Goal: Task Accomplishment & Management: Manage account settings

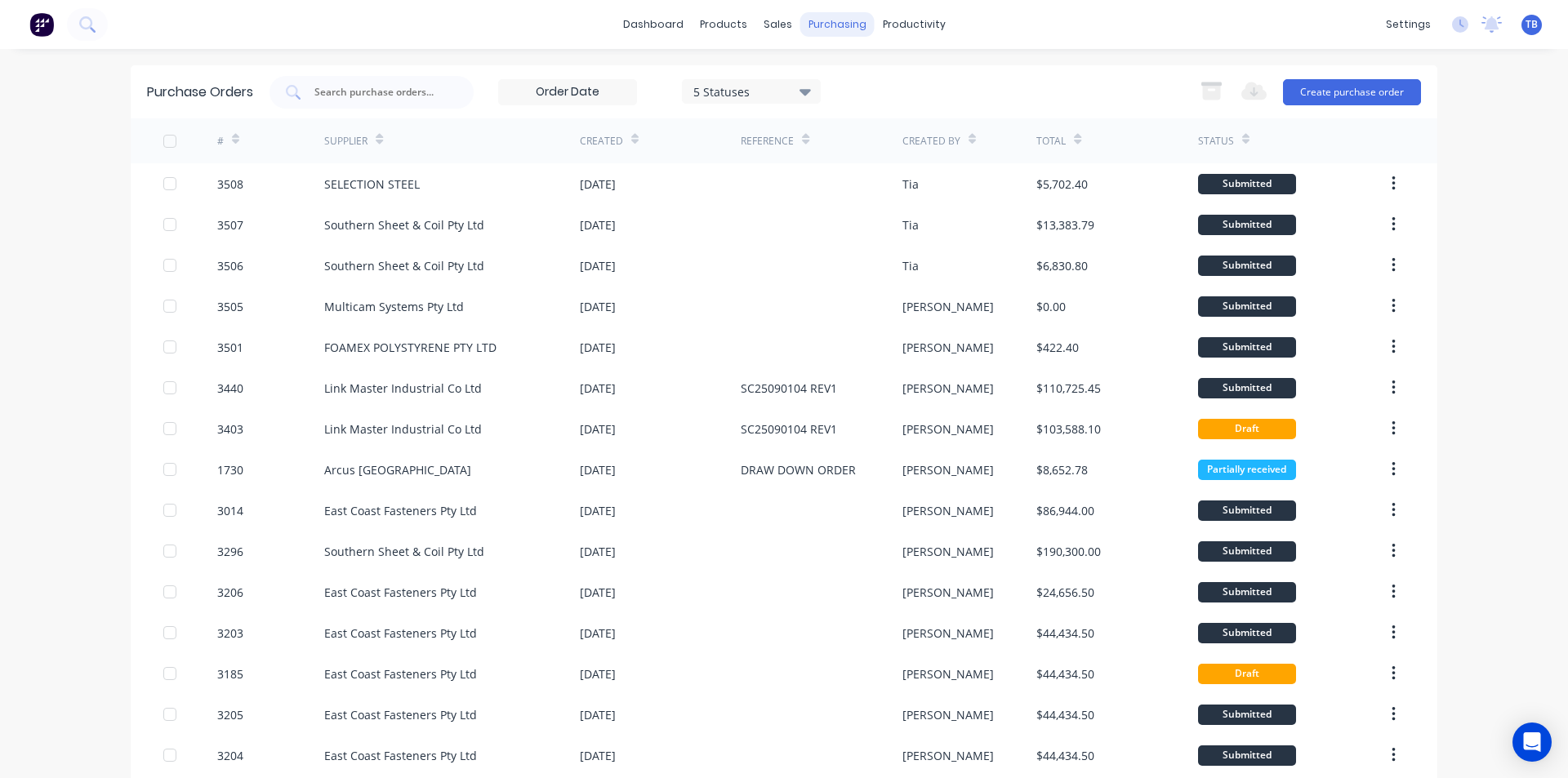
click at [804, 16] on div "purchasing" at bounding box center [837, 24] width 74 height 24
click at [823, 89] on link "Purchase Orders" at bounding box center [899, 77] width 216 height 32
click at [1397, 80] on button "Create purchase order" at bounding box center [1352, 92] width 138 height 26
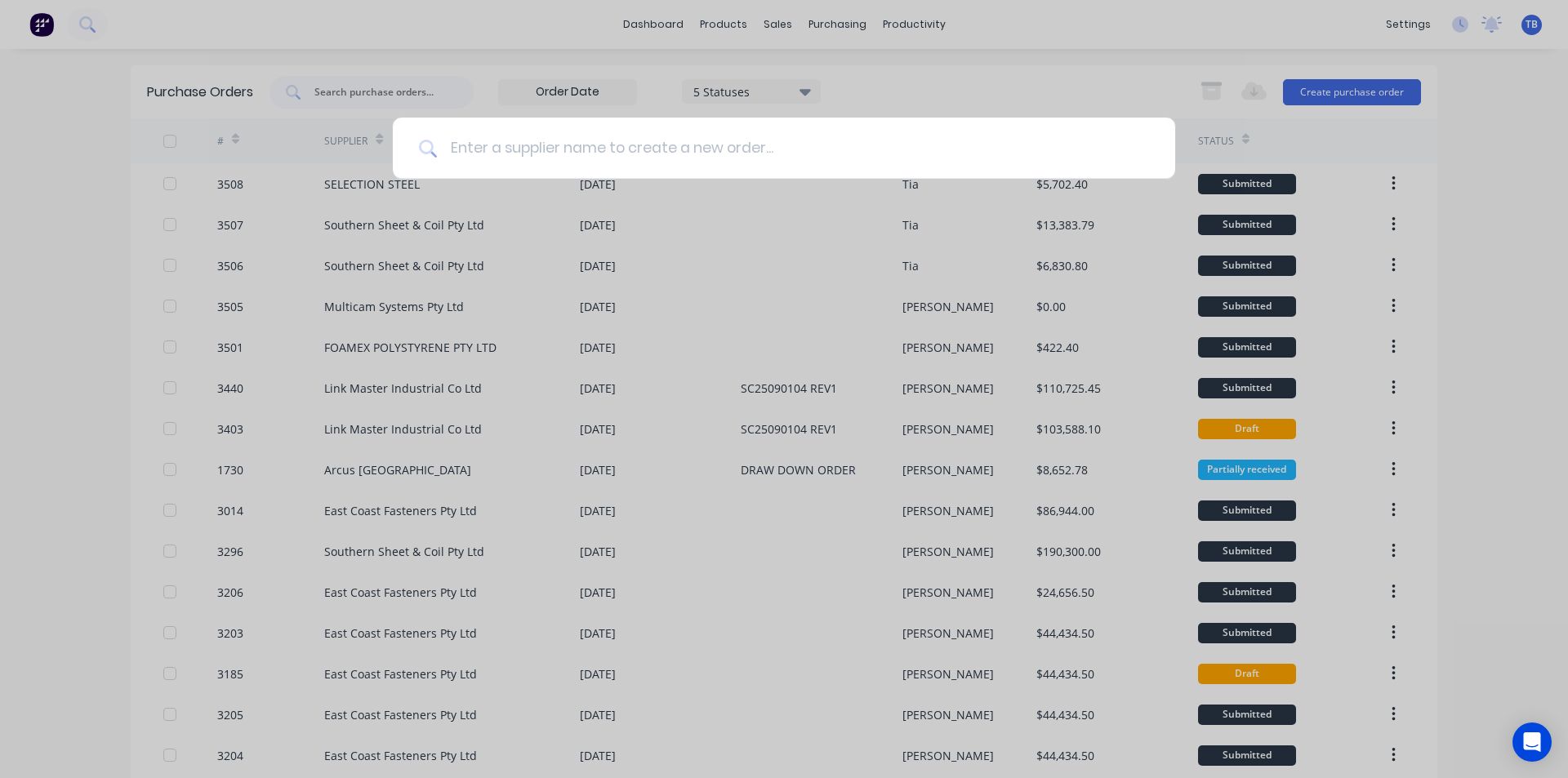
click at [776, 153] on input at bounding box center [793, 148] width 712 height 62
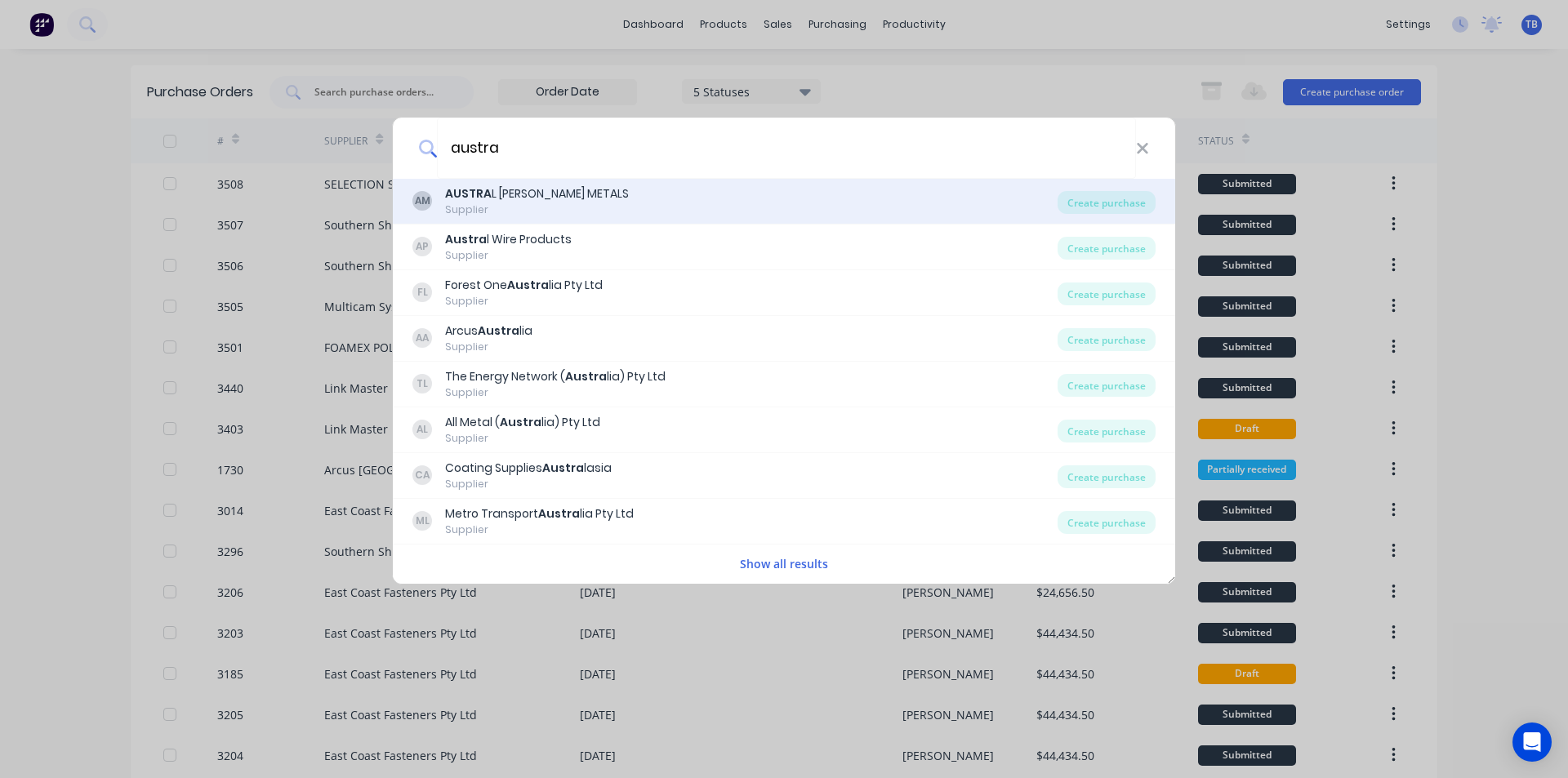
type input "austra"
click at [576, 197] on div "AUSTRA L WRIGHT METALS" at bounding box center [537, 194] width 184 height 17
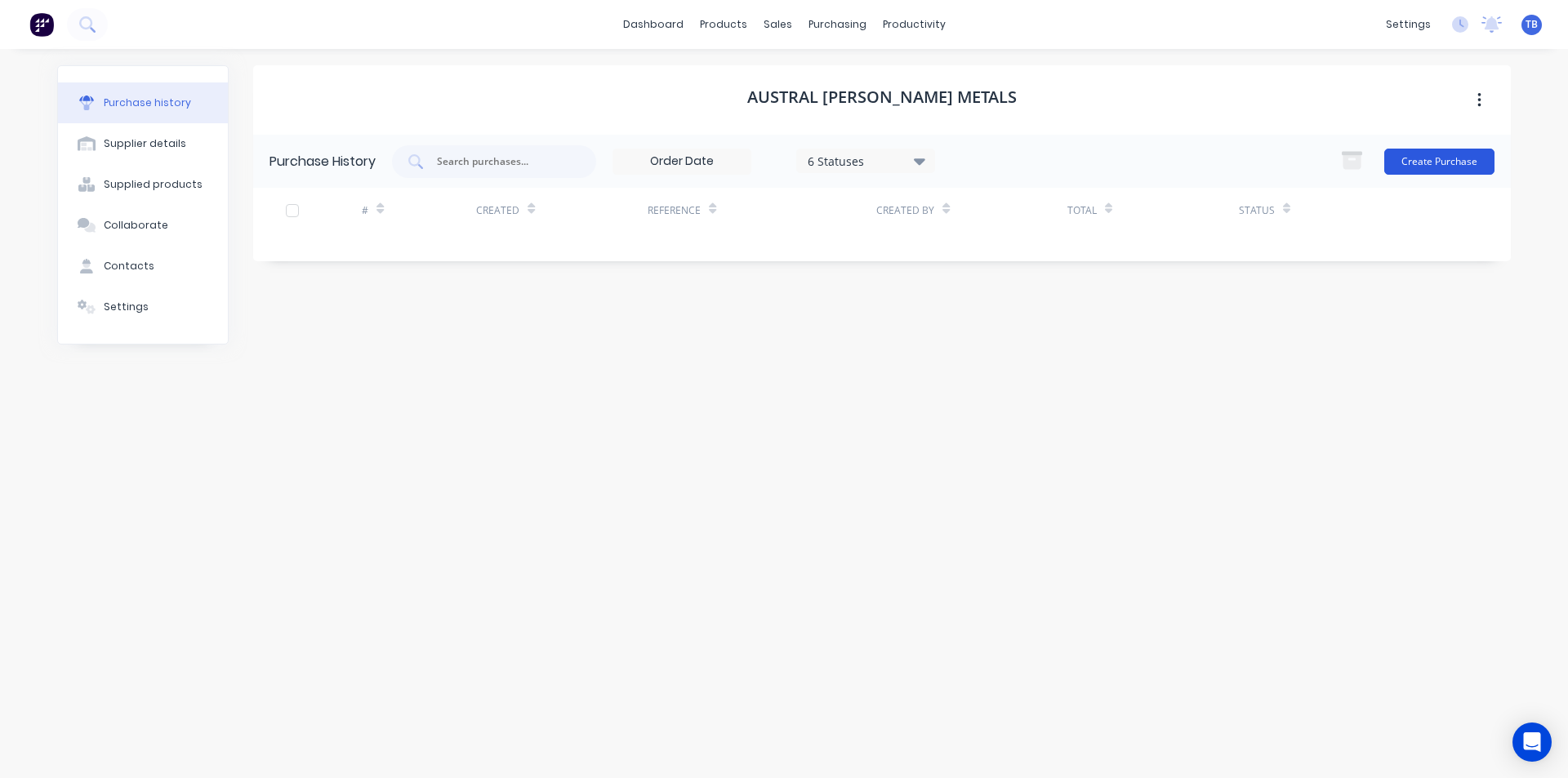
click at [1469, 168] on button "Create Purchase" at bounding box center [1439, 161] width 111 height 26
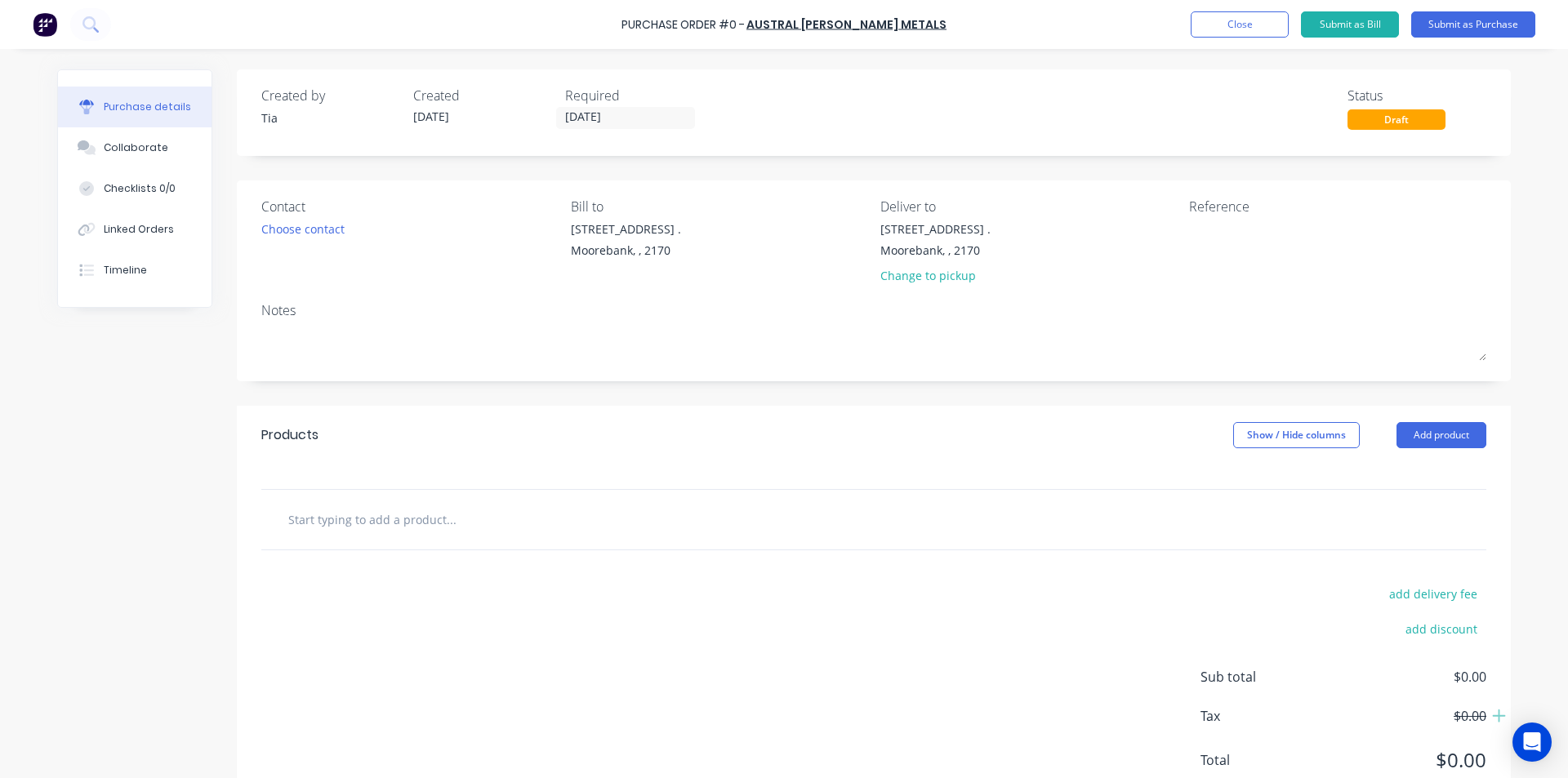
click at [606, 116] on input "[DATE]" at bounding box center [625, 118] width 137 height 21
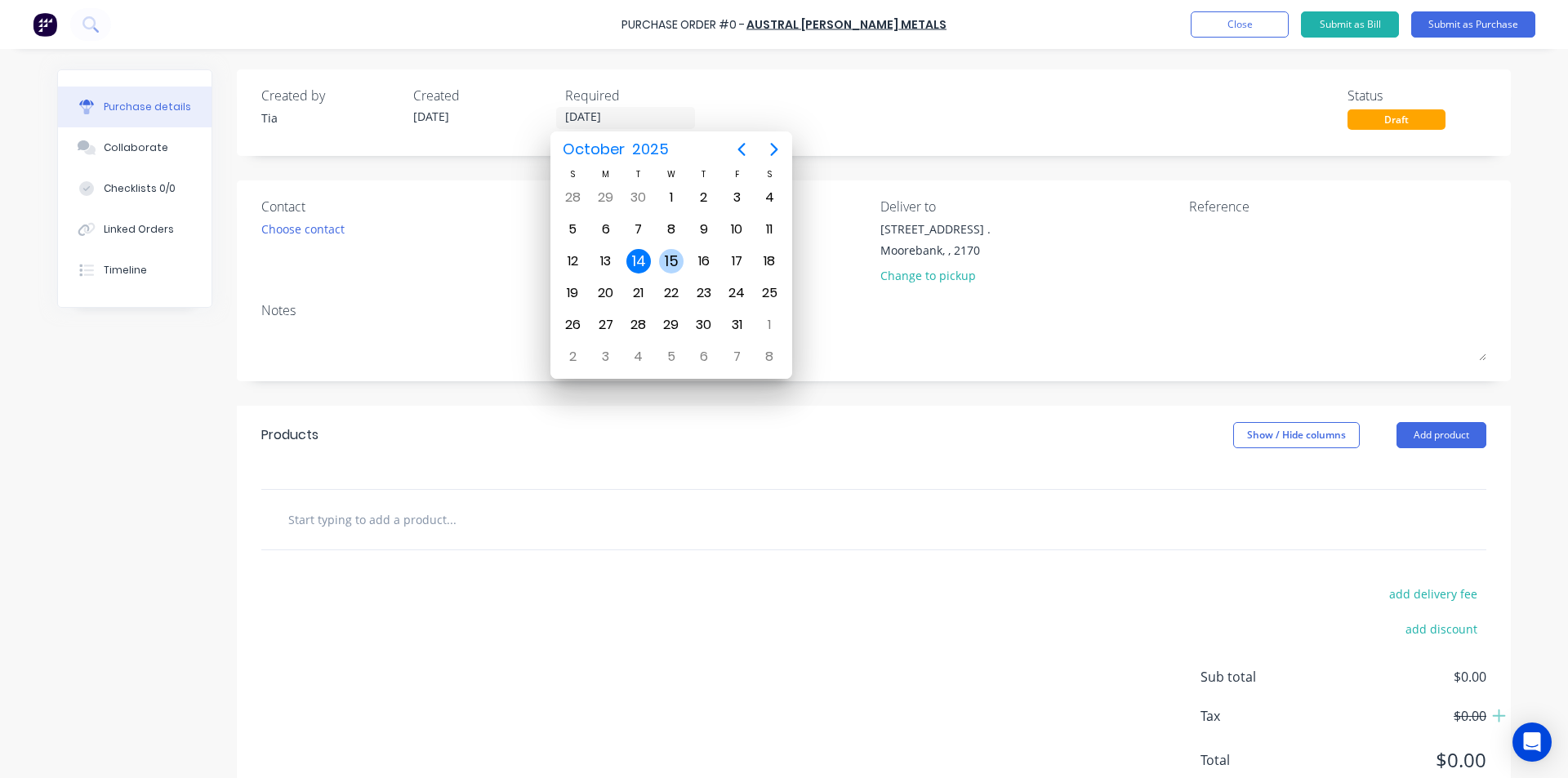
click at [666, 263] on div "15" at bounding box center [670, 260] width 24 height 24
type input "[DATE]"
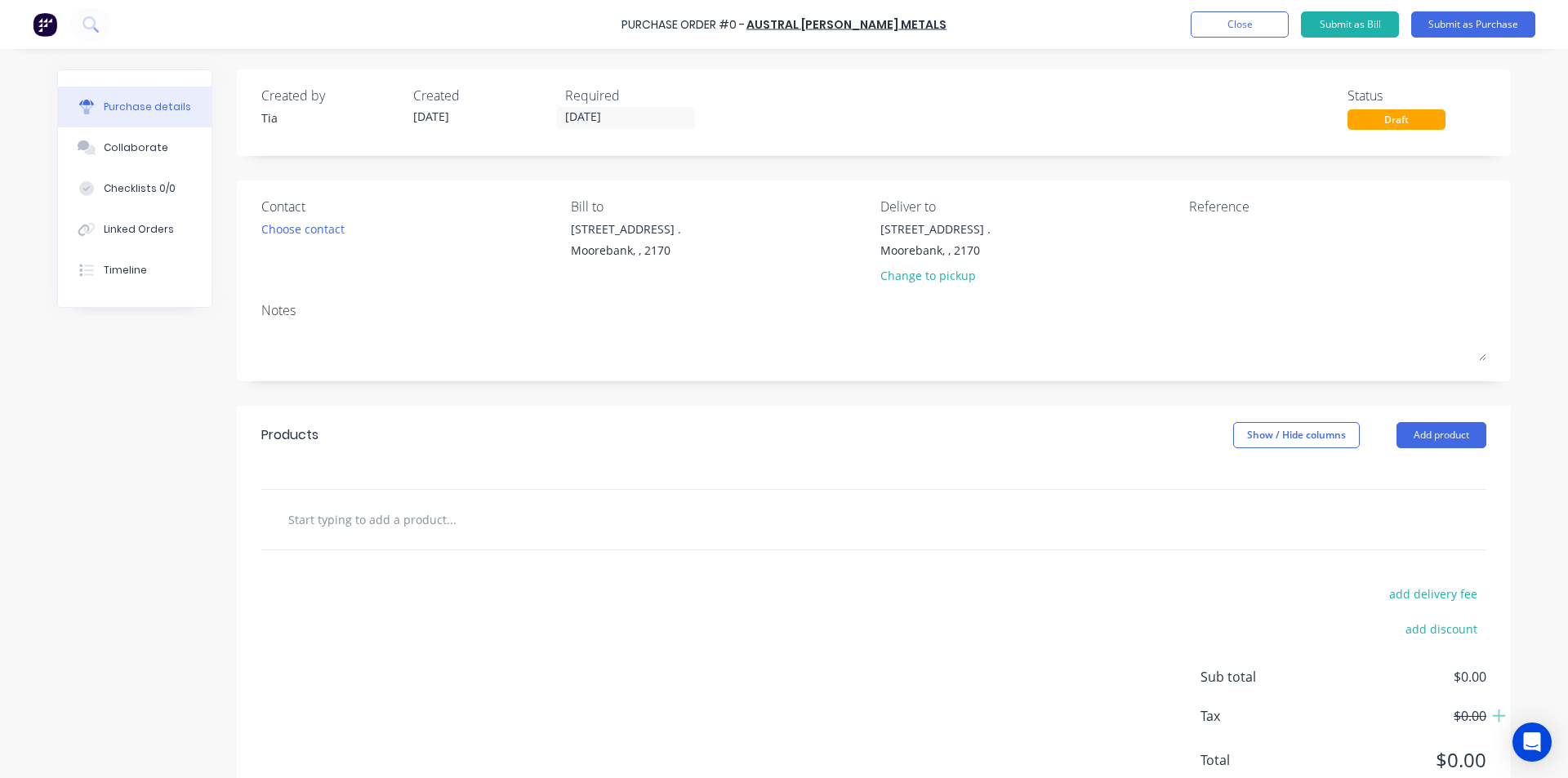
click at [352, 232] on div "Choose contact" at bounding box center [409, 229] width 297 height 17
click at [332, 232] on div "Choose contact" at bounding box center [303, 229] width 83 height 17
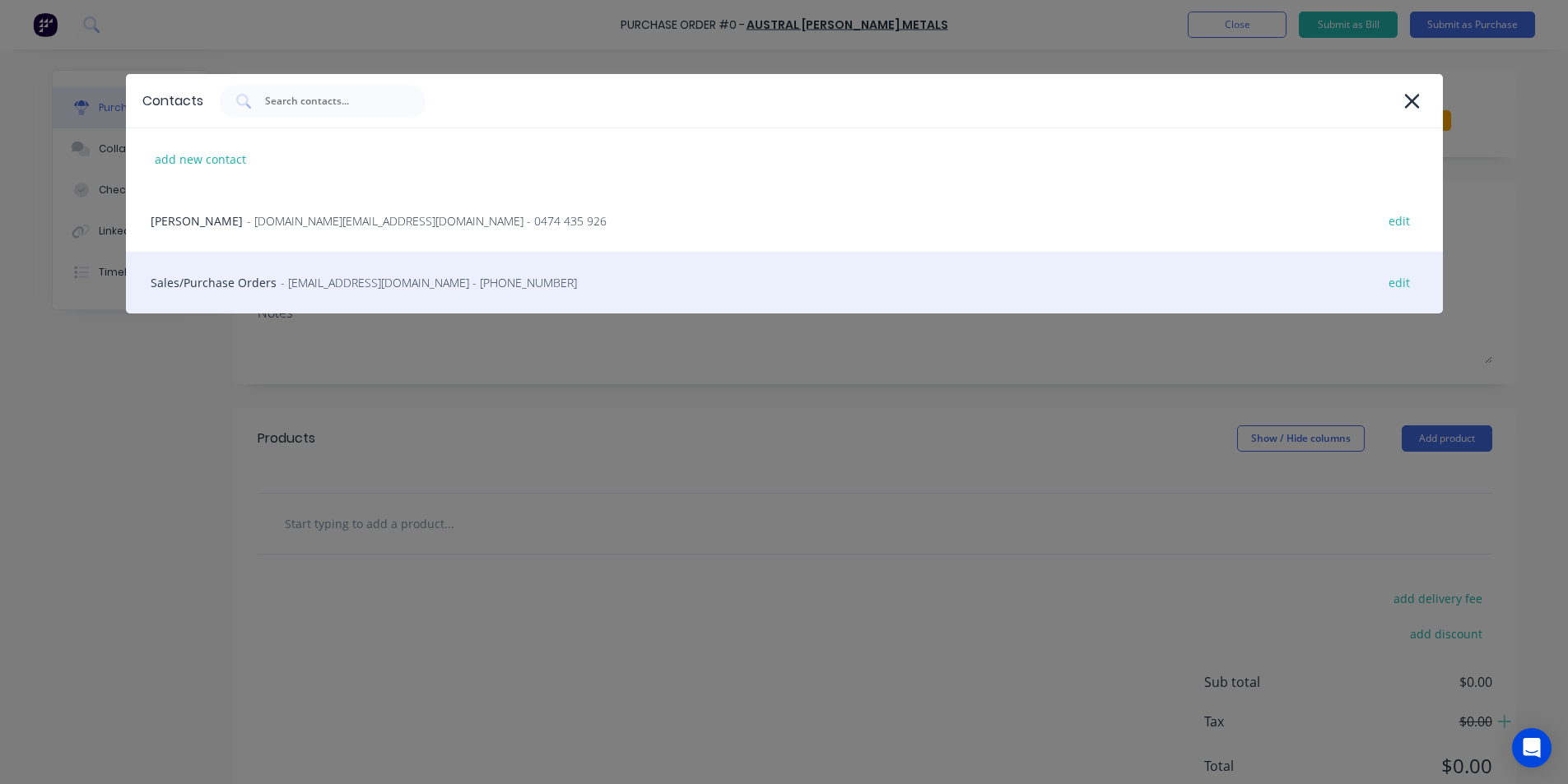
click at [335, 291] on div "Sales/Purchase Orders - nswsales@australwright.com.au - (02) 9827 0790 edit" at bounding box center [784, 283] width 1316 height 62
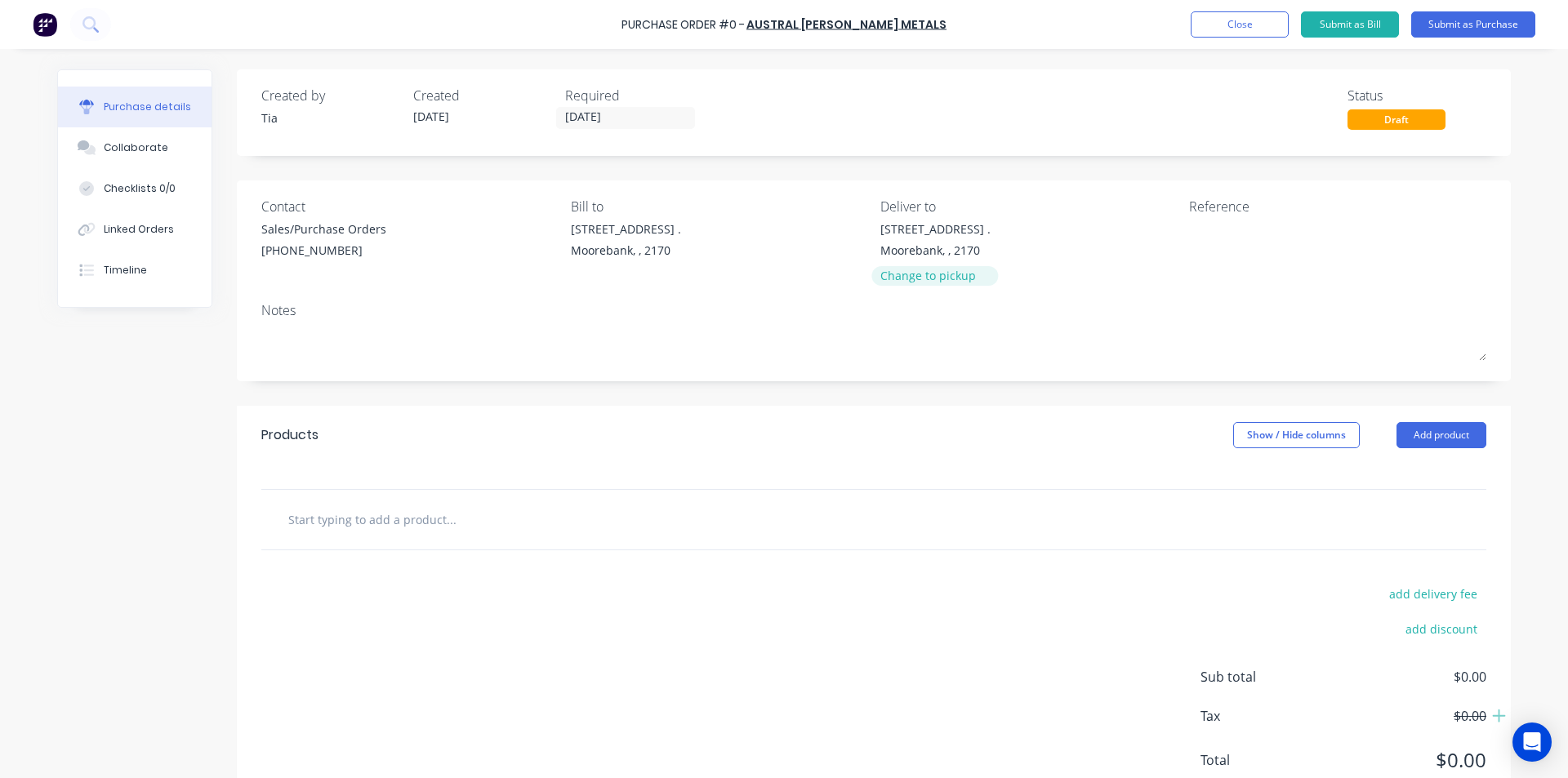
drag, startPoint x: 951, startPoint y: 287, endPoint x: 961, endPoint y: 277, distance: 14.1
click at [951, 287] on div "16 Yulong Close . Moorebank, , 2170 Change to pickup" at bounding box center [935, 256] width 111 height 72
click at [961, 277] on div "Change to pickup" at bounding box center [935, 275] width 111 height 17
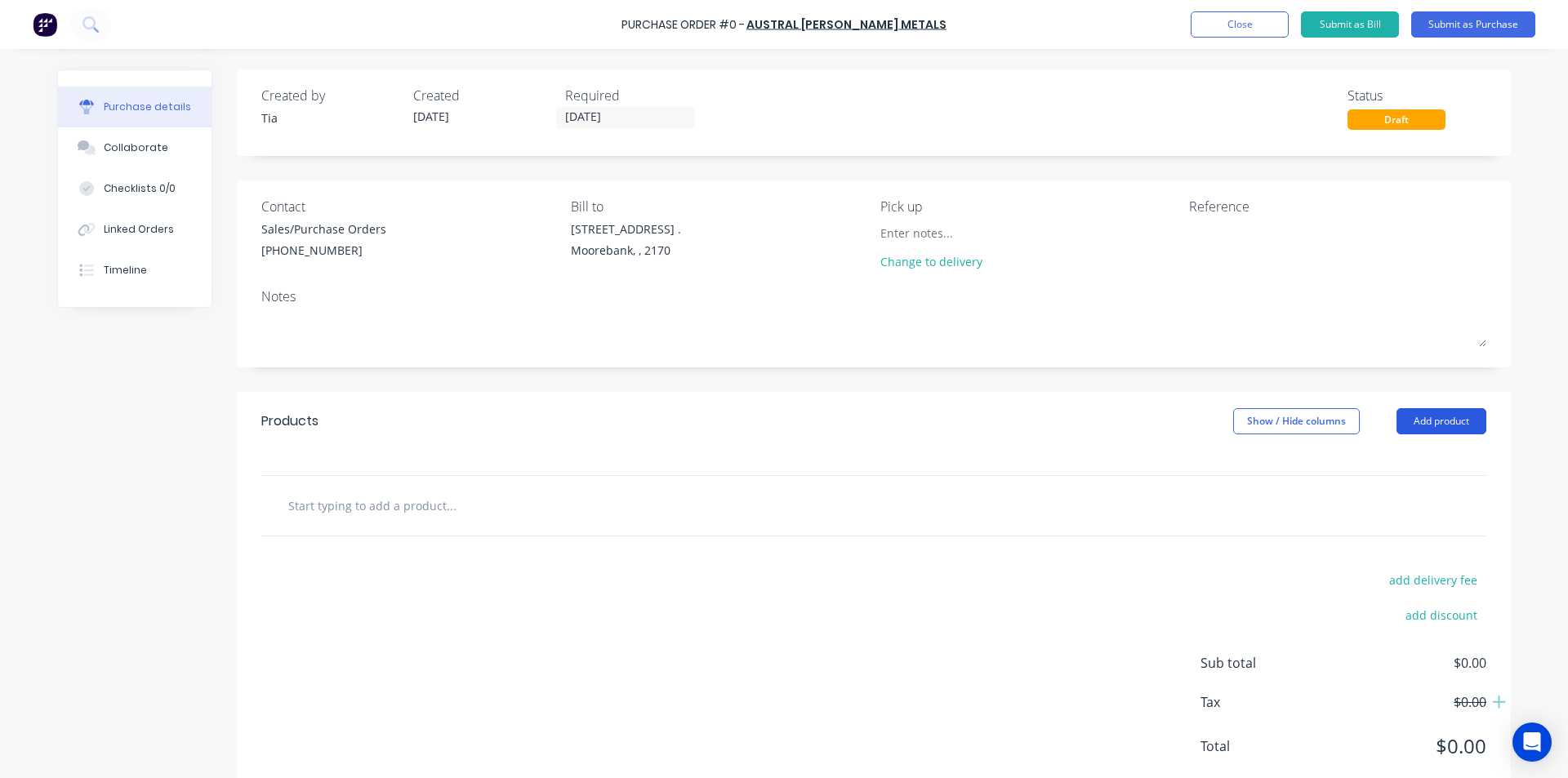
click at [1425, 420] on button "Add product" at bounding box center [1441, 421] width 90 height 26
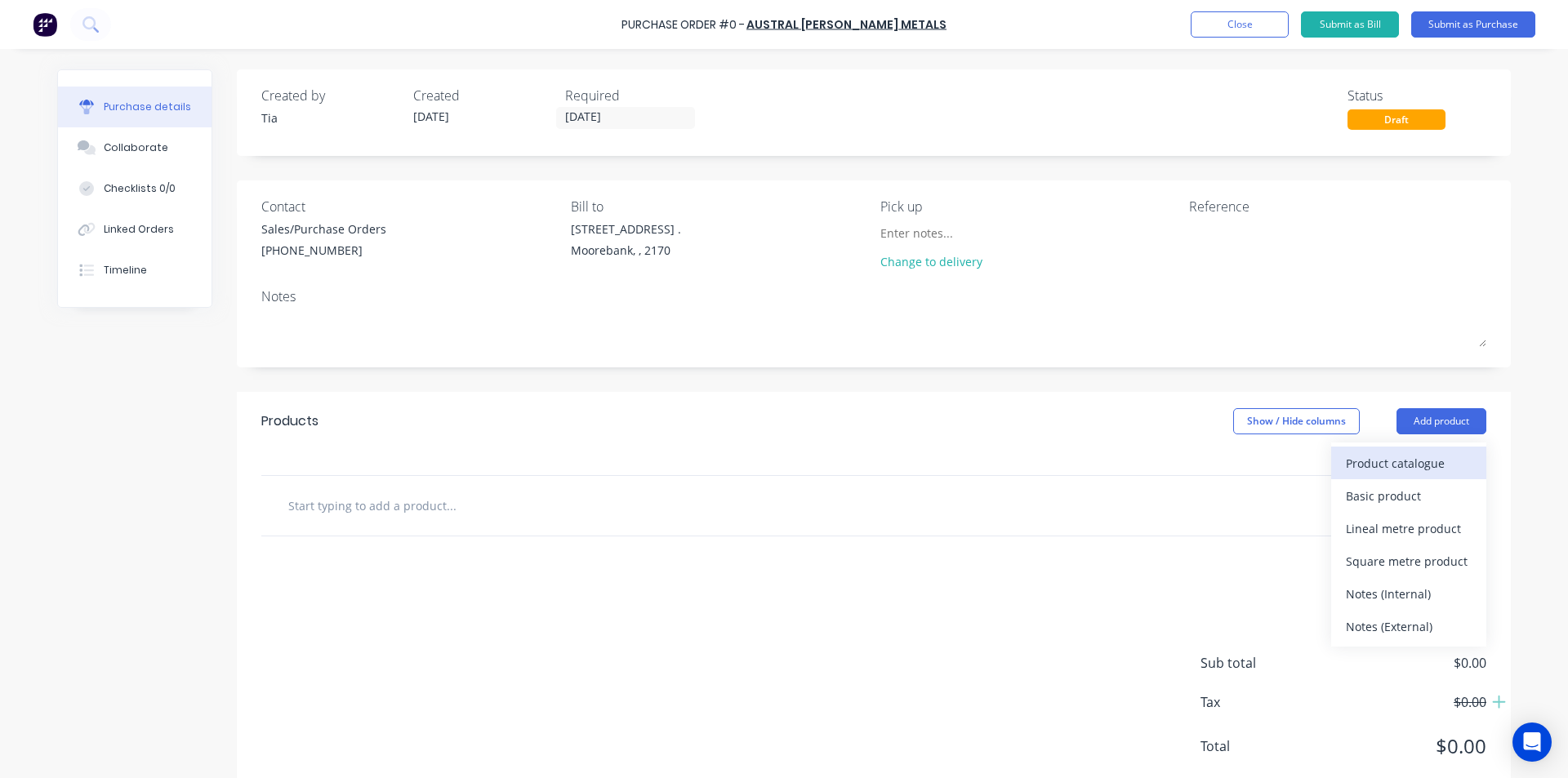
click at [1409, 466] on div "Product catalogue" at bounding box center [1408, 463] width 126 height 23
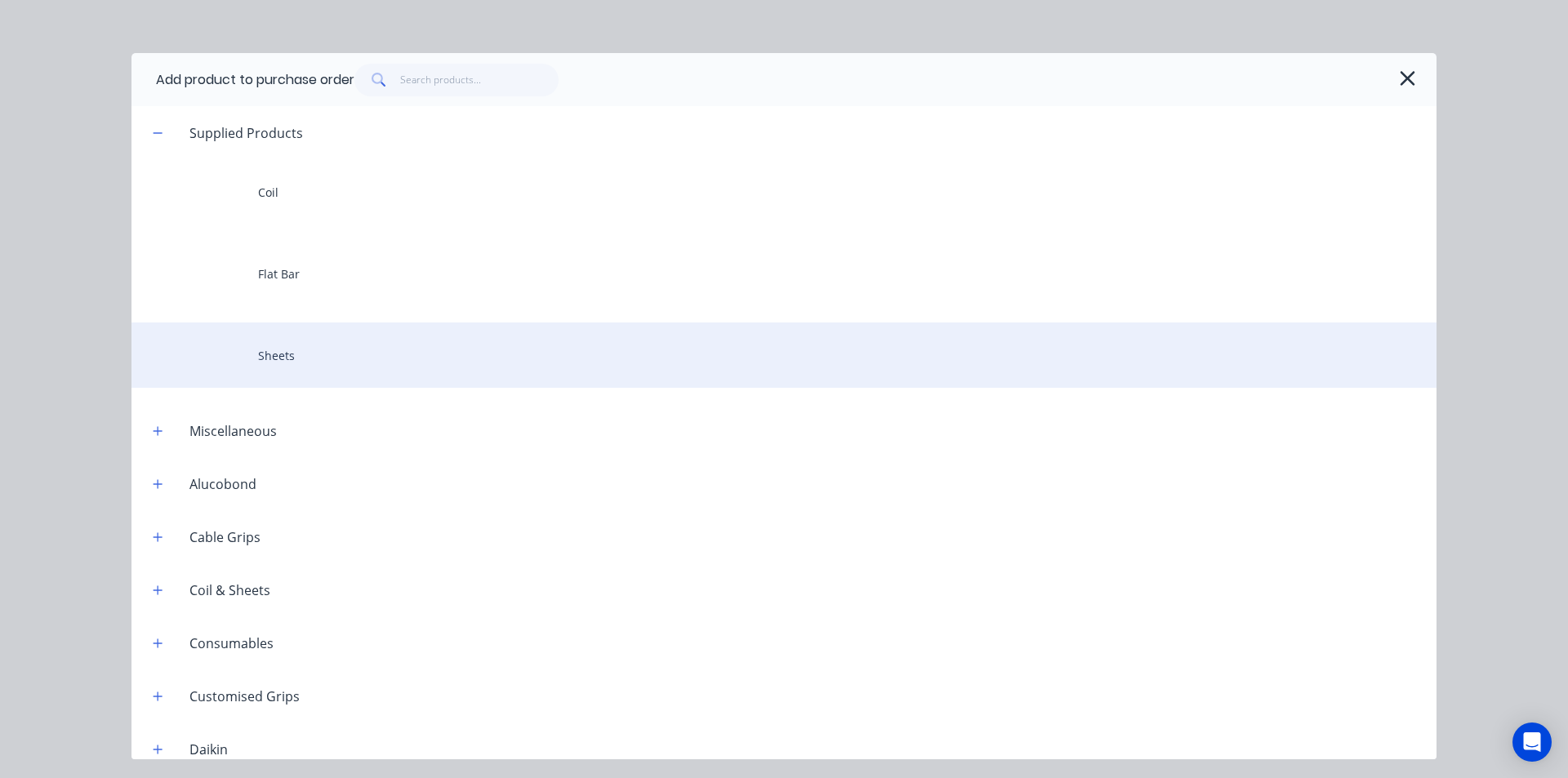
click at [386, 344] on div "Sheets" at bounding box center [784, 355] width 1305 height 66
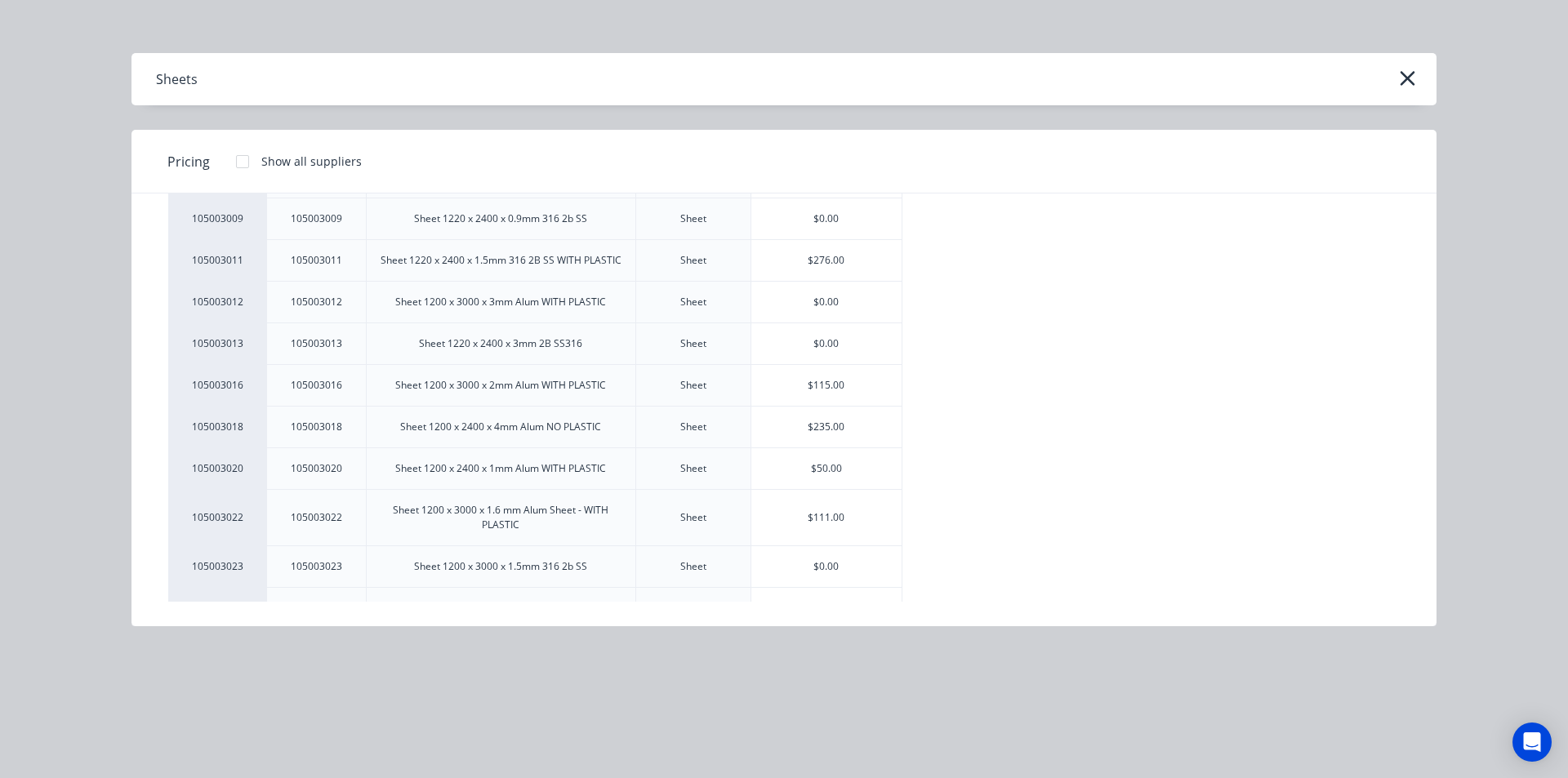
scroll to position [490, 0]
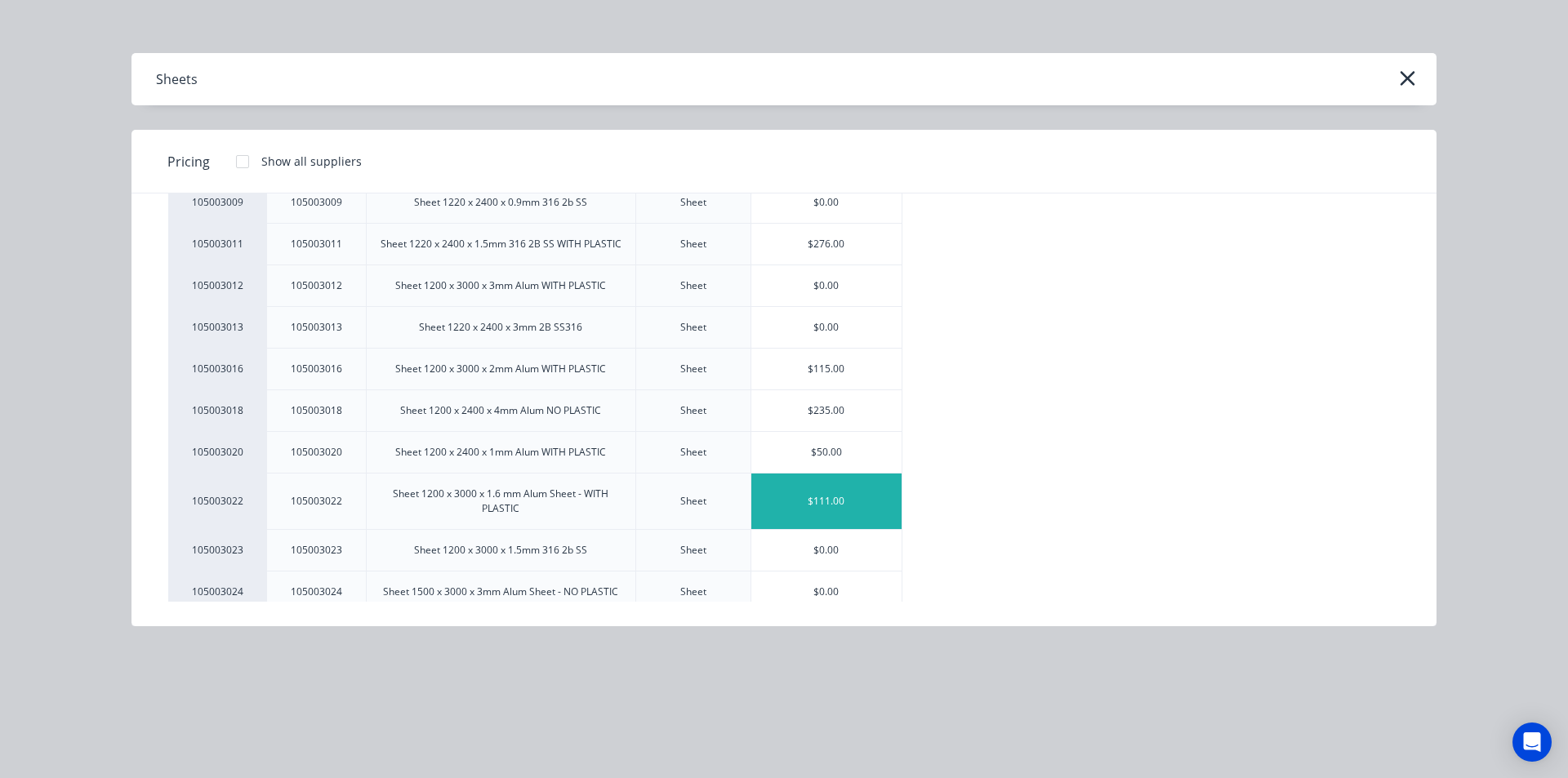
click at [835, 503] on div "$111.00" at bounding box center [827, 501] width 151 height 56
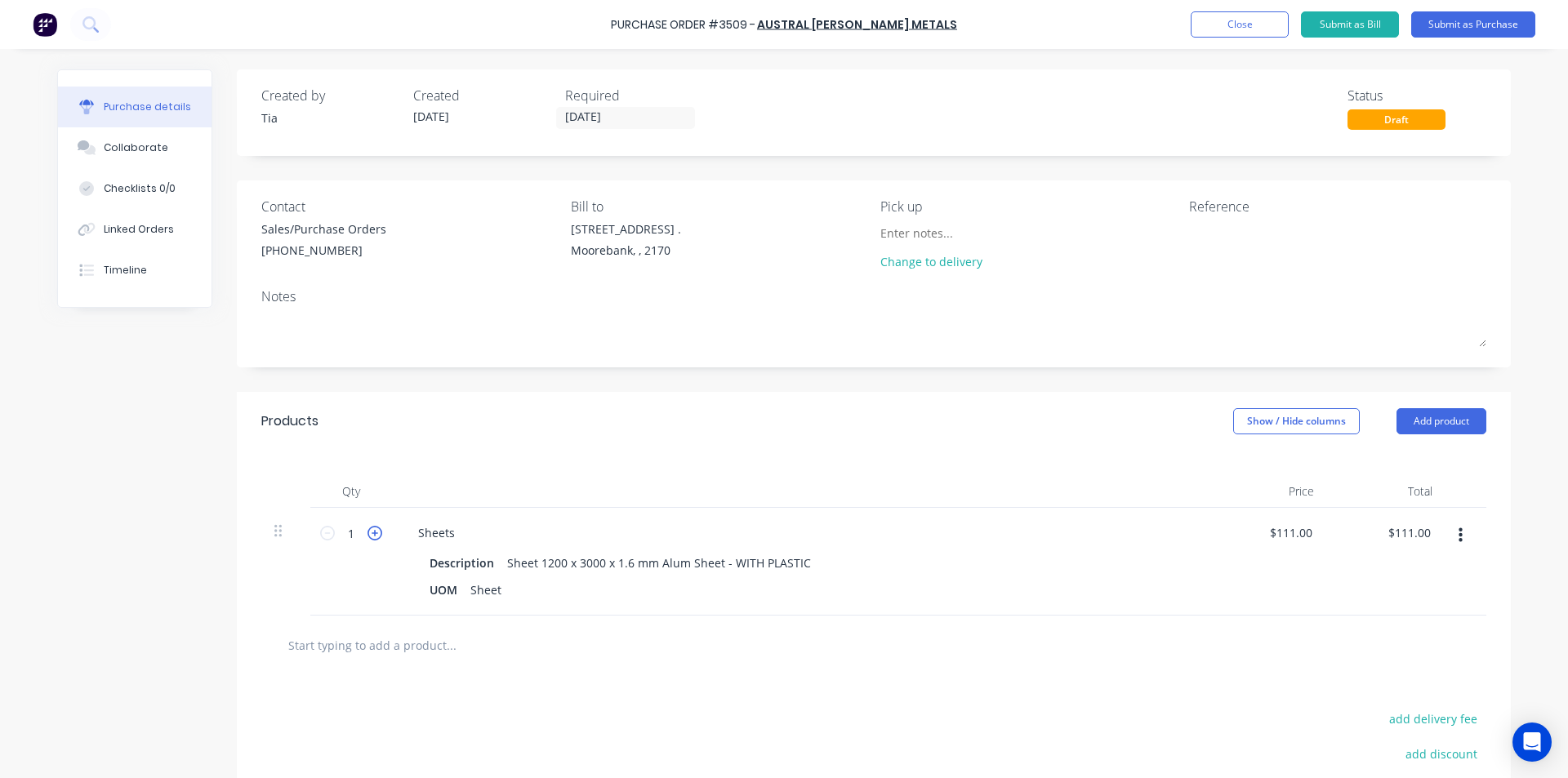
click at [373, 537] on icon at bounding box center [375, 533] width 15 height 15
type input "2"
type input "$222.00"
click at [564, 118] on input "[DATE]" at bounding box center [625, 118] width 137 height 21
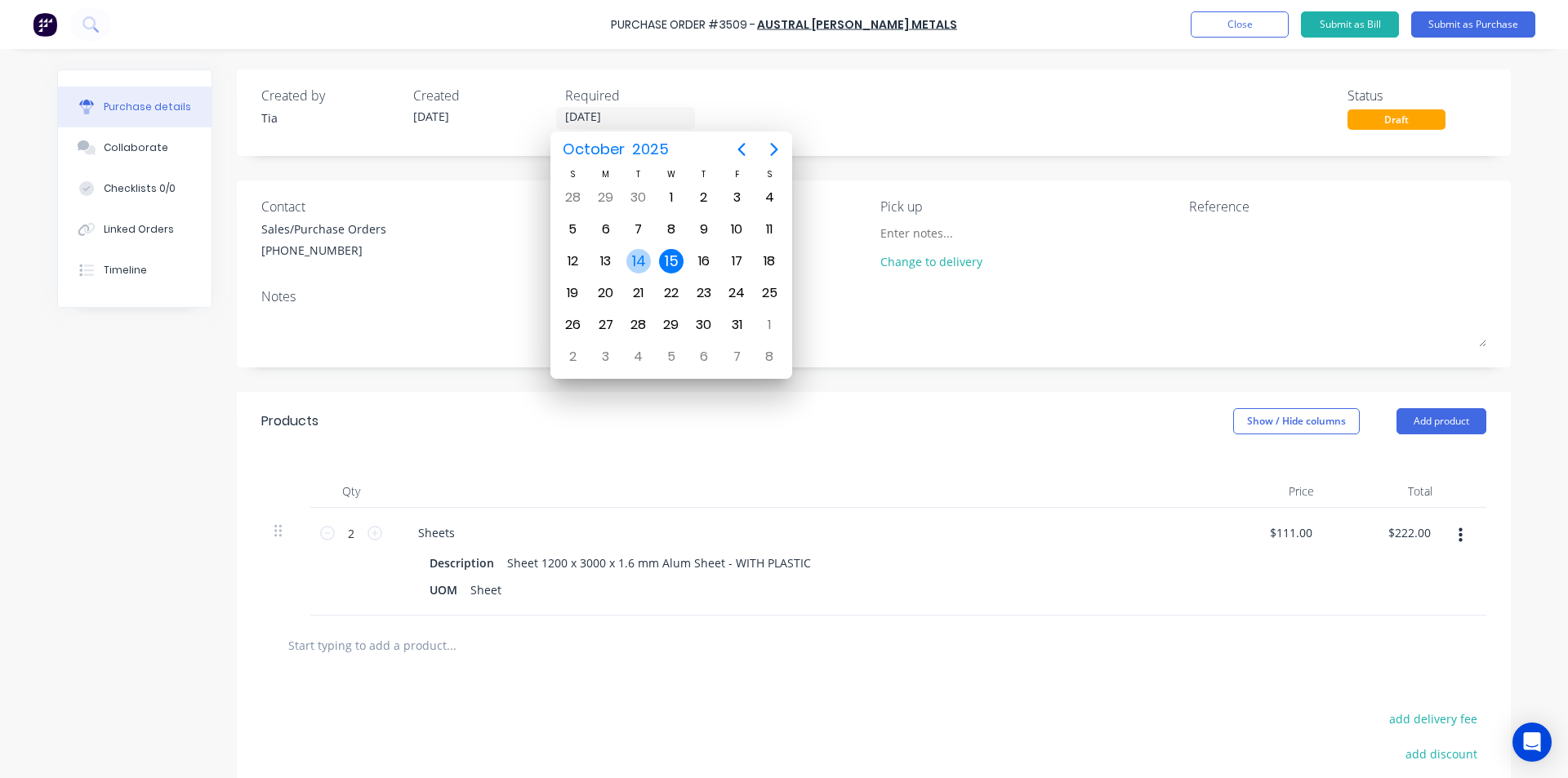
click at [629, 261] on div "14" at bounding box center [638, 260] width 24 height 24
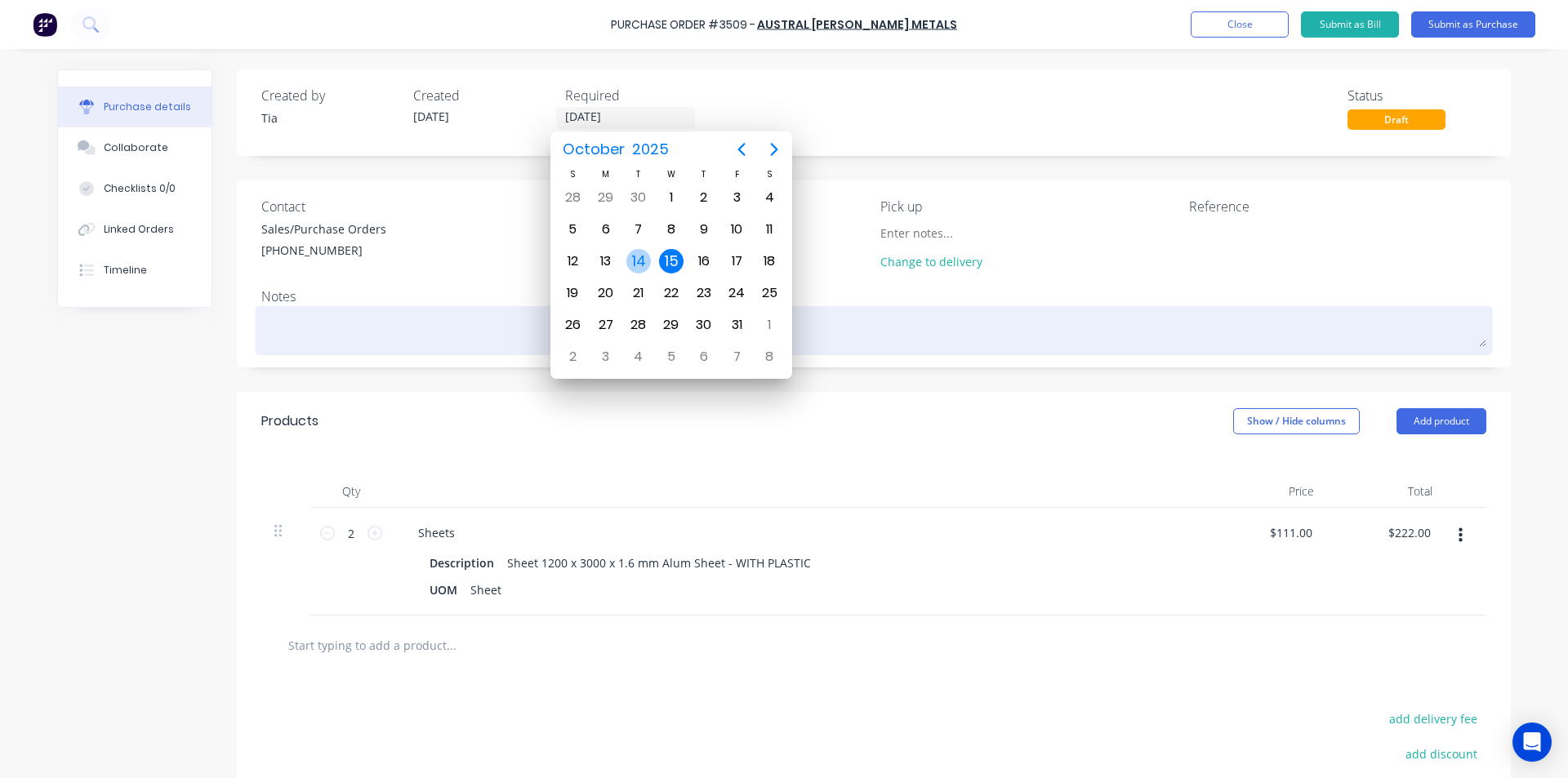
type input "[DATE]"
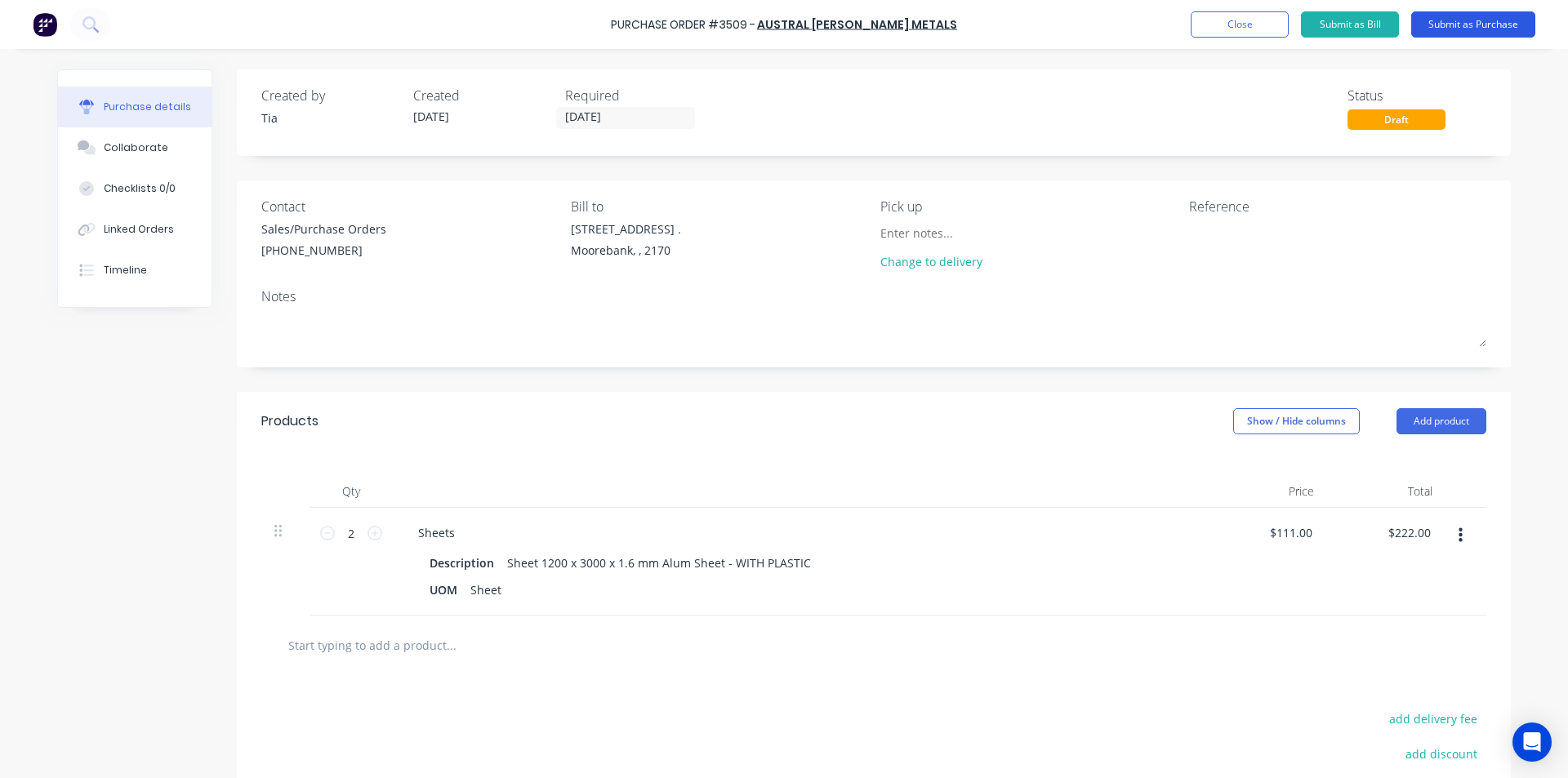
click at [1511, 17] on button "Submit as Purchase" at bounding box center [1472, 24] width 124 height 26
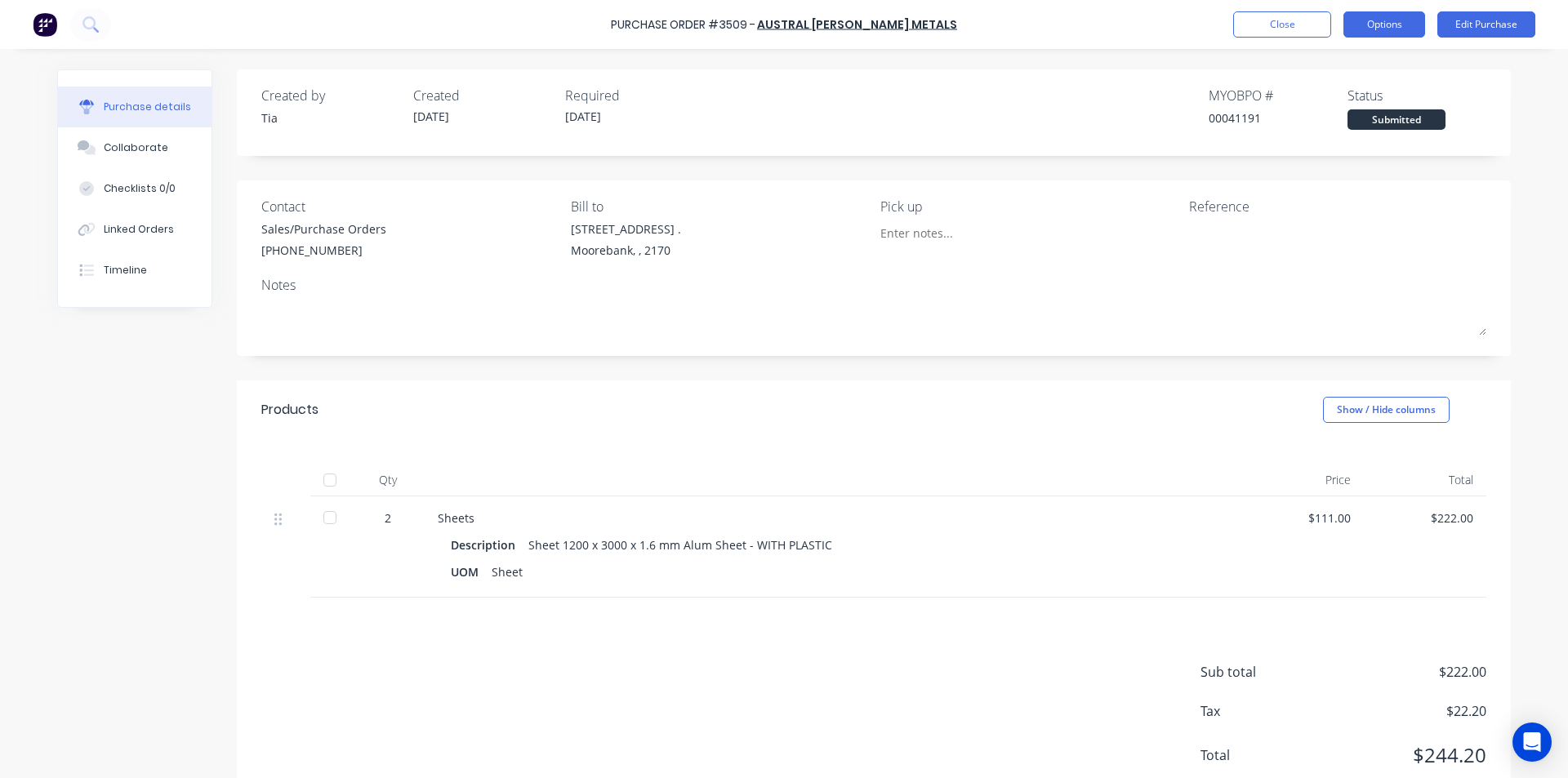
click at [1407, 18] on button "Options" at bounding box center [1384, 24] width 82 height 26
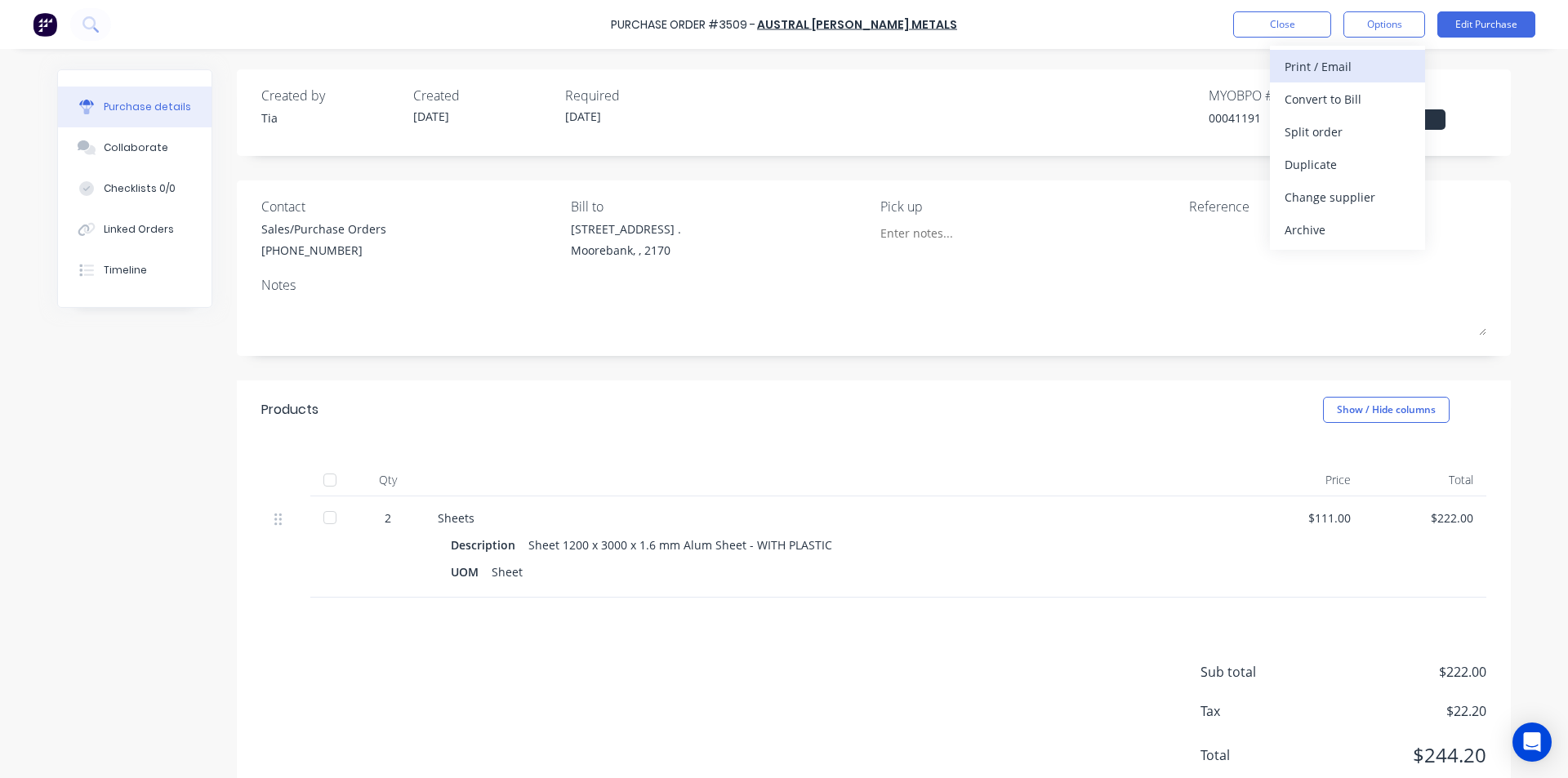
click at [1362, 67] on div "Print / Email" at bounding box center [1347, 67] width 126 height 23
click at [1368, 130] on div "Without pricing" at bounding box center [1347, 131] width 126 height 23
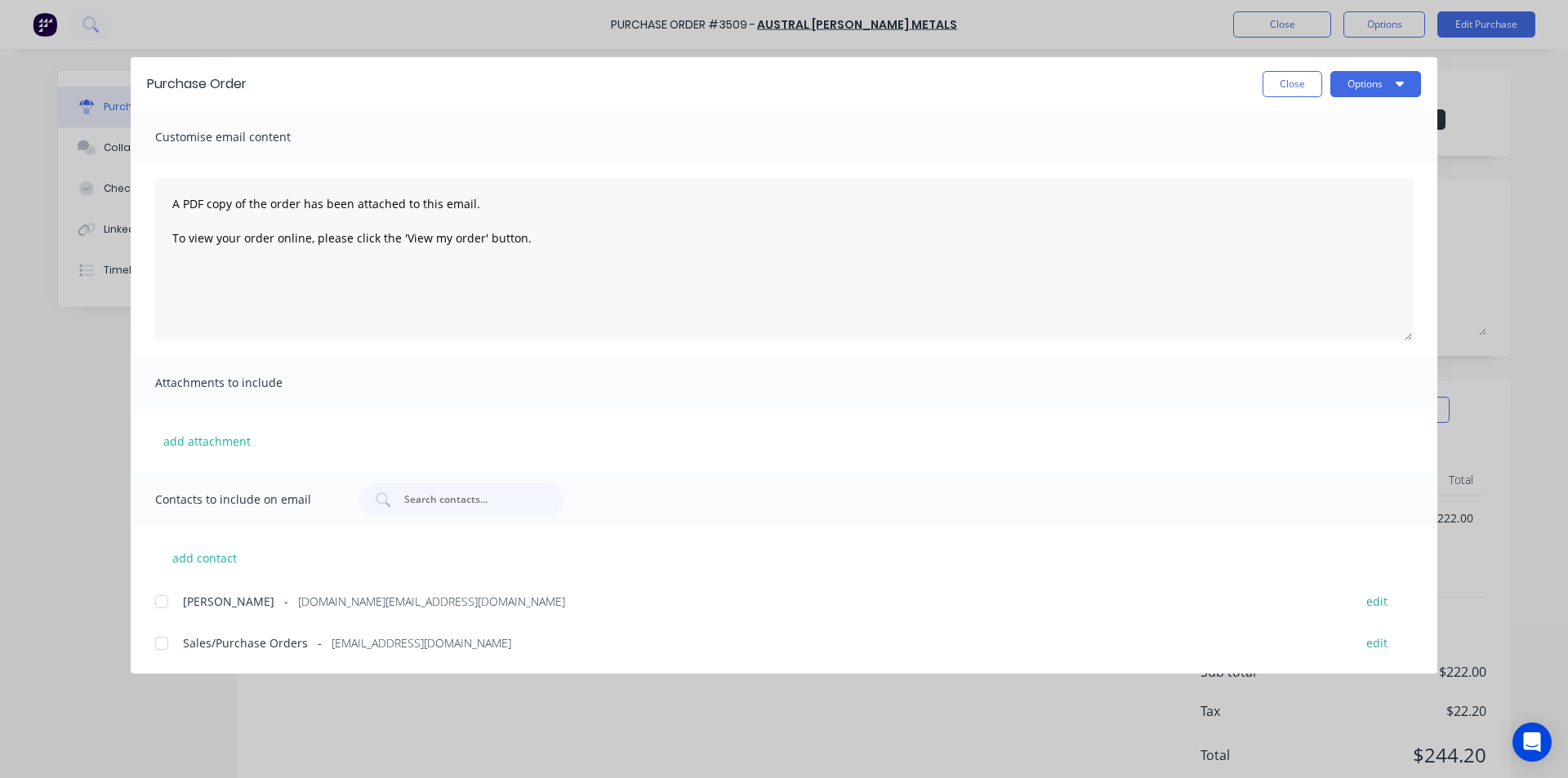
click at [1122, 292] on div "Customise email content A PDF copy of the order has been attached to this email…" at bounding box center [784, 292] width 1306 height 363
click at [157, 647] on div at bounding box center [161, 643] width 32 height 32
click at [1383, 79] on button "Options" at bounding box center [1375, 83] width 91 height 26
click at [1353, 193] on div "Email" at bounding box center [1343, 191] width 126 height 23
drag, startPoint x: 1302, startPoint y: 79, endPoint x: 1301, endPoint y: 94, distance: 15.0
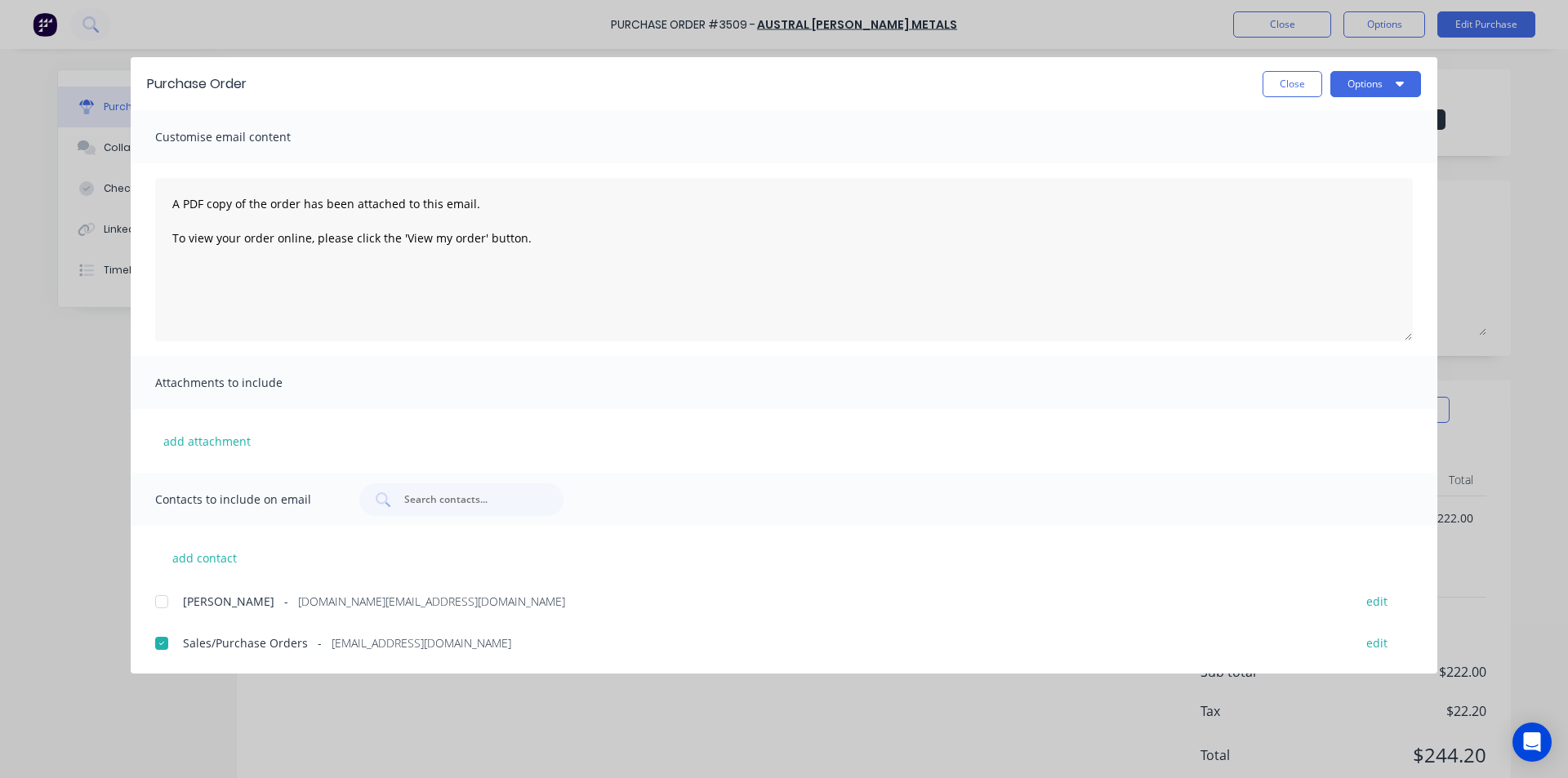
click at [1302, 79] on button "Close" at bounding box center [1292, 83] width 60 height 26
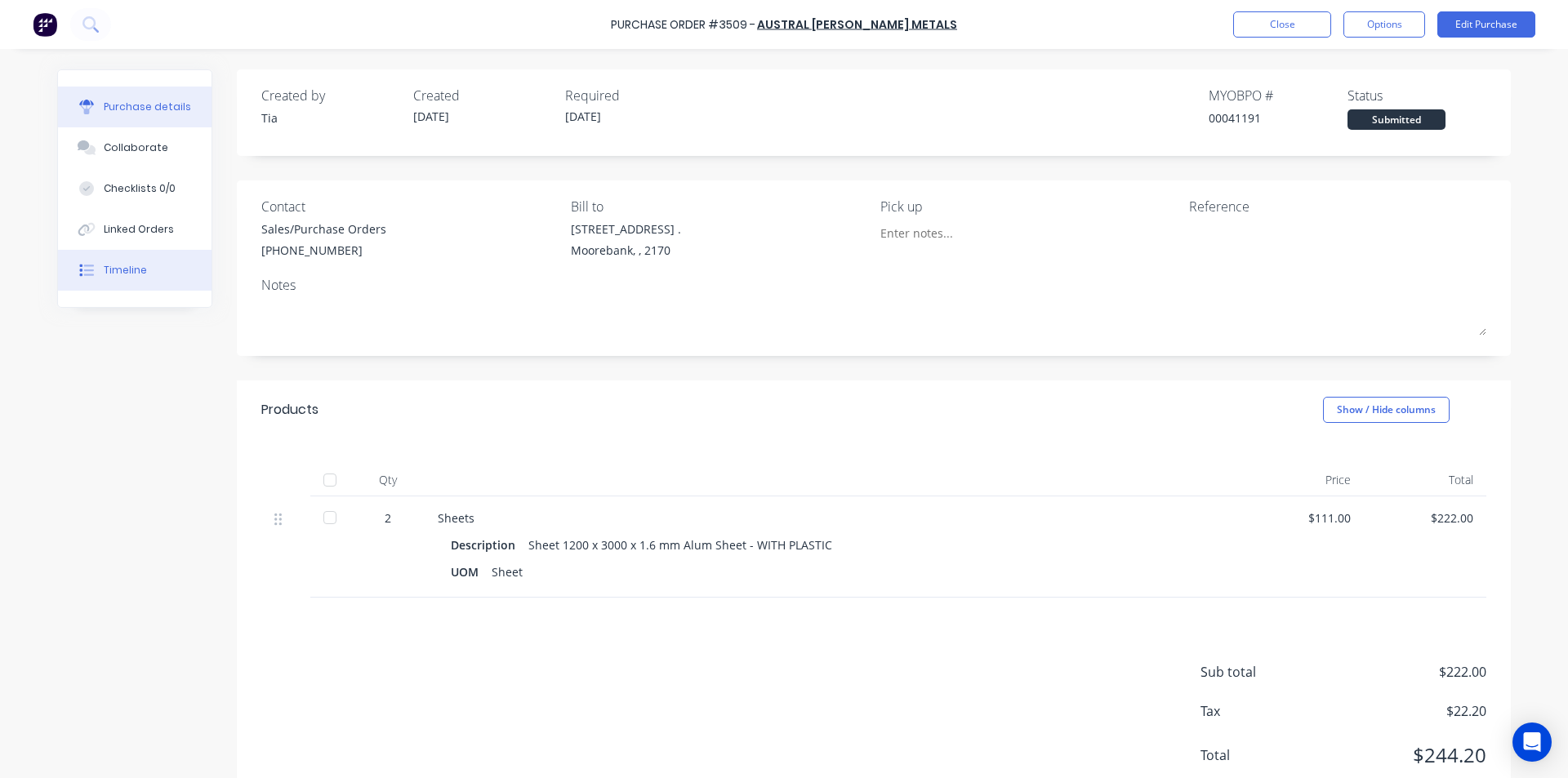
drag, startPoint x: 120, startPoint y: 291, endPoint x: 127, endPoint y: 274, distance: 18.4
click at [121, 289] on div "Purchase details Collaborate Checklists 0/0 Linked Orders Timeline" at bounding box center [135, 188] width 154 height 237
click at [127, 273] on div "Timeline" at bounding box center [126, 270] width 43 height 15
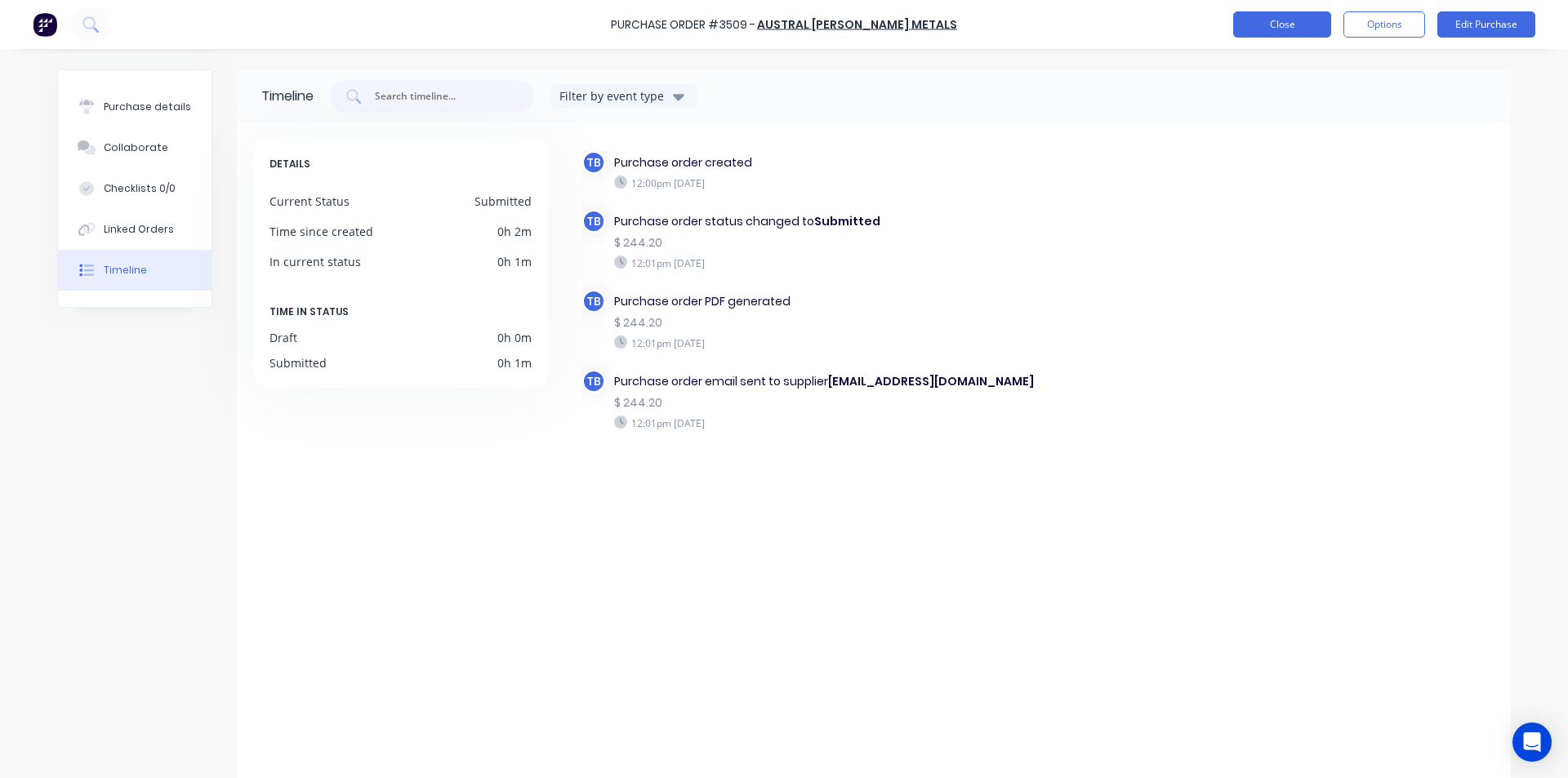
click at [1259, 29] on button "Close" at bounding box center [1282, 24] width 98 height 26
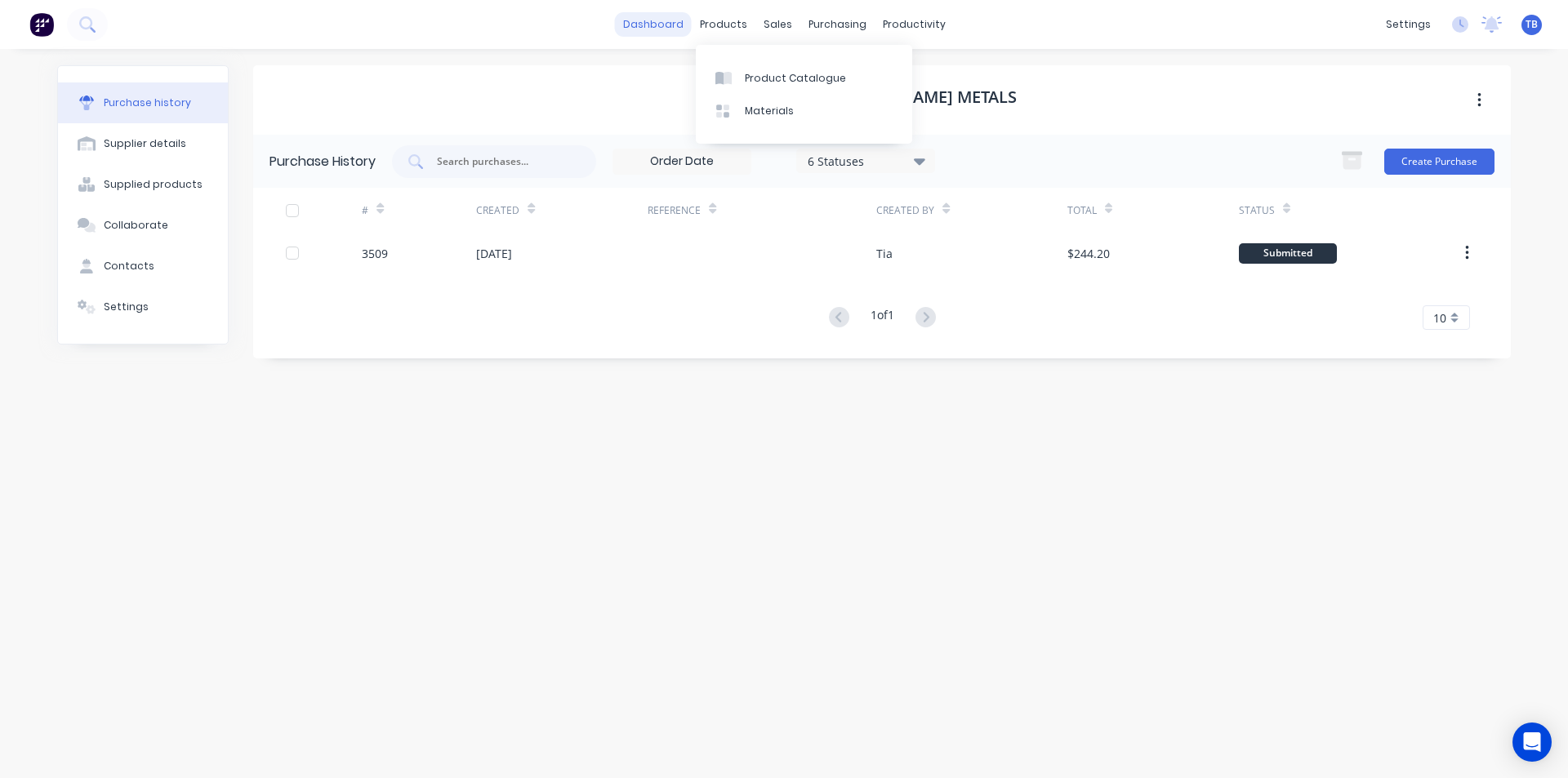
click at [658, 21] on link "dashboard" at bounding box center [653, 24] width 77 height 24
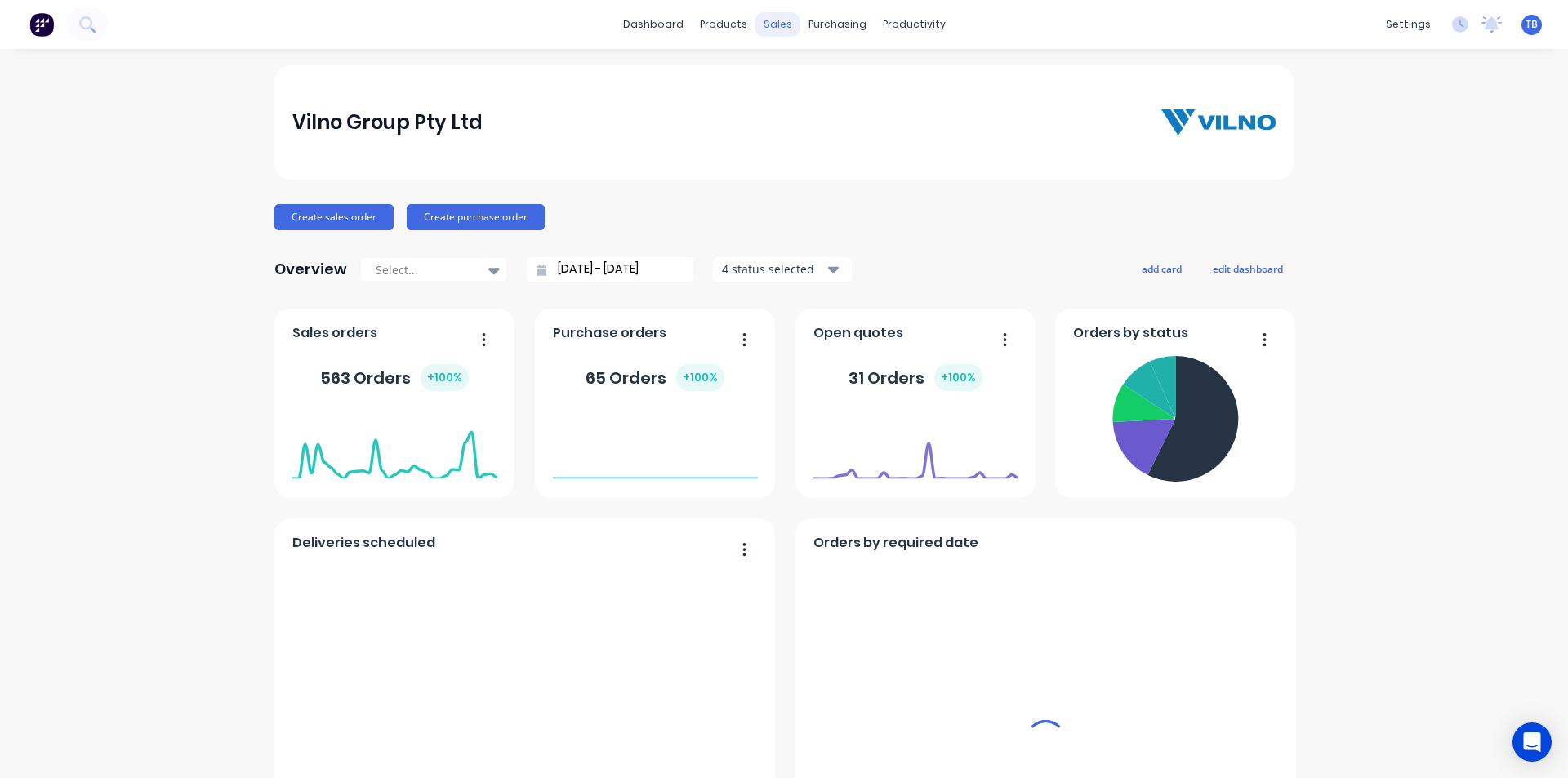
click at [765, 23] on div "sales" at bounding box center [778, 24] width 45 height 24
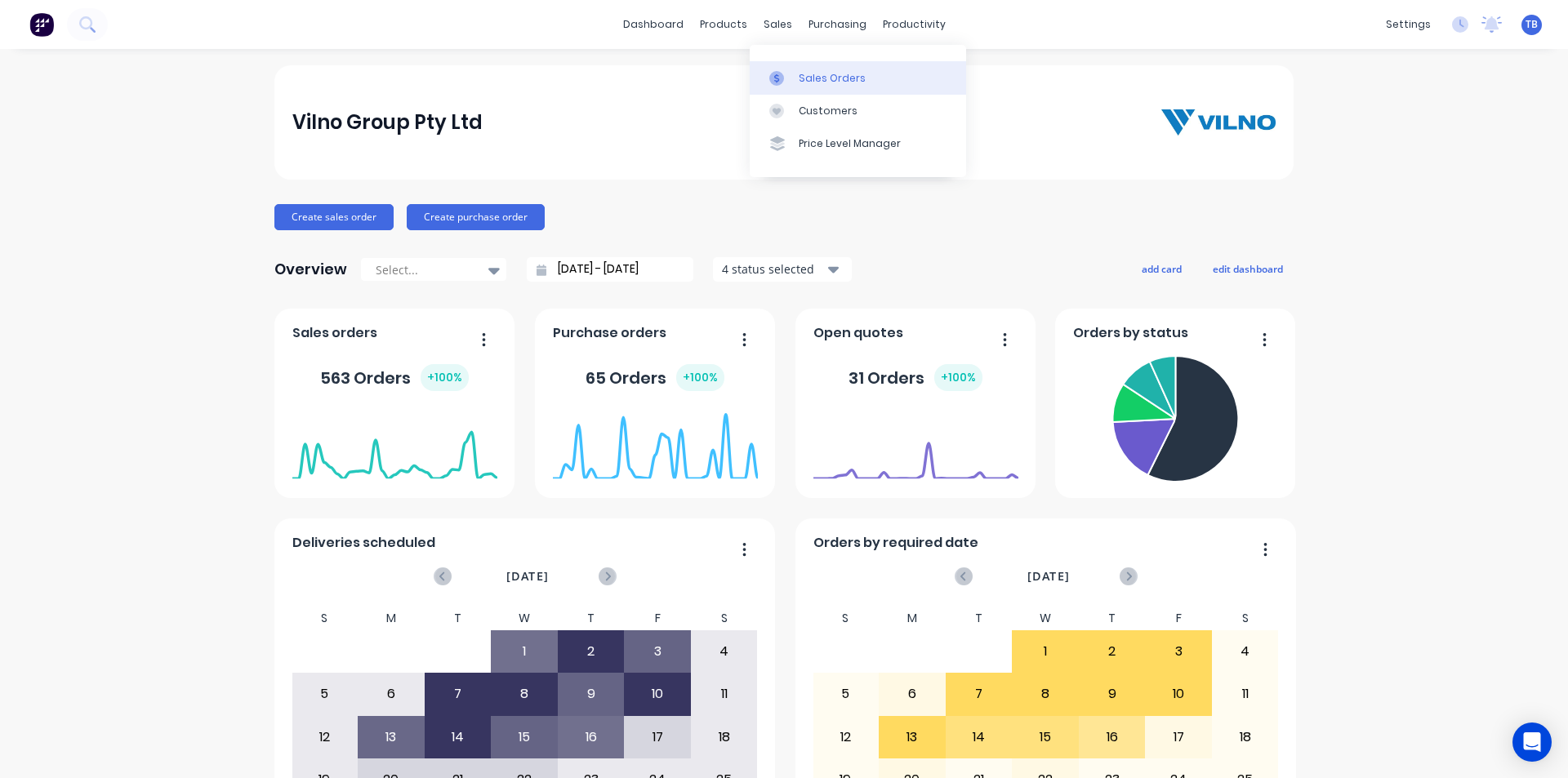
click at [801, 72] on div "Sales Orders" at bounding box center [832, 78] width 67 height 15
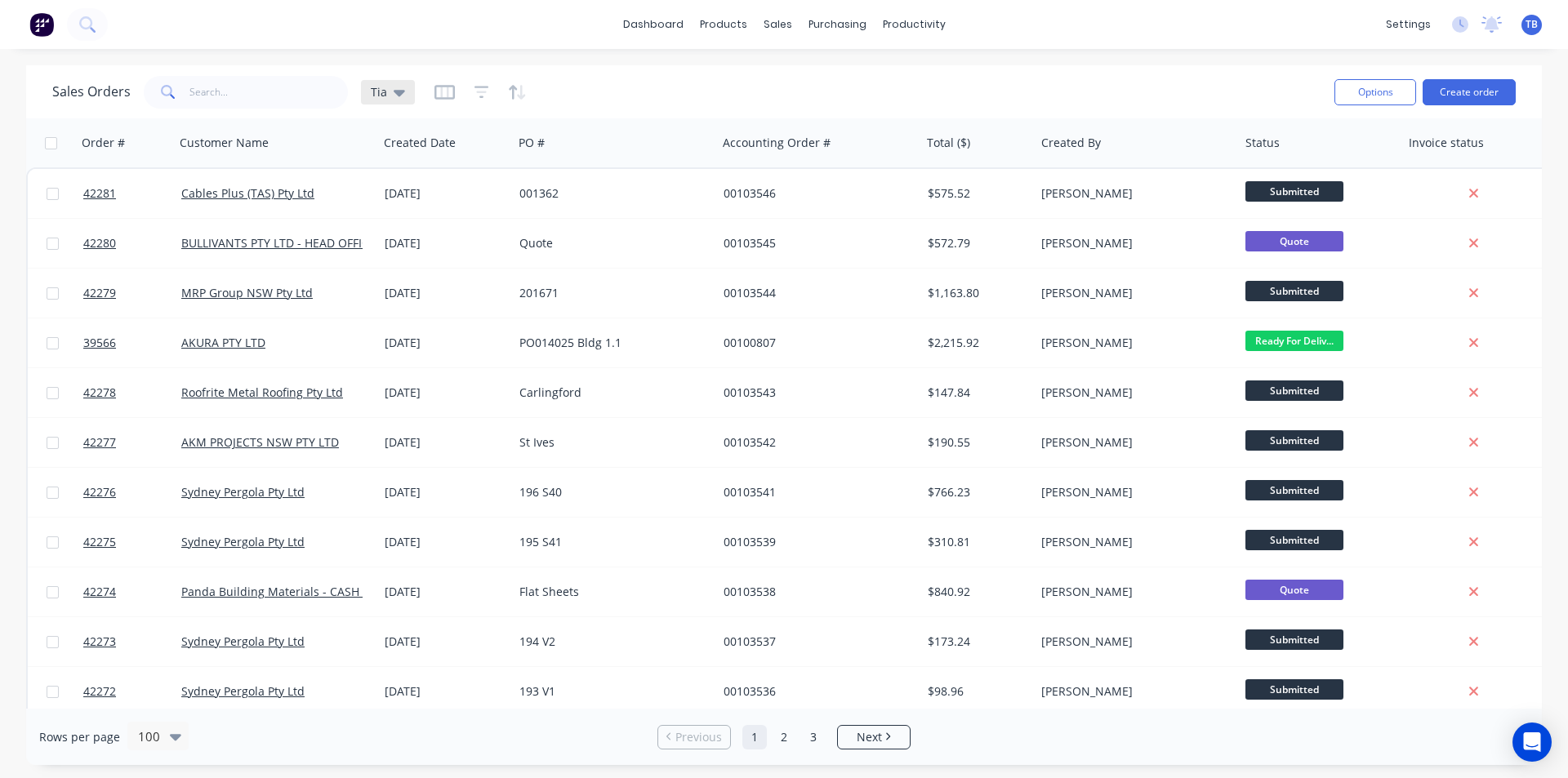
click at [403, 92] on div "Tia" at bounding box center [388, 92] width 54 height 24
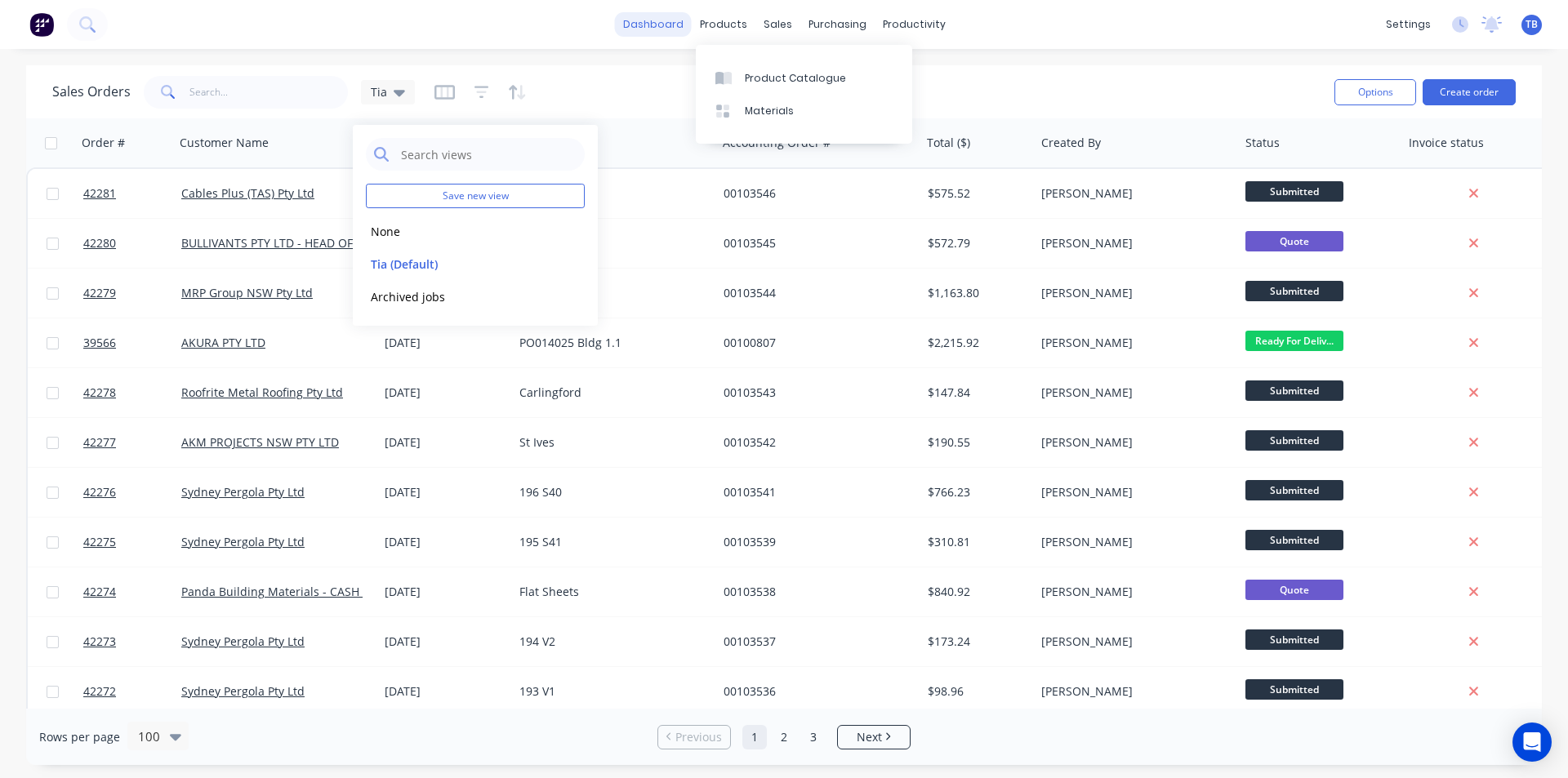
click at [663, 27] on link "dashboard" at bounding box center [653, 24] width 77 height 24
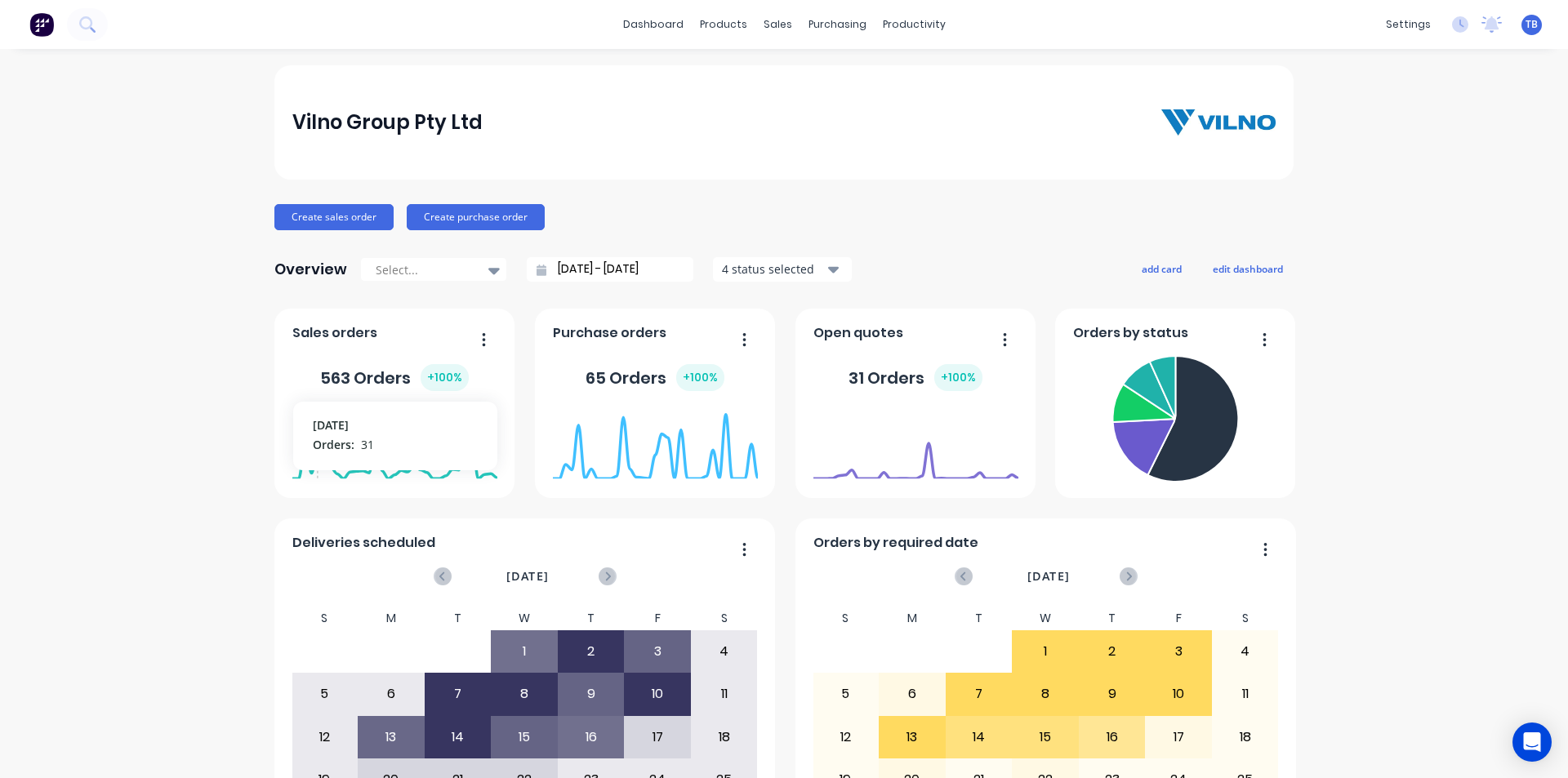
click at [482, 339] on button "button" at bounding box center [477, 341] width 34 height 25
click at [332, 332] on span "Sales orders" at bounding box center [334, 334] width 85 height 20
click at [845, 65] on link "Purchase Orders" at bounding box center [899, 77] width 216 height 32
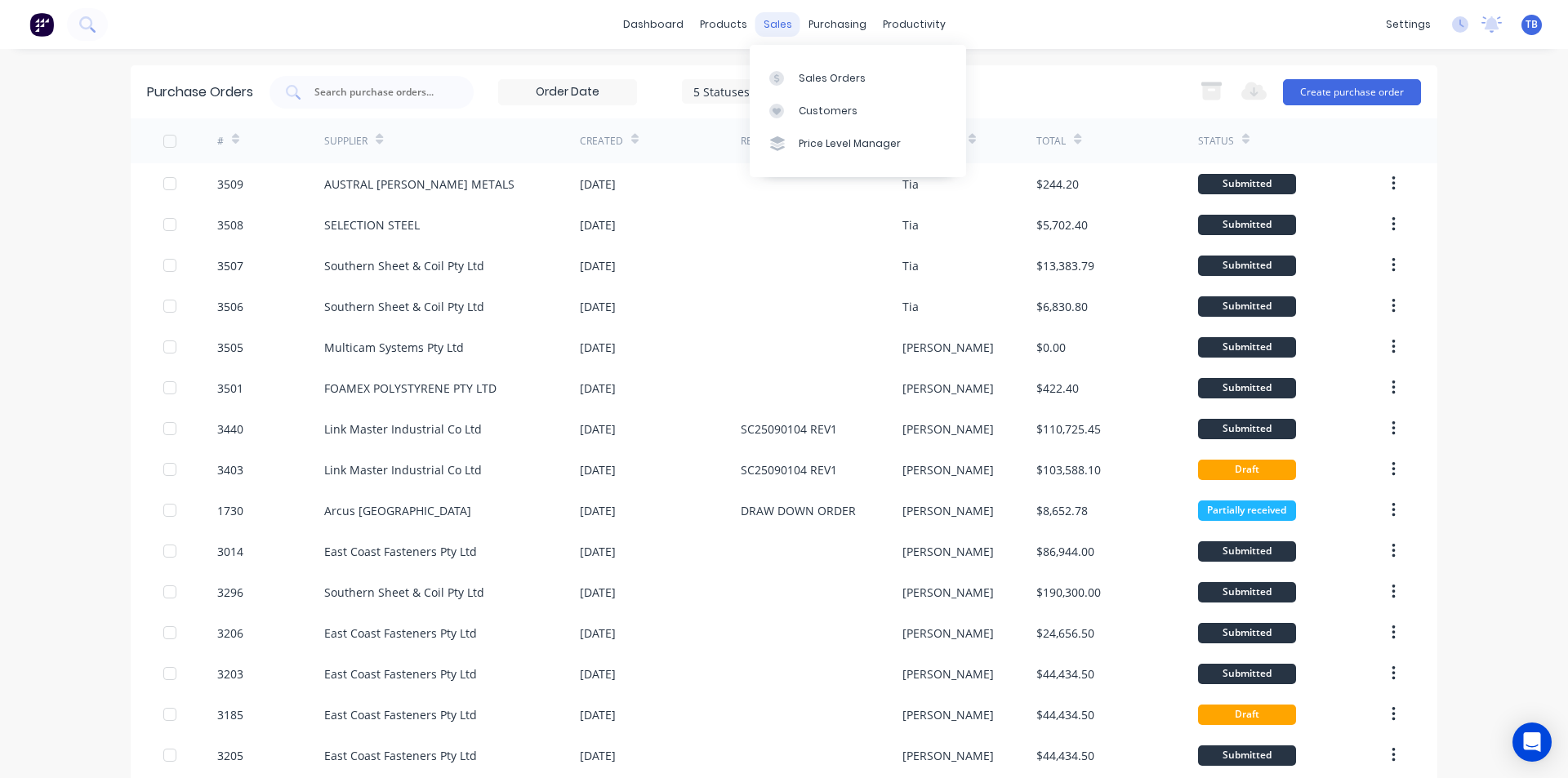
click at [759, 17] on div "sales" at bounding box center [778, 24] width 45 height 24
click at [815, 71] on div "Sales Orders" at bounding box center [832, 78] width 67 height 15
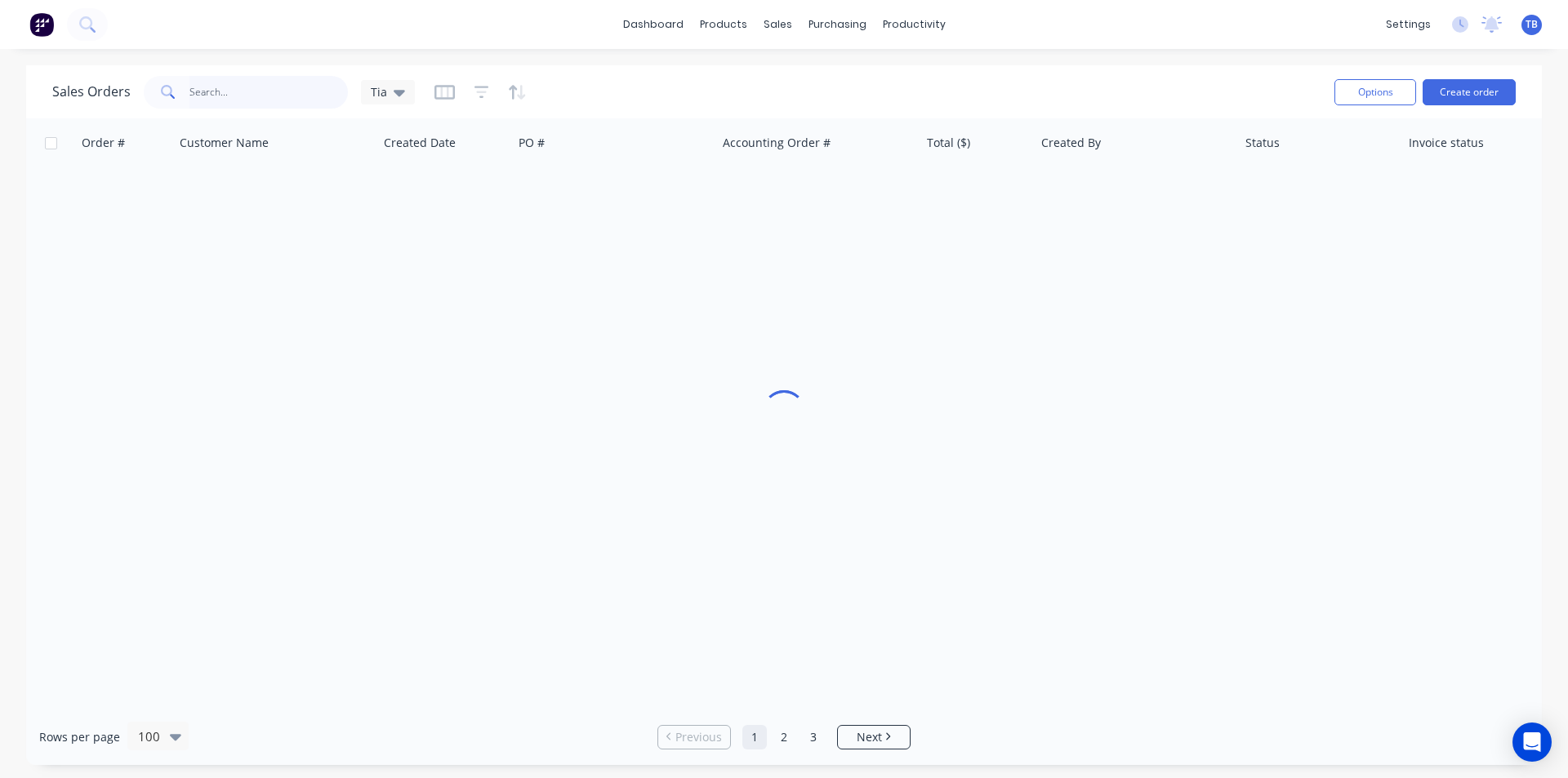
click at [258, 84] on input "text" at bounding box center [269, 92] width 159 height 32
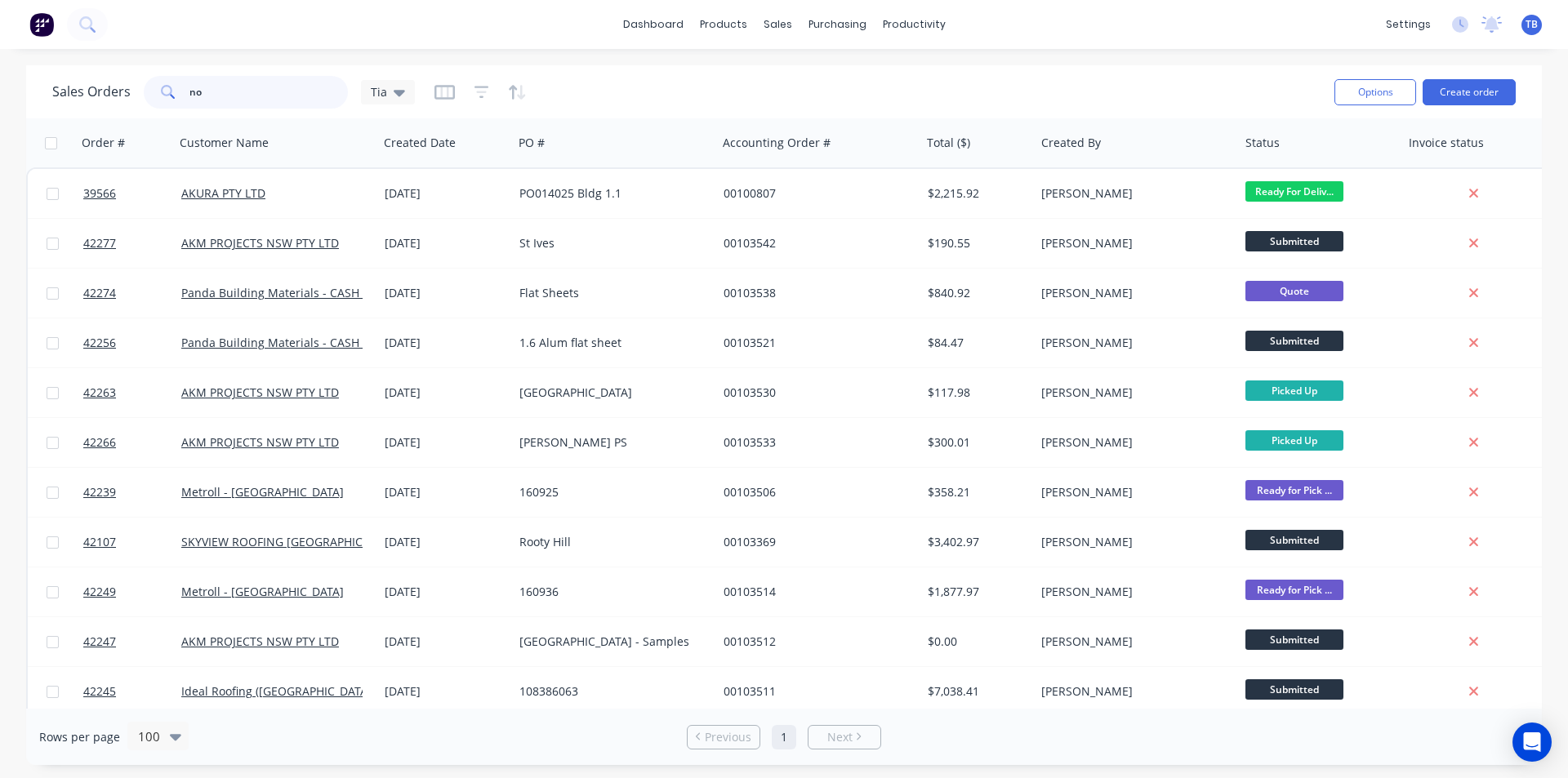
type input "no"
click at [853, 66] on link "Purchase Orders" at bounding box center [906, 77] width 216 height 32
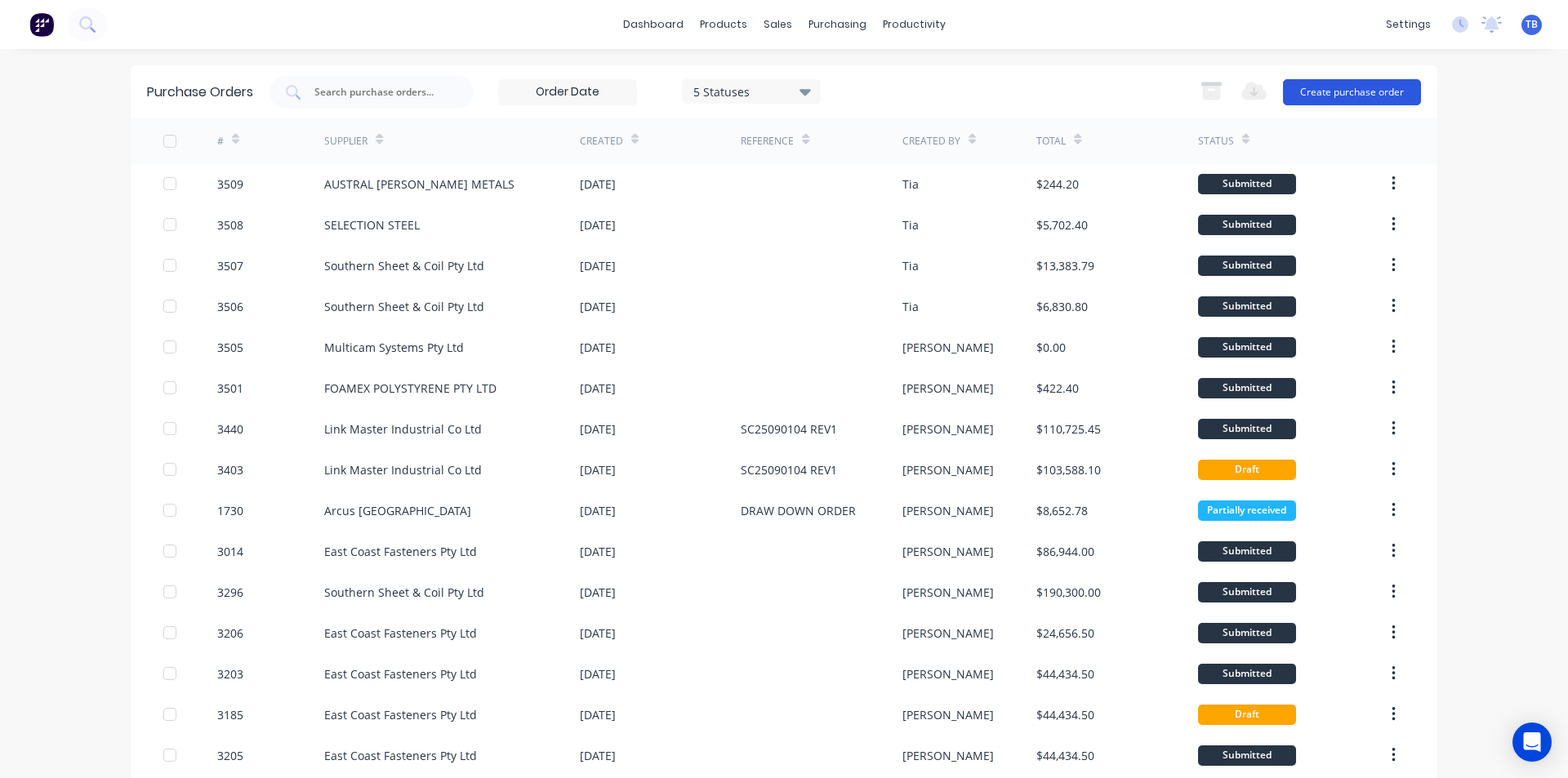
click at [1372, 87] on button "Create purchase order" at bounding box center [1352, 92] width 138 height 26
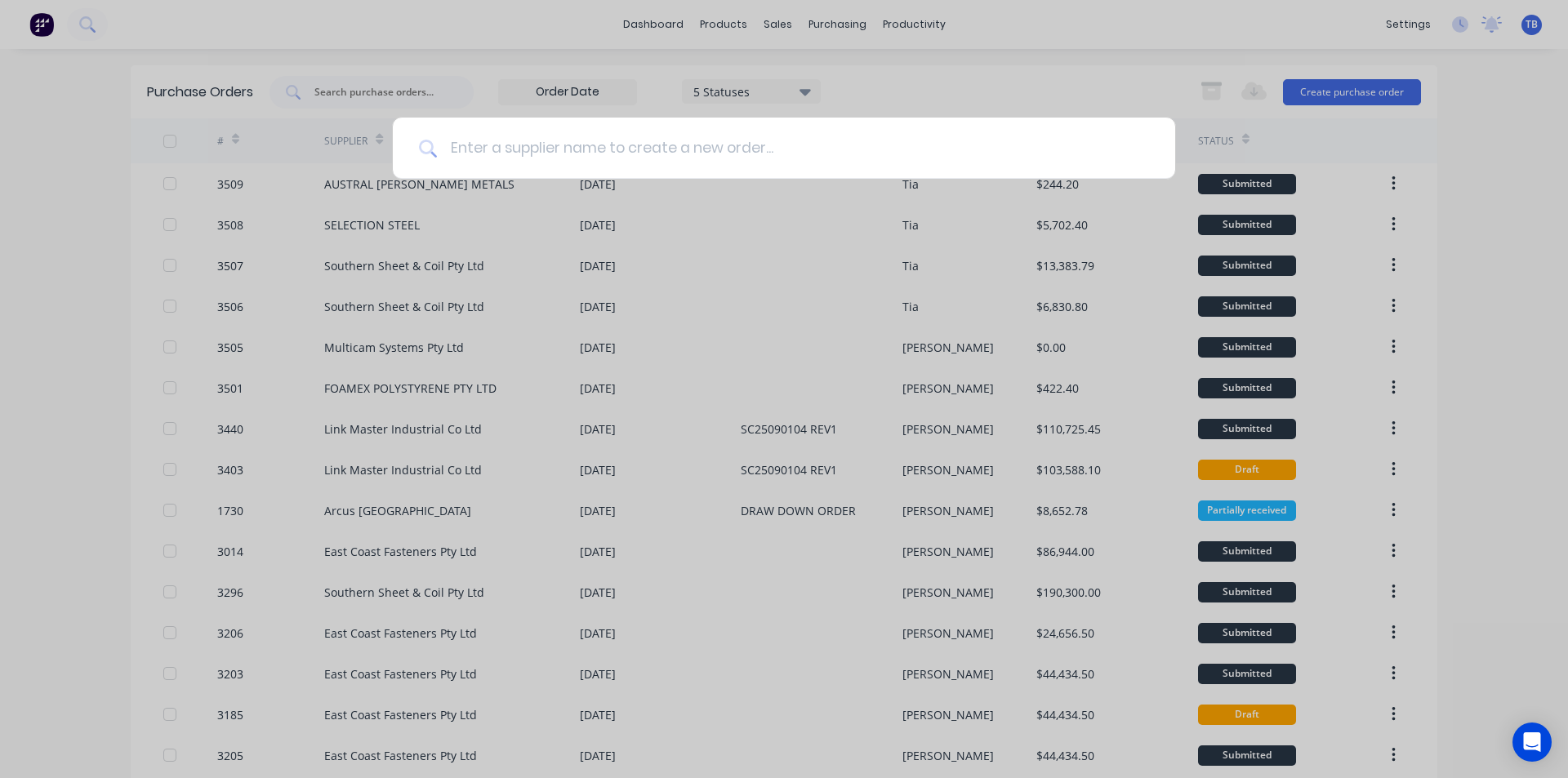
click at [581, 161] on input at bounding box center [793, 148] width 712 height 62
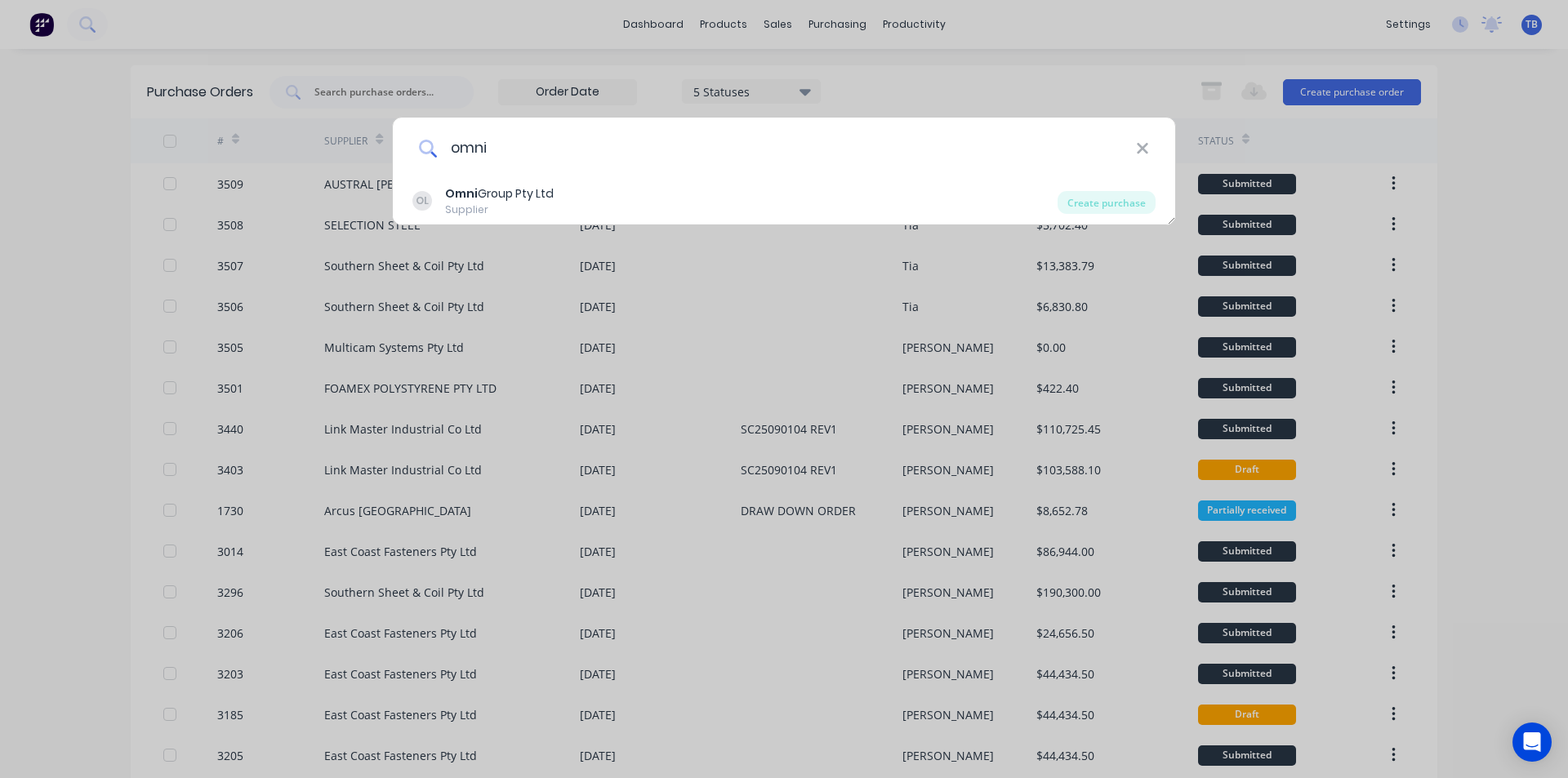
click at [567, 176] on input "omni" at bounding box center [786, 148] width 699 height 62
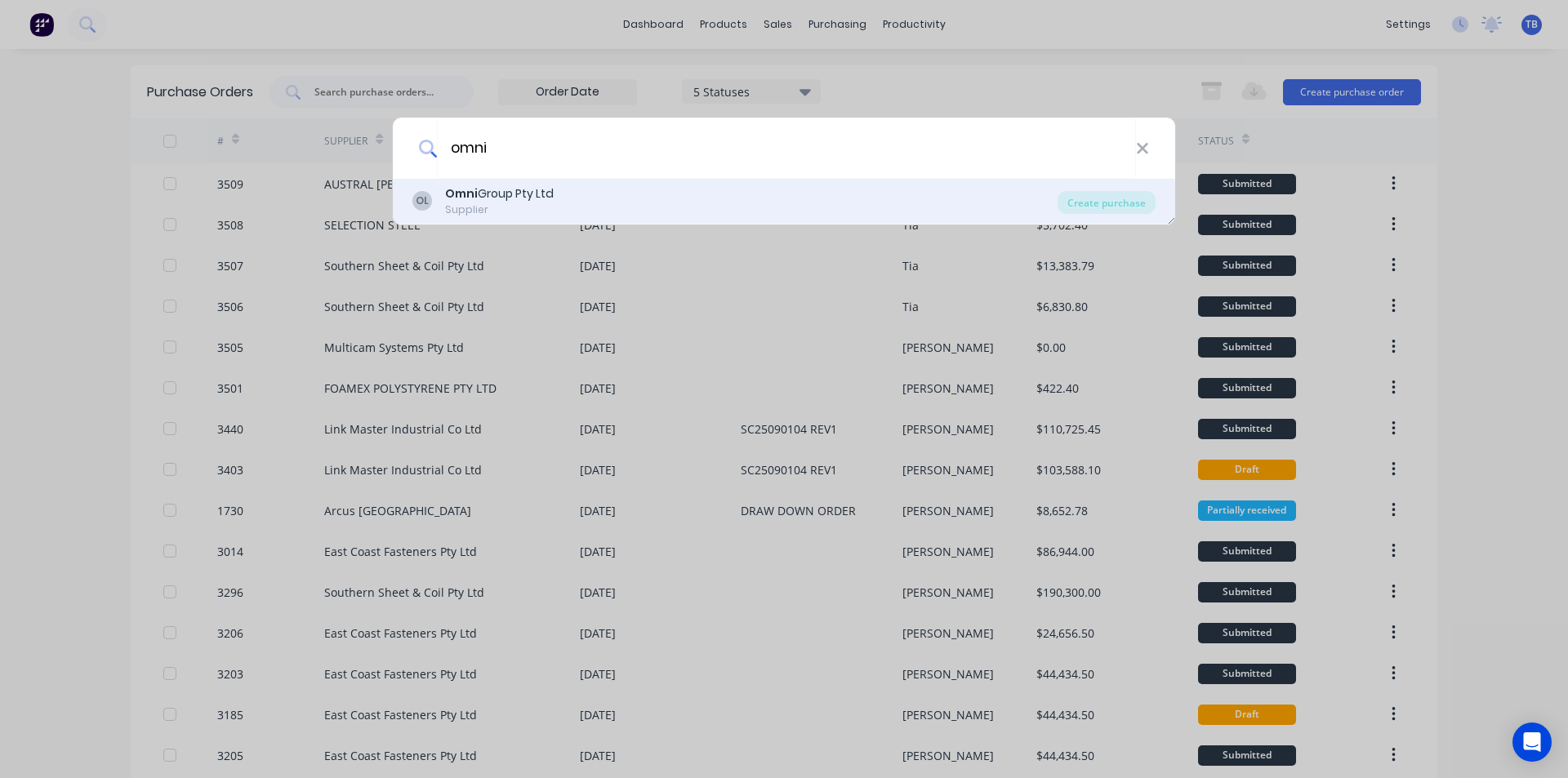
type input "omni"
click at [566, 194] on div "OL Omni Group Pty Ltd Supplier" at bounding box center [735, 201] width 645 height 32
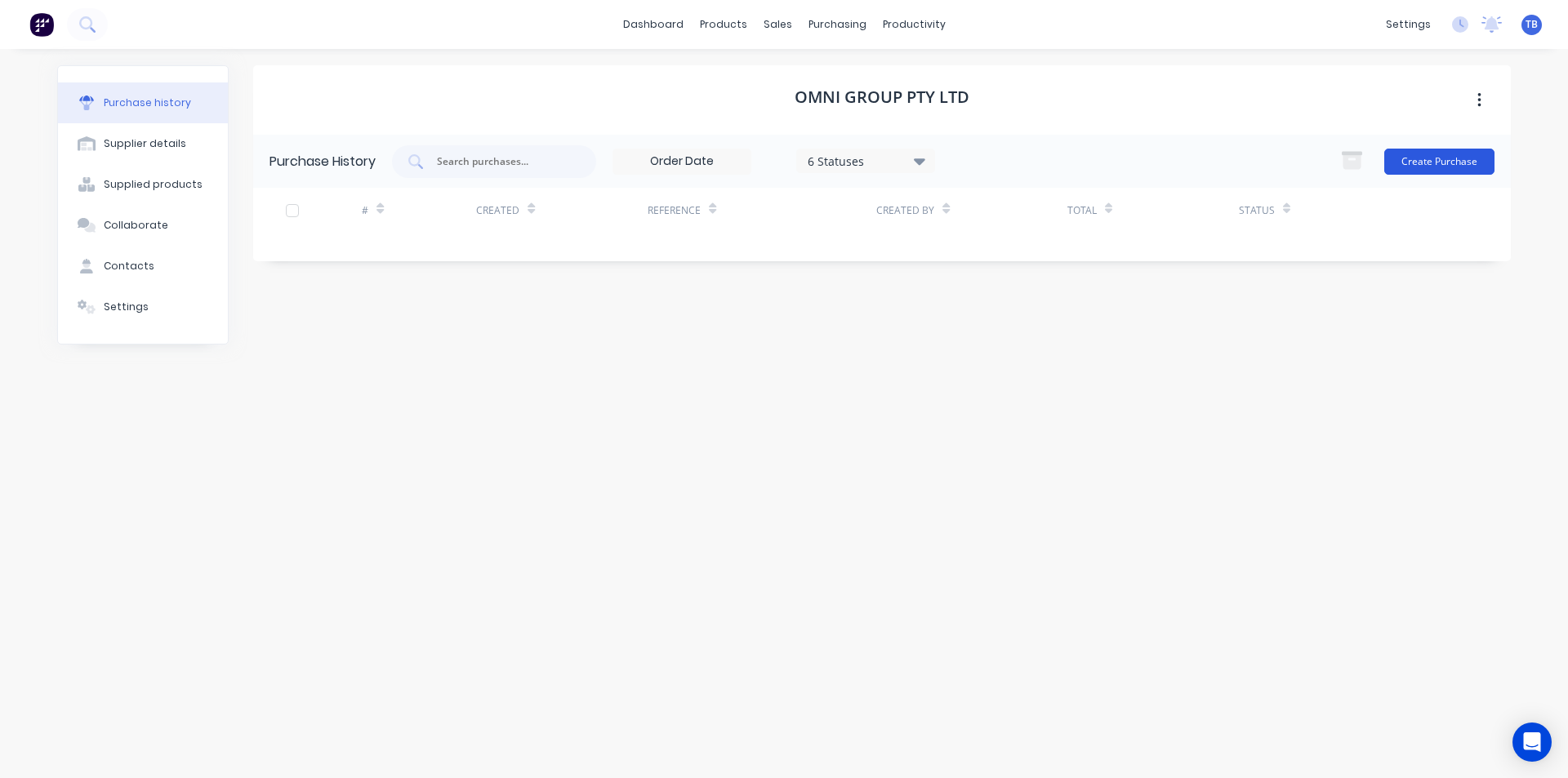
click at [1445, 158] on button "Create Purchase" at bounding box center [1439, 161] width 111 height 26
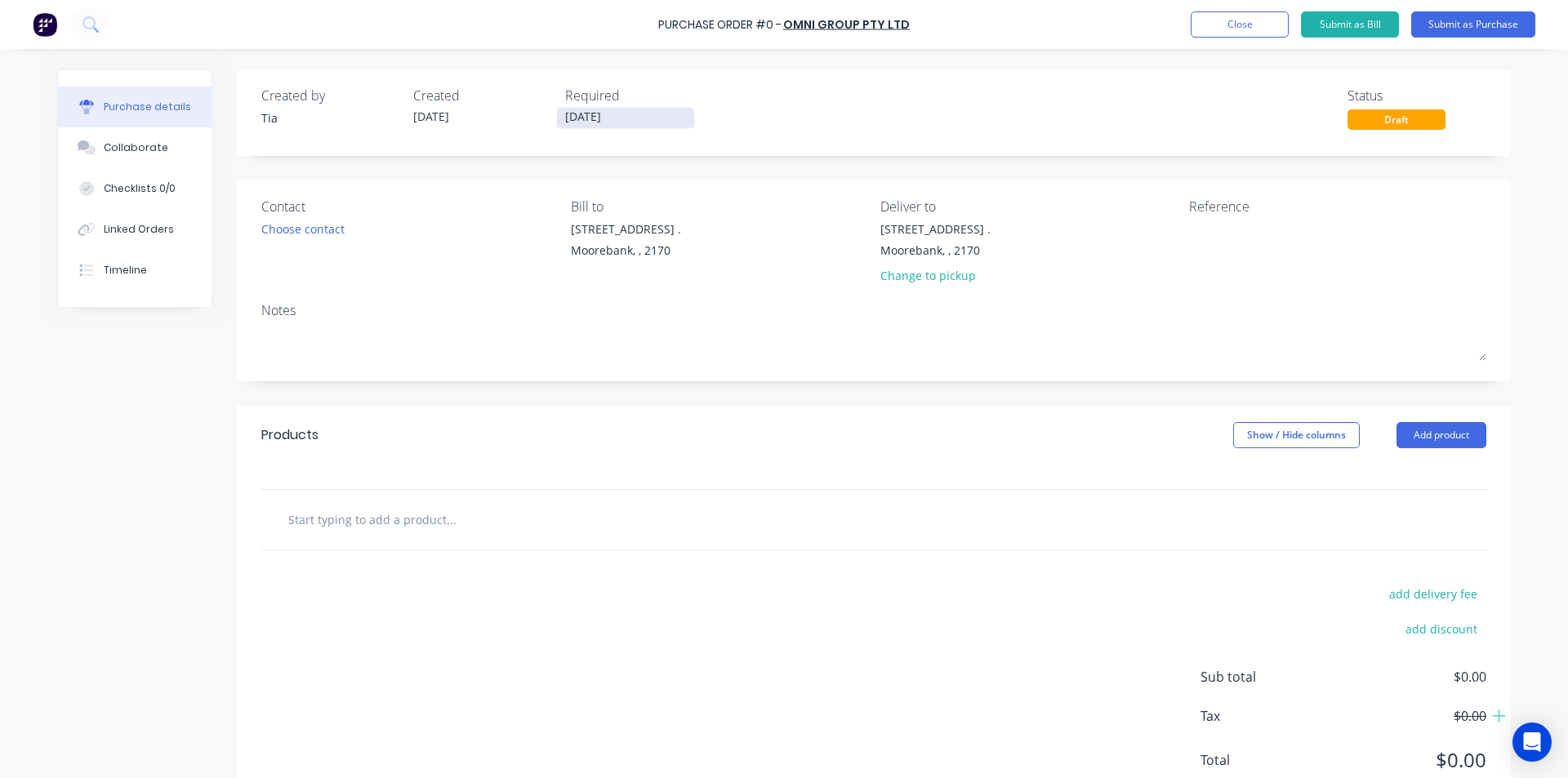
click at [638, 124] on input "[DATE]" at bounding box center [625, 118] width 137 height 21
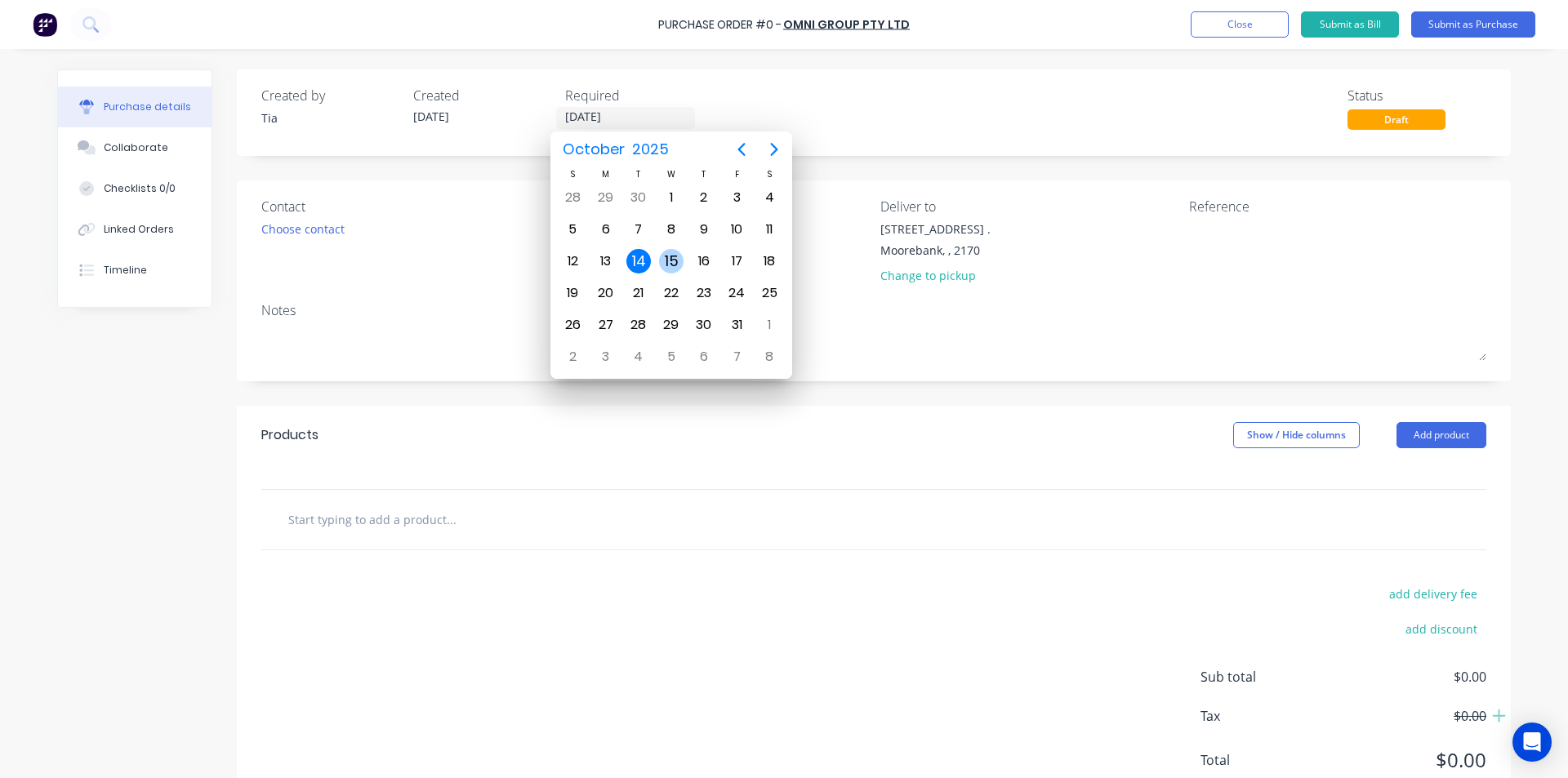
click at [672, 265] on div "15" at bounding box center [670, 260] width 24 height 24
type input "[DATE]"
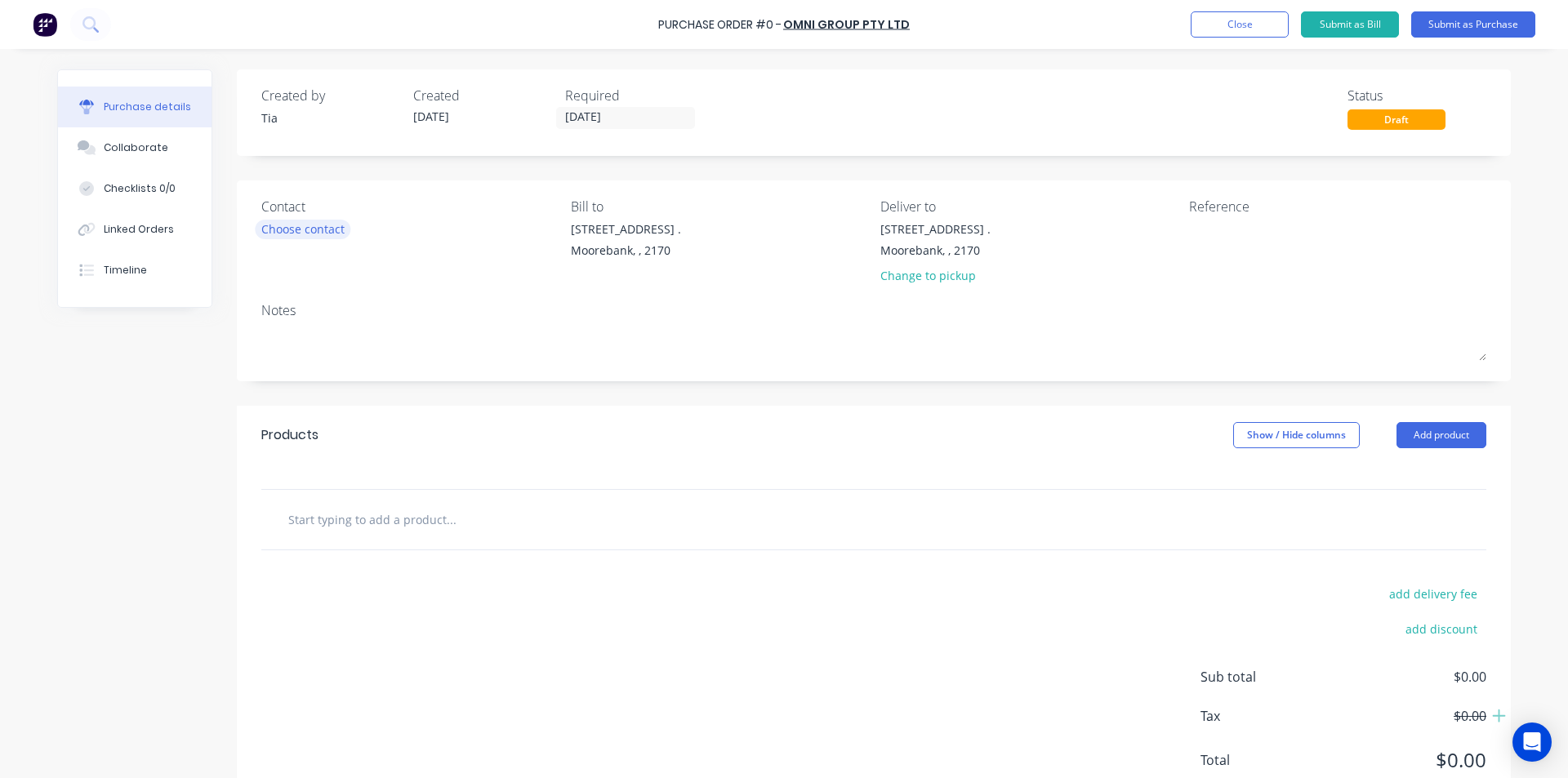
click at [279, 230] on div "Choose contact" at bounding box center [303, 229] width 83 height 17
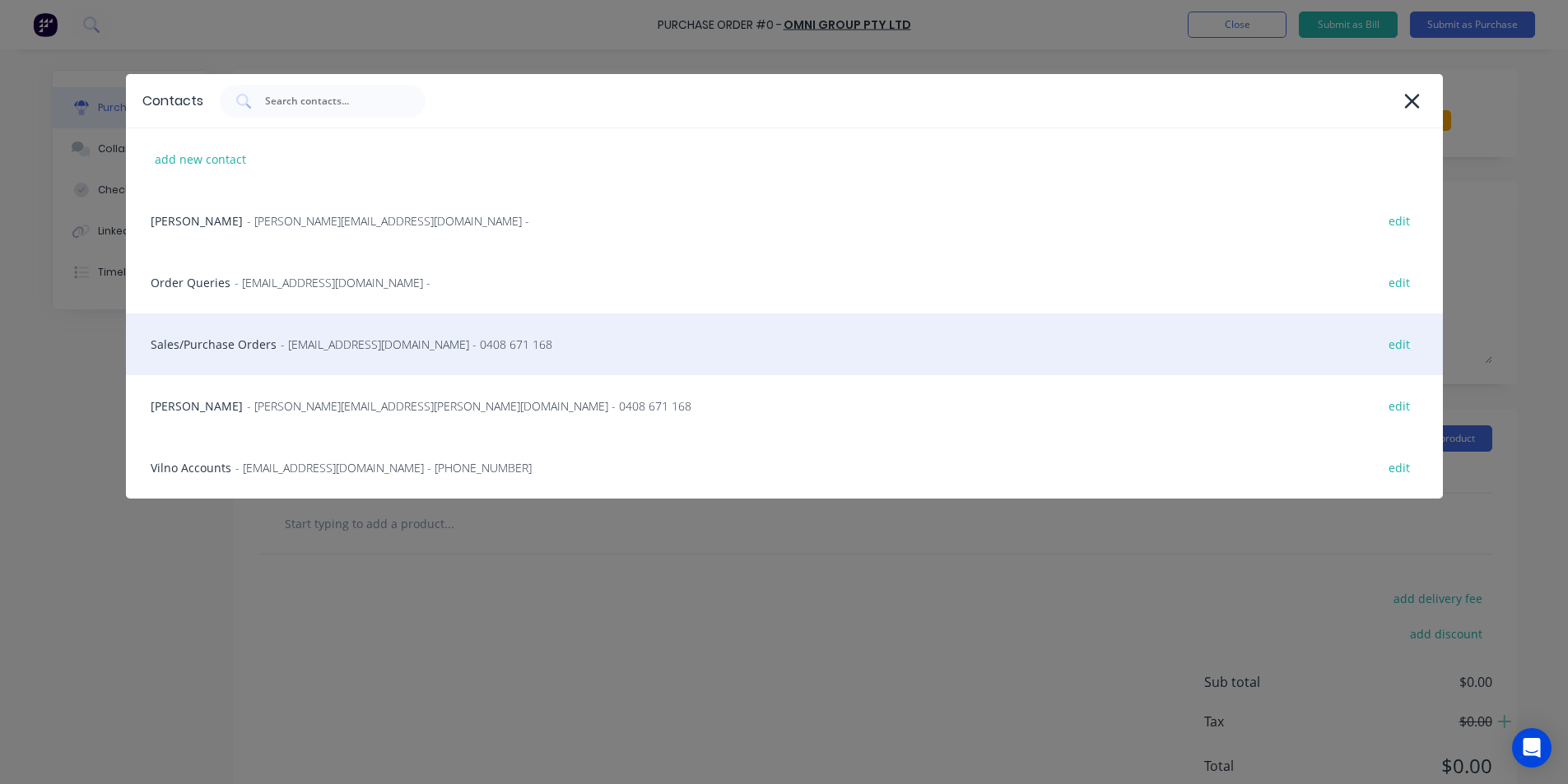
click at [261, 337] on div "Sales/Purchase Orders - sales@omnigroup.com.au - 0408 671 168 edit" at bounding box center [784, 345] width 1316 height 62
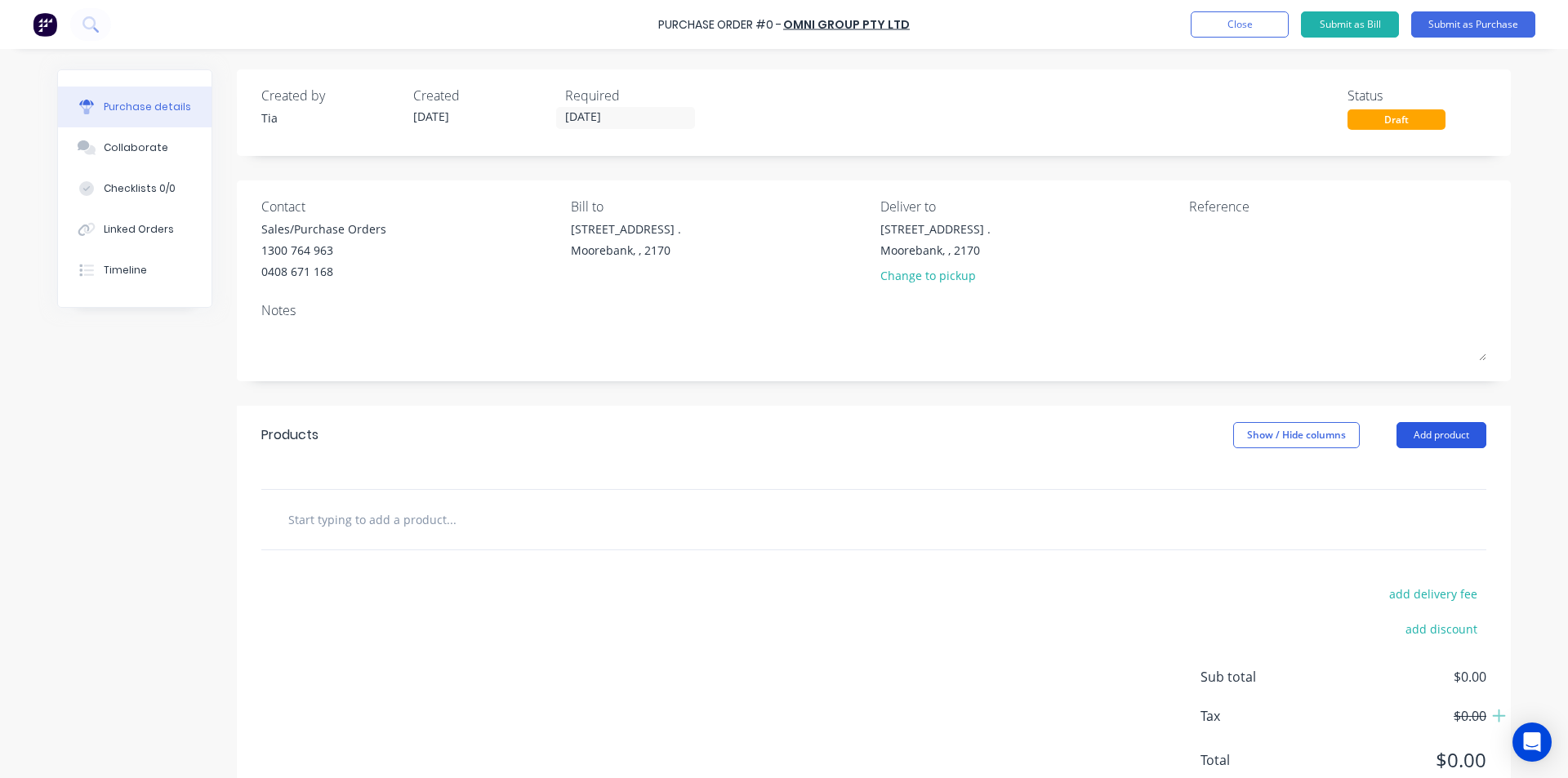
click at [1461, 434] on button "Add product" at bounding box center [1441, 434] width 90 height 26
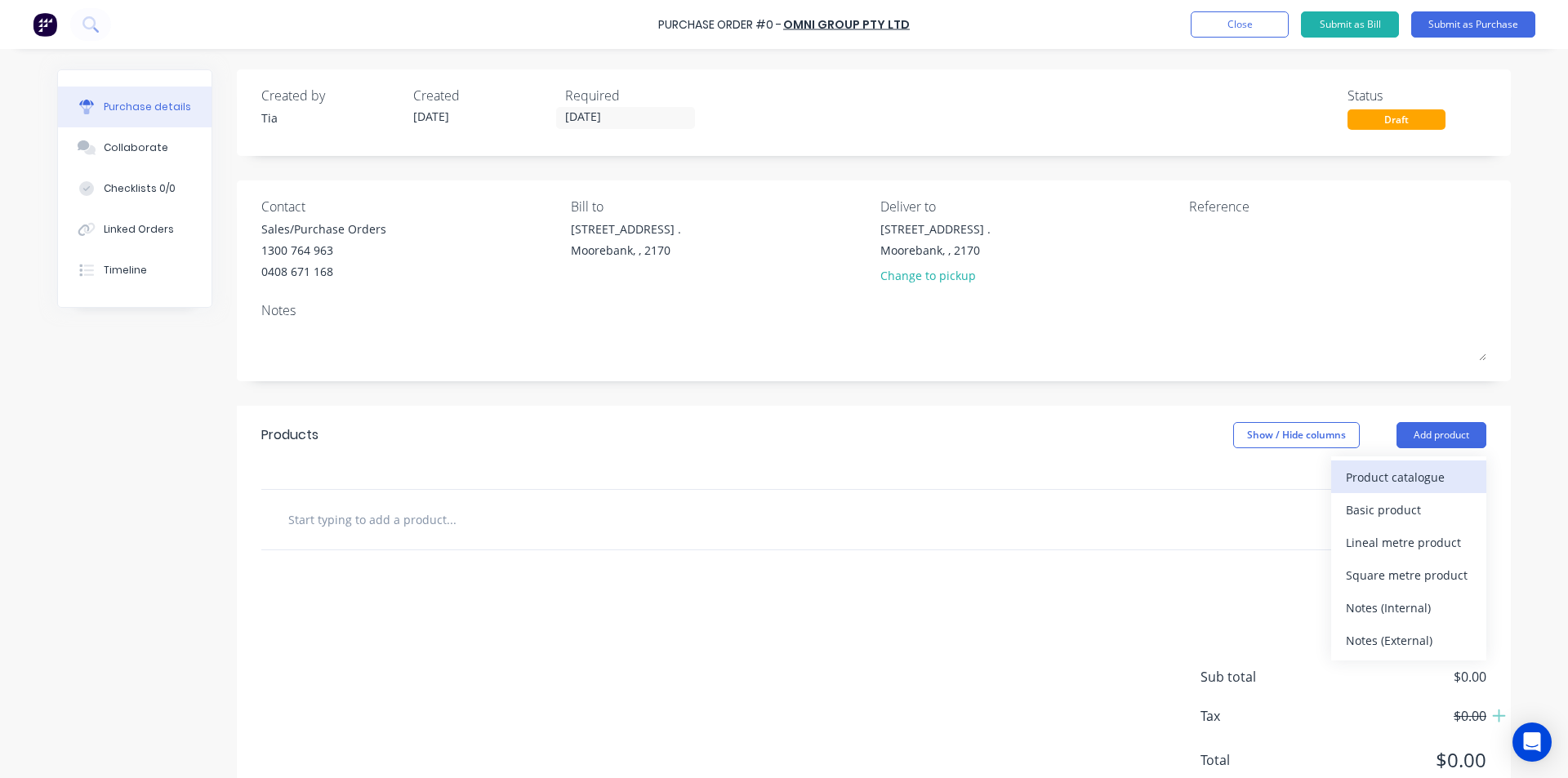
click at [1436, 467] on div "Product catalogue" at bounding box center [1408, 477] width 126 height 23
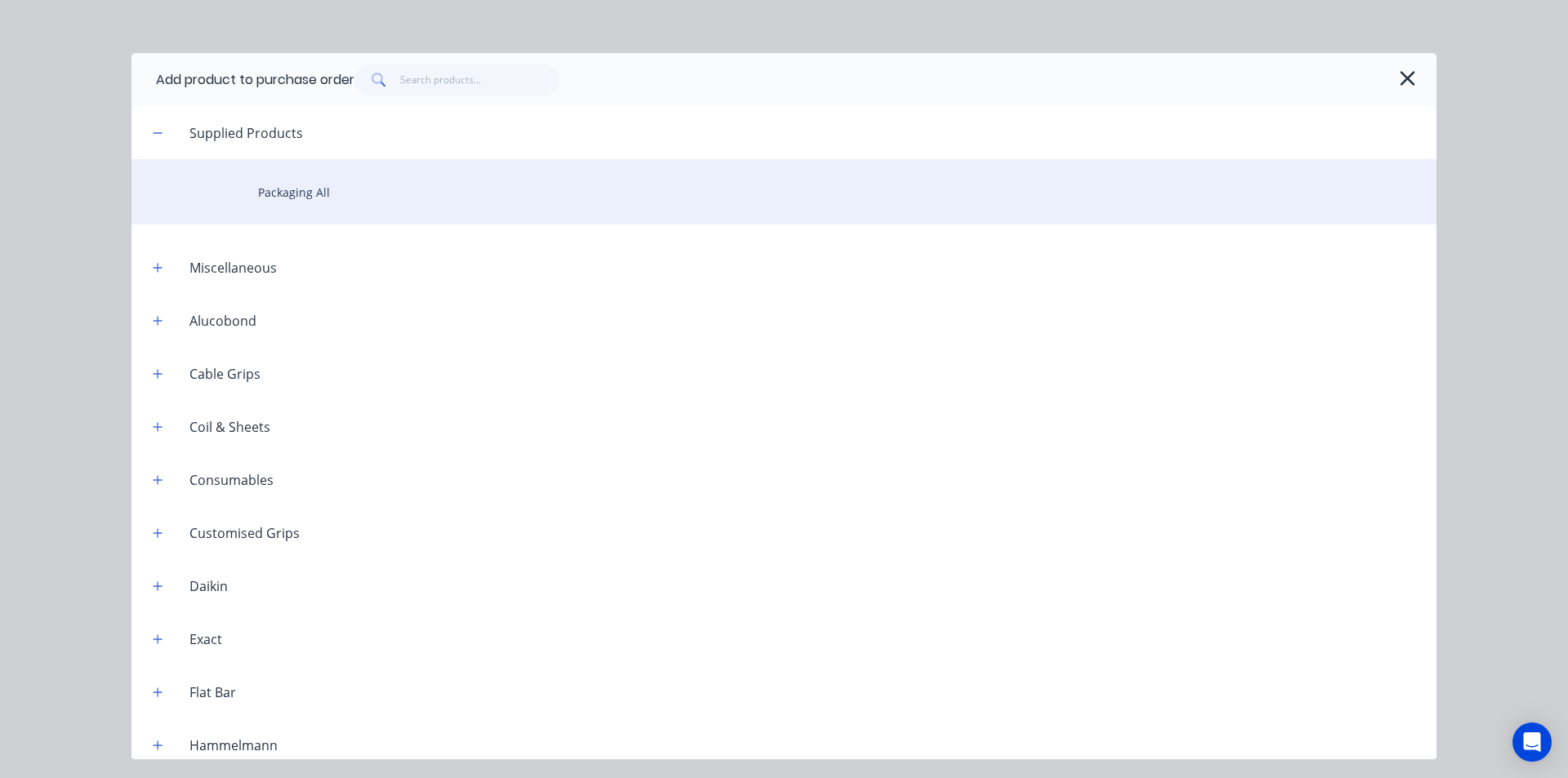
click at [550, 207] on div "Packaging All" at bounding box center [784, 191] width 1305 height 66
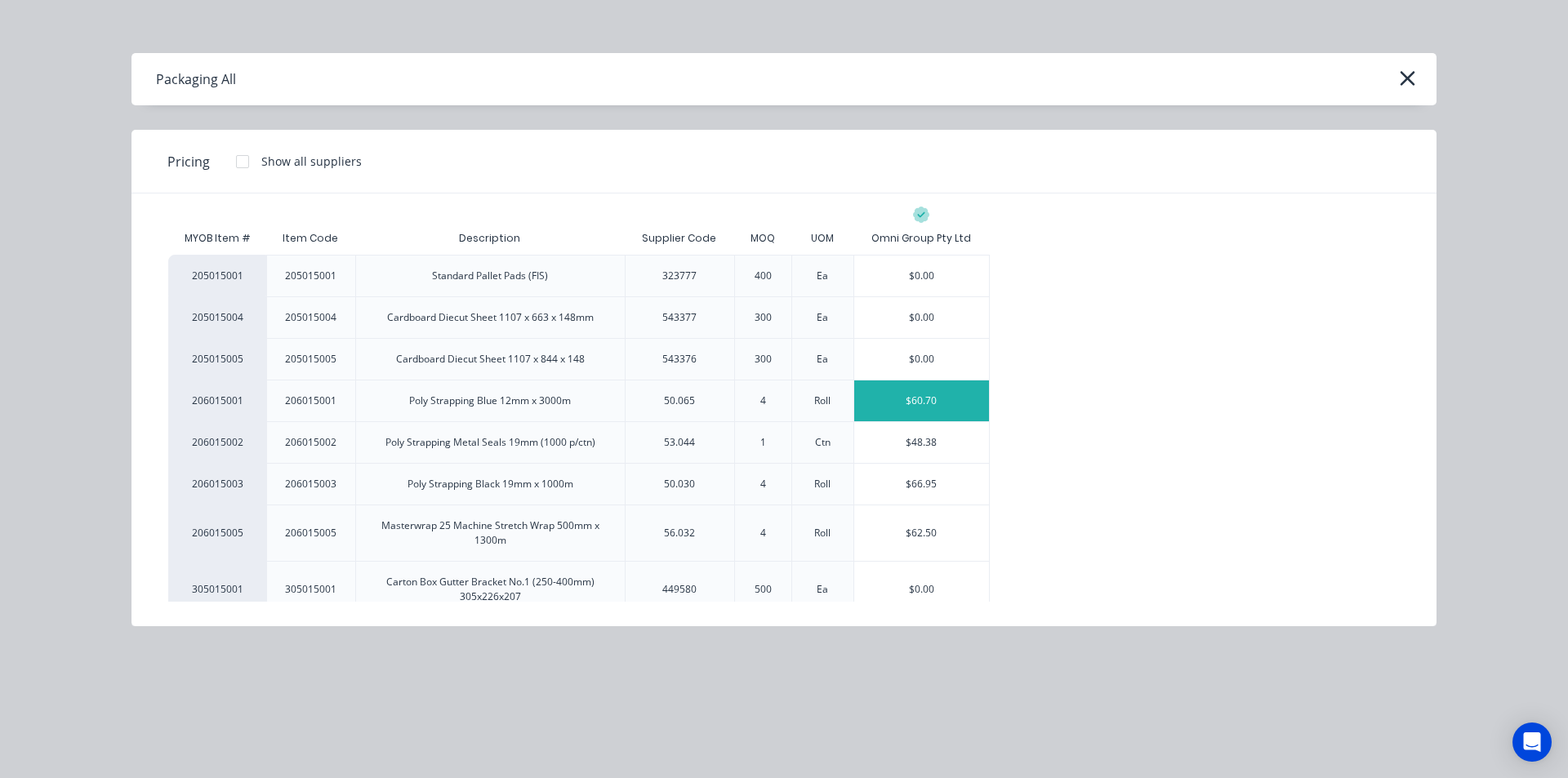
click at [902, 413] on div "$60.70" at bounding box center [922, 400] width 135 height 41
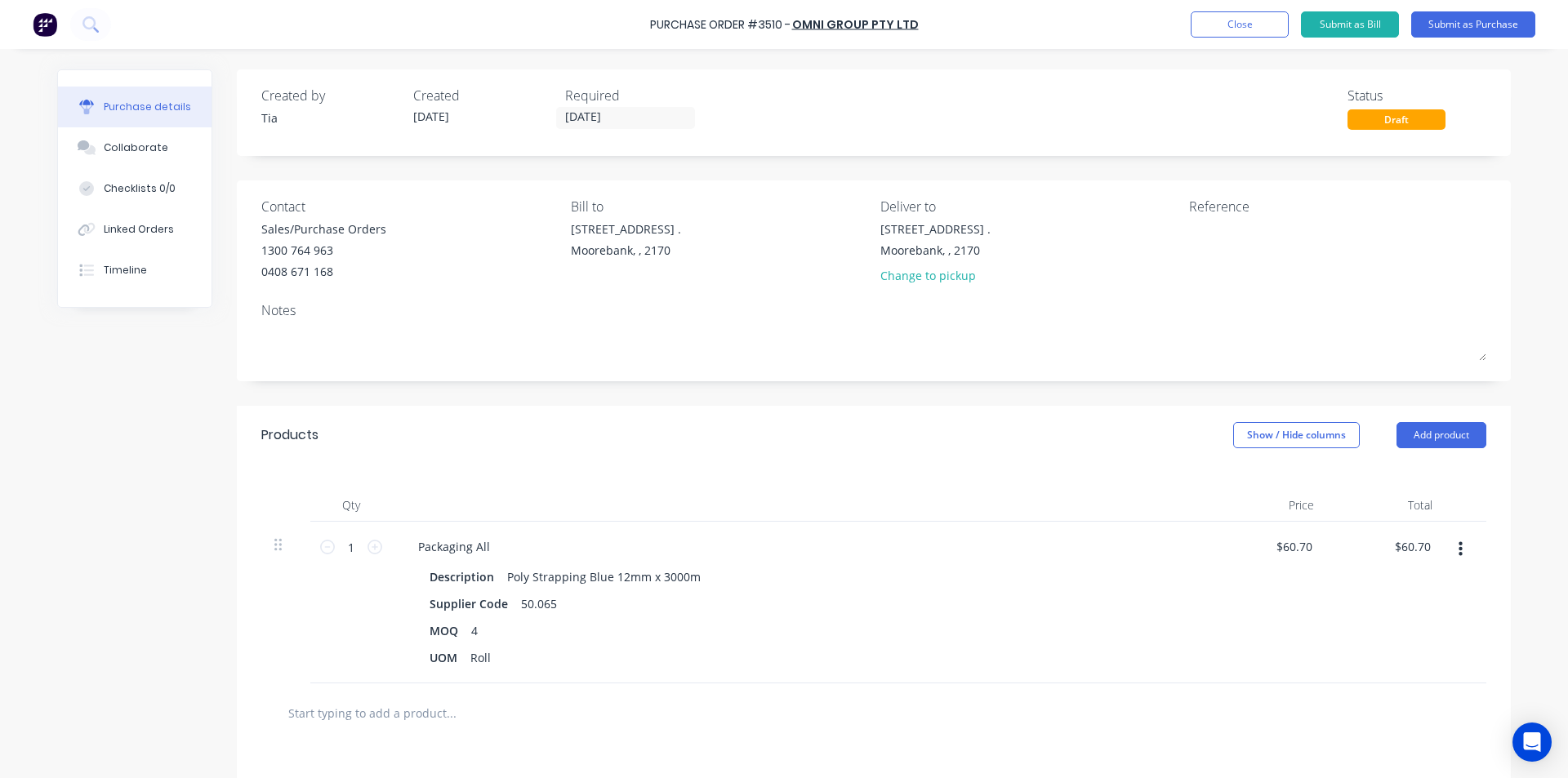
scroll to position [163, 0]
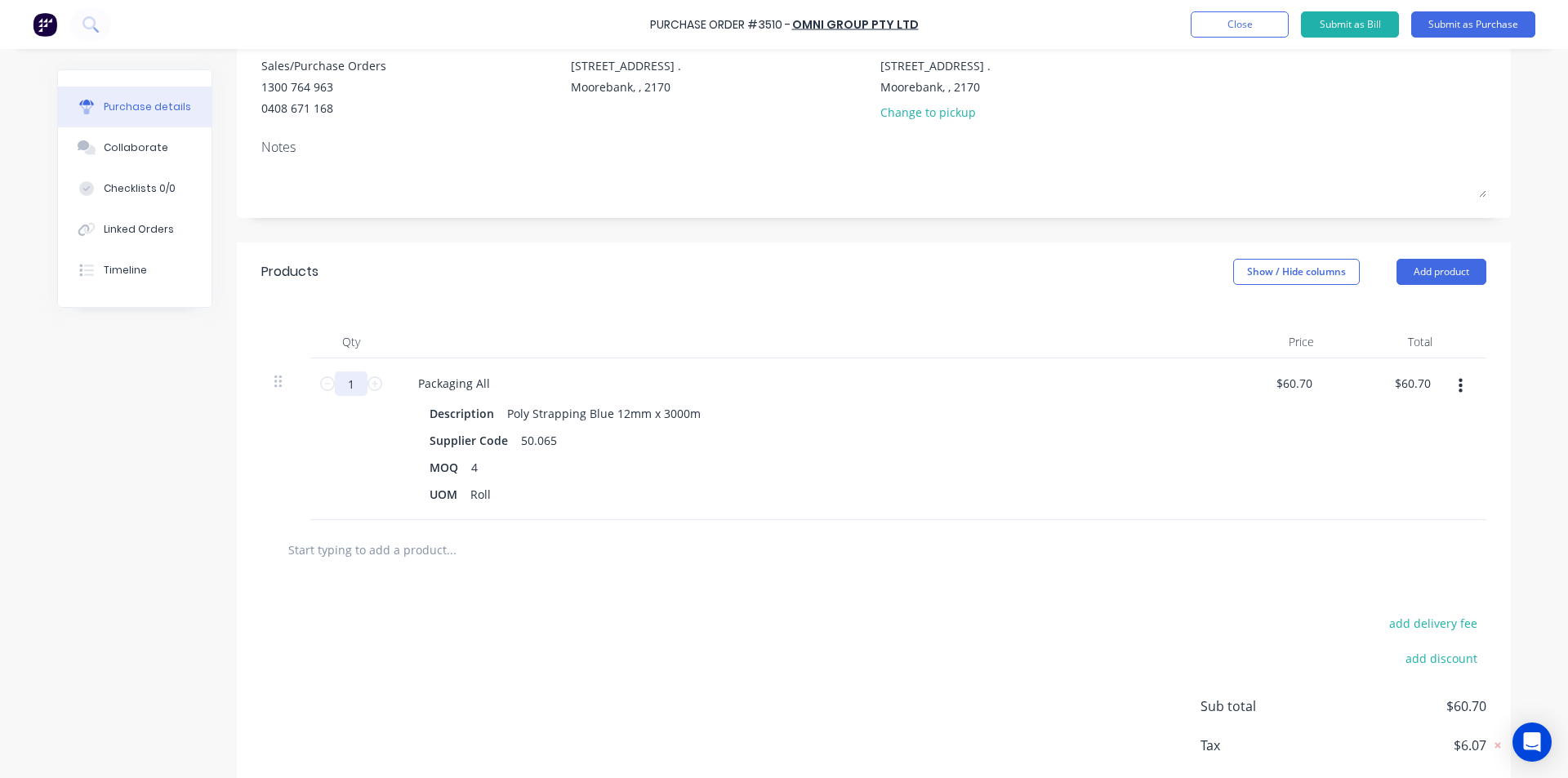
drag, startPoint x: 360, startPoint y: 390, endPoint x: 310, endPoint y: 388, distance: 50.0
click at [310, 388] on div "1 1" at bounding box center [351, 439] width 82 height 161
type input "6"
type input "$364.20"
type input "6"
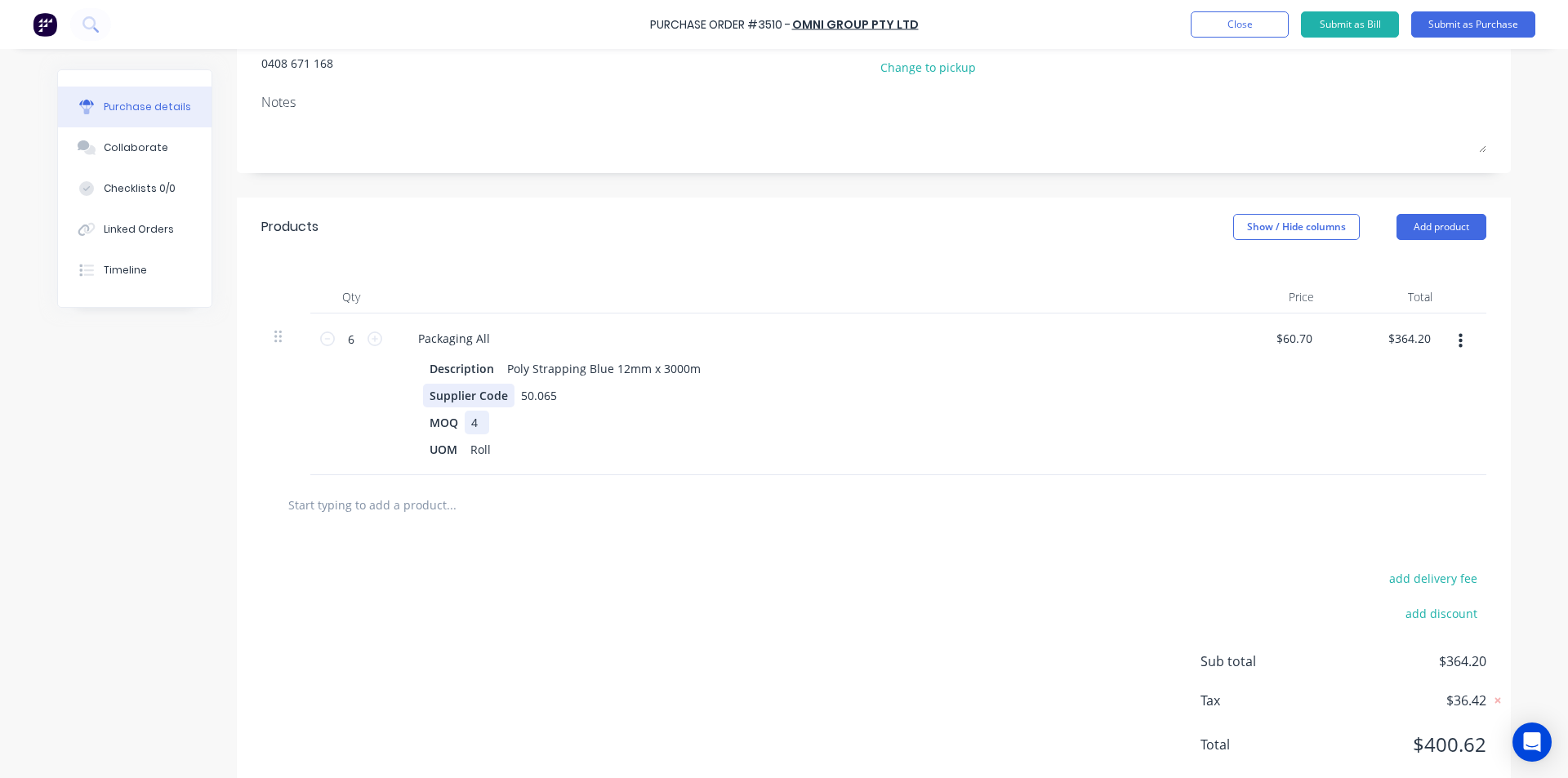
scroll to position [245, 0]
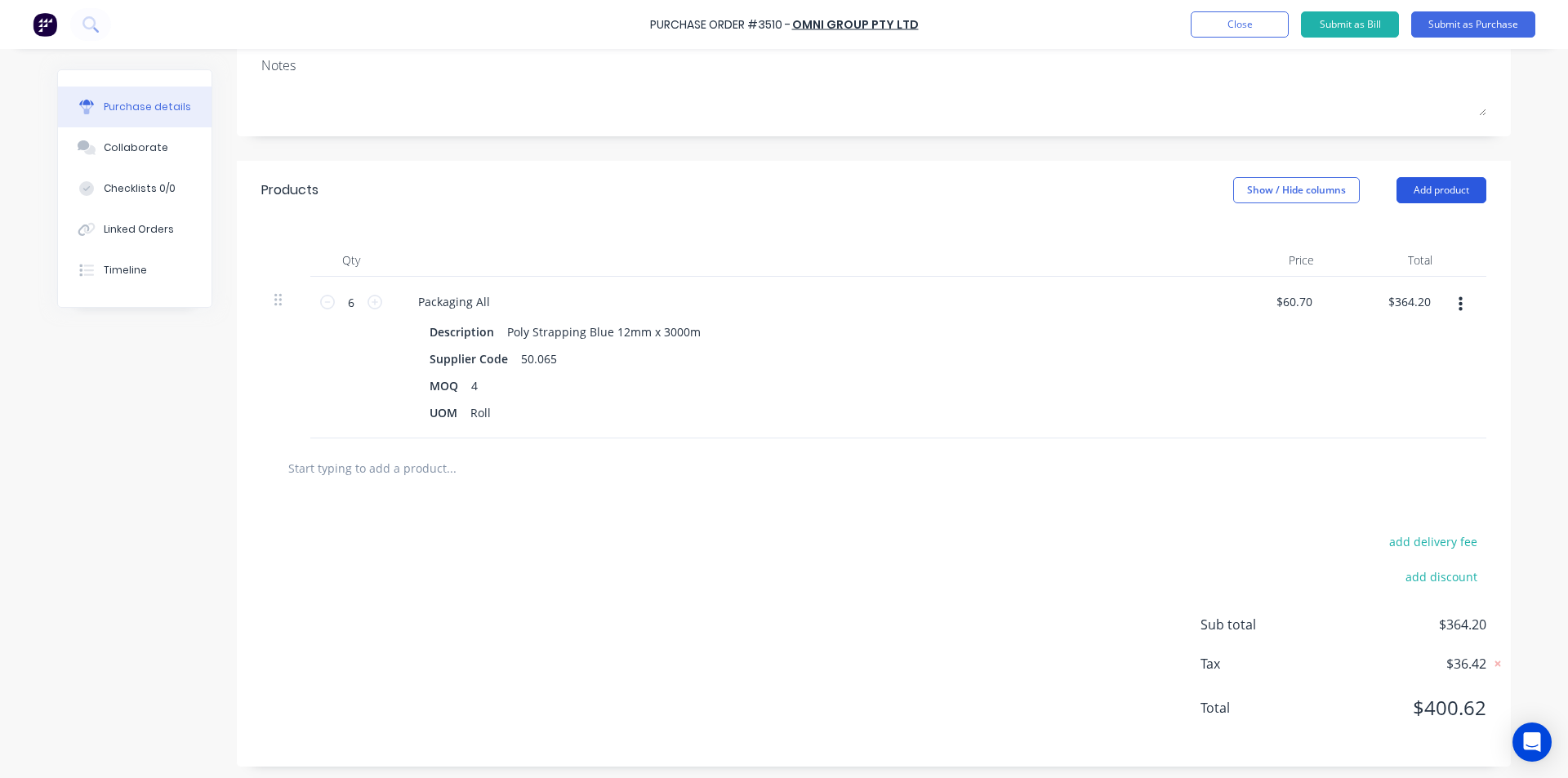
click at [1468, 192] on button "Add product" at bounding box center [1441, 190] width 90 height 26
click at [1392, 246] on button "Product catalogue" at bounding box center [1408, 231] width 155 height 32
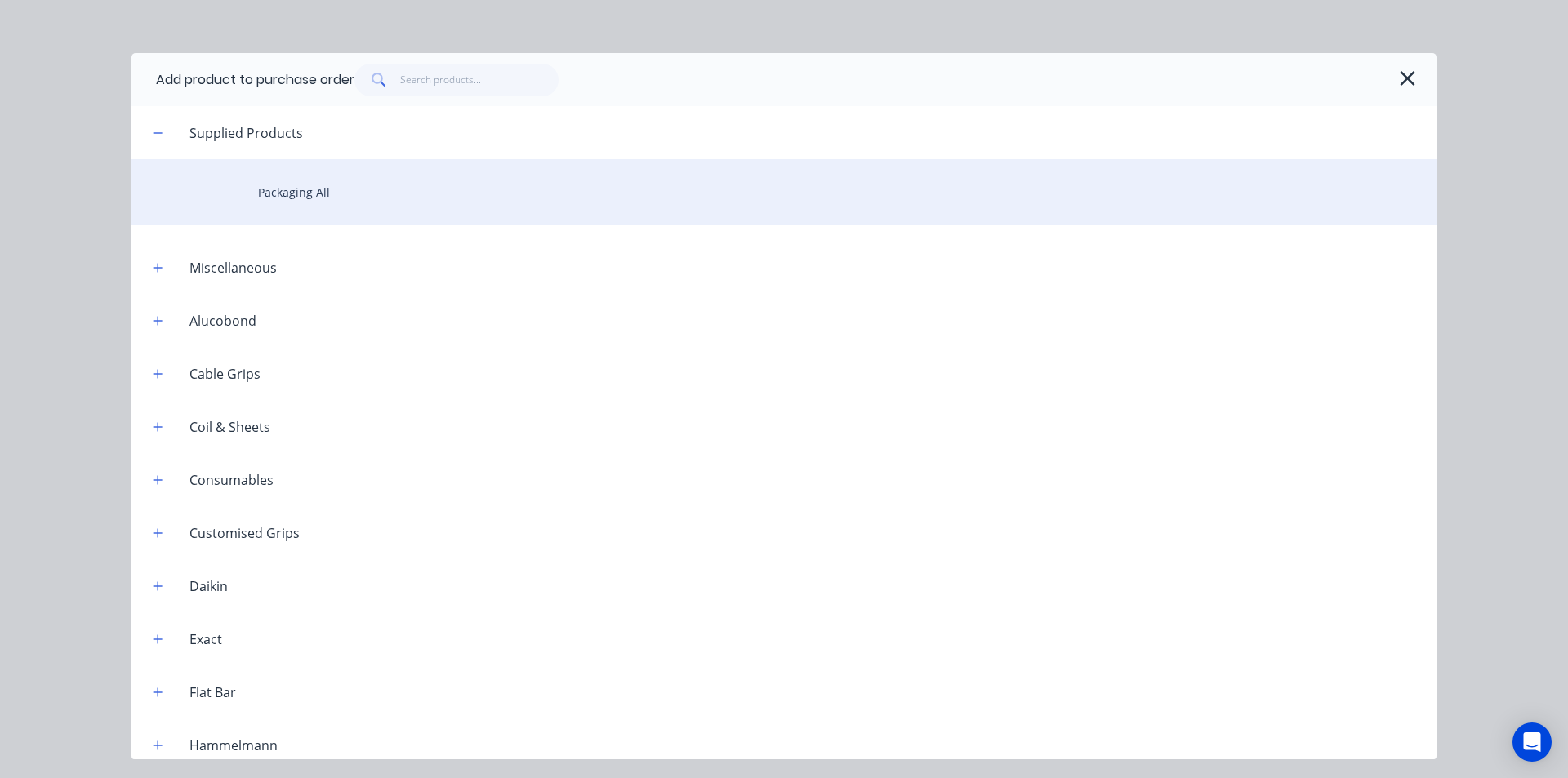
click at [350, 184] on div "Packaging All" at bounding box center [784, 191] width 1305 height 66
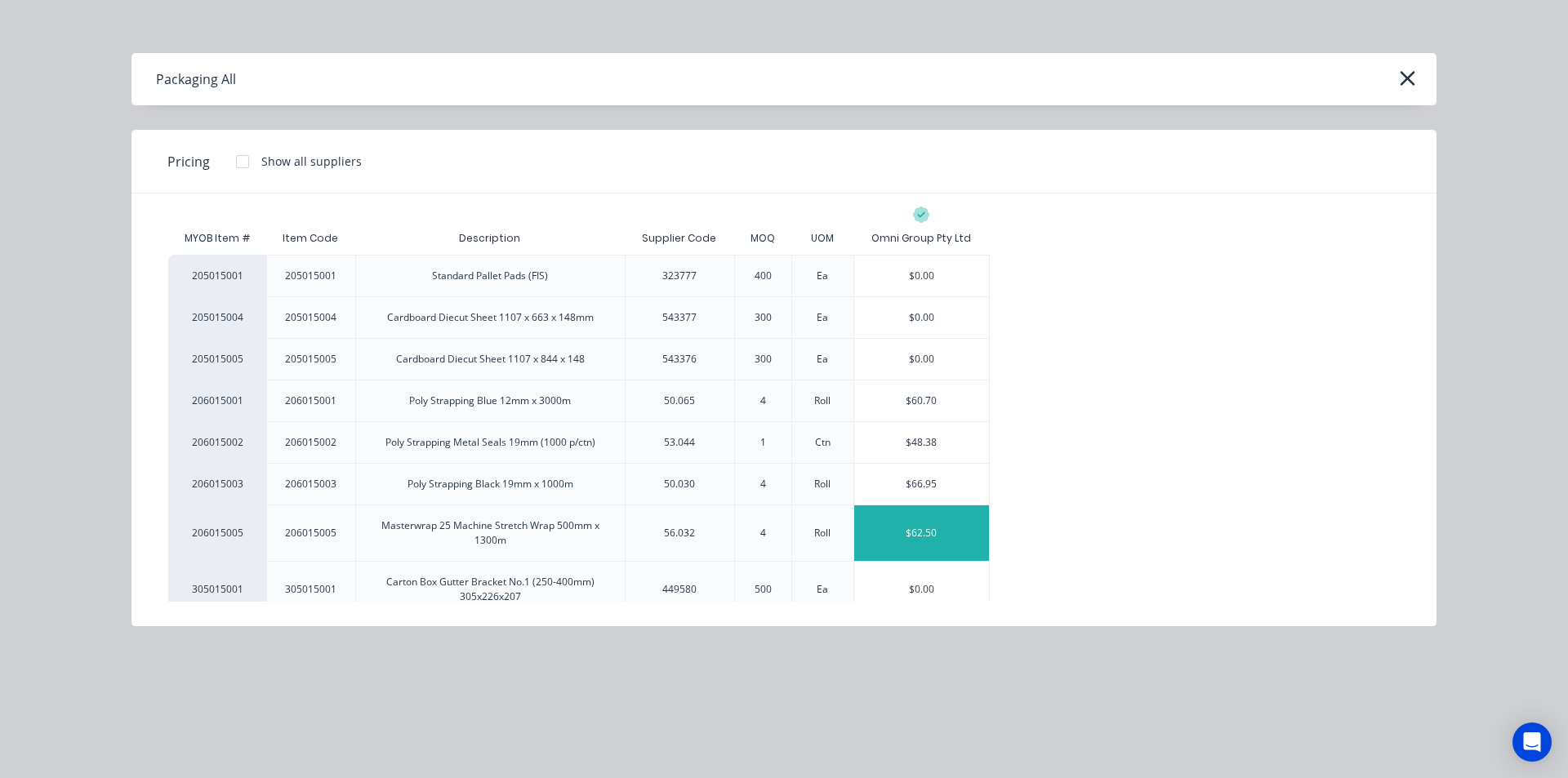
click at [905, 523] on div "$62.50" at bounding box center [922, 533] width 135 height 56
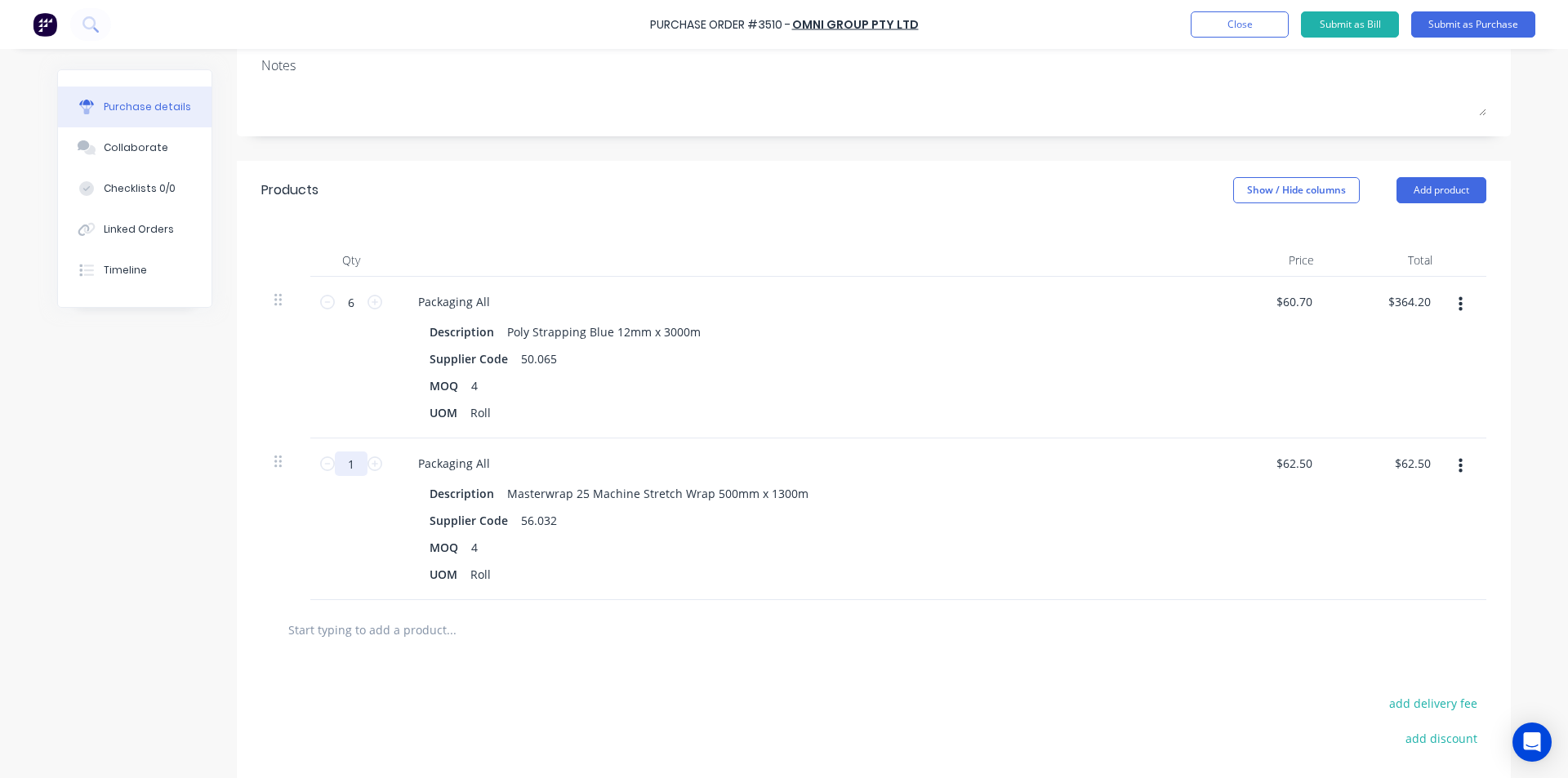
drag, startPoint x: 359, startPoint y: 464, endPoint x: 307, endPoint y: 474, distance: 53.0
click at [310, 474] on div "1 1" at bounding box center [351, 519] width 82 height 161
type input "6"
type input "$375.00"
type input "6"
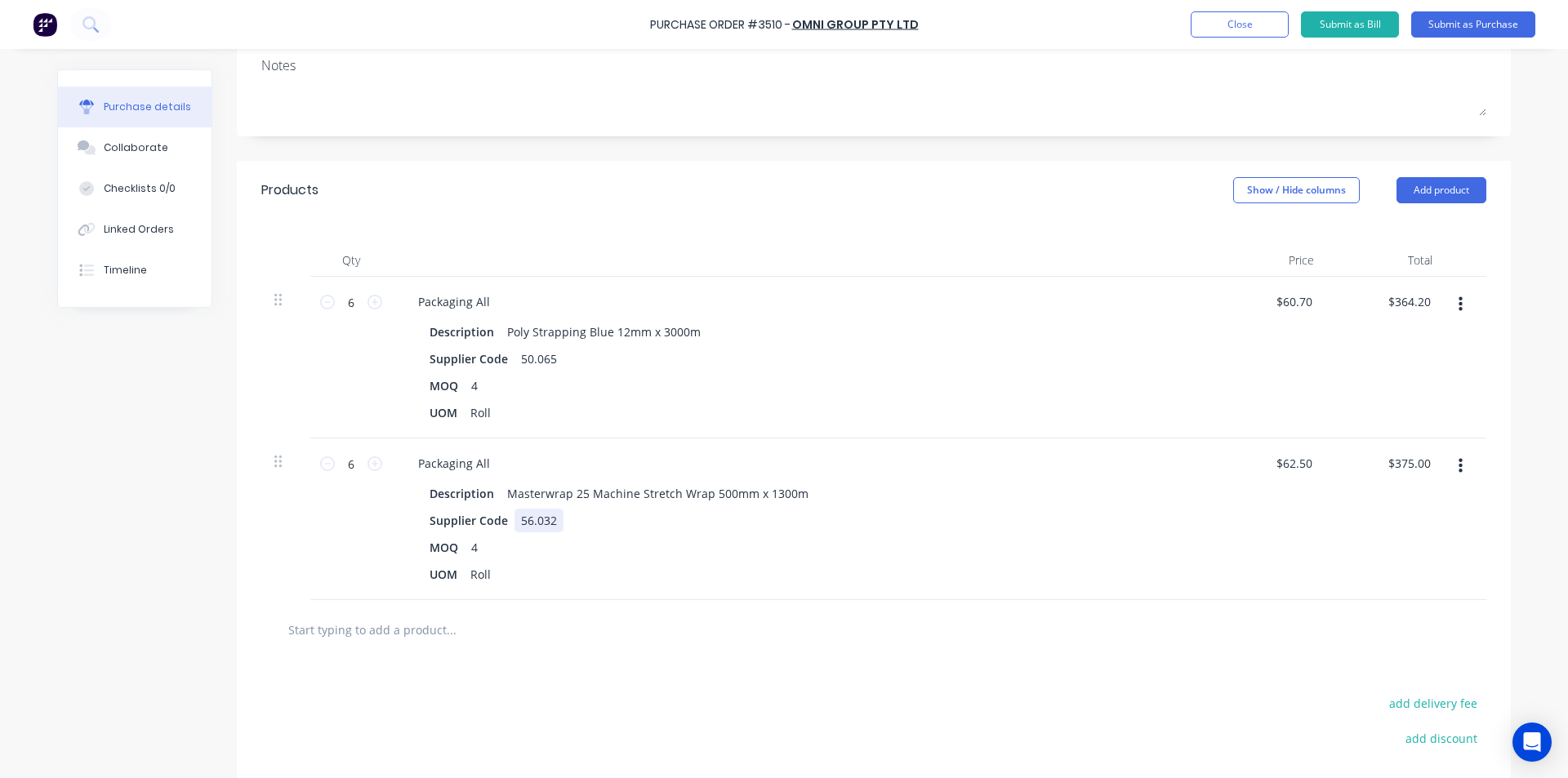
click at [1016, 527] on div "Supplier Code 56.032" at bounding box center [796, 521] width 748 height 23
click at [1218, 650] on div at bounding box center [873, 630] width 1224 height 60
click at [1422, 182] on button "Add product" at bounding box center [1441, 190] width 90 height 26
click at [1411, 243] on div "Product catalogue" at bounding box center [1408, 232] width 126 height 23
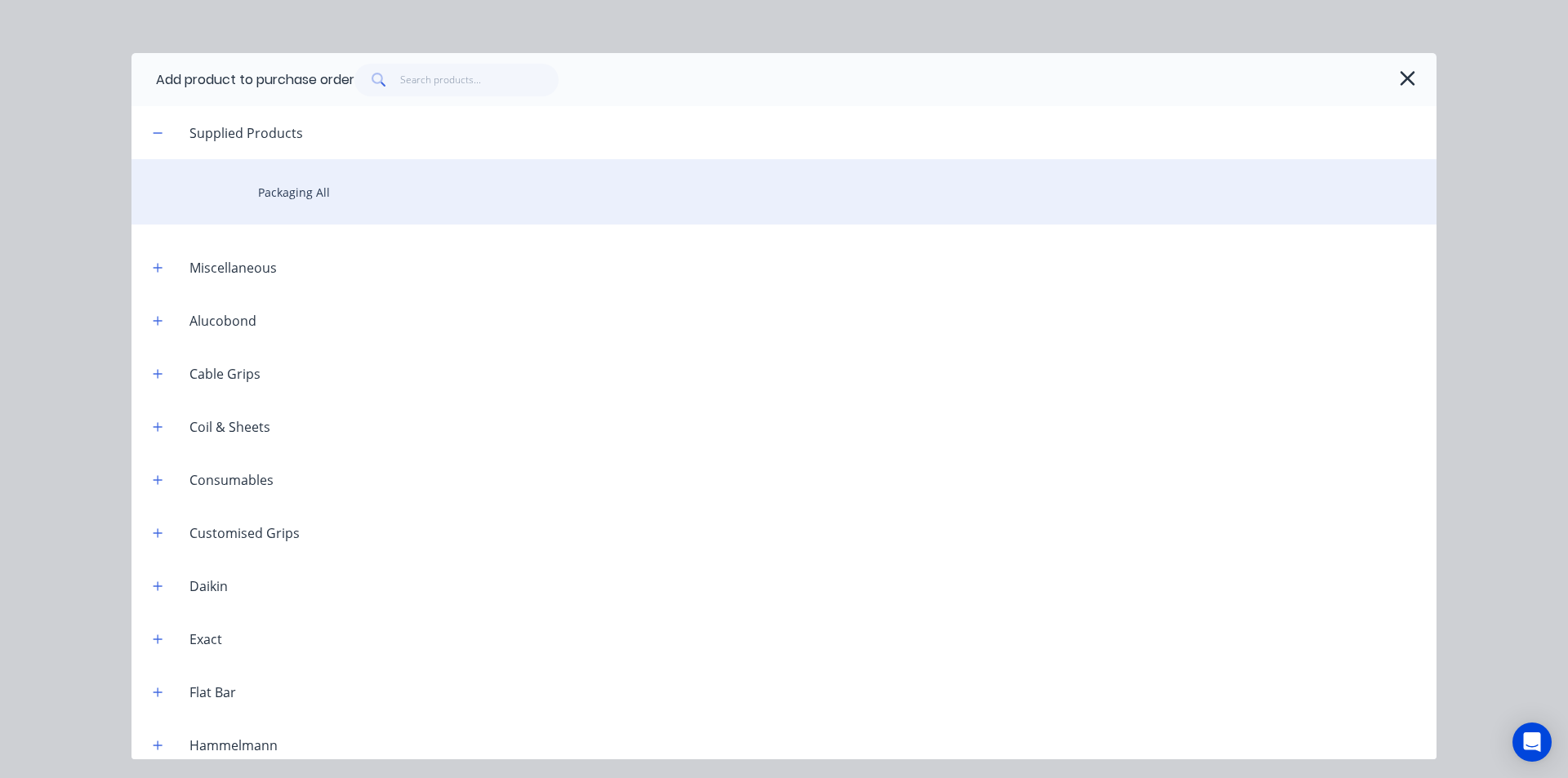
click at [461, 213] on div "Packaging All" at bounding box center [784, 191] width 1305 height 66
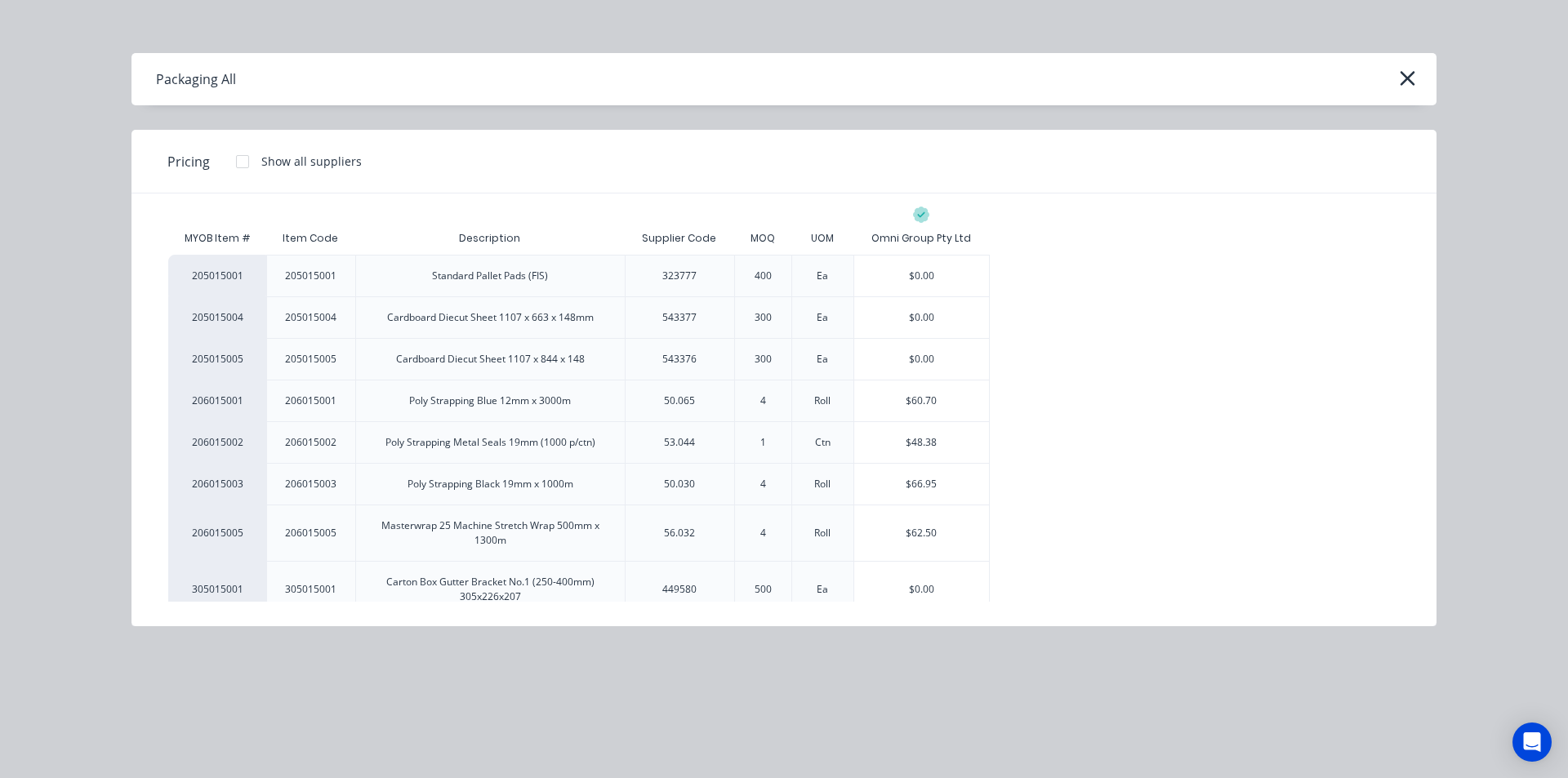
scroll to position [163, 0]
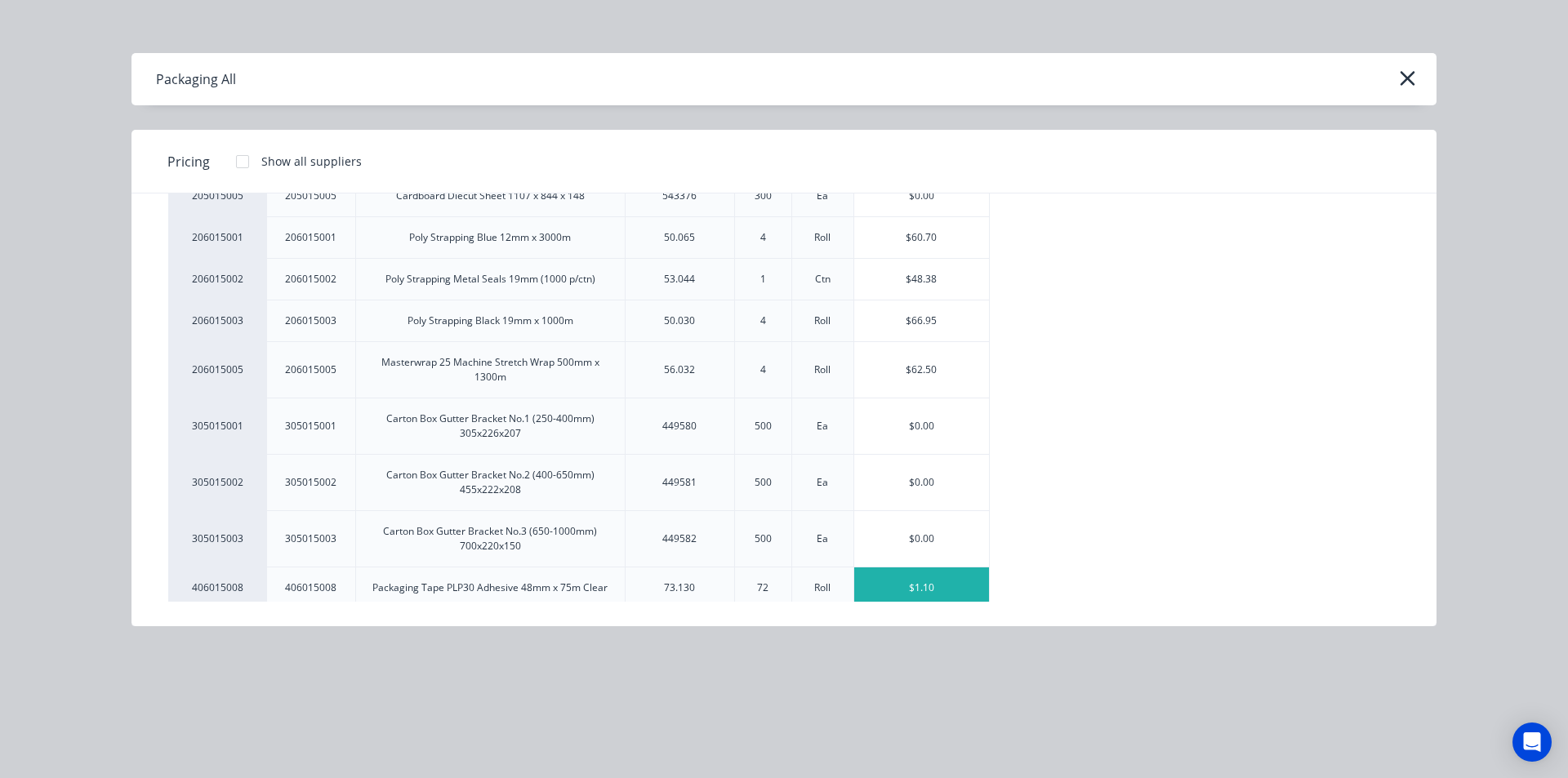
click at [891, 583] on div "$1.10" at bounding box center [922, 587] width 135 height 41
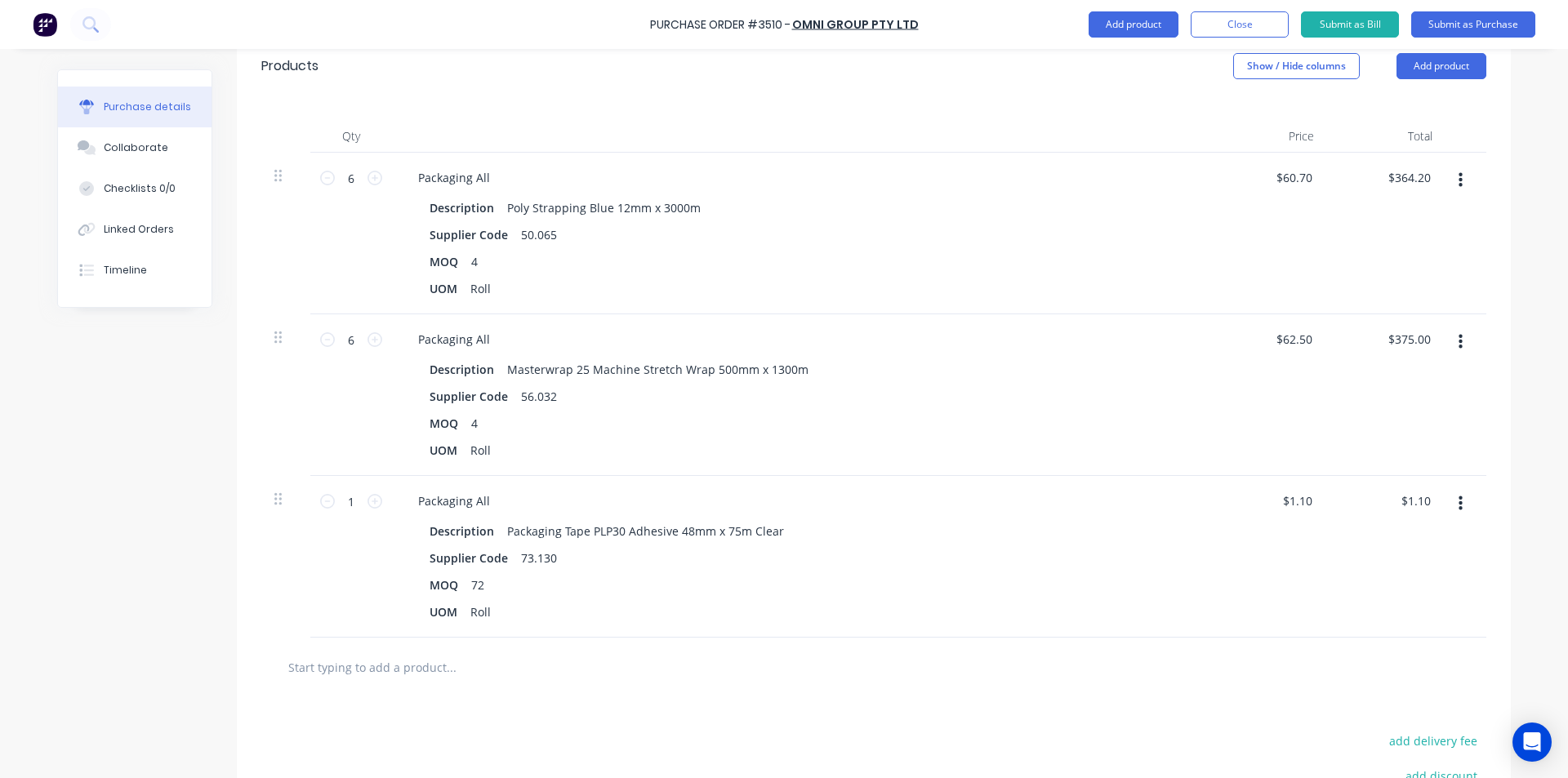
scroll to position [490, 0]
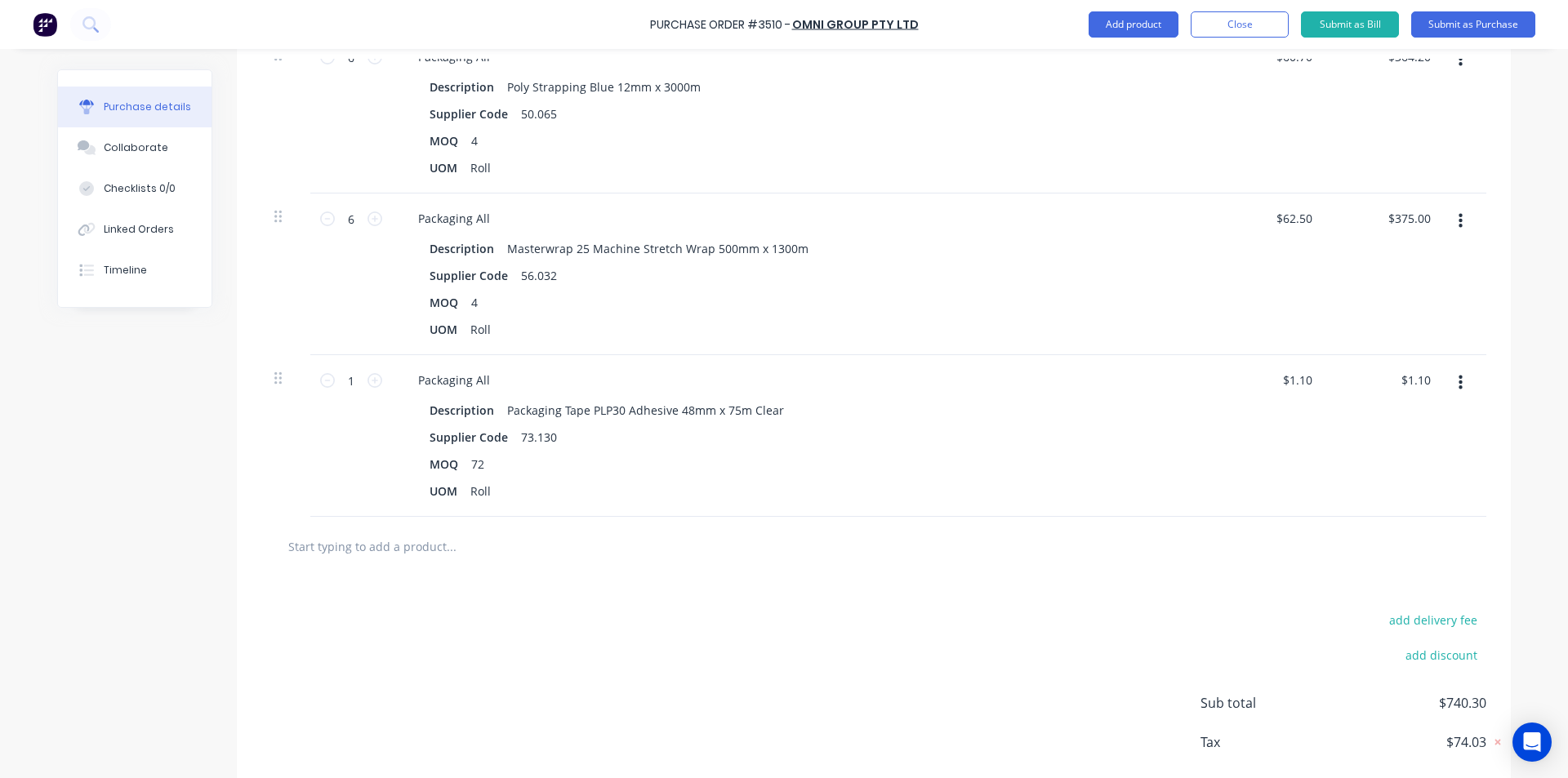
click at [491, 572] on div at bounding box center [873, 547] width 1224 height 60
drag, startPoint x: 354, startPoint y: 378, endPoint x: 324, endPoint y: 384, distance: 30.6
click at [324, 384] on div "1 1" at bounding box center [351, 380] width 56 height 24
type input "7"
type input "$7.70"
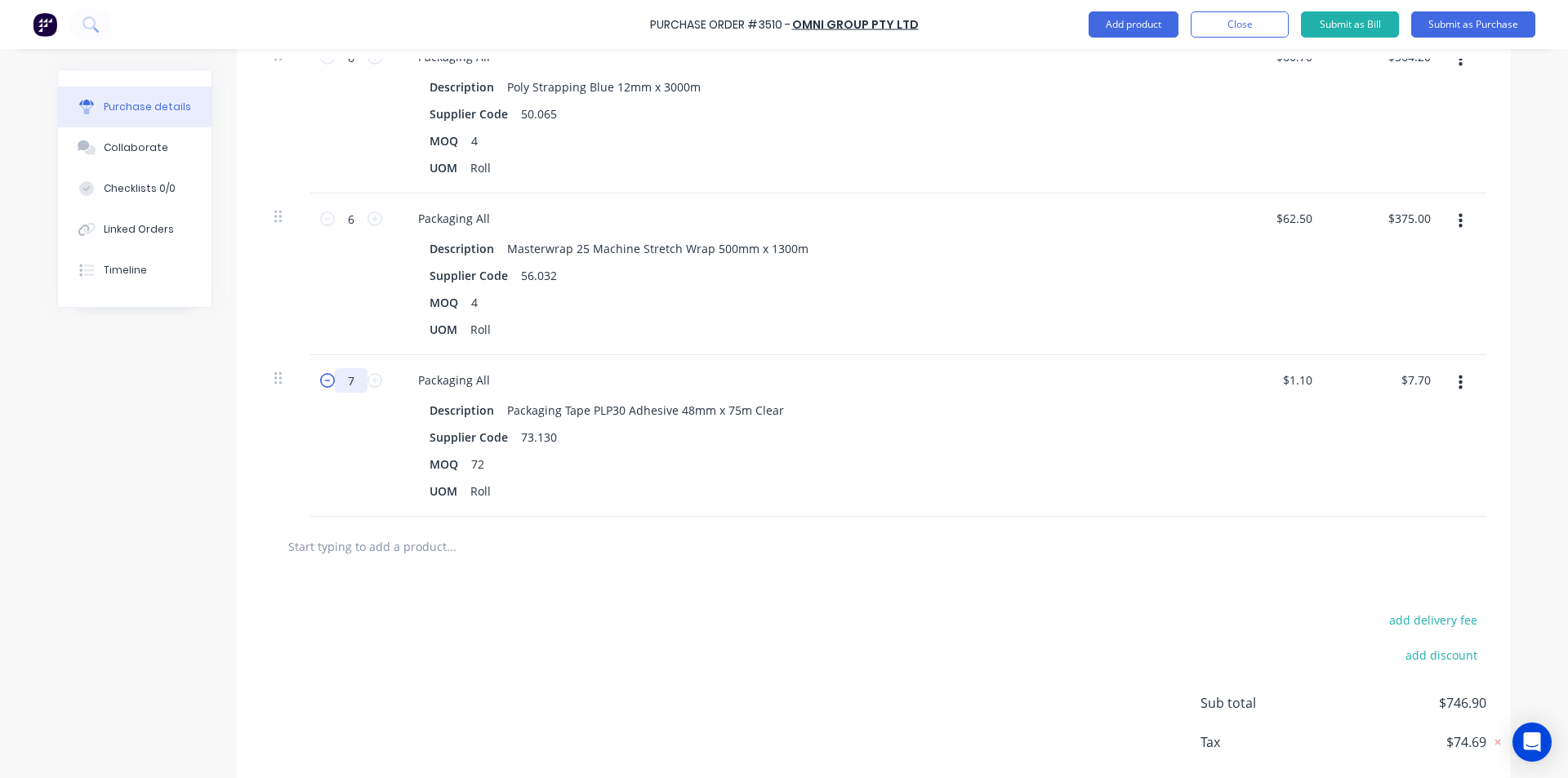
type input "72"
type input "$79.20"
click at [550, 698] on div "add delivery fee add discount Sub total $818.40 Tax $81.84 Total $900.24" at bounding box center [873, 711] width 1274 height 269
drag, startPoint x: 353, startPoint y: 377, endPoint x: 324, endPoint y: 377, distance: 29.0
click at [324, 377] on div "72 72" at bounding box center [351, 380] width 56 height 24
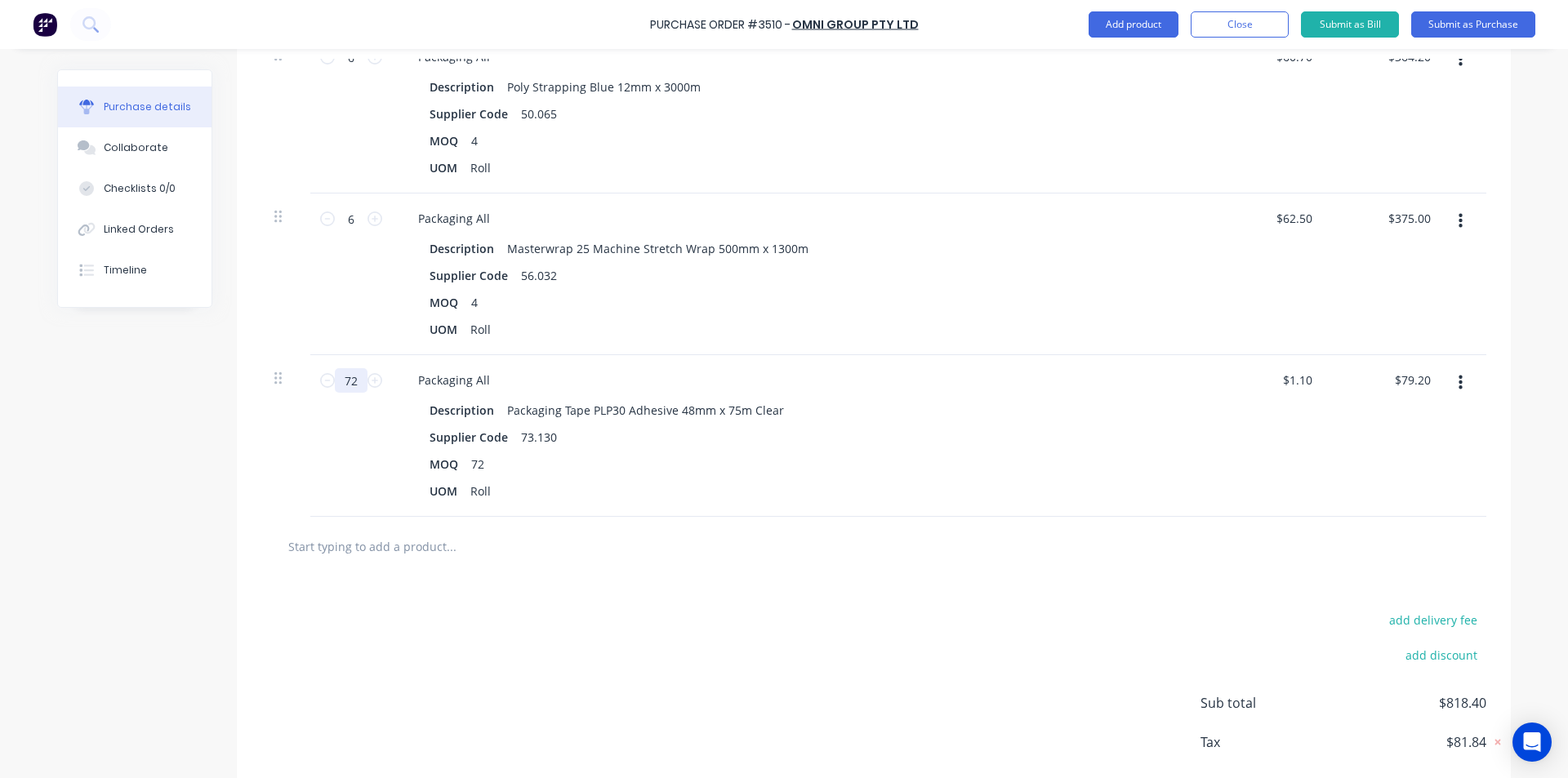
type input "7"
type input "$7.70"
type input "3"
type input "$3.30"
type input "36"
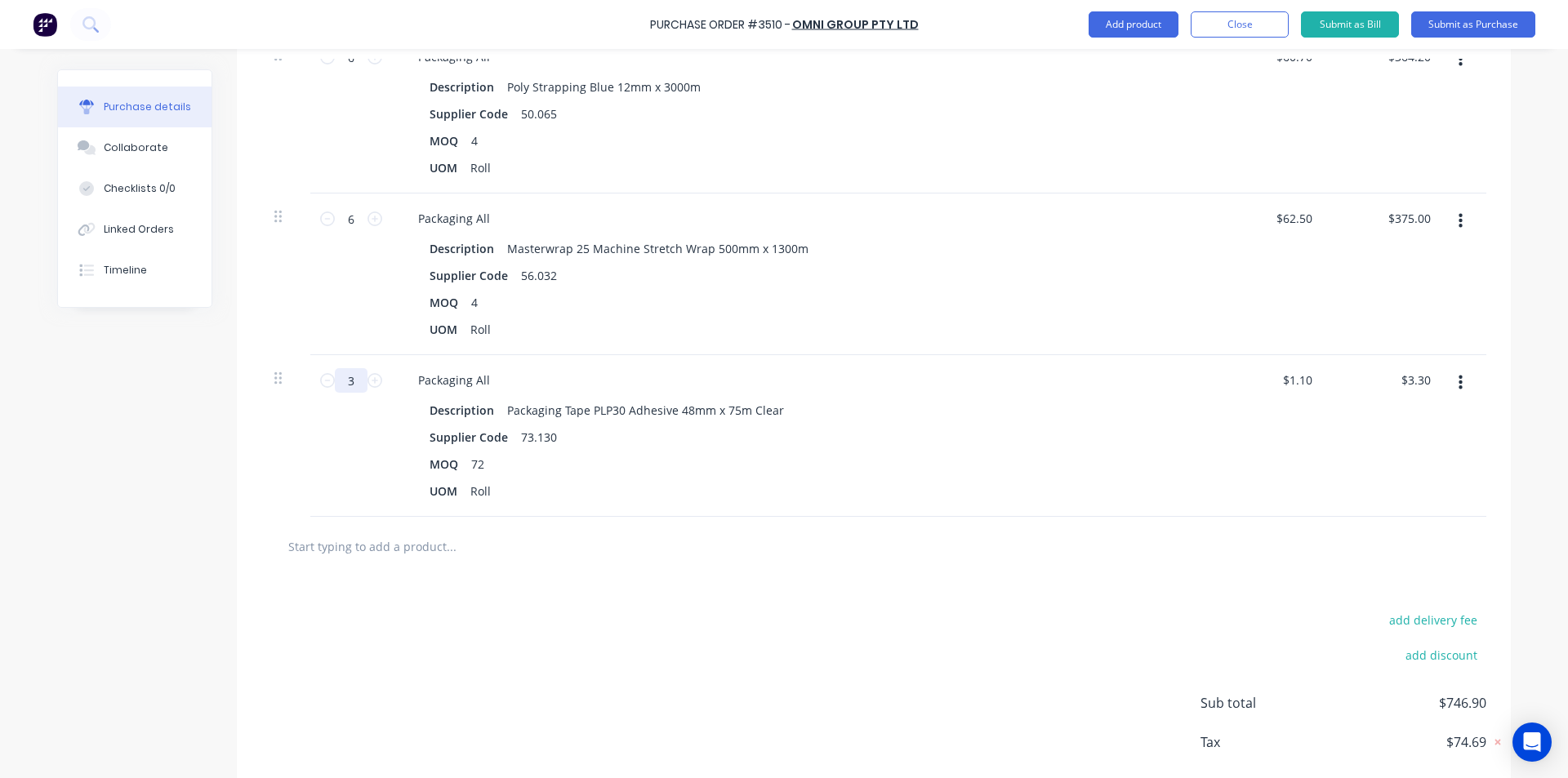
type input "$39.60"
type input "36"
click at [623, 668] on div "add delivery fee add discount Sub total $778.80 Tax $77.88 Total $856.68" at bounding box center [873, 711] width 1274 height 269
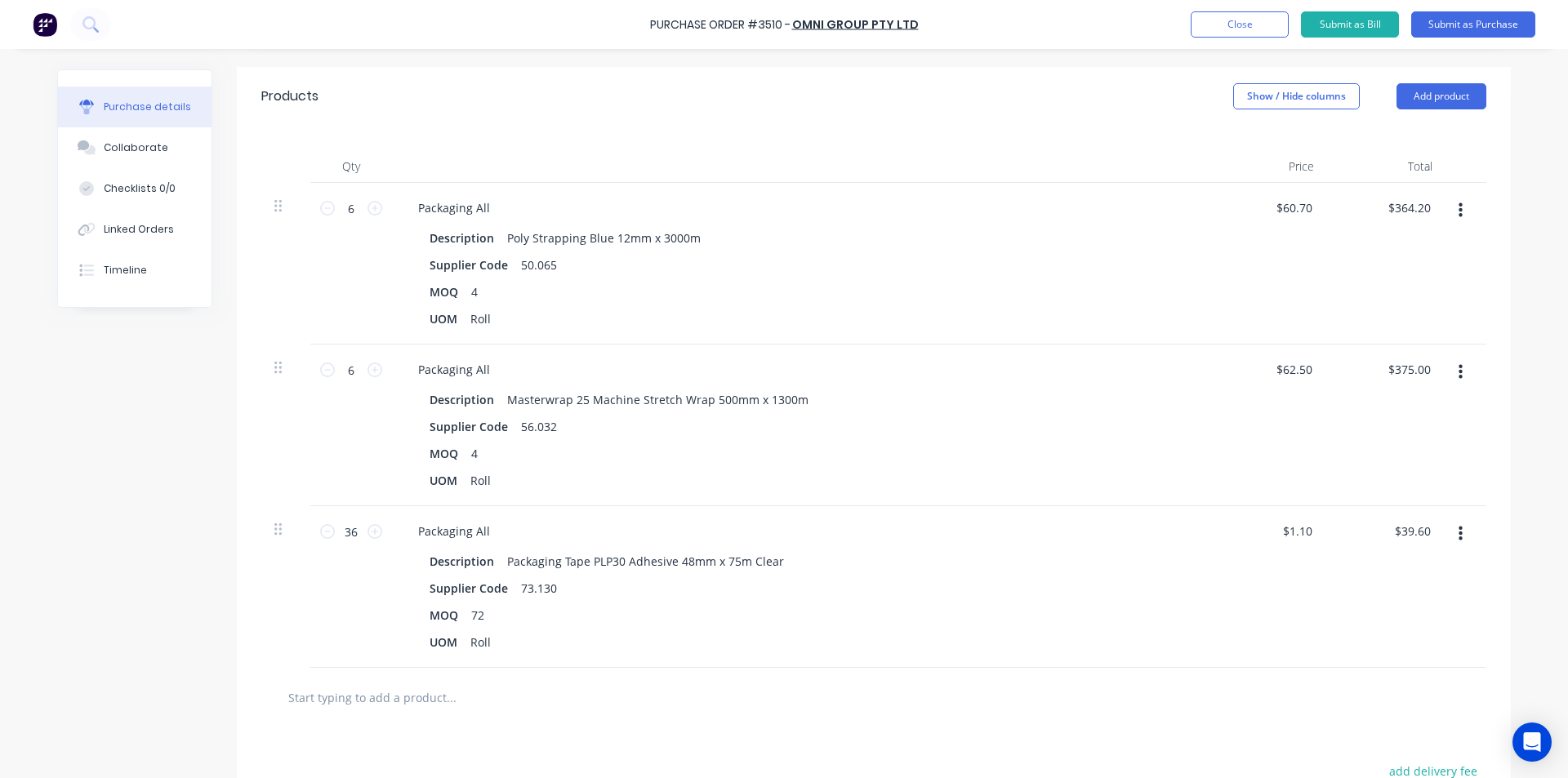
scroll to position [327, 0]
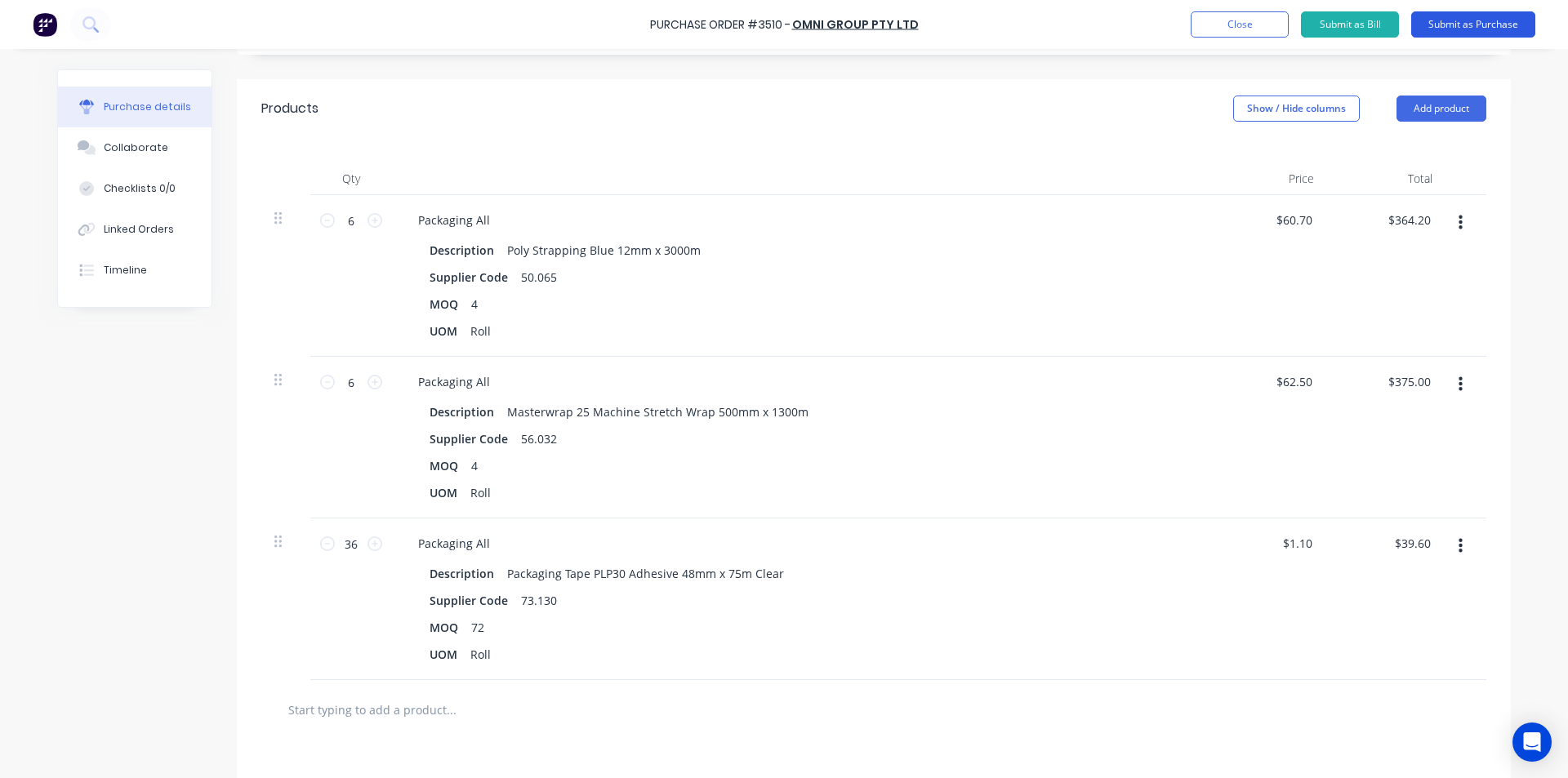
click at [1481, 17] on button "Submit as Purchase" at bounding box center [1472, 24] width 124 height 26
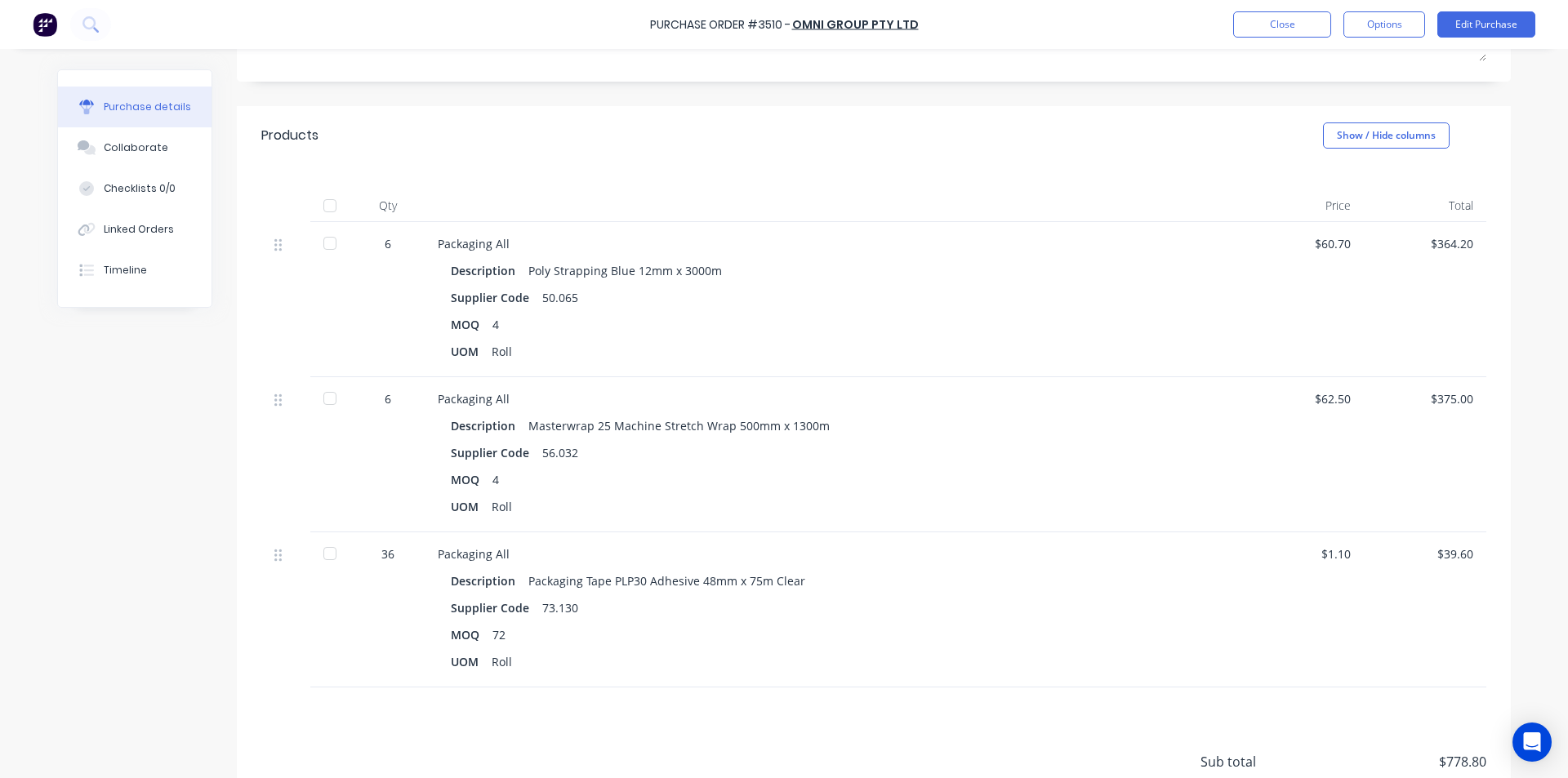
scroll to position [409, 0]
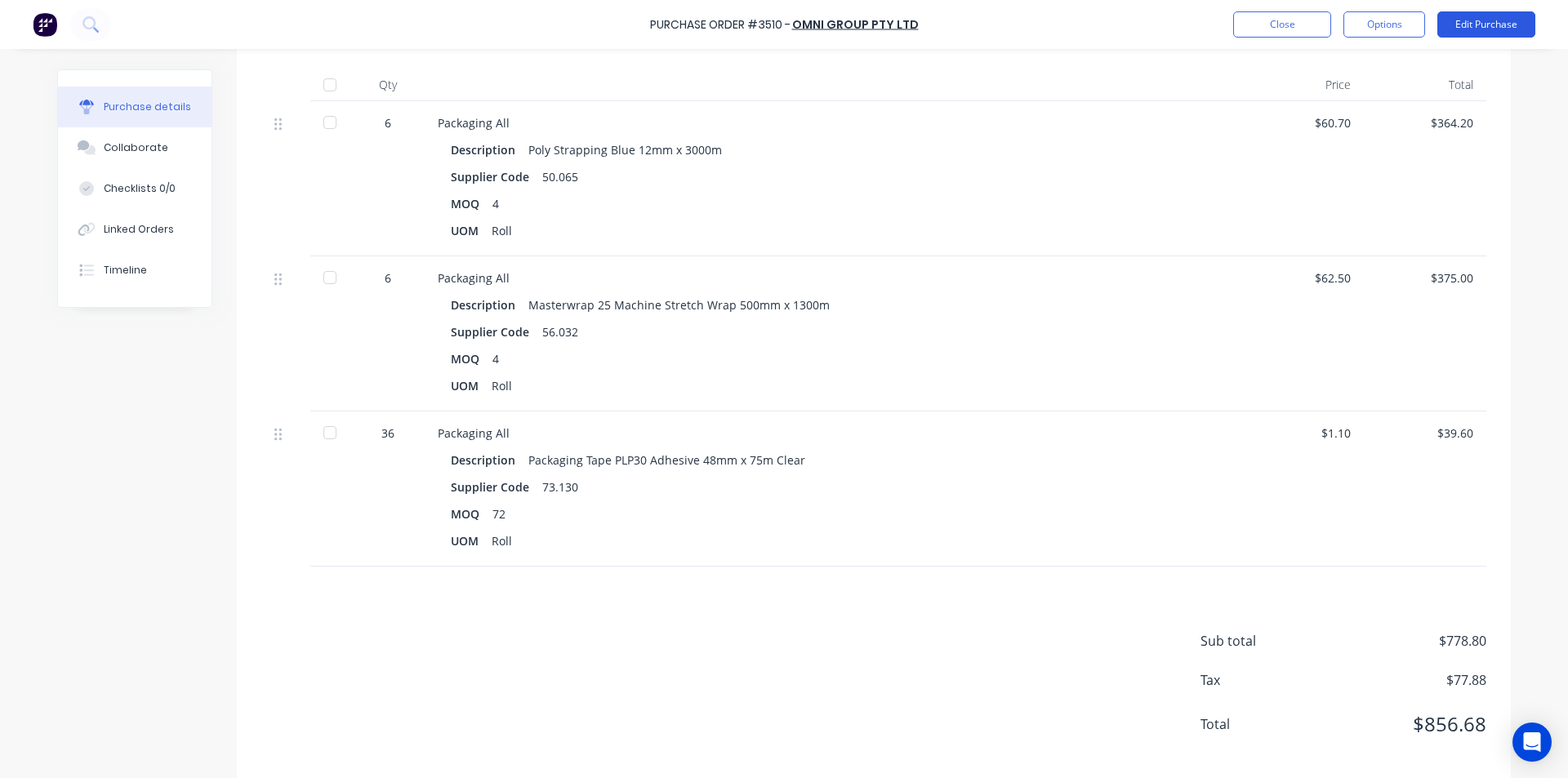
click at [1474, 29] on button "Edit Purchase" at bounding box center [1486, 24] width 98 height 26
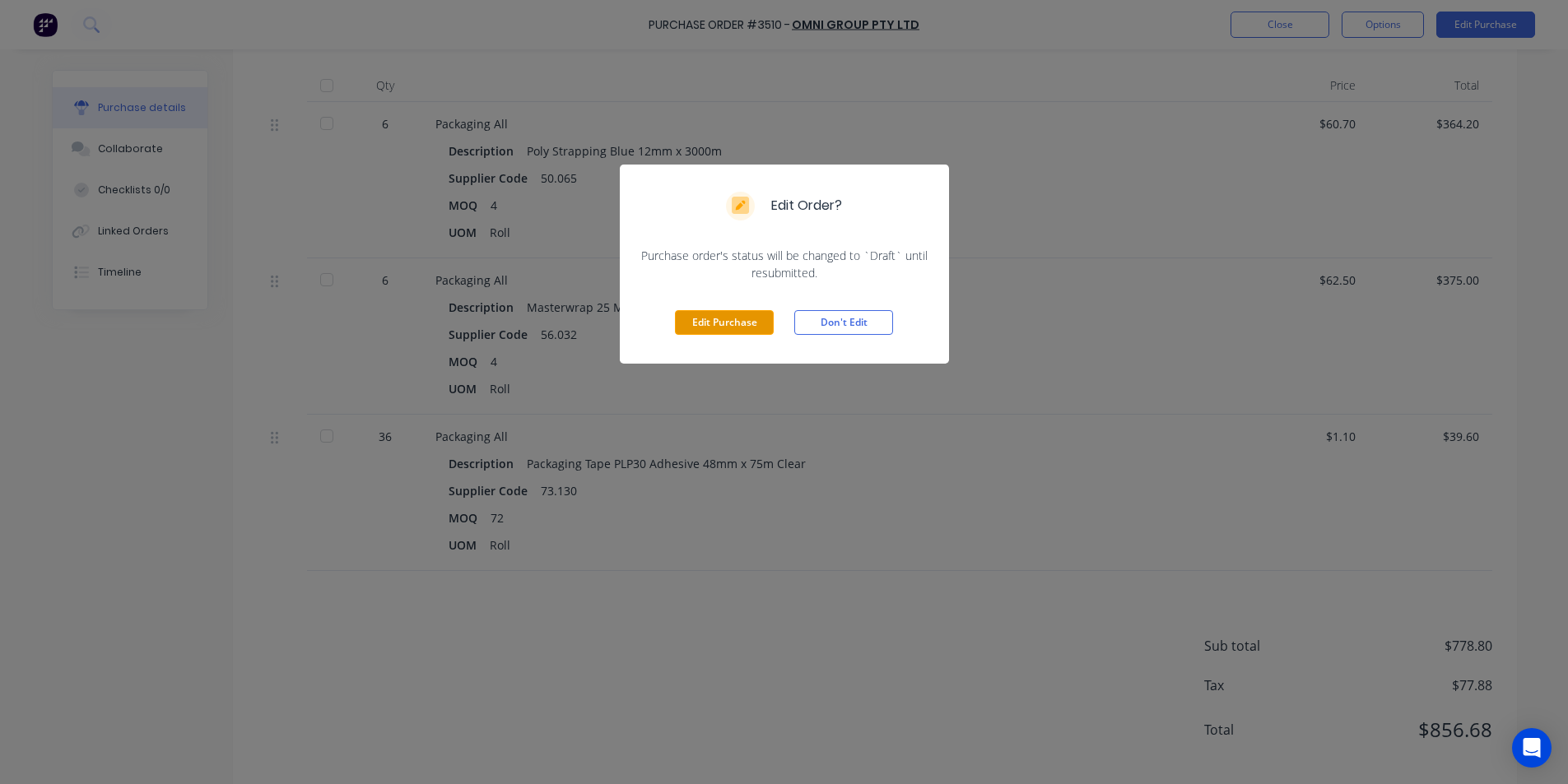
click at [750, 323] on button "Edit Purchase" at bounding box center [724, 322] width 99 height 24
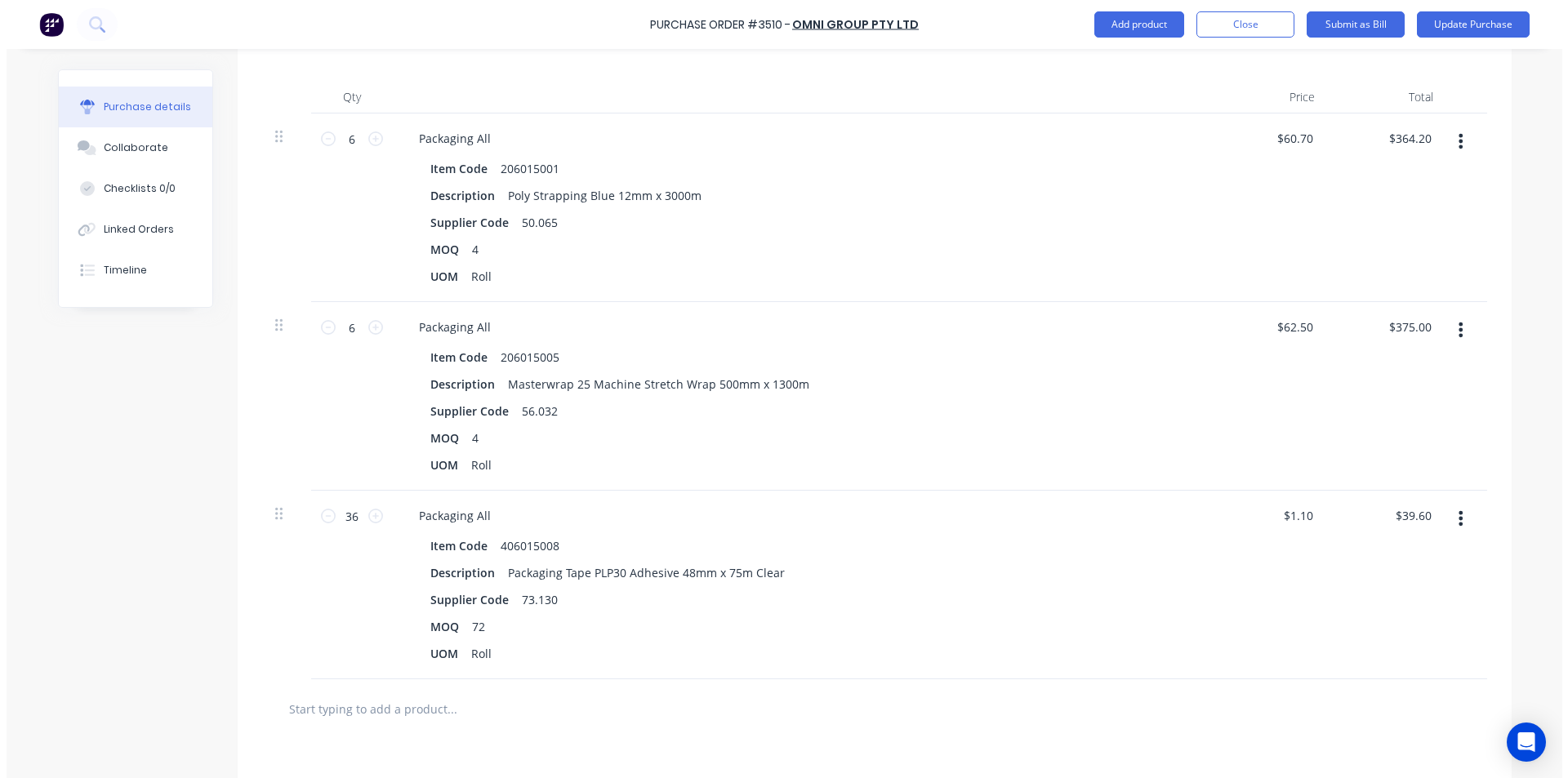
scroll to position [420, 0]
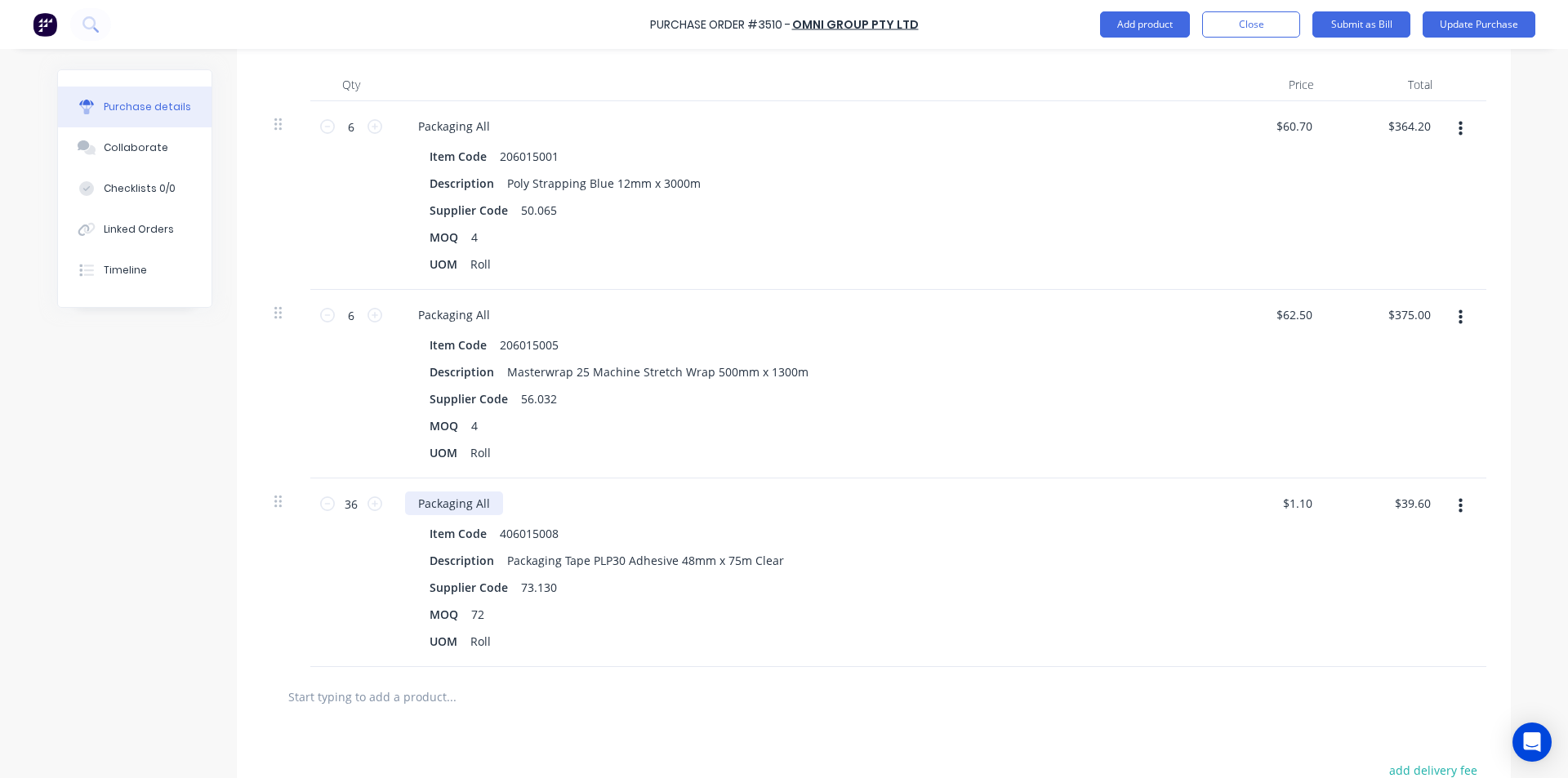
click at [486, 507] on div "Packaging All" at bounding box center [454, 503] width 98 height 23
click at [1511, 37] on button "Update Purchase" at bounding box center [1478, 24] width 112 height 26
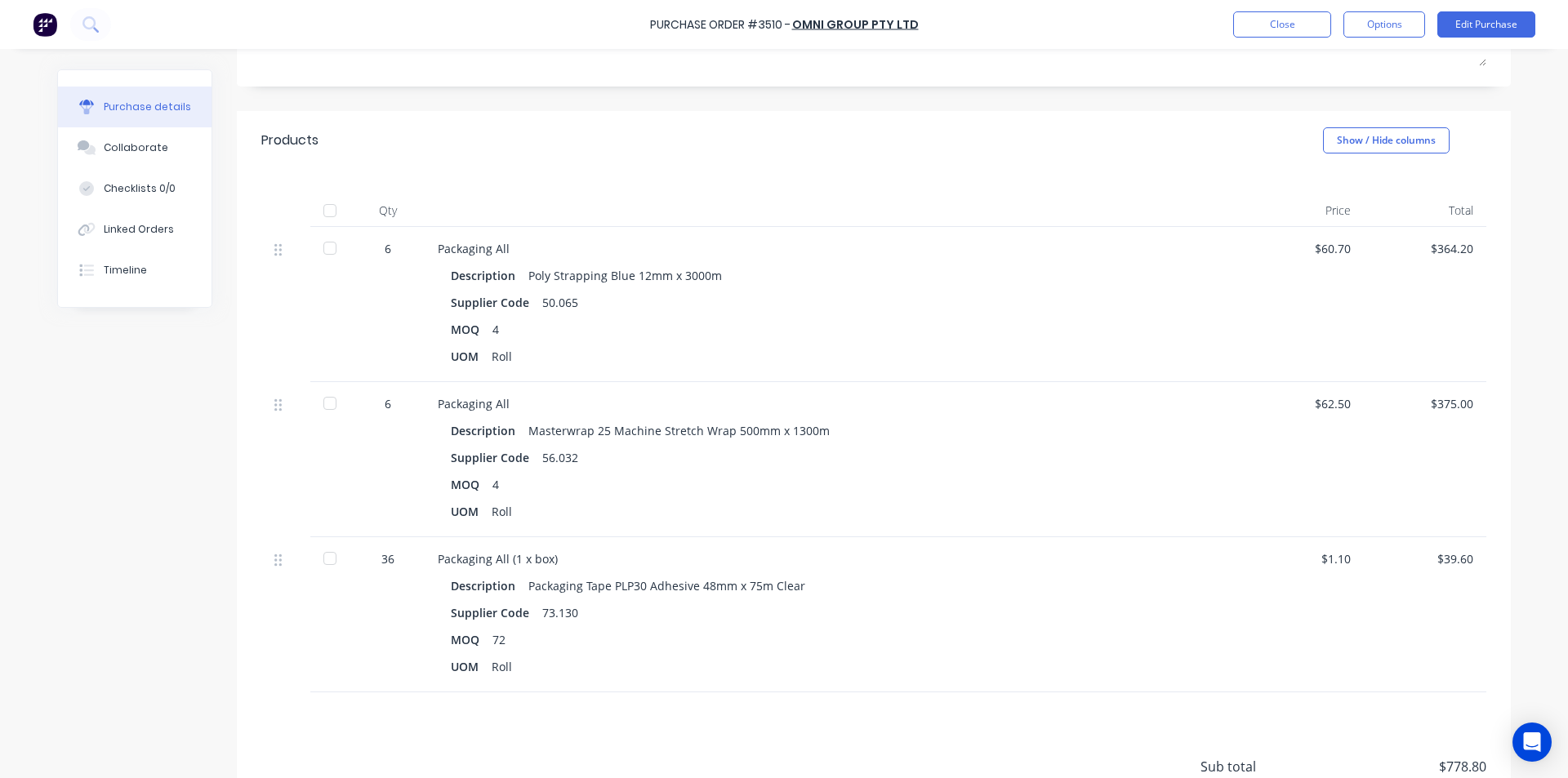
scroll to position [0, 0]
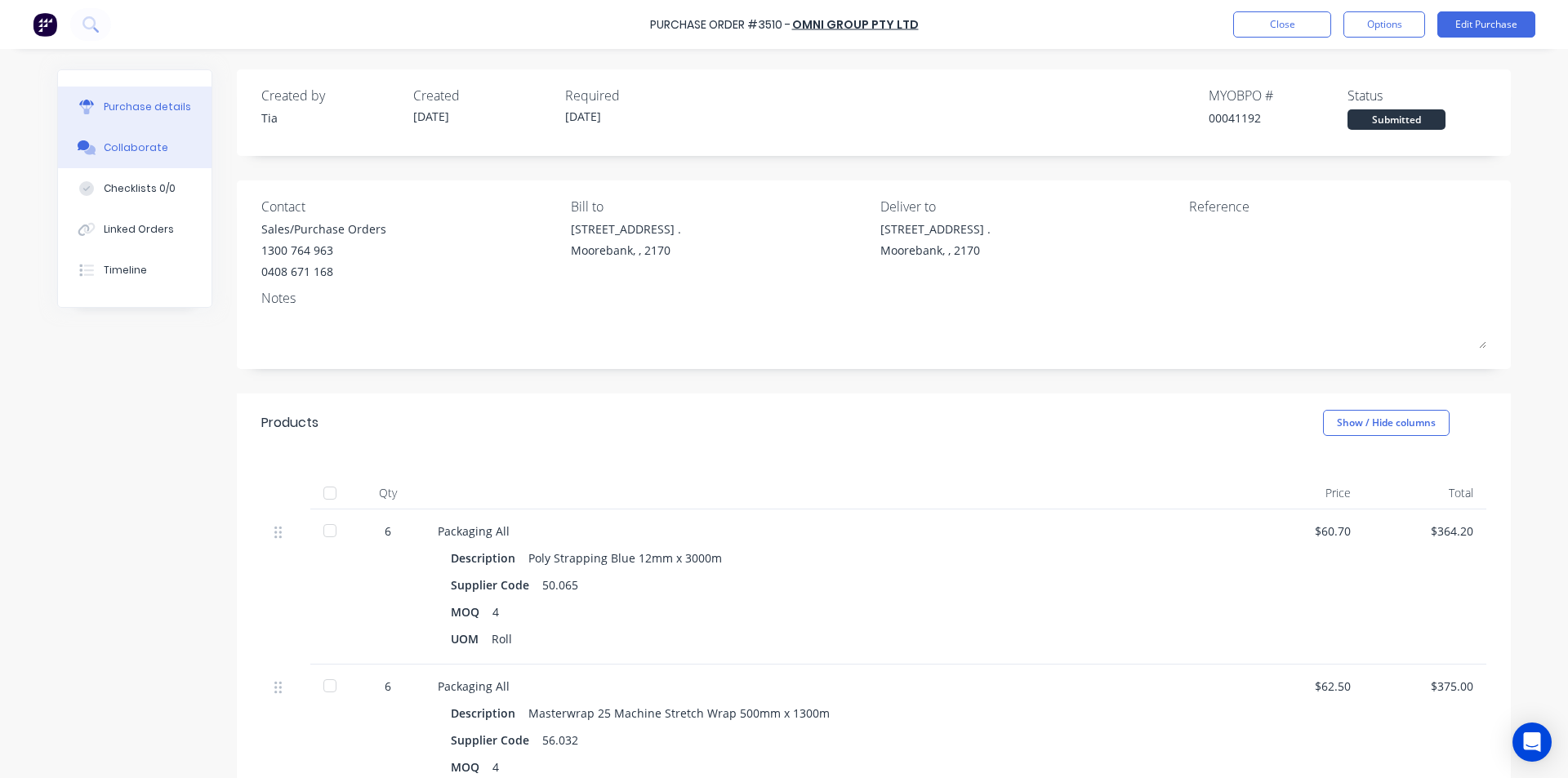
click at [136, 145] on div "Collaborate" at bounding box center [136, 148] width 65 height 15
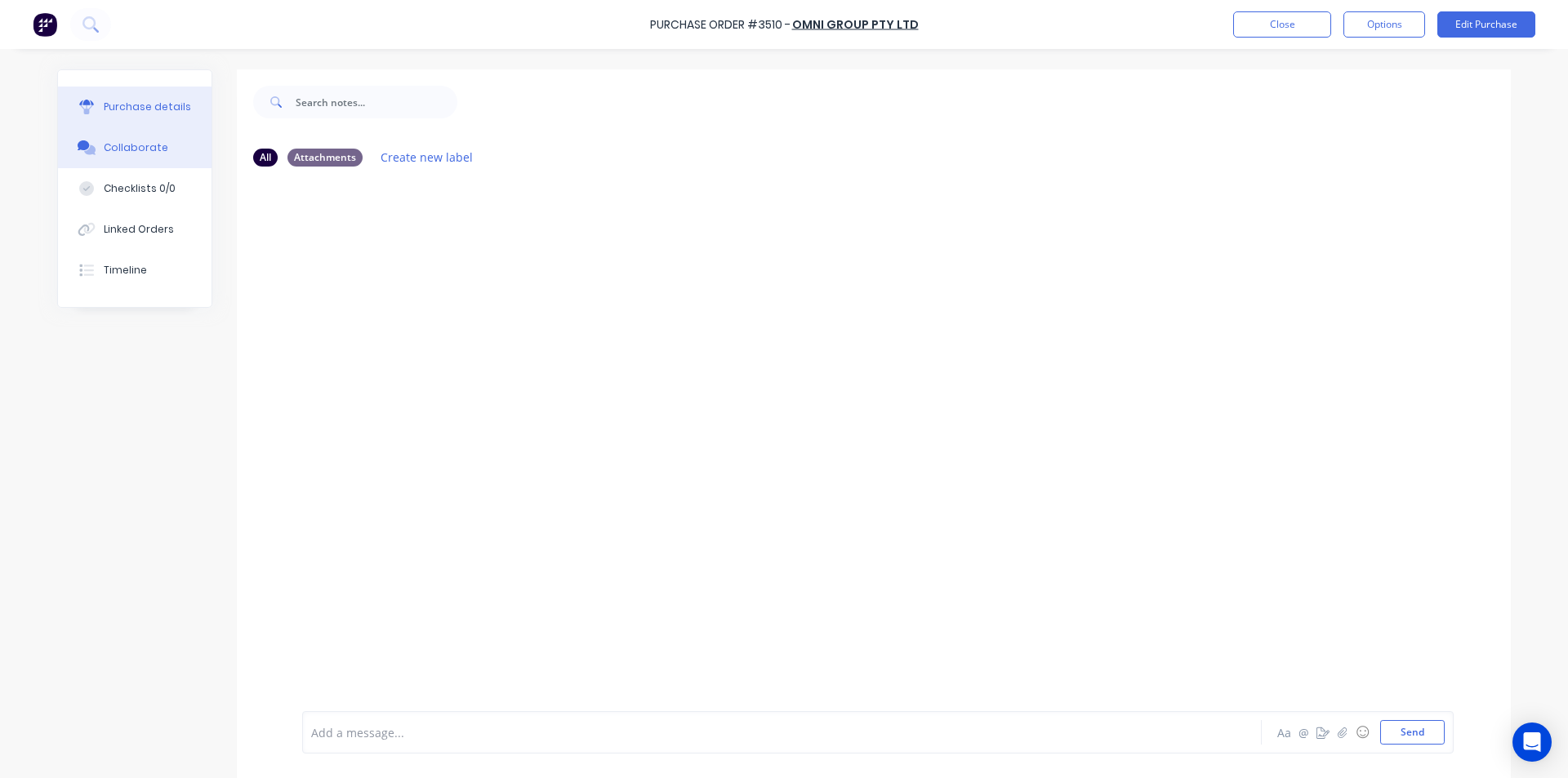
click at [163, 104] on div "Purchase details" at bounding box center [147, 107] width 87 height 15
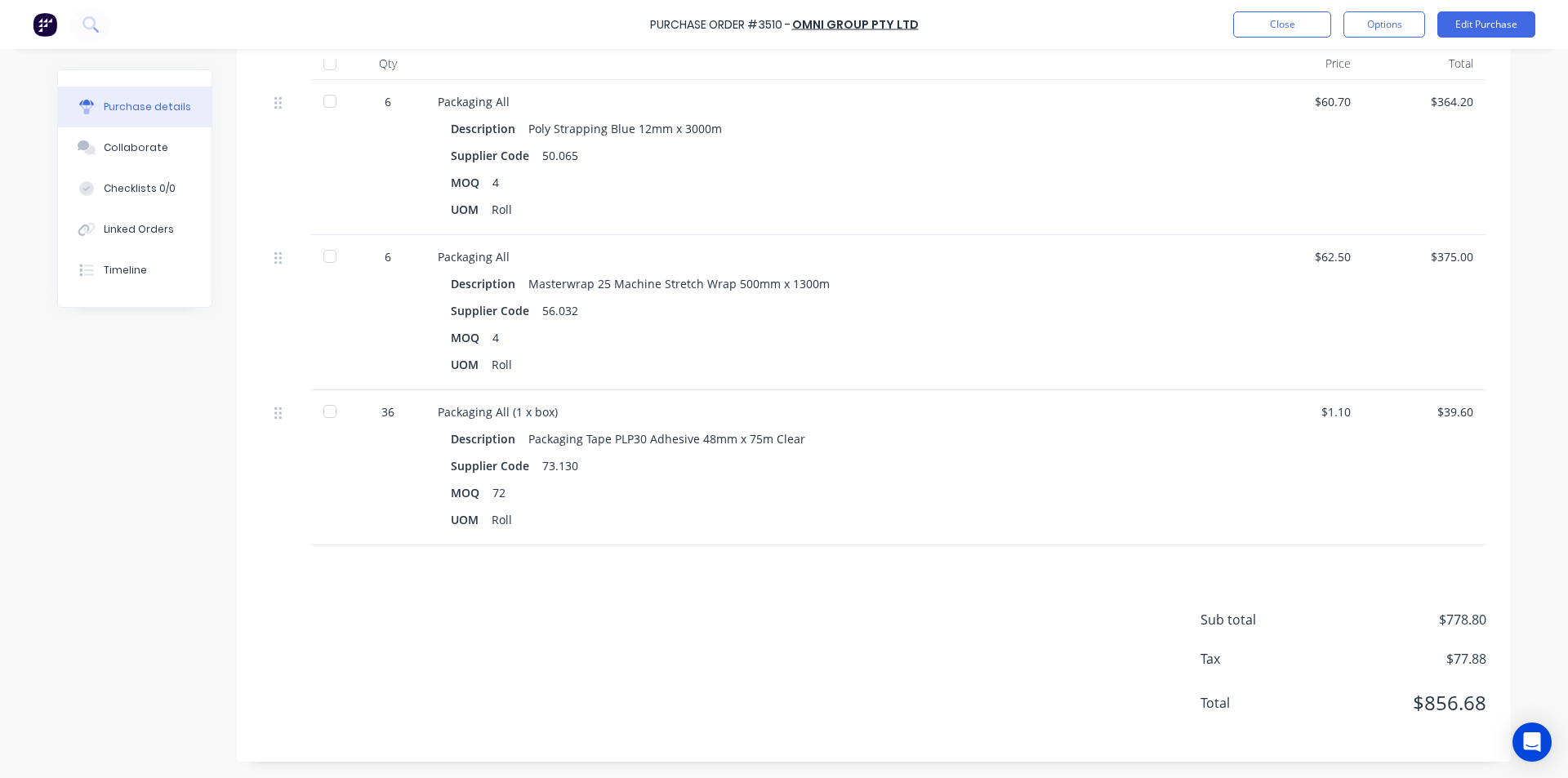
scroll to position [22, 0]
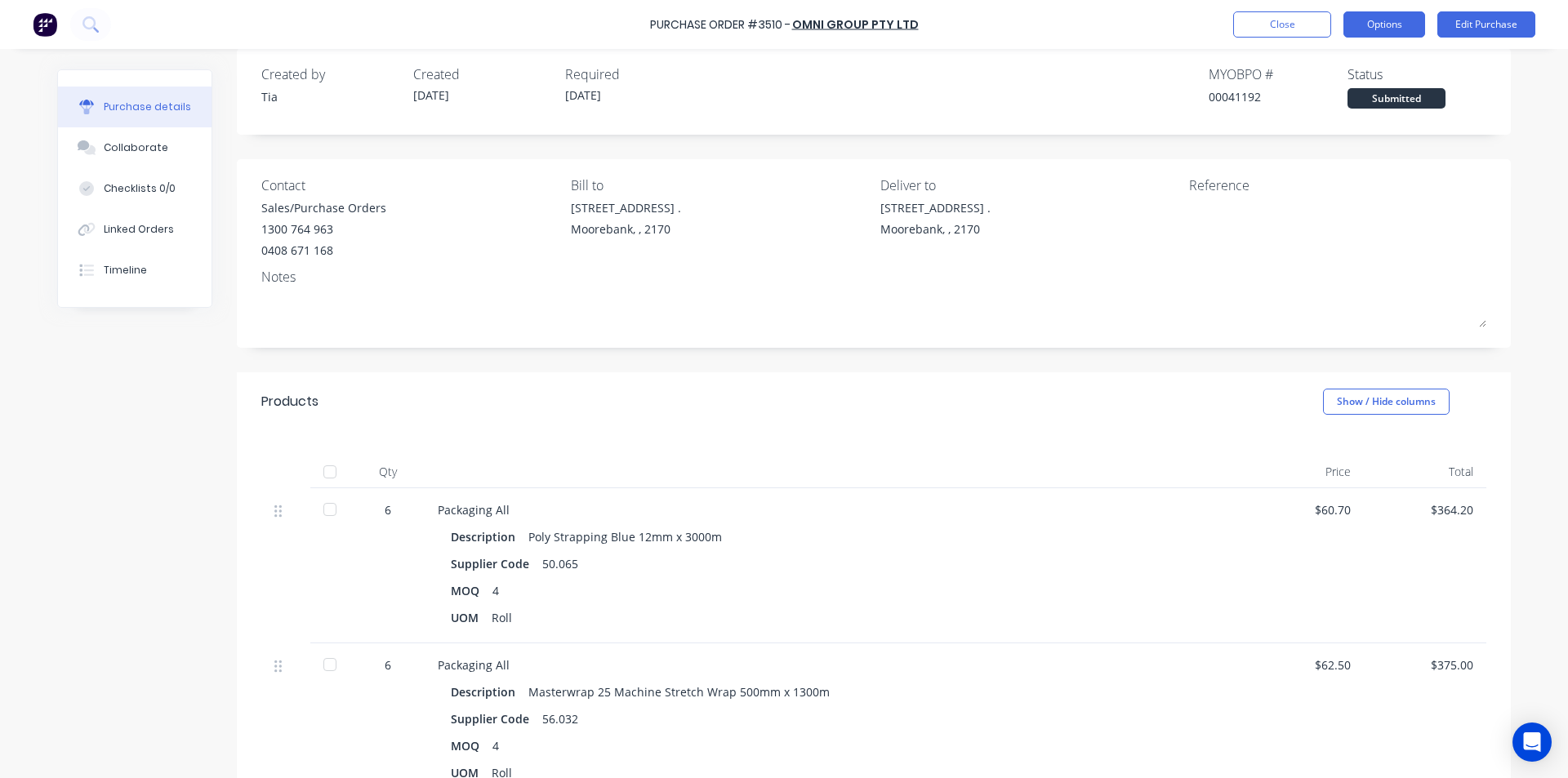
click at [1387, 30] on button "Options" at bounding box center [1384, 24] width 82 height 26
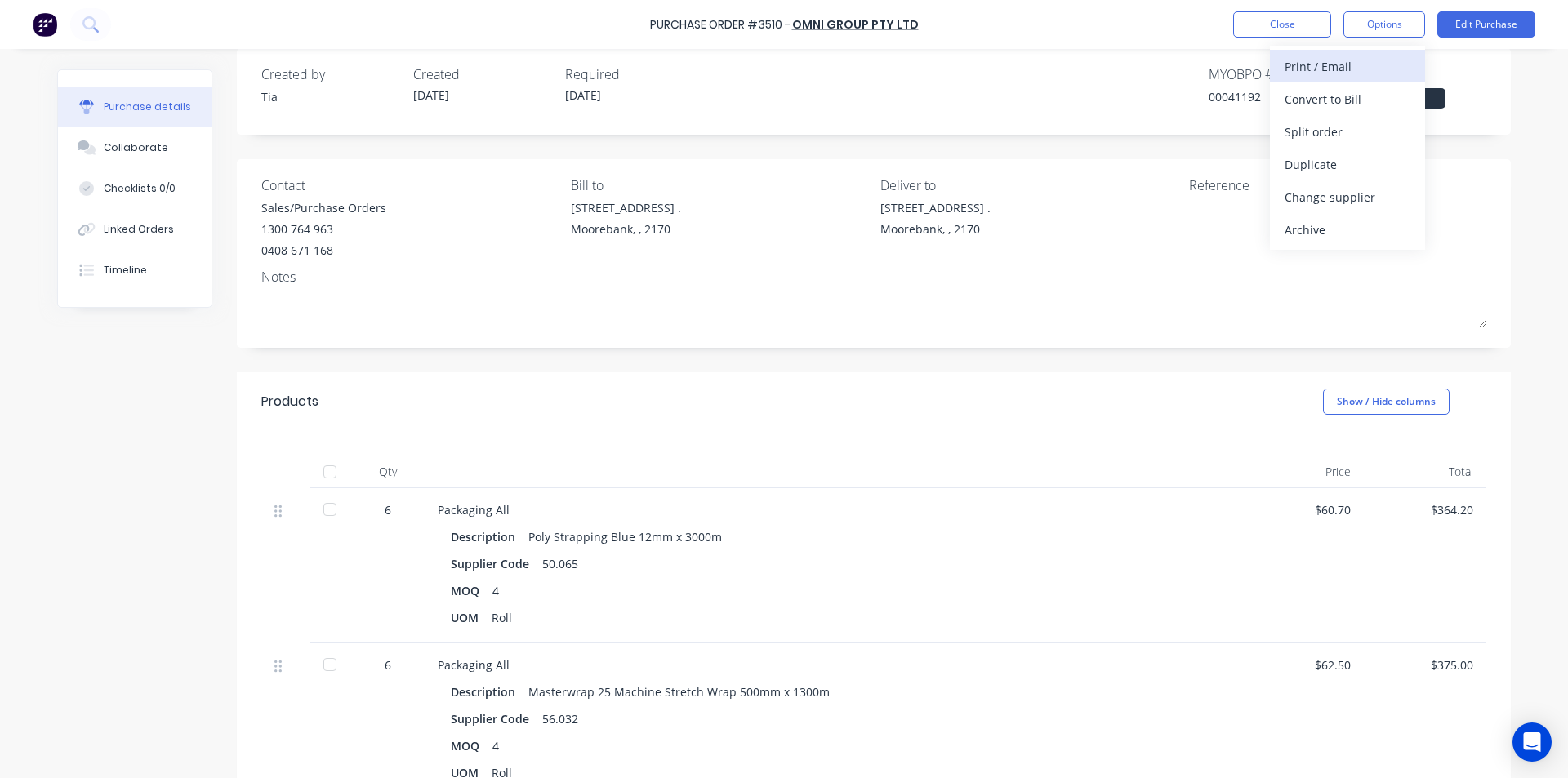
click at [1353, 72] on div "Print / Email" at bounding box center [1347, 67] width 126 height 23
click at [1340, 127] on div "Without pricing" at bounding box center [1347, 131] width 126 height 23
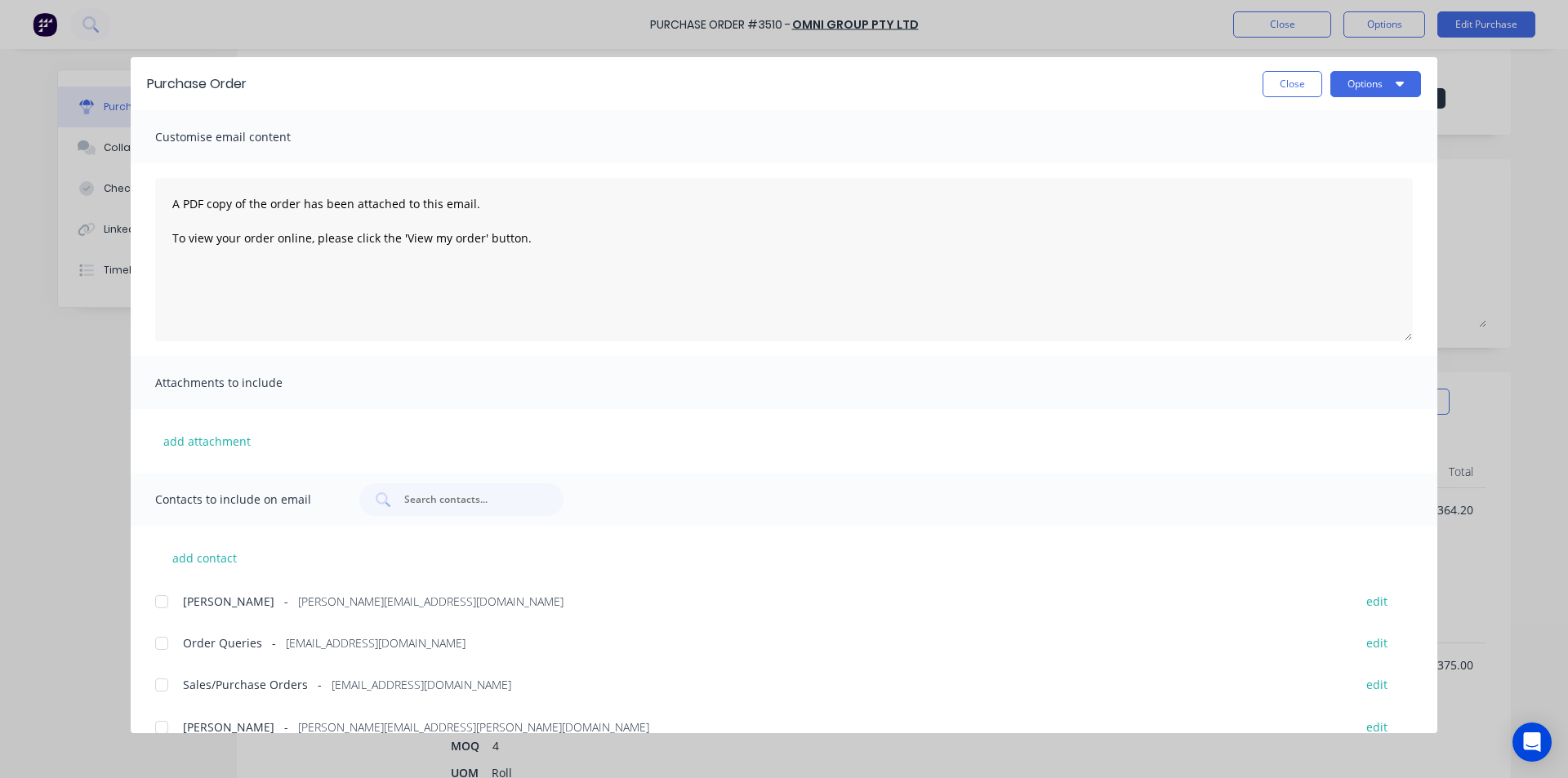
scroll to position [0, 0]
click at [1282, 82] on button "Close" at bounding box center [1292, 83] width 60 height 26
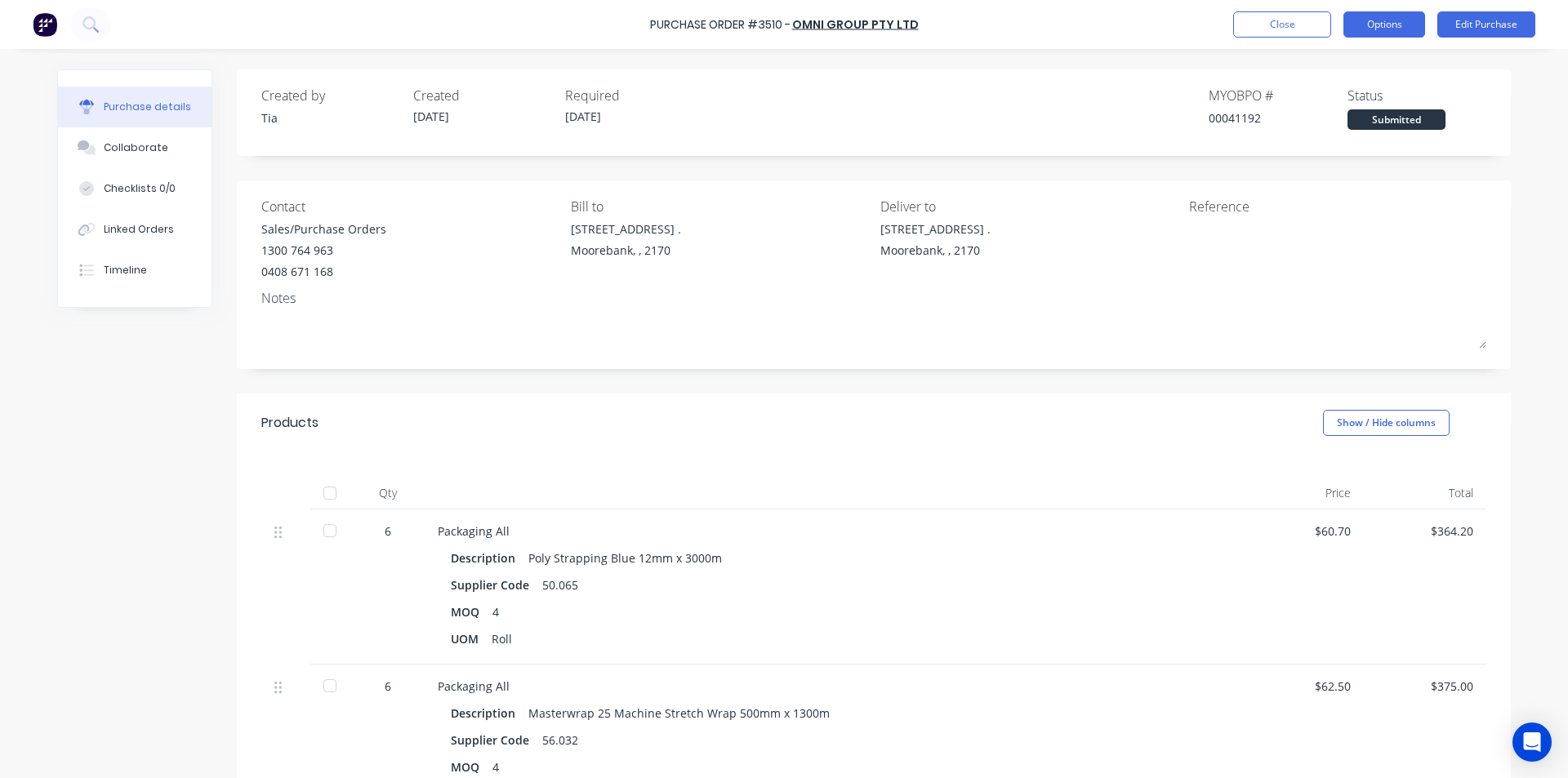
click at [1373, 22] on button "Options" at bounding box center [1384, 24] width 82 height 26
click at [1399, 27] on button "Options" at bounding box center [1384, 24] width 82 height 26
click at [1520, 26] on button "Edit Purchase" at bounding box center [1486, 24] width 98 height 26
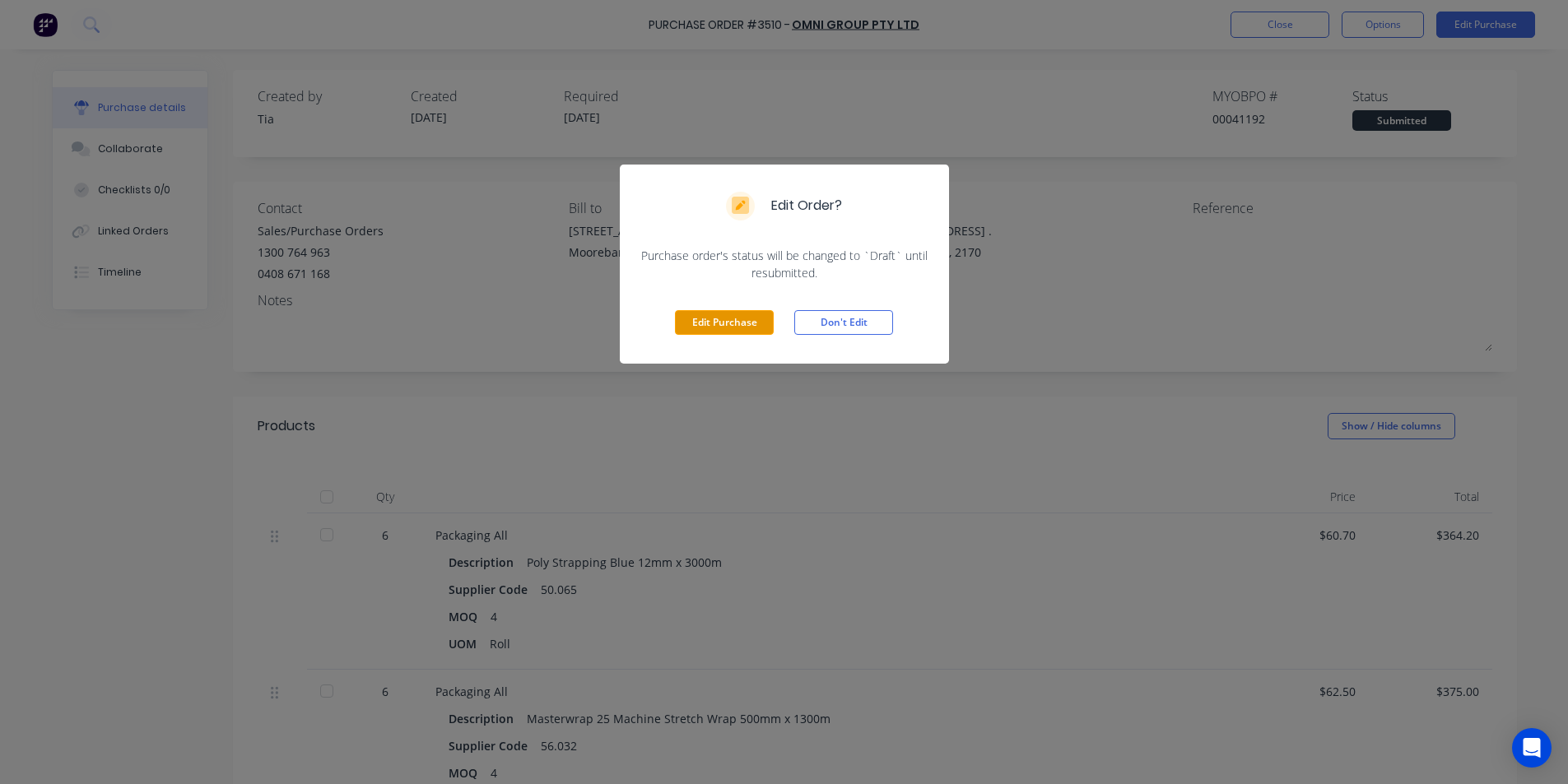
click at [718, 320] on button "Edit Purchase" at bounding box center [724, 322] width 99 height 24
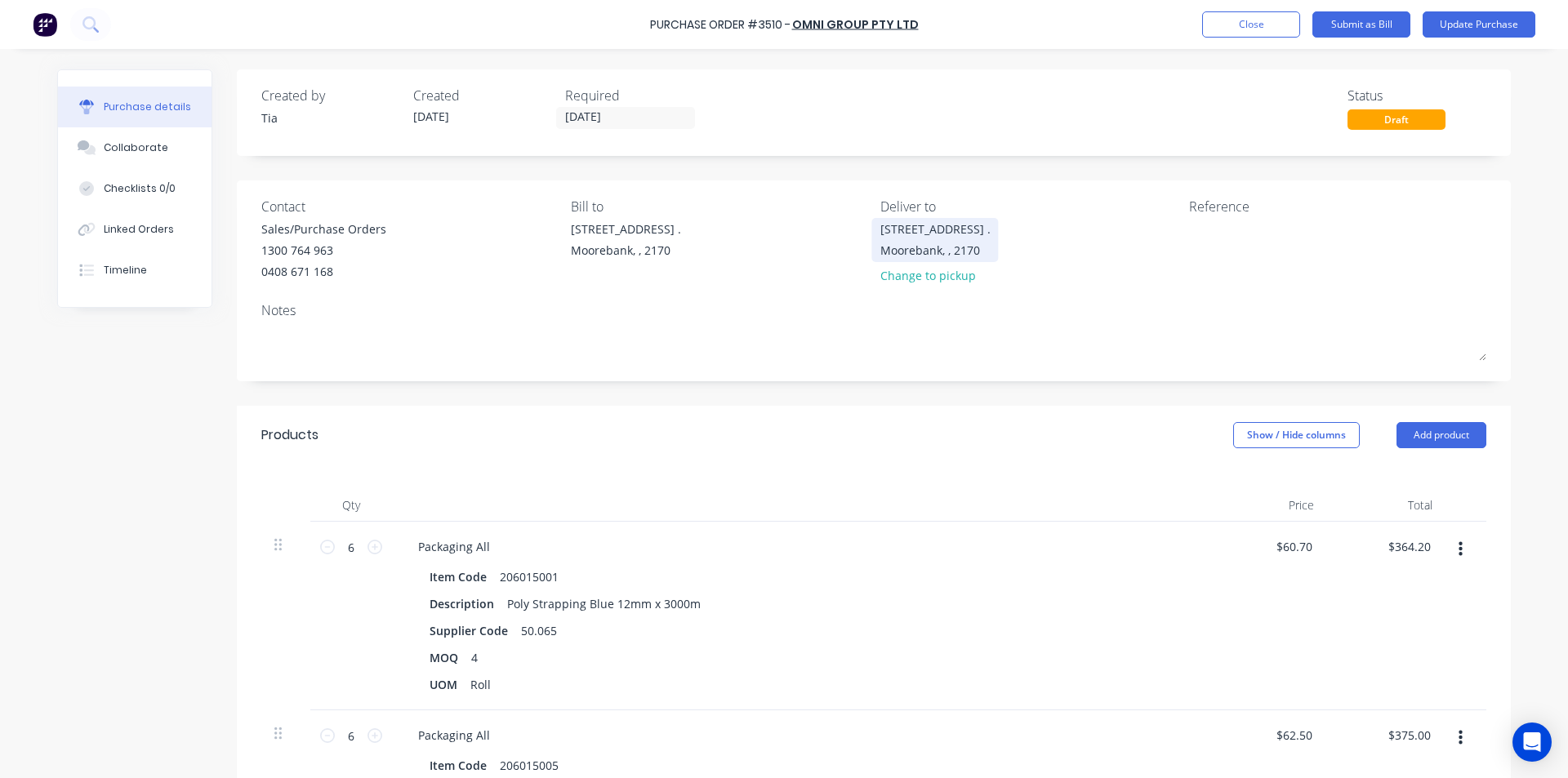
click at [880, 231] on div "16 Yulong Close . Moorebank, , 2170" at bounding box center [935, 240] width 111 height 38
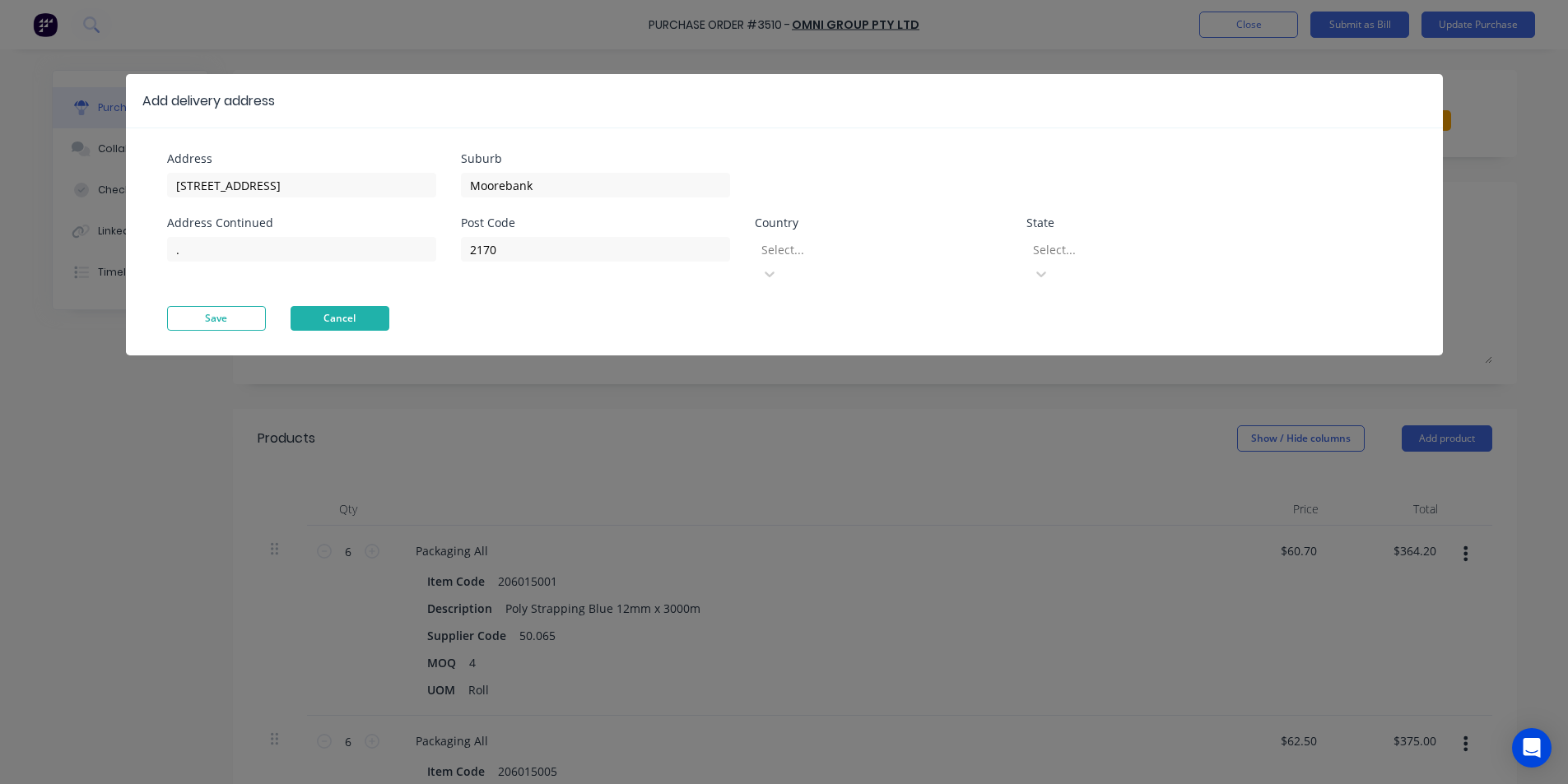
click at [305, 306] on button "Cancel" at bounding box center [340, 318] width 99 height 24
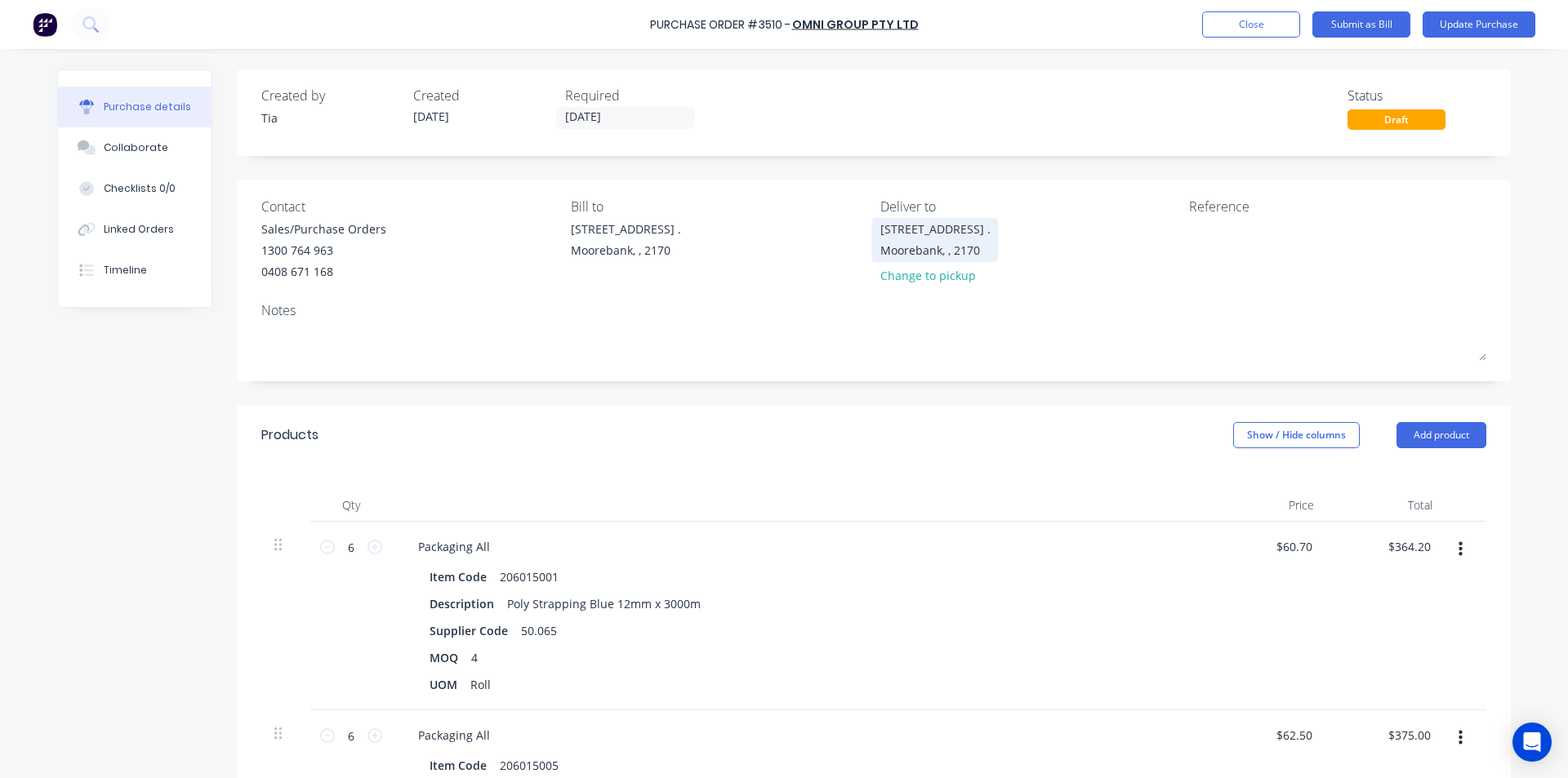
click at [880, 231] on div "16 Yulong Close . Moorebank, , 2170" at bounding box center [935, 240] width 111 height 38
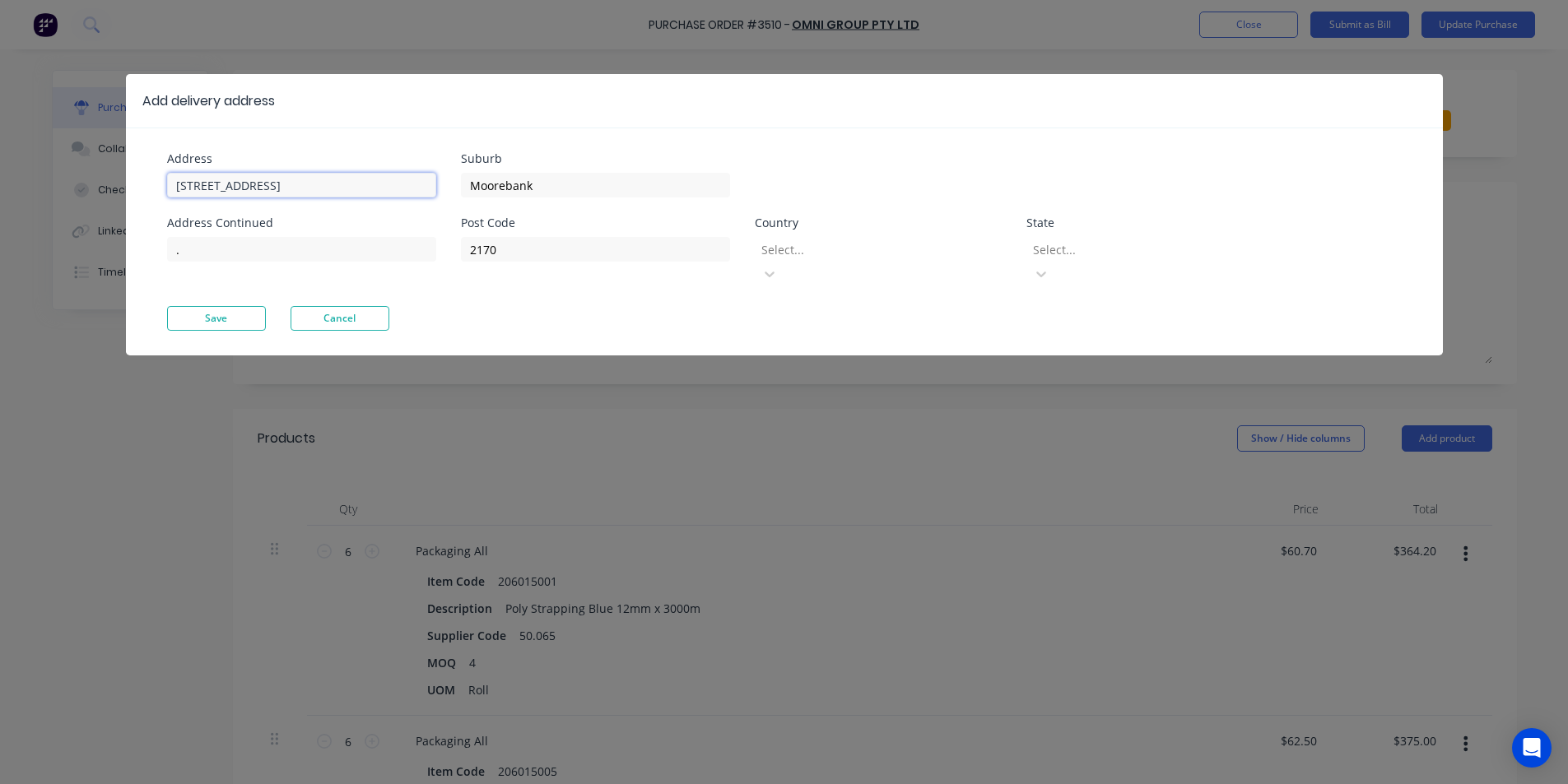
click at [175, 181] on input "16 Yulong Close" at bounding box center [301, 184] width 269 height 24
type input "FIS - 16 Yulong Close"
click at [215, 306] on button "Save" at bounding box center [216, 318] width 99 height 24
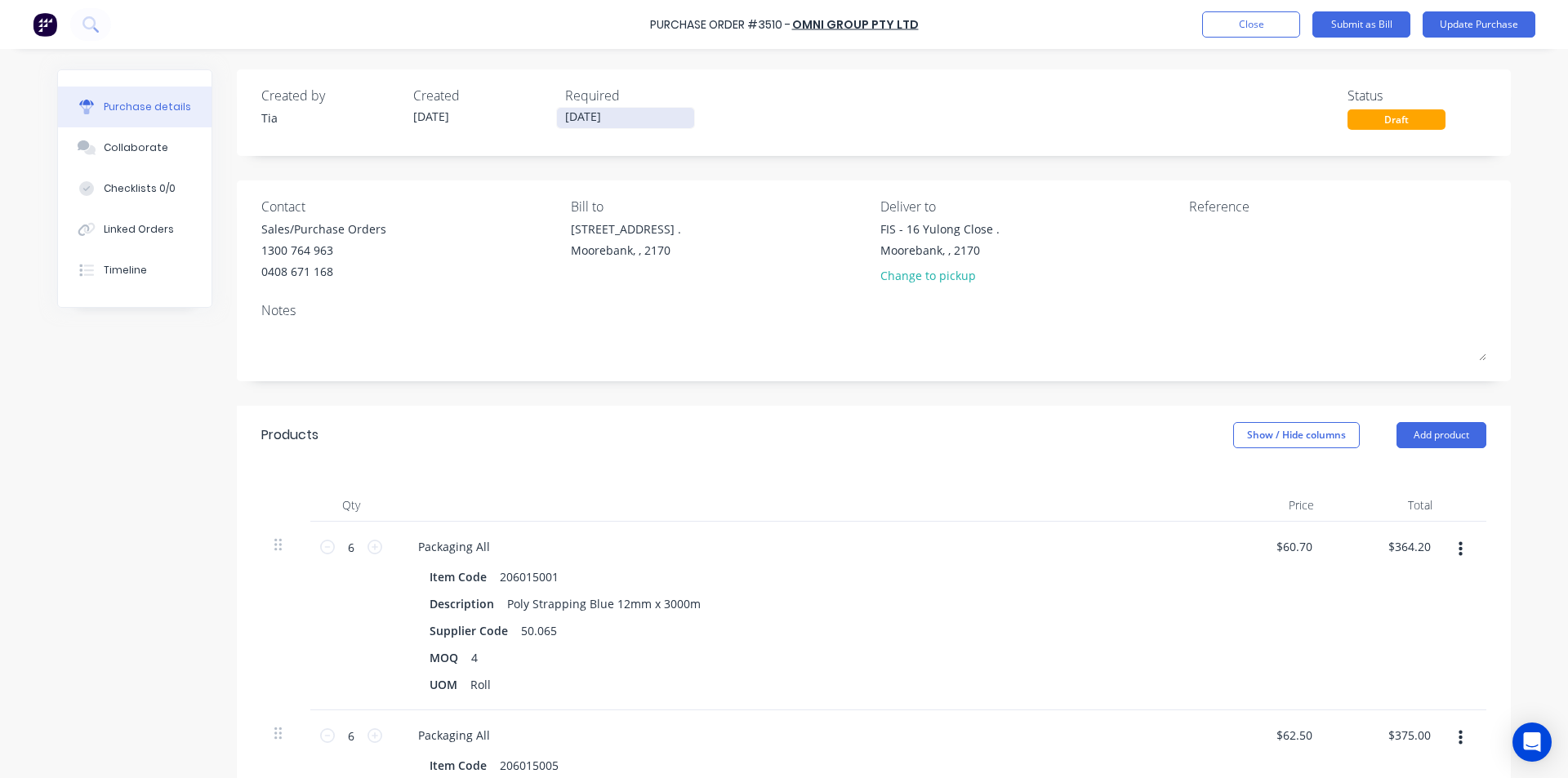
click at [621, 112] on input "[DATE]" at bounding box center [625, 118] width 137 height 21
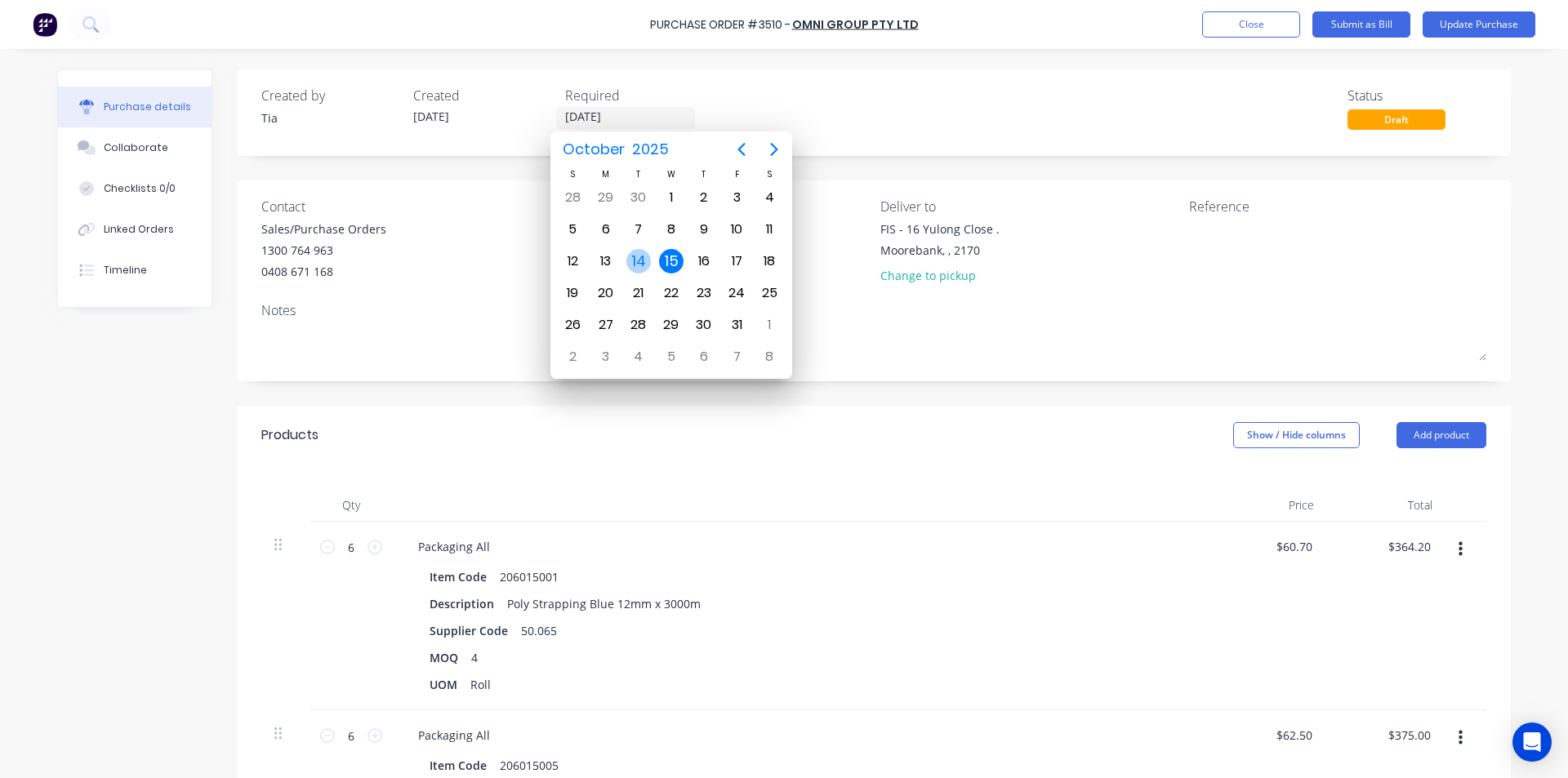
click at [635, 263] on div "14" at bounding box center [638, 260] width 24 height 24
type input "[DATE]"
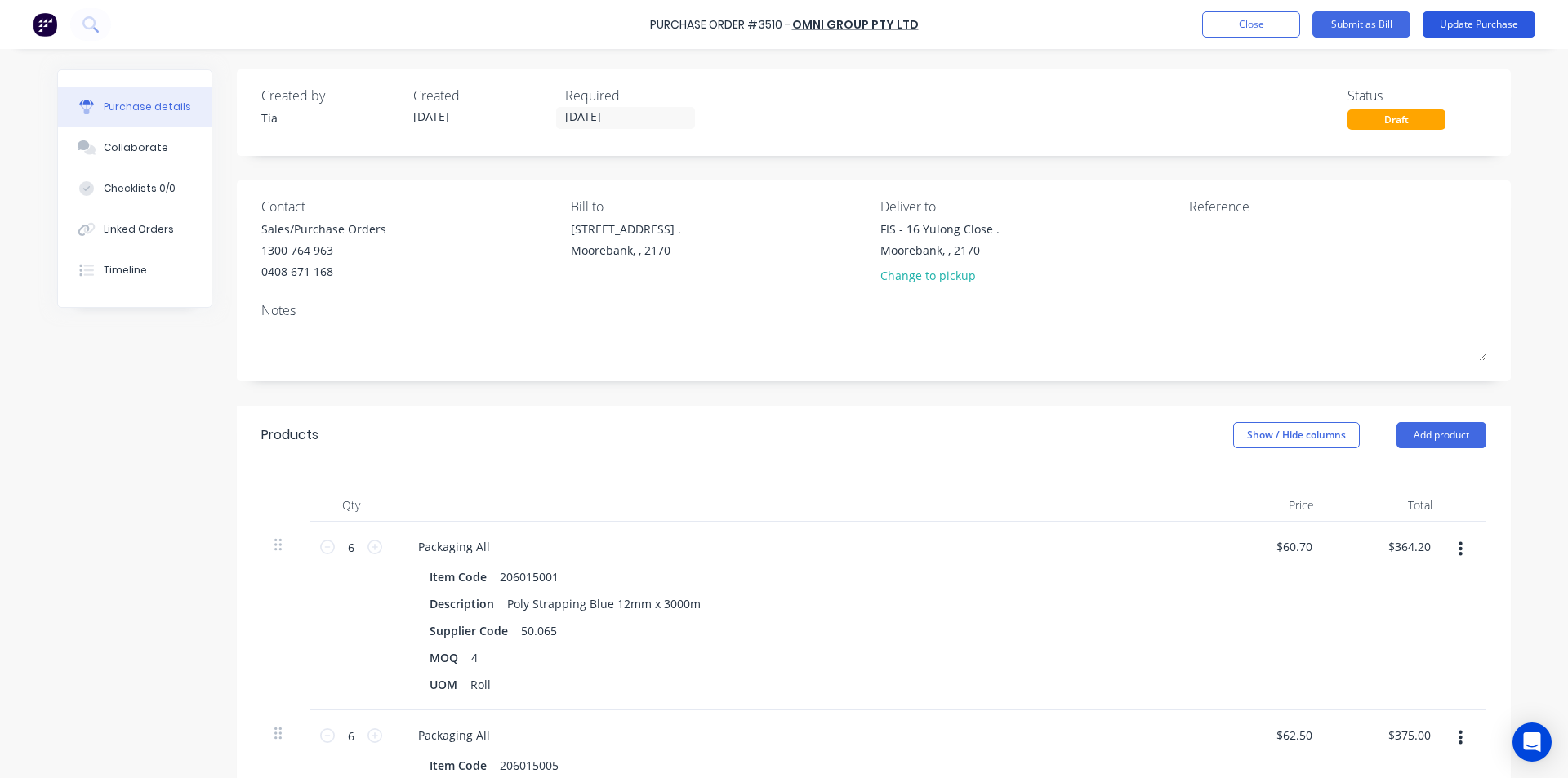
click at [1442, 31] on button "Update Purchase" at bounding box center [1478, 24] width 112 height 26
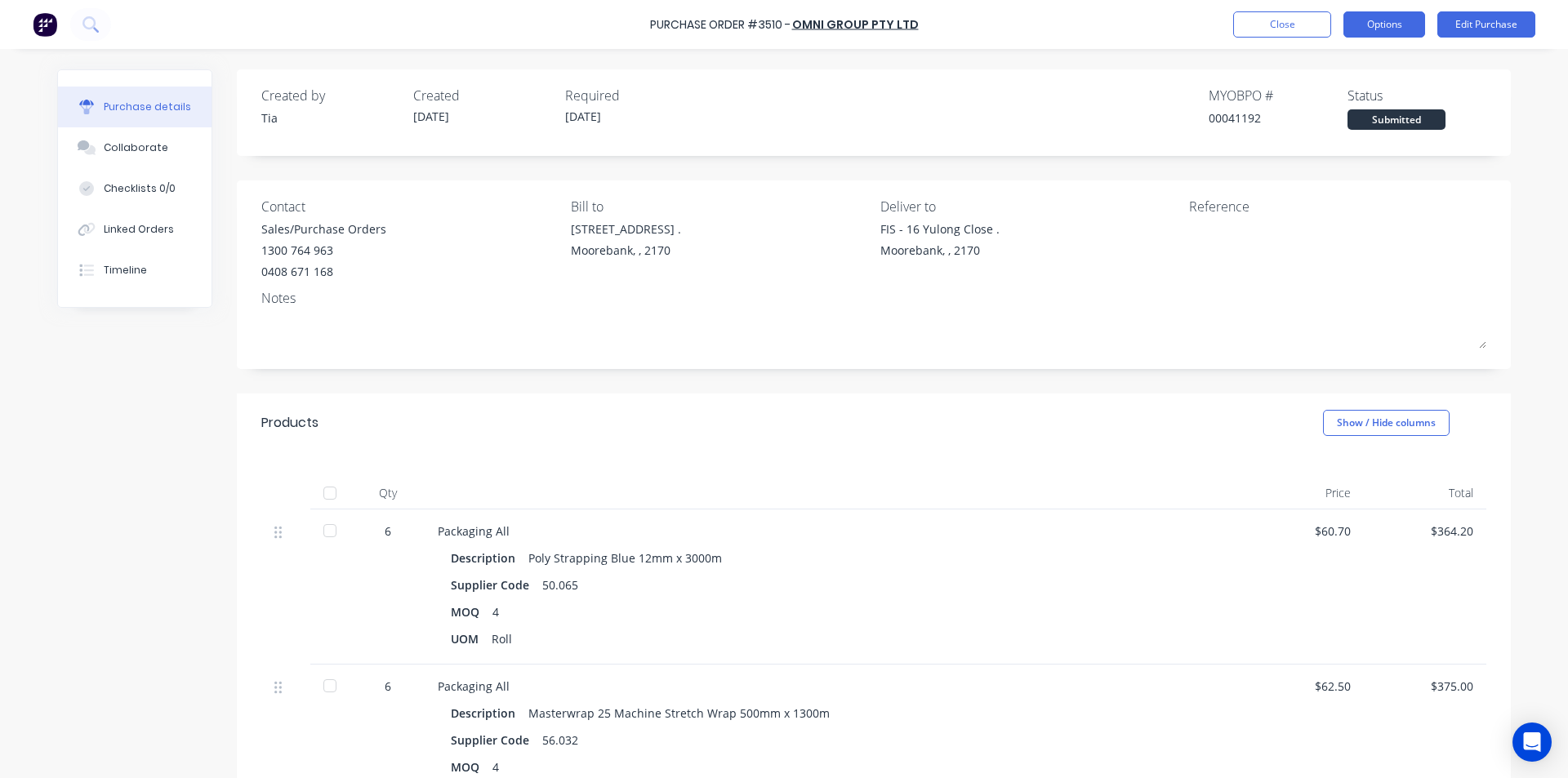
click at [1387, 27] on button "Options" at bounding box center [1384, 24] width 82 height 26
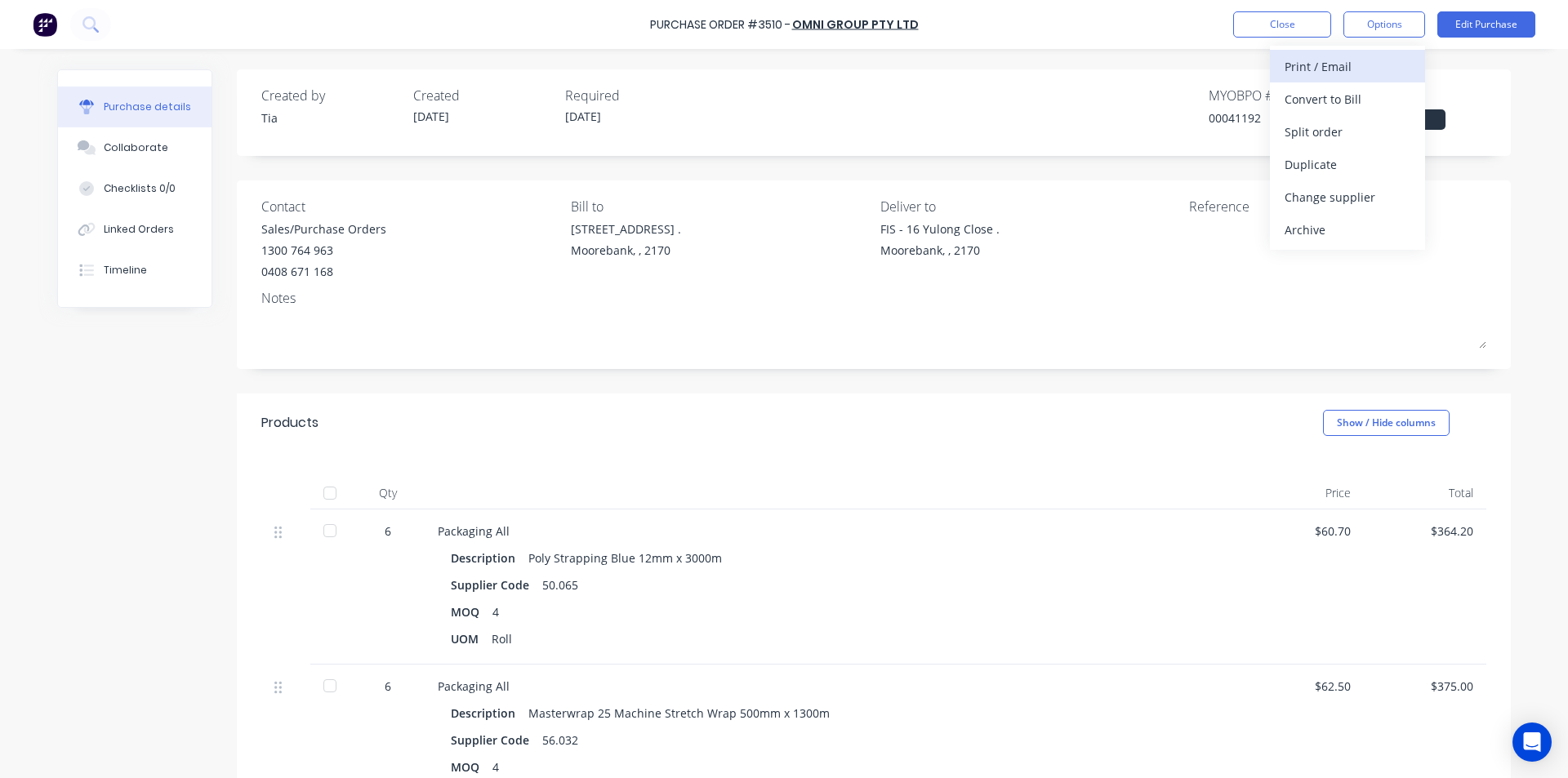
click at [1347, 72] on div "Print / Email" at bounding box center [1347, 67] width 126 height 23
click at [1345, 132] on div "Without pricing" at bounding box center [1347, 131] width 126 height 23
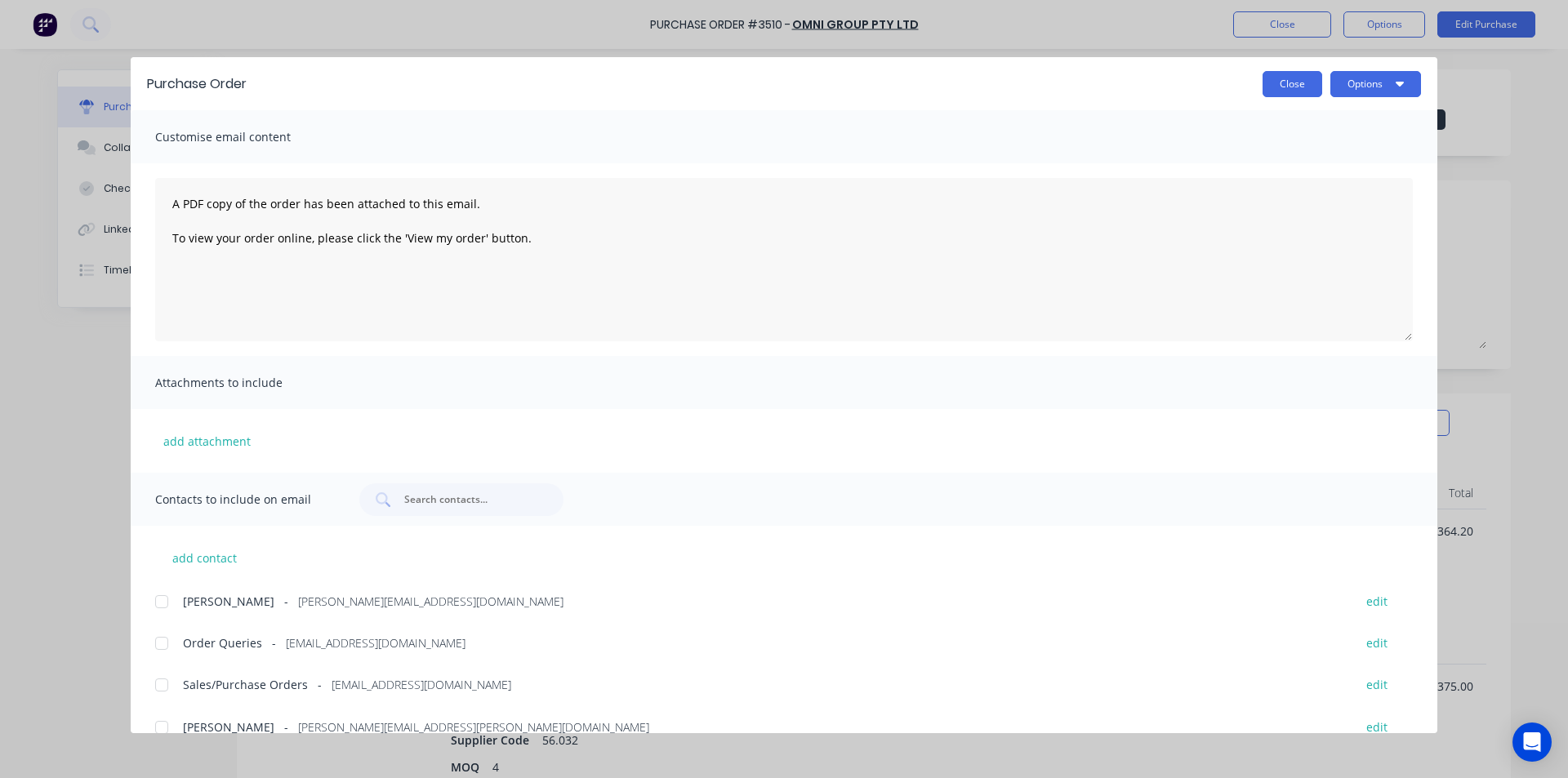
click at [1303, 89] on button "Close" at bounding box center [1292, 83] width 60 height 26
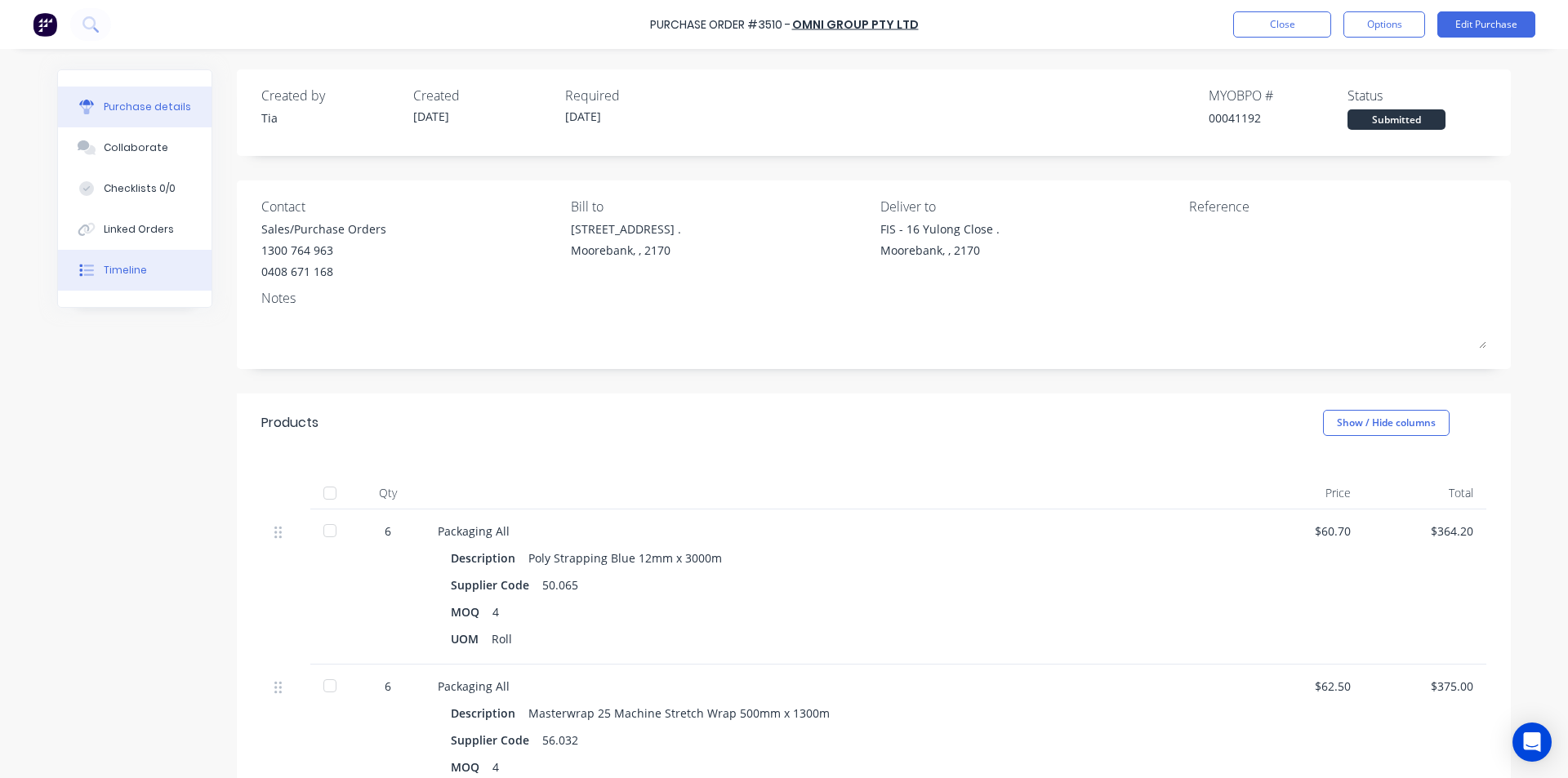
click at [116, 268] on div "Timeline" at bounding box center [126, 270] width 43 height 15
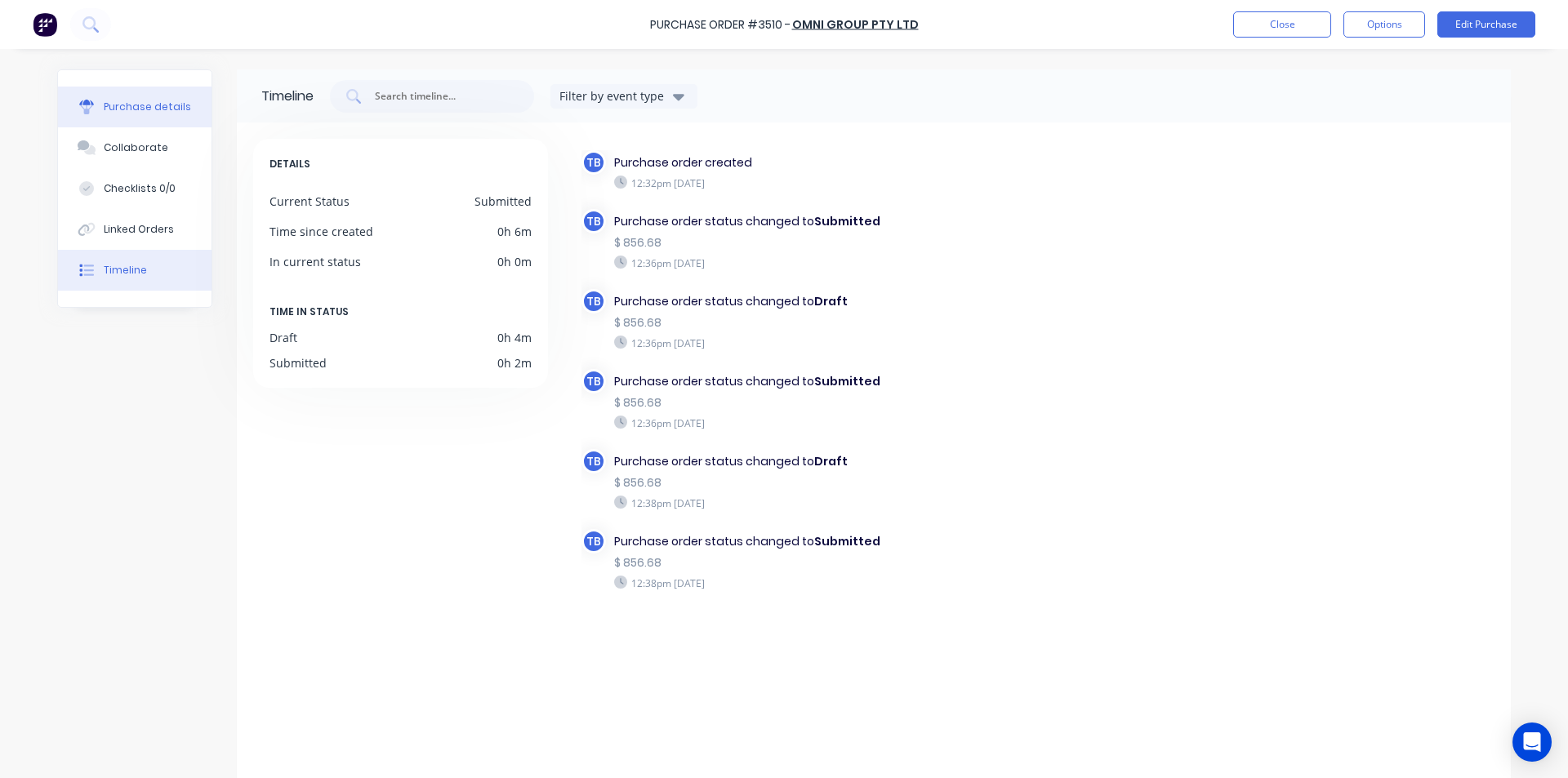
click at [159, 101] on div "Purchase details" at bounding box center [147, 107] width 87 height 15
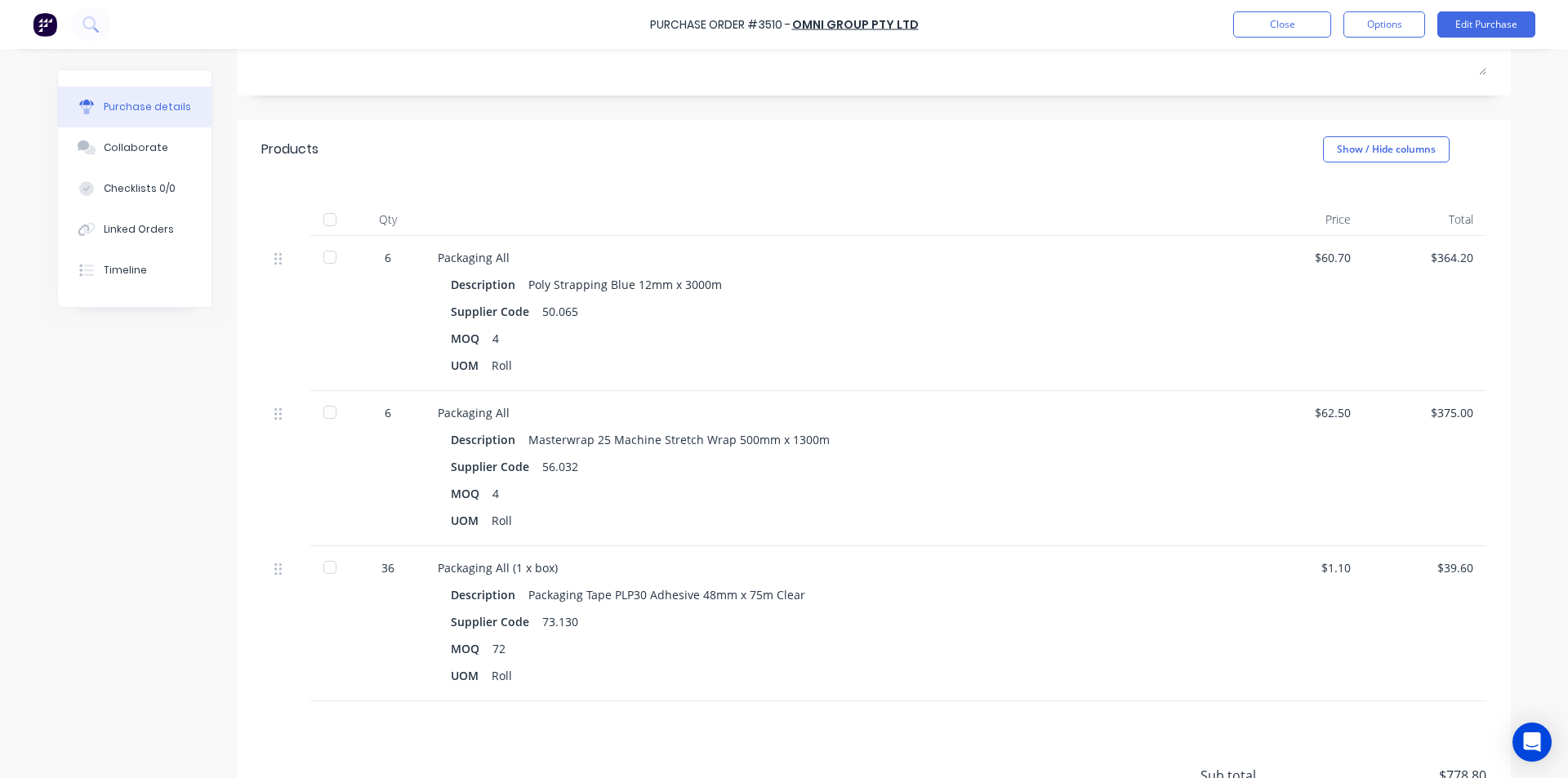
scroll to position [266, 0]
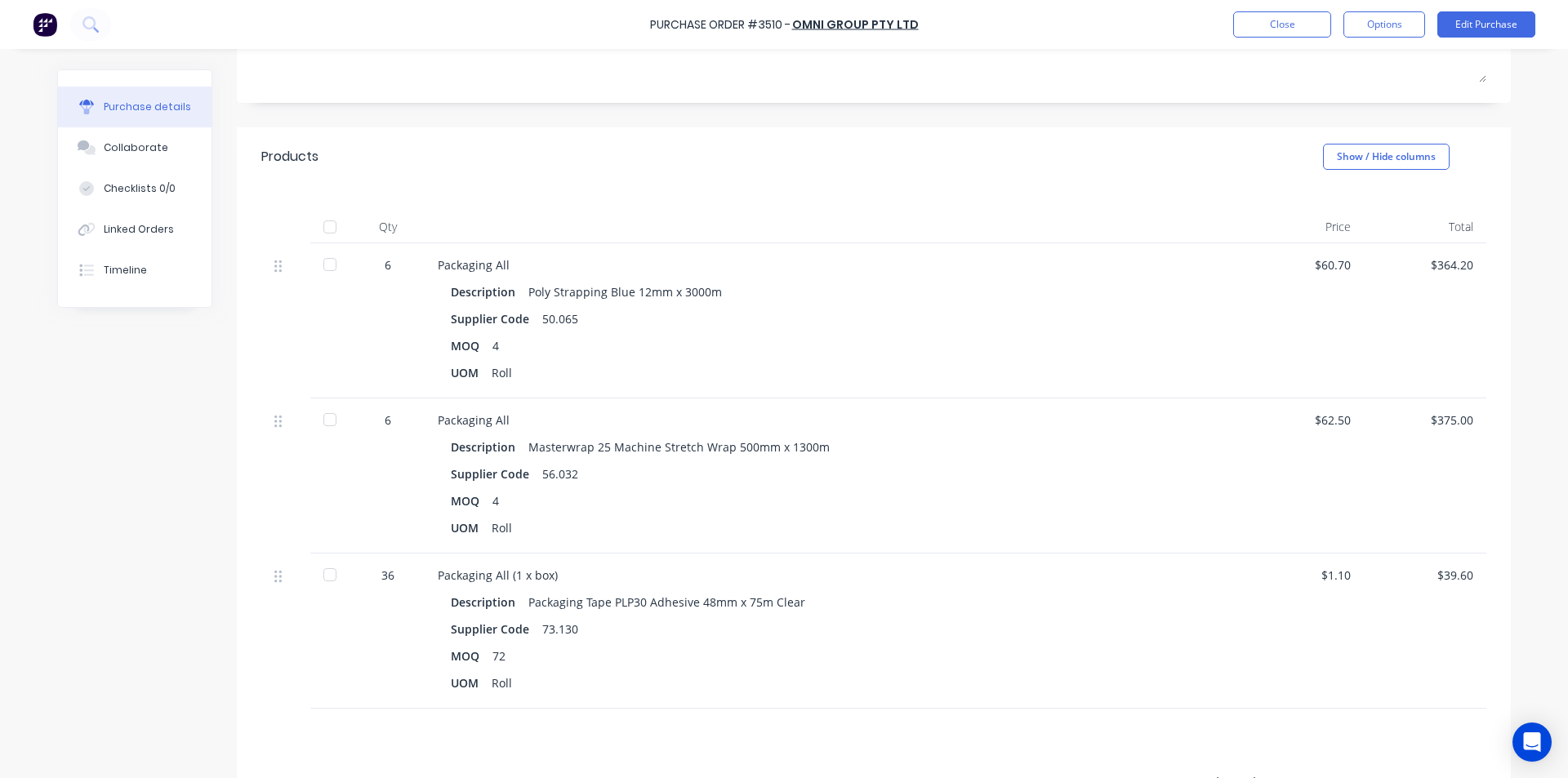
click at [505, 374] on div "Roll" at bounding box center [502, 373] width 21 height 23
drag, startPoint x: 1402, startPoint y: 25, endPoint x: 1393, endPoint y: 37, distance: 15.0
click at [1402, 24] on button "Options" at bounding box center [1384, 24] width 82 height 26
click at [1358, 73] on div "Print / Email" at bounding box center [1347, 67] width 126 height 23
click at [1349, 135] on div "Without pricing" at bounding box center [1347, 131] width 126 height 23
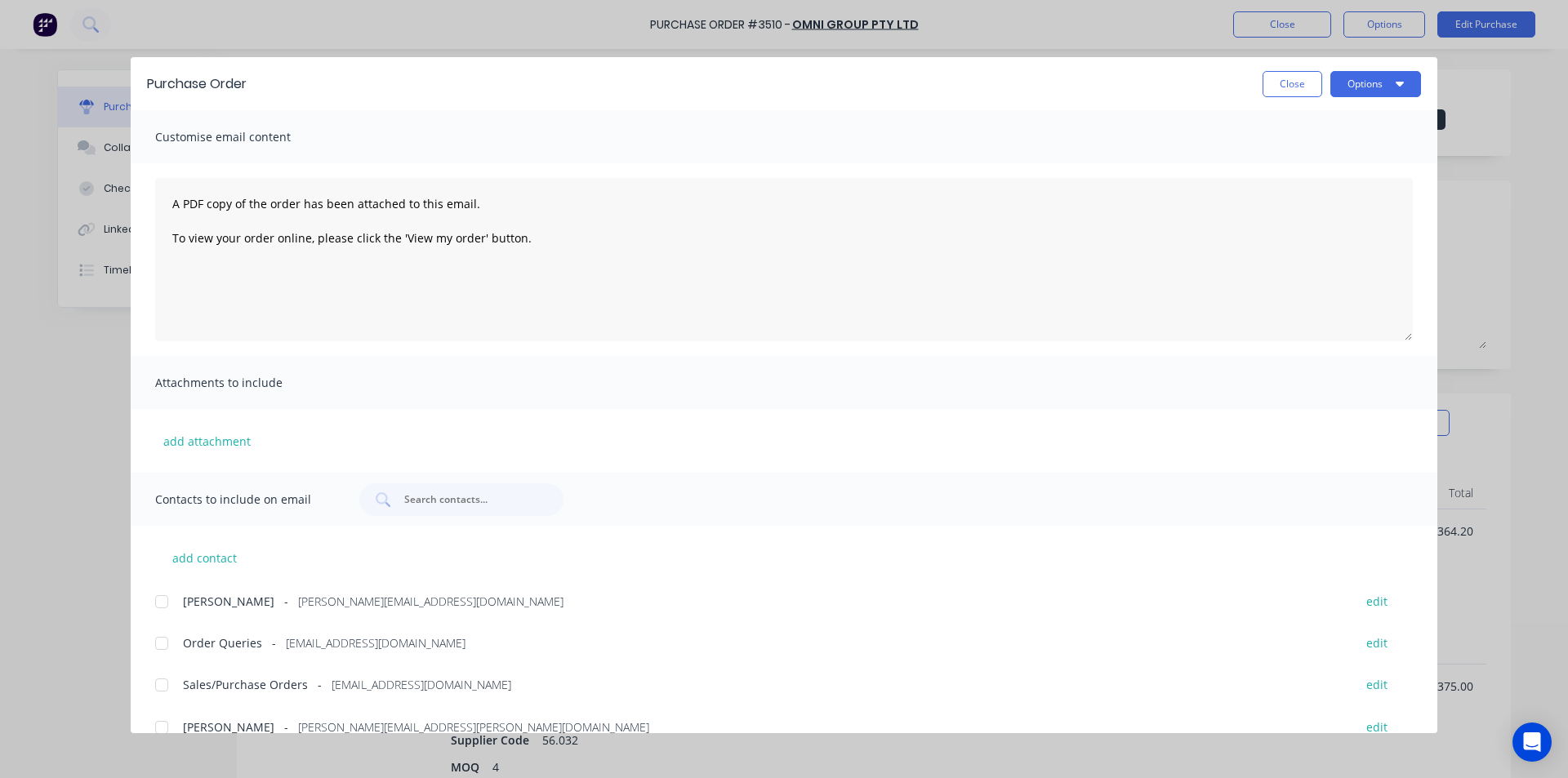
scroll to position [67, 0]
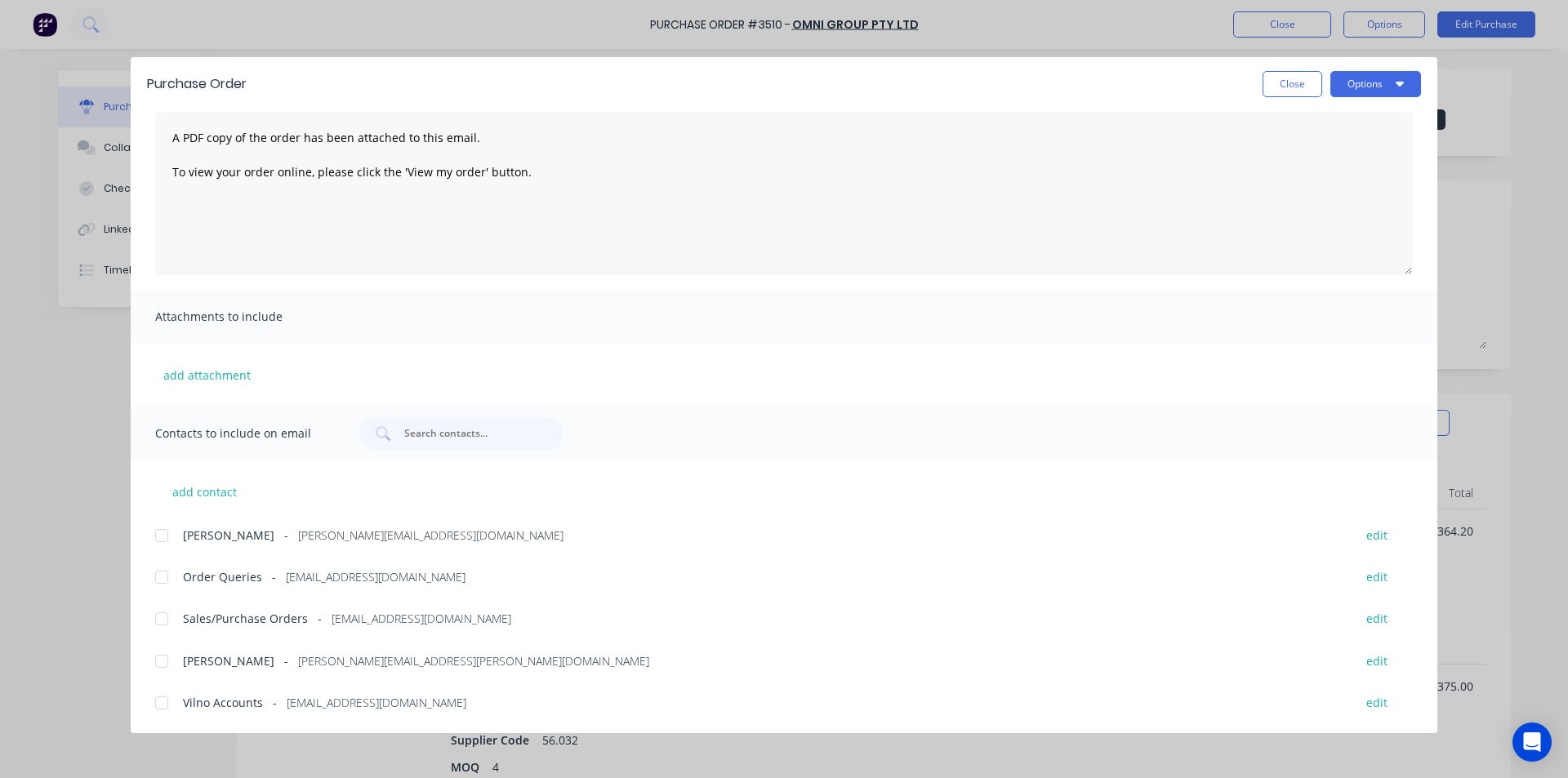
click at [175, 616] on div at bounding box center [161, 618] width 32 height 32
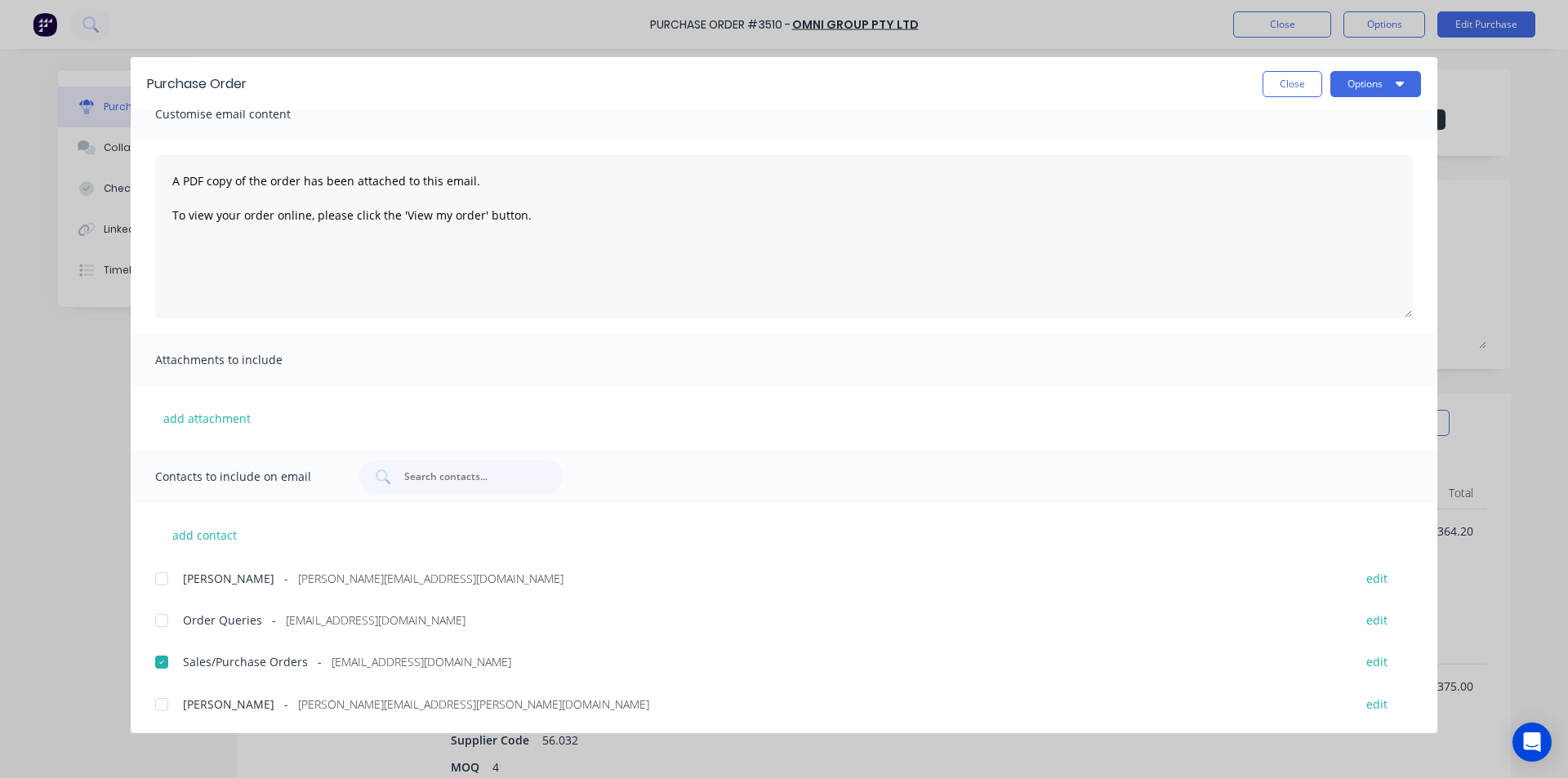
scroll to position [0, 0]
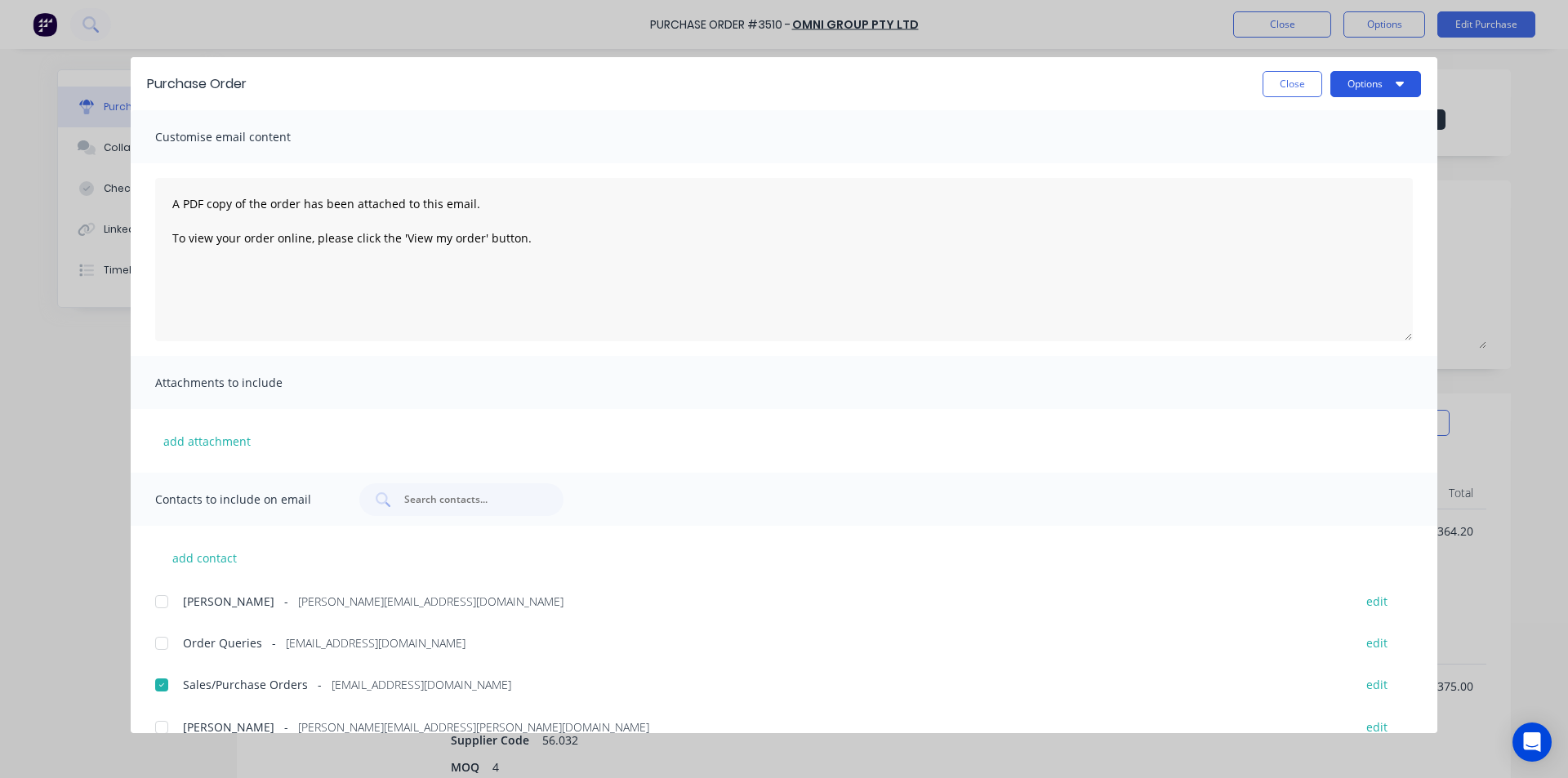
click at [1354, 97] on div "Purchase Order Close Options" at bounding box center [784, 84] width 1306 height 53
click at [1369, 88] on button "Options" at bounding box center [1375, 83] width 91 height 26
click at [1346, 191] on div "Email" at bounding box center [1343, 191] width 126 height 23
click at [1281, 79] on button "Close" at bounding box center [1292, 83] width 60 height 26
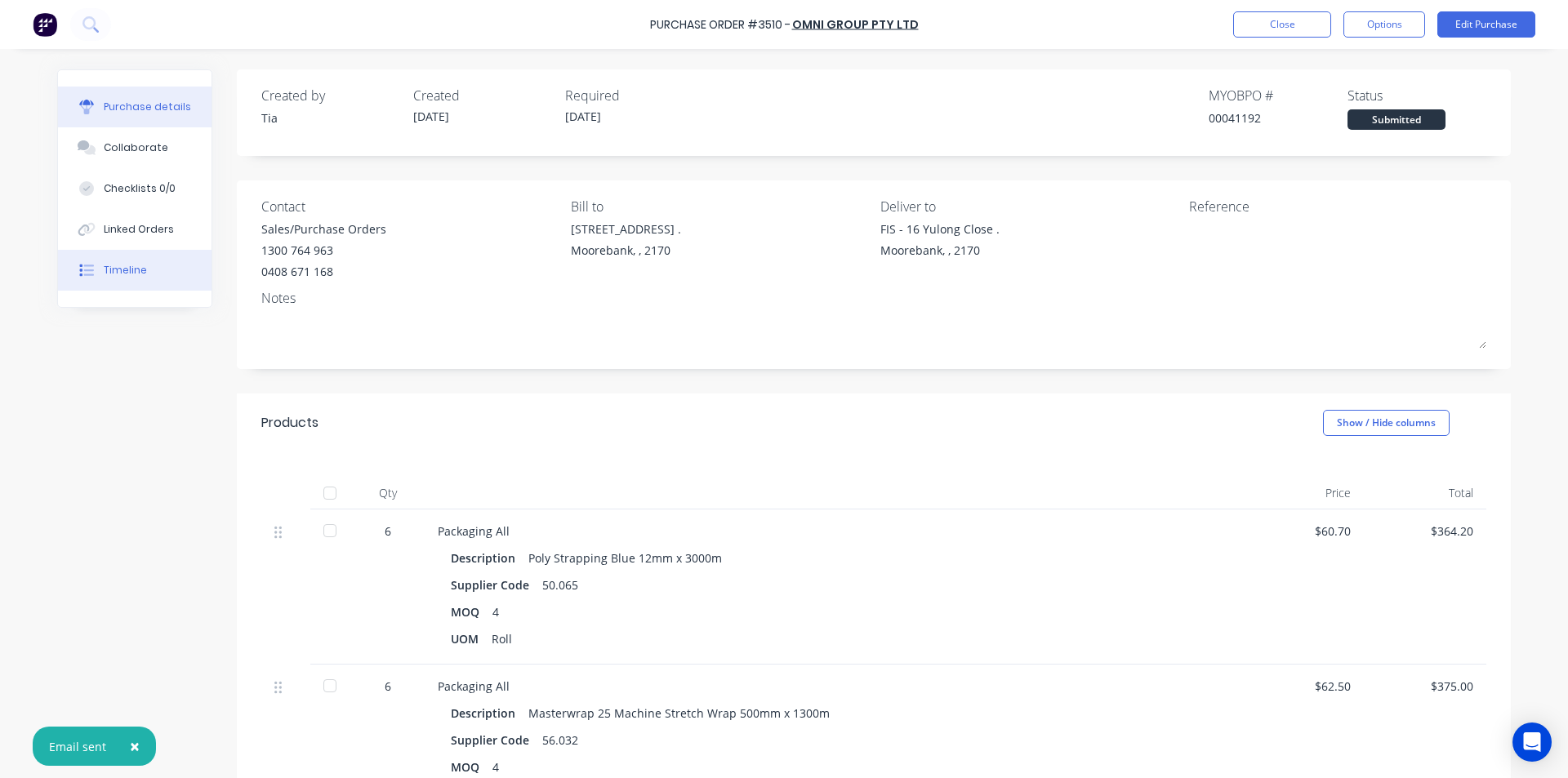
click at [104, 265] on div "Timeline" at bounding box center [126, 270] width 43 height 15
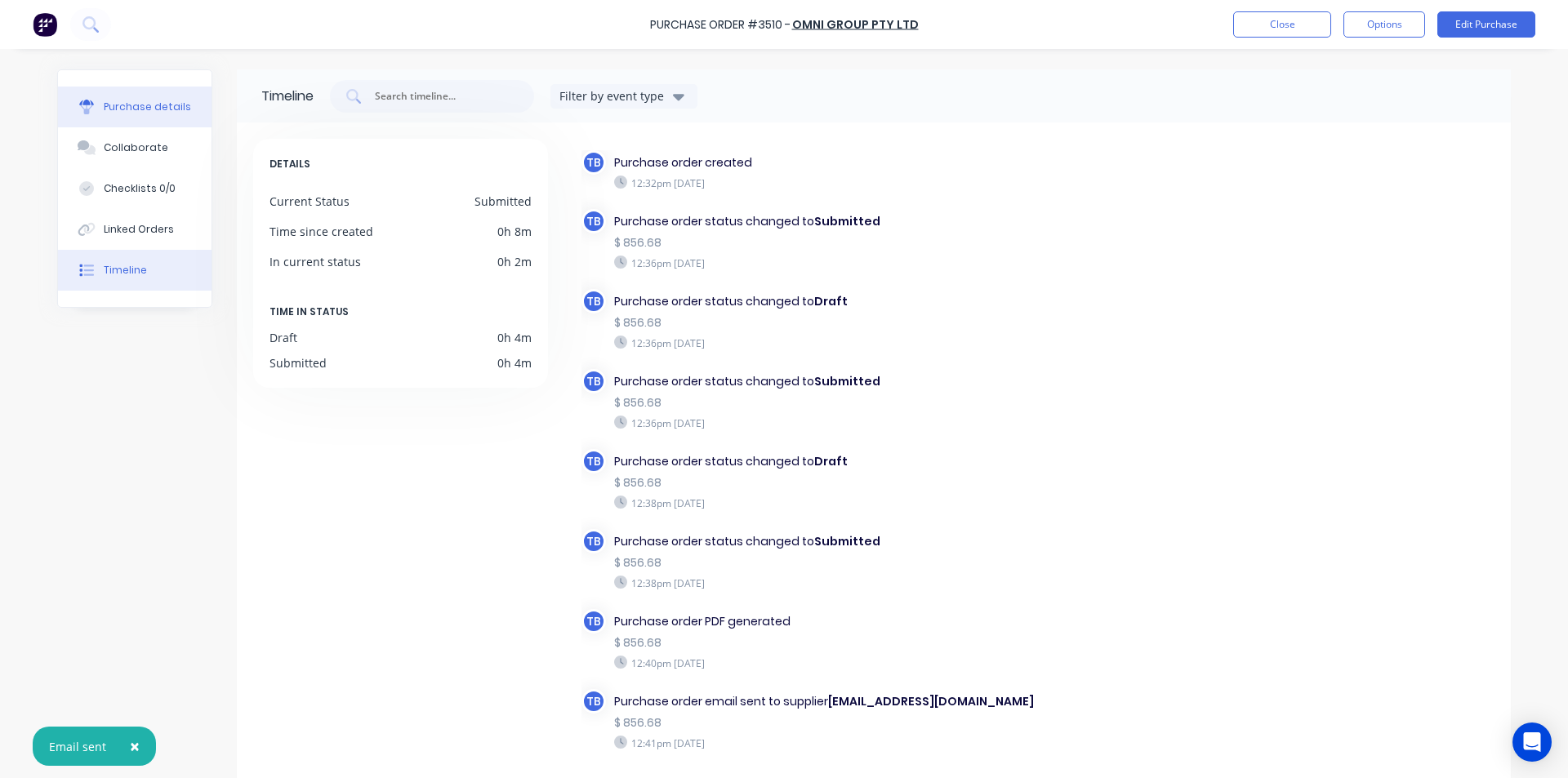
click at [122, 115] on button "Purchase details" at bounding box center [135, 107] width 154 height 41
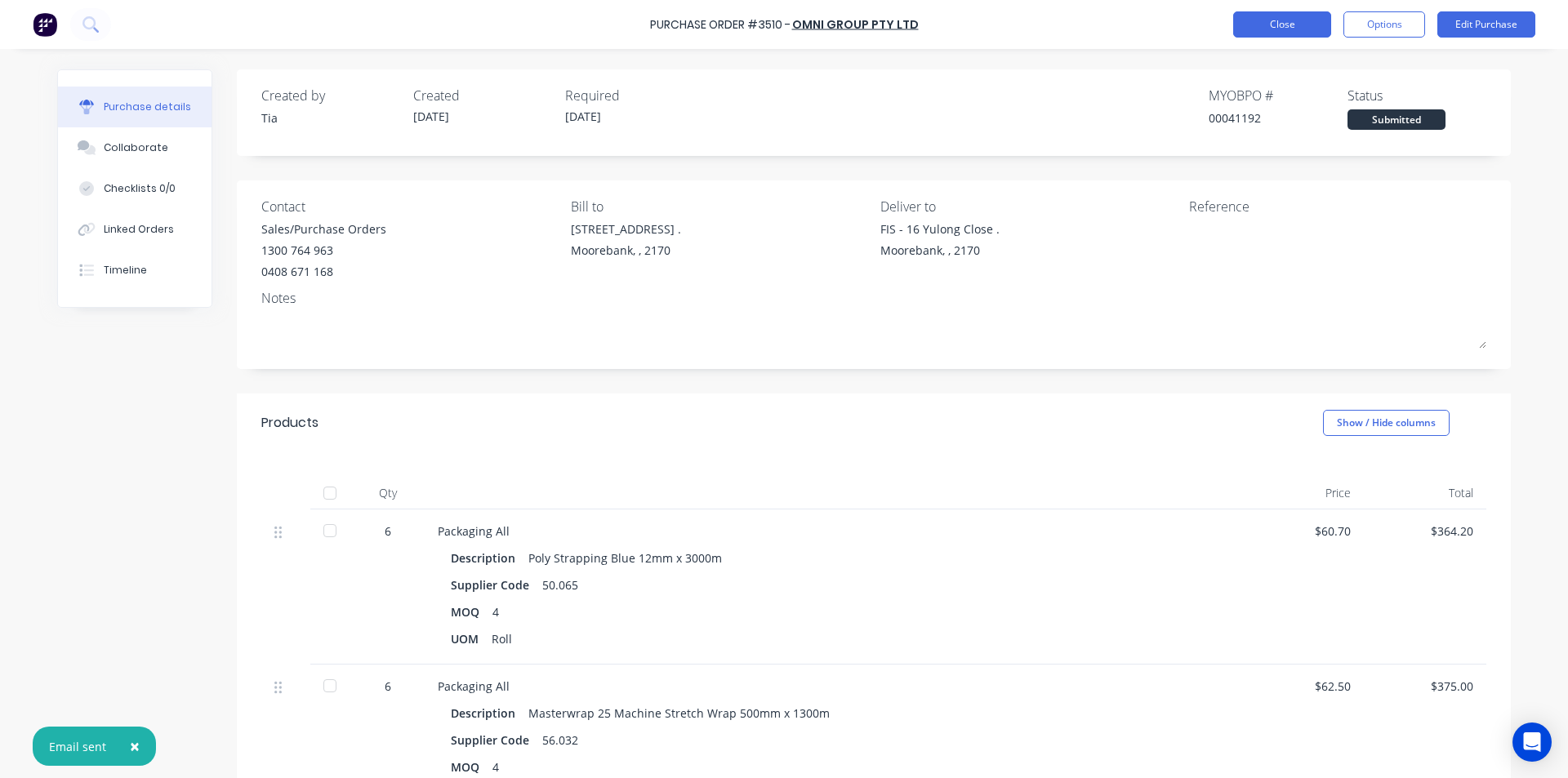
click at [1298, 27] on button "Close" at bounding box center [1282, 24] width 98 height 26
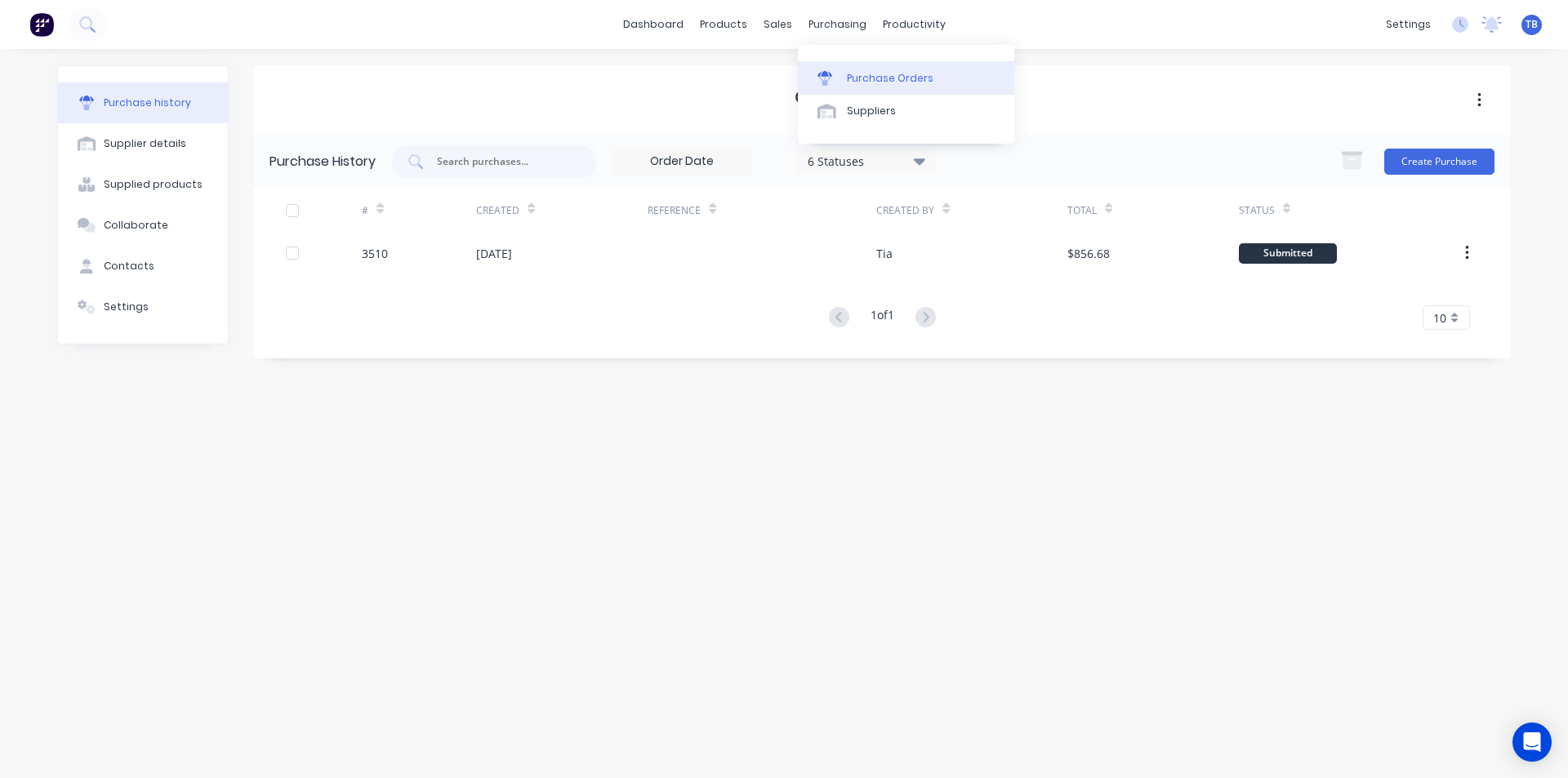
click at [868, 74] on div "Purchase Orders" at bounding box center [890, 78] width 87 height 15
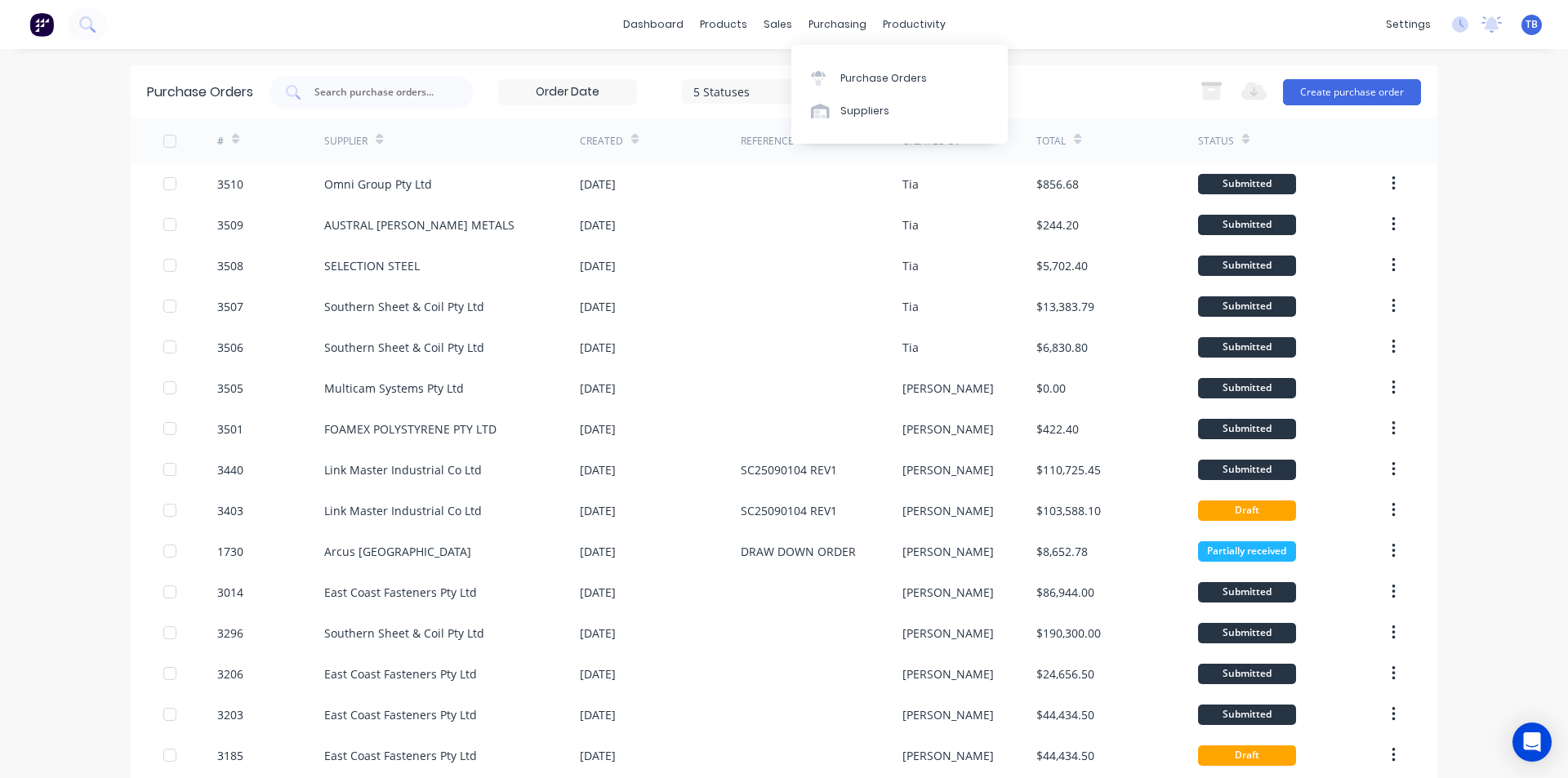
click at [800, 18] on div "purchasing" at bounding box center [837, 24] width 74 height 24
click at [742, 27] on div "products" at bounding box center [723, 24] width 64 height 24
click at [773, 18] on div "sales" at bounding box center [778, 24] width 45 height 24
click at [811, 68] on link "Sales Orders" at bounding box center [858, 77] width 216 height 32
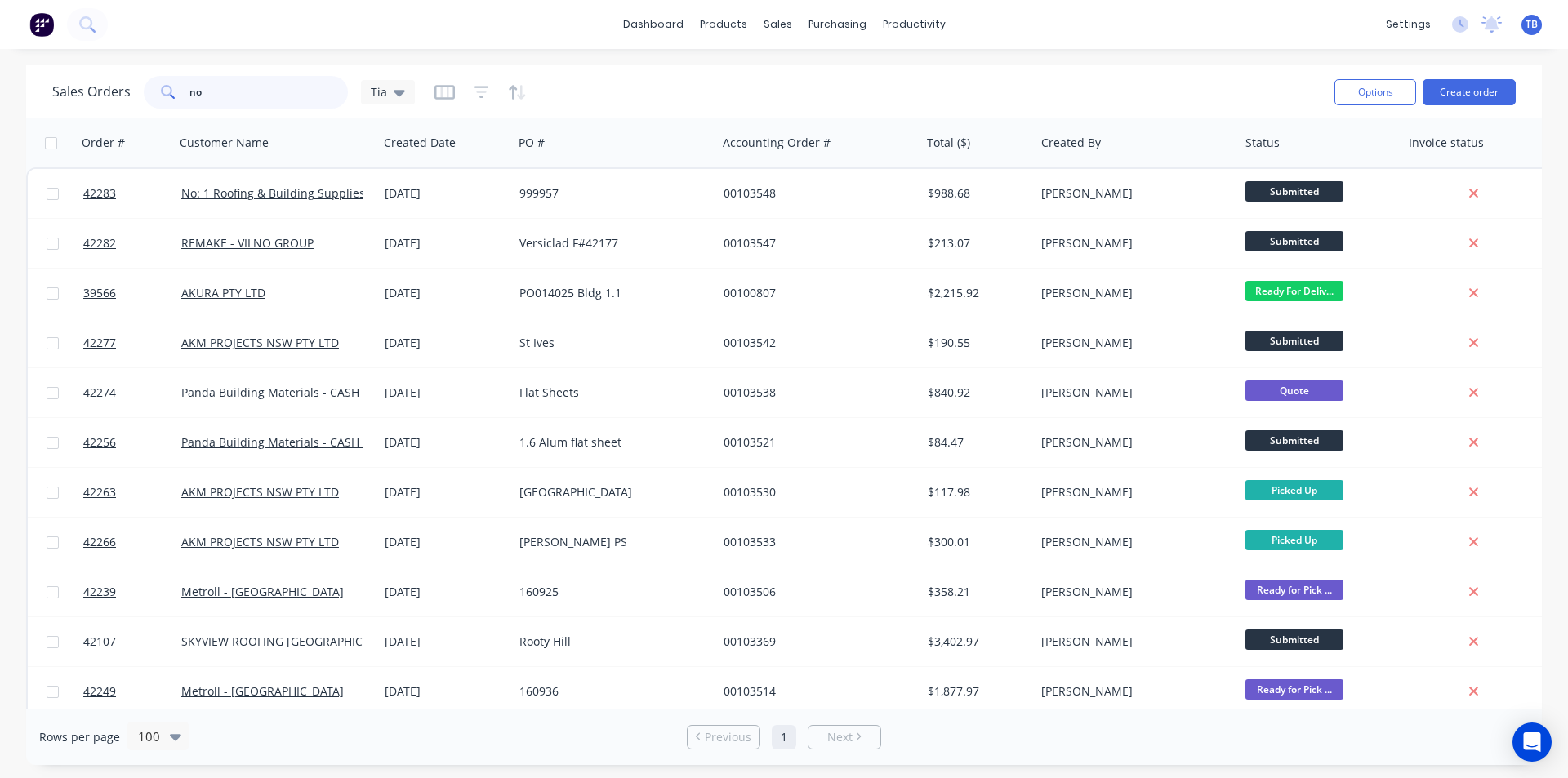
drag, startPoint x: 186, startPoint y: 96, endPoint x: 129, endPoint y: 103, distance: 57.4
click at [132, 105] on div "Sales Orders no Tia" at bounding box center [234, 92] width 363 height 32
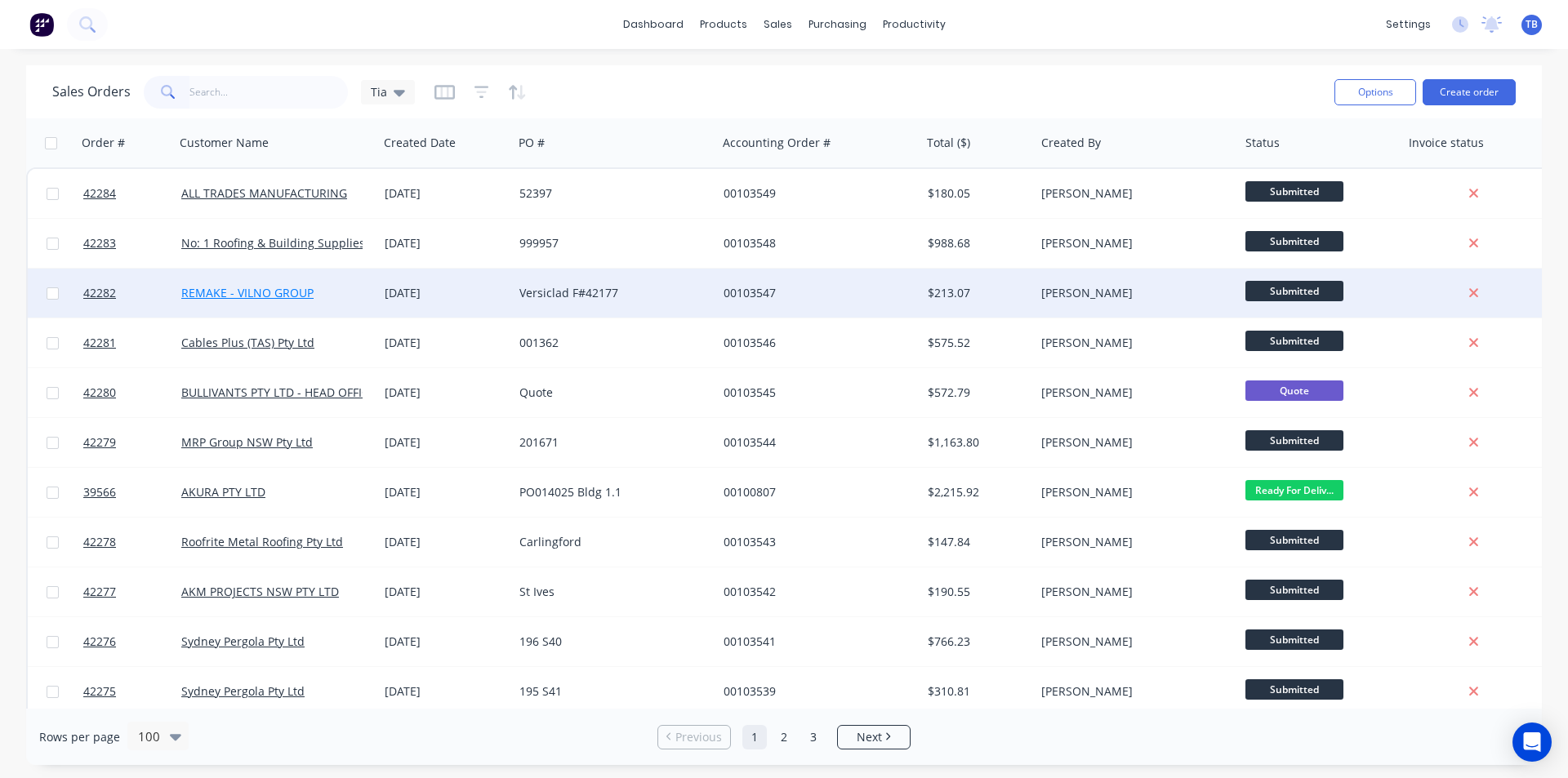
click at [241, 290] on link "REMAKE - VILNO GROUP" at bounding box center [247, 293] width 132 height 16
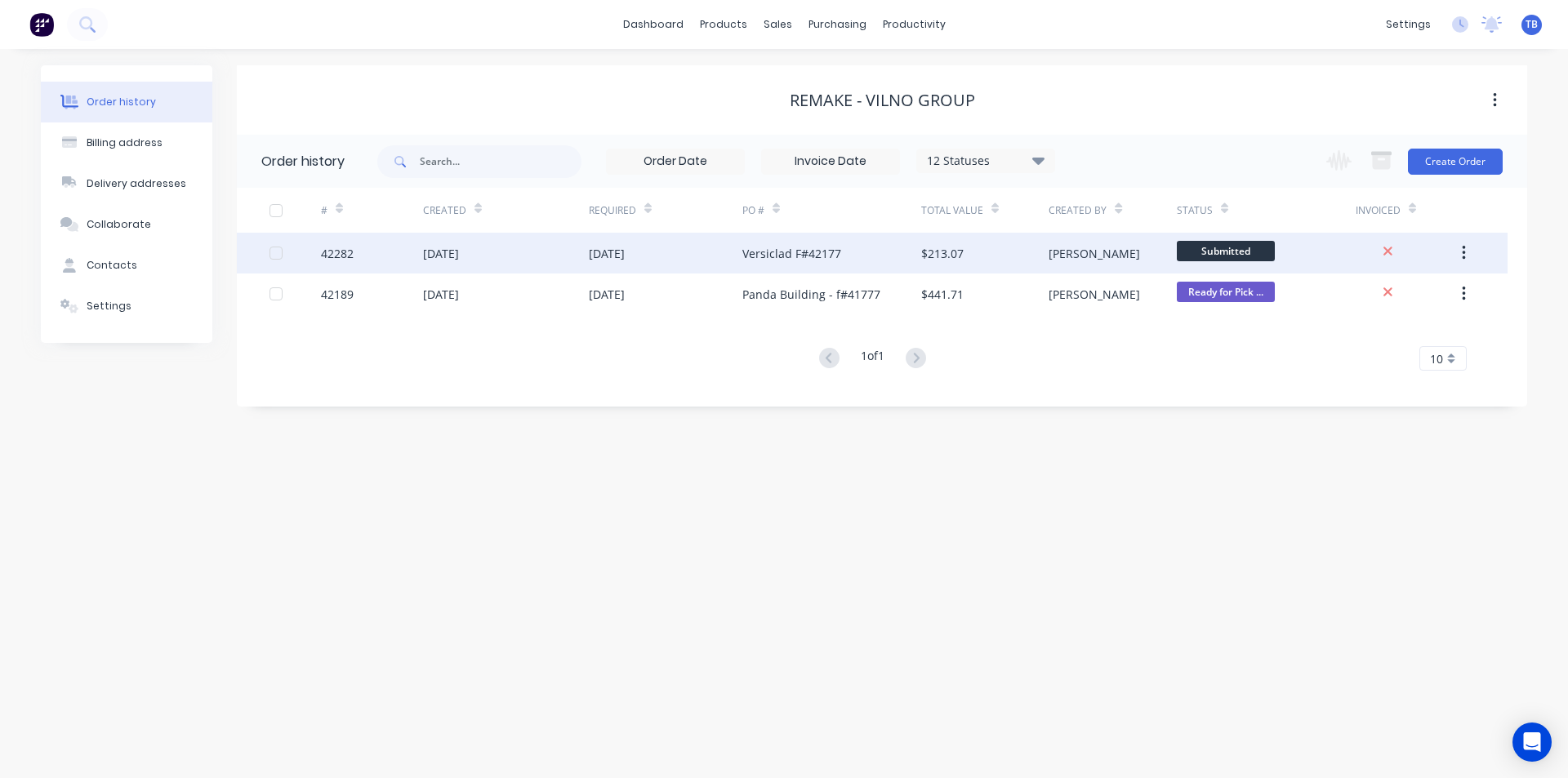
click at [336, 255] on div "42282" at bounding box center [337, 253] width 32 height 17
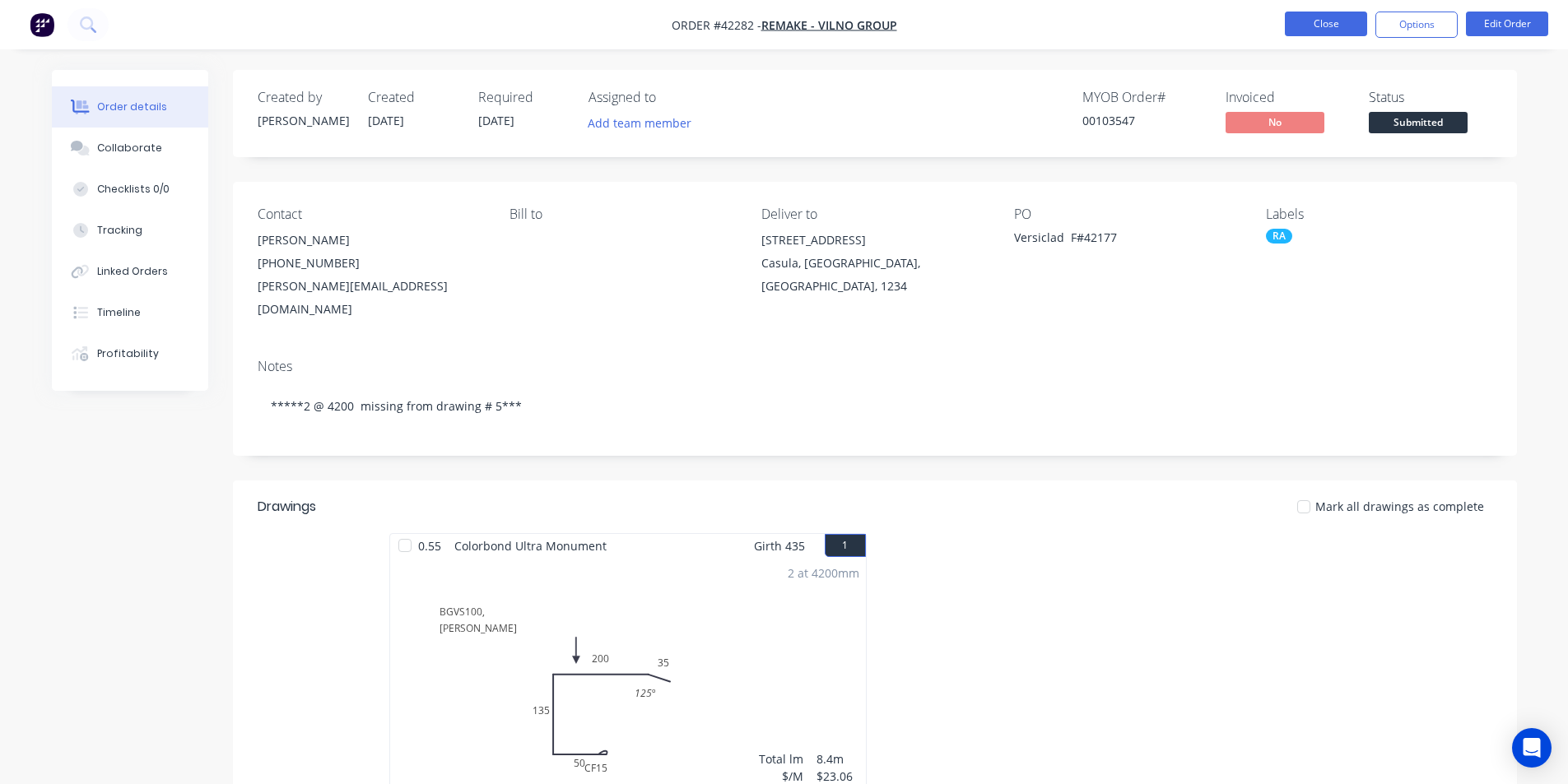
click at [1311, 19] on button "Close" at bounding box center [1326, 23] width 82 height 24
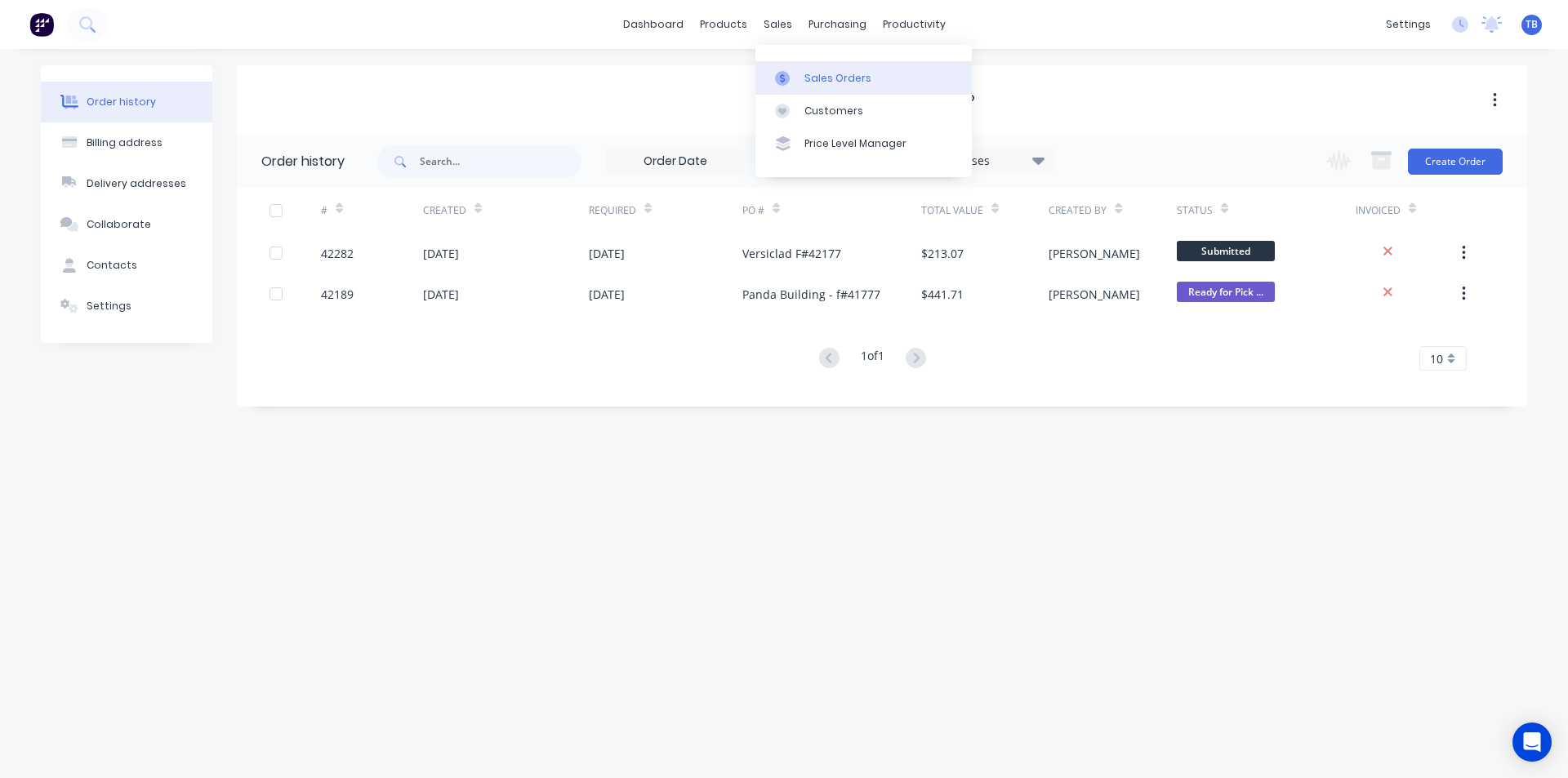
click at [804, 67] on link "Sales Orders" at bounding box center [863, 77] width 216 height 32
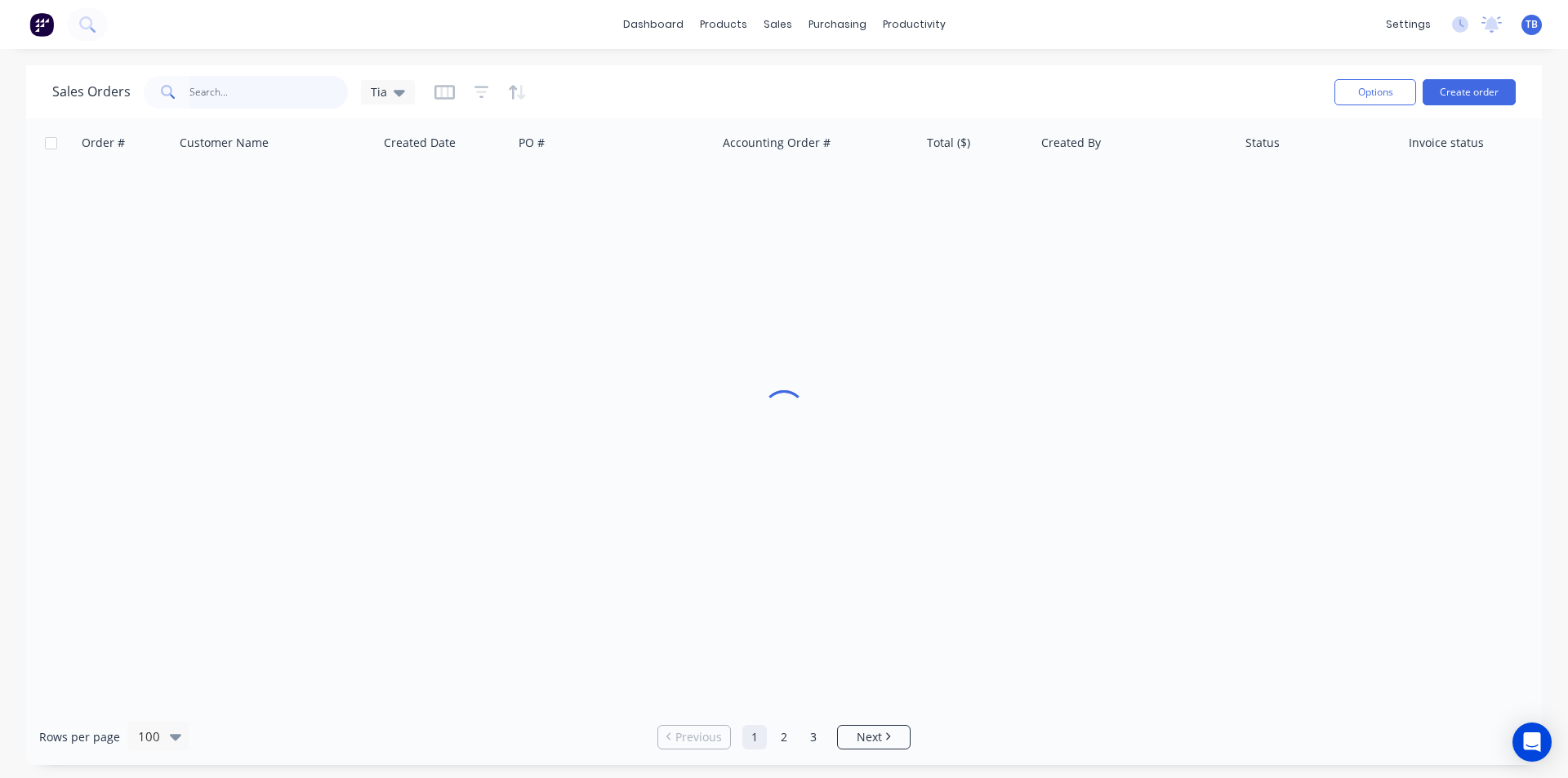
click at [291, 97] on input "text" at bounding box center [269, 92] width 159 height 32
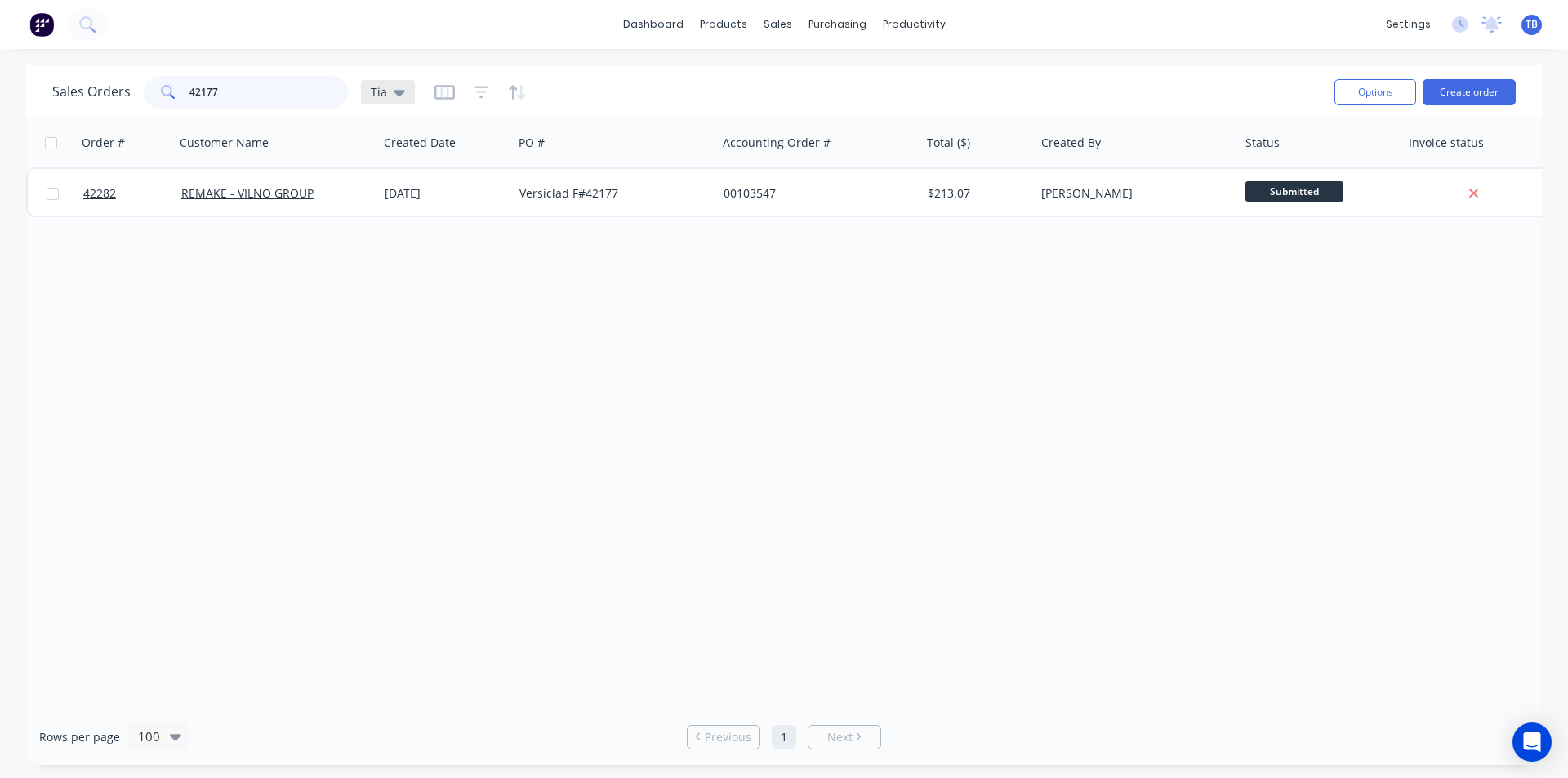
type input "42177"
click at [399, 86] on icon at bounding box center [399, 92] width 12 height 18
click at [406, 306] on div "Archived jobs edit" at bounding box center [475, 296] width 219 height 32
click at [414, 297] on button "Archived jobs" at bounding box center [459, 297] width 186 height 19
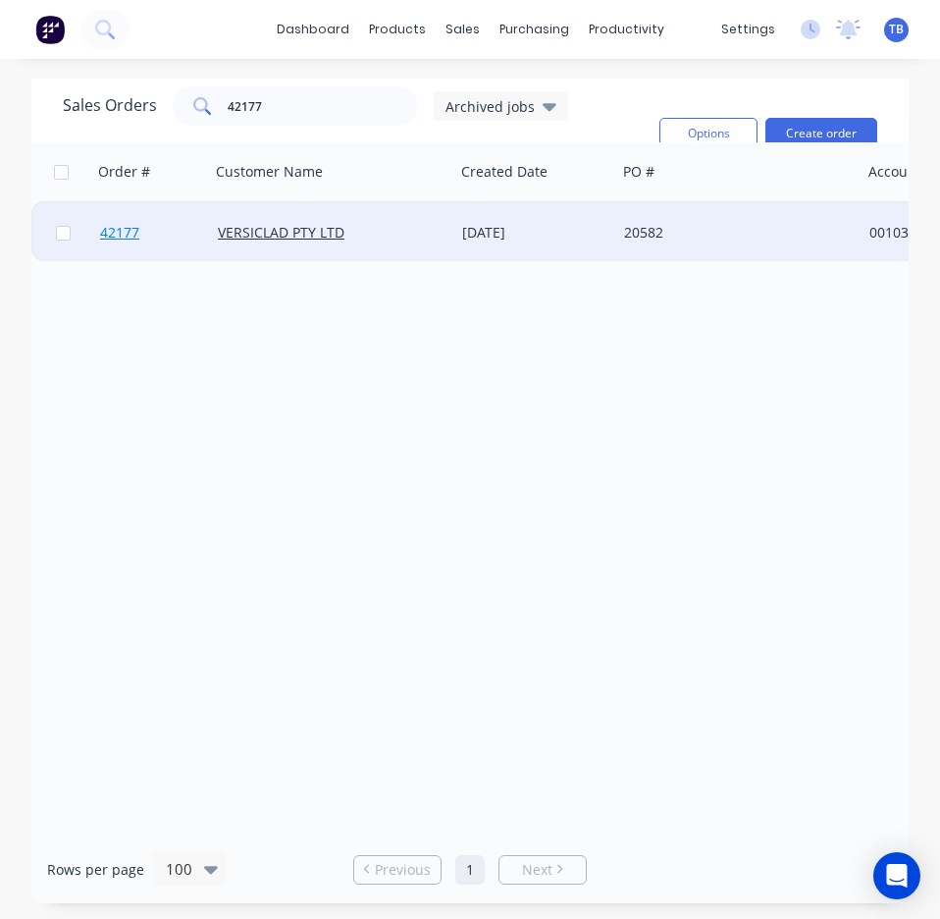
click at [119, 237] on span "42177" at bounding box center [119, 233] width 39 height 20
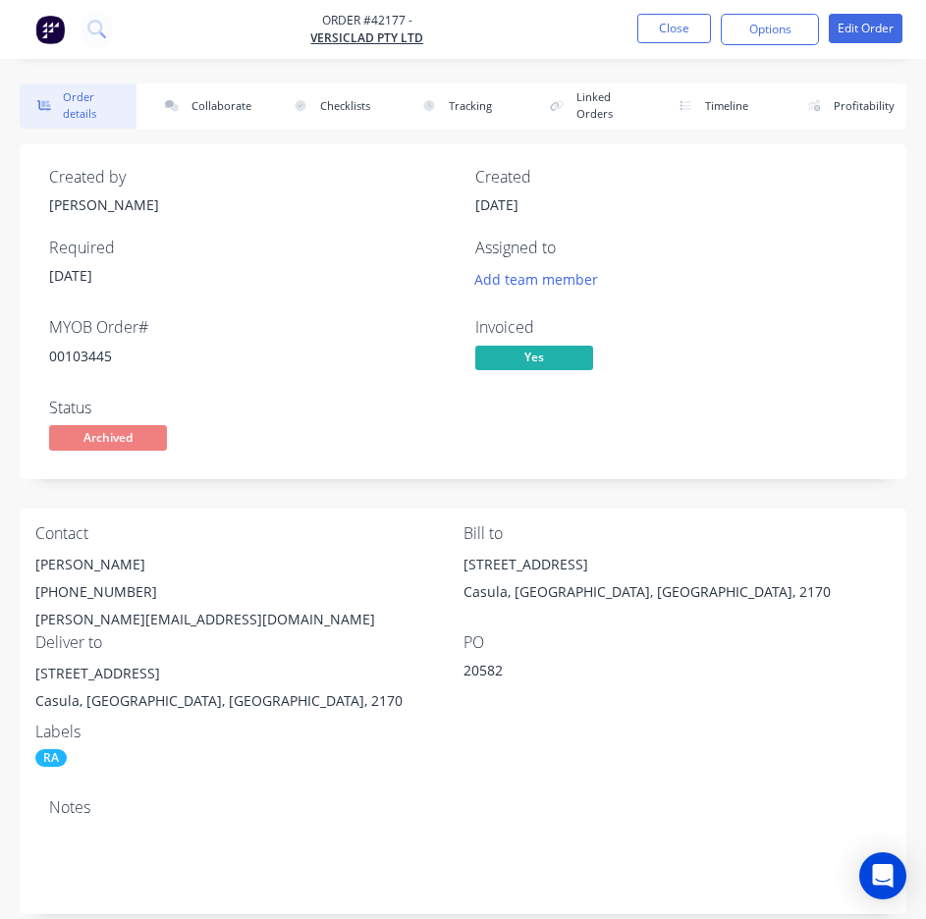
click at [835, 746] on div "Contact Michele Allen (02) 9821 2199 michele@versiclad.com.au Bill to 3 Berriwe…" at bounding box center [463, 645] width 886 height 275
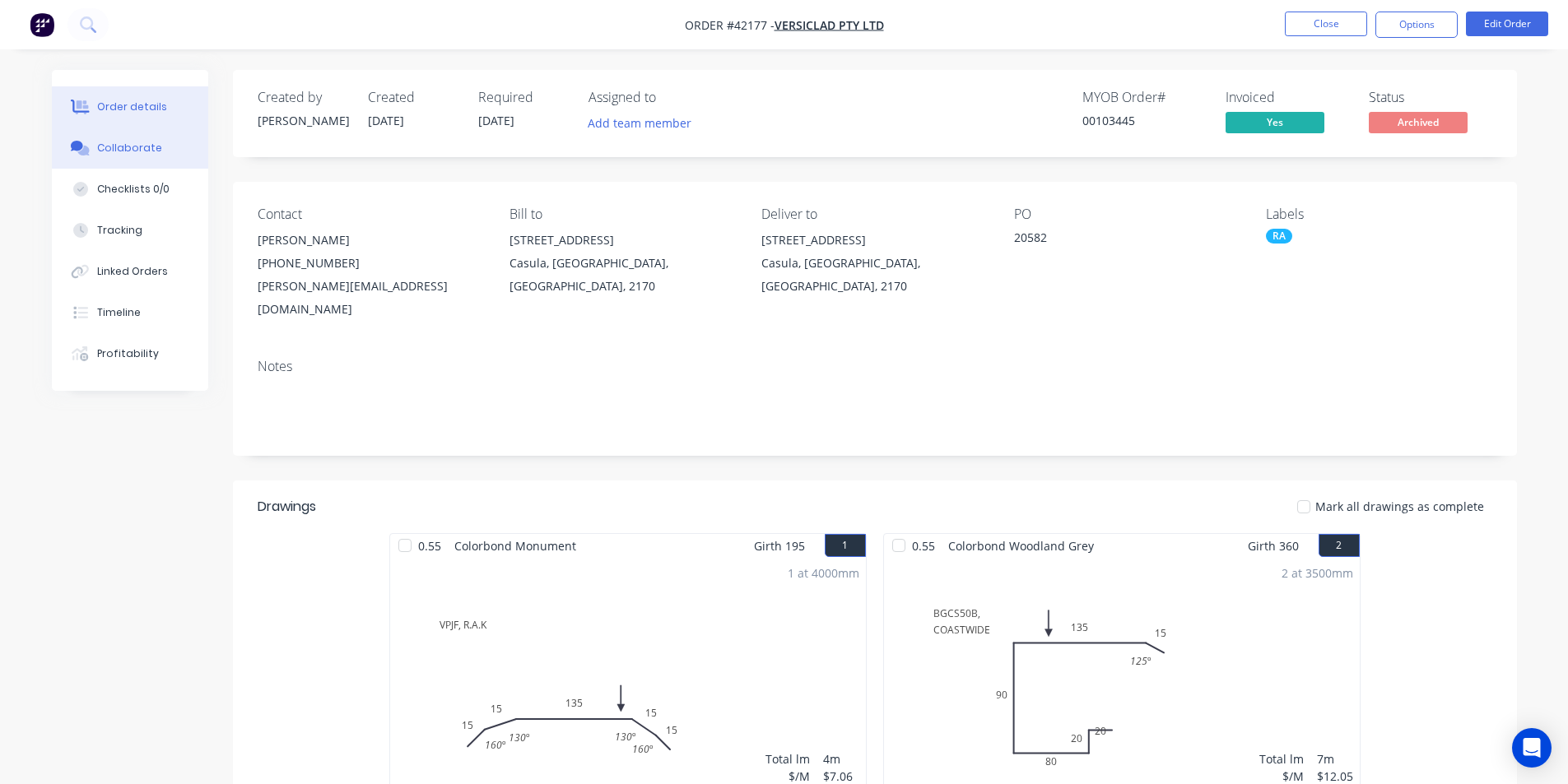
click at [160, 143] on button "Collaborate" at bounding box center [130, 148] width 156 height 41
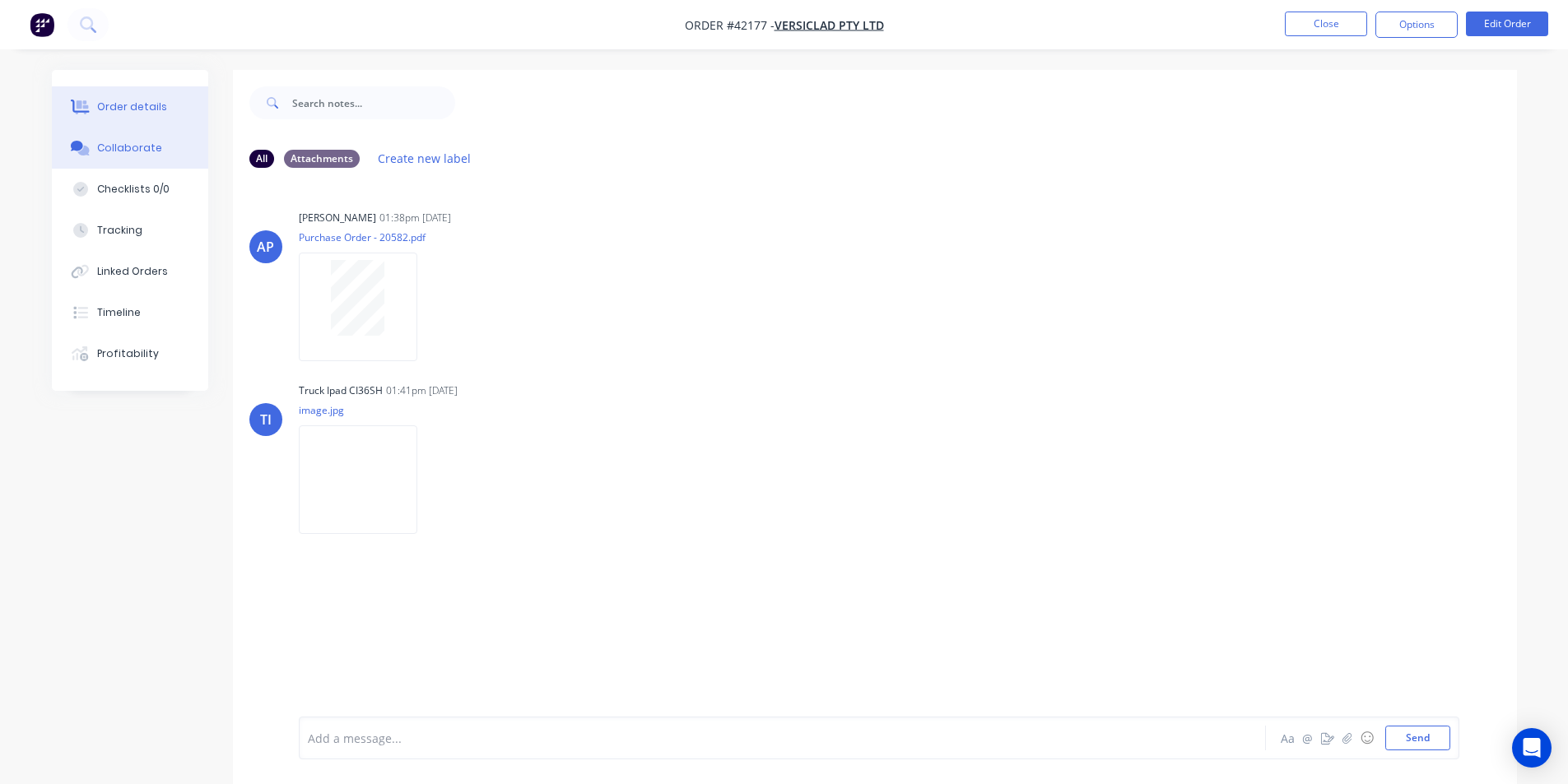
click at [156, 112] on div "Order details" at bounding box center [132, 107] width 70 height 15
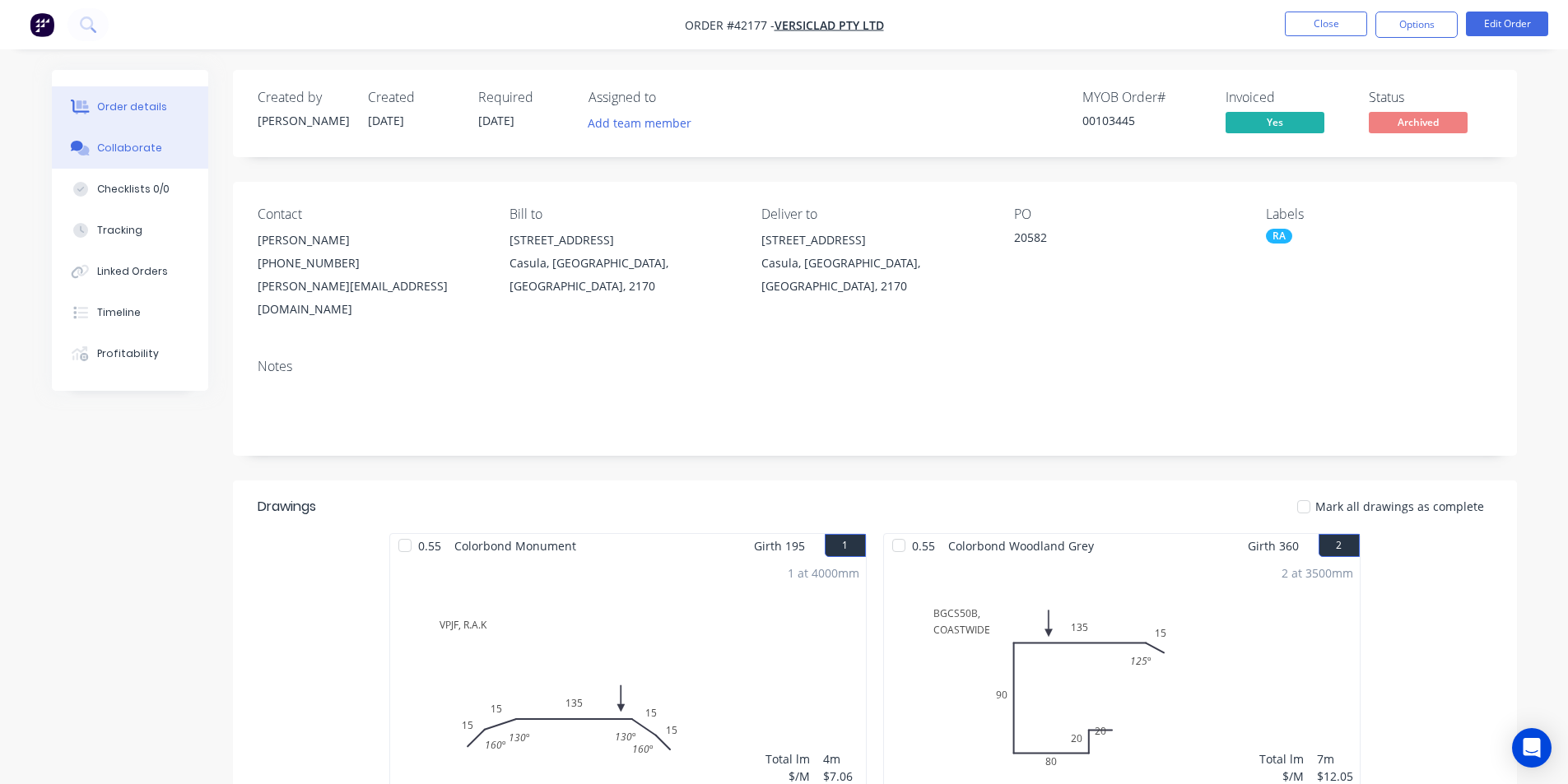
click at [151, 148] on div "Collaborate" at bounding box center [130, 148] width 65 height 15
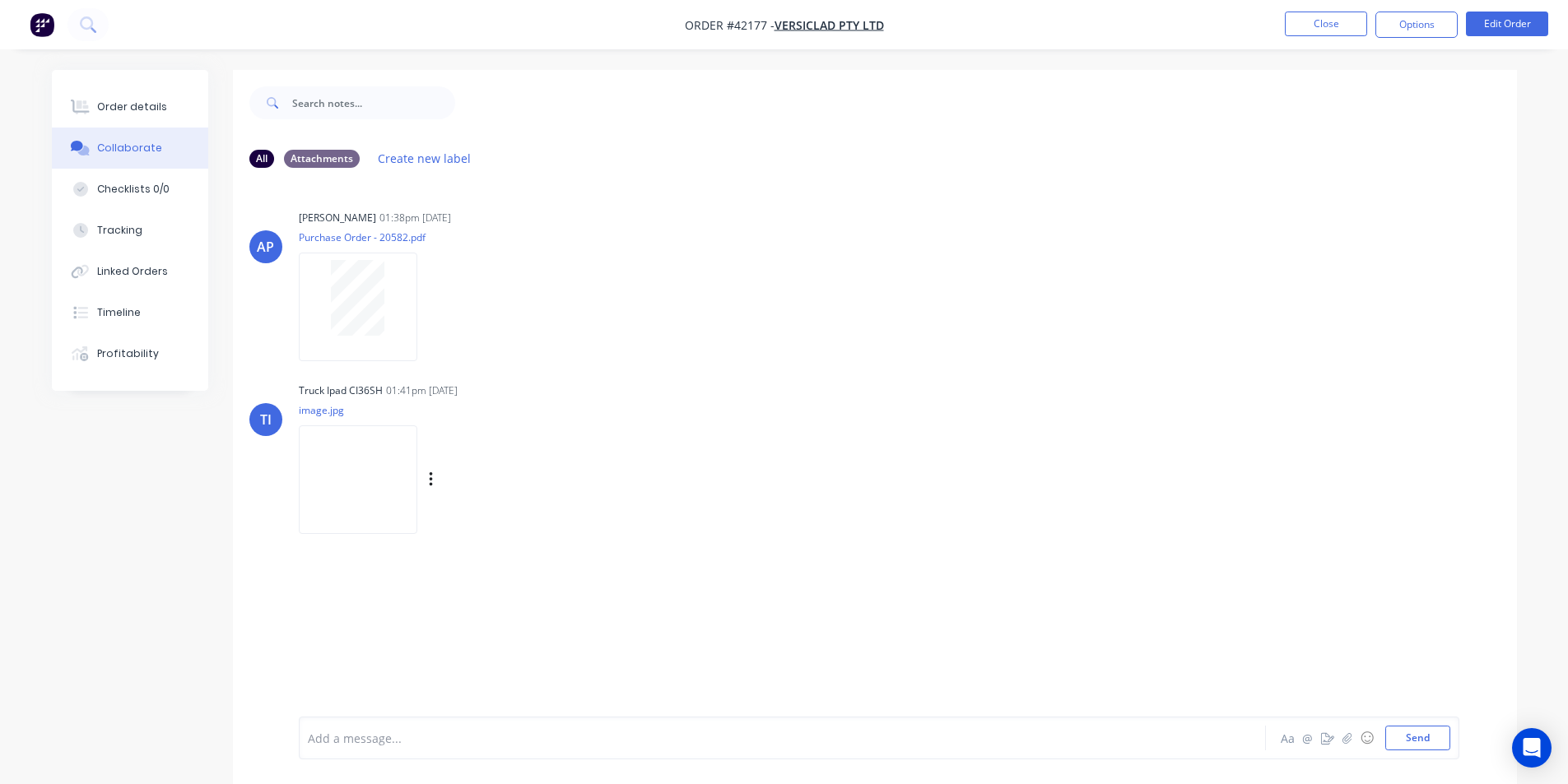
click at [323, 479] on img at bounding box center [357, 479] width 118 height 108
click at [152, 102] on div "Order details" at bounding box center [132, 107] width 70 height 15
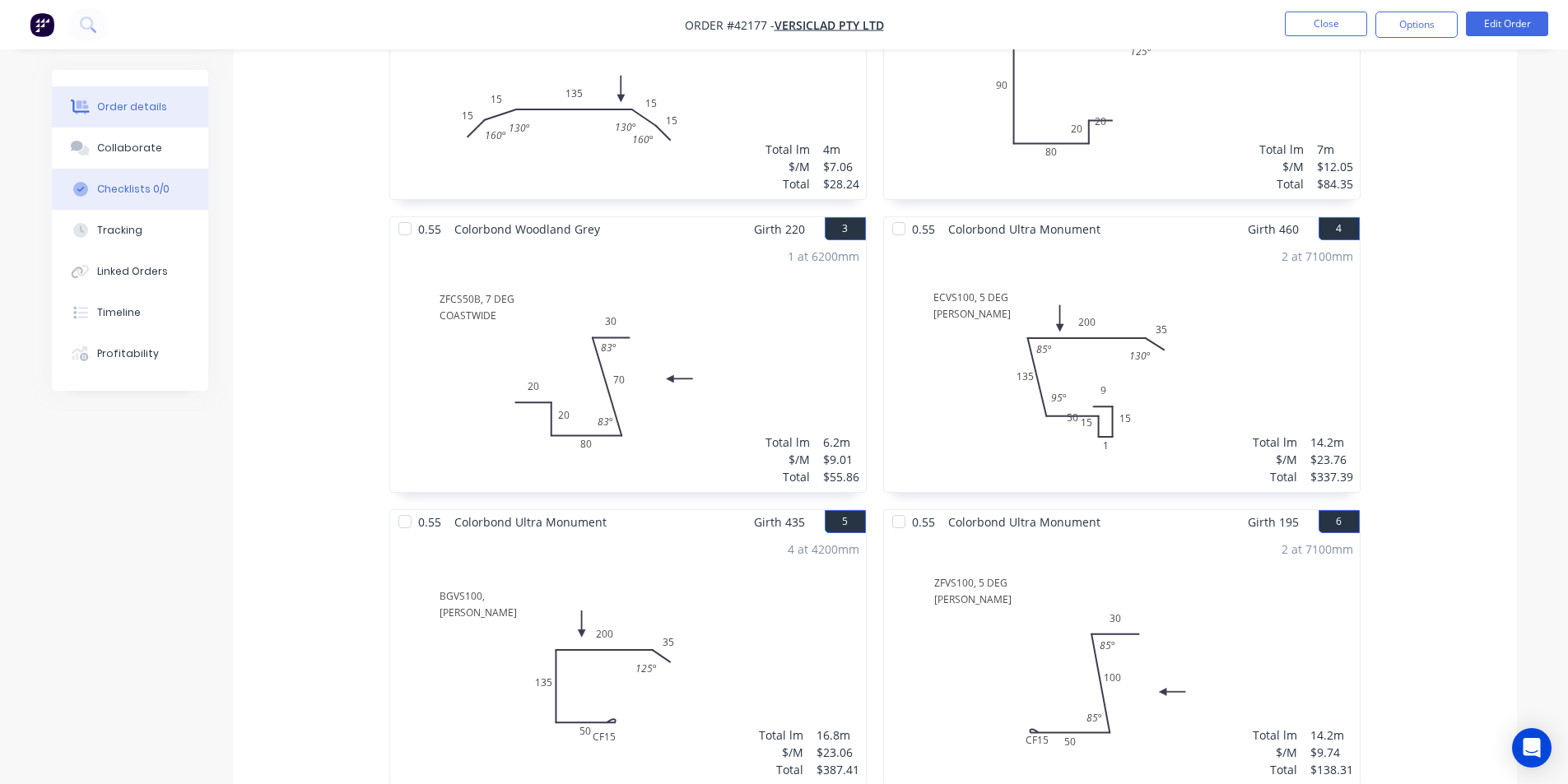
scroll to position [494, 0]
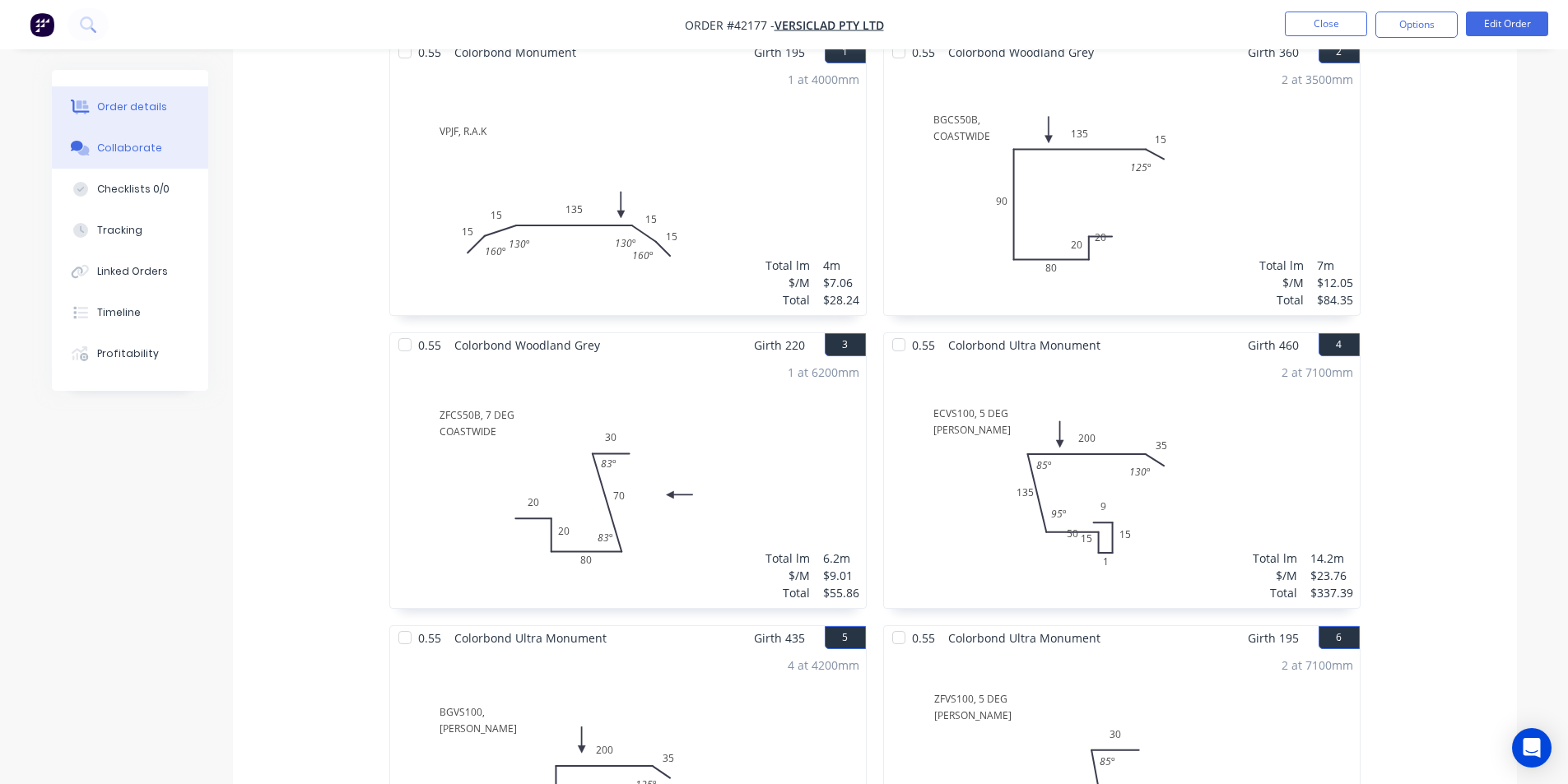
click at [151, 157] on button "Collaborate" at bounding box center [130, 148] width 156 height 41
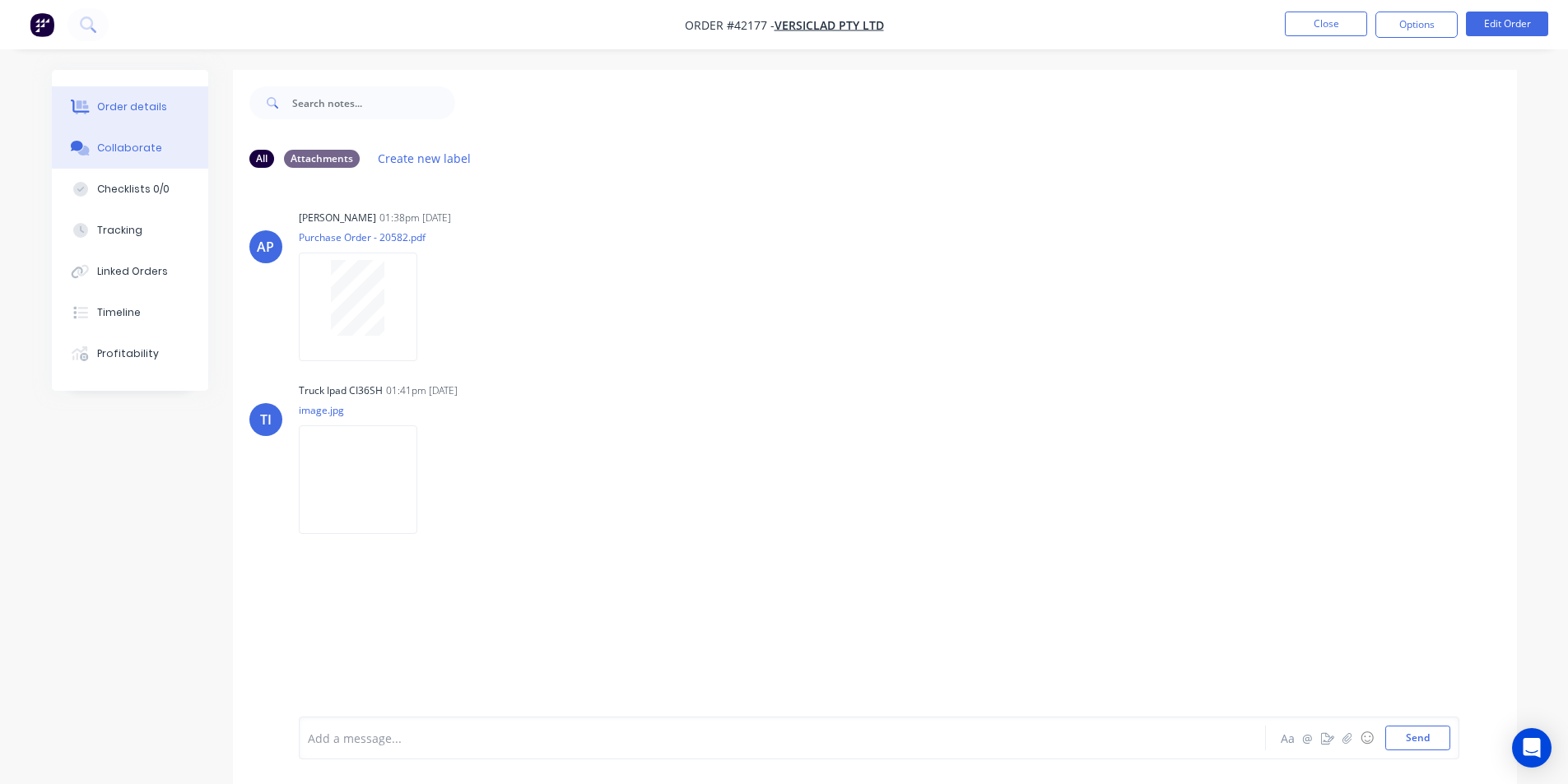
click at [160, 112] on div "Order details" at bounding box center [132, 107] width 70 height 15
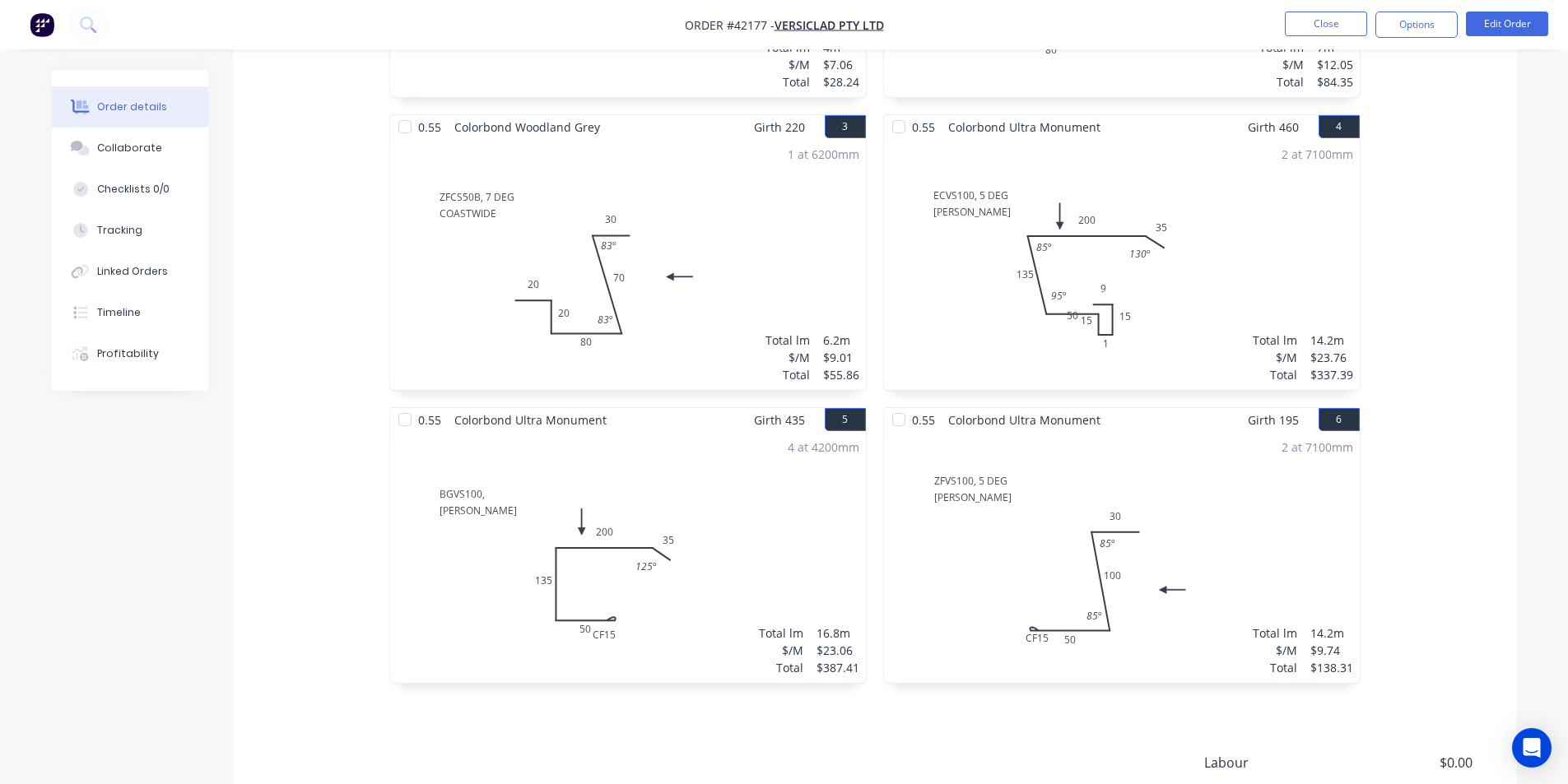
scroll to position [740, 0]
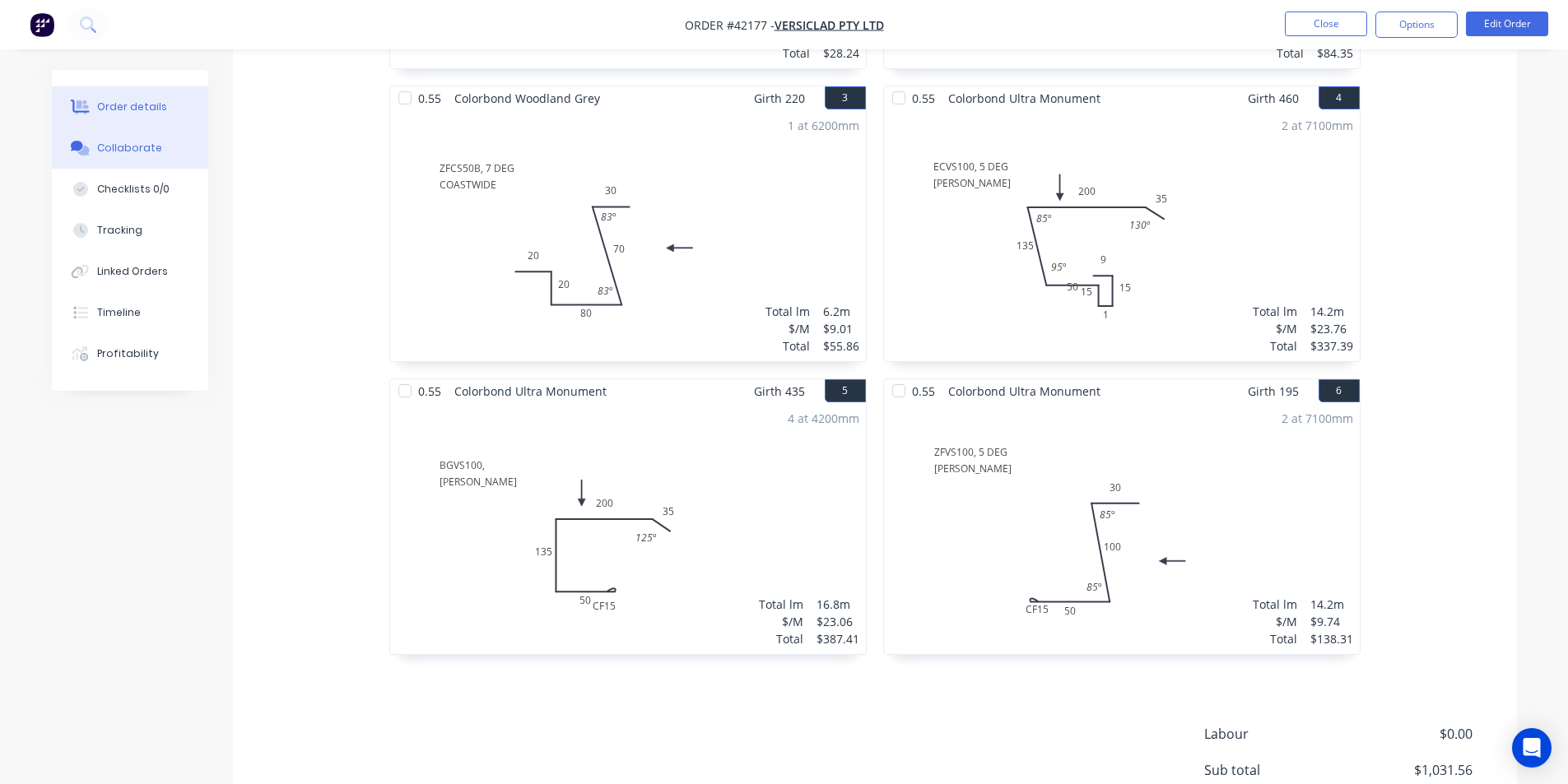
click at [153, 158] on button "Collaborate" at bounding box center [130, 148] width 156 height 41
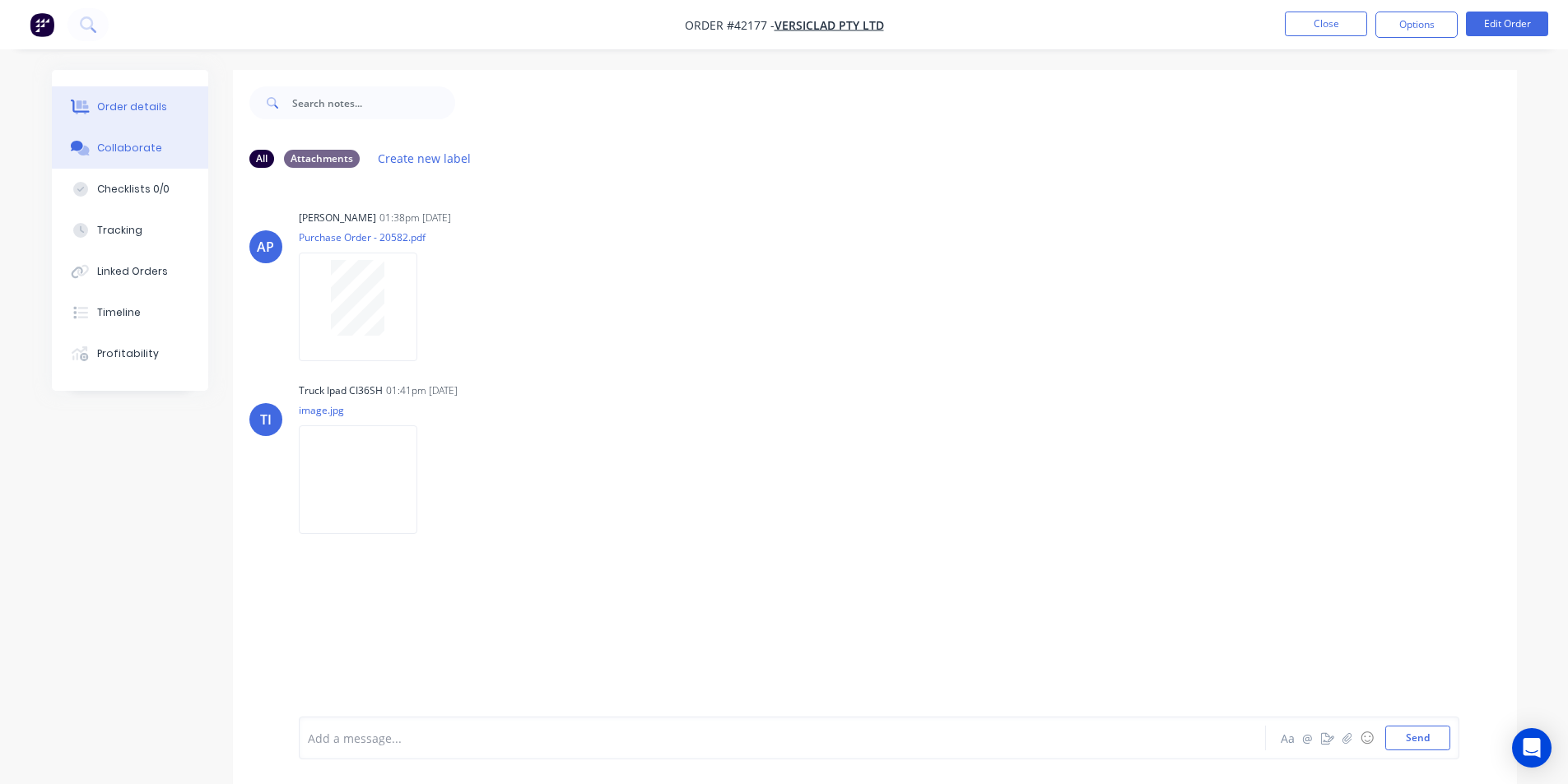
click at [143, 102] on div "Order details" at bounding box center [132, 107] width 70 height 15
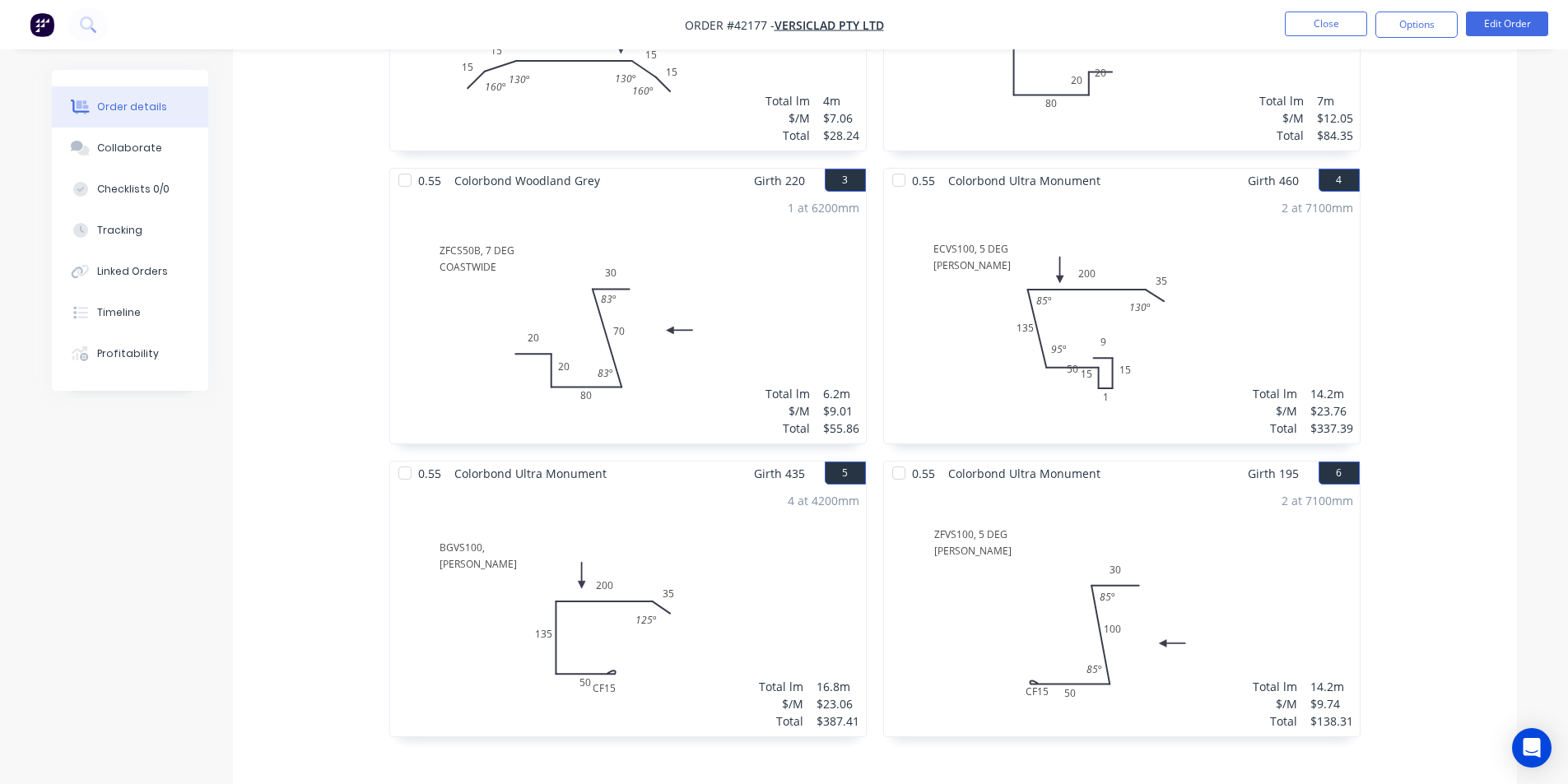
scroll to position [740, 0]
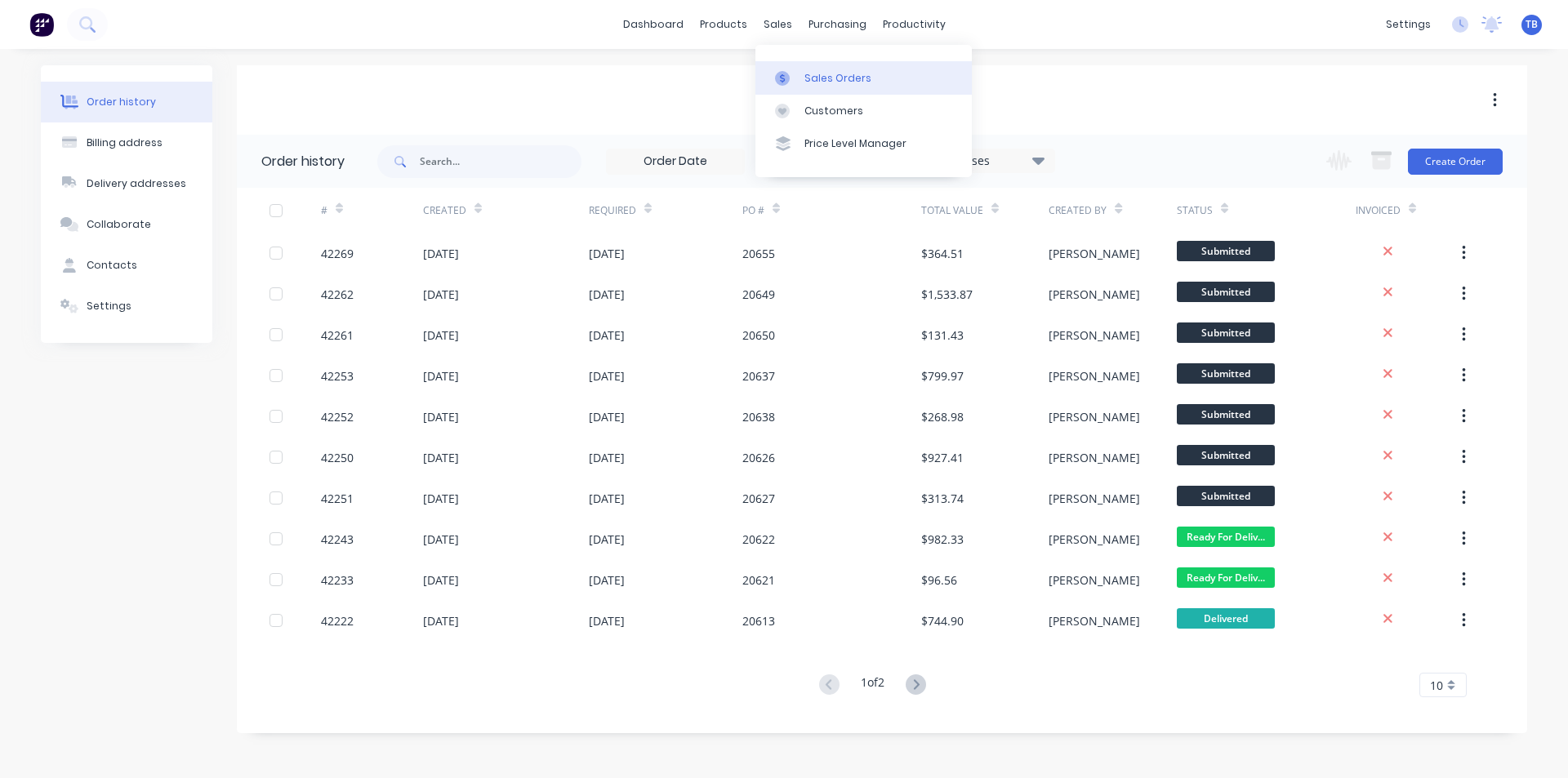
click at [794, 69] on link "Sales Orders" at bounding box center [863, 77] width 216 height 32
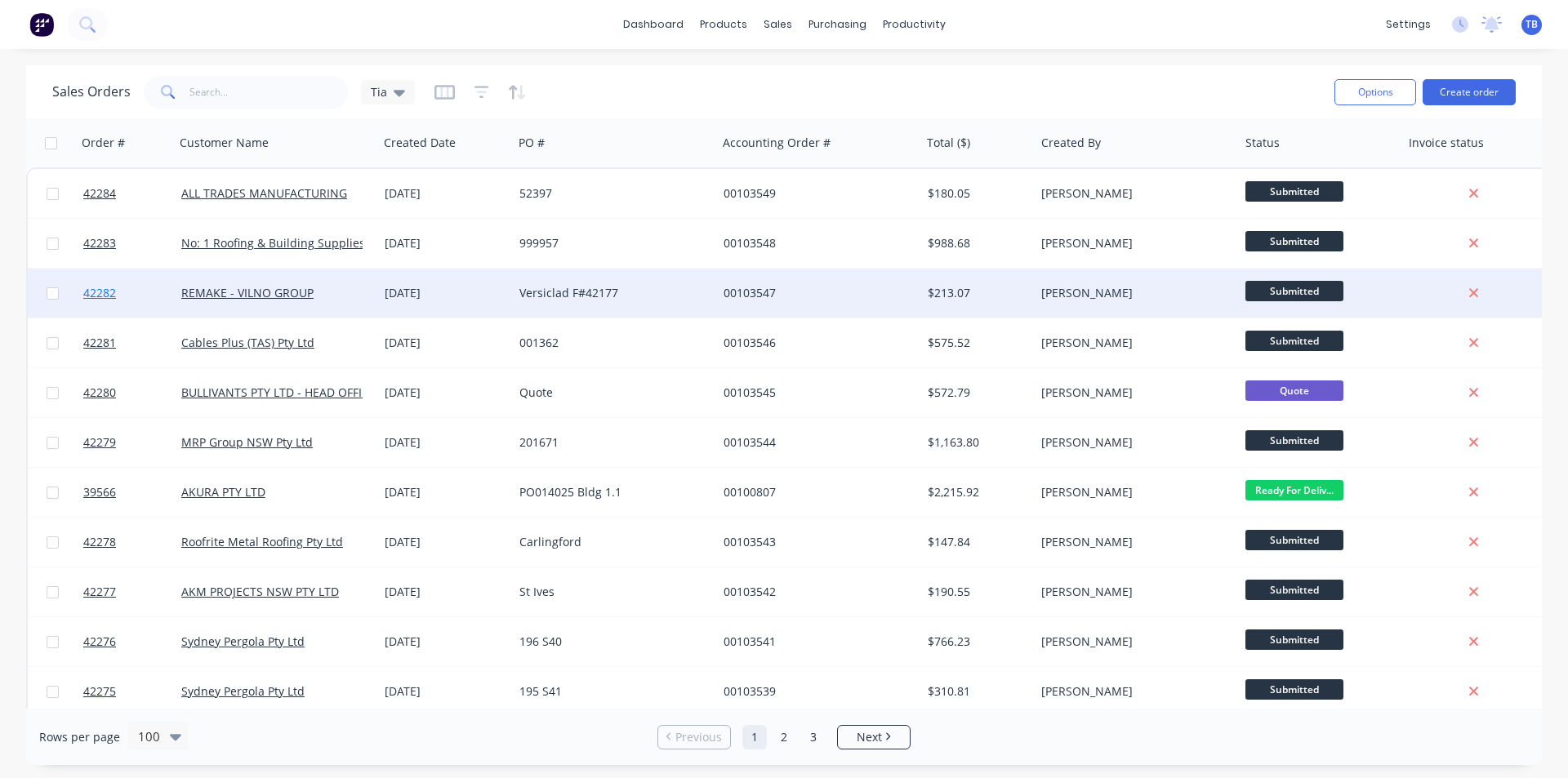
click at [90, 291] on span "42282" at bounding box center [99, 294] width 32 height 17
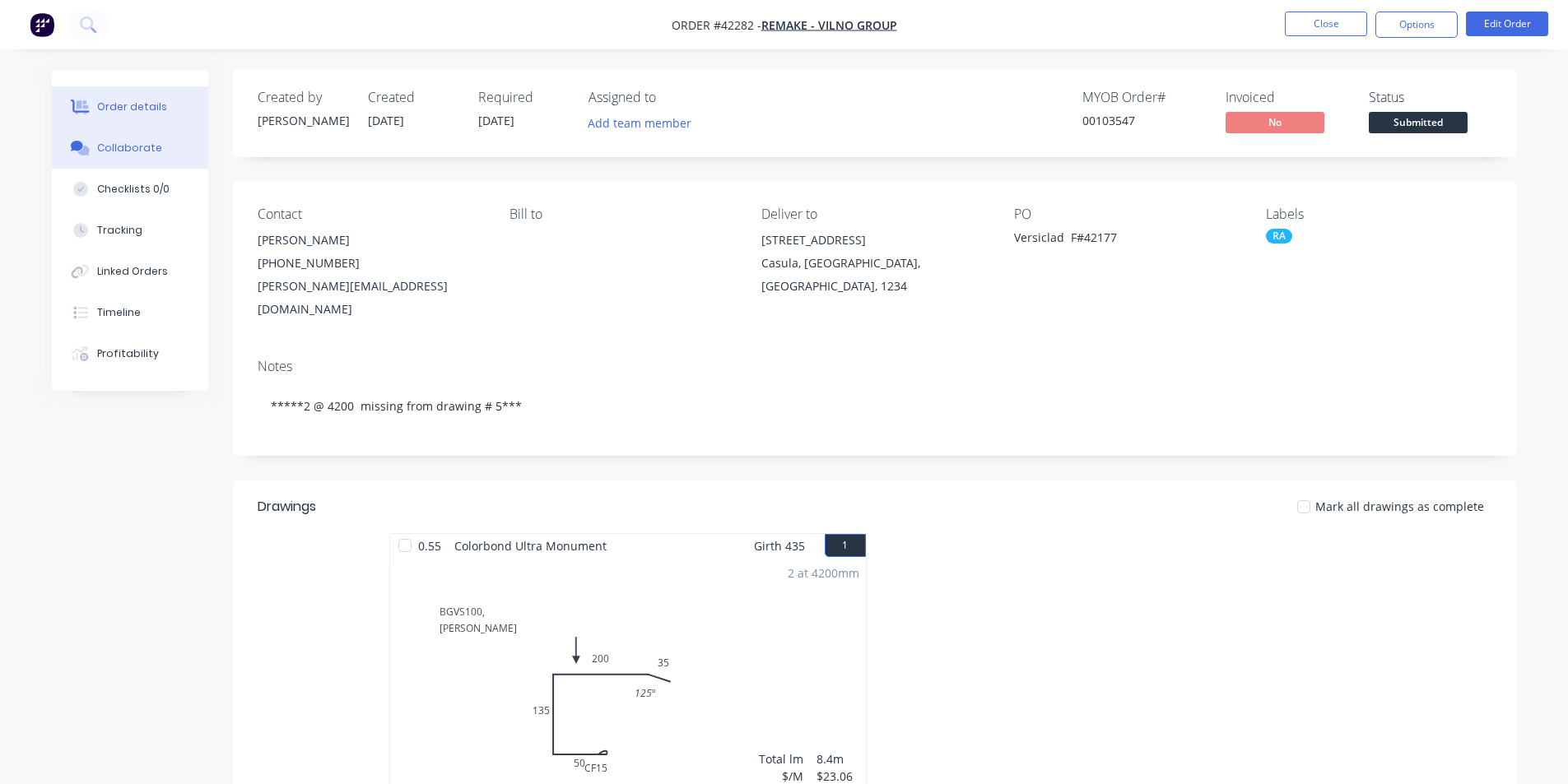
click at [169, 155] on button "Collaborate" at bounding box center [130, 148] width 156 height 41
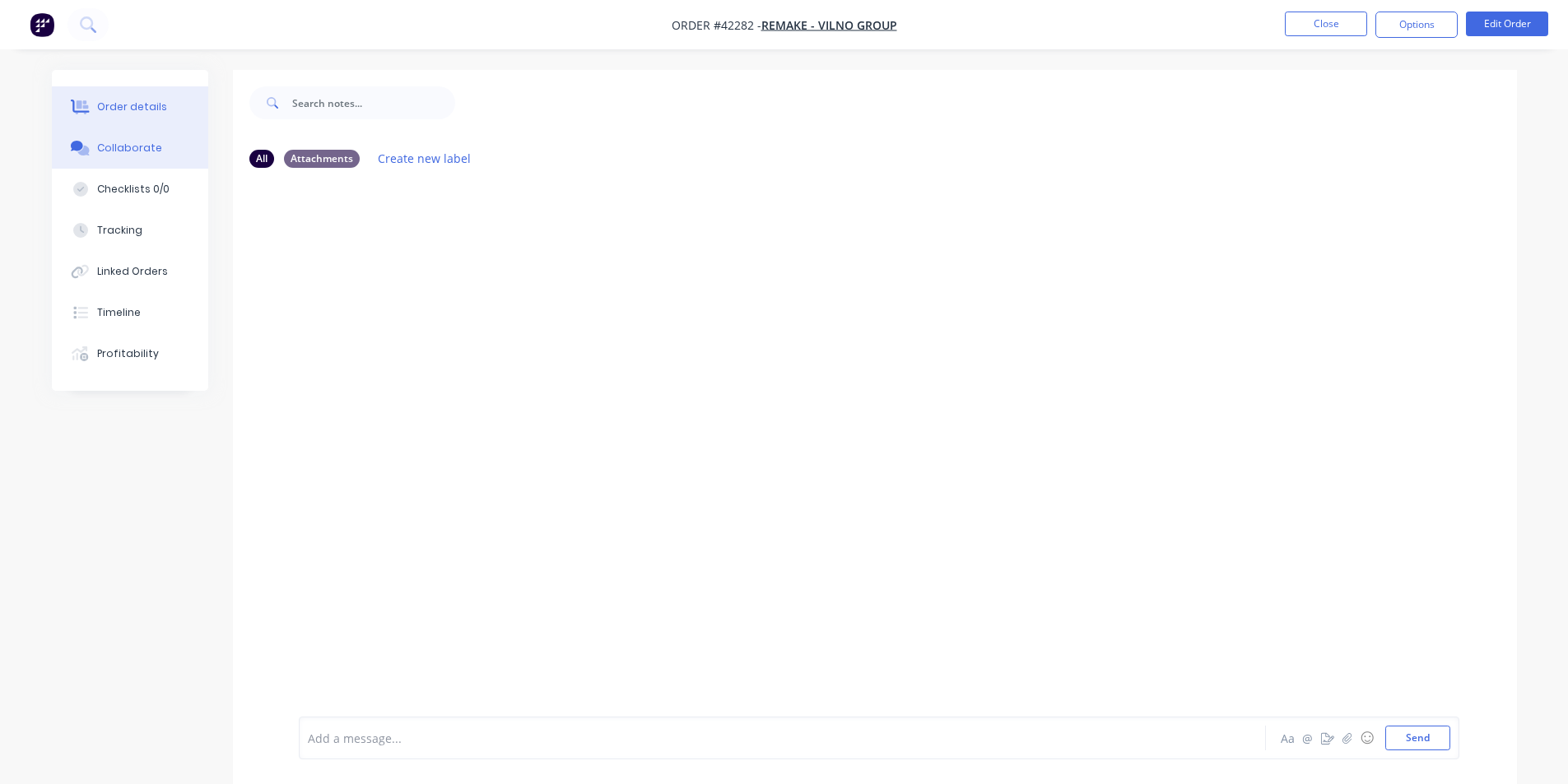
click at [164, 112] on button "Order details" at bounding box center [130, 106] width 156 height 41
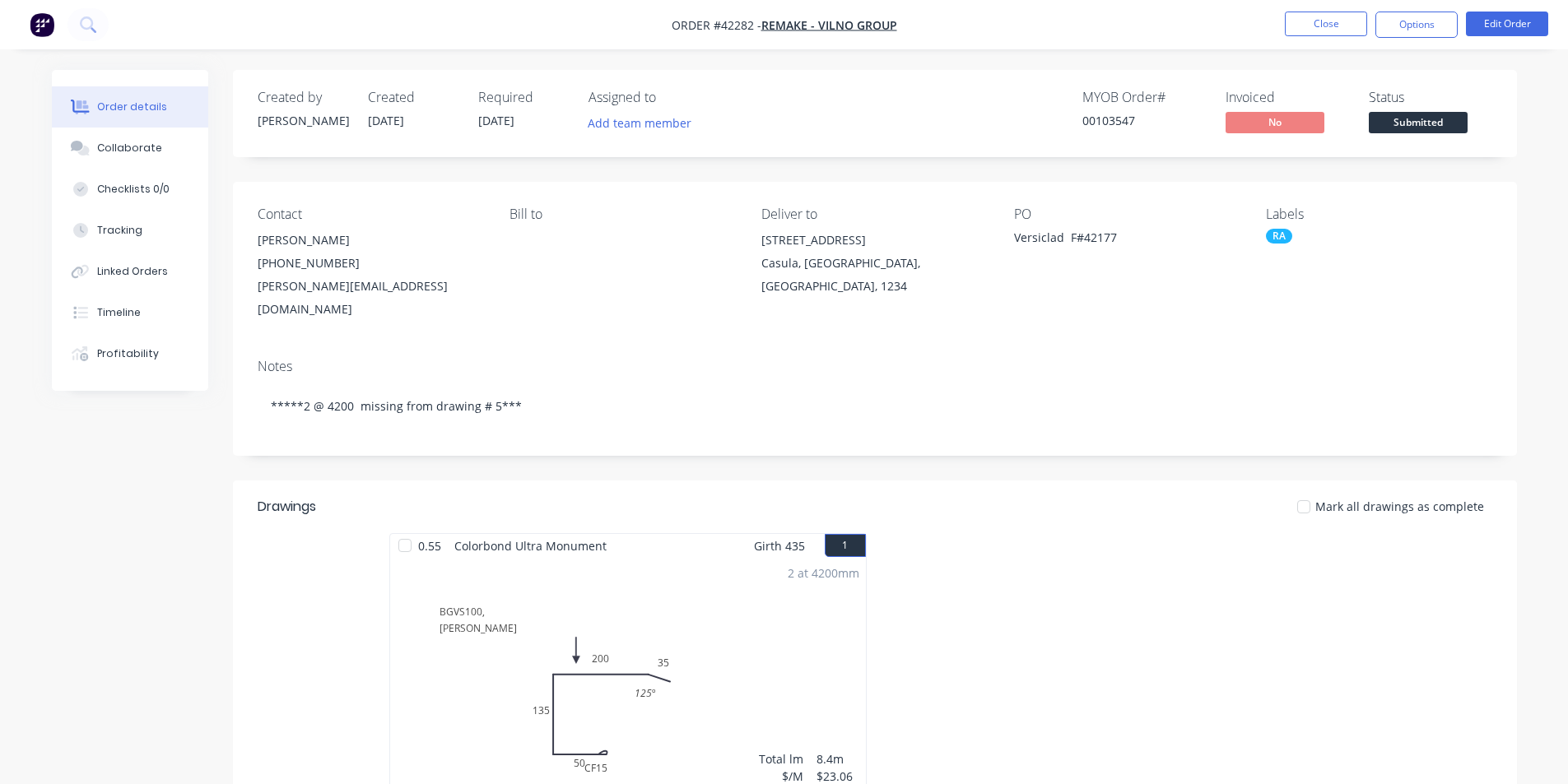
click at [1317, 41] on nav "Order #42282 - REMAKE - VILNO GROUP Close Options Edit Order" at bounding box center [784, 24] width 1568 height 49
click at [1317, 31] on button "Close" at bounding box center [1326, 23] width 82 height 24
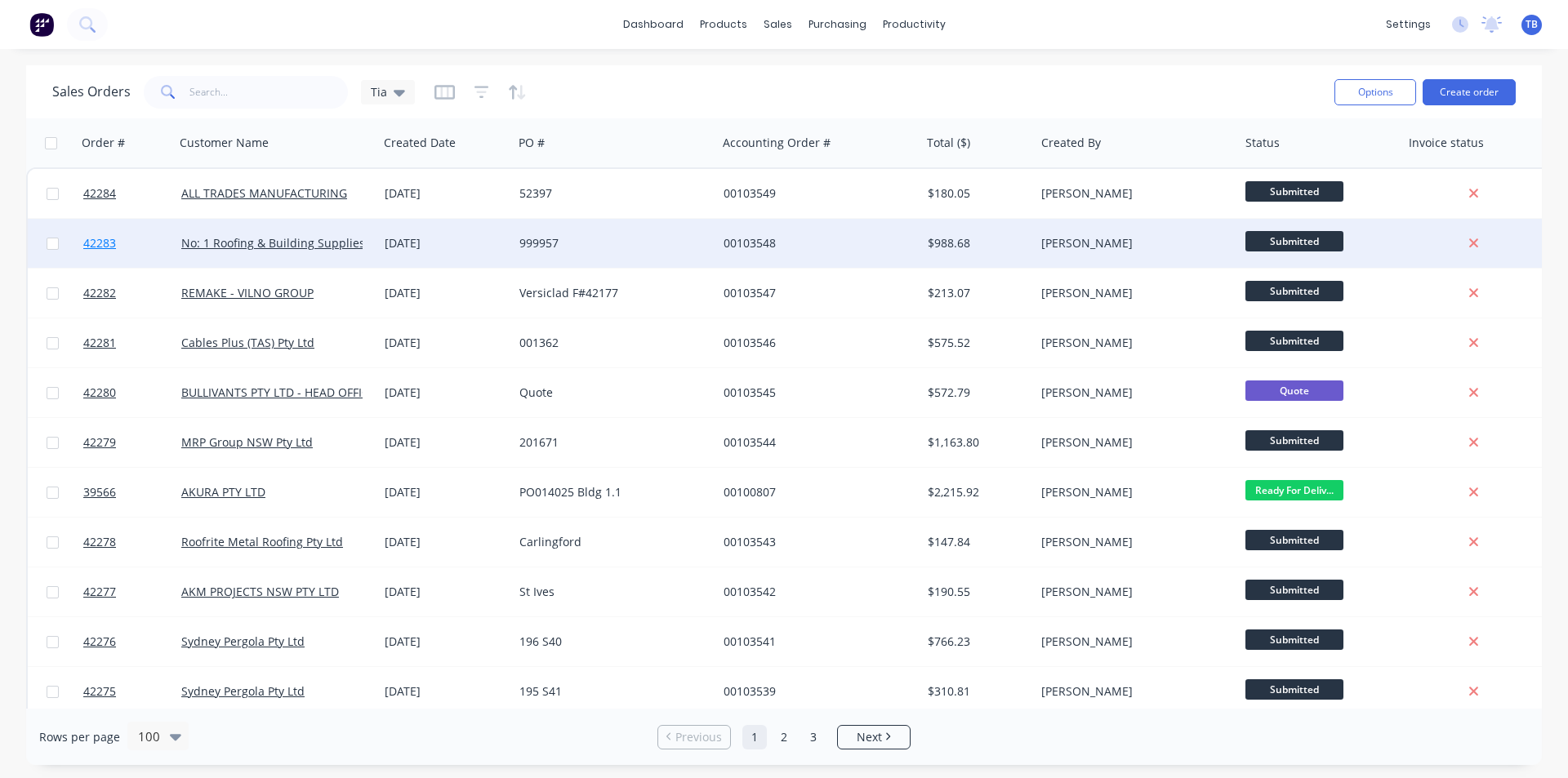
click at [99, 246] on span "42283" at bounding box center [99, 244] width 32 height 17
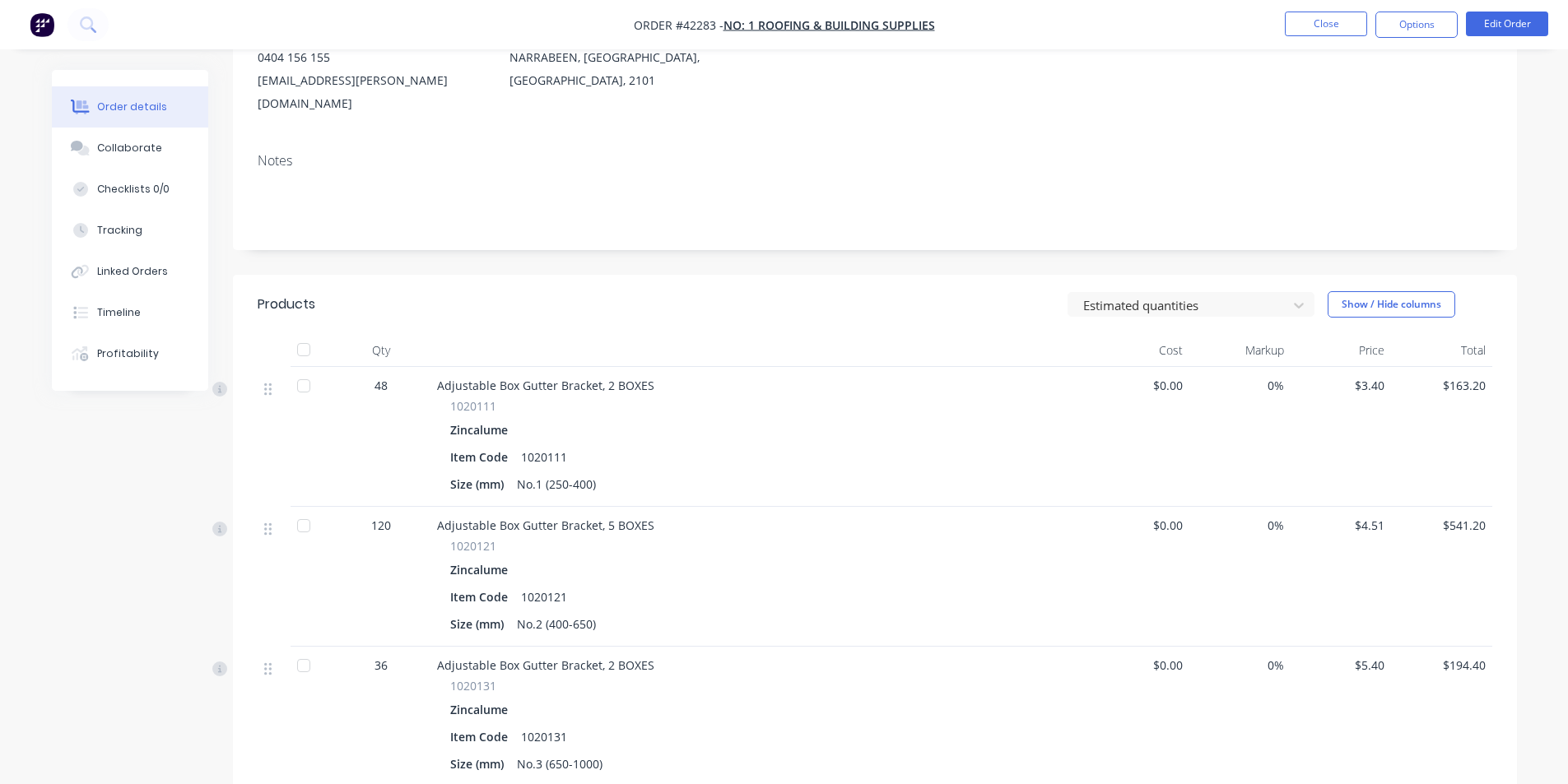
scroll to position [247, 0]
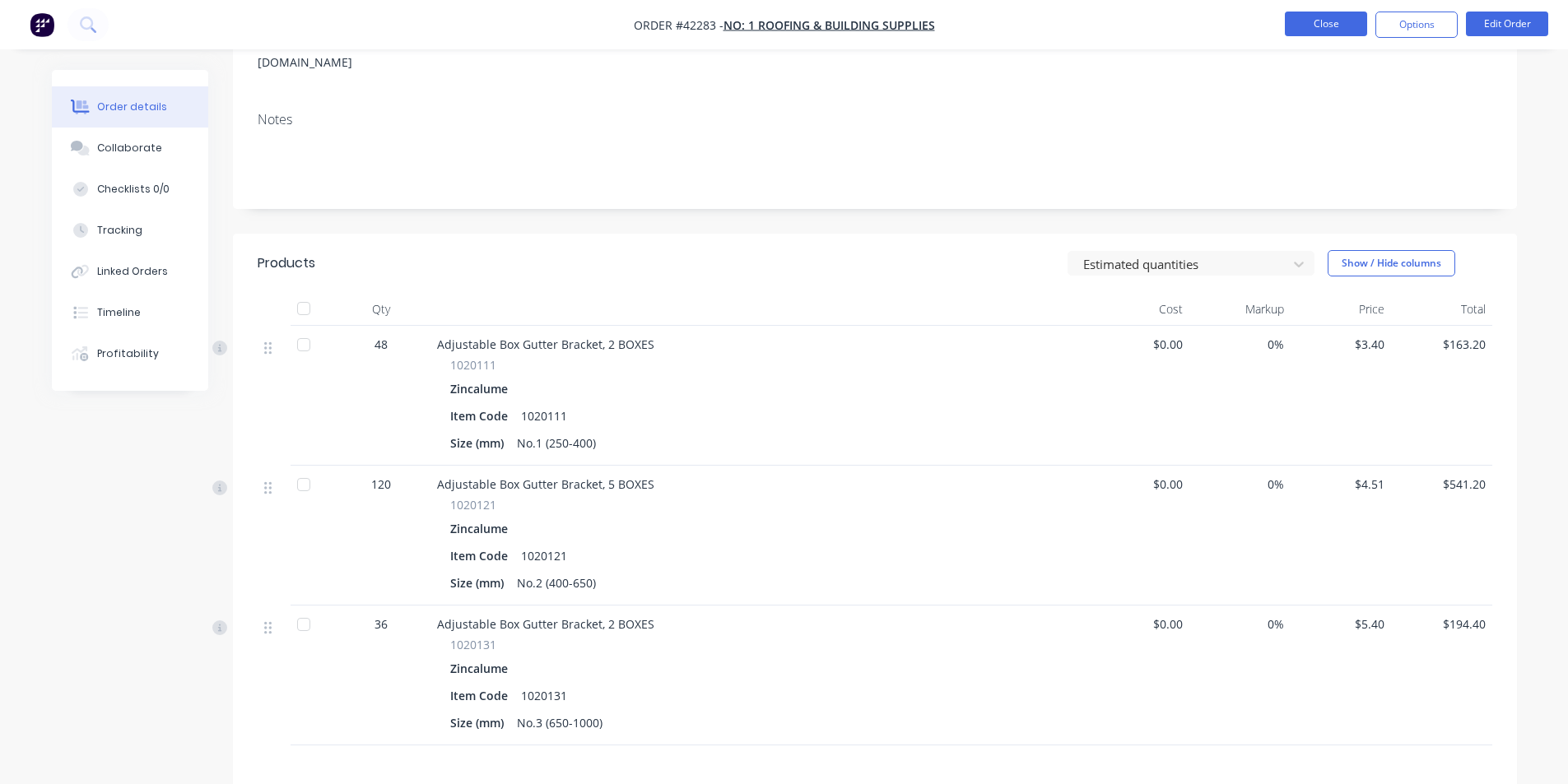
click at [1319, 32] on button "Close" at bounding box center [1326, 23] width 82 height 24
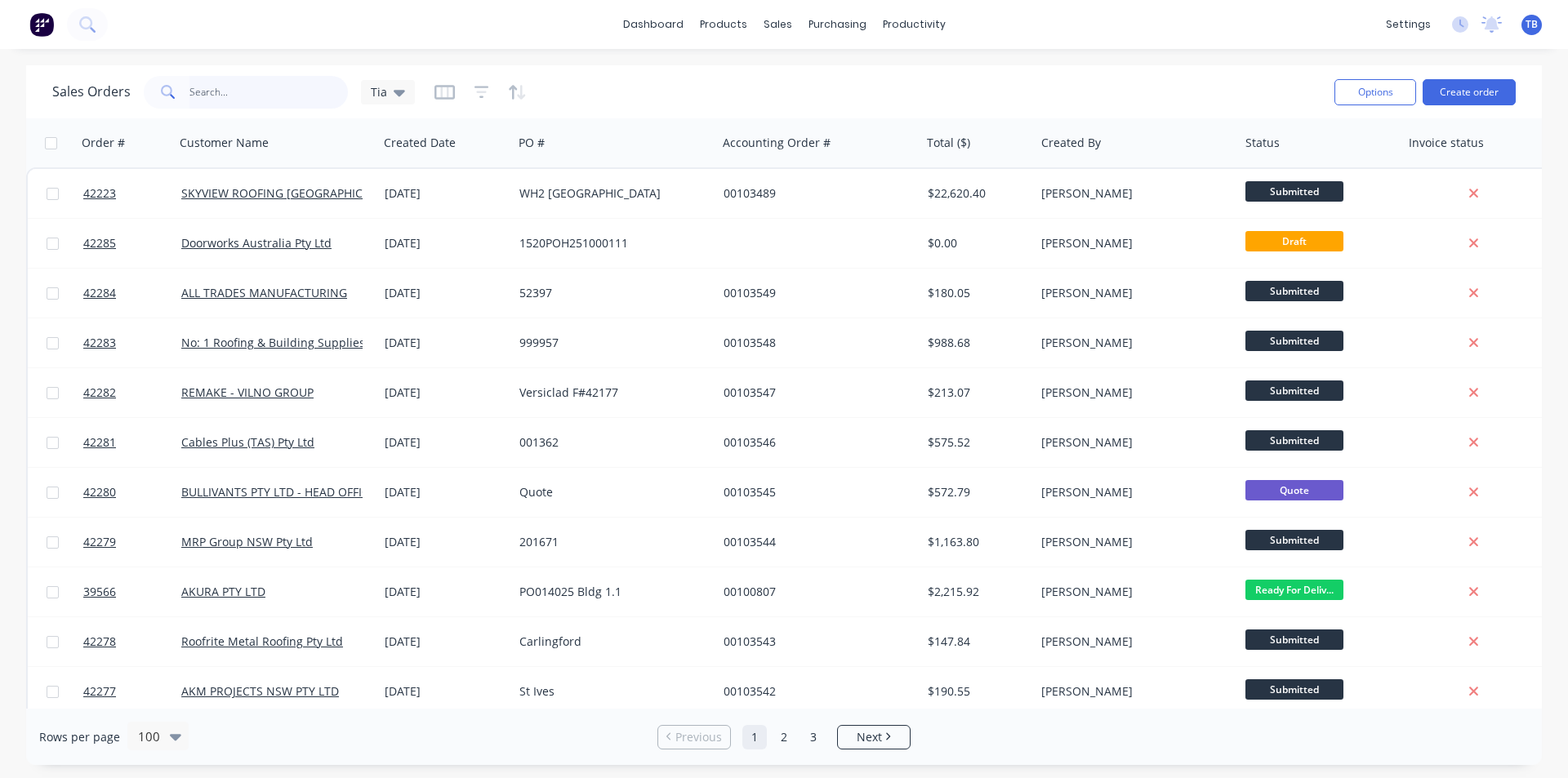
click at [207, 83] on input "text" at bounding box center [269, 92] width 159 height 32
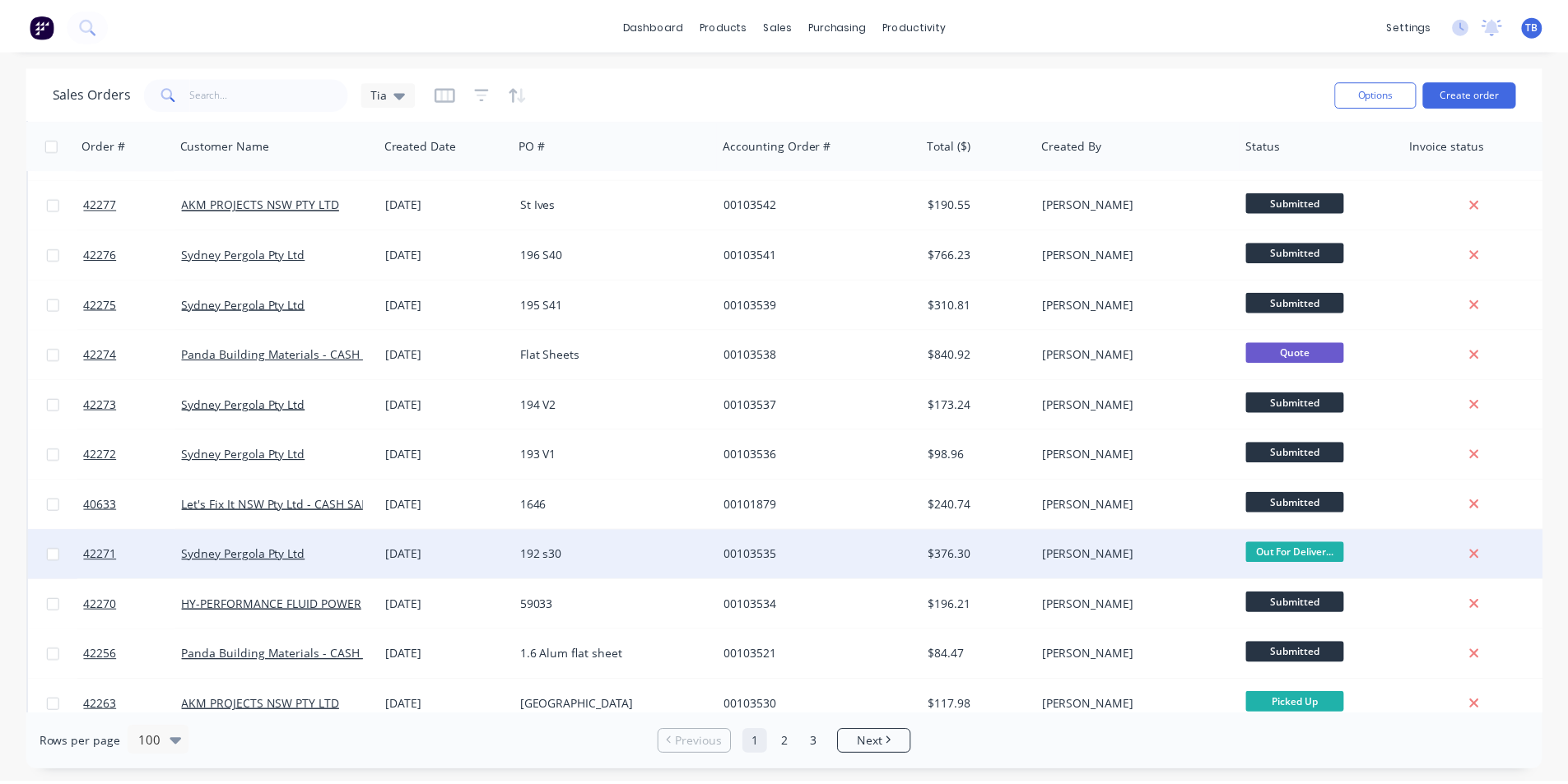
scroll to position [658, 0]
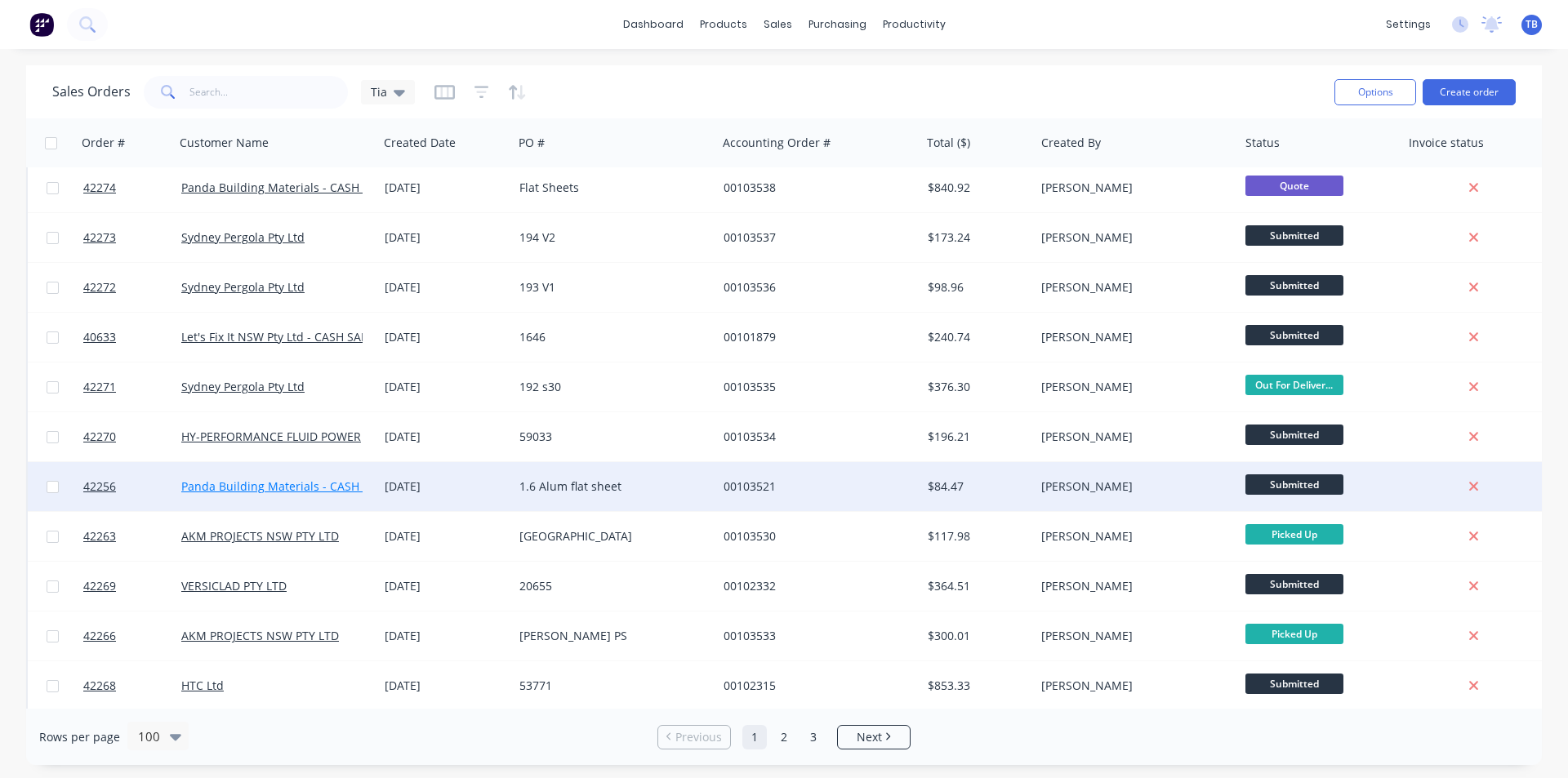
click at [279, 492] on link "Panda Building Materials - CASH SALE" at bounding box center [284, 486] width 207 height 16
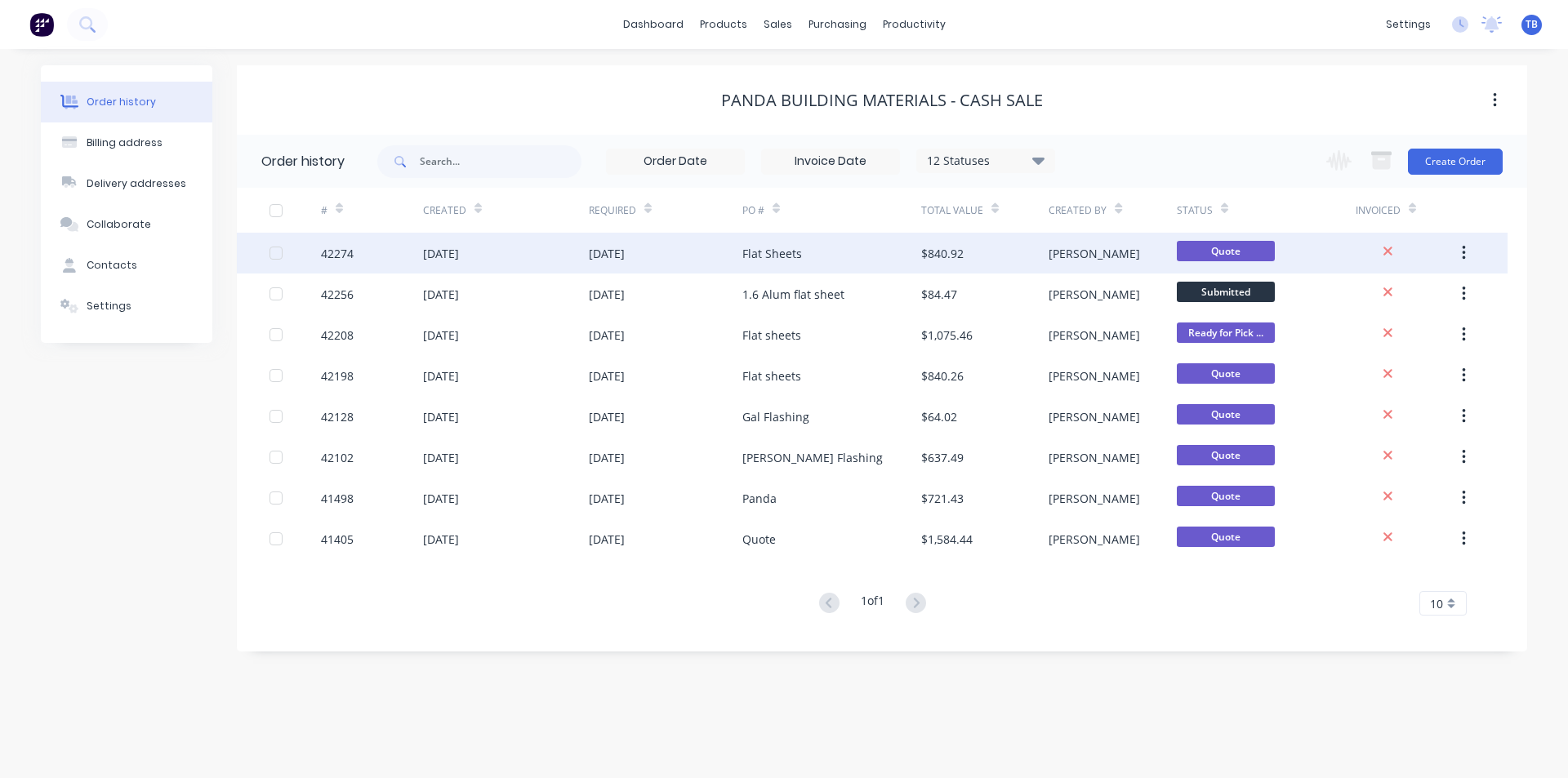
click at [331, 248] on div "42274" at bounding box center [337, 253] width 32 height 17
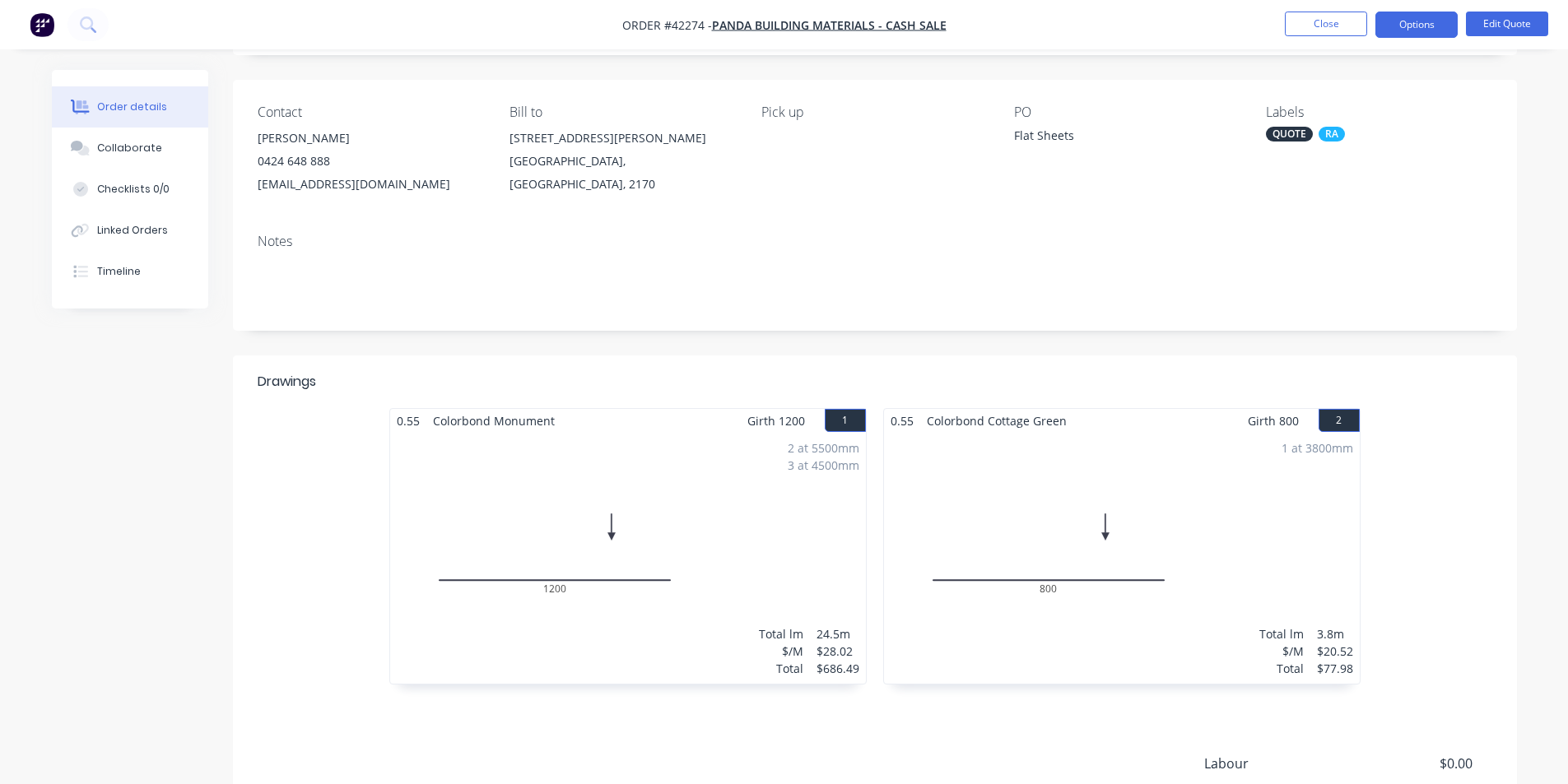
scroll to position [247, 0]
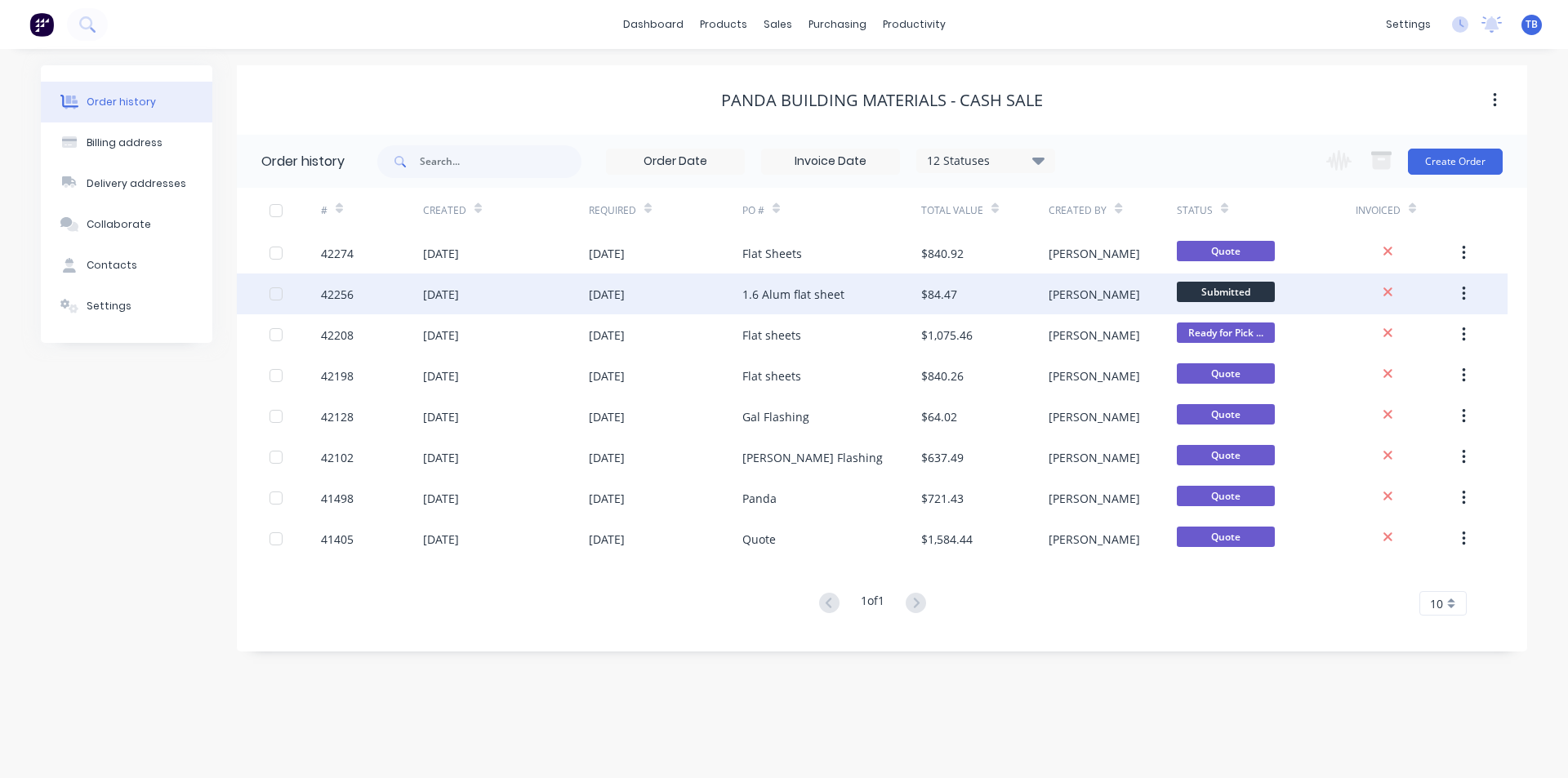
click at [724, 299] on div "[DATE]" at bounding box center [665, 294] width 154 height 41
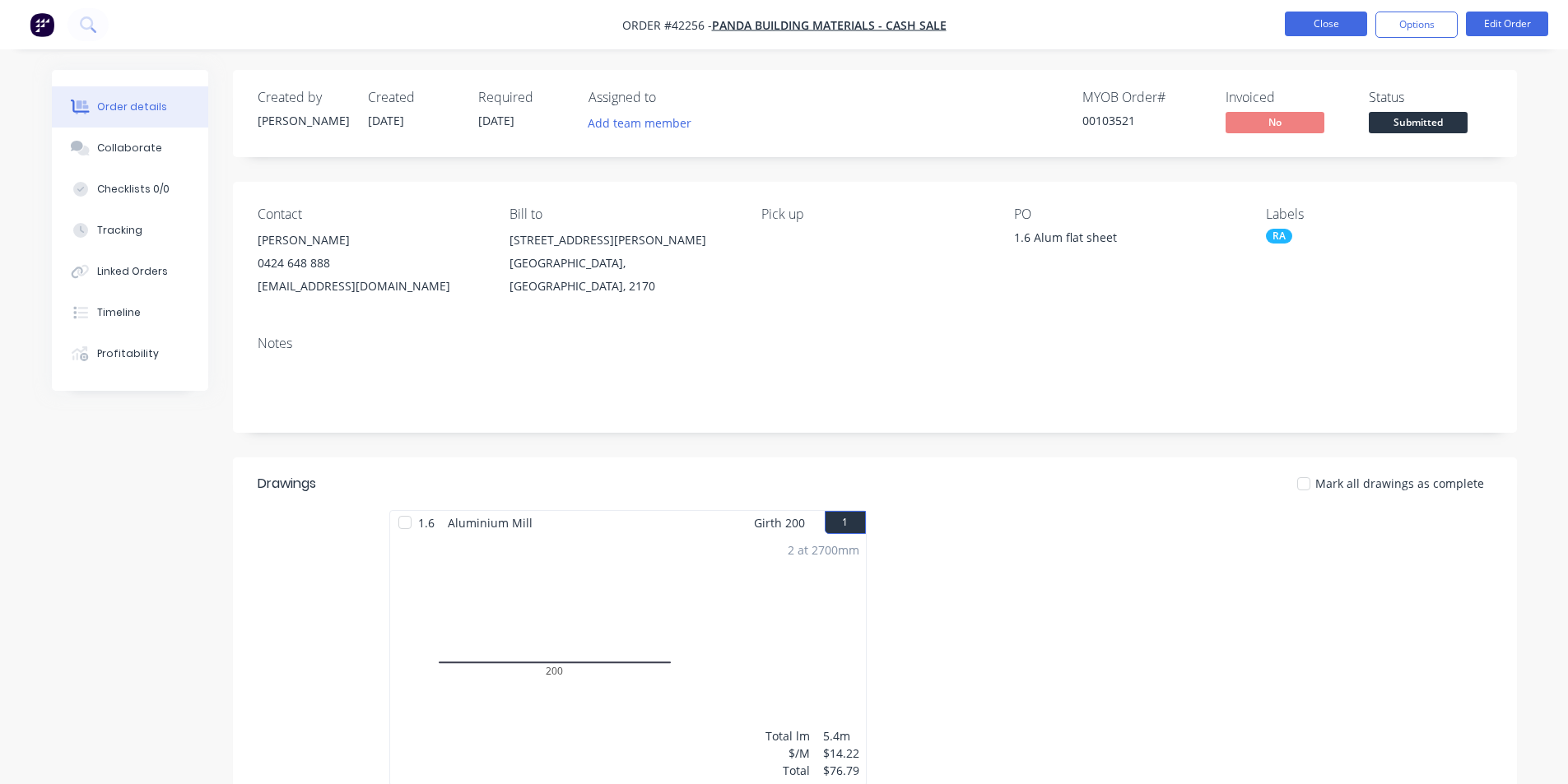
click at [1355, 23] on button "Close" at bounding box center [1326, 23] width 82 height 24
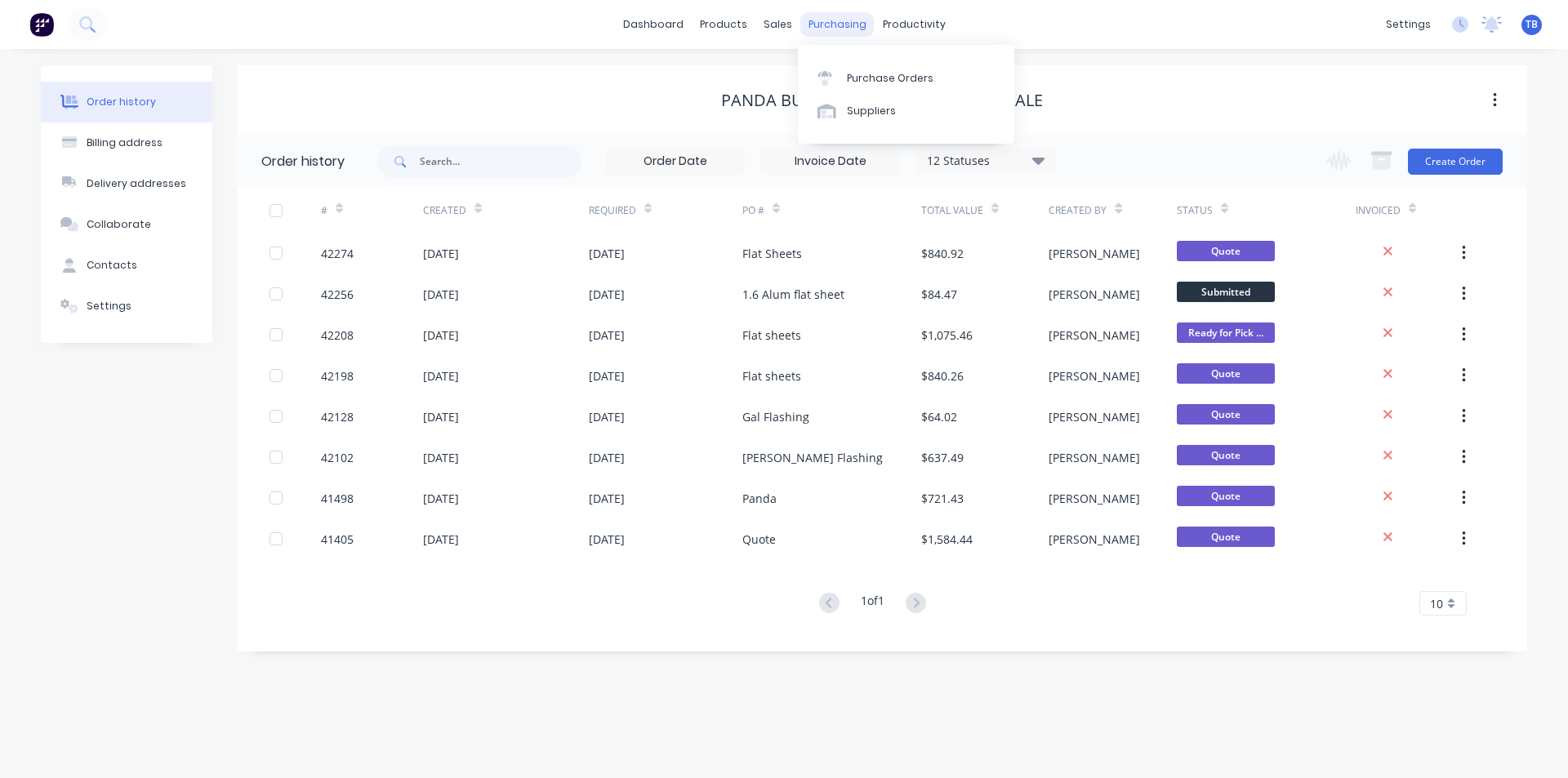
click at [819, 17] on div "purchasing" at bounding box center [837, 24] width 74 height 24
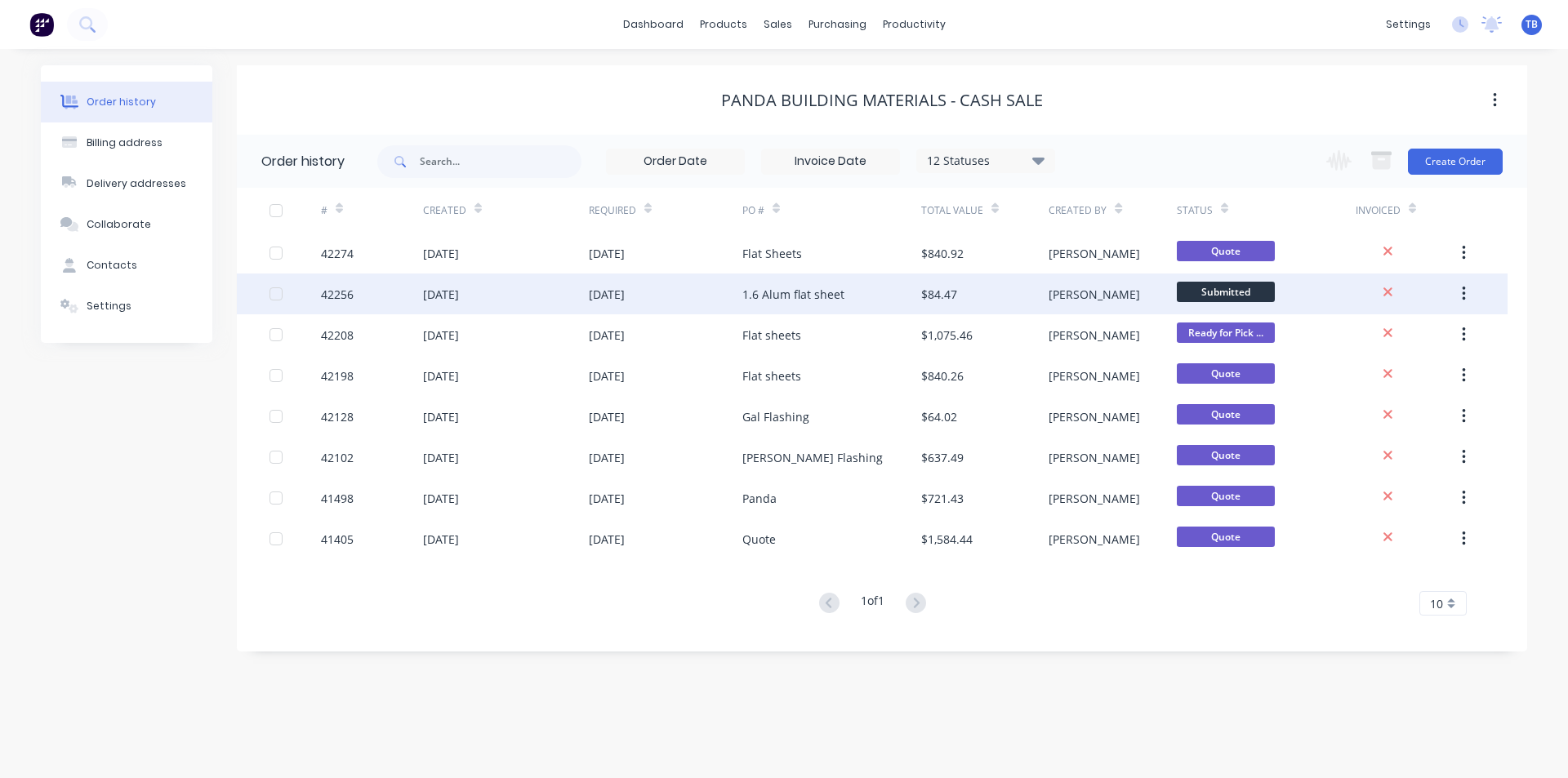
click at [759, 299] on div "1.6 Alum flat sheet" at bounding box center [793, 295] width 102 height 17
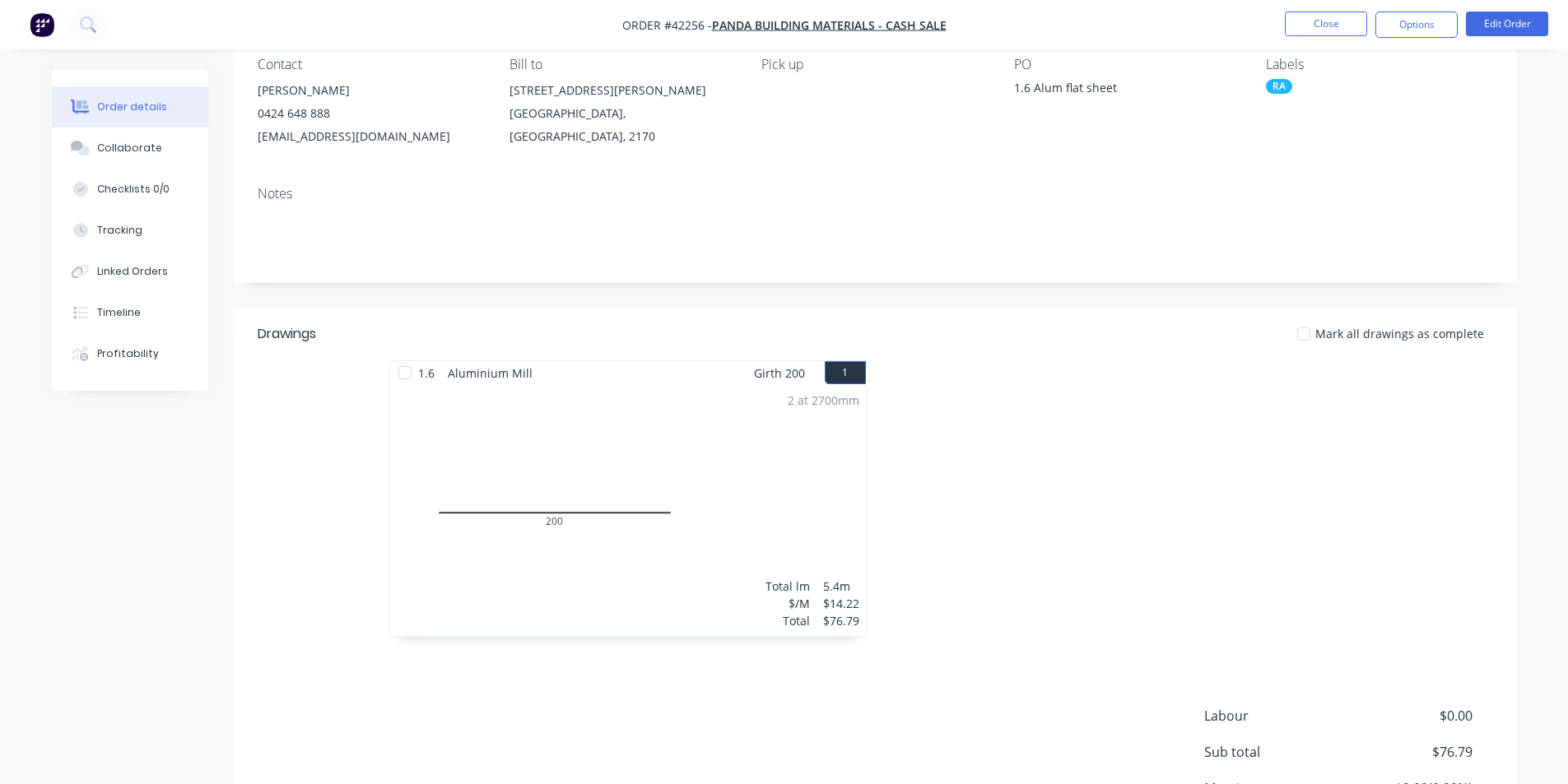
scroll to position [312, 0]
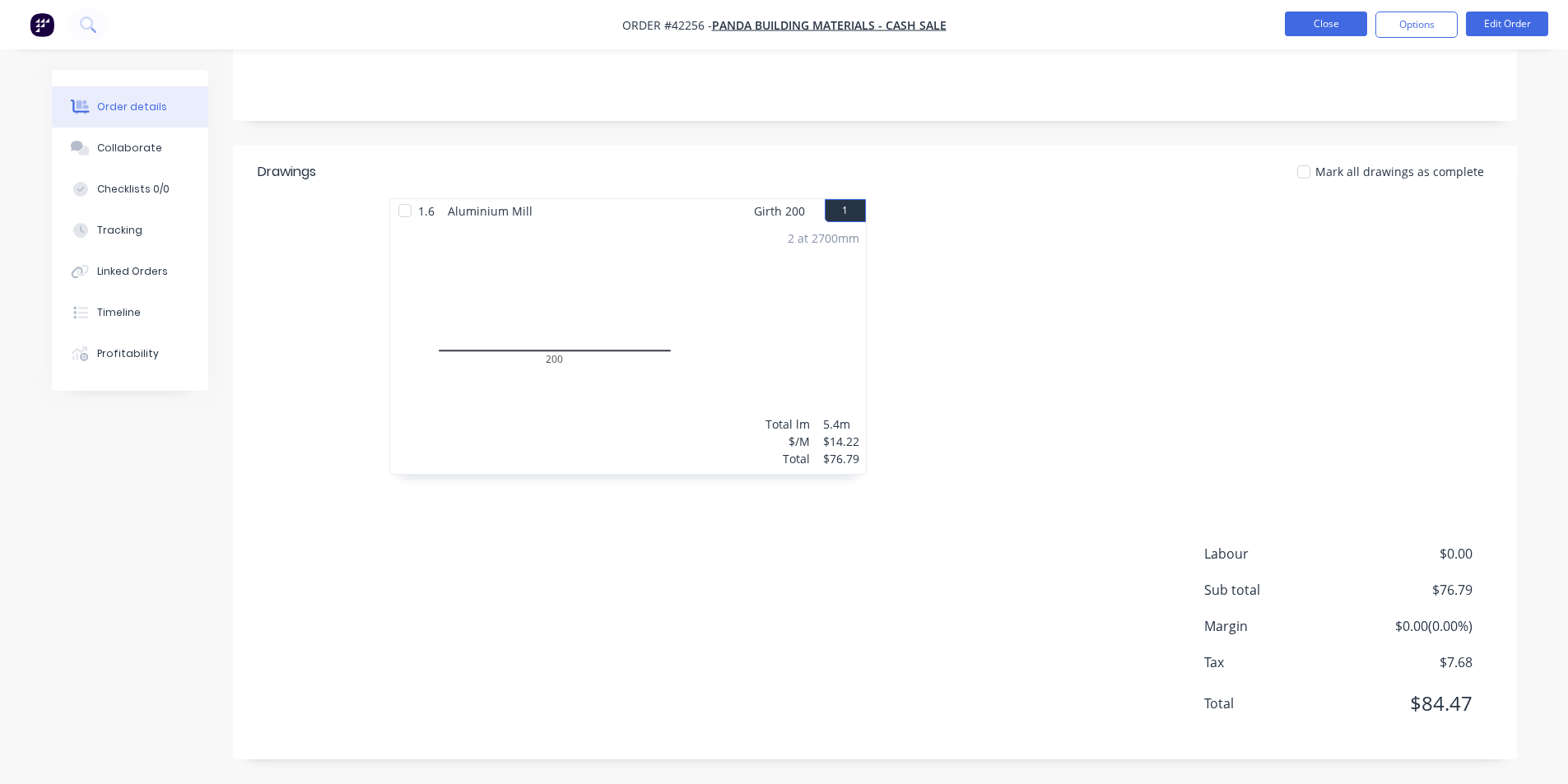
click at [1316, 23] on button "Close" at bounding box center [1326, 23] width 82 height 24
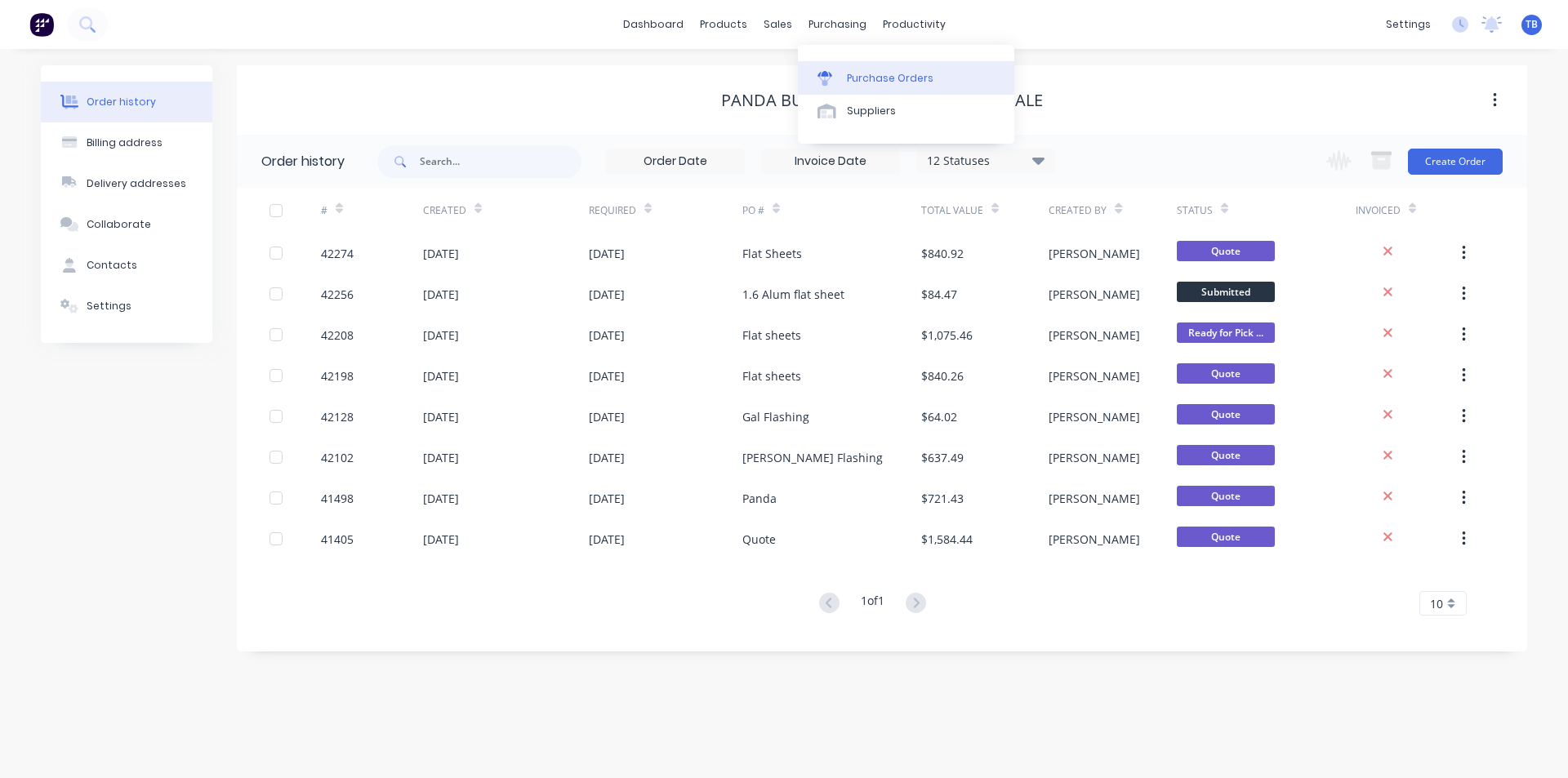
click at [855, 75] on div "Purchase Orders" at bounding box center [890, 78] width 87 height 15
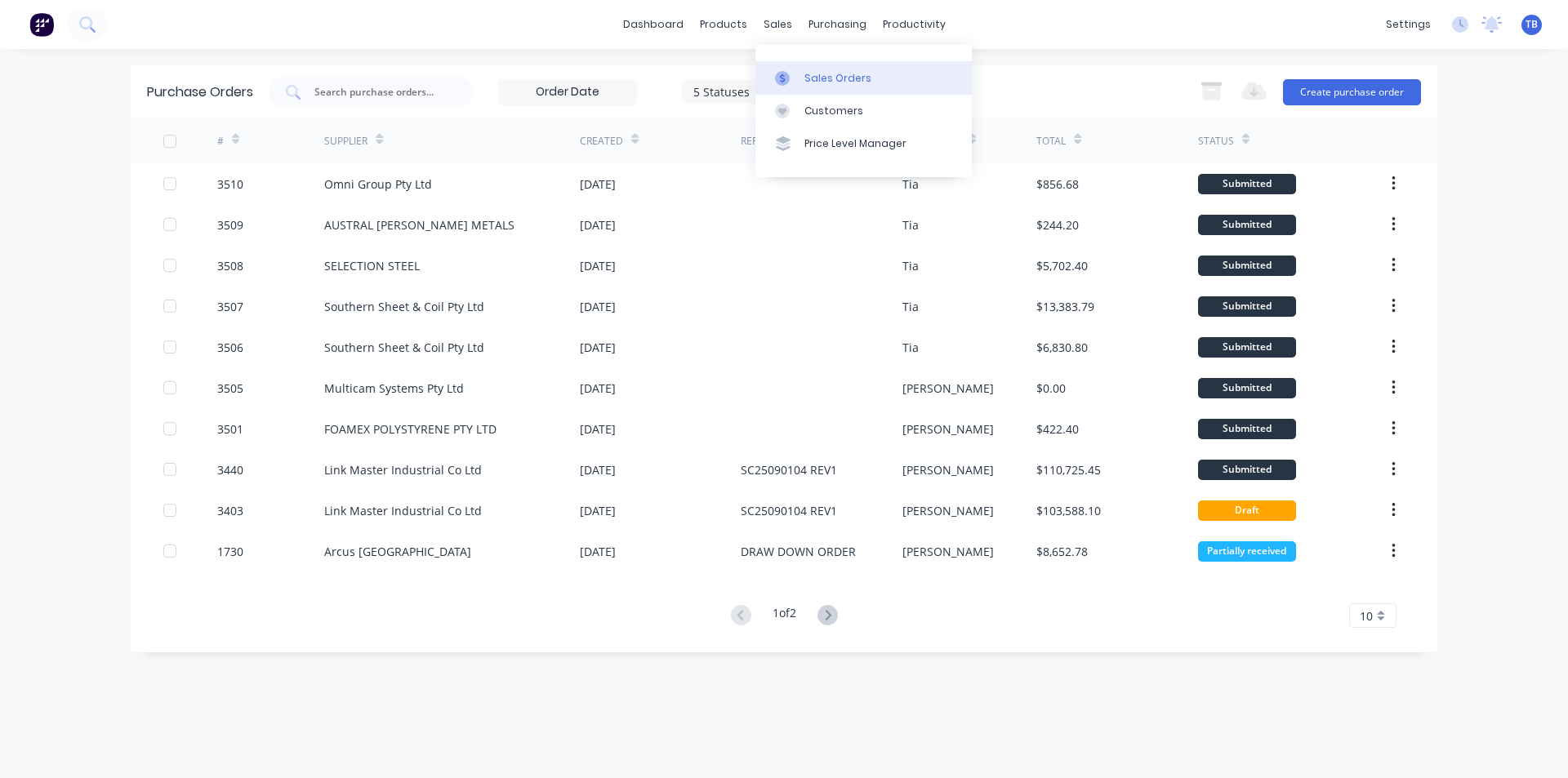
click at [804, 84] on div "Sales Orders" at bounding box center [838, 78] width 67 height 15
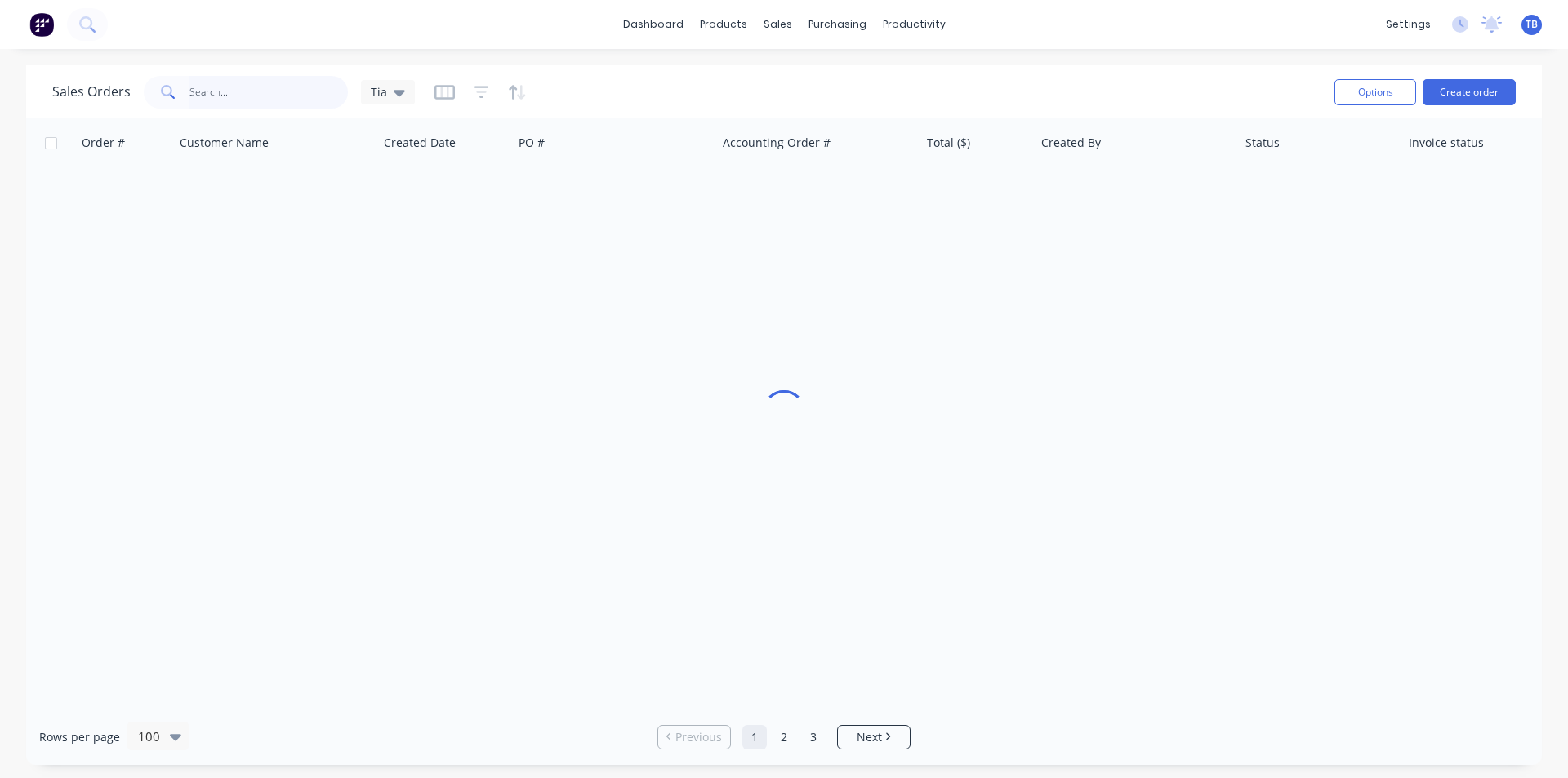
click at [282, 97] on input "text" at bounding box center [269, 92] width 159 height 32
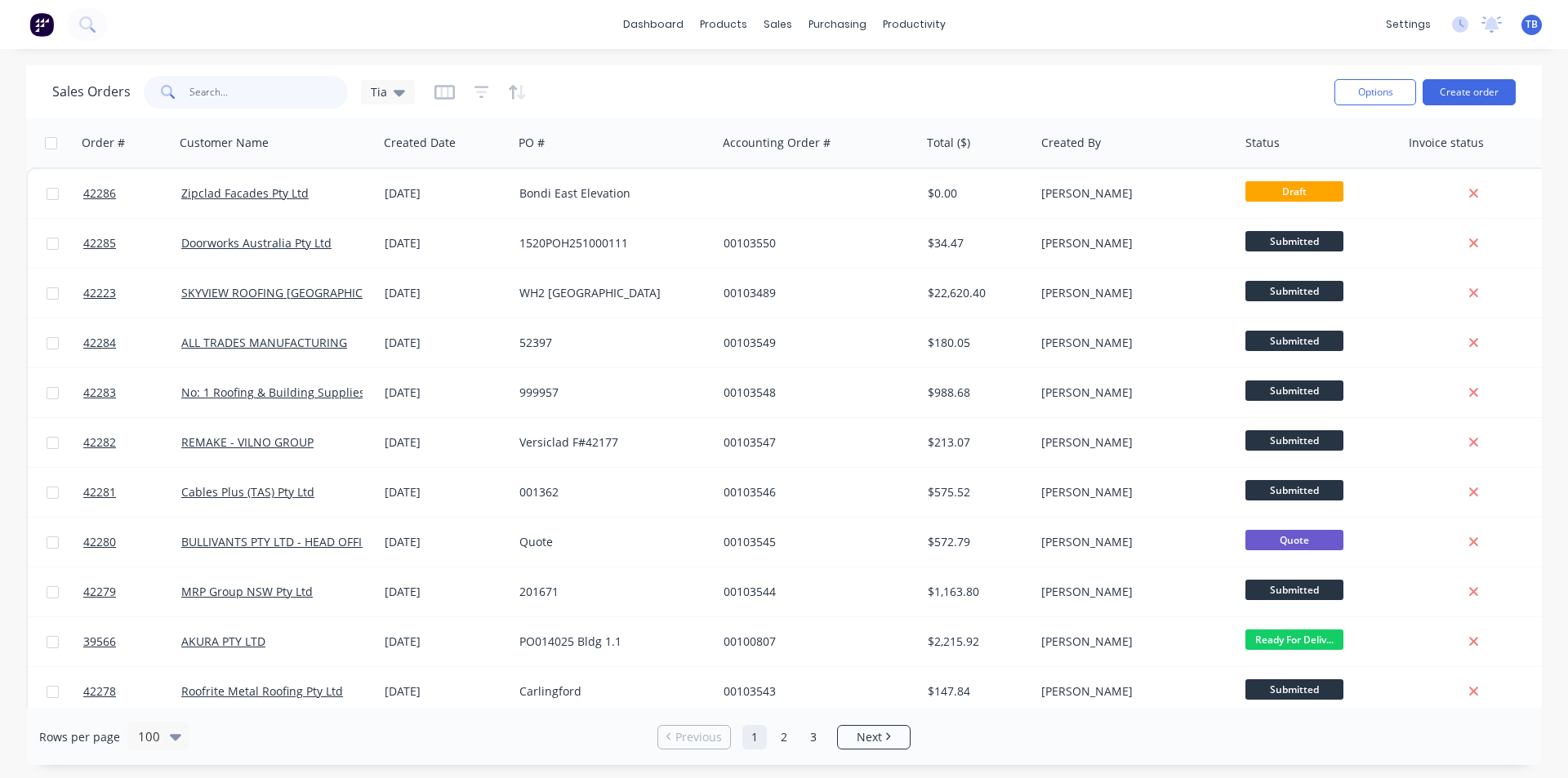
click at [280, 97] on input "text" at bounding box center [269, 92] width 159 height 32
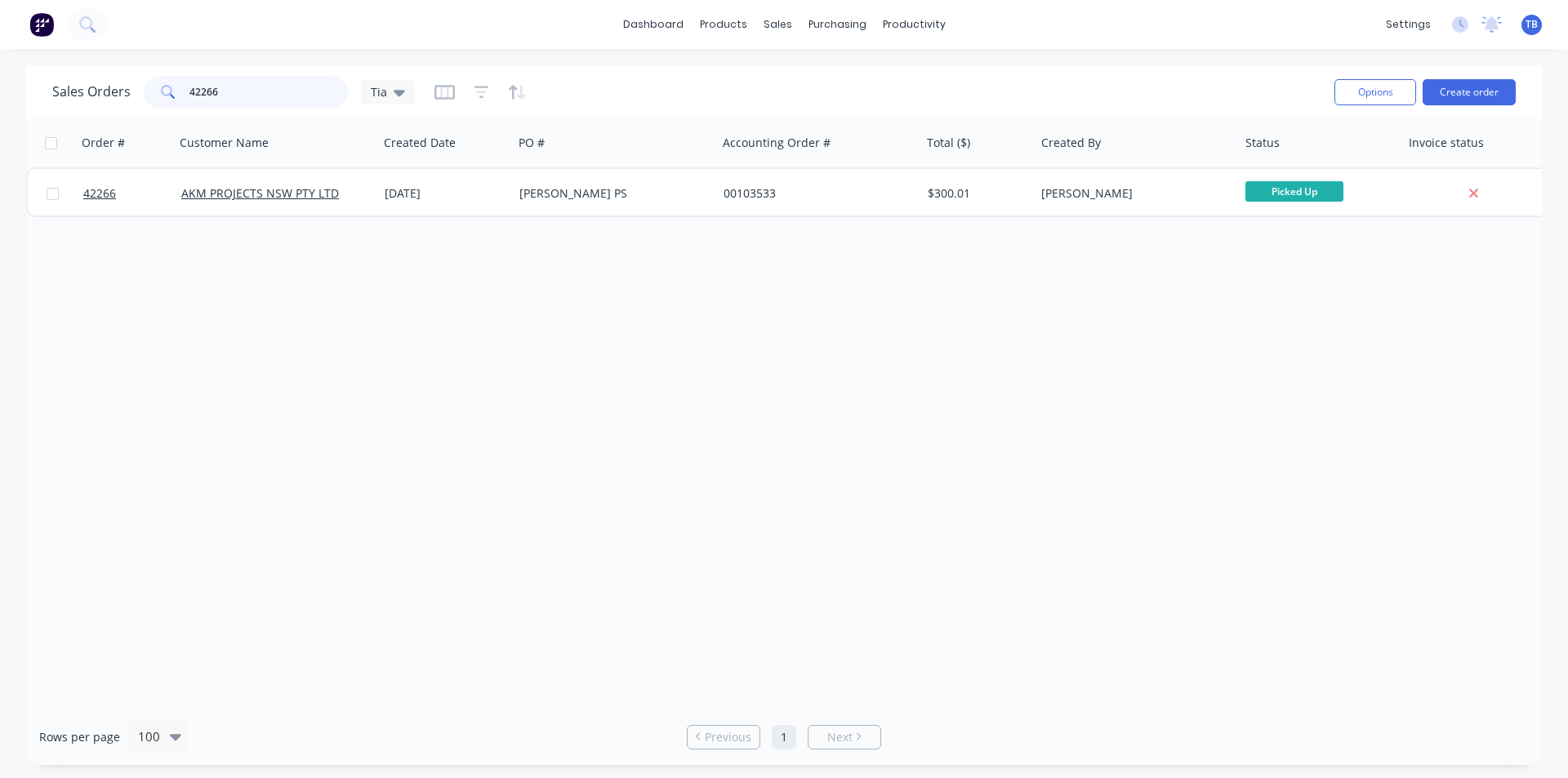
type input "42266"
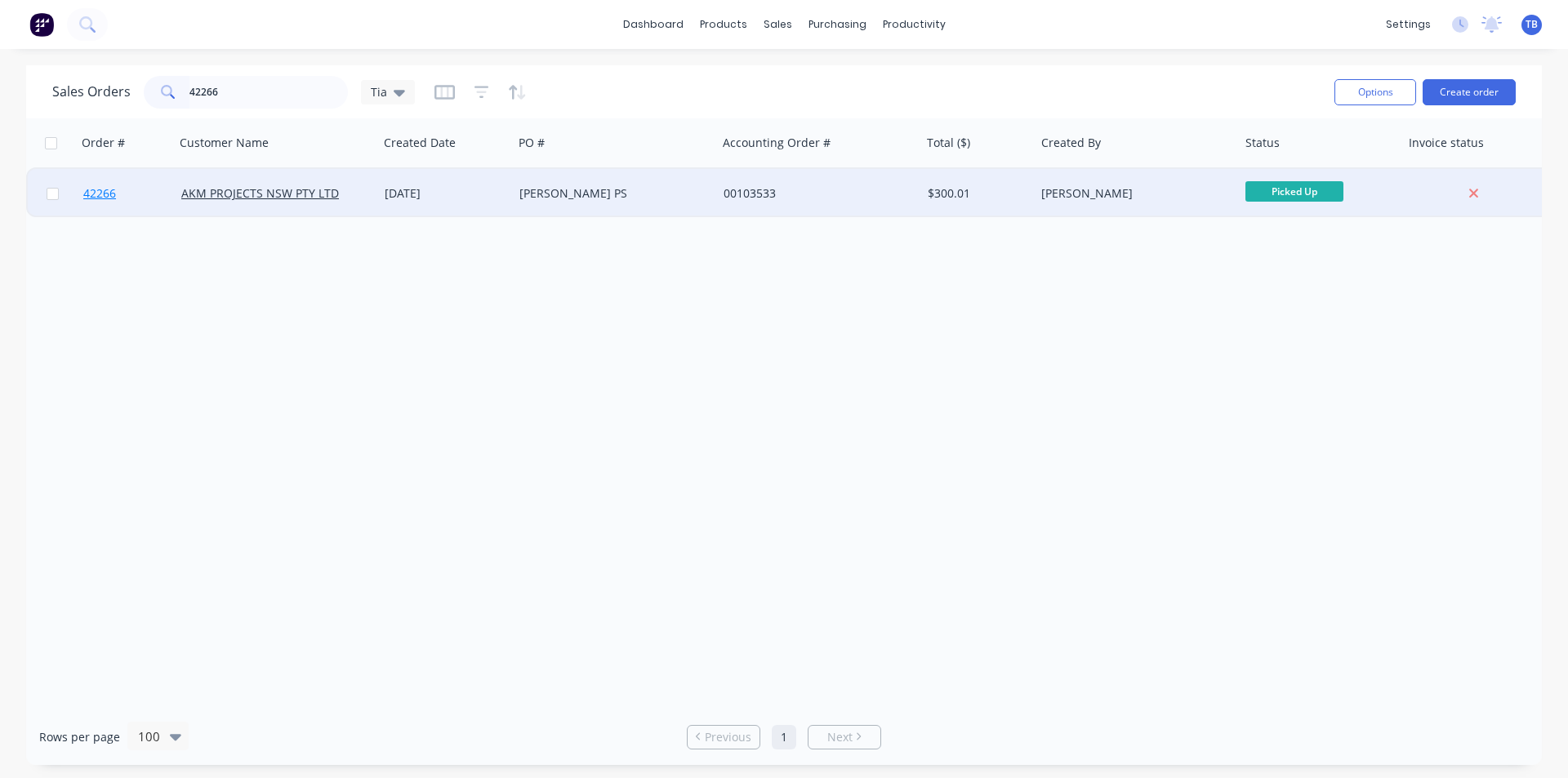
click at [84, 199] on span "42266" at bounding box center [99, 194] width 32 height 17
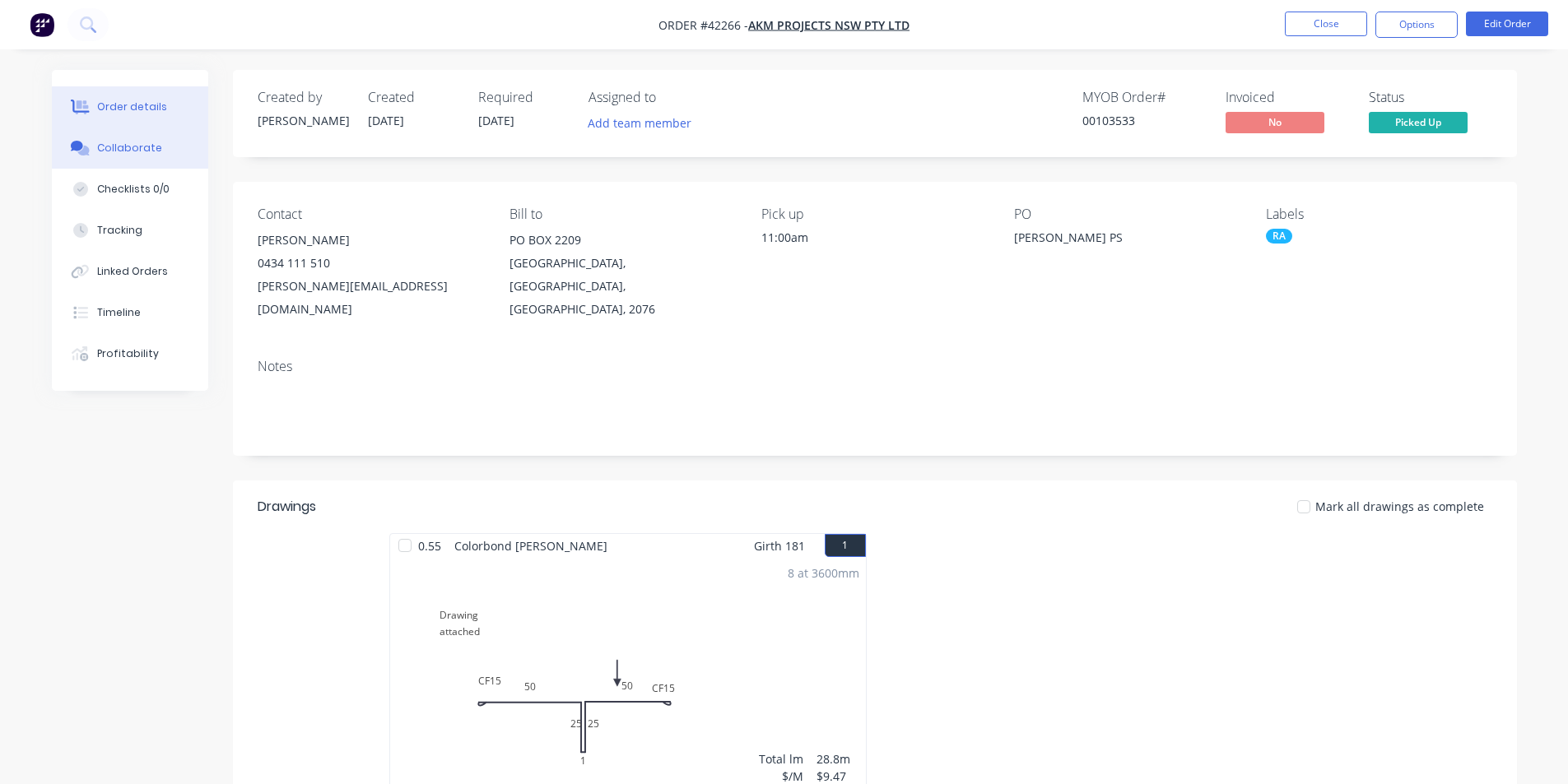
click at [132, 134] on button "Collaborate" at bounding box center [130, 148] width 156 height 41
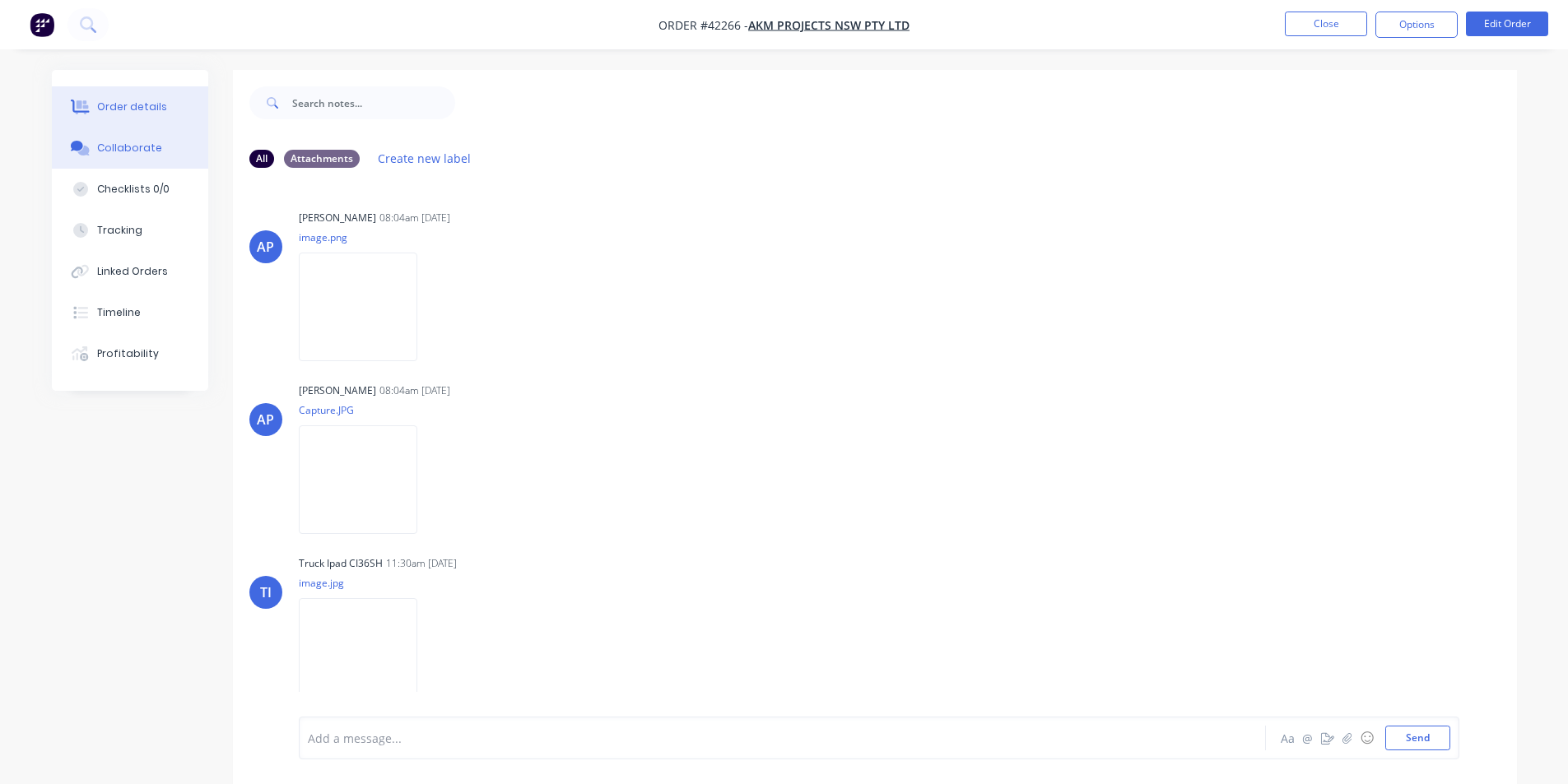
click at [100, 104] on div "Order details" at bounding box center [132, 107] width 70 height 15
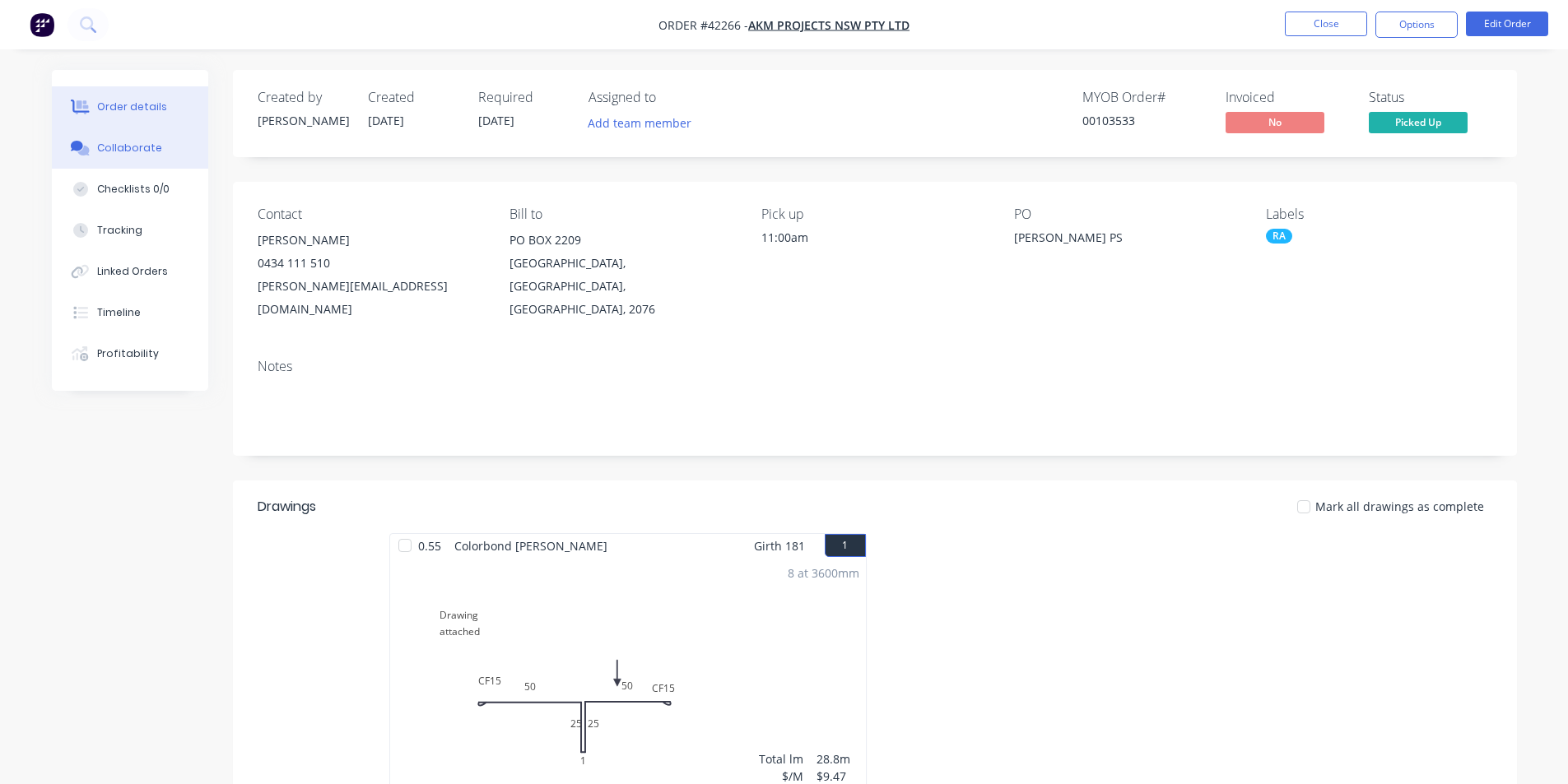
click at [124, 144] on div "Collaborate" at bounding box center [130, 148] width 65 height 15
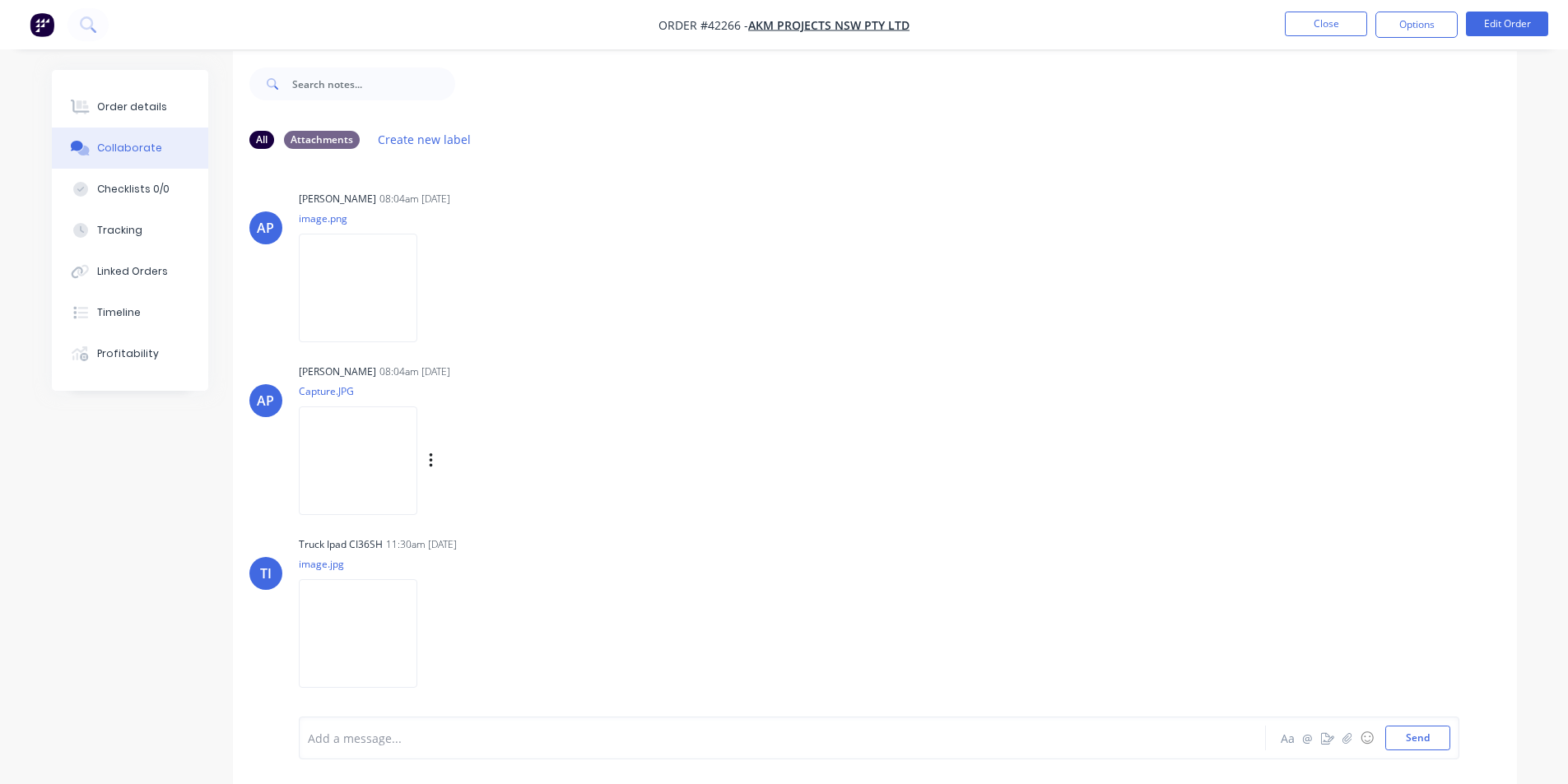
scroll to position [24, 0]
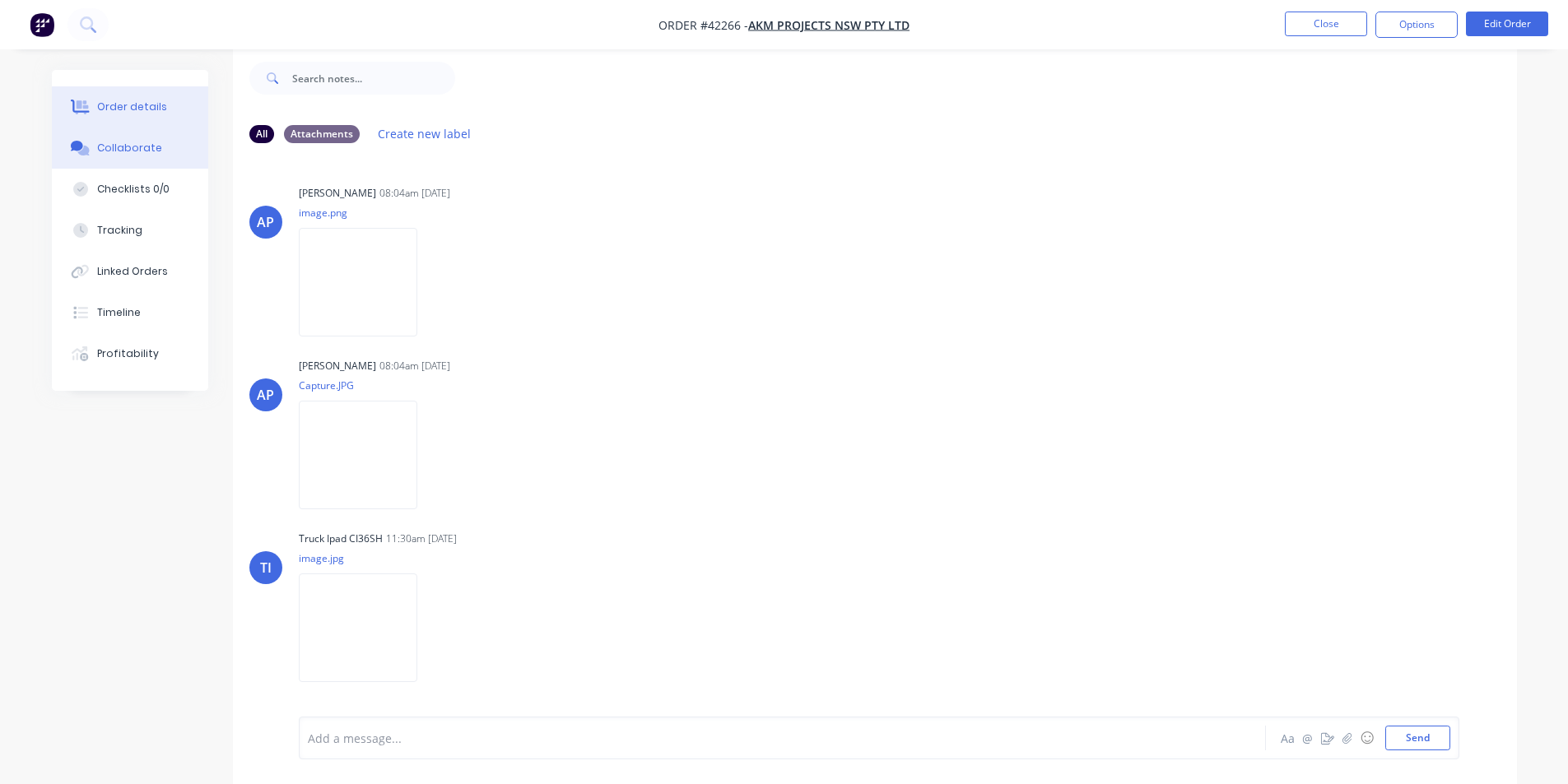
click at [107, 109] on div "Order details" at bounding box center [132, 107] width 70 height 15
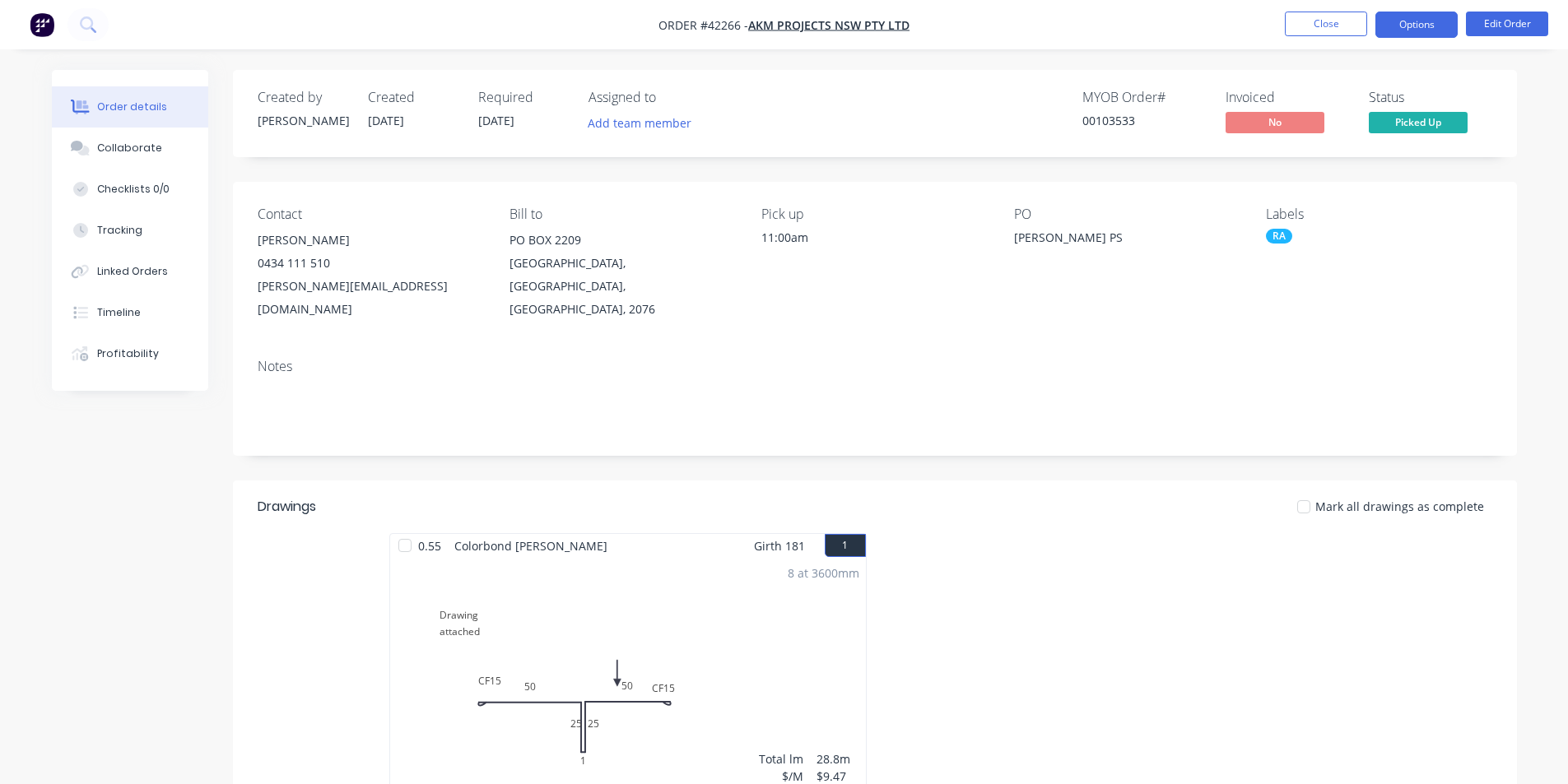
click at [1404, 21] on button "Options" at bounding box center [1416, 24] width 82 height 26
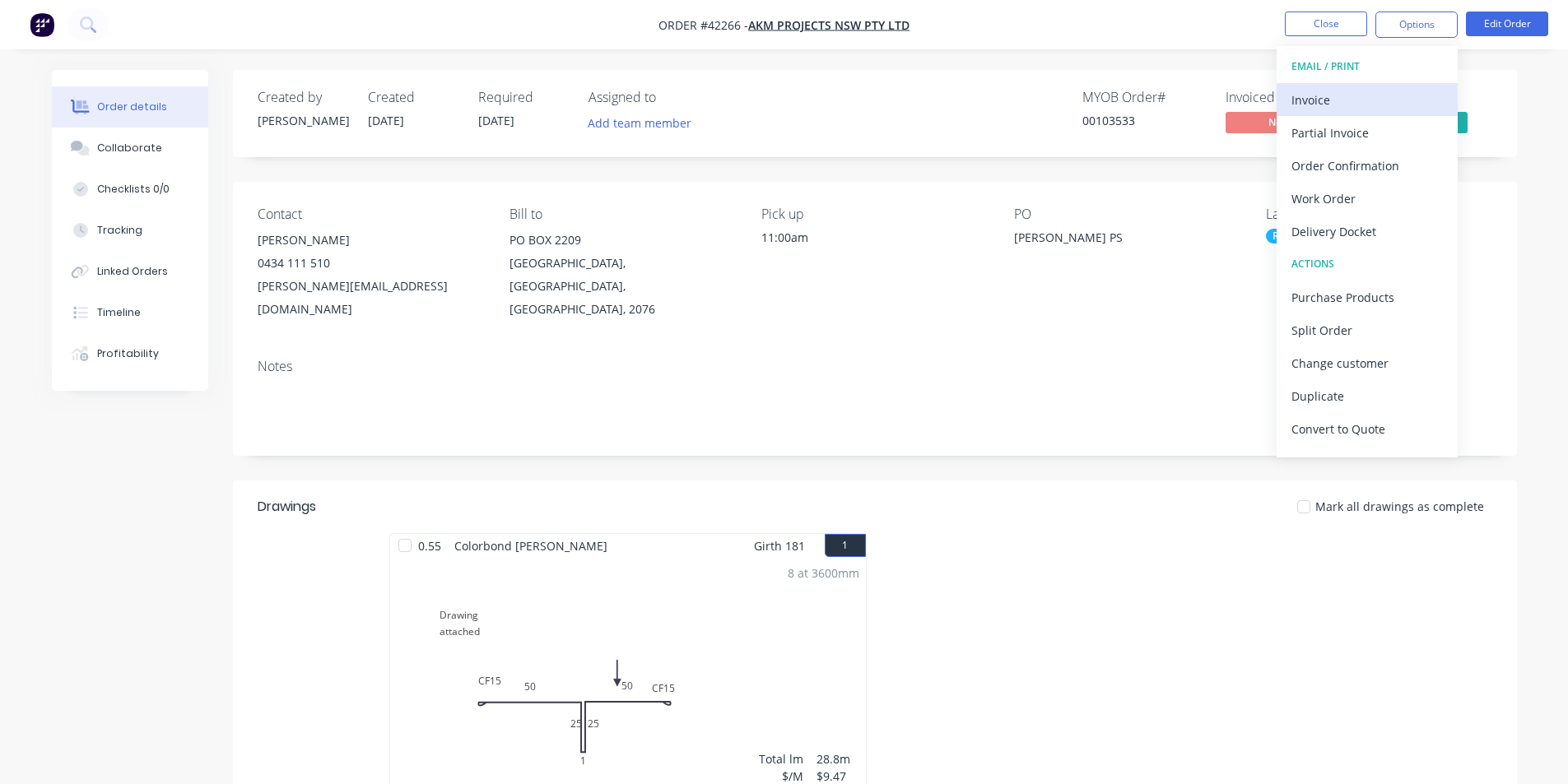
click at [1353, 98] on div "Invoice" at bounding box center [1367, 100] width 152 height 23
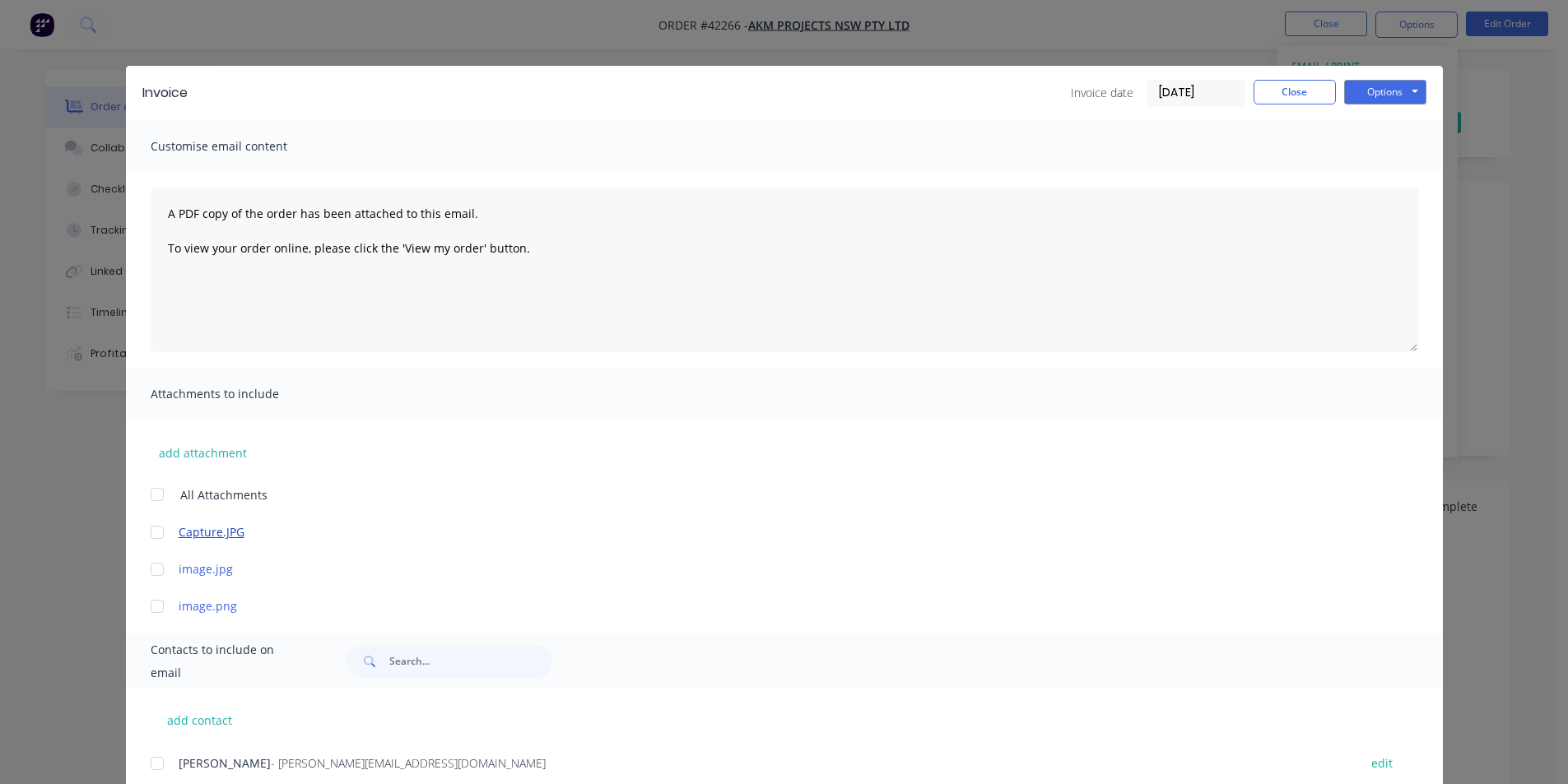
scroll to position [247, 0]
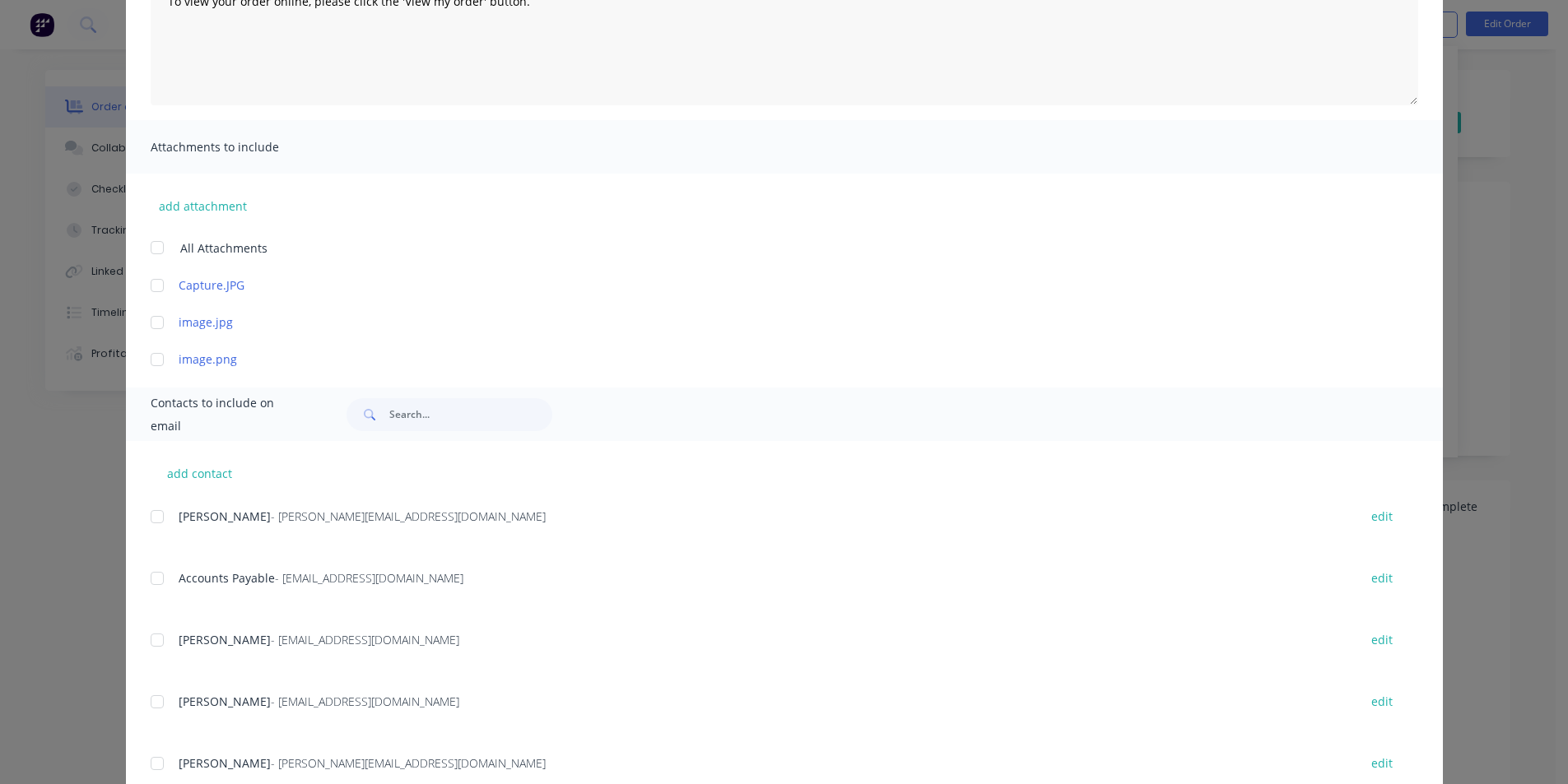
click at [160, 571] on div at bounding box center [157, 578] width 33 height 33
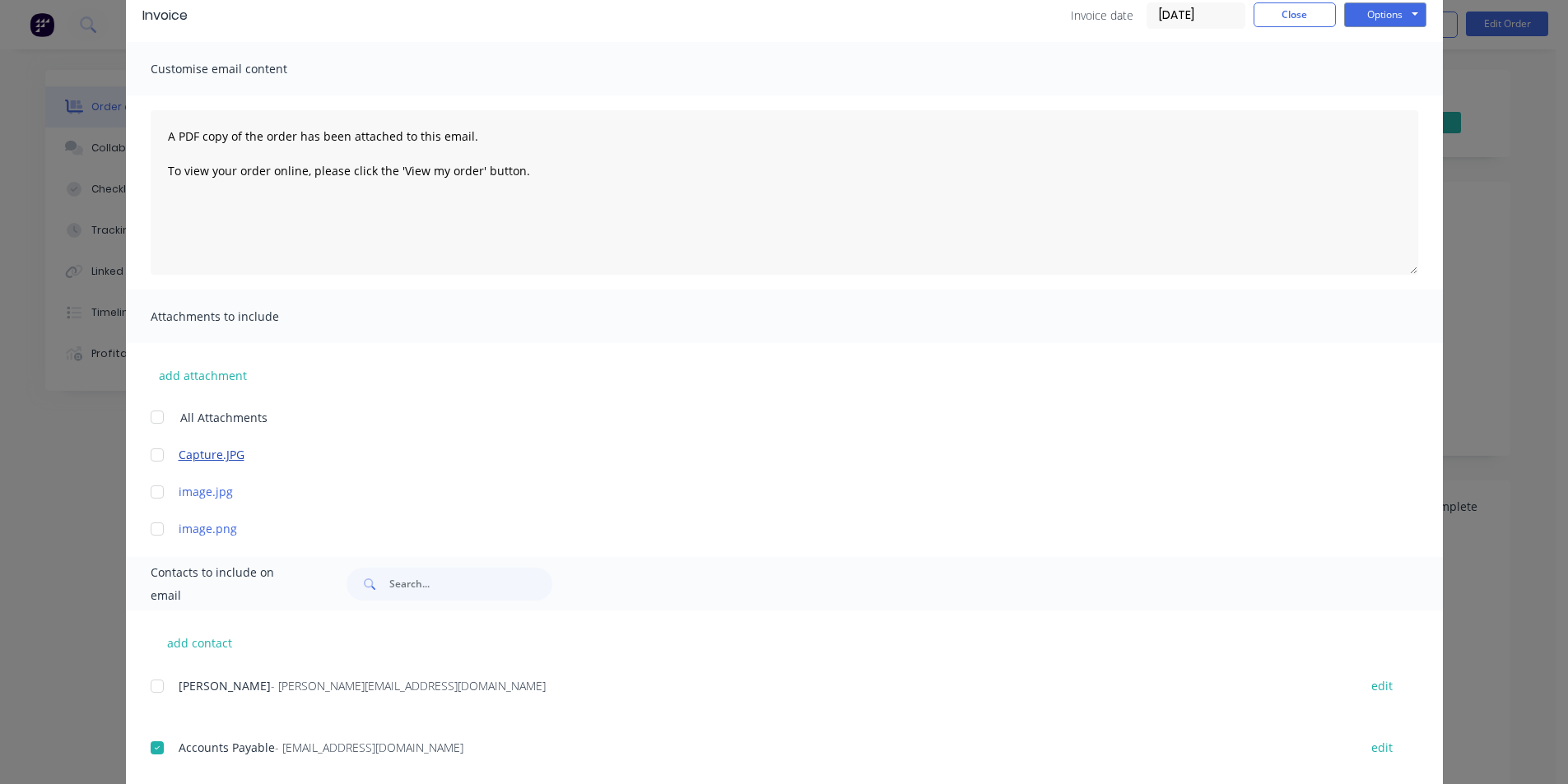
scroll to position [0, 0]
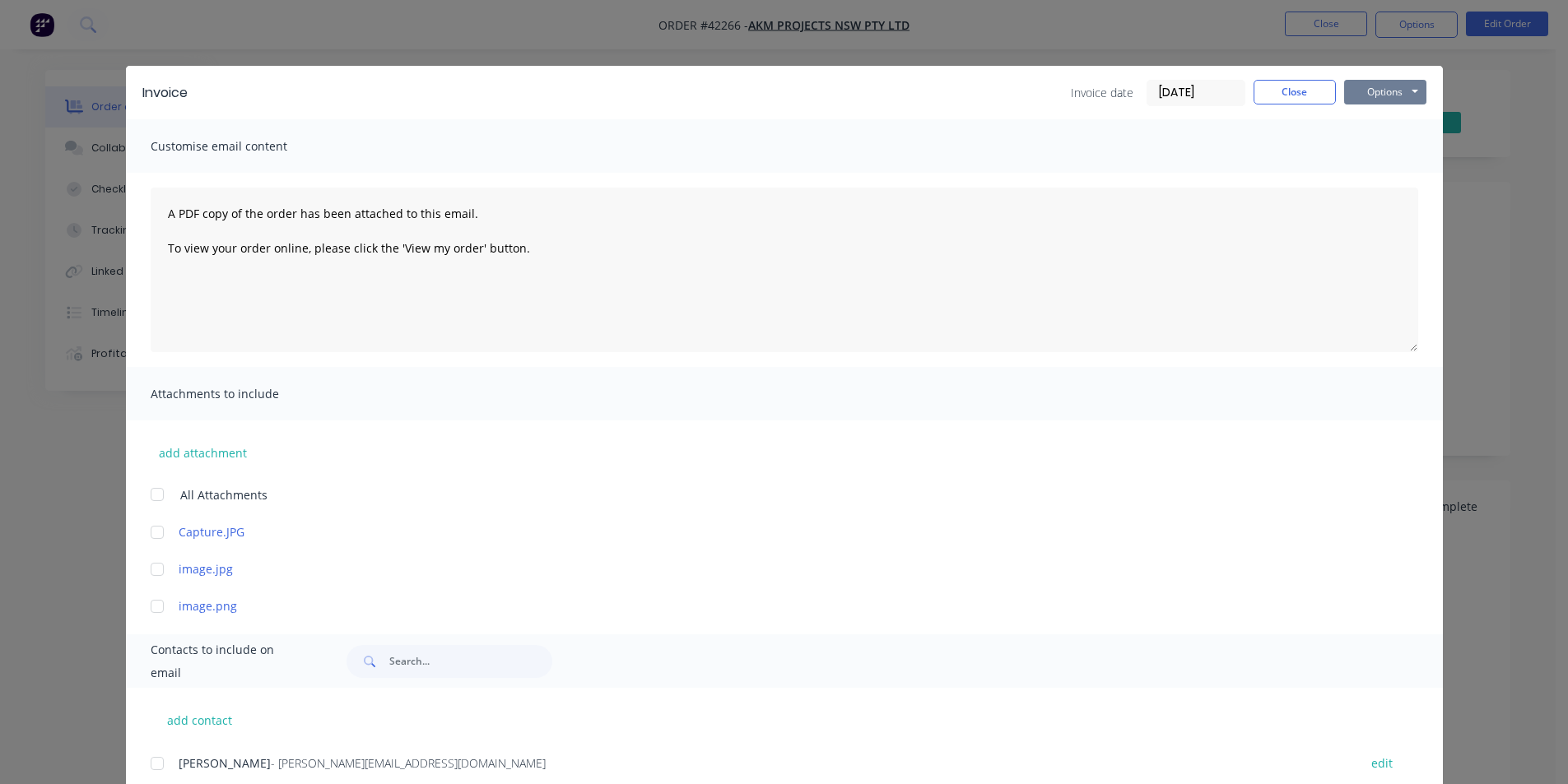
click at [1367, 89] on button "Options" at bounding box center [1385, 91] width 82 height 24
click at [1377, 174] on button "Email" at bounding box center [1397, 175] width 106 height 27
click at [1313, 99] on button "Close" at bounding box center [1295, 91] width 82 height 24
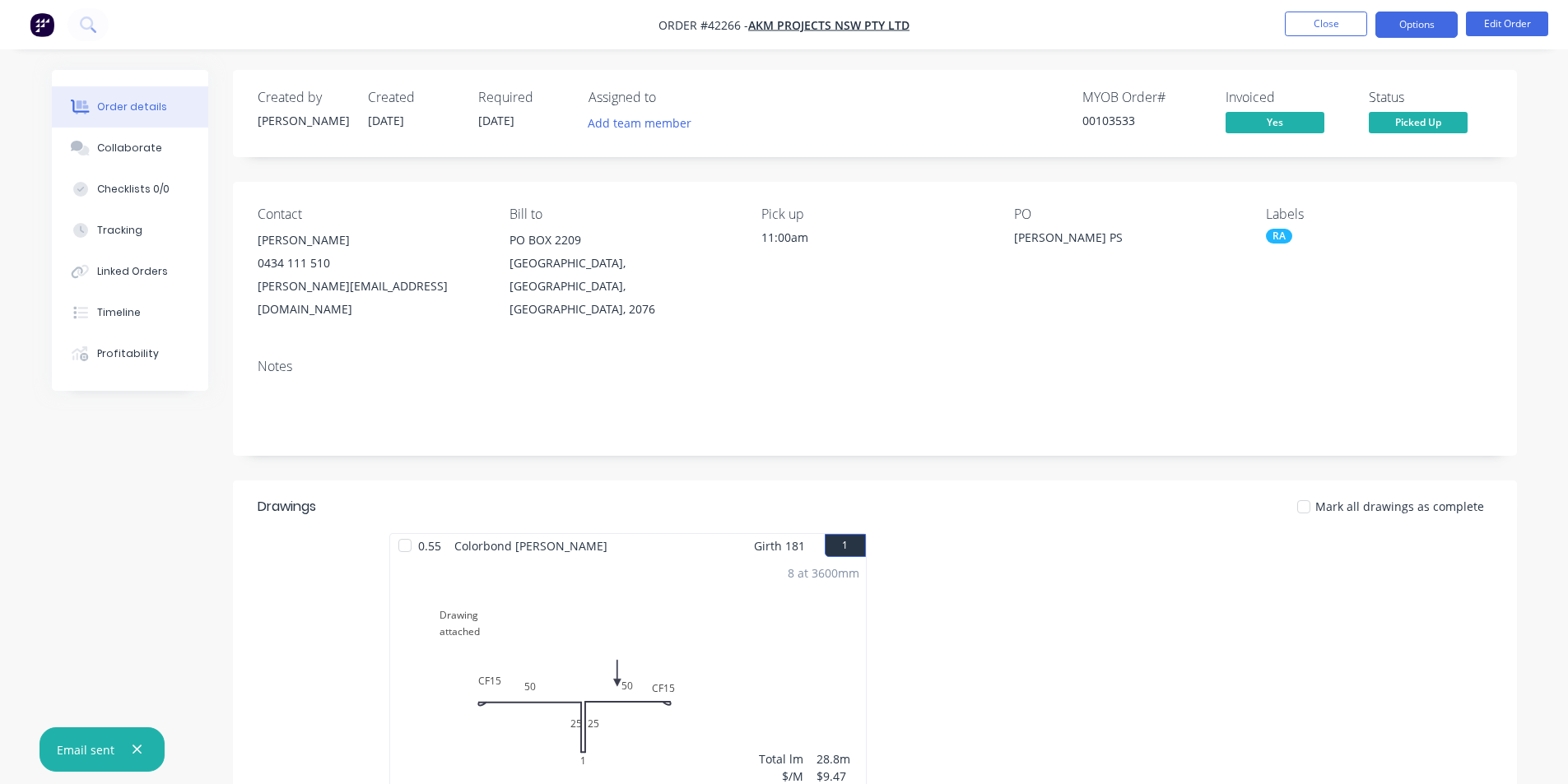
click at [1432, 32] on button "Options" at bounding box center [1416, 24] width 82 height 26
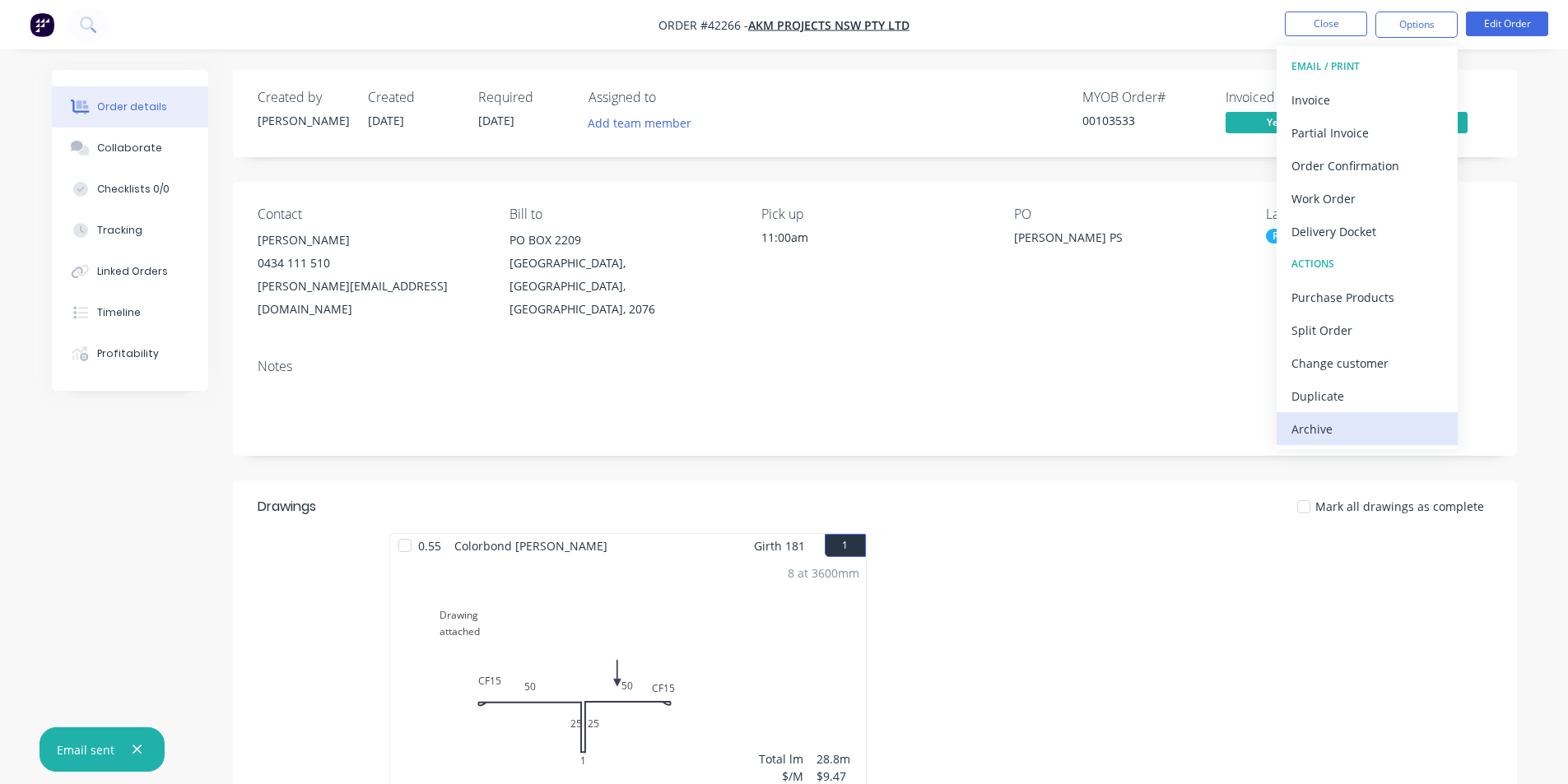
click at [1319, 428] on div "Archive" at bounding box center [1367, 429] width 152 height 23
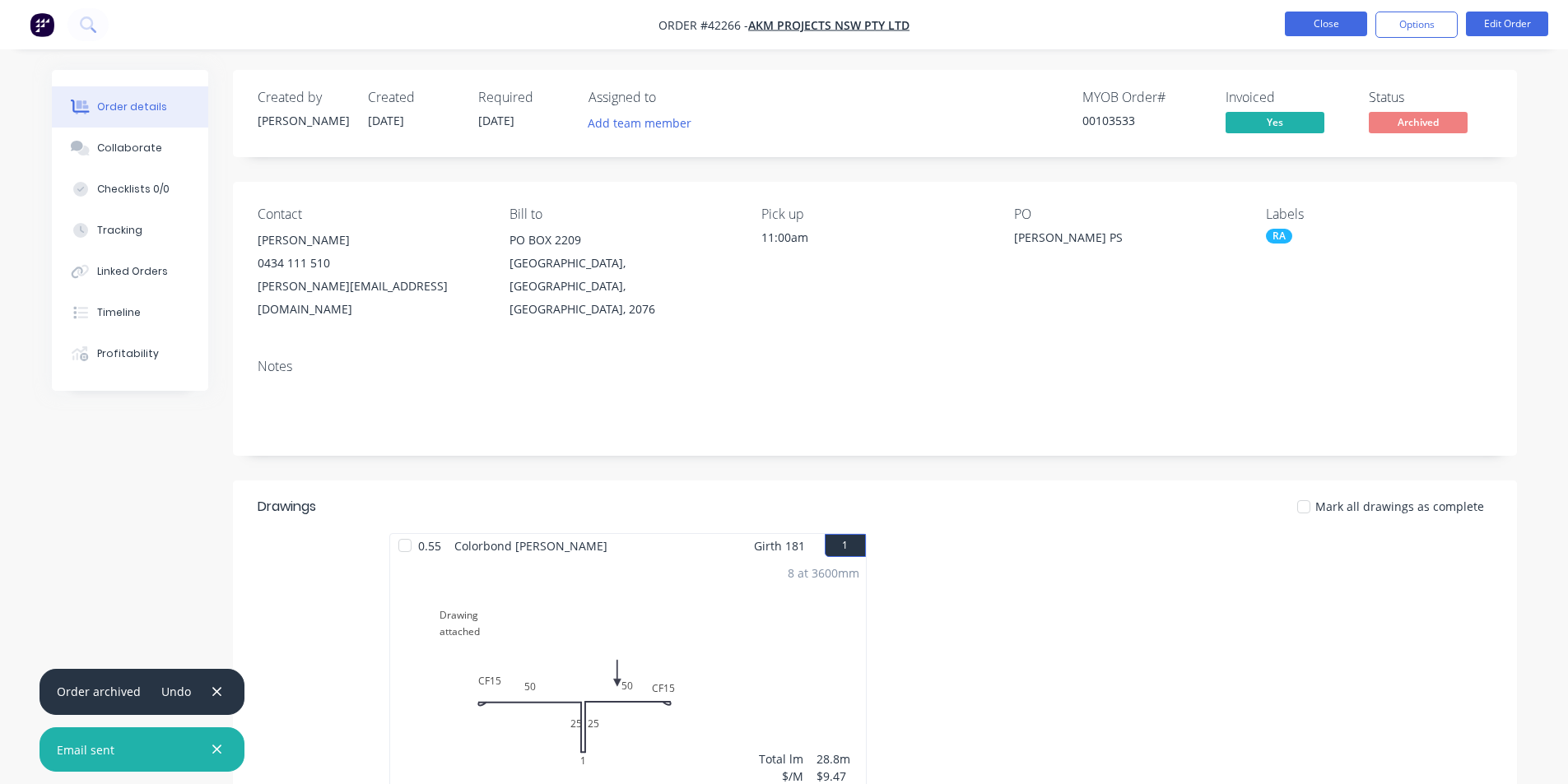
click at [1342, 29] on button "Close" at bounding box center [1326, 23] width 82 height 24
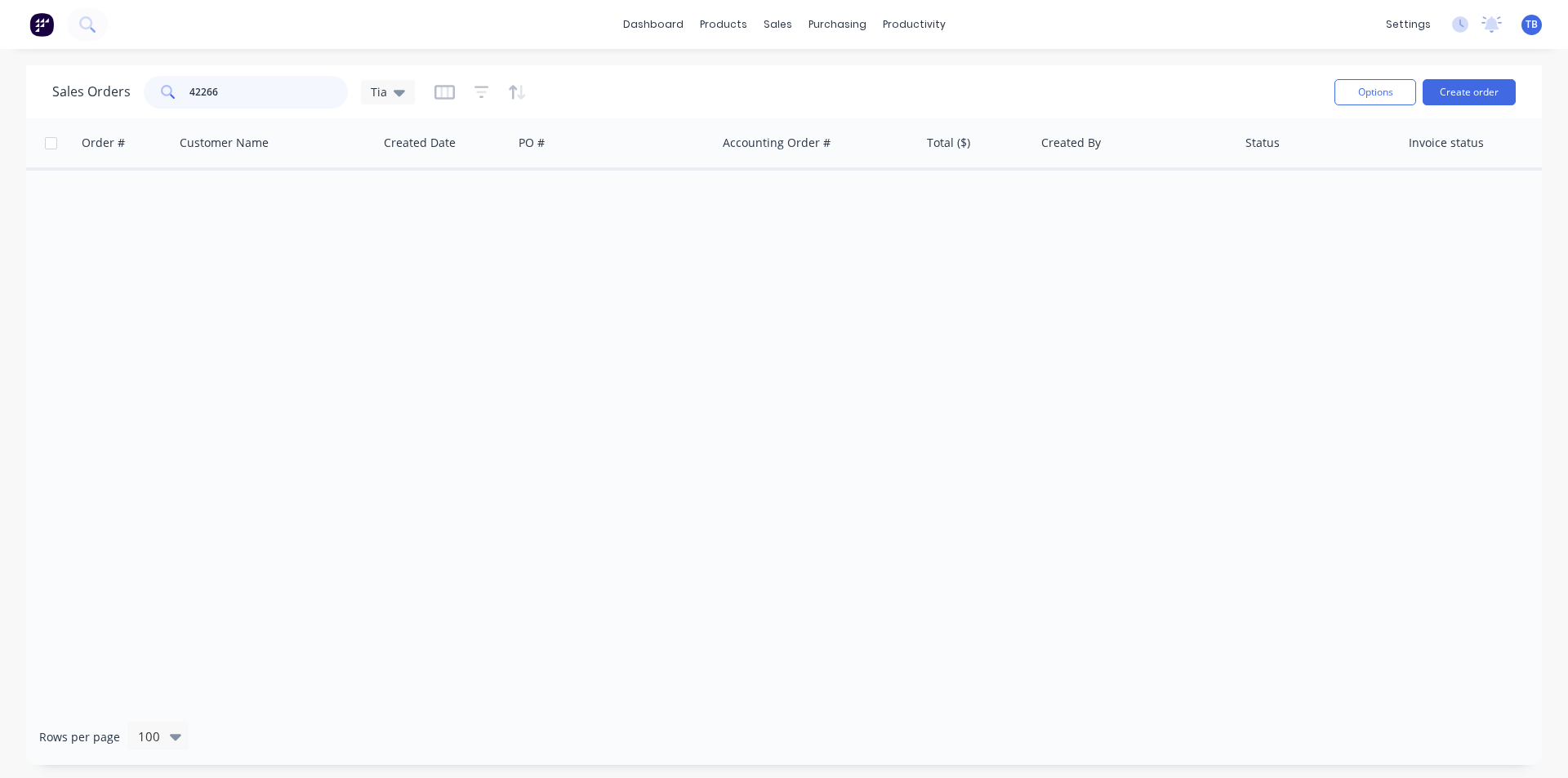
drag, startPoint x: 235, startPoint y: 97, endPoint x: 89, endPoint y: 97, distance: 146.0
click at [89, 97] on div "Sales Orders 42266 Tia" at bounding box center [234, 92] width 363 height 32
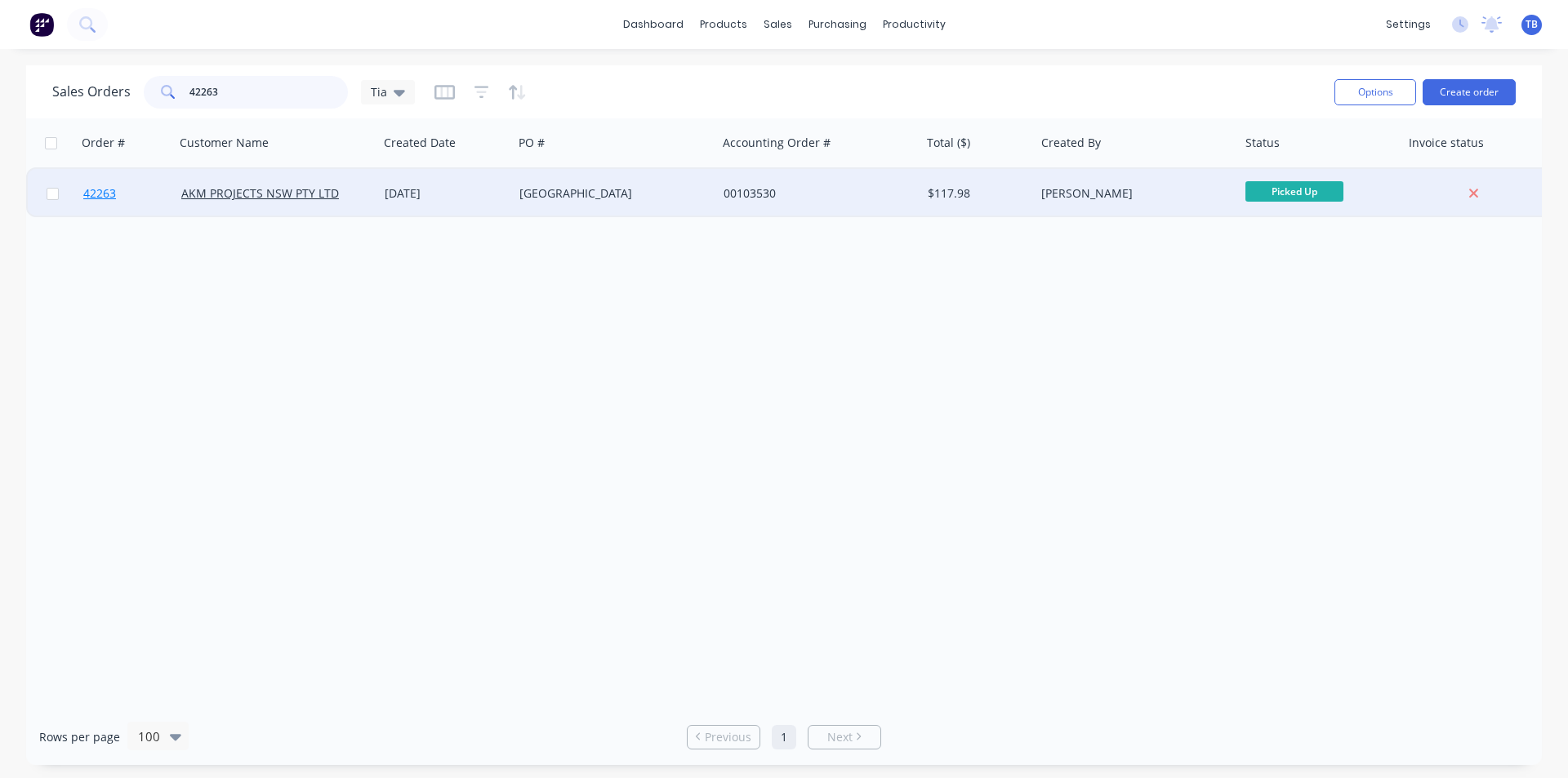
type input "42263"
click at [95, 195] on span "42263" at bounding box center [99, 194] width 32 height 17
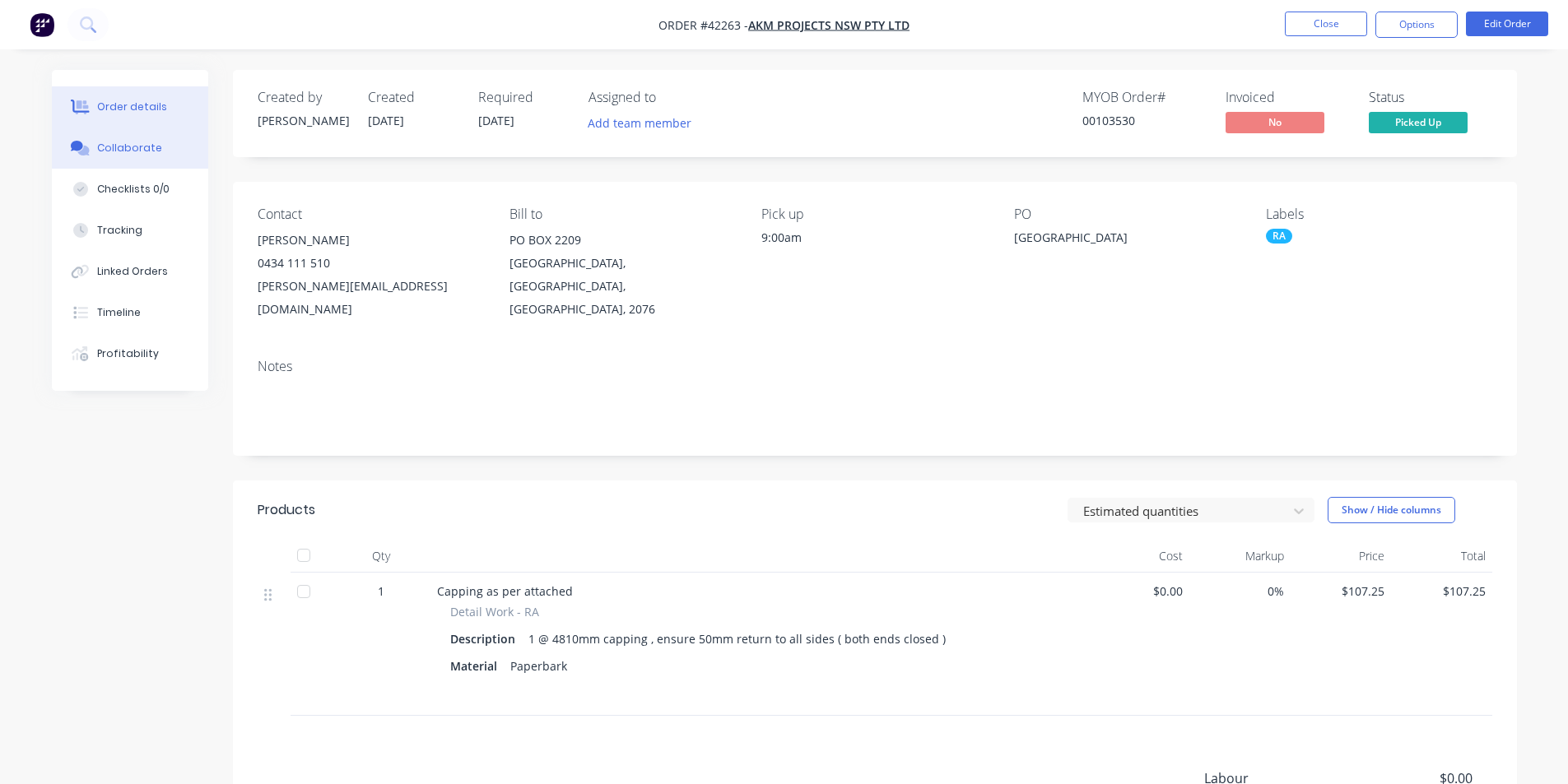
click at [148, 156] on button "Collaborate" at bounding box center [130, 148] width 156 height 41
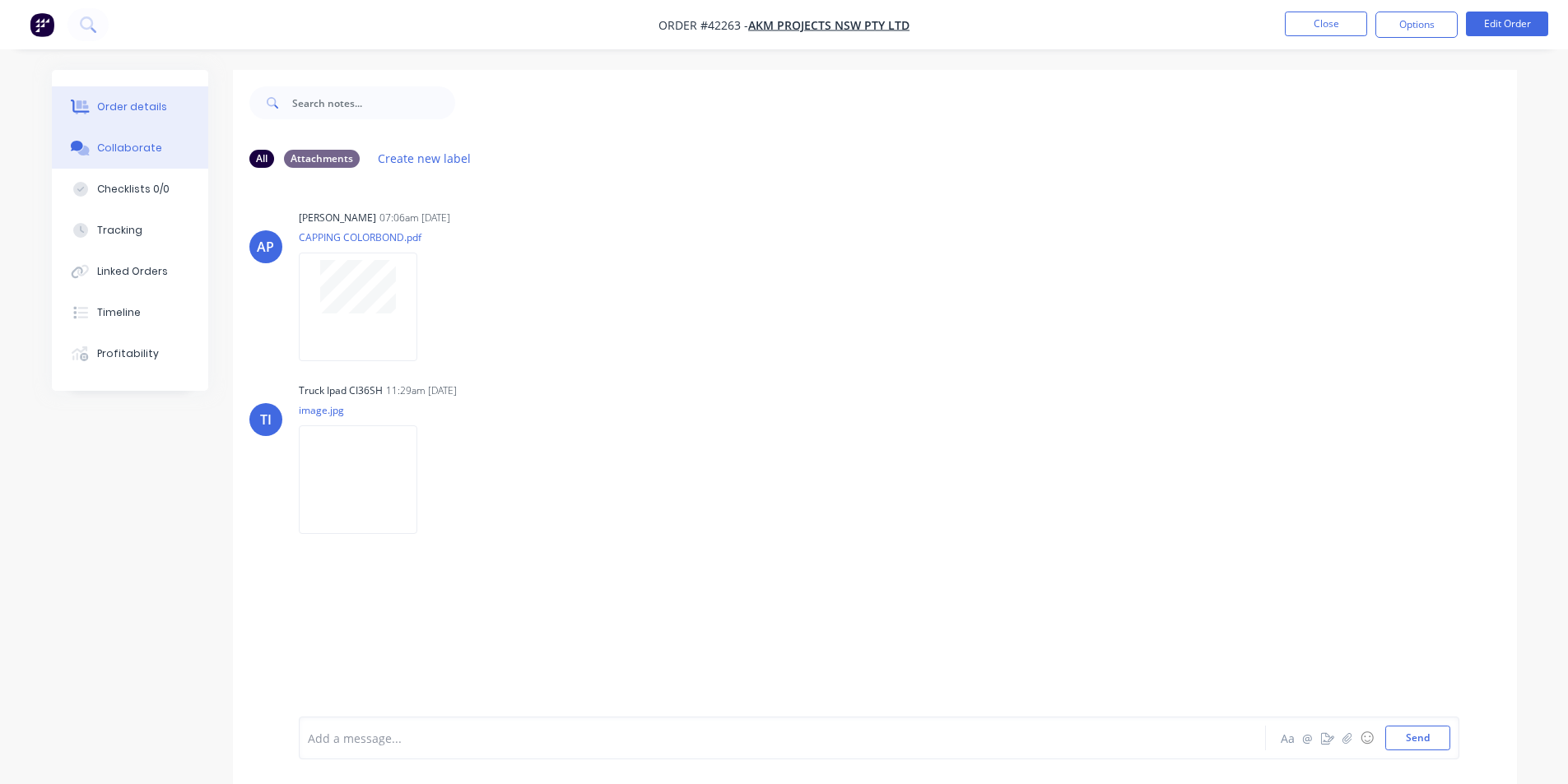
click at [135, 116] on button "Order details" at bounding box center [130, 106] width 156 height 41
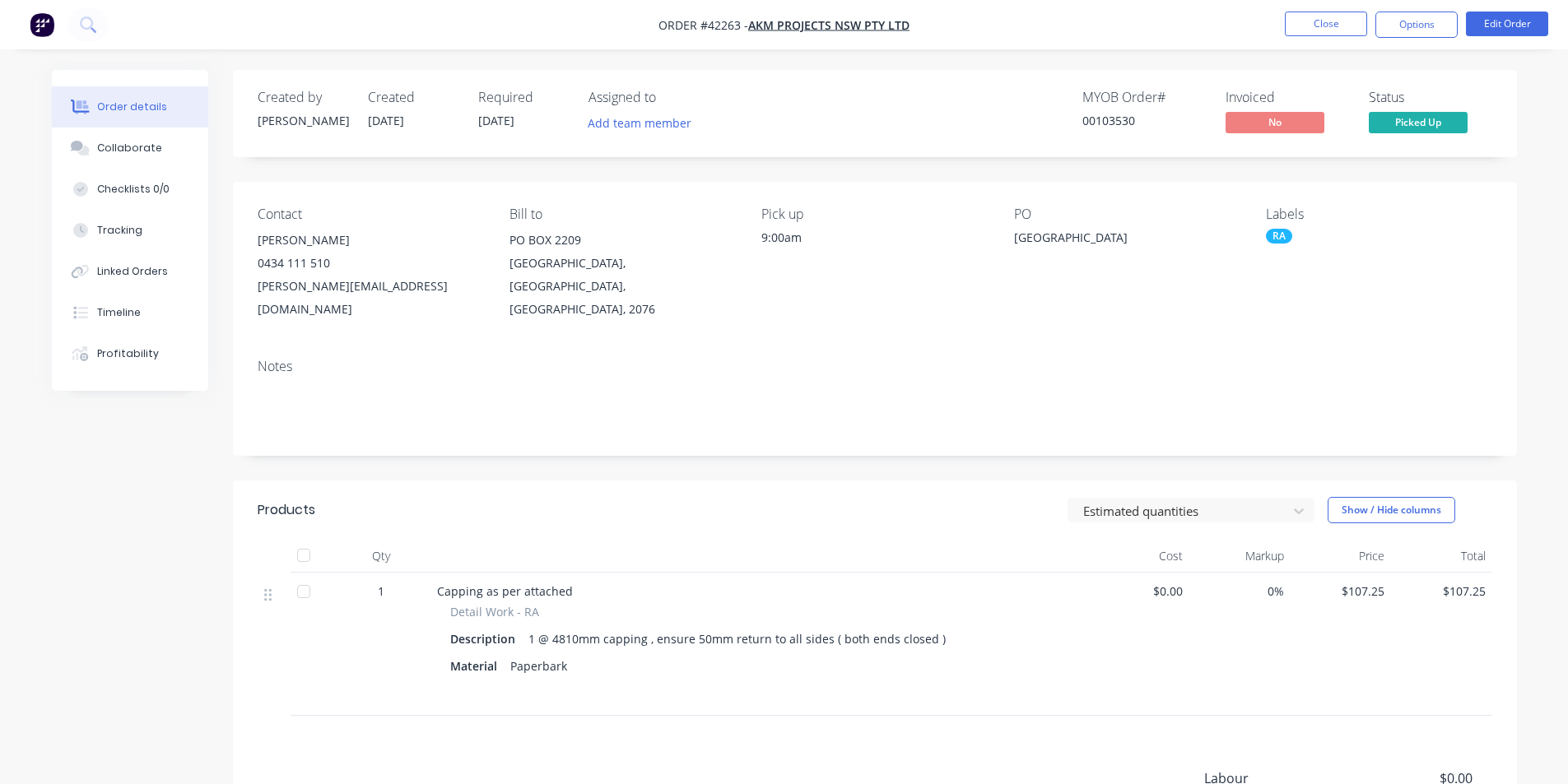
click at [111, 127] on button "Order details" at bounding box center [130, 106] width 156 height 41
click at [110, 143] on div "Collaborate" at bounding box center [130, 148] width 65 height 15
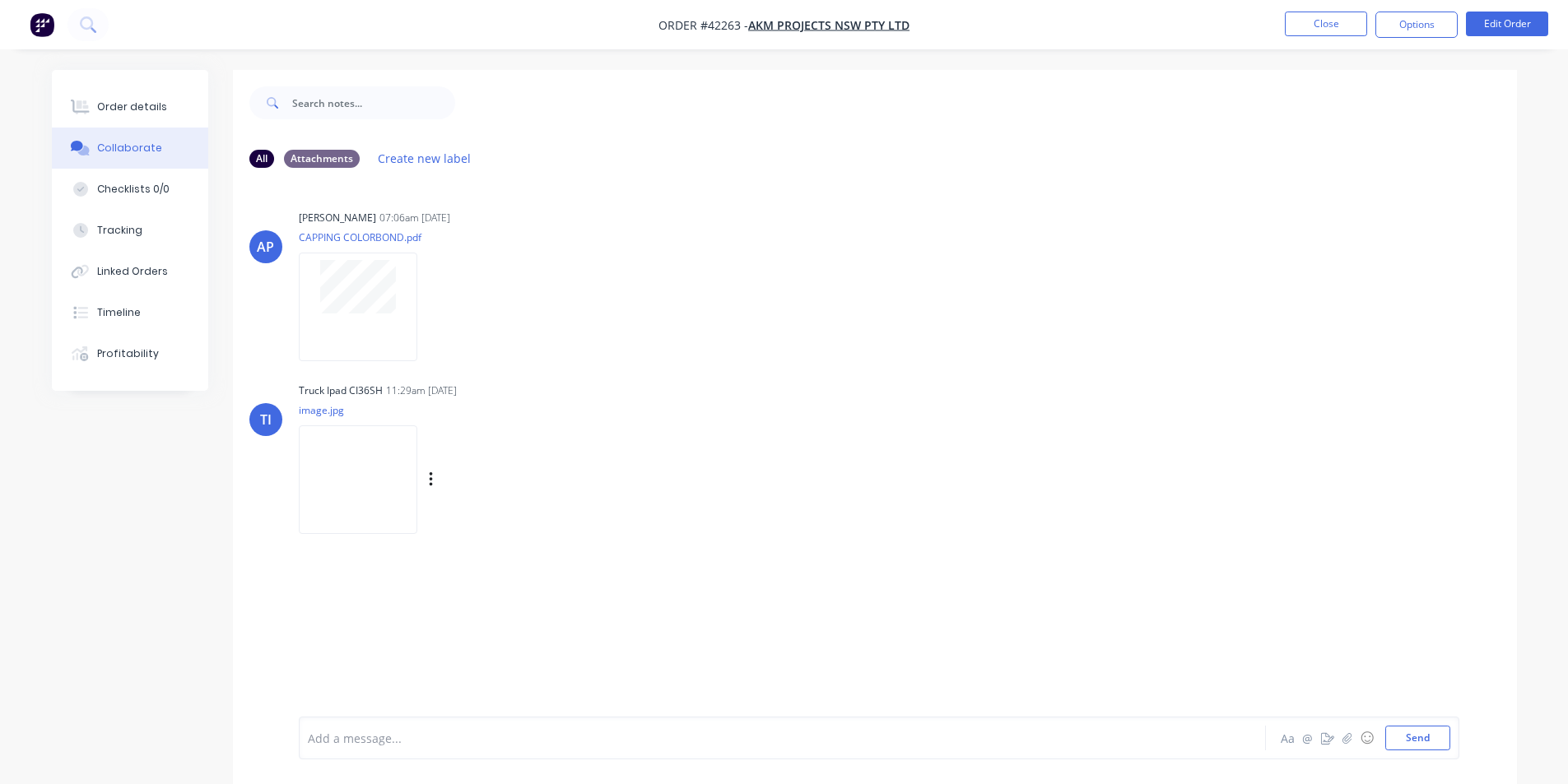
click at [354, 475] on img at bounding box center [357, 479] width 118 height 108
click at [144, 107] on div "Order details" at bounding box center [132, 107] width 70 height 15
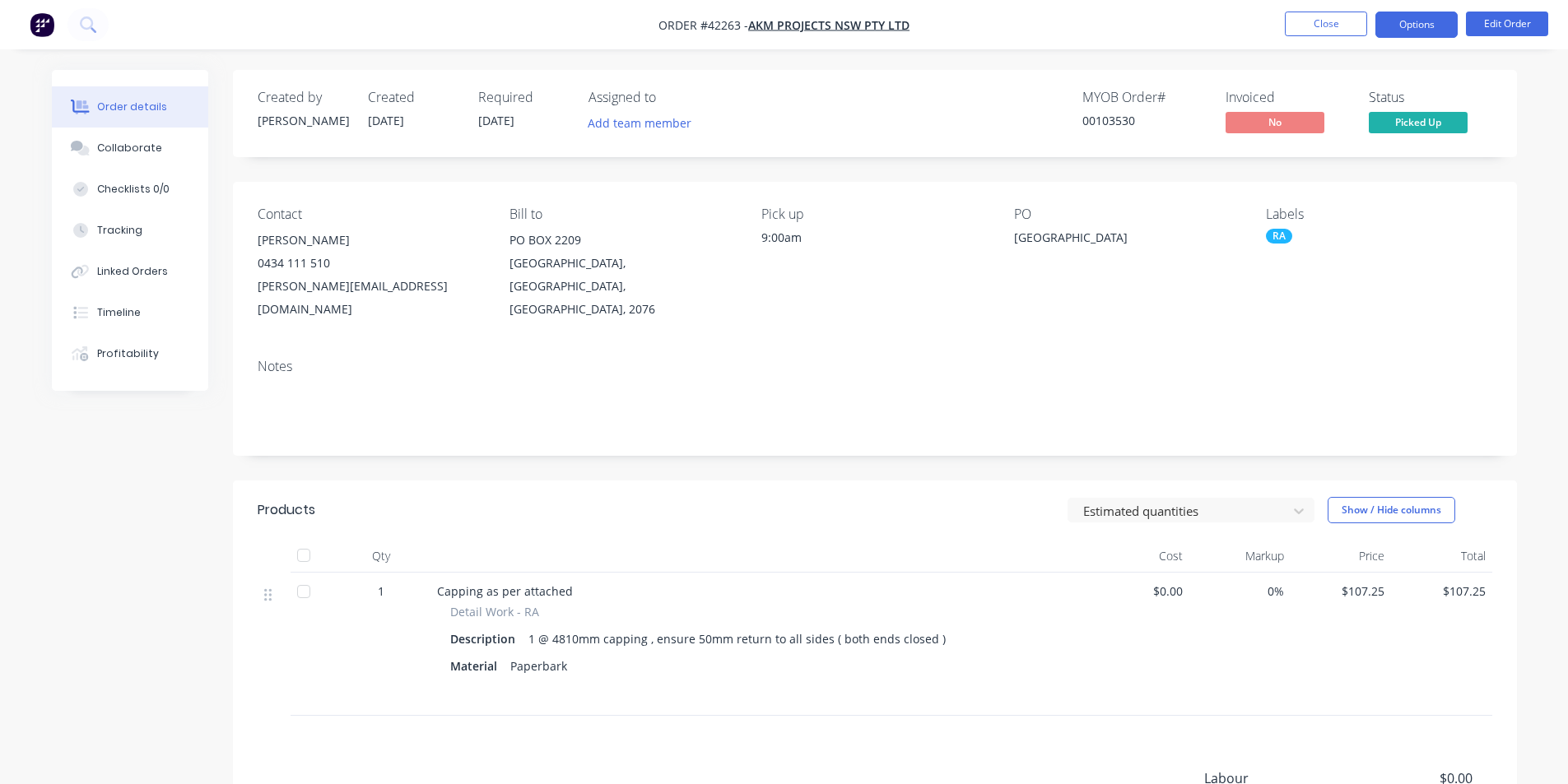
click at [1435, 23] on button "Options" at bounding box center [1416, 24] width 82 height 26
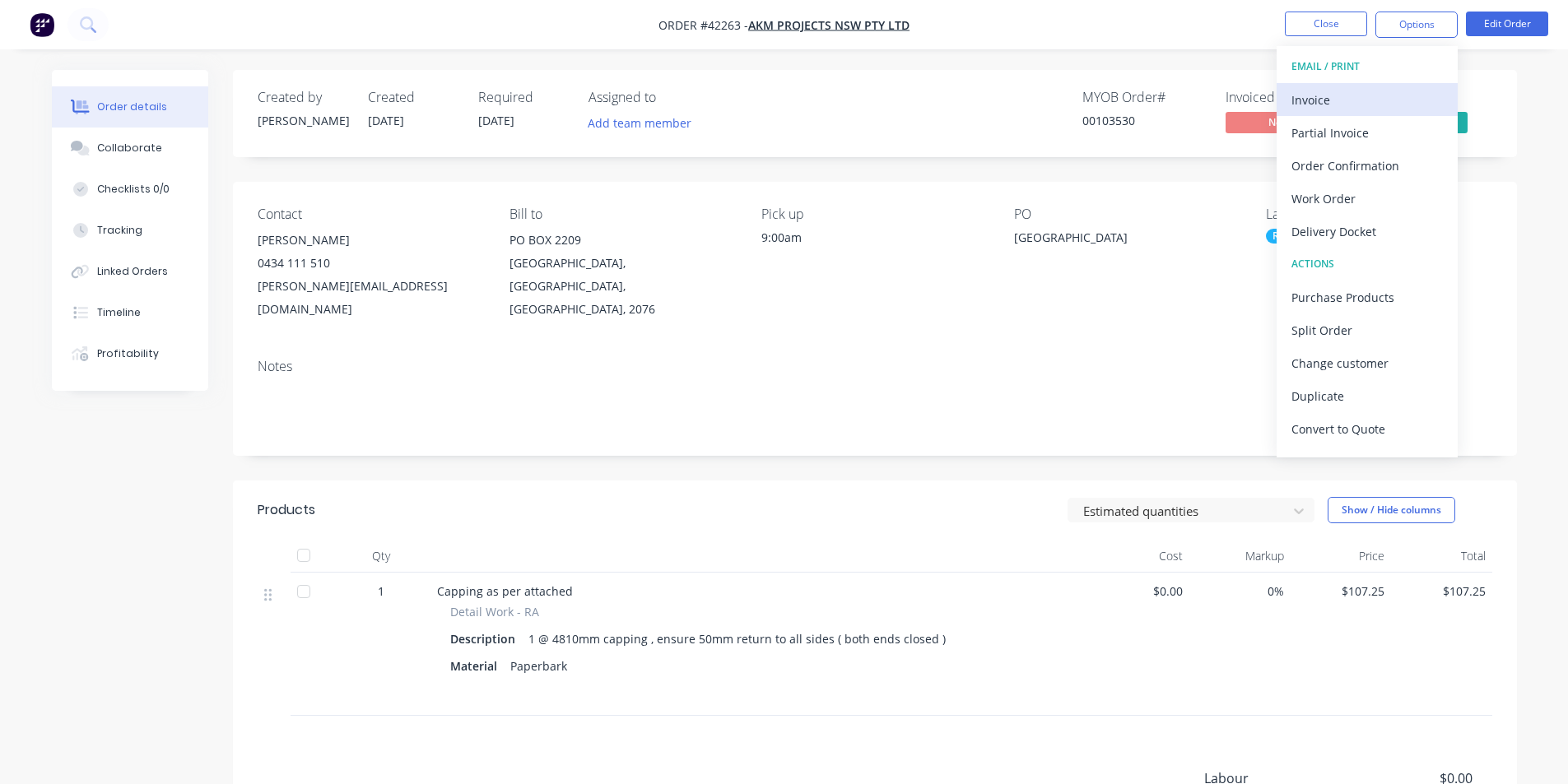
click at [1326, 96] on div "Invoice" at bounding box center [1367, 100] width 152 height 23
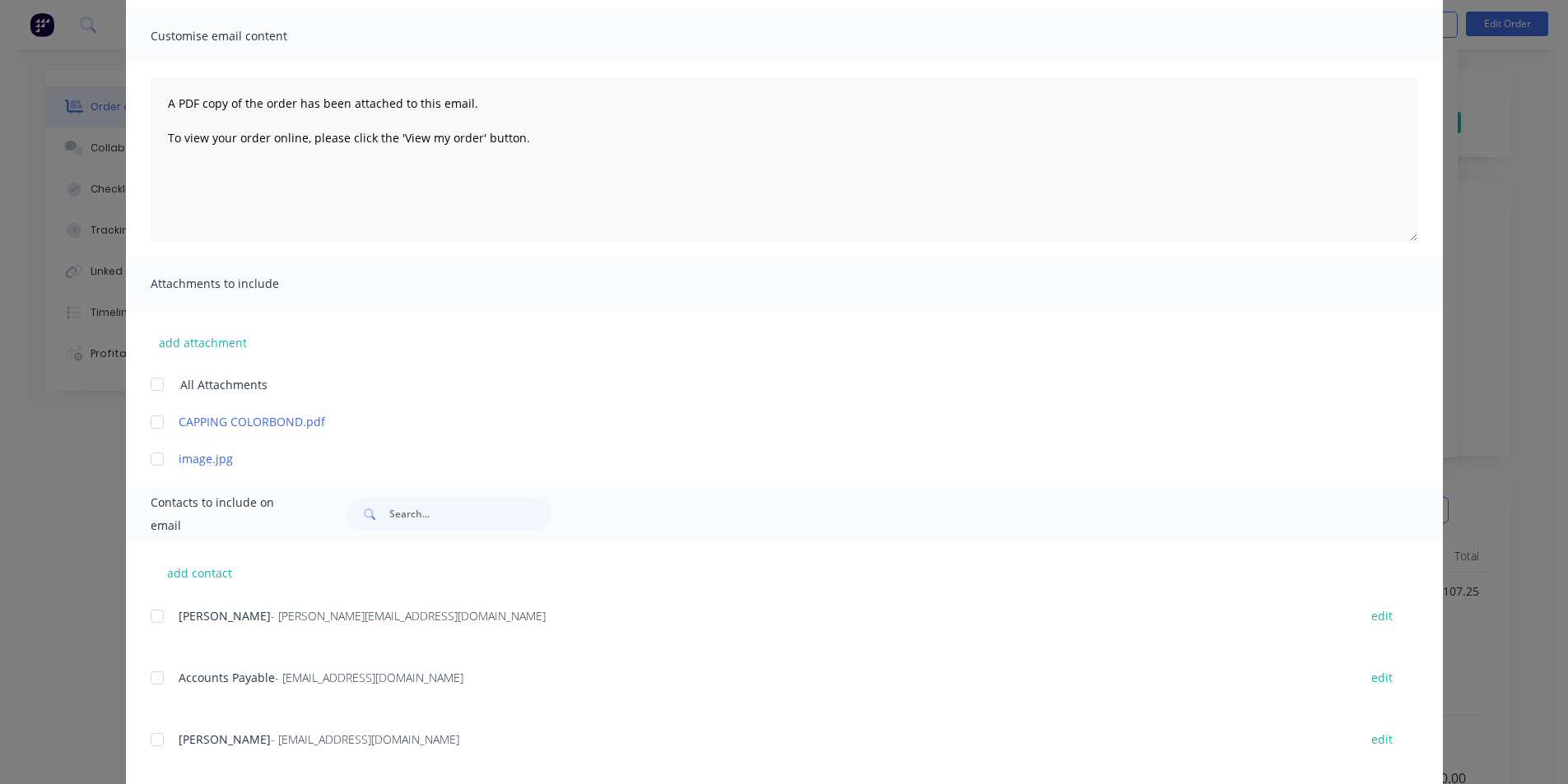
scroll to position [247, 0]
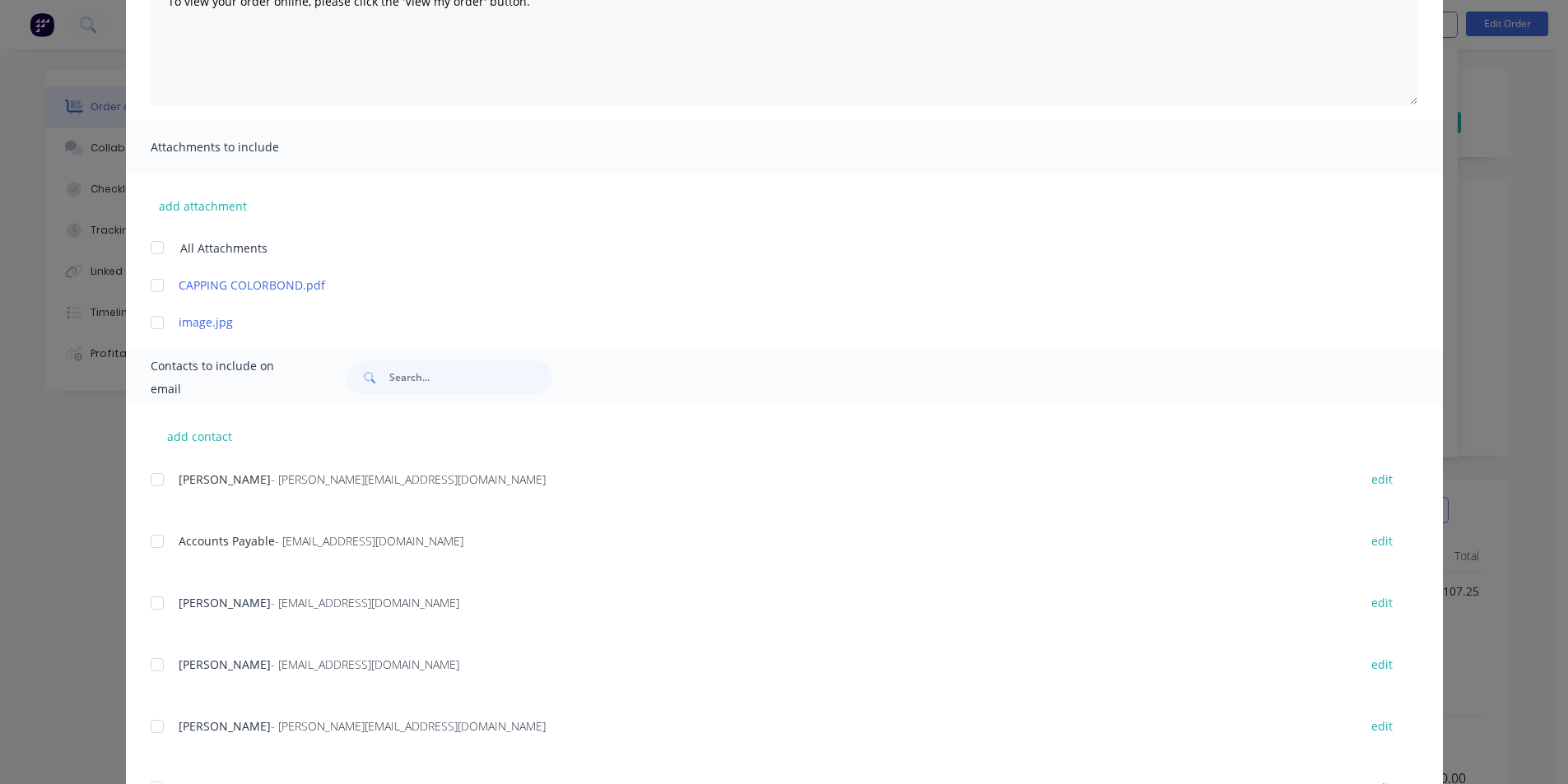
click at [163, 539] on div at bounding box center [157, 541] width 33 height 33
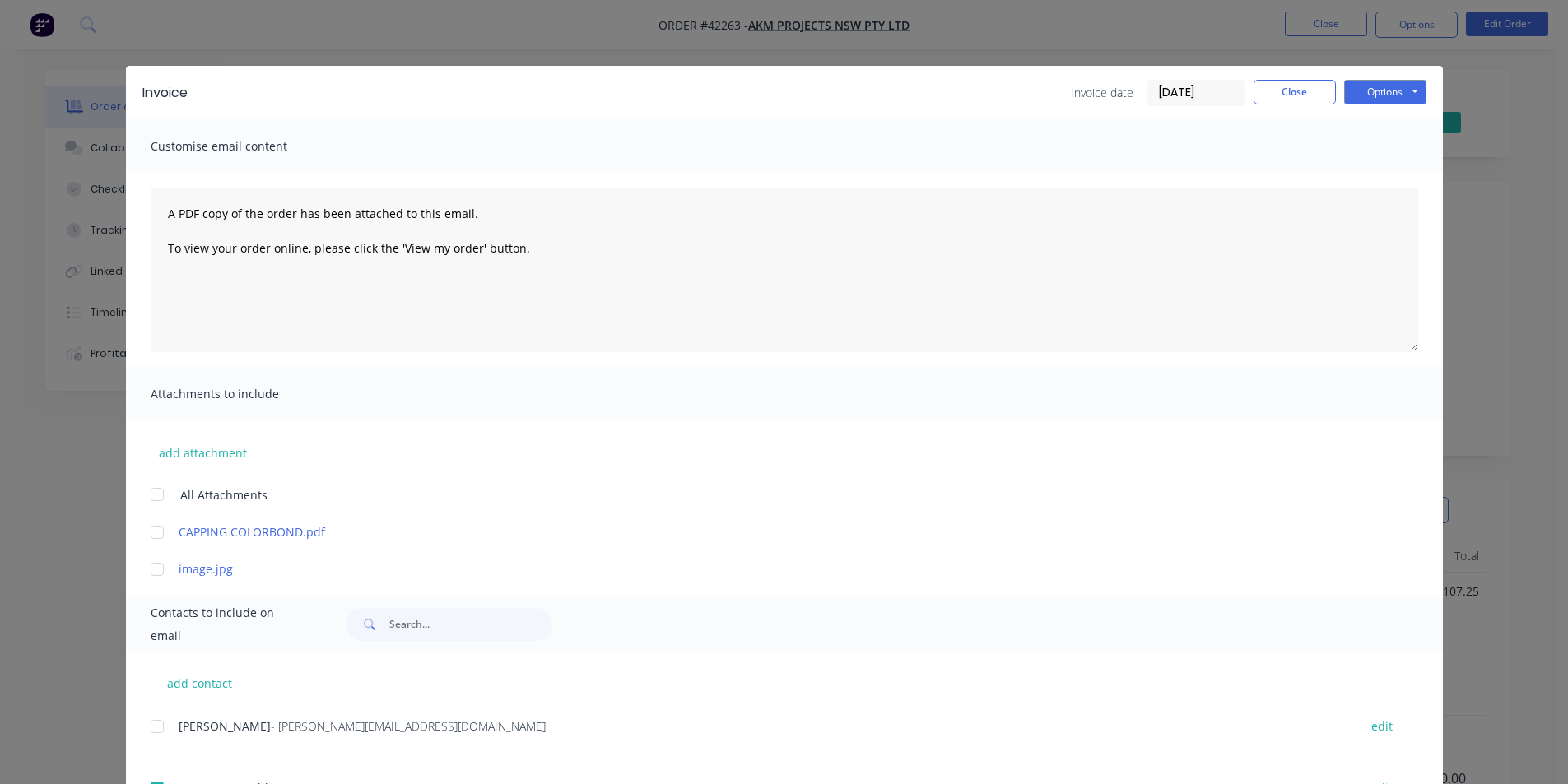
click at [1366, 106] on div "Invoice Invoice date [DATE] Close Options Preview Print Email" at bounding box center [784, 93] width 1316 height 54
click at [1372, 98] on button "Options" at bounding box center [1385, 91] width 82 height 24
click at [1393, 185] on button "Email" at bounding box center [1397, 175] width 106 height 27
click at [1296, 97] on button "Close" at bounding box center [1295, 91] width 82 height 24
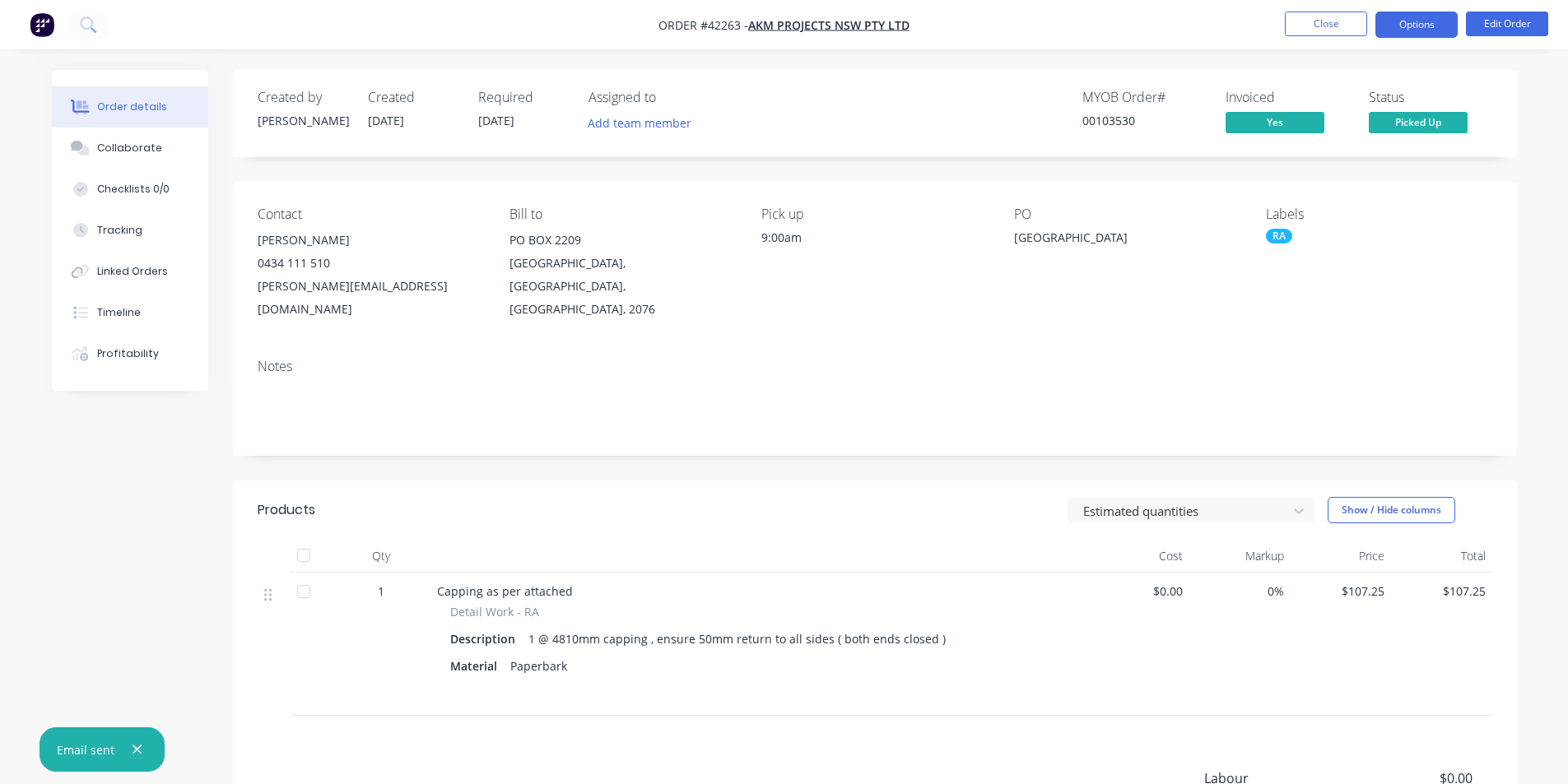
click at [1431, 30] on button "Options" at bounding box center [1416, 24] width 82 height 26
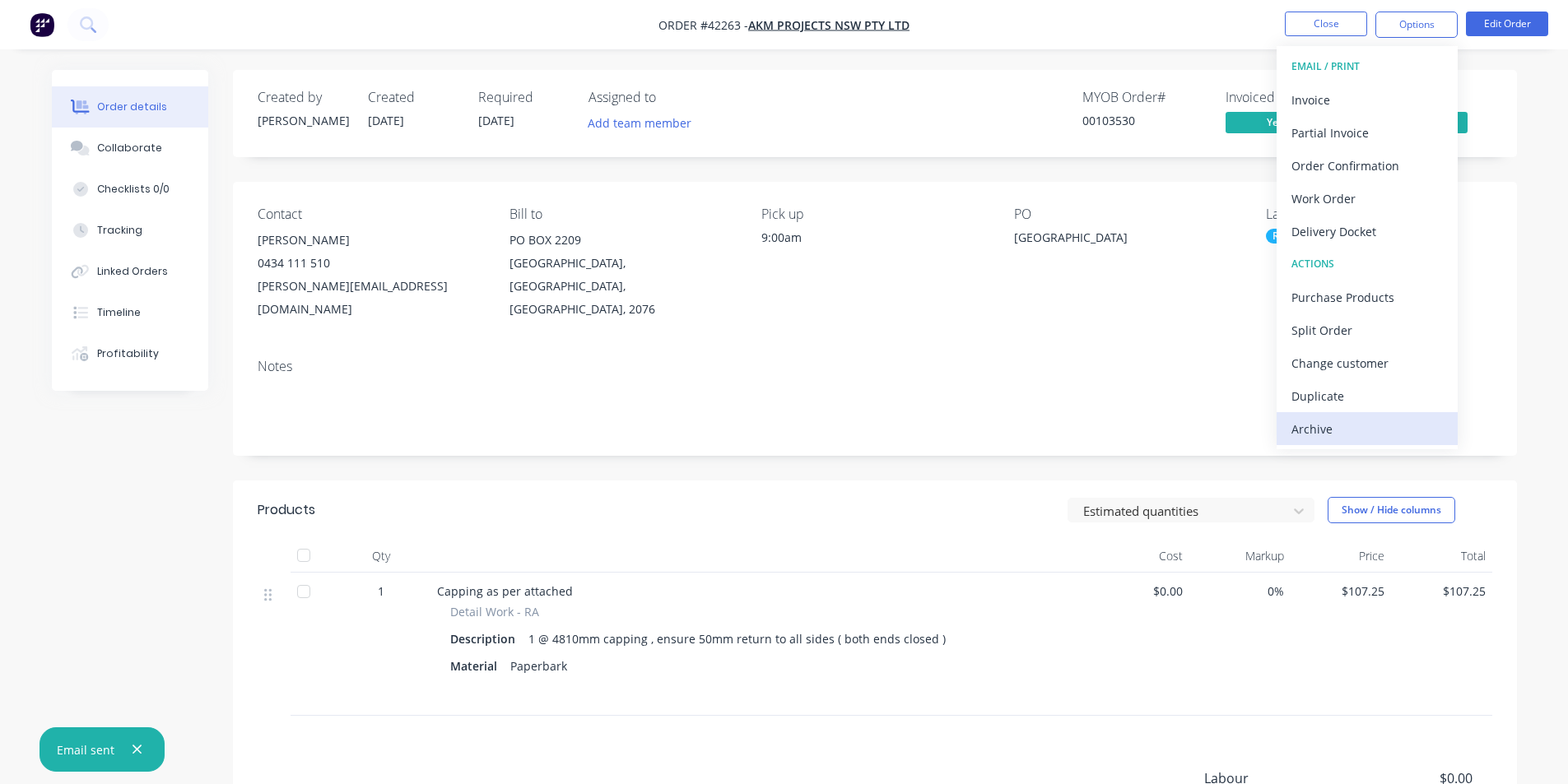
click at [1327, 440] on div "Archive" at bounding box center [1367, 429] width 152 height 23
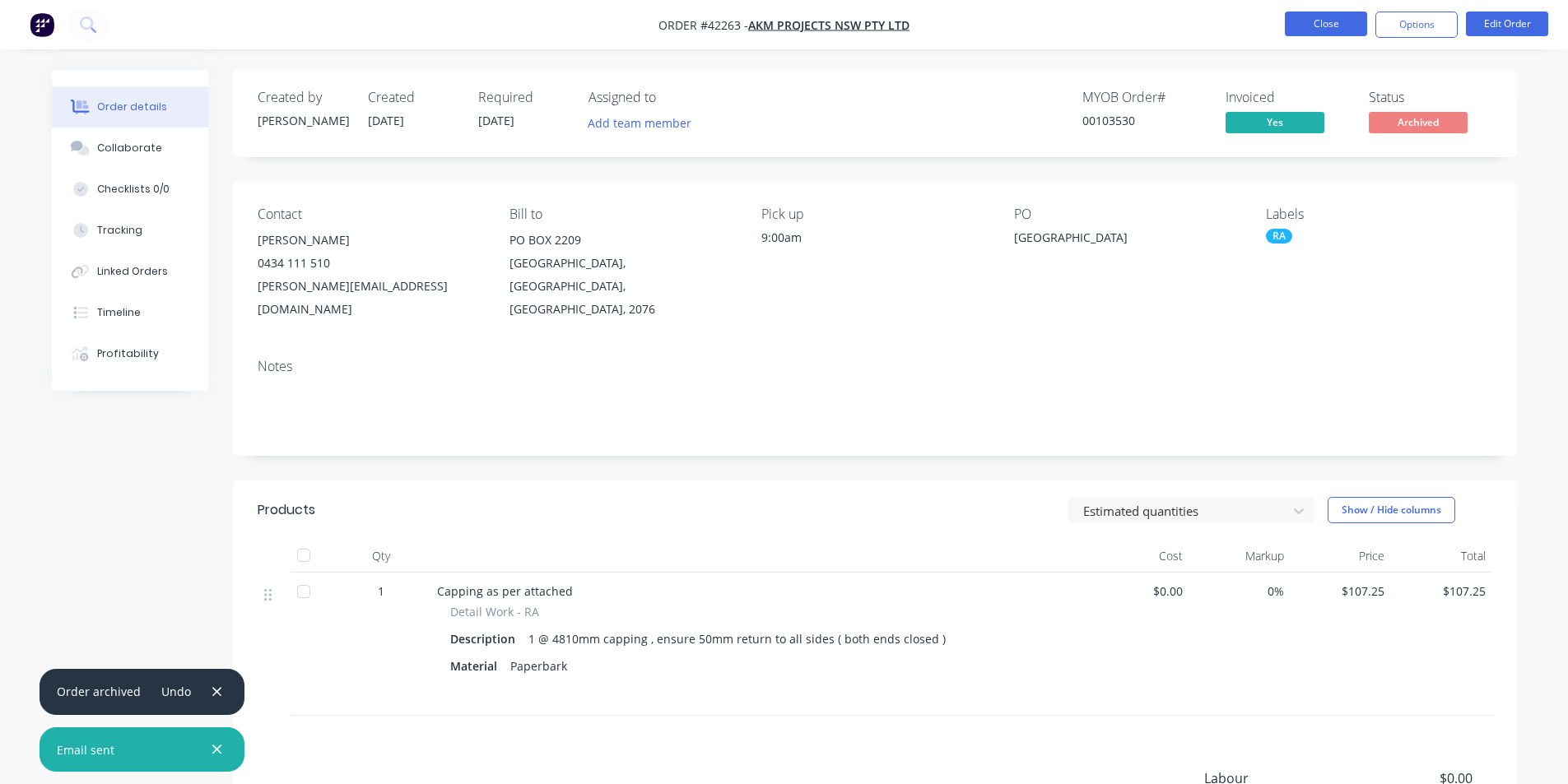
click at [1319, 29] on button "Close" at bounding box center [1326, 23] width 82 height 24
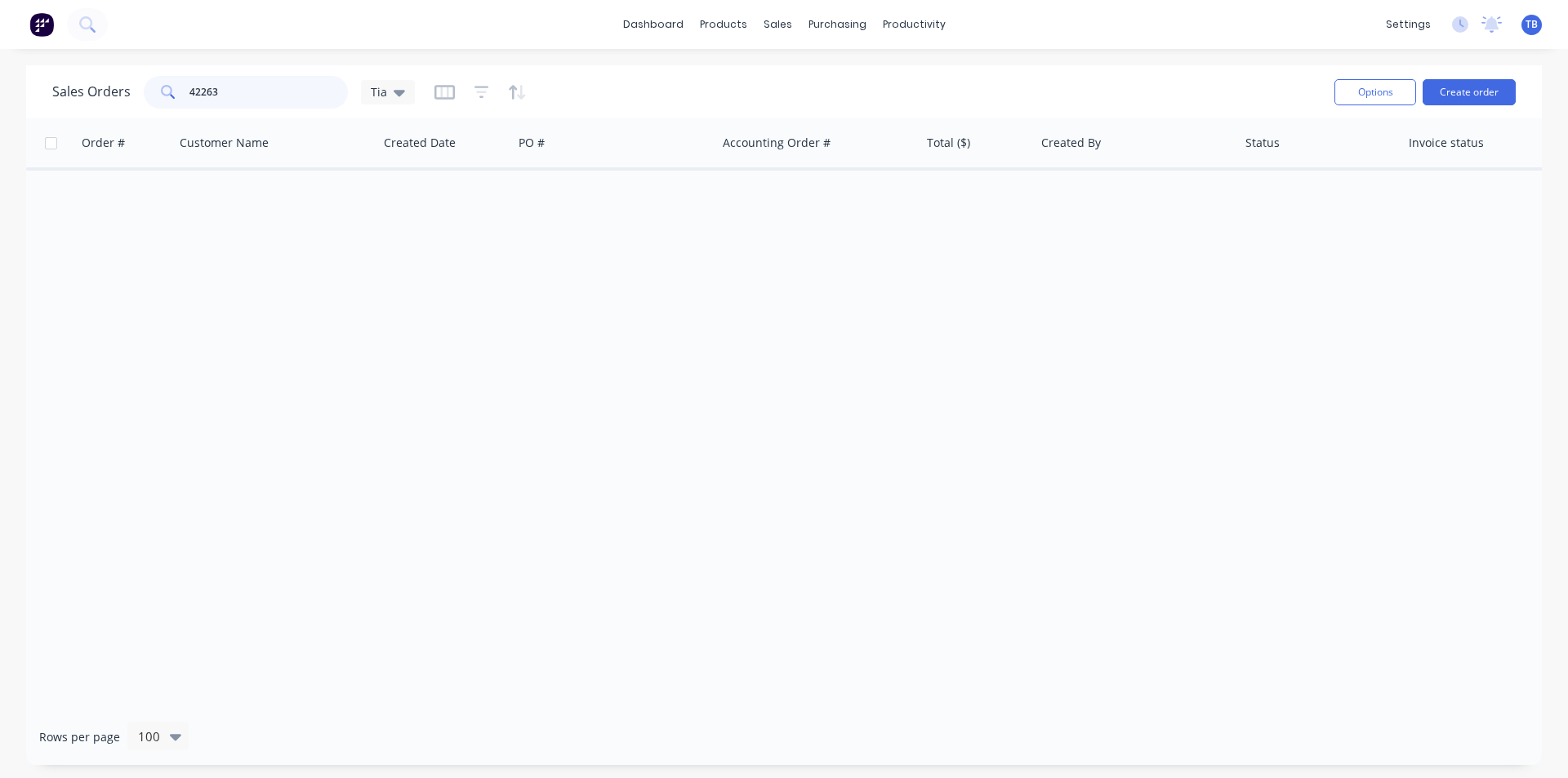
drag, startPoint x: 244, startPoint y: 89, endPoint x: 79, endPoint y: 92, distance: 165.0
click at [83, 99] on div "Sales Orders 42263 Tia" at bounding box center [234, 92] width 363 height 32
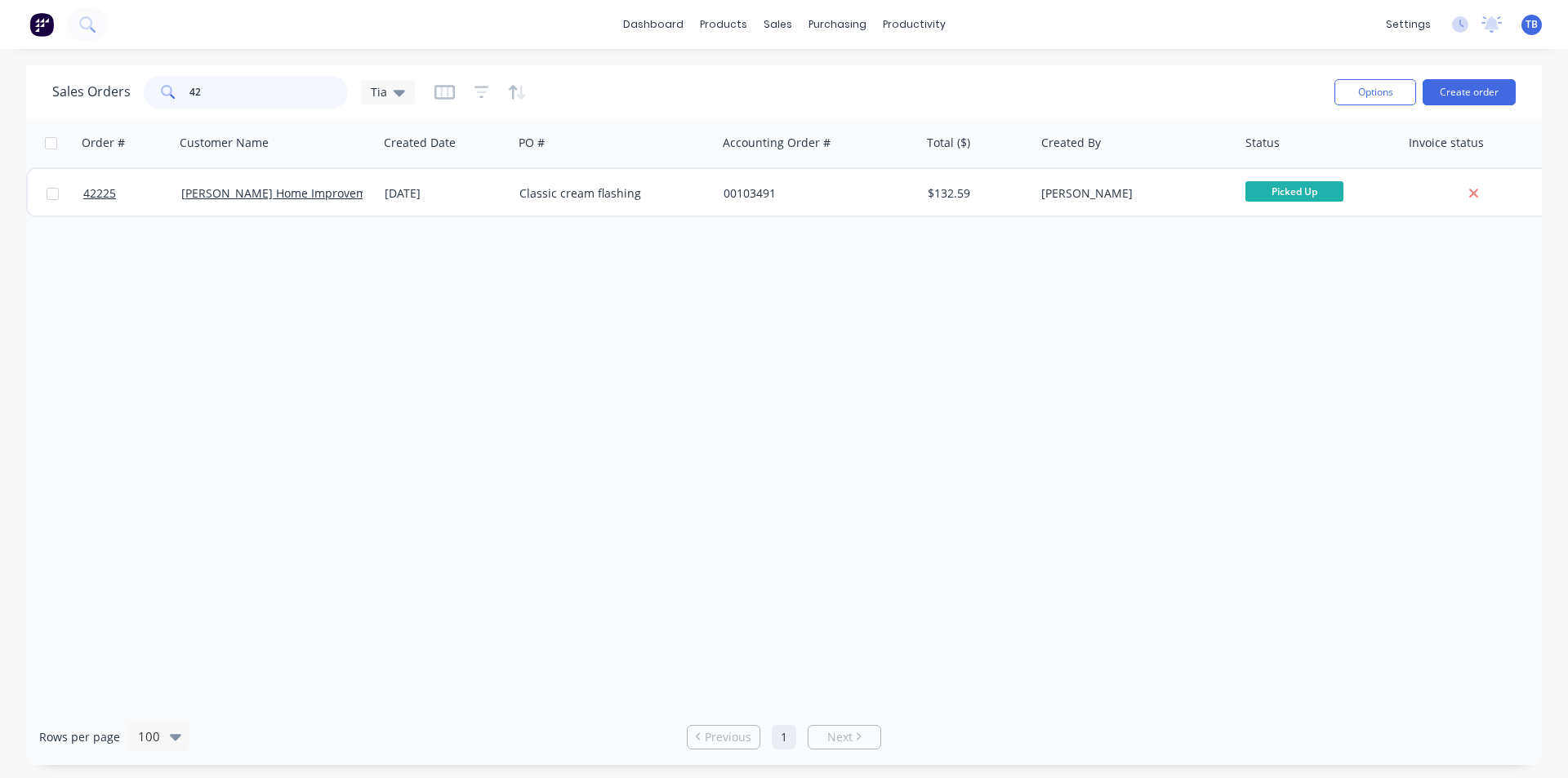
type input "4"
type input "42263"
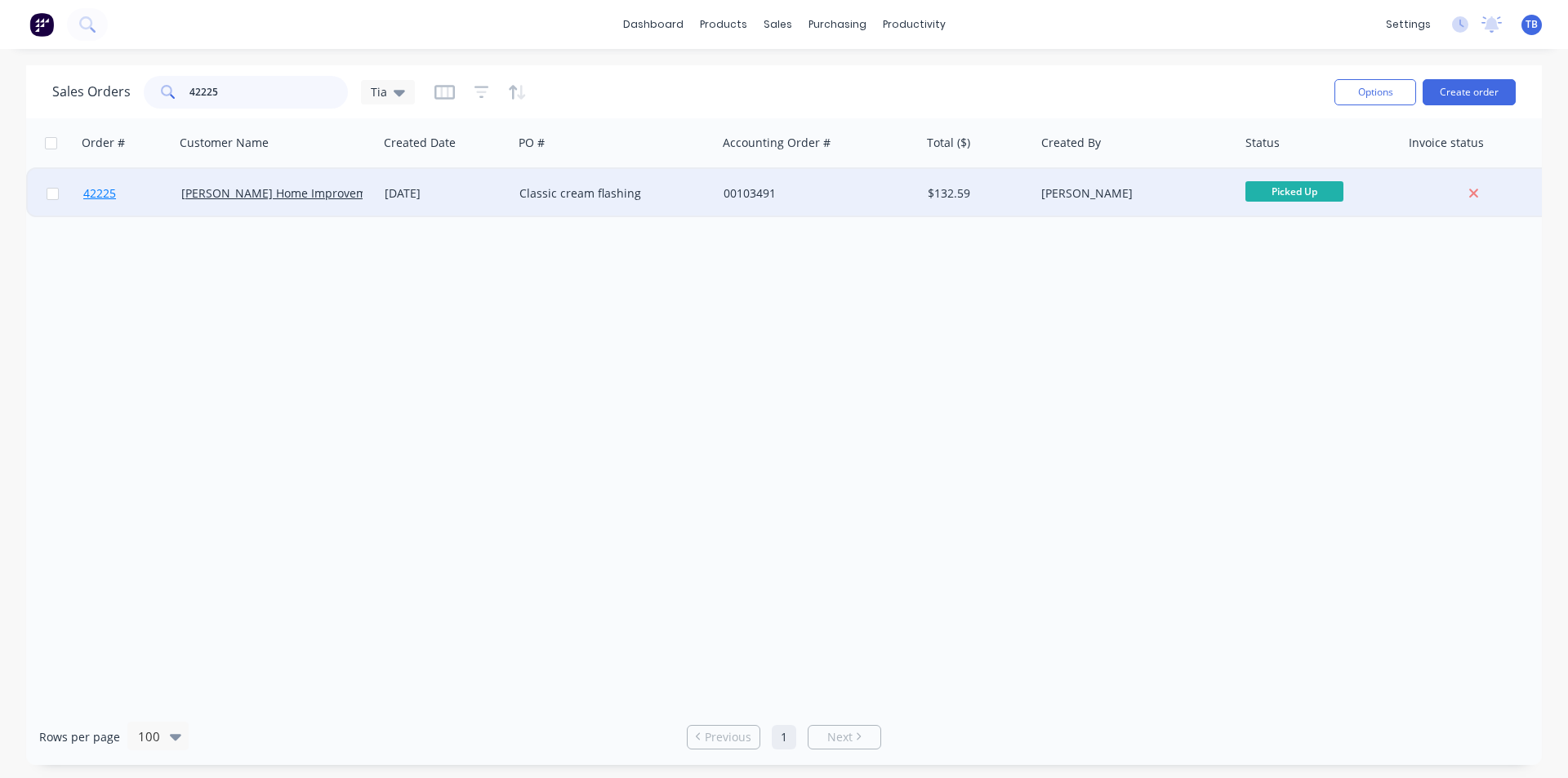
type input "42225"
click at [109, 192] on span "42225" at bounding box center [99, 194] width 32 height 17
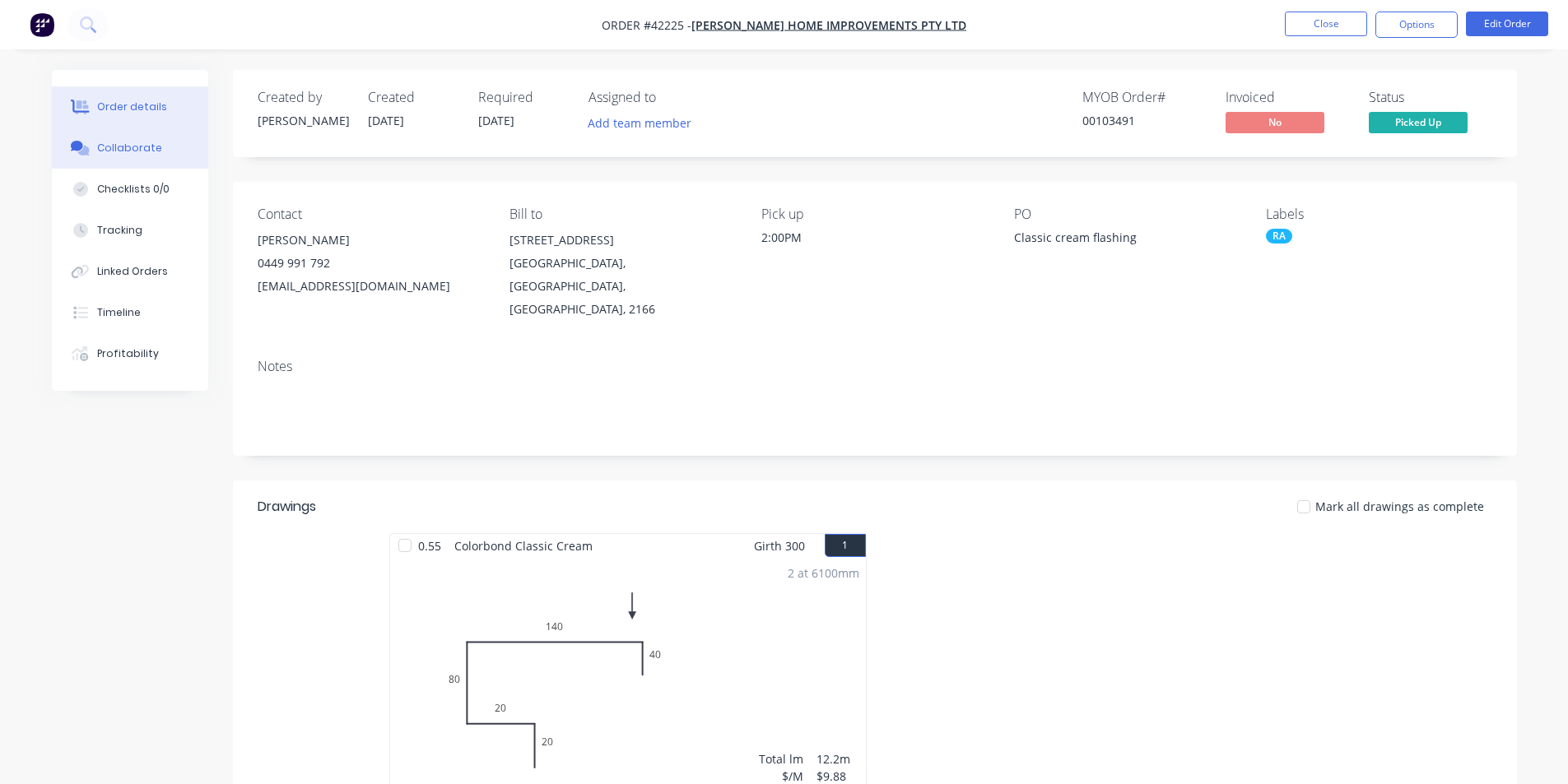
click at [113, 143] on div "Collaborate" at bounding box center [130, 148] width 65 height 15
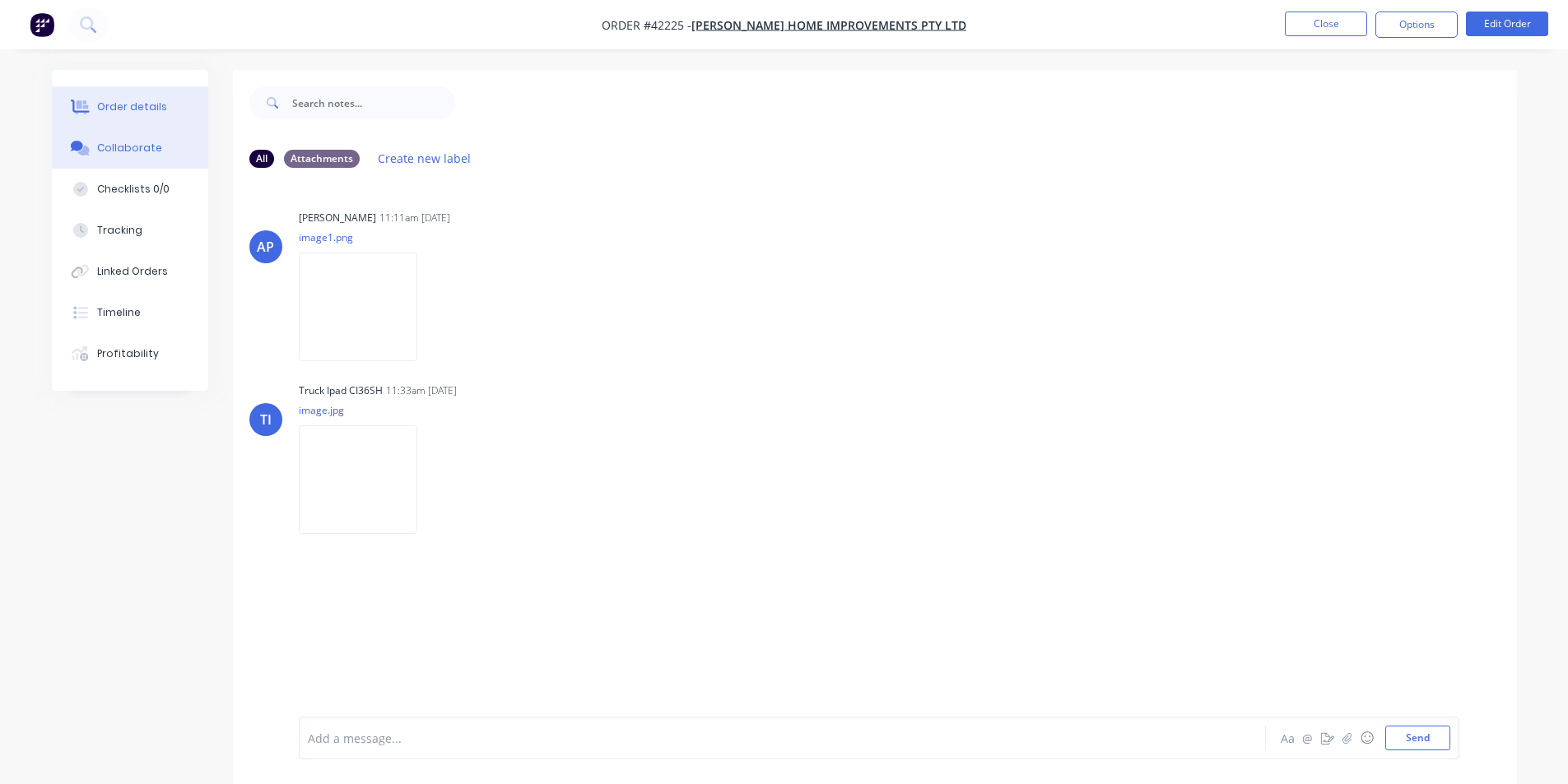
click at [112, 112] on div "Order details" at bounding box center [132, 107] width 70 height 15
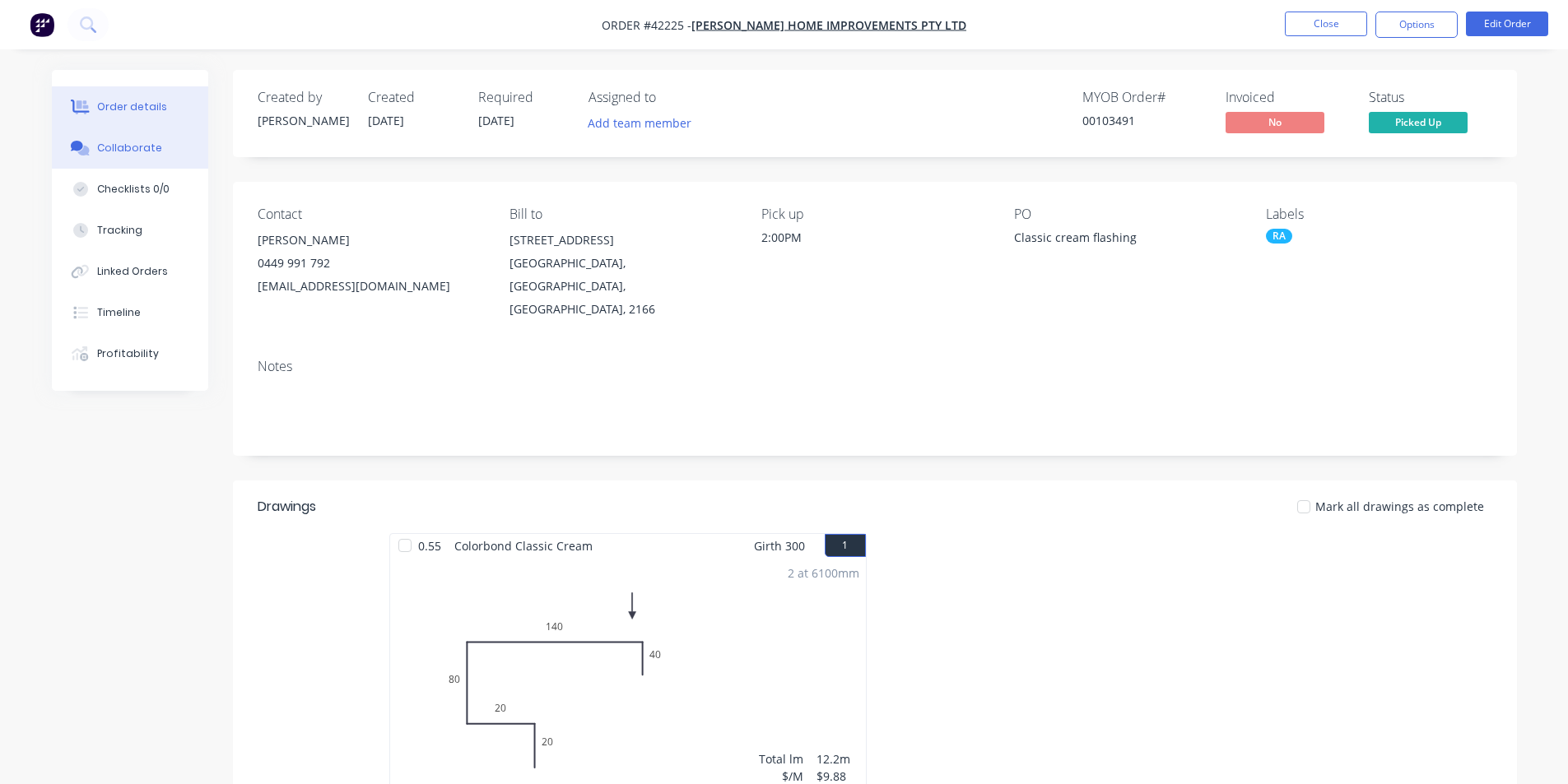
click at [165, 142] on button "Collaborate" at bounding box center [130, 148] width 156 height 41
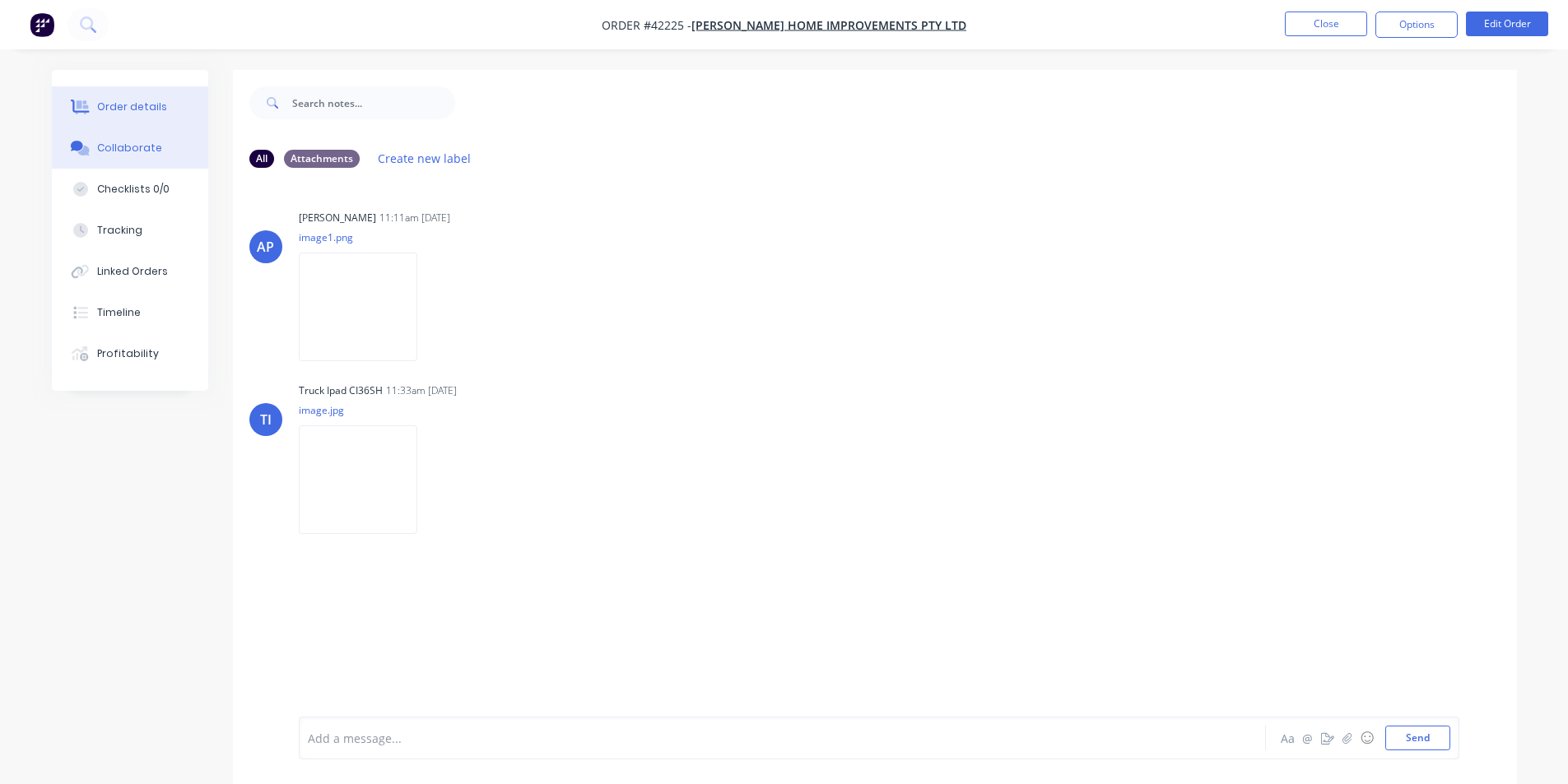
click at [151, 100] on div "Order details" at bounding box center [132, 107] width 70 height 15
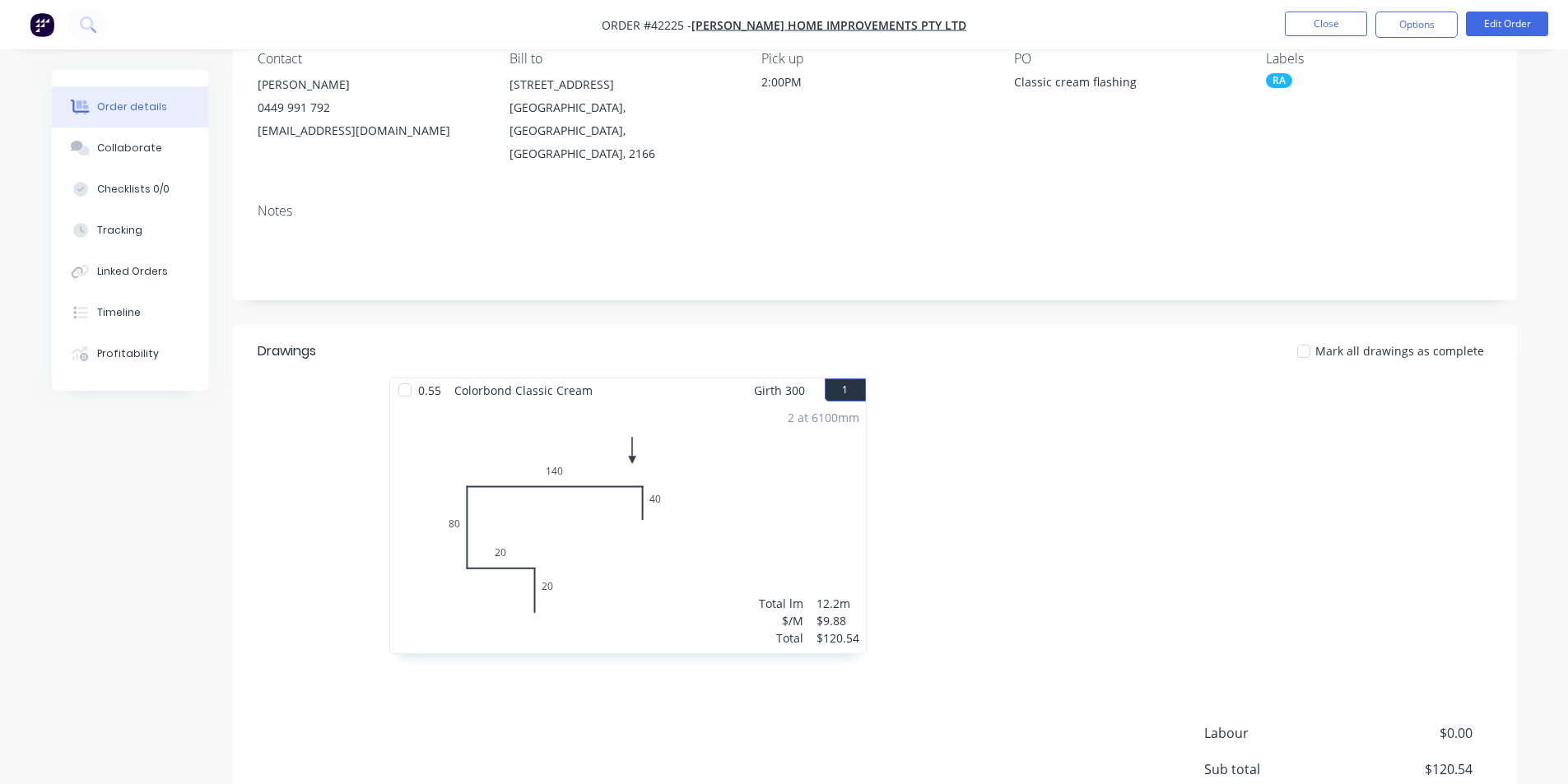
scroll to position [312, 0]
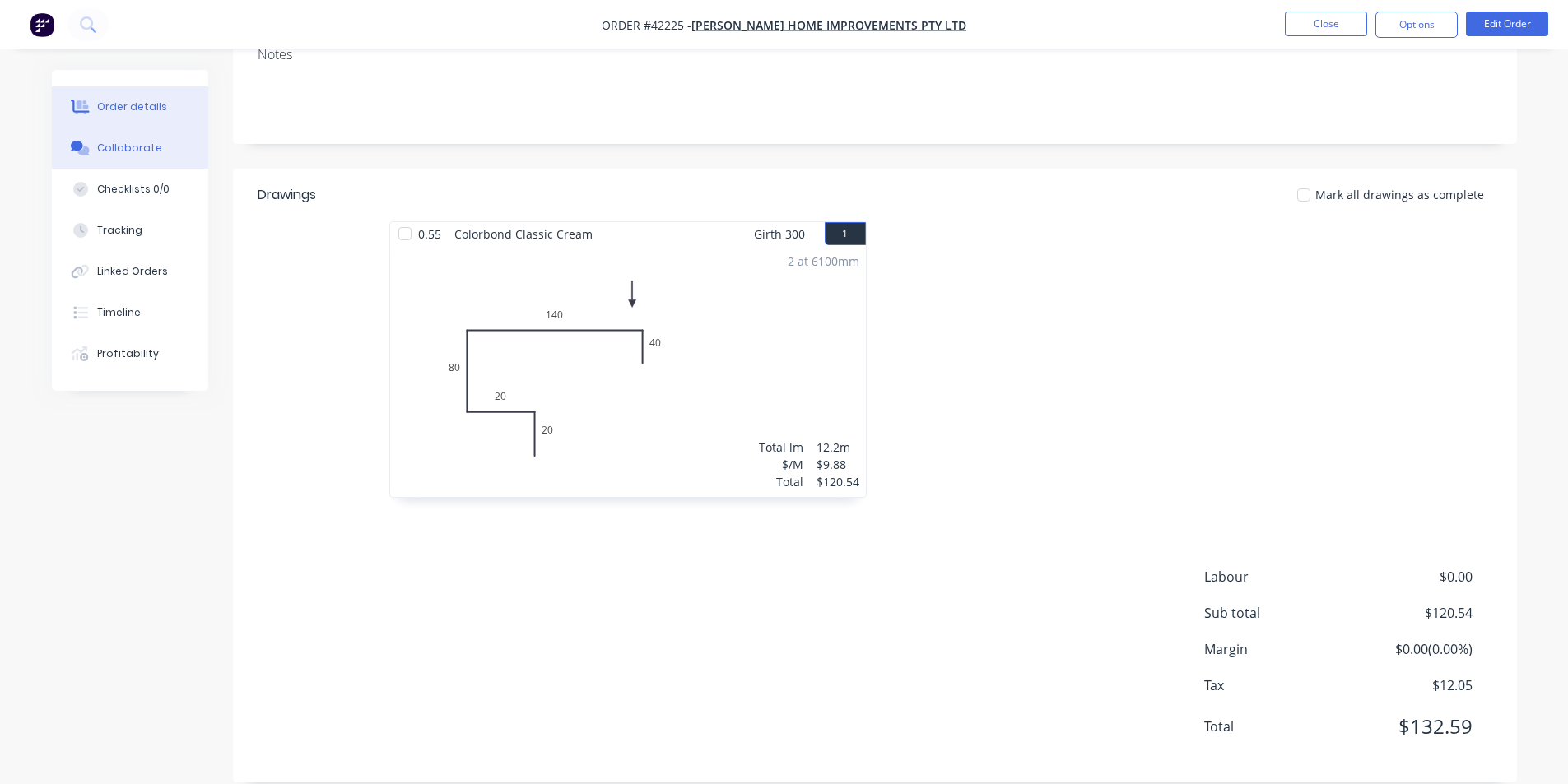
click at [87, 135] on button "Collaborate" at bounding box center [130, 148] width 156 height 41
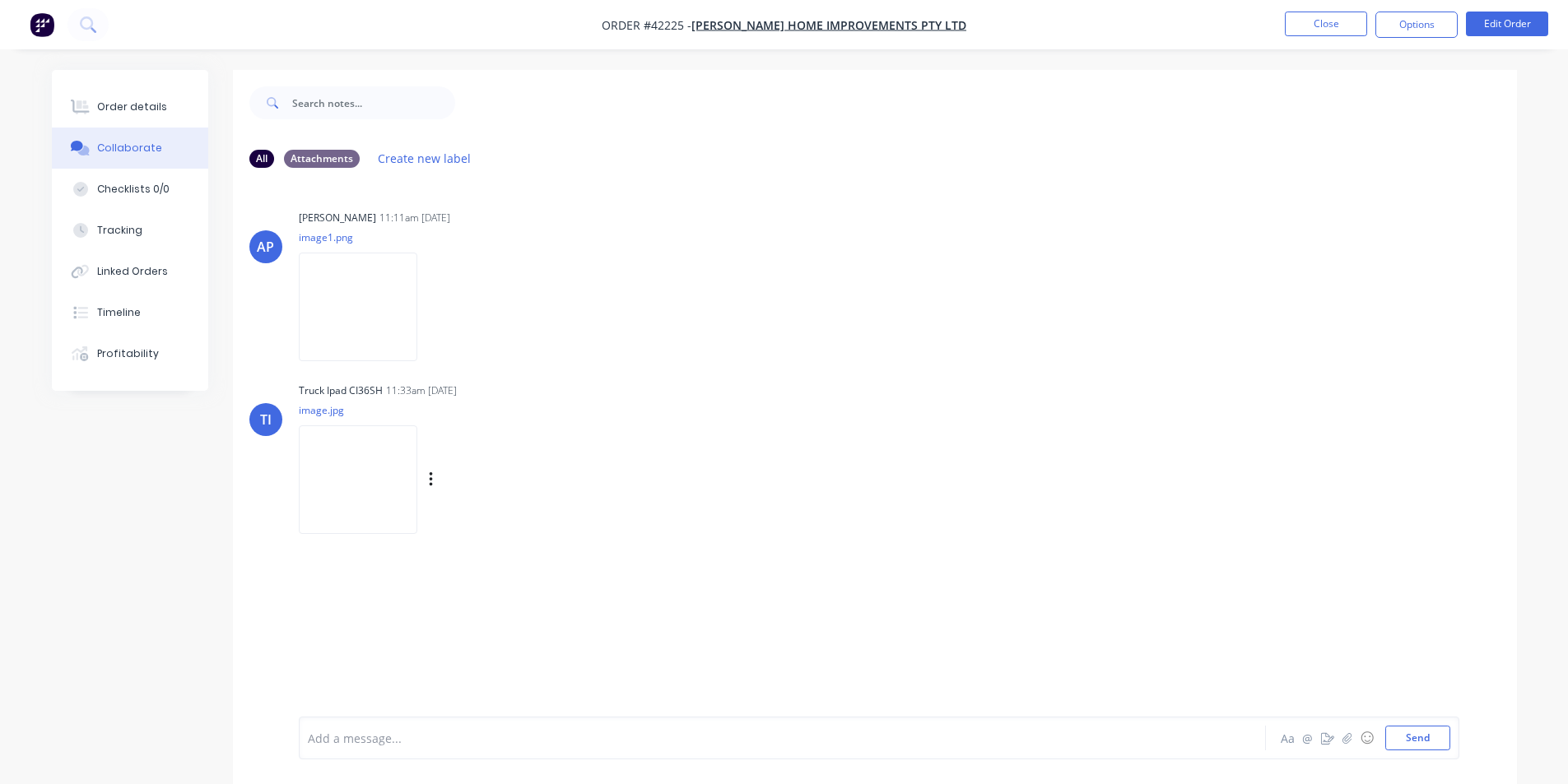
click at [407, 465] on img at bounding box center [357, 479] width 118 height 108
click at [148, 114] on button "Order details" at bounding box center [130, 106] width 156 height 41
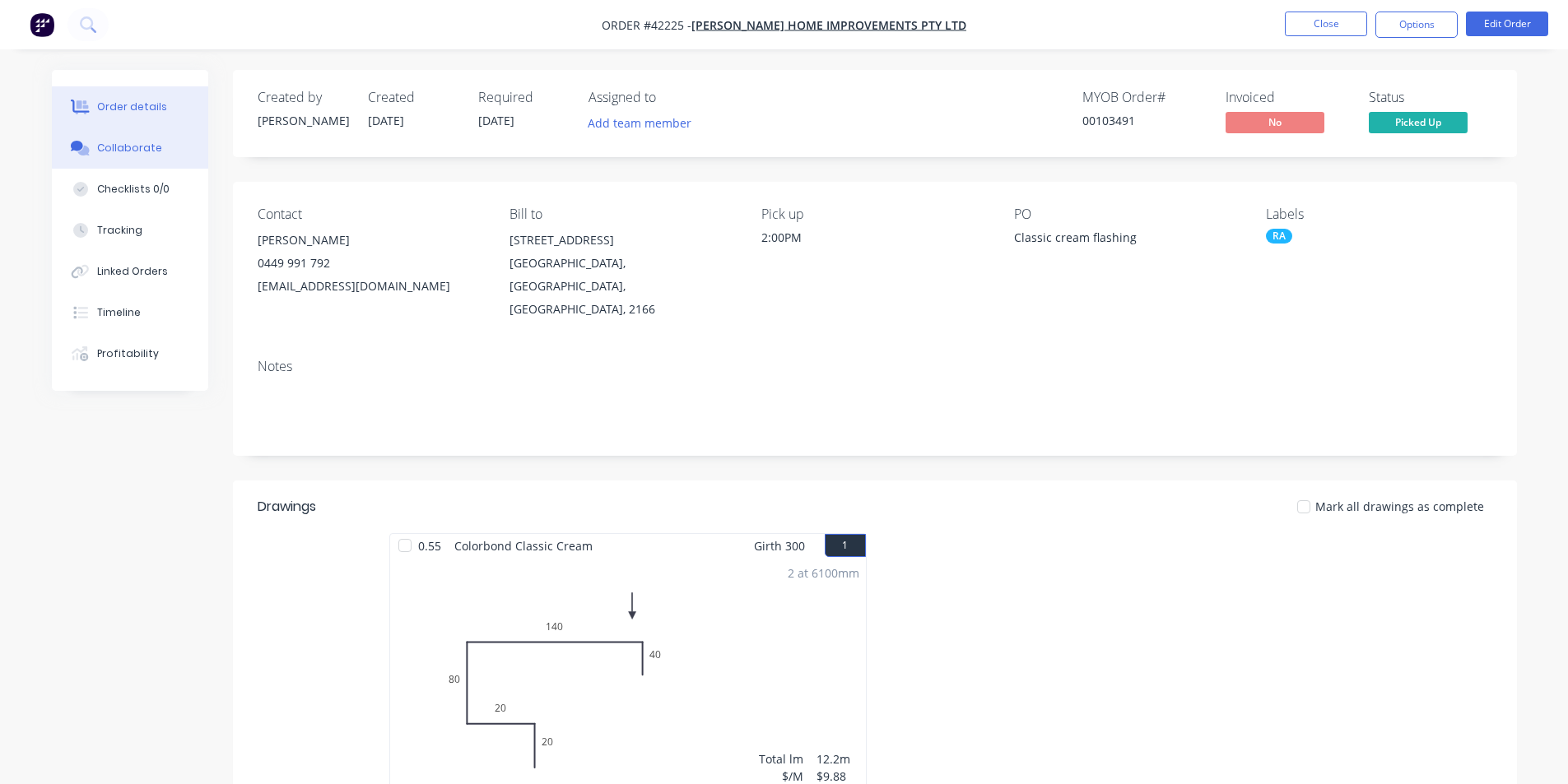
click at [129, 144] on div "Collaborate" at bounding box center [130, 148] width 65 height 15
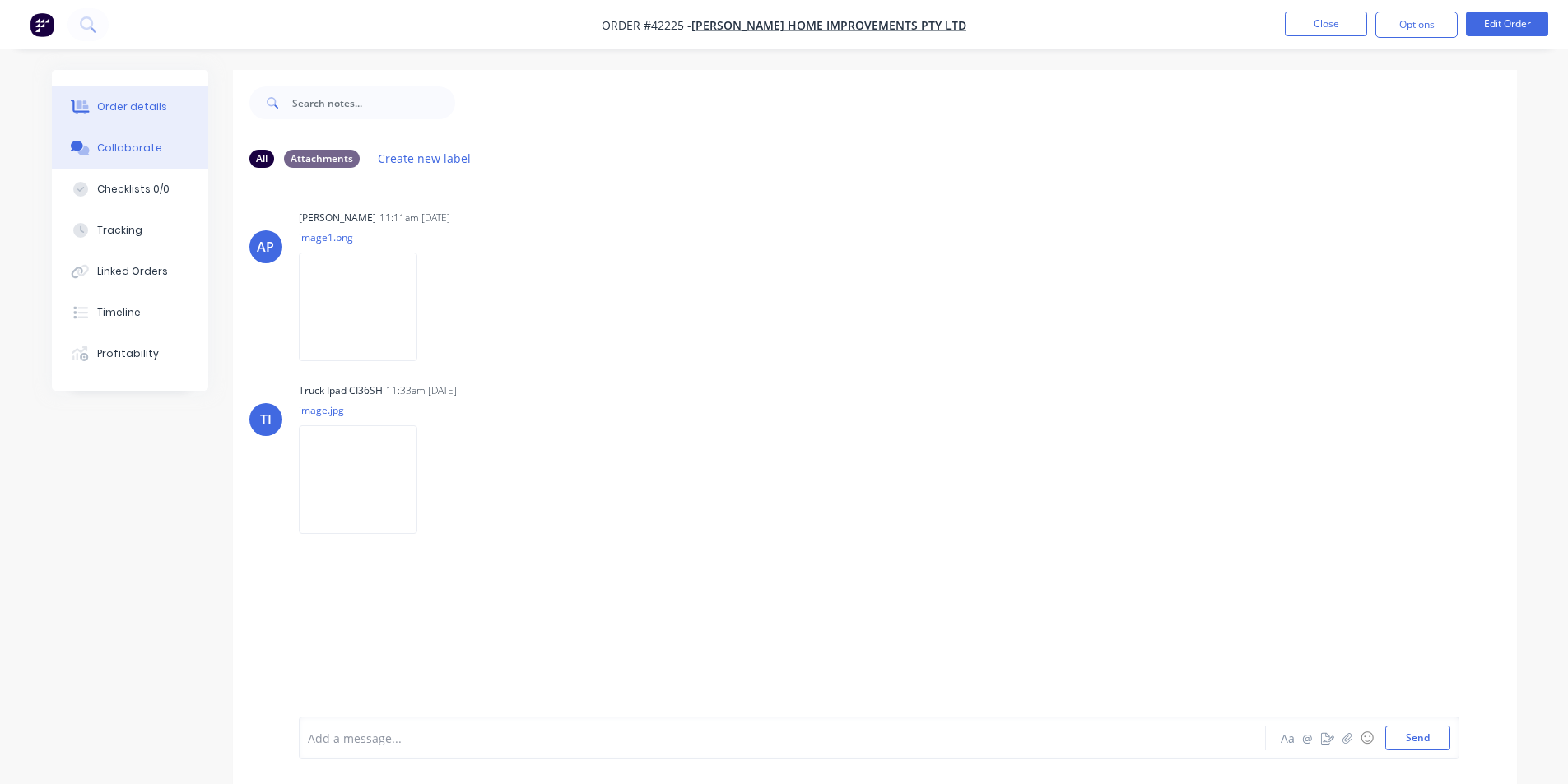
click at [150, 104] on div "Order details" at bounding box center [132, 107] width 70 height 15
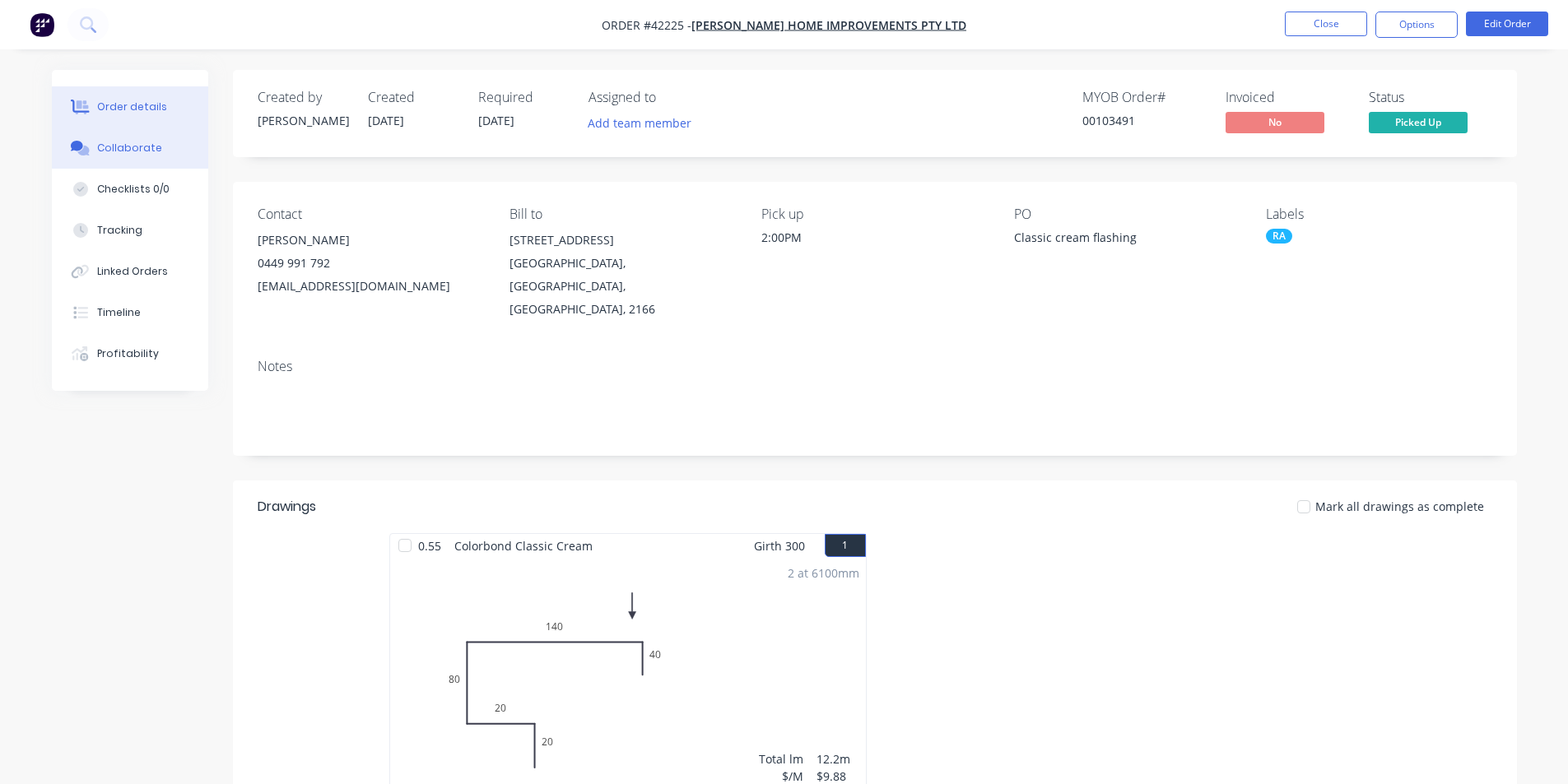
click at [135, 156] on button "Collaborate" at bounding box center [130, 148] width 156 height 41
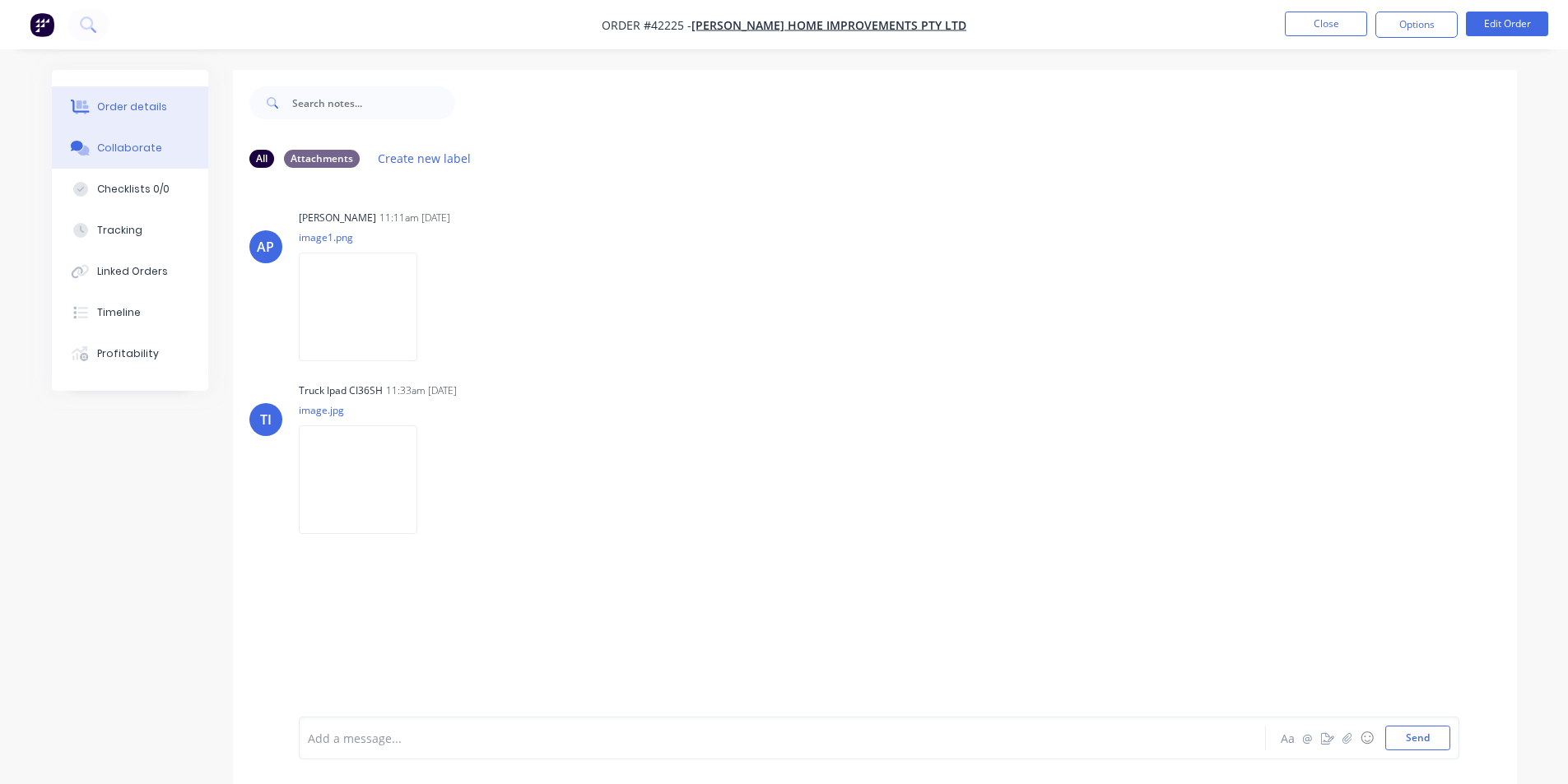
click at [158, 102] on div "Order details" at bounding box center [132, 107] width 70 height 15
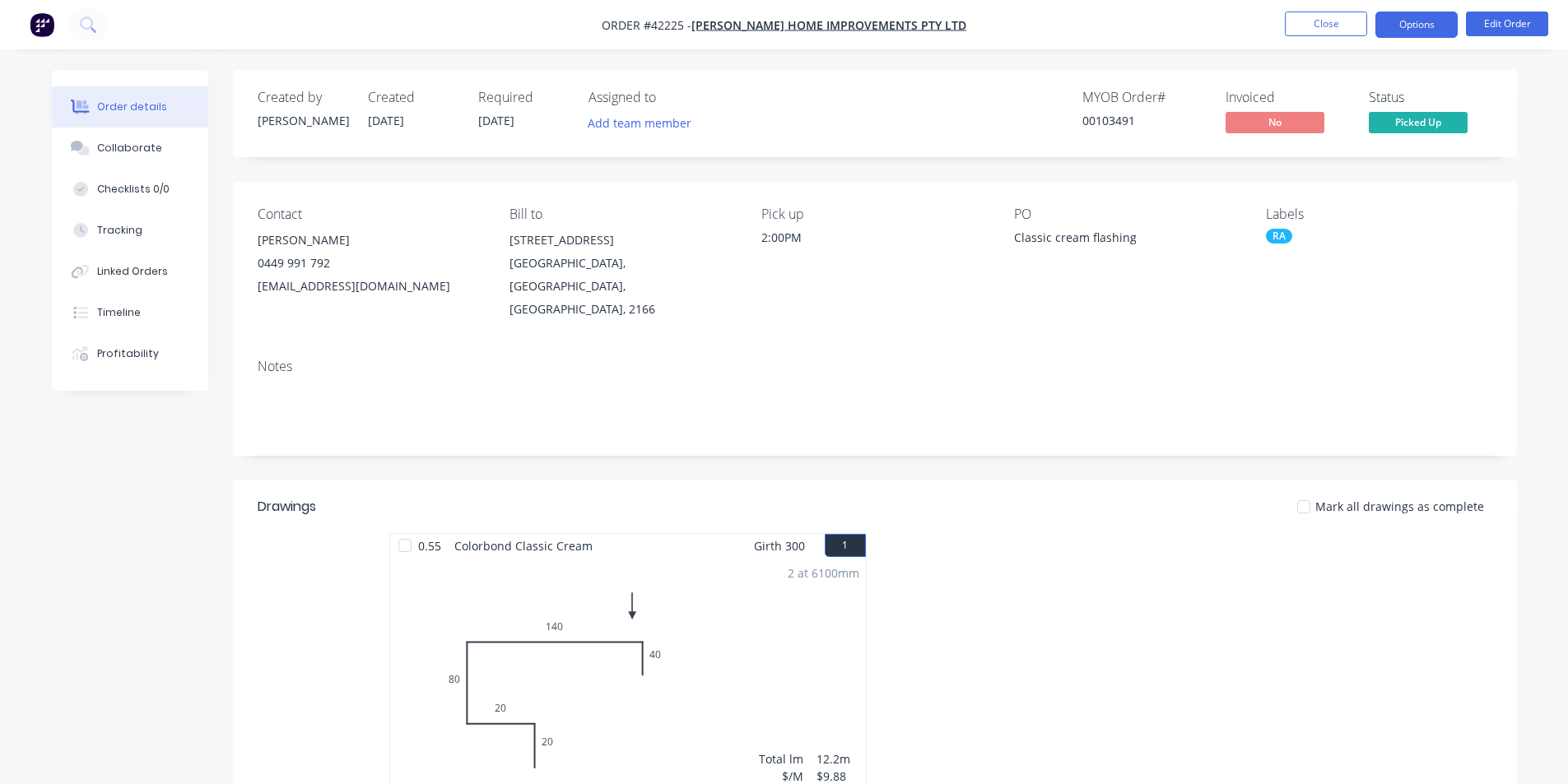
click at [1417, 30] on button "Options" at bounding box center [1416, 24] width 82 height 26
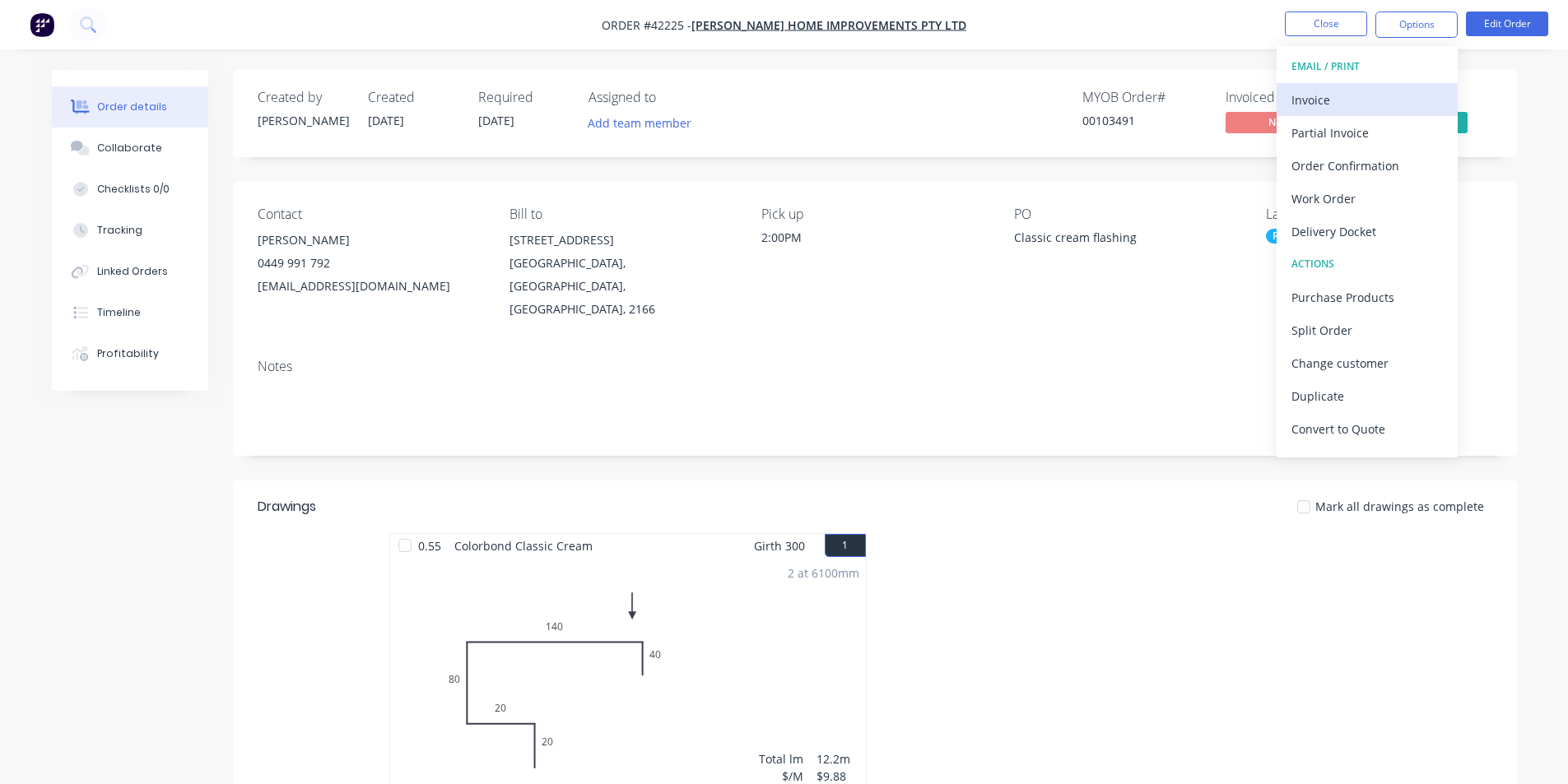
click at [1369, 97] on div "Invoice" at bounding box center [1367, 100] width 152 height 23
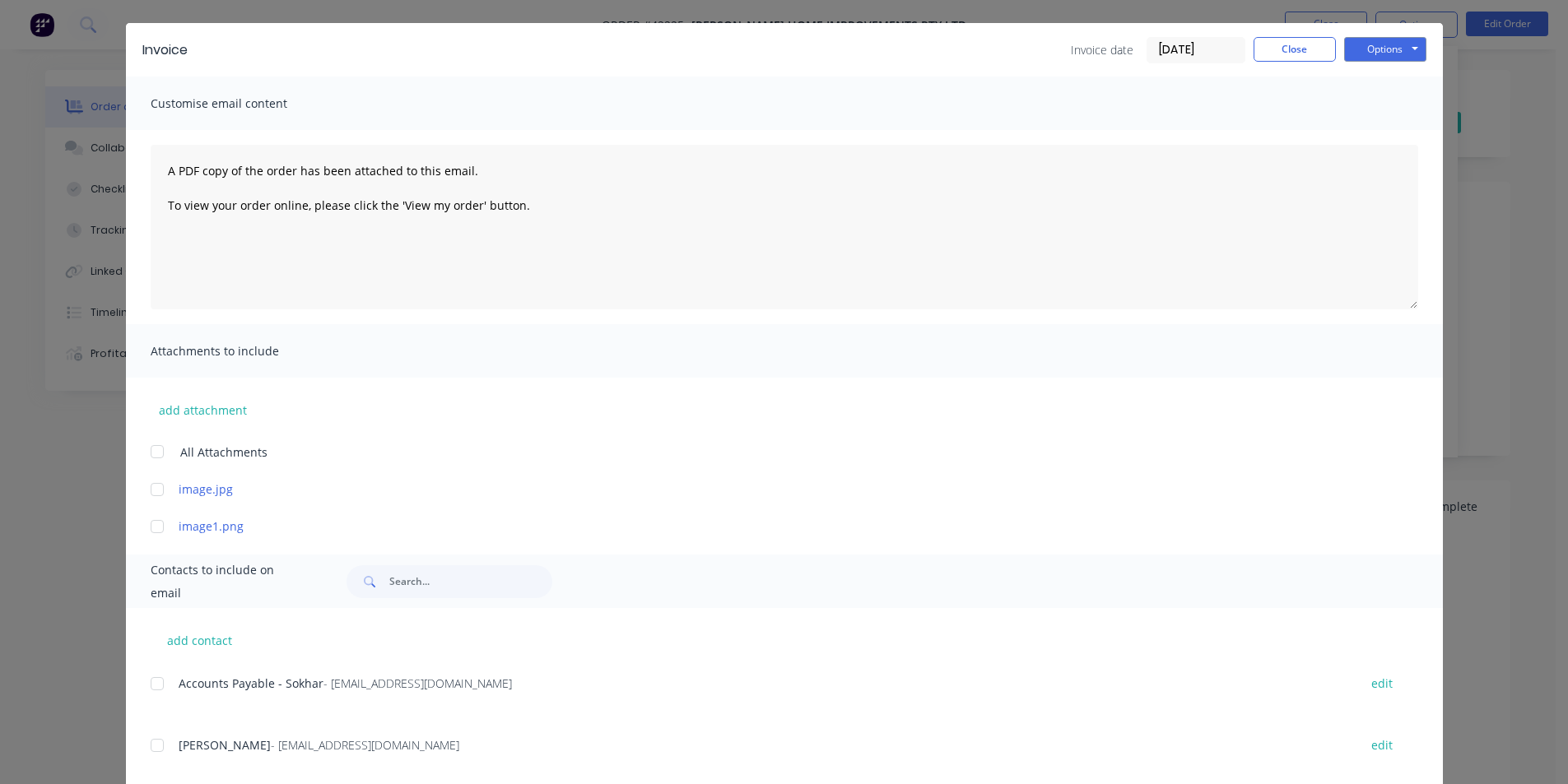
scroll to position [77, 0]
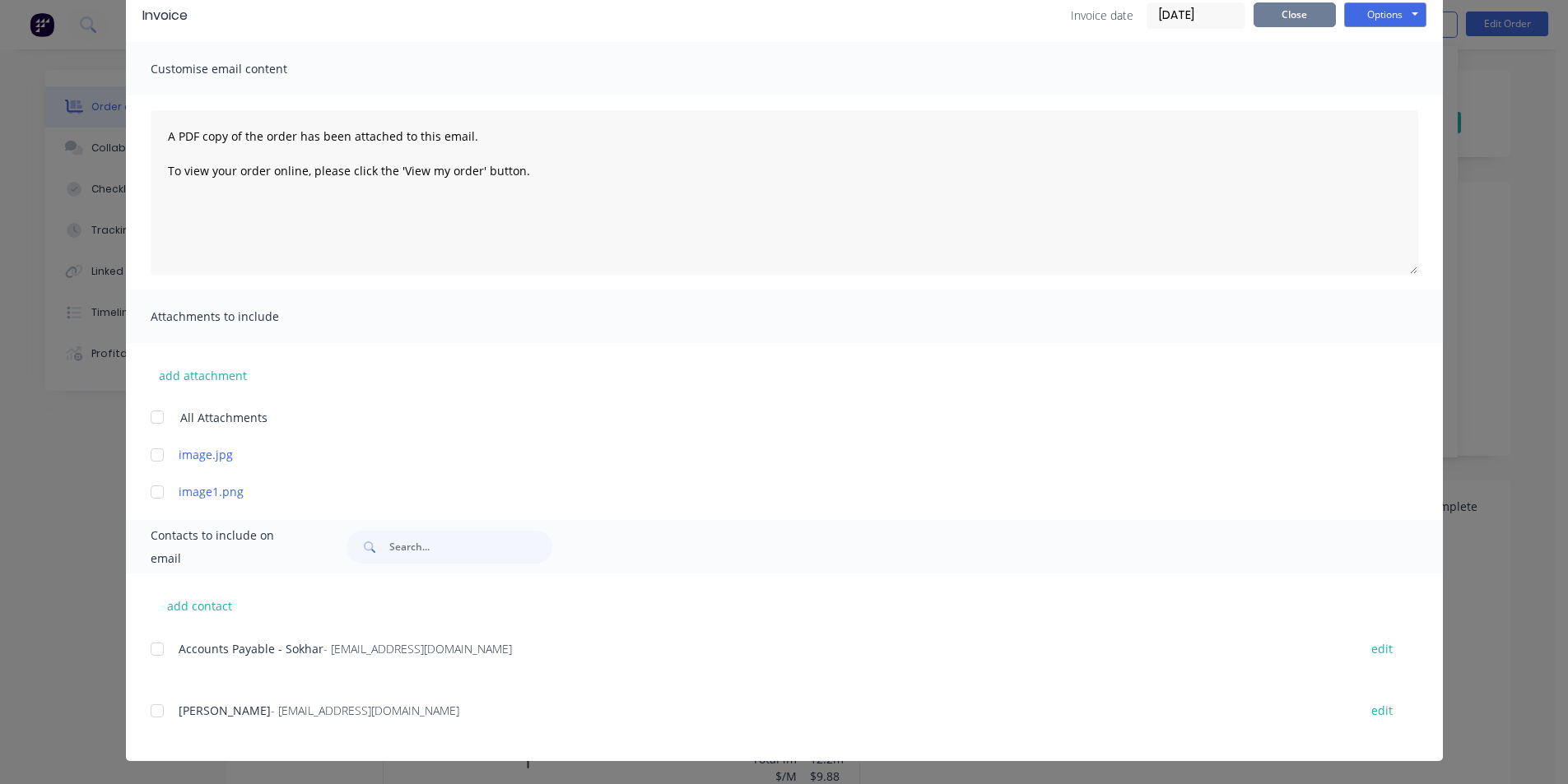
click at [1283, 13] on button "Close" at bounding box center [1295, 14] width 82 height 24
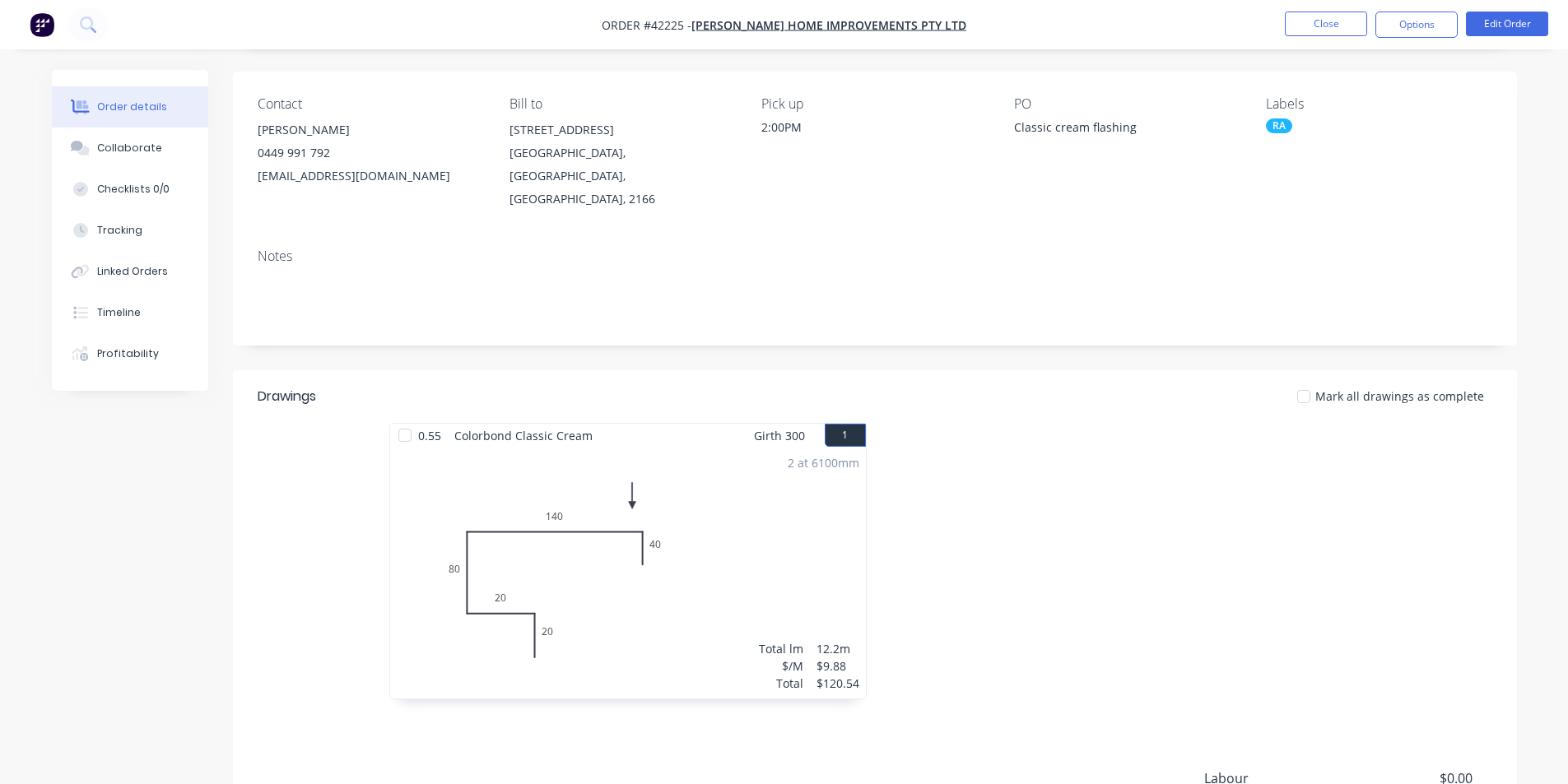
scroll to position [0, 0]
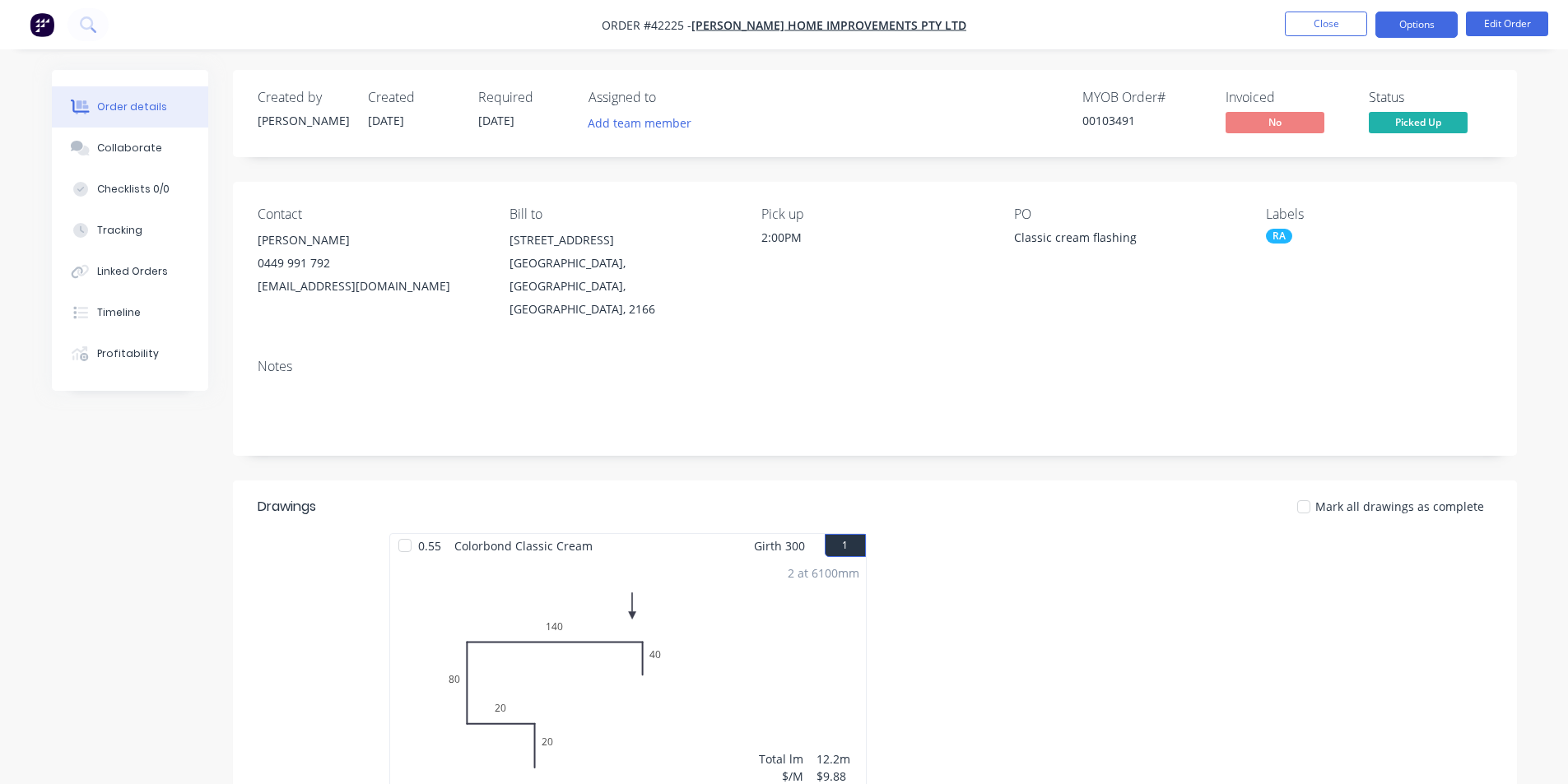
click at [1415, 31] on button "Options" at bounding box center [1416, 24] width 82 height 26
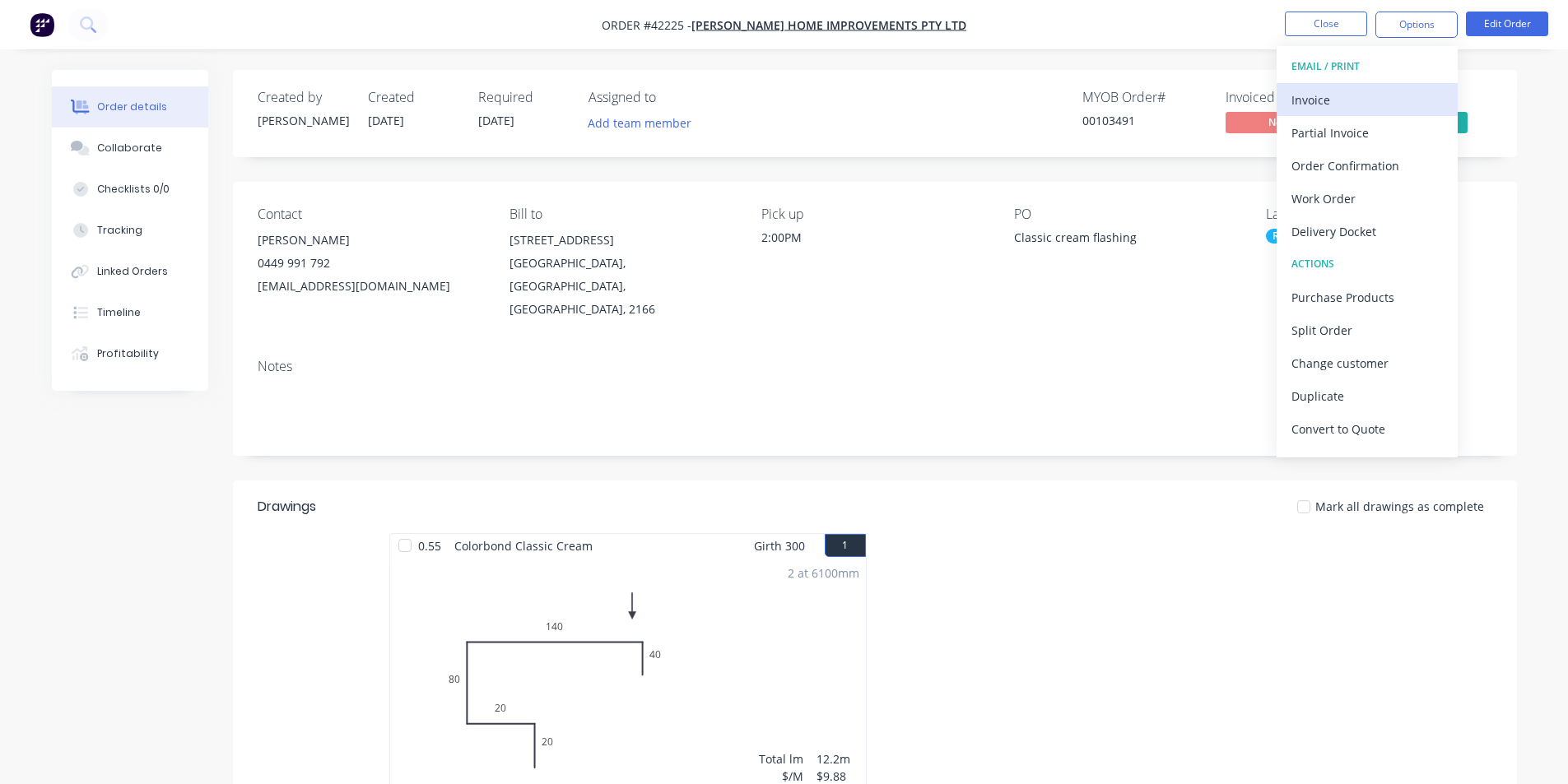
click at [1378, 88] on div "Invoice" at bounding box center [1367, 100] width 152 height 23
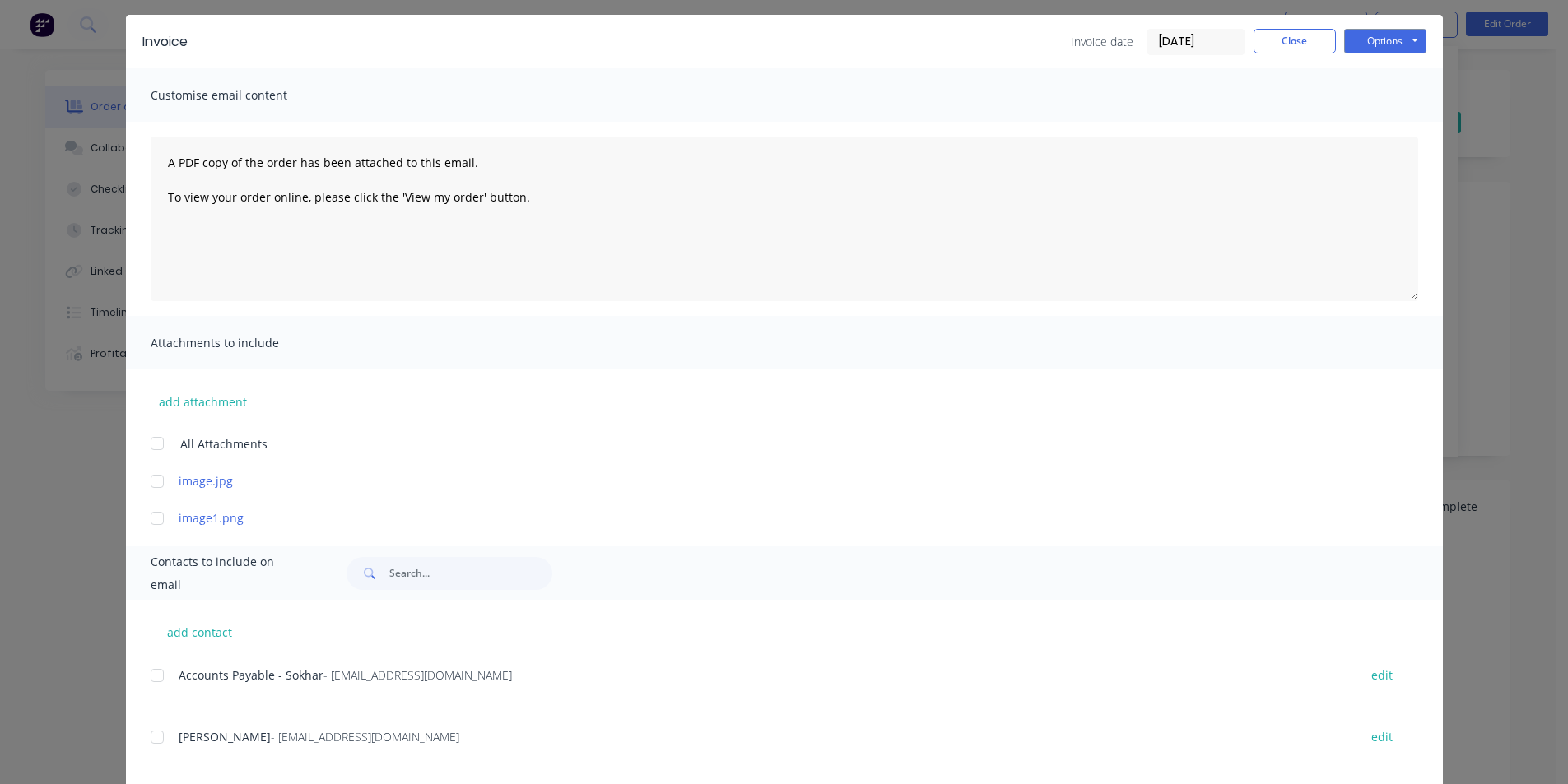
scroll to position [77, 0]
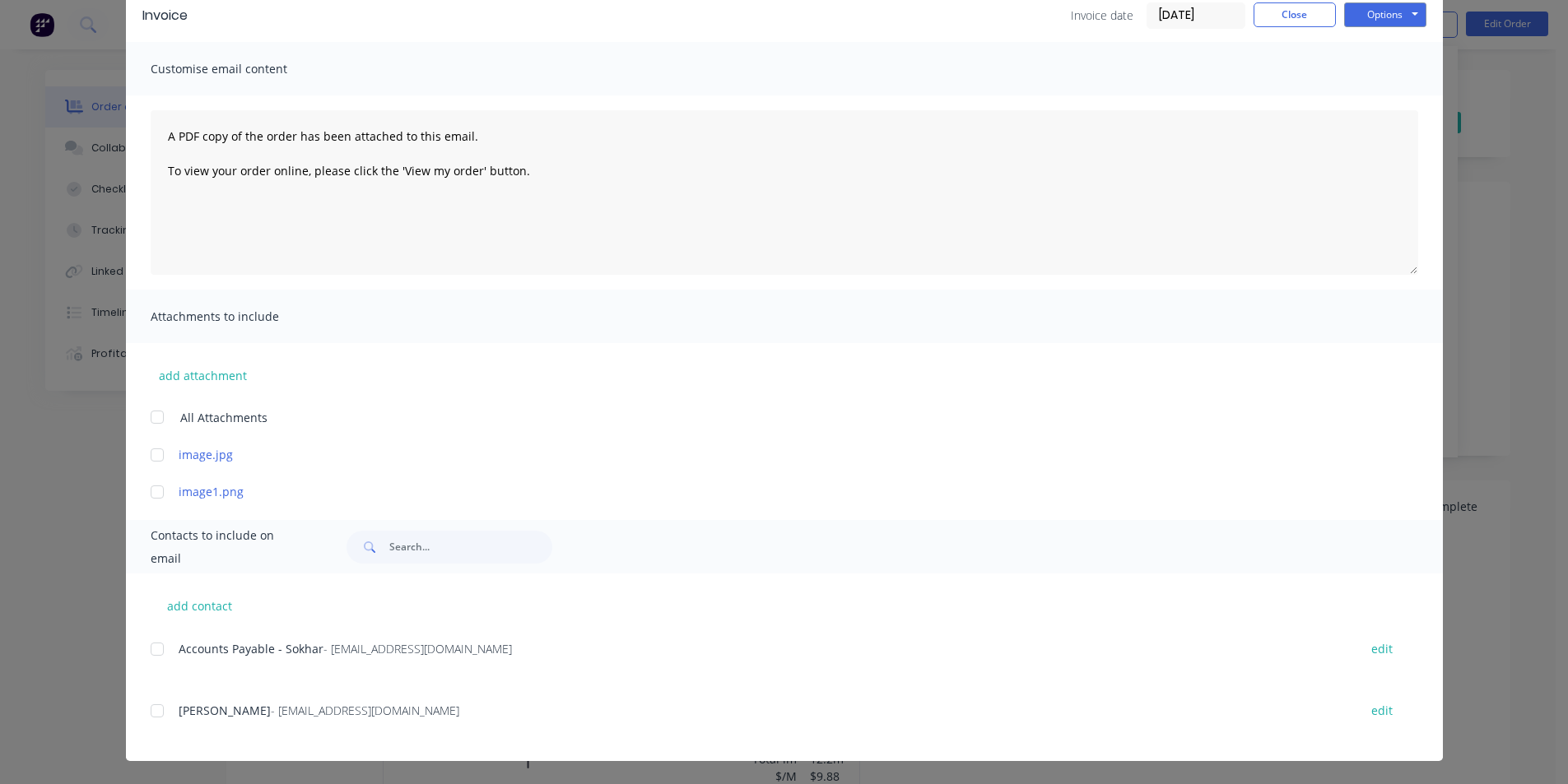
click at [148, 649] on div at bounding box center [157, 649] width 33 height 33
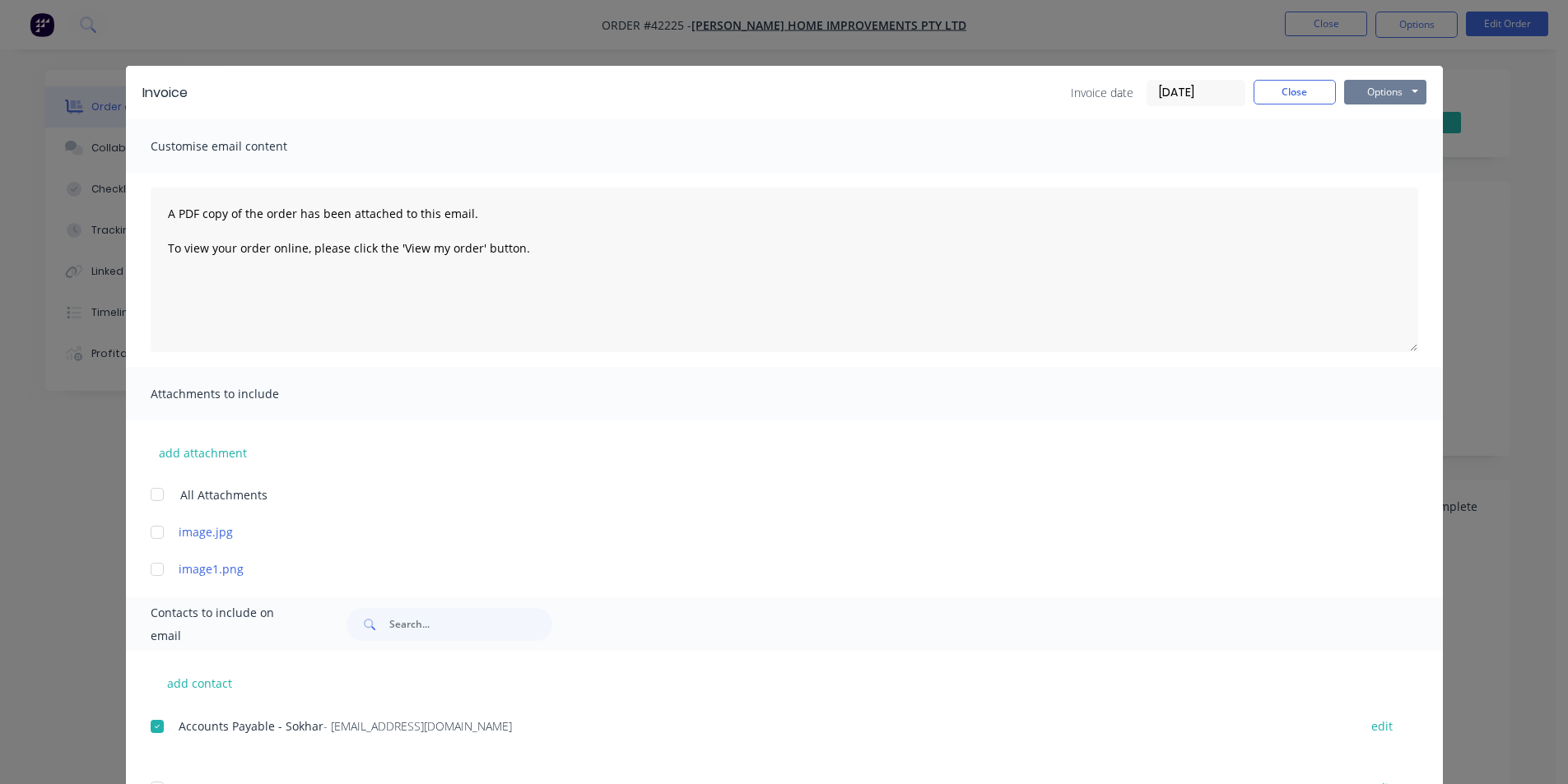
click at [1396, 97] on button "Options" at bounding box center [1385, 91] width 82 height 24
click at [1381, 174] on button "Email" at bounding box center [1397, 175] width 106 height 27
click at [1291, 99] on button "Close" at bounding box center [1295, 91] width 82 height 24
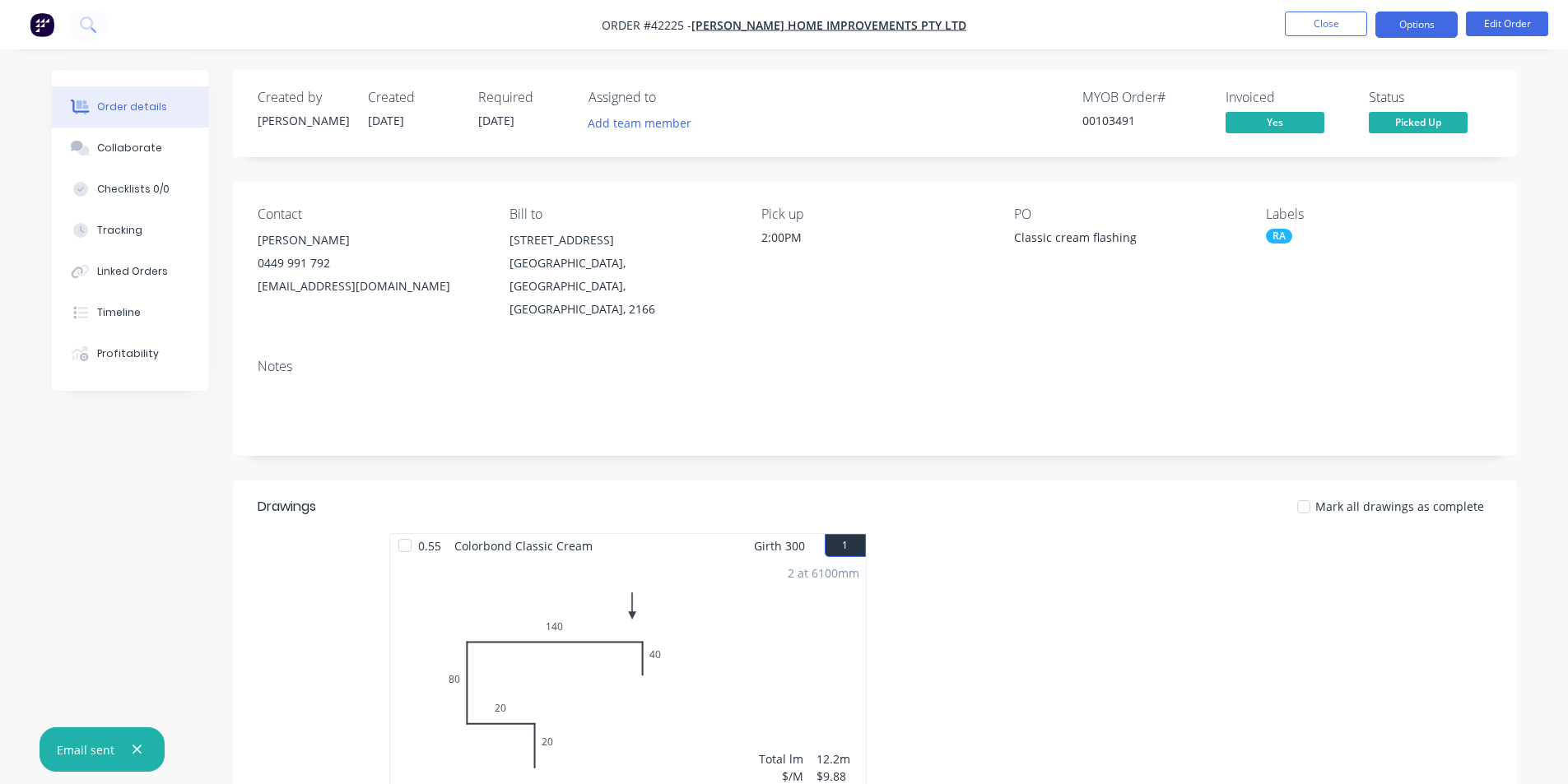
click at [1398, 32] on button "Options" at bounding box center [1416, 24] width 82 height 26
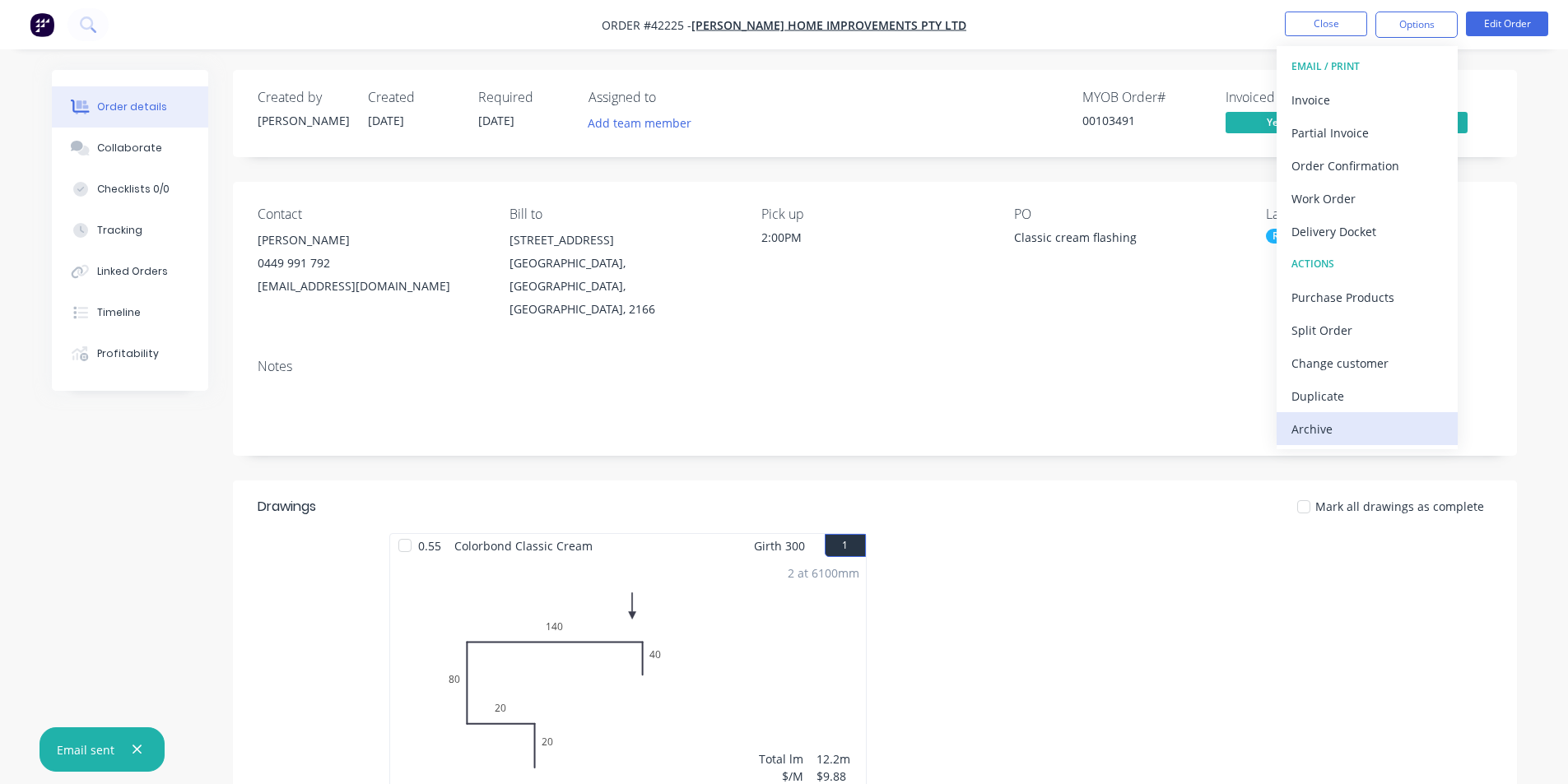
click at [1327, 434] on div "Archive" at bounding box center [1367, 429] width 152 height 23
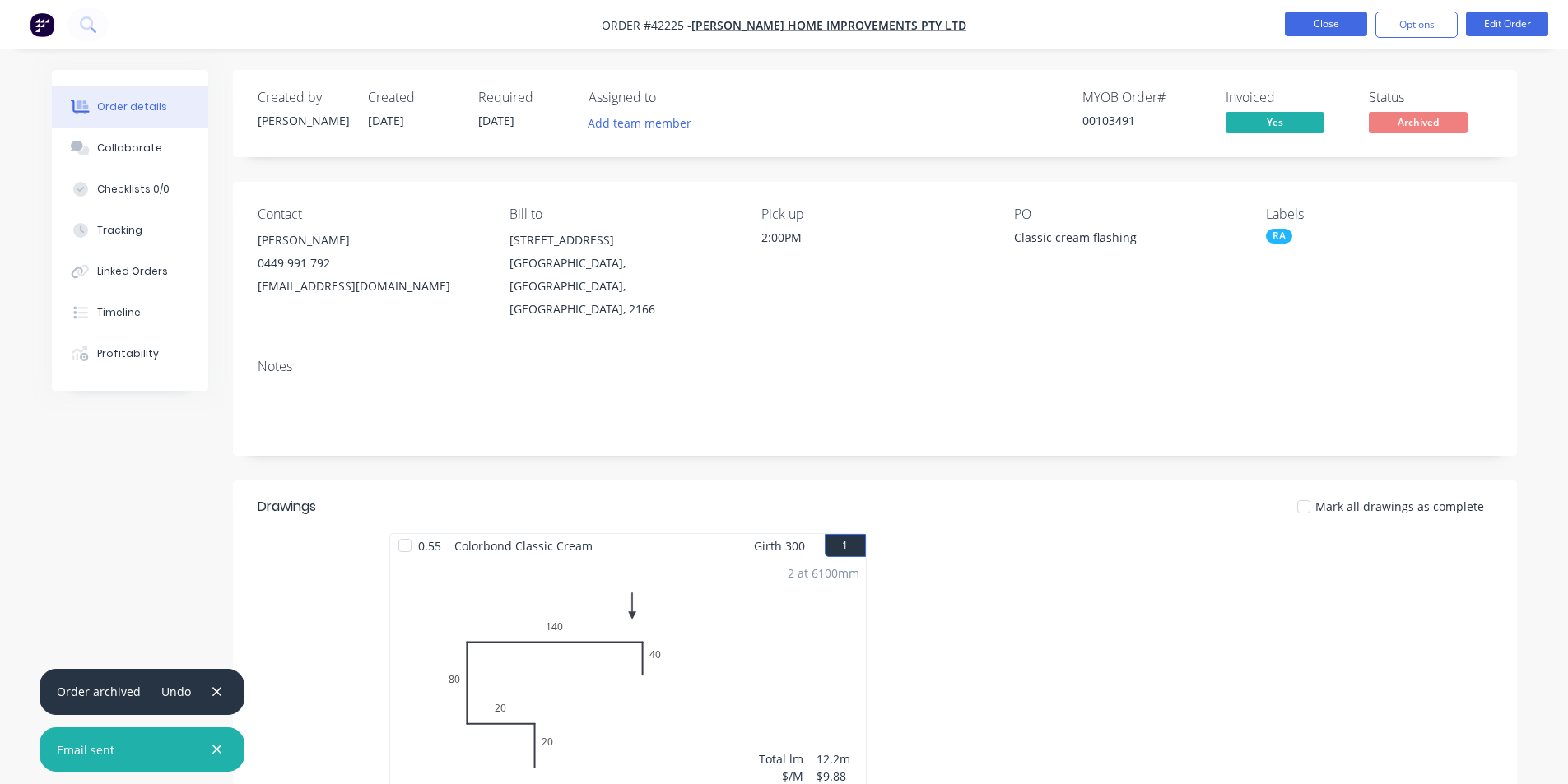
click at [1322, 15] on button "Close" at bounding box center [1326, 23] width 82 height 24
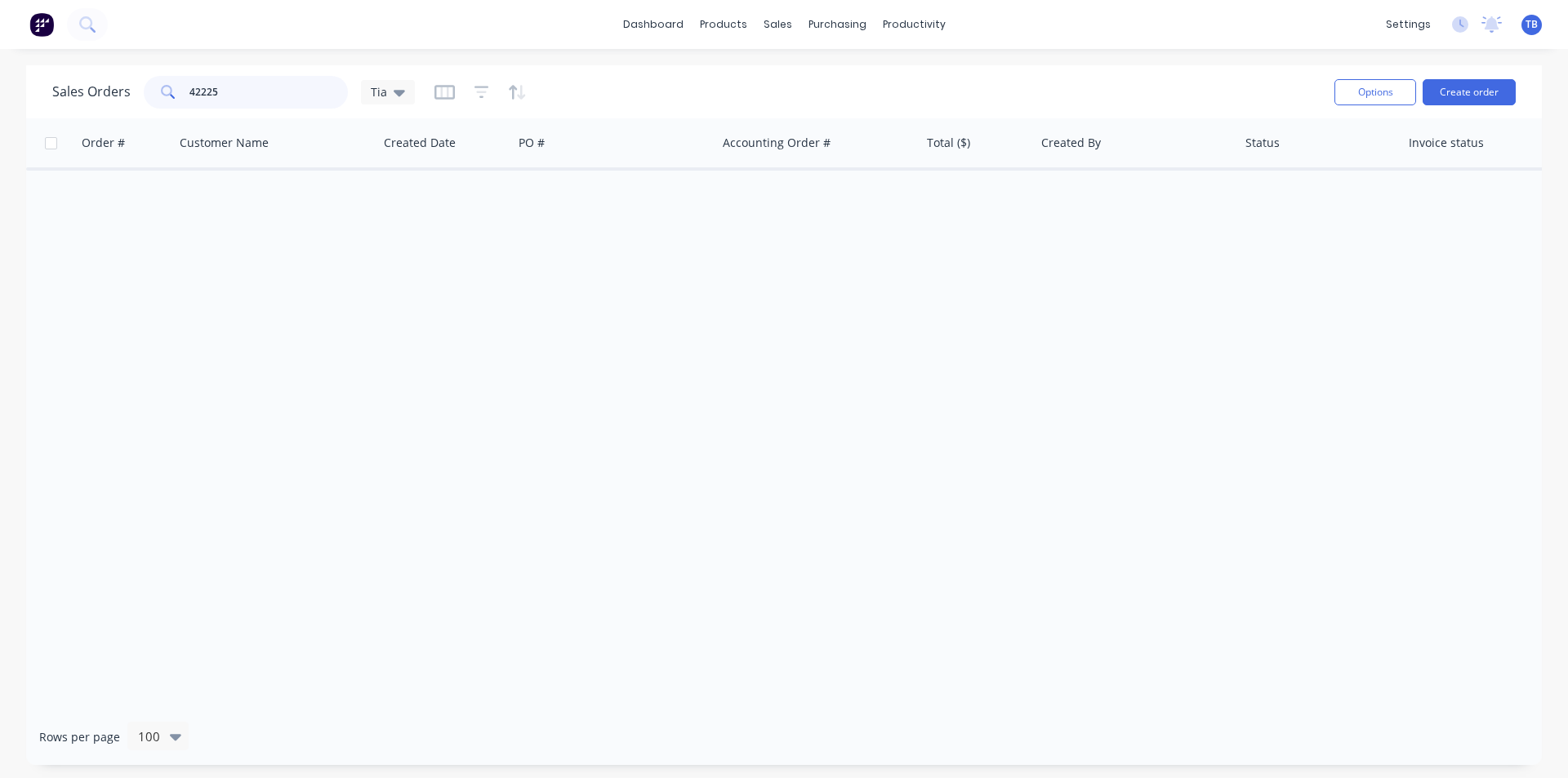
drag, startPoint x: 268, startPoint y: 92, endPoint x: 110, endPoint y: 76, distance: 158.8
click at [110, 76] on div "Sales Orders 42225 Tia" at bounding box center [234, 92] width 363 height 32
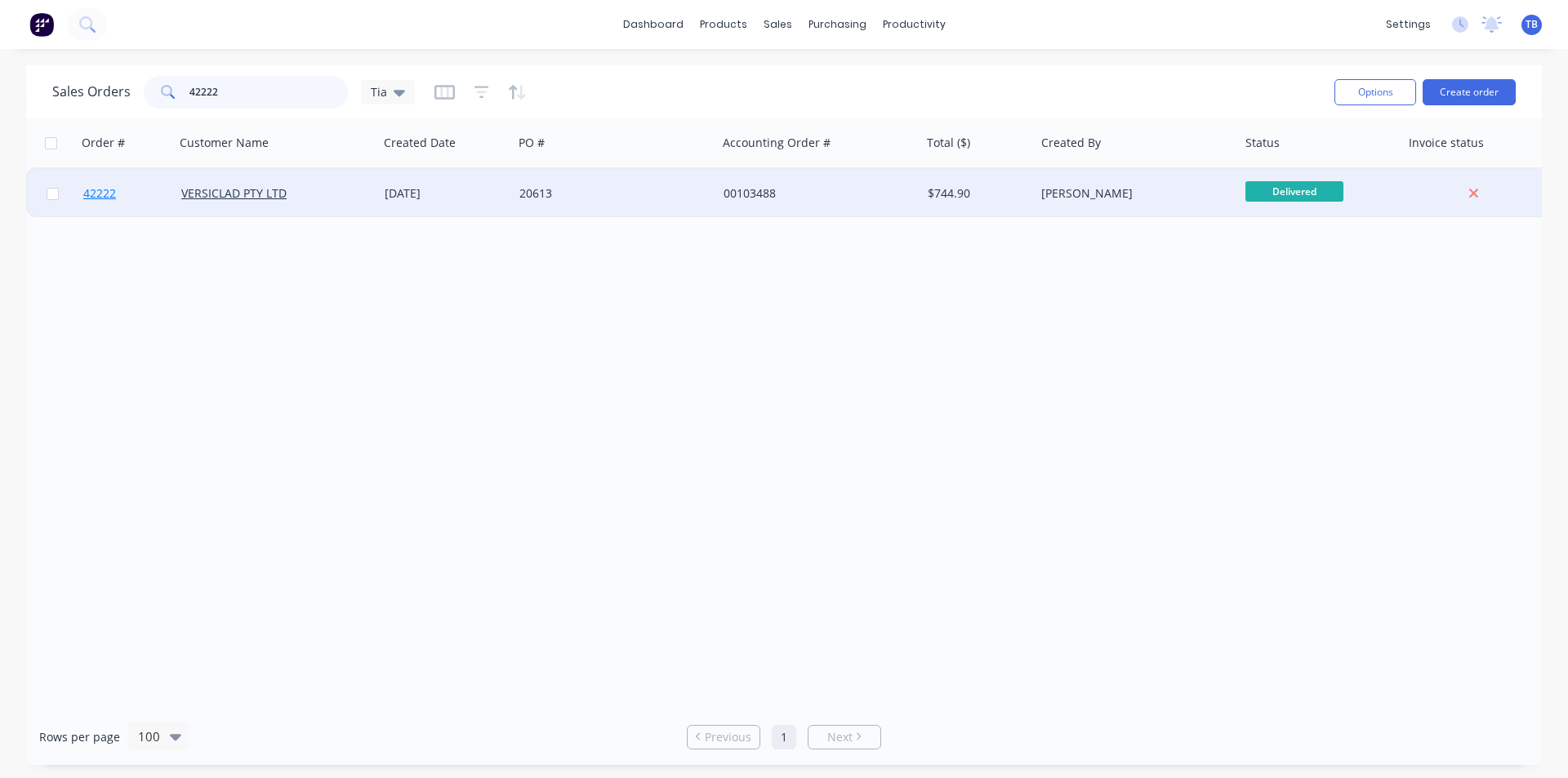
type input "42222"
click at [96, 197] on span "42222" at bounding box center [99, 194] width 32 height 17
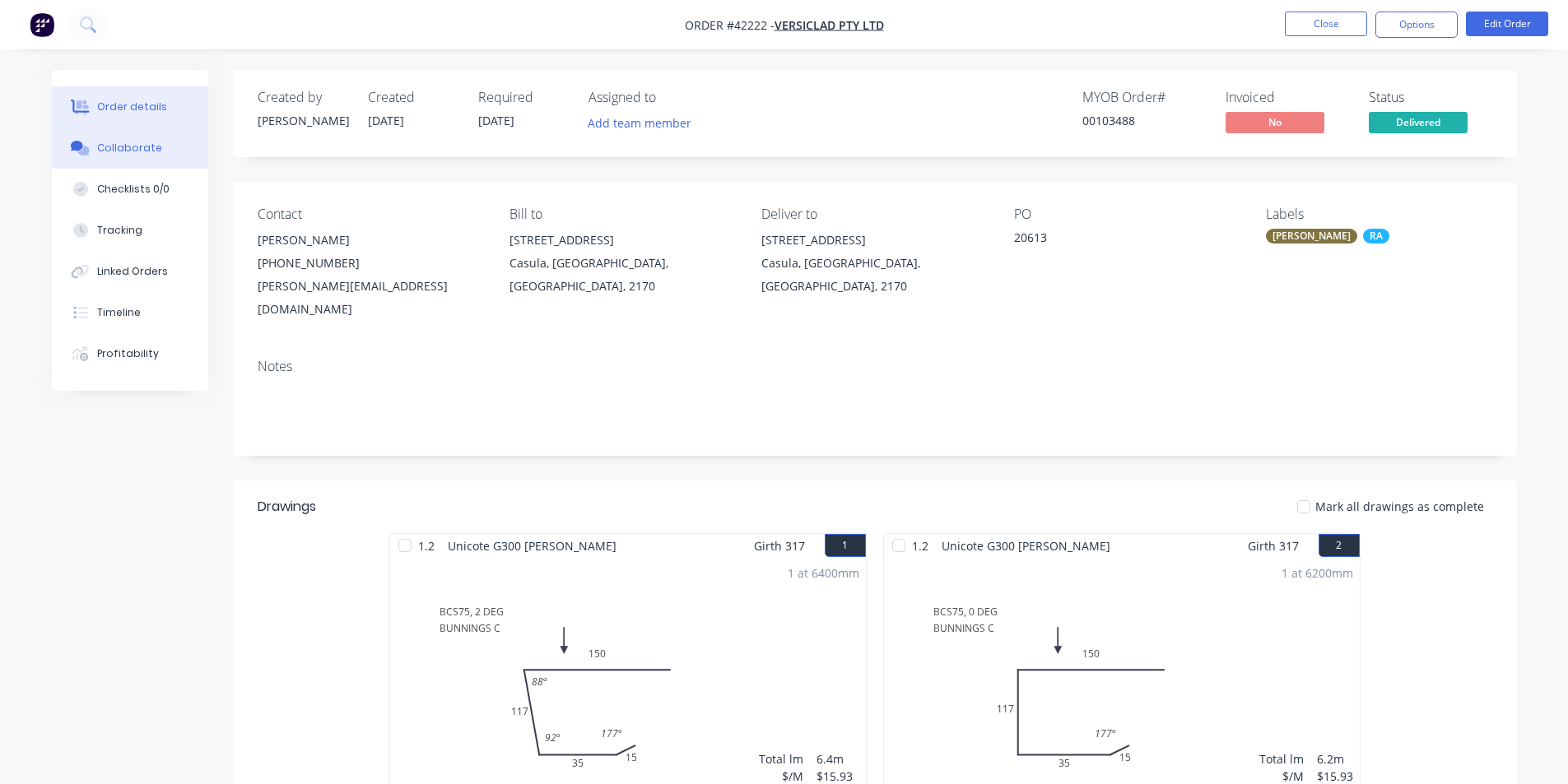
click at [160, 151] on button "Collaborate" at bounding box center [130, 148] width 156 height 41
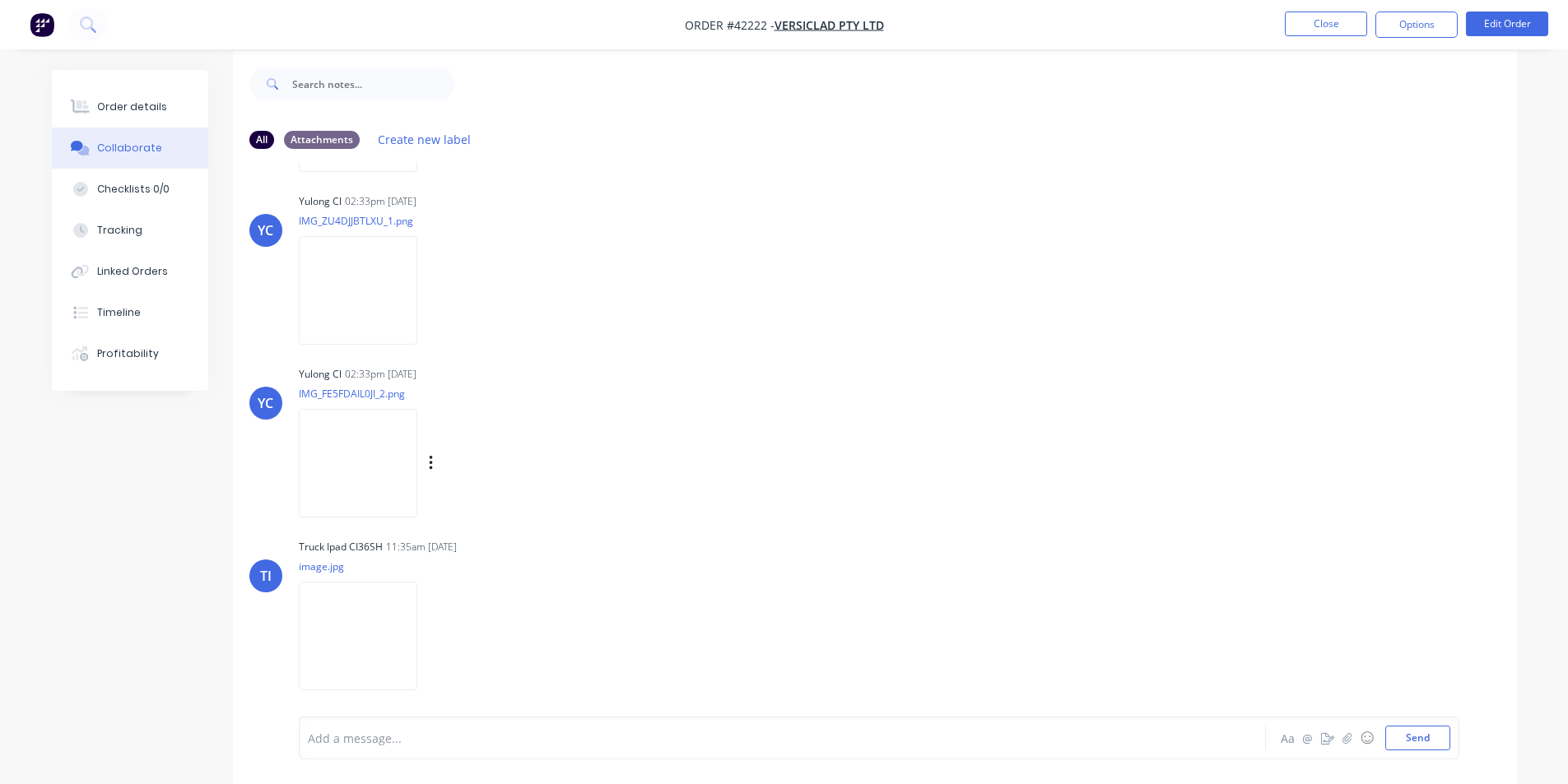
scroll to position [24, 0]
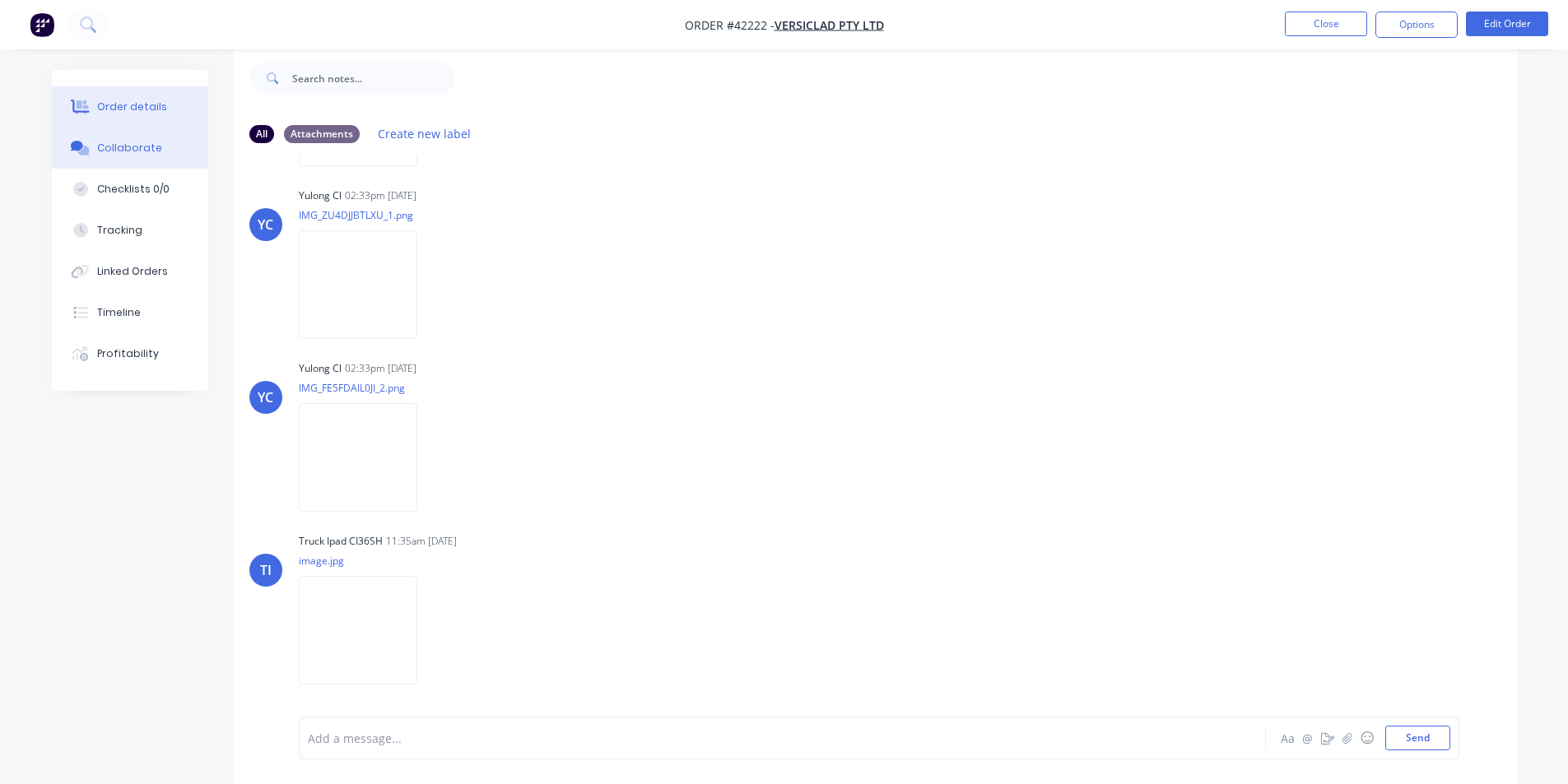
click at [158, 112] on div "Order details" at bounding box center [132, 107] width 70 height 15
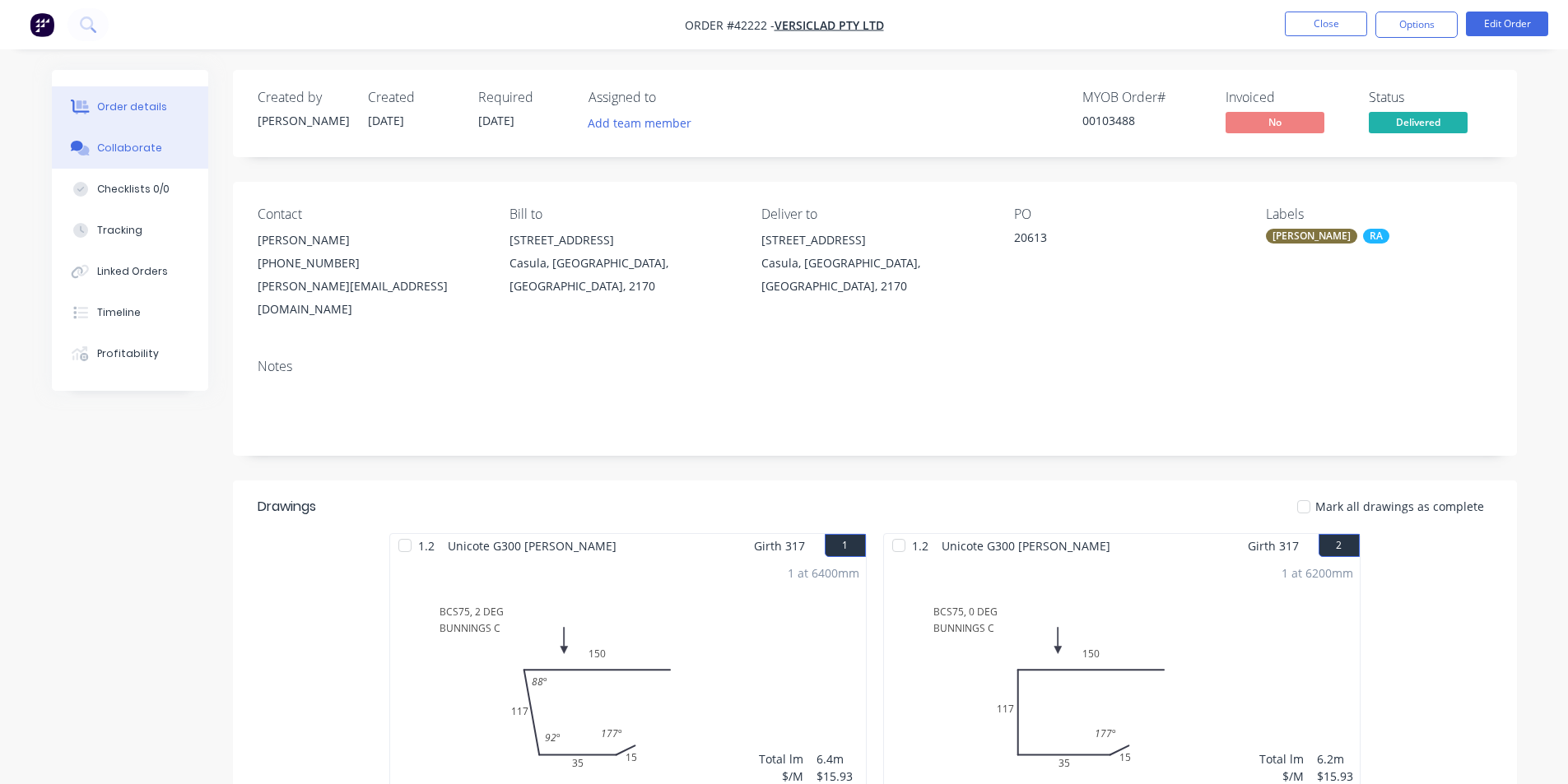
click at [143, 156] on button "Collaborate" at bounding box center [130, 148] width 156 height 41
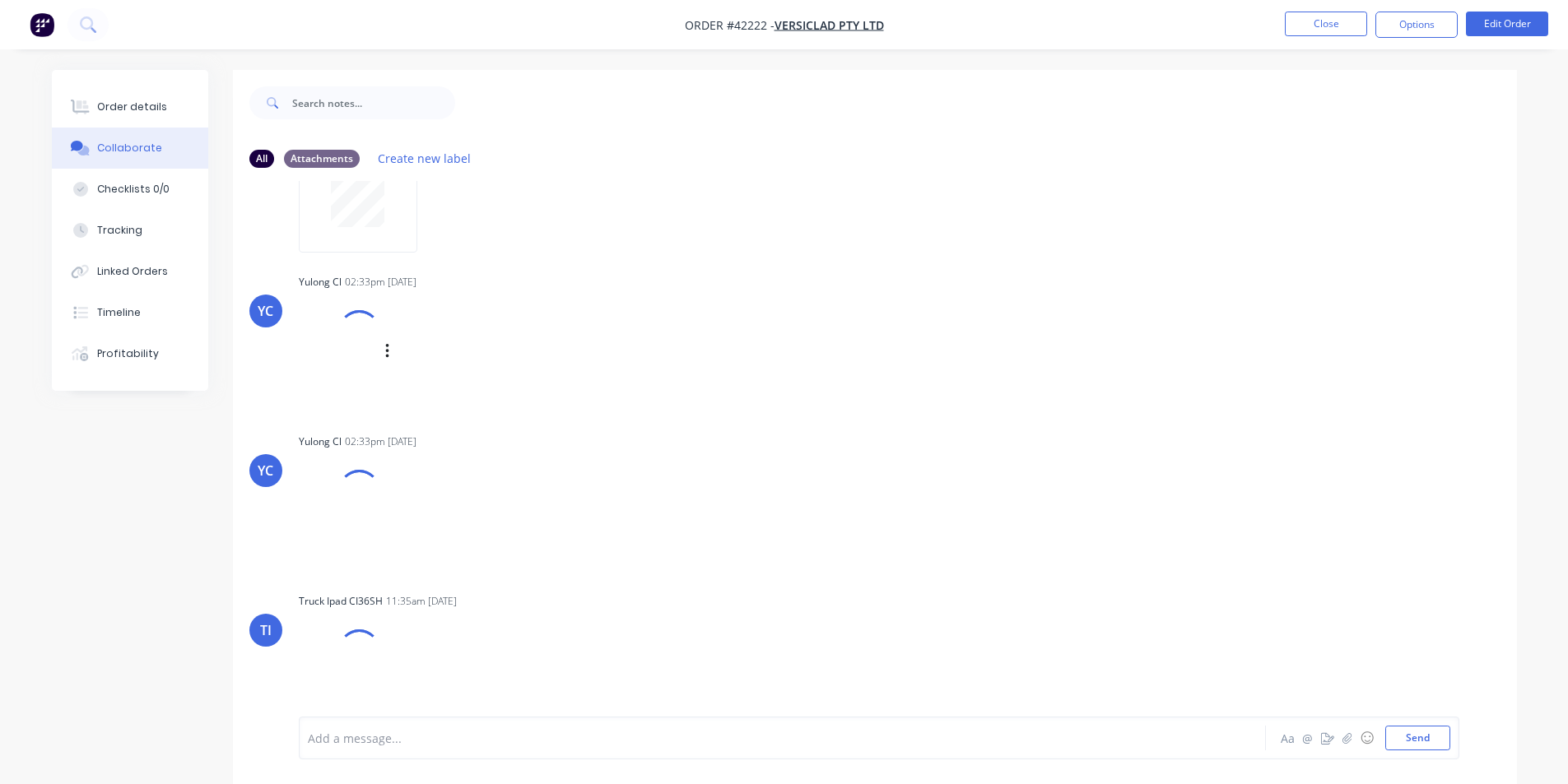
scroll to position [117, 0]
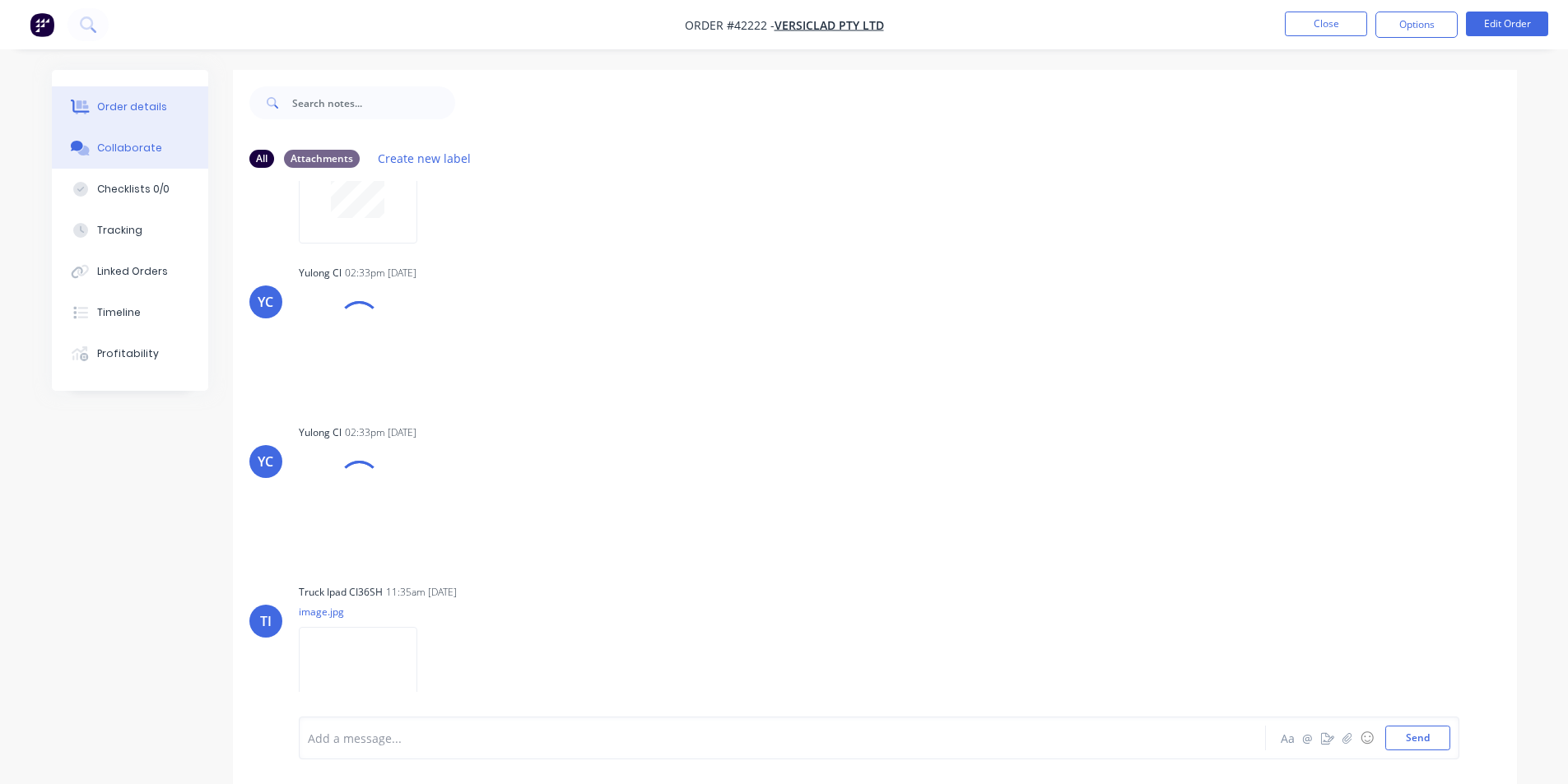
click at [117, 94] on button "Order details" at bounding box center [130, 106] width 156 height 41
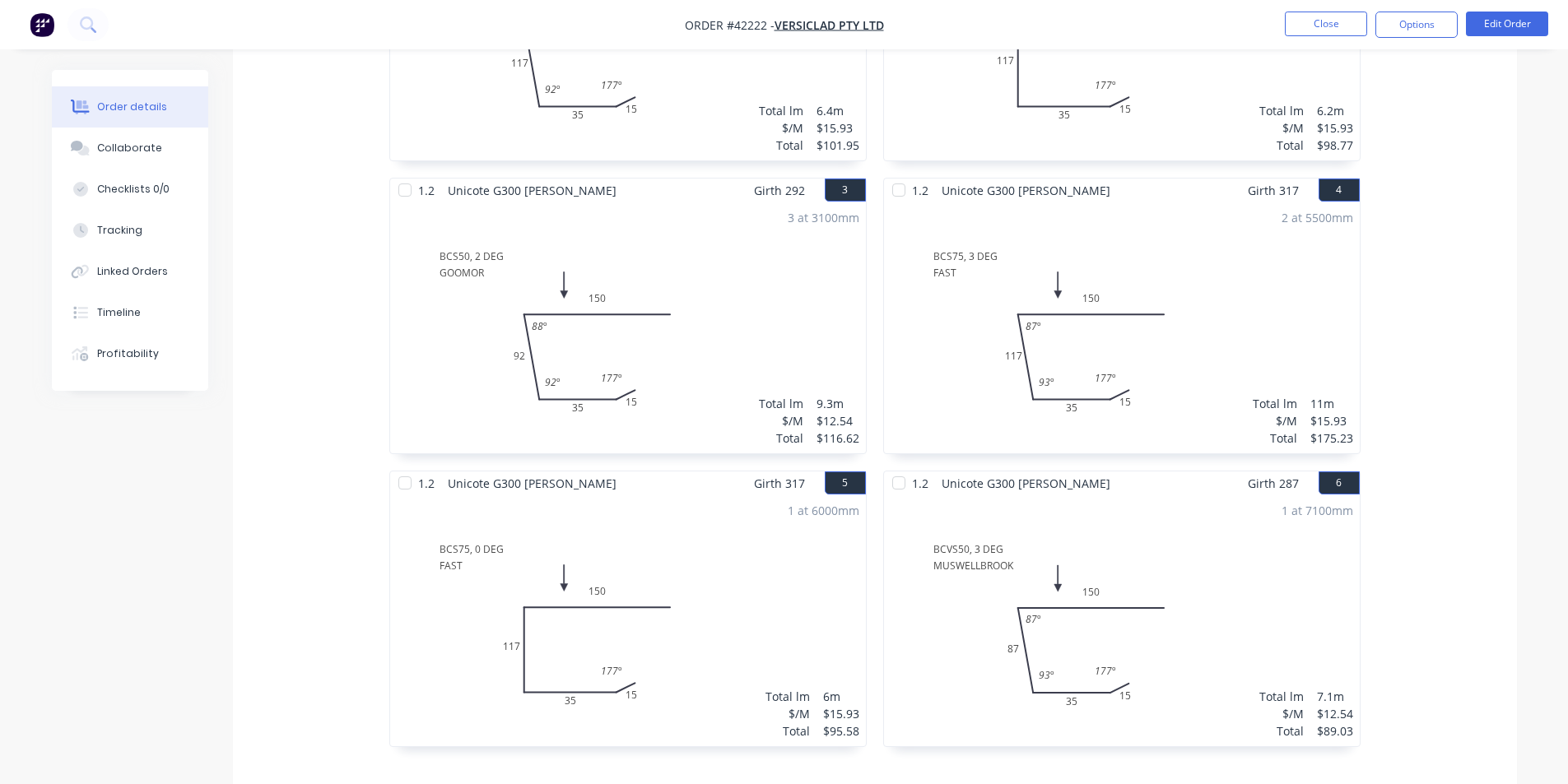
scroll to position [322, 0]
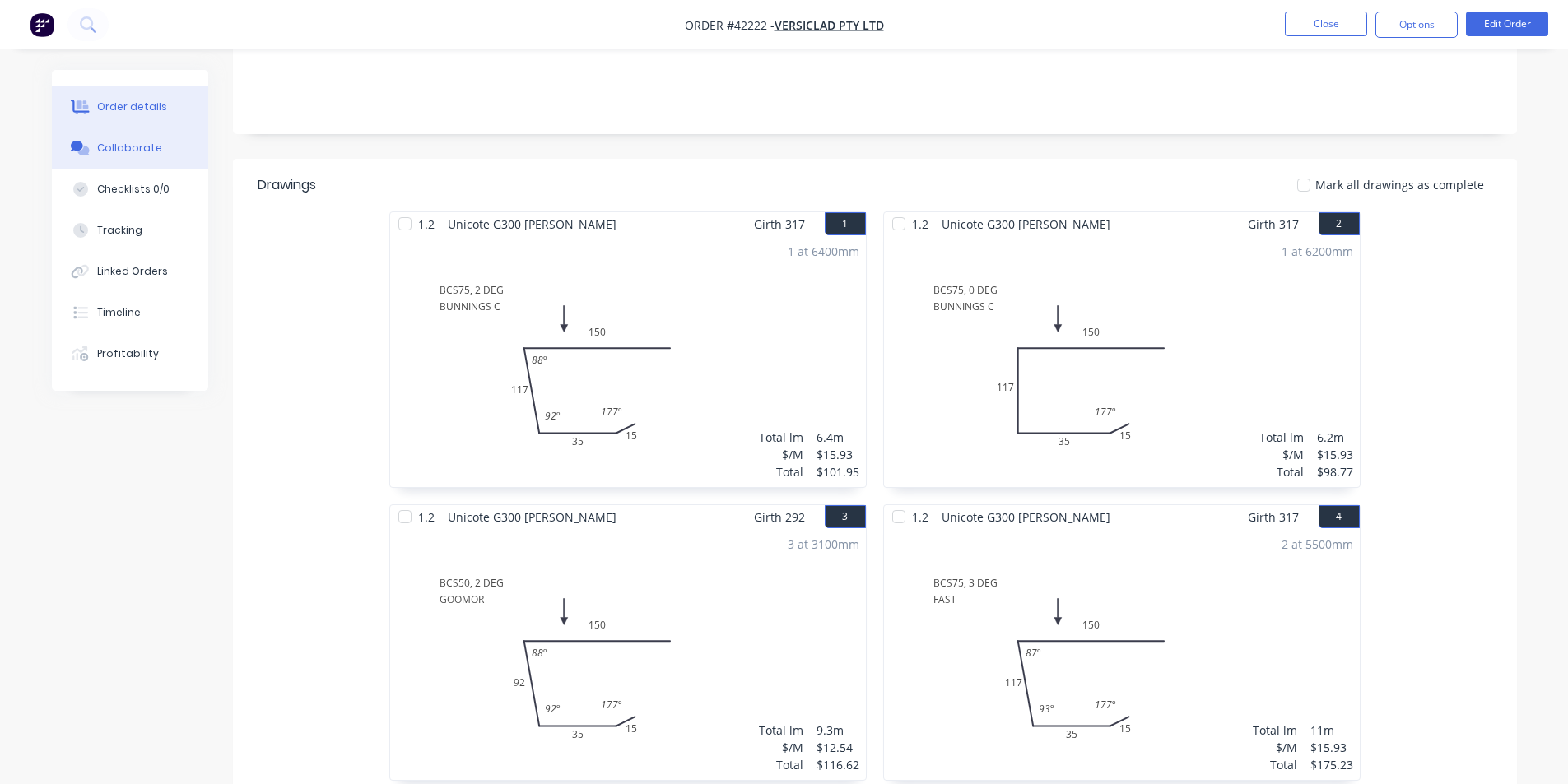
click at [146, 155] on div "Collaborate" at bounding box center [130, 148] width 65 height 15
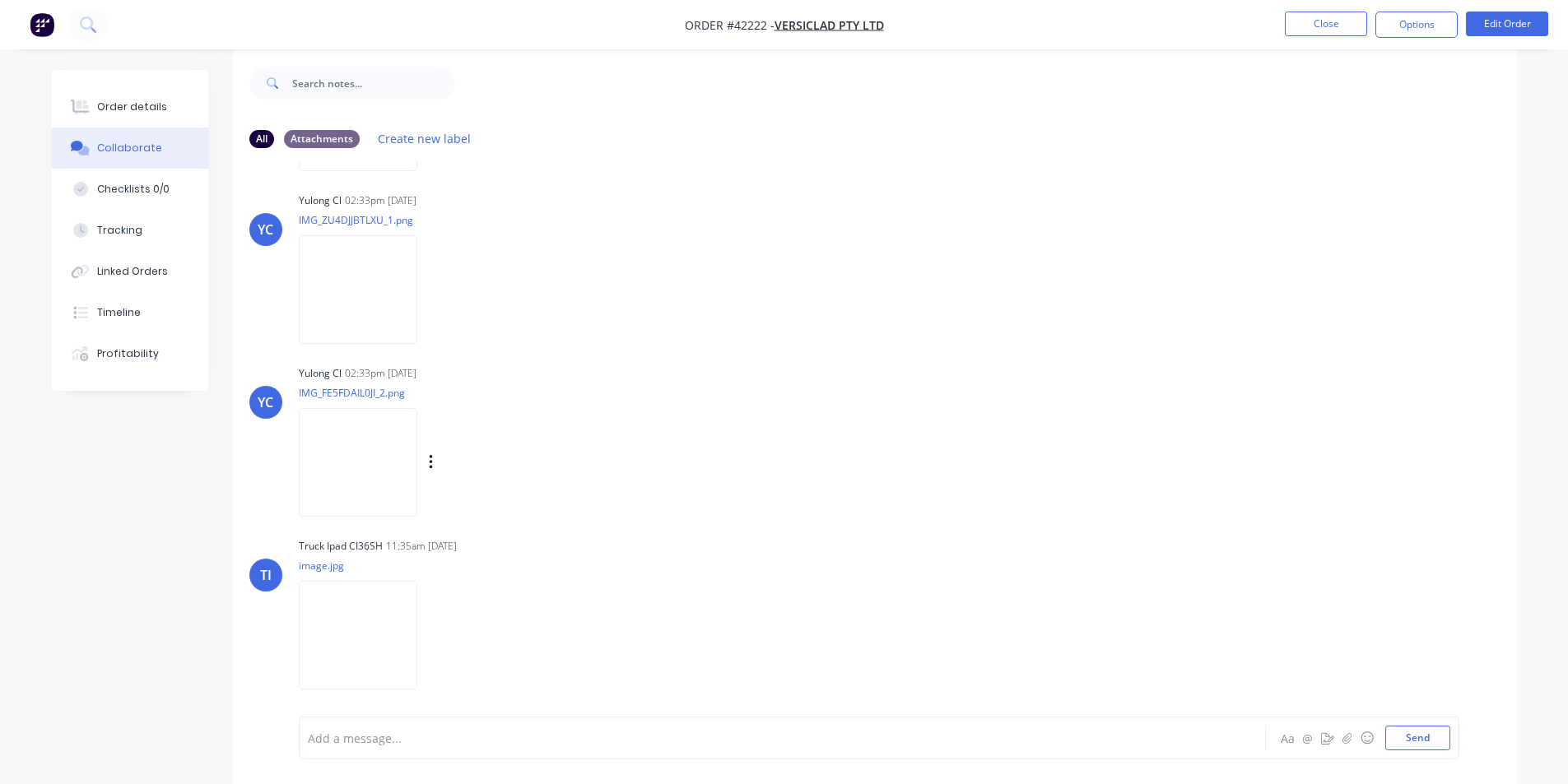
scroll to position [24, 0]
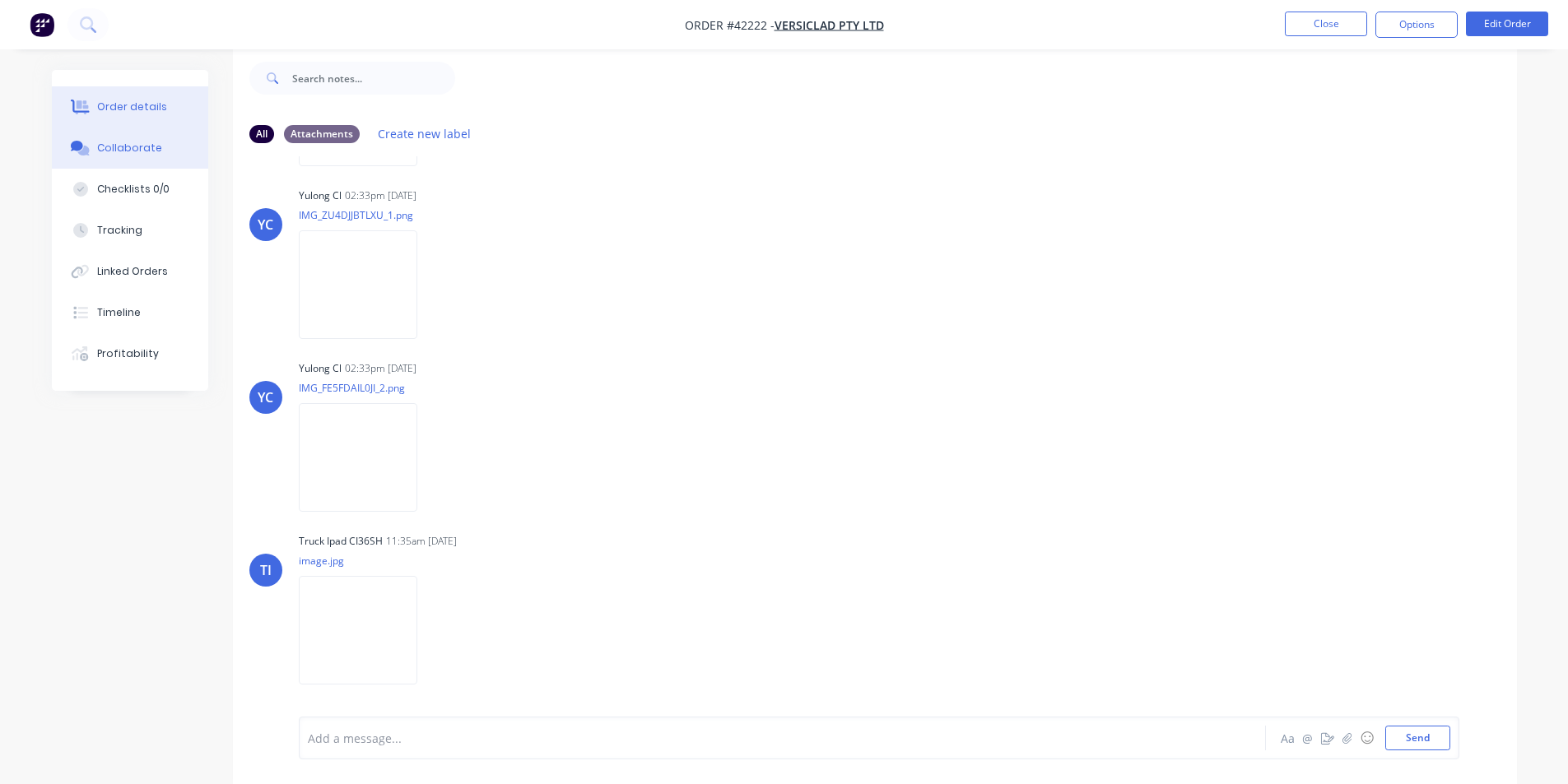
click at [118, 105] on div "Order details" at bounding box center [132, 107] width 70 height 15
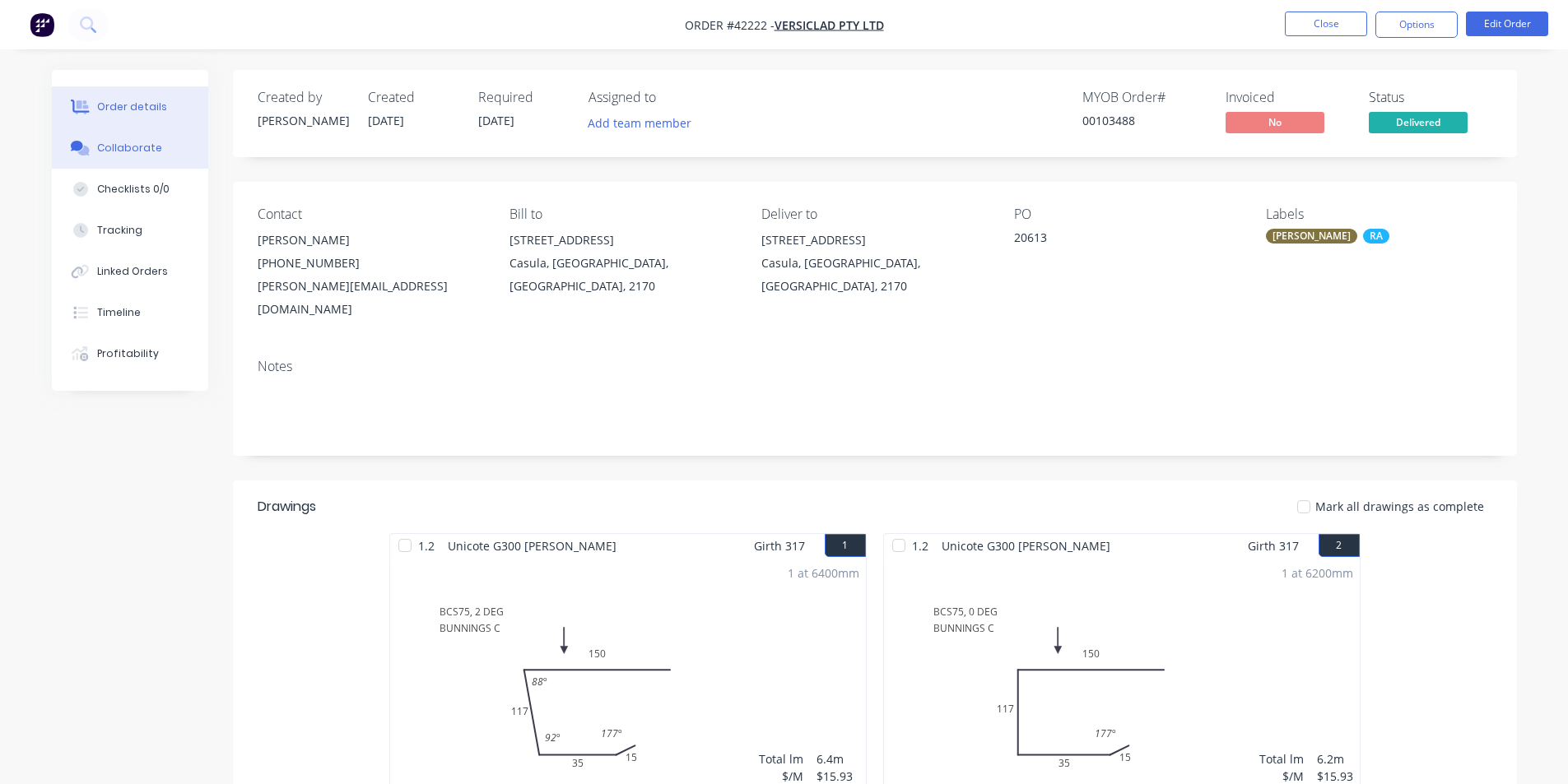
click at [153, 137] on button "Collaborate" at bounding box center [130, 148] width 156 height 41
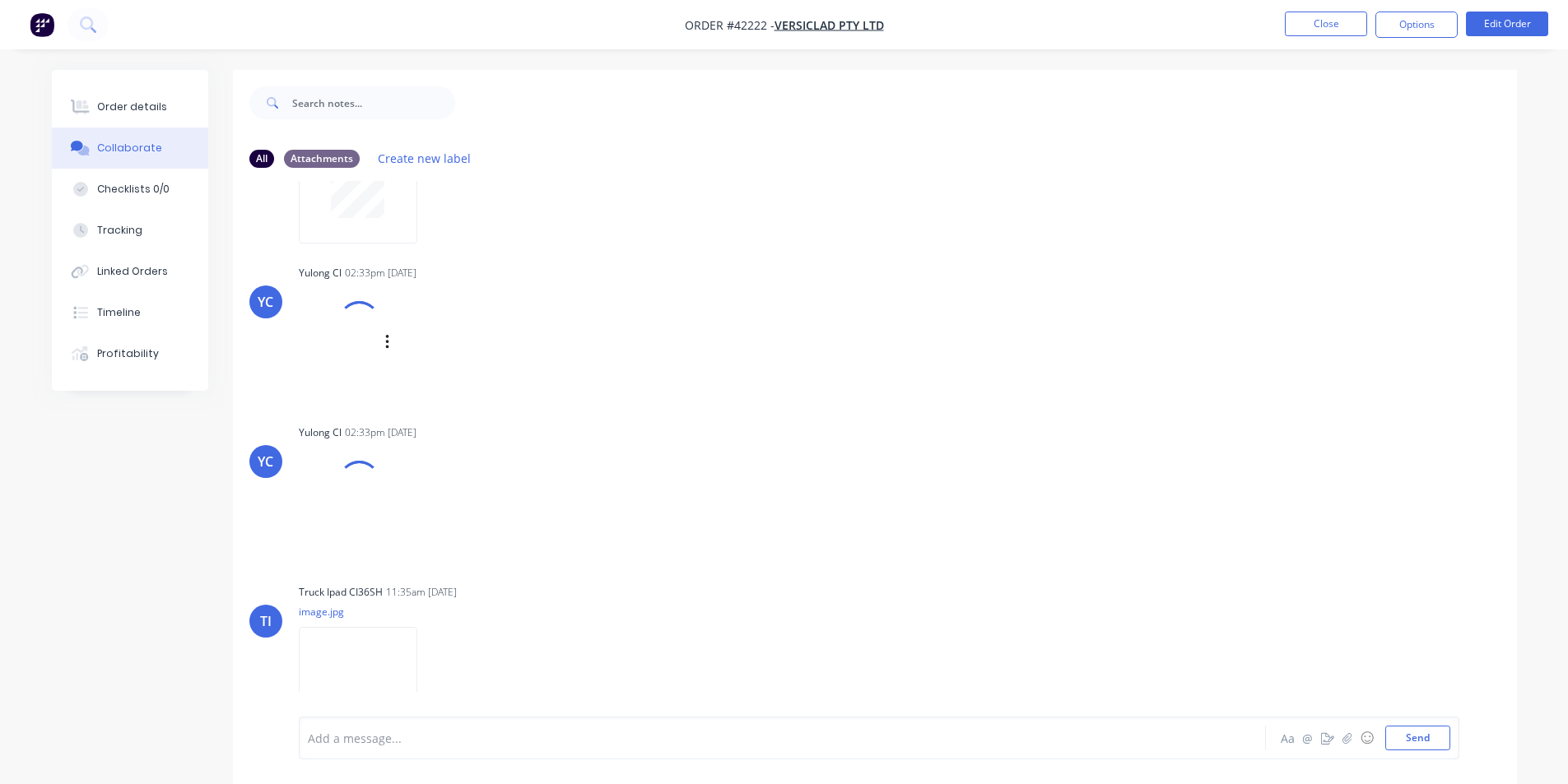
scroll to position [144, 0]
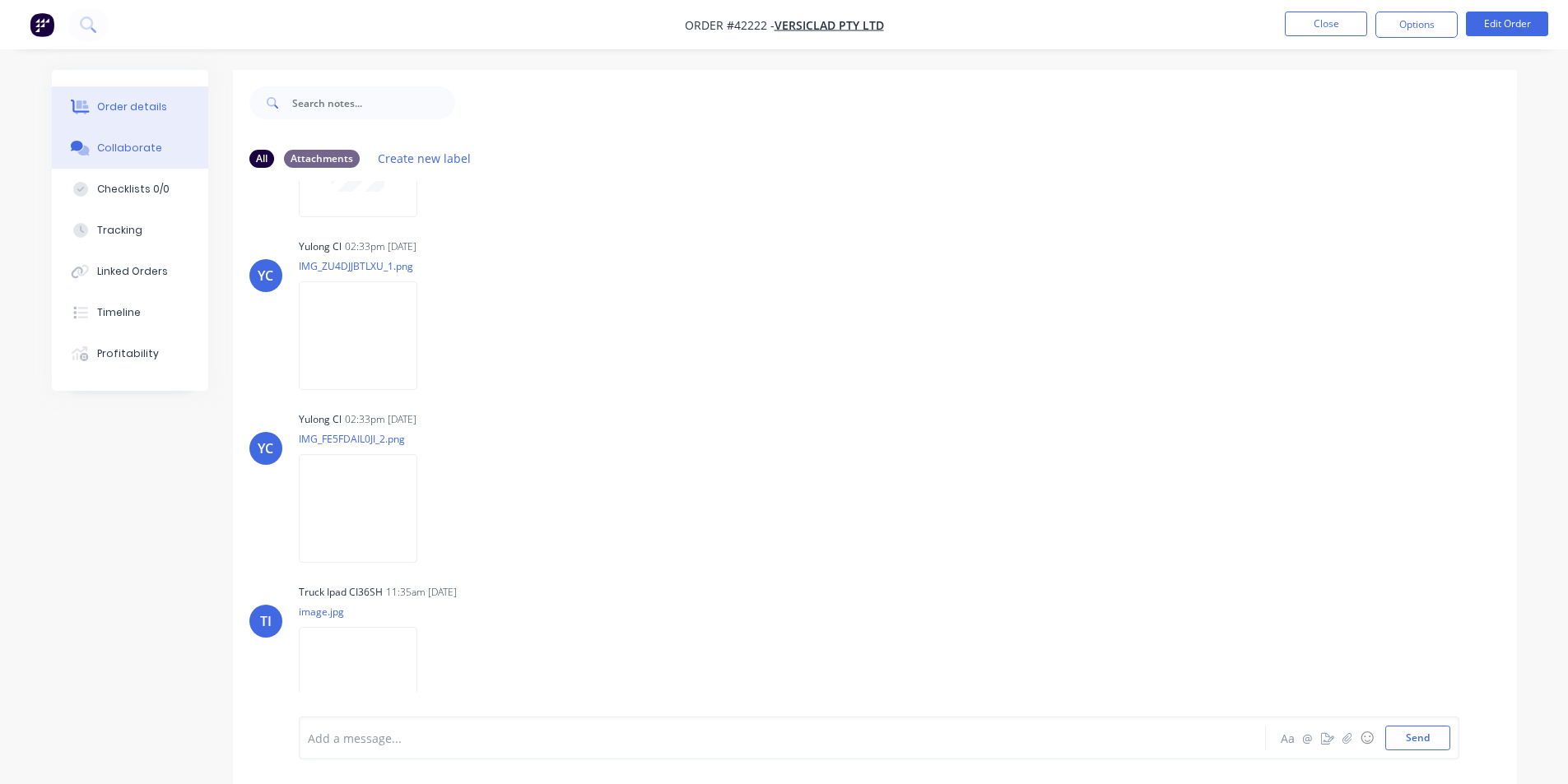
click at [164, 112] on button "Order details" at bounding box center [130, 106] width 156 height 41
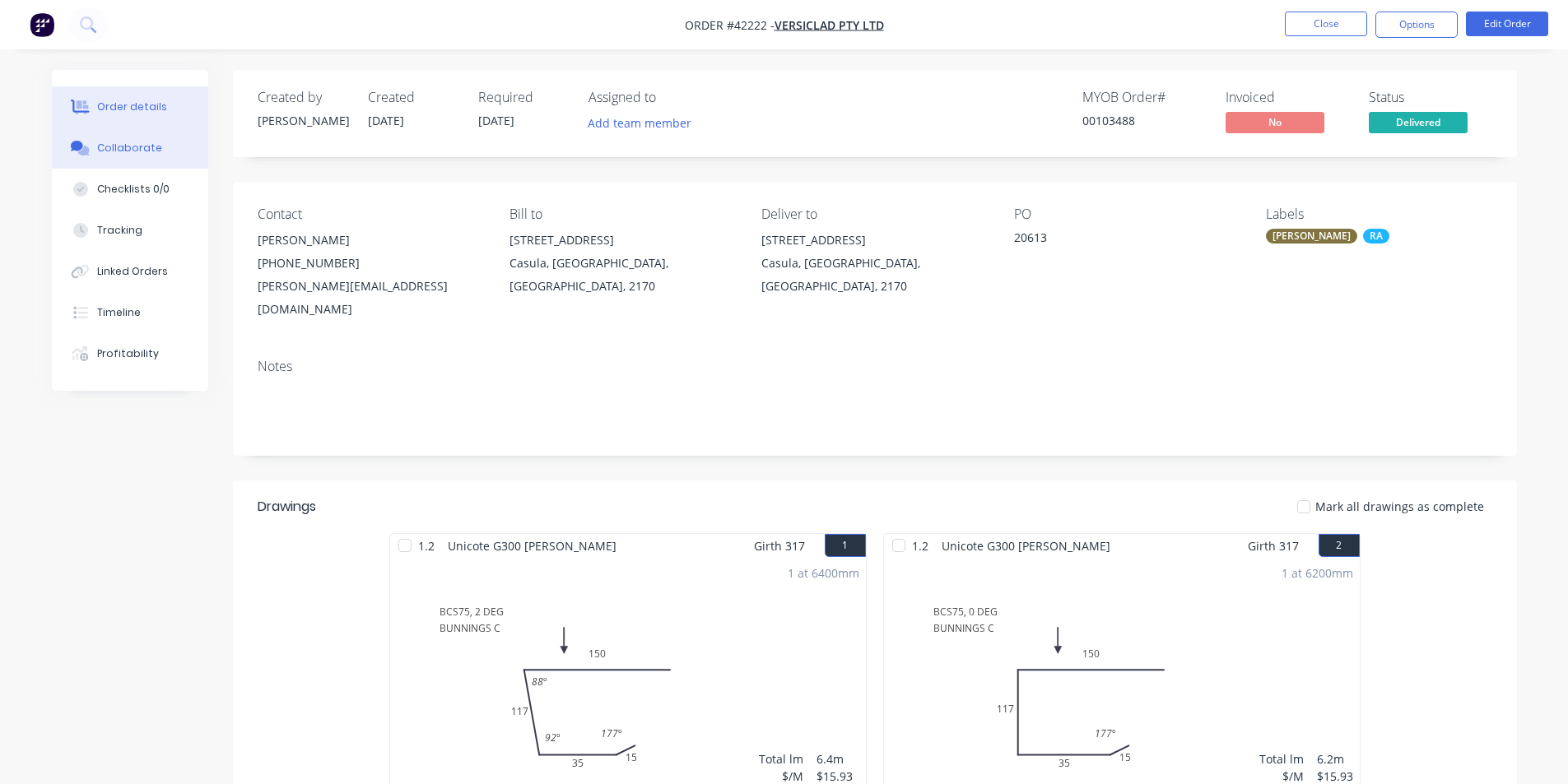
click at [80, 145] on icon at bounding box center [76, 146] width 13 height 10
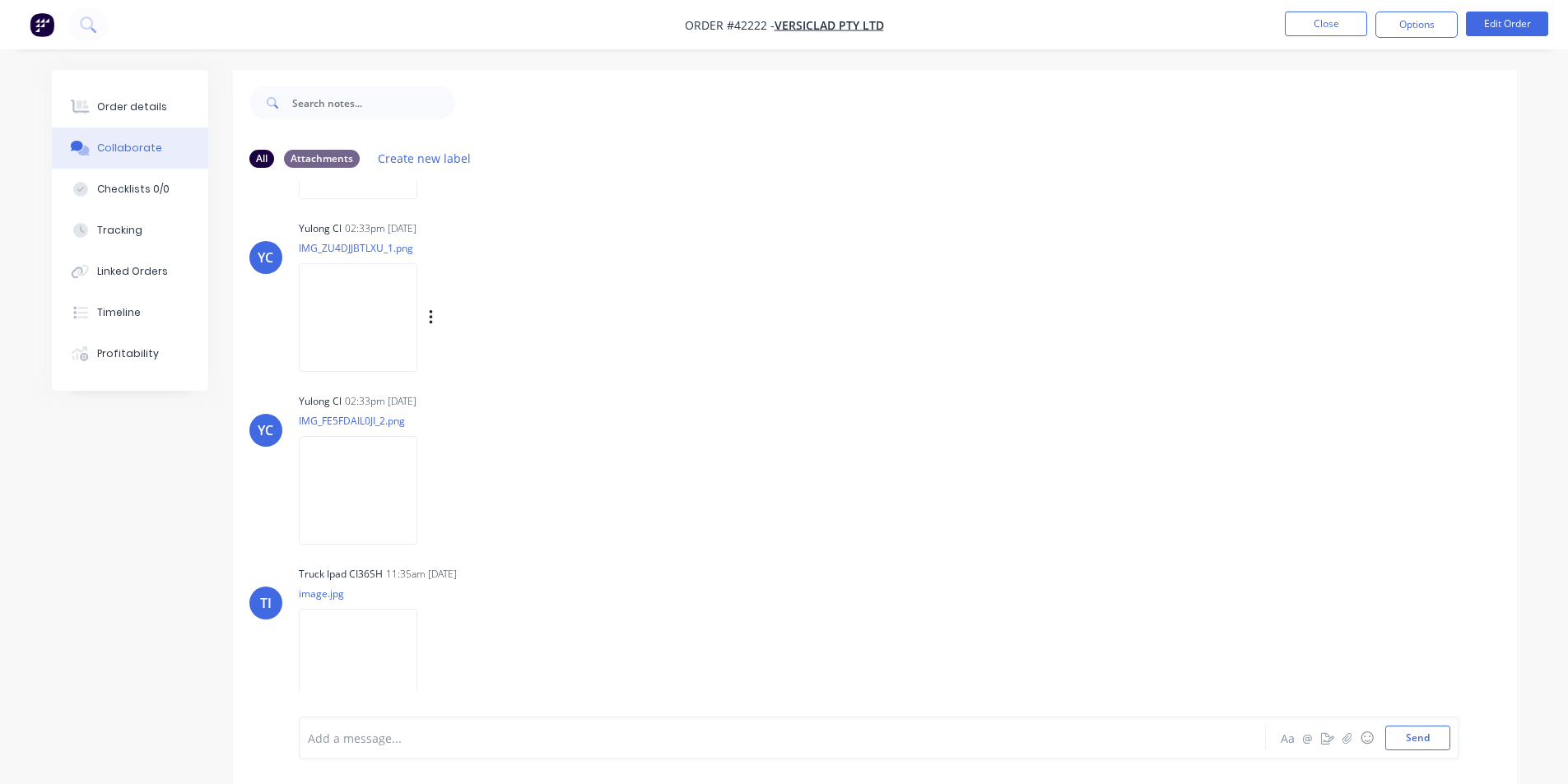
scroll to position [170, 0]
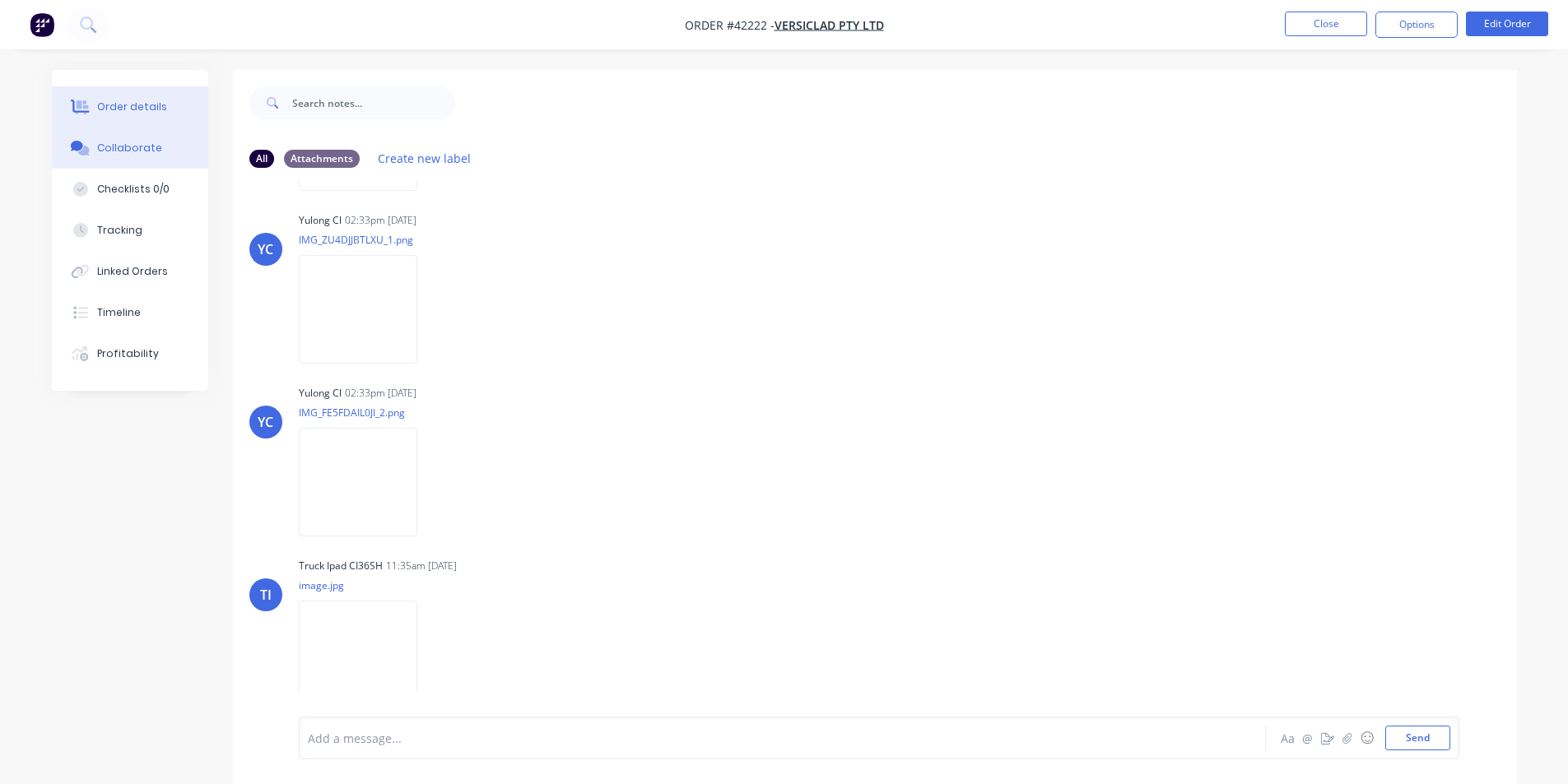
click at [156, 101] on div "Order details" at bounding box center [132, 107] width 70 height 15
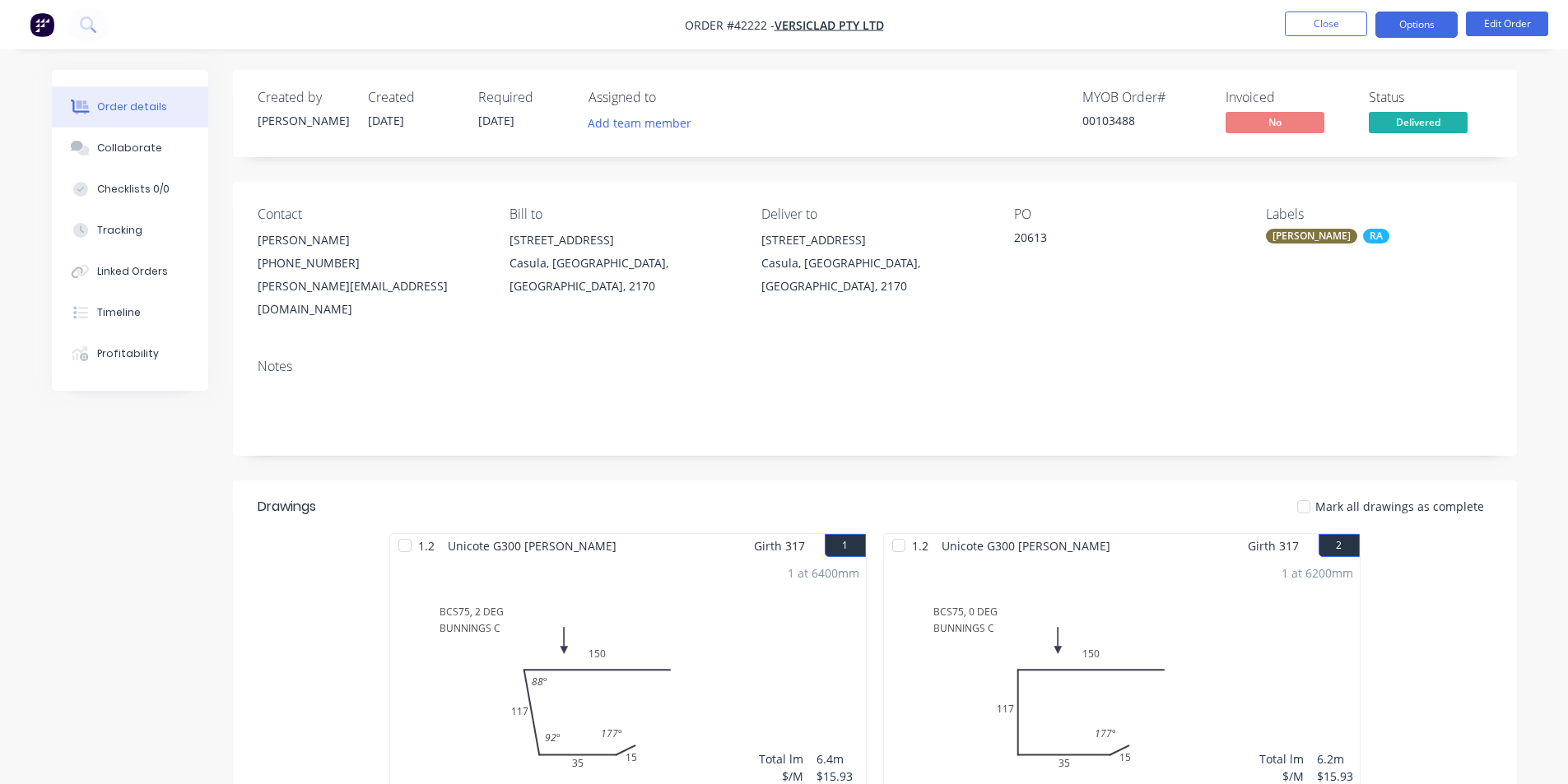
click at [1404, 25] on button "Options" at bounding box center [1416, 24] width 82 height 26
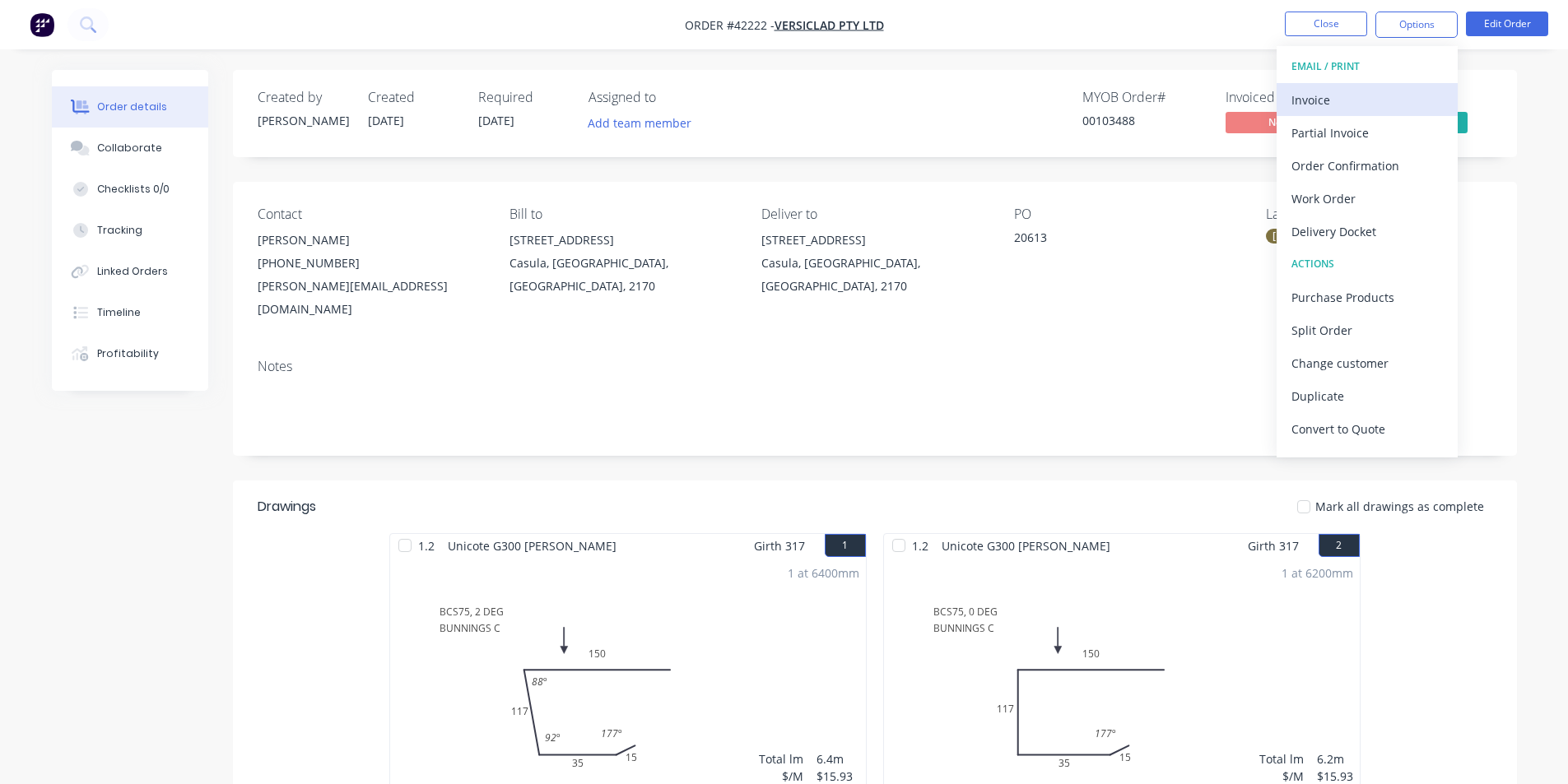
click at [1360, 102] on div "Invoice" at bounding box center [1367, 100] width 152 height 23
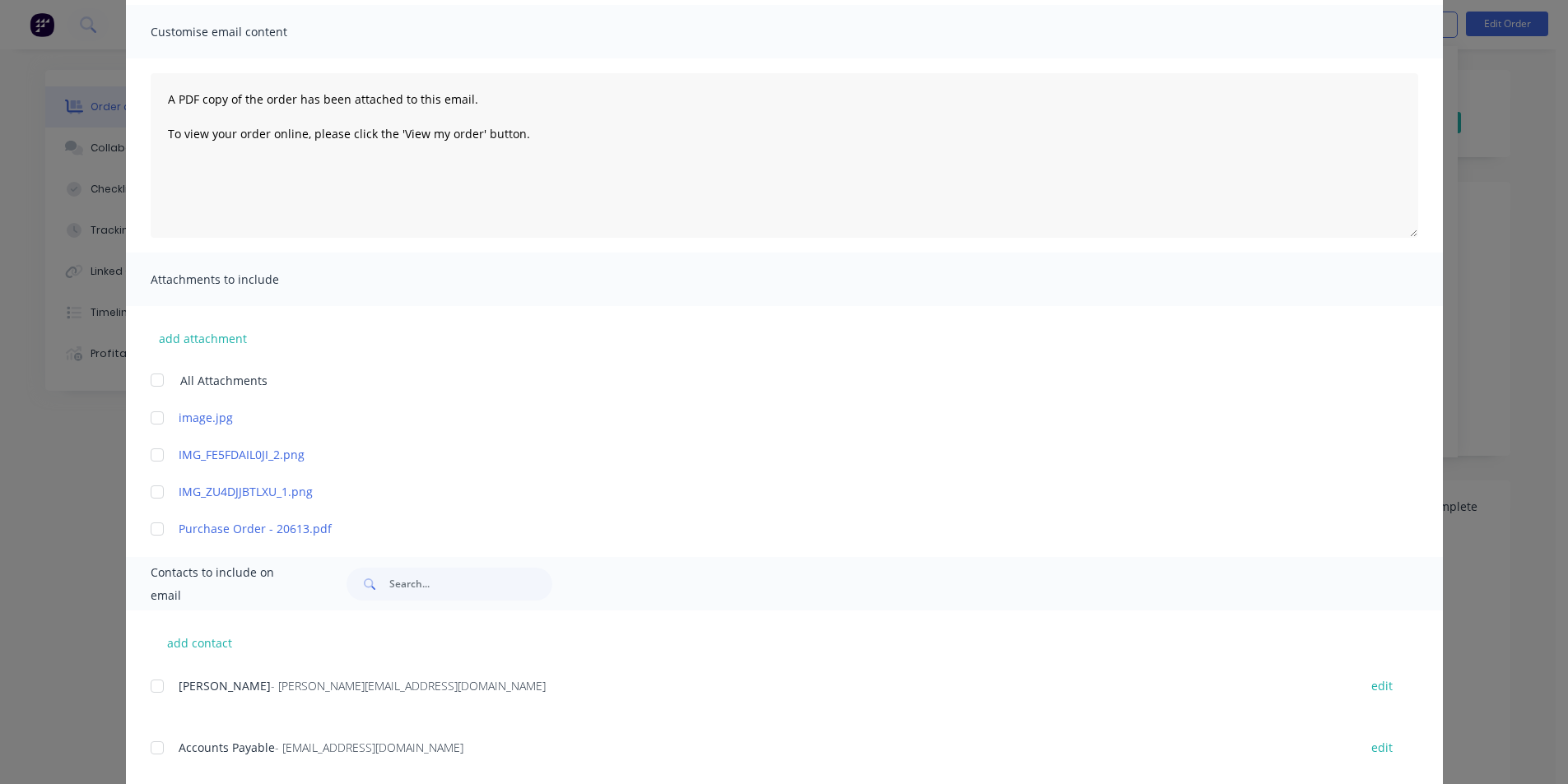
scroll to position [247, 0]
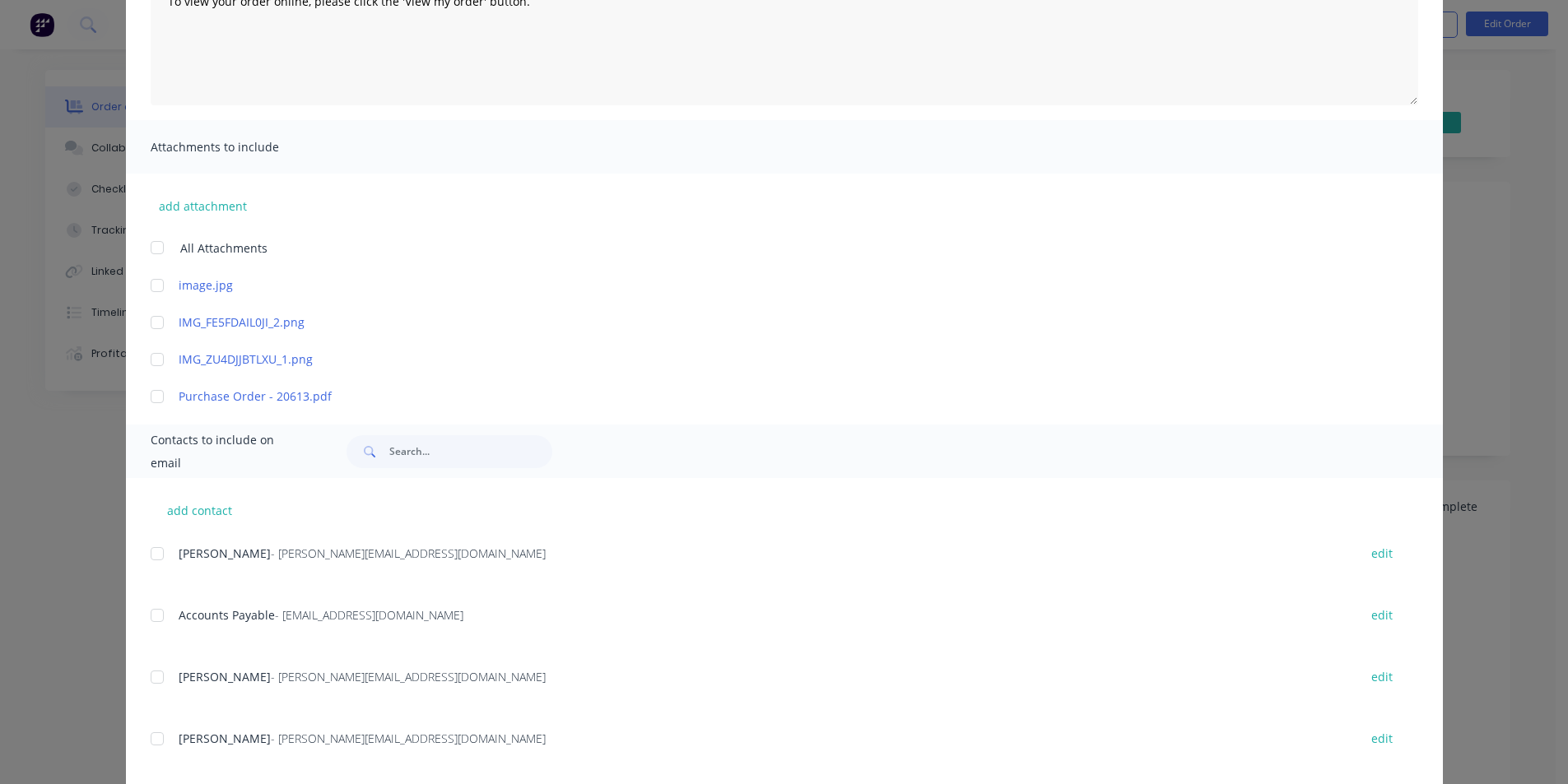
click at [143, 619] on div "add contact [PERSON_NAME] - [PERSON_NAME][EMAIL_ADDRESS][DOMAIN_NAME] edit Acco…" at bounding box center [784, 726] width 1316 height 496
click at [151, 614] on div at bounding box center [157, 615] width 33 height 33
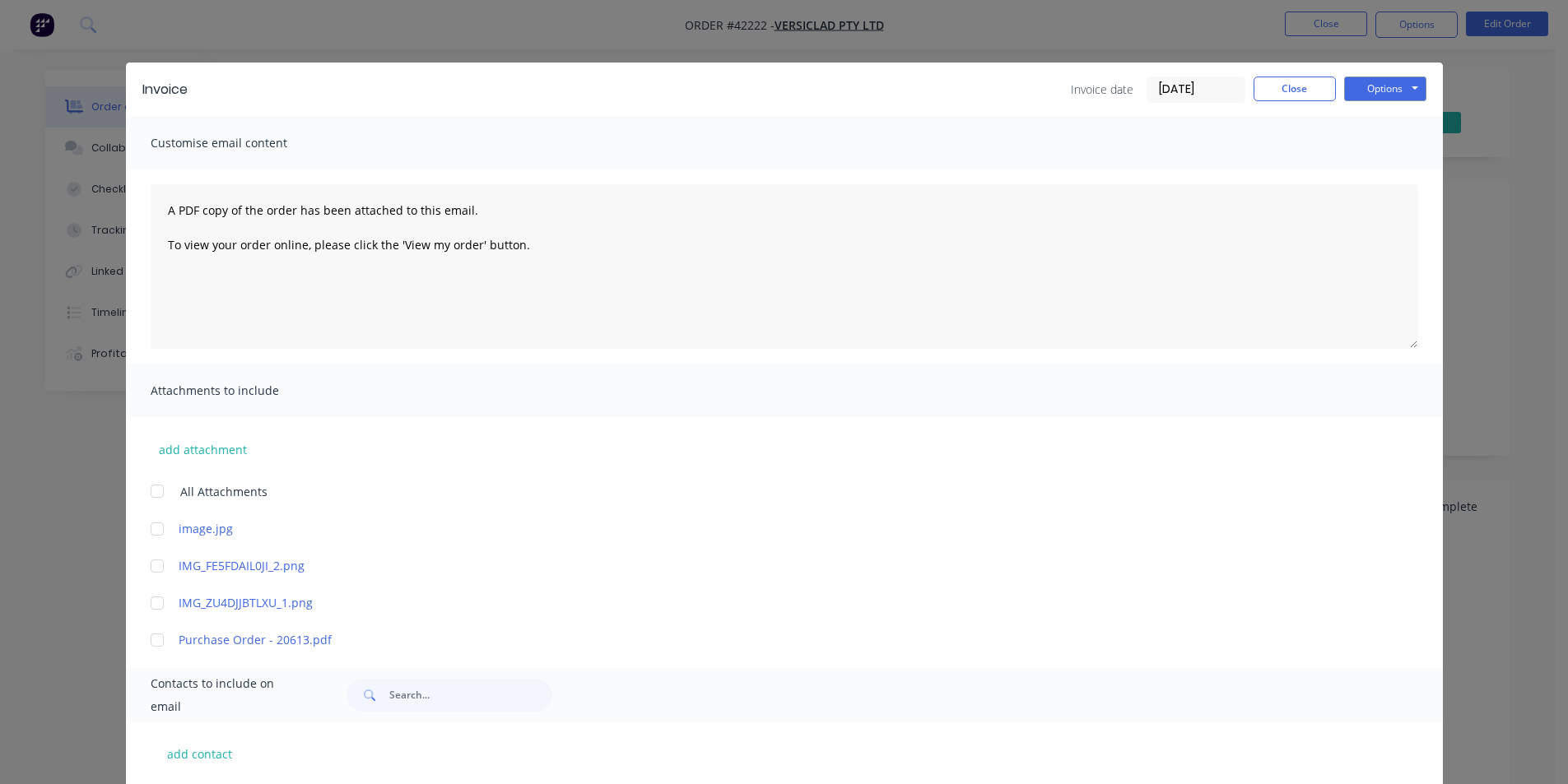
scroll to position [0, 0]
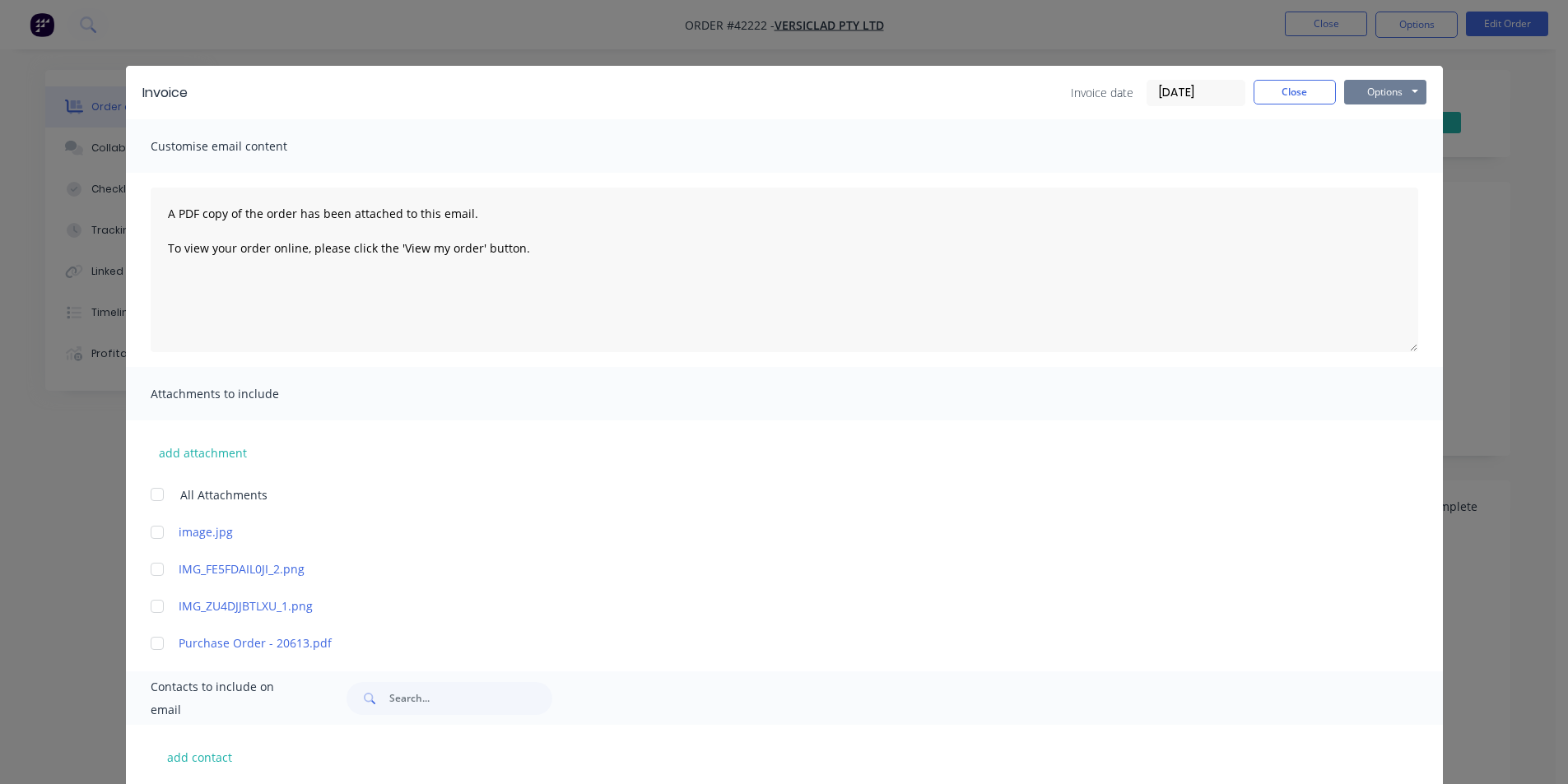
click at [1386, 104] on button "Options" at bounding box center [1385, 91] width 82 height 24
click at [1373, 185] on button "Email" at bounding box center [1397, 175] width 106 height 27
click at [1302, 93] on button "Close" at bounding box center [1295, 91] width 82 height 24
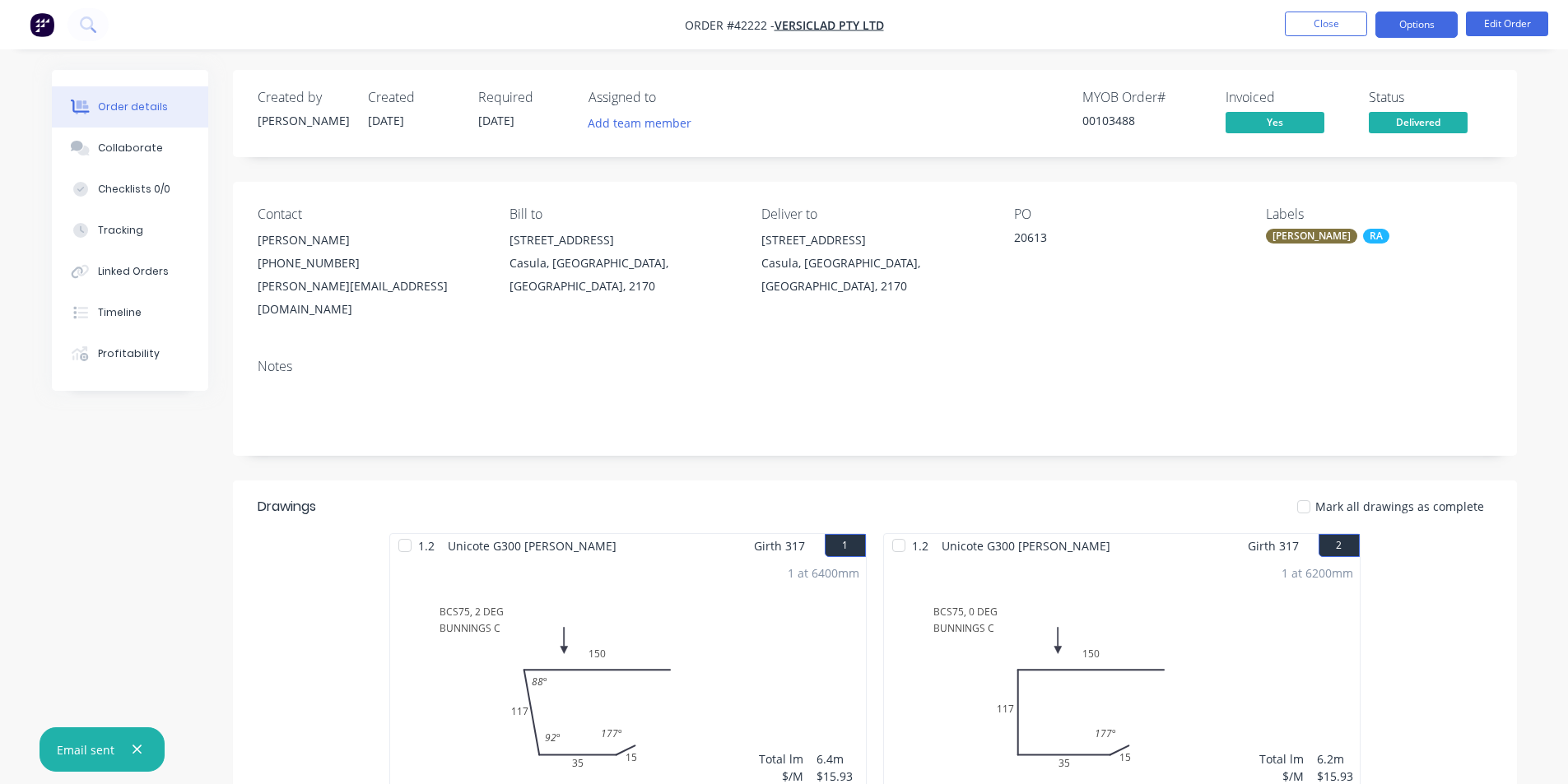
click at [1446, 23] on button "Options" at bounding box center [1416, 24] width 82 height 26
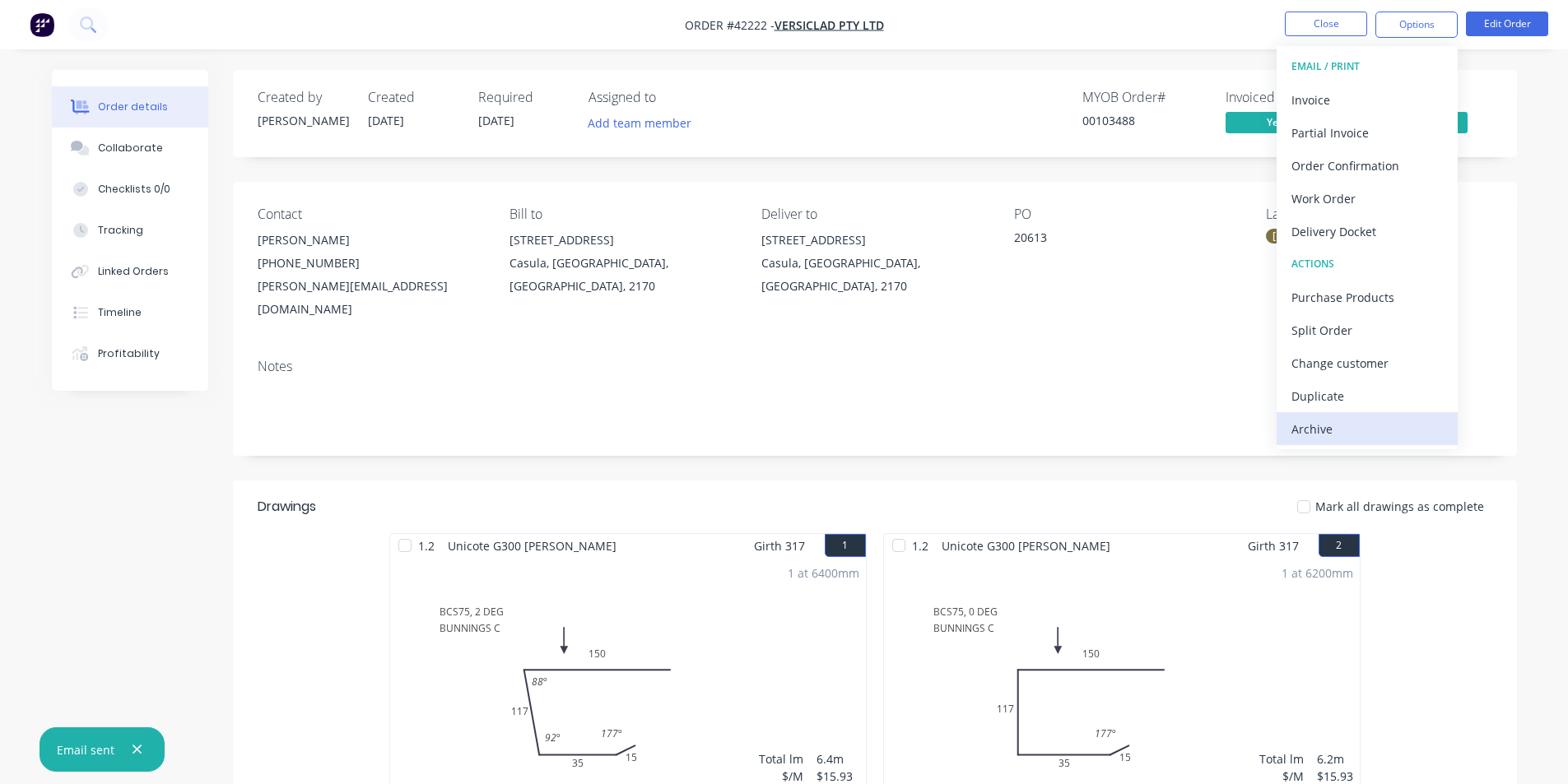
click at [1348, 421] on div "Archive" at bounding box center [1367, 429] width 152 height 23
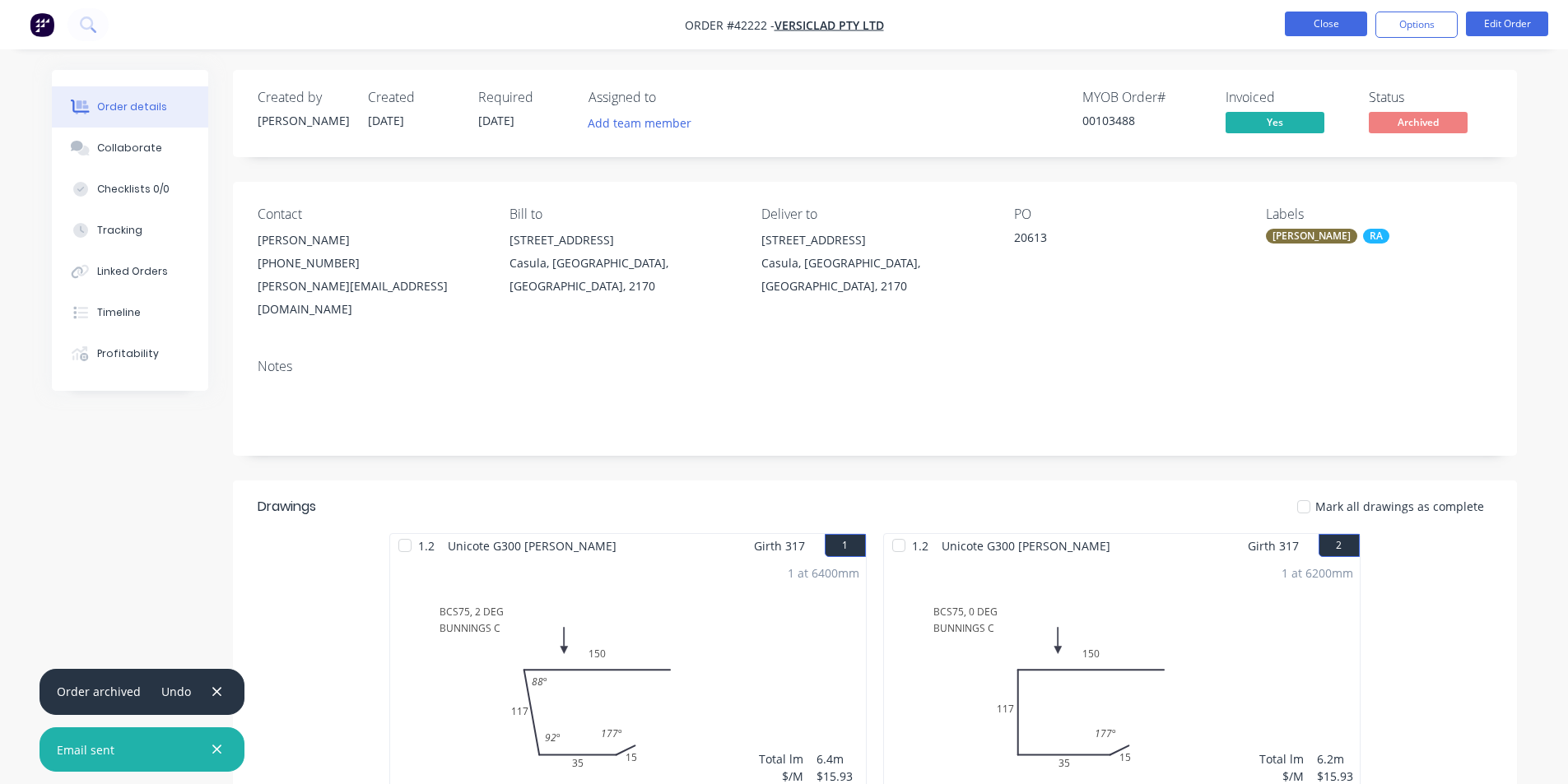
click at [1327, 19] on button "Close" at bounding box center [1326, 23] width 82 height 24
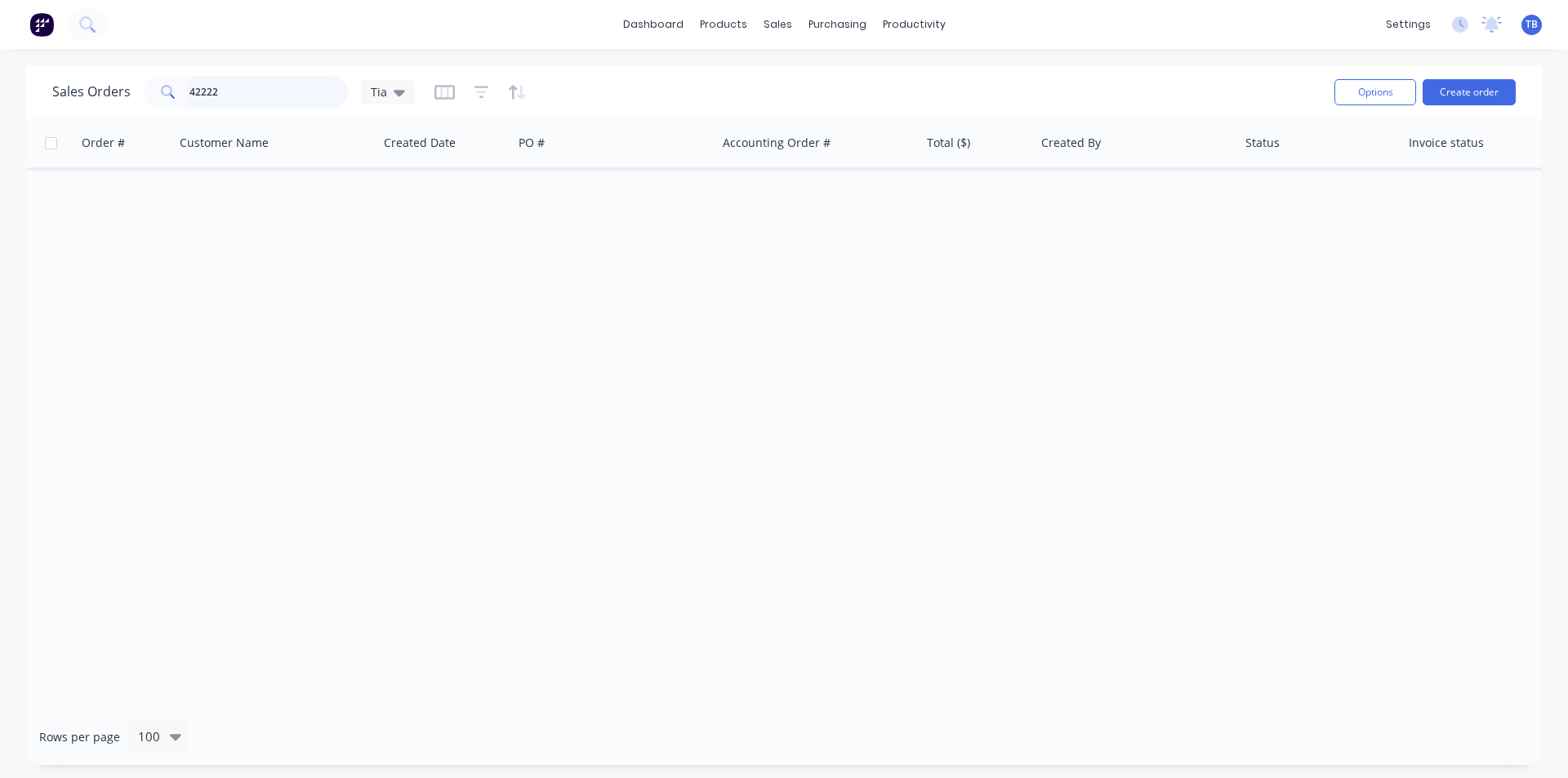
click at [0, 109] on div "Sales Orders 42222 Tia Options Create order Order # Customer Name Created Date …" at bounding box center [784, 415] width 1568 height 700
type input "42199"
click at [814, 392] on div "Order # Customer Name Created Date PO # Accounting Order # Total ($) Created By…" at bounding box center [784, 414] width 1516 height 591
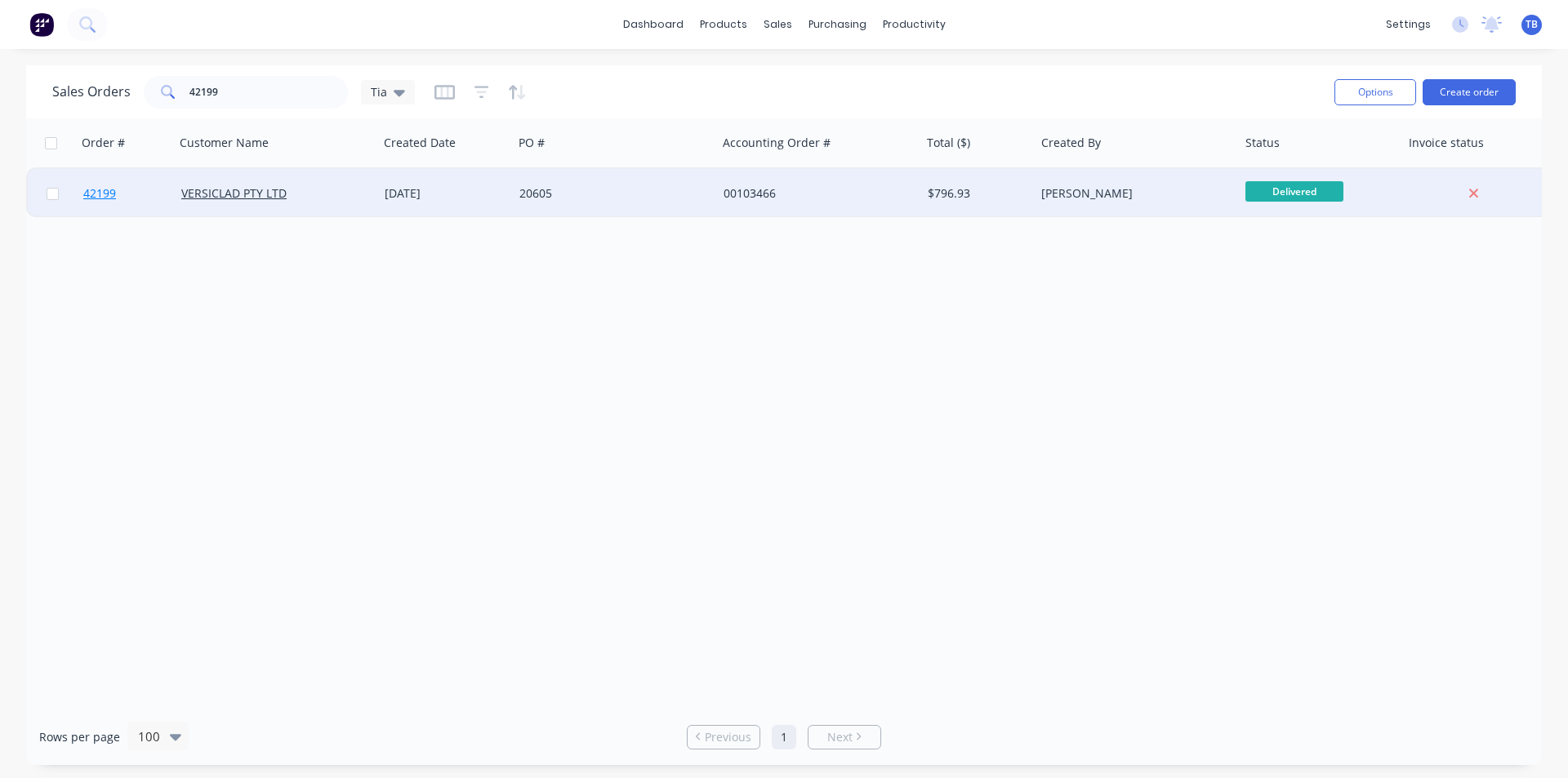
click at [100, 189] on span "42199" at bounding box center [99, 194] width 32 height 17
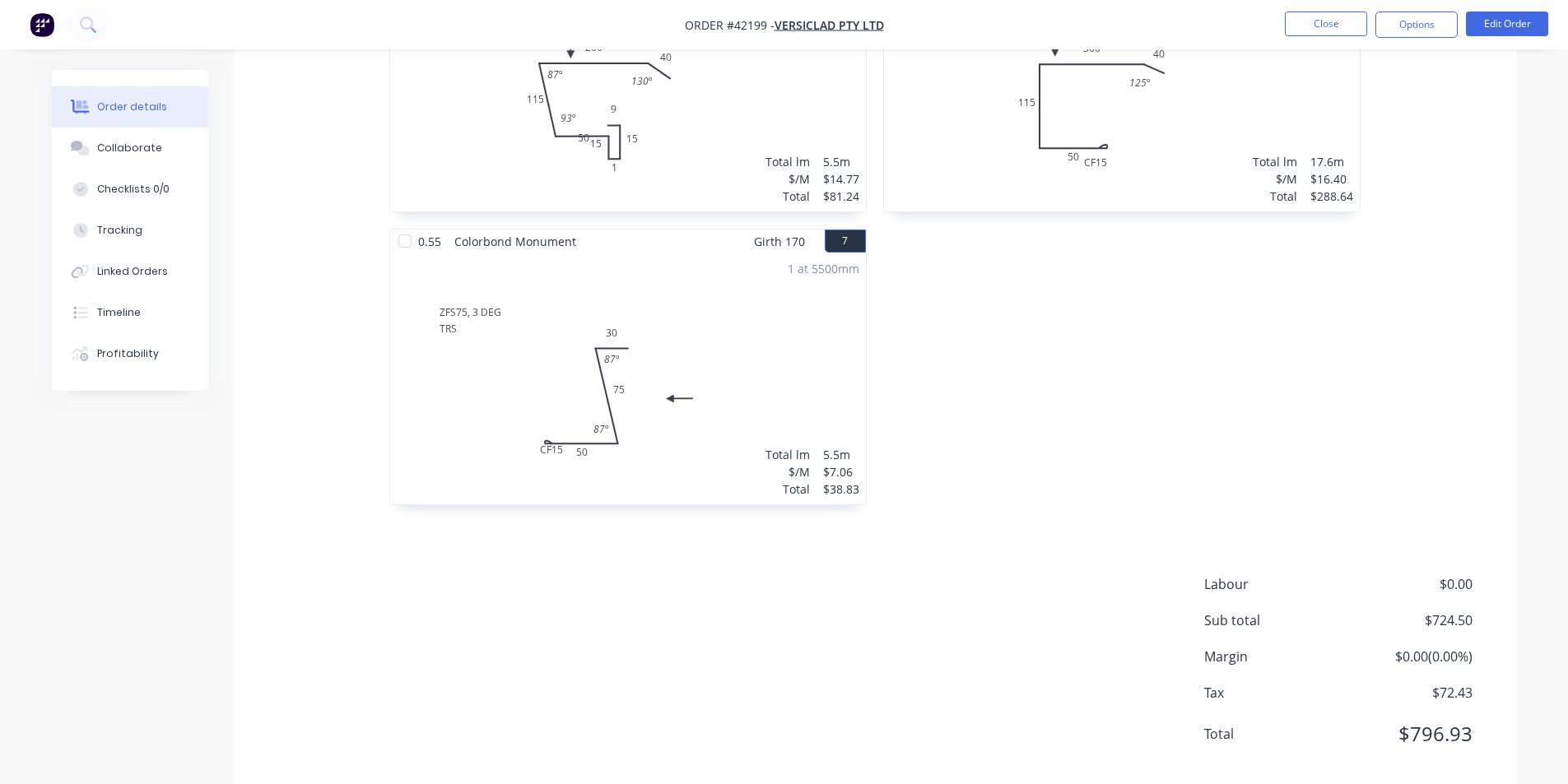
scroll to position [1191, 0]
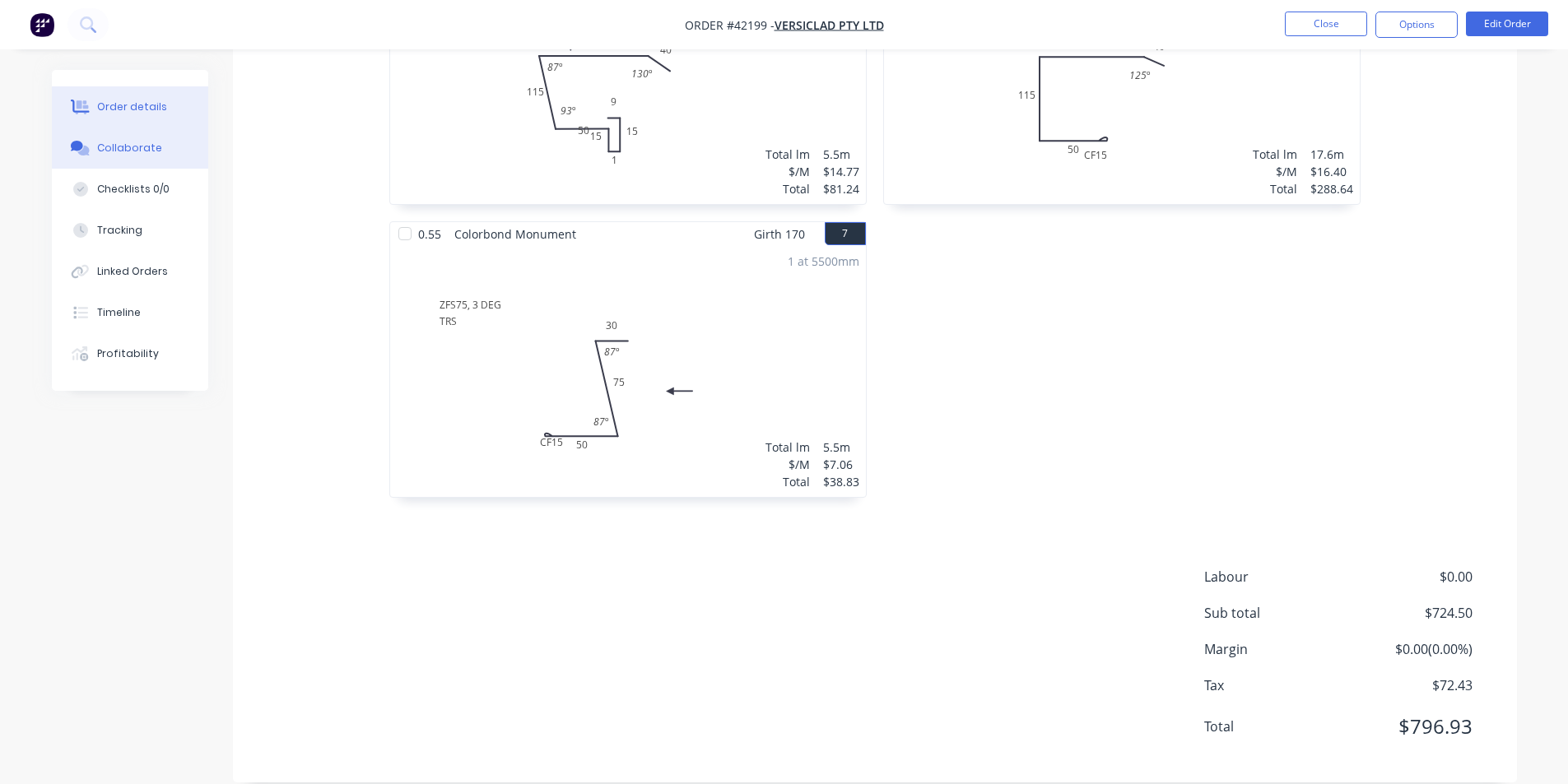
click at [129, 148] on div "Collaborate" at bounding box center [130, 148] width 65 height 15
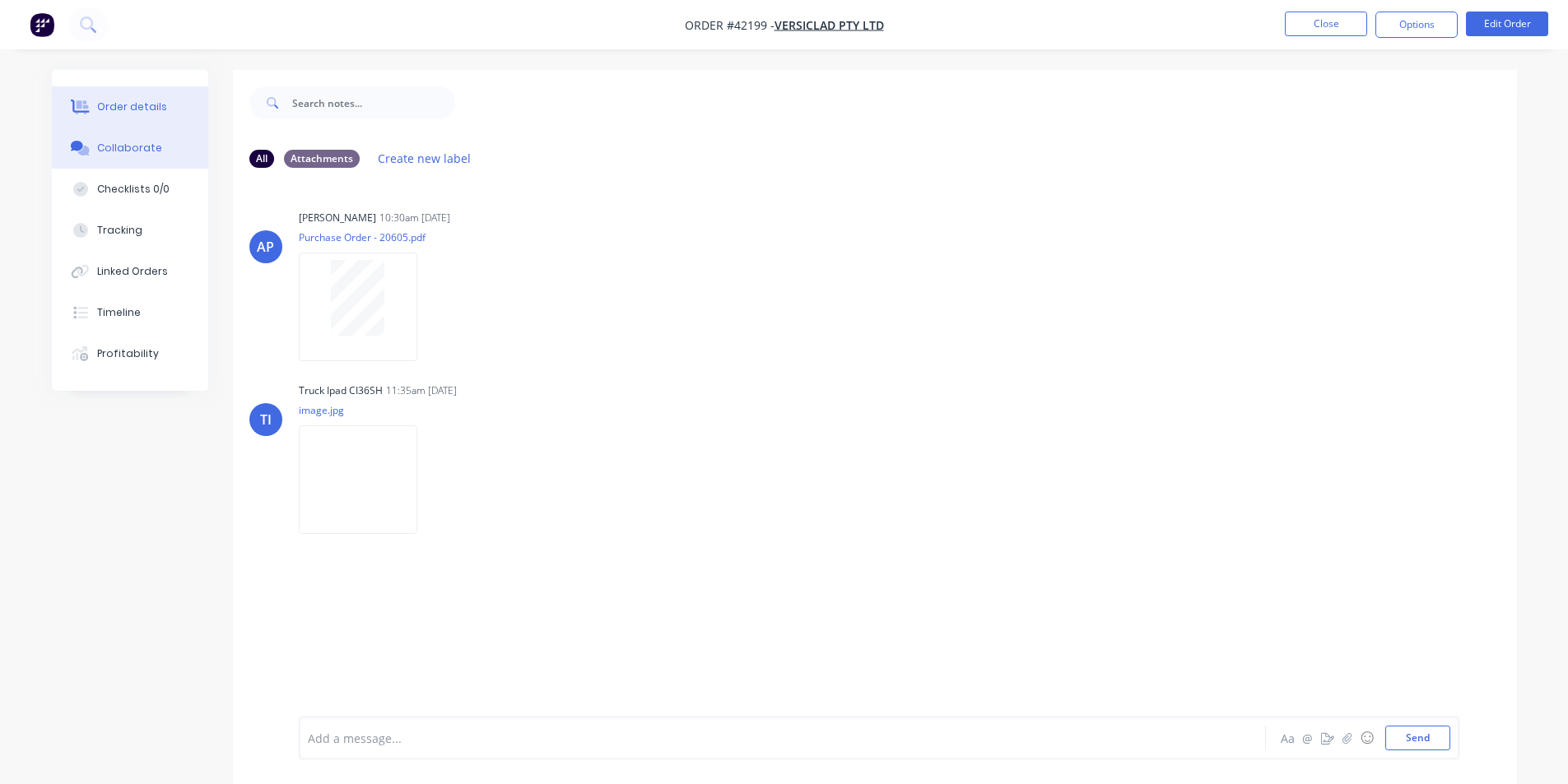
click at [143, 120] on button "Order details" at bounding box center [130, 106] width 156 height 41
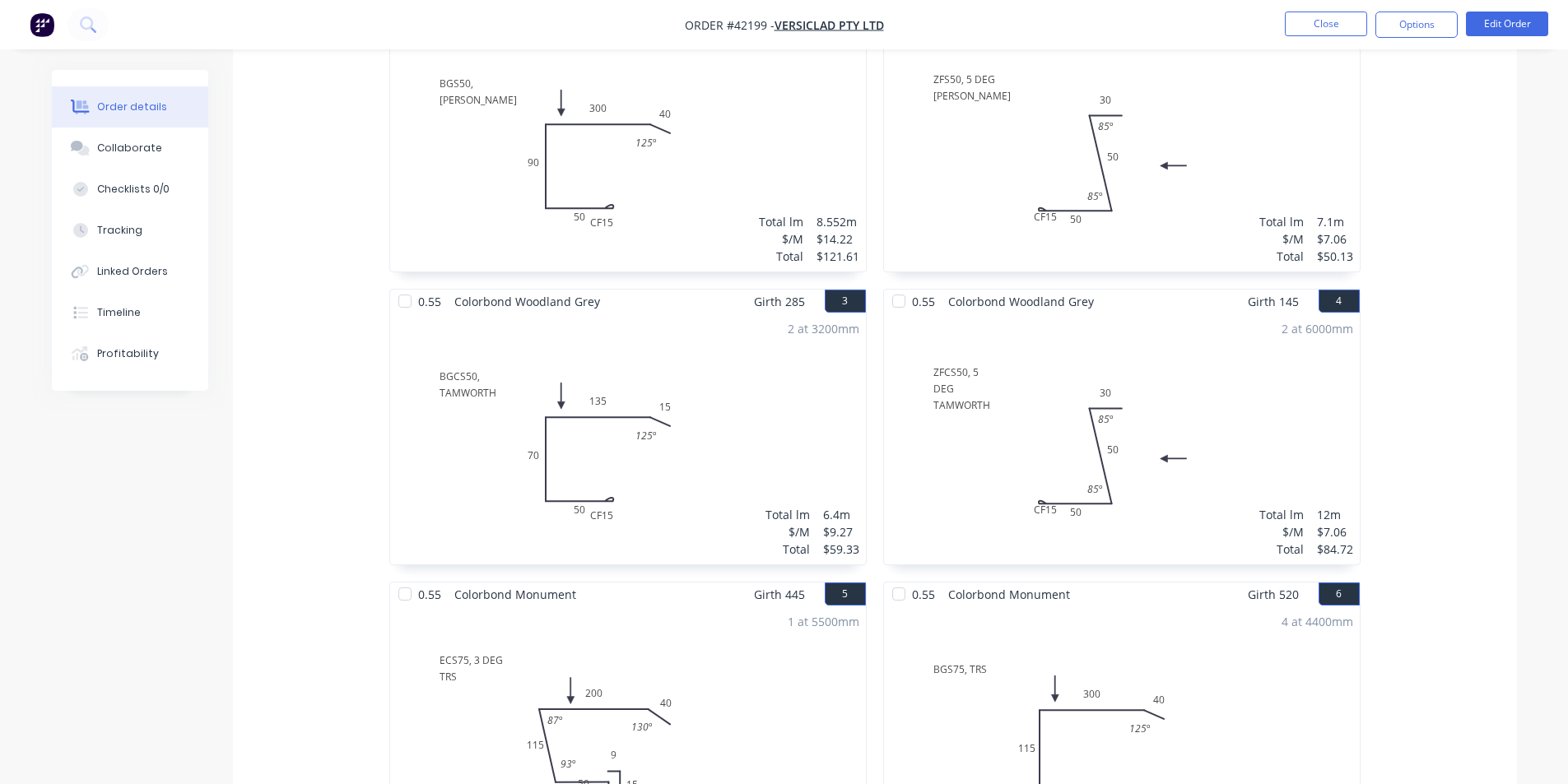
scroll to position [368, 0]
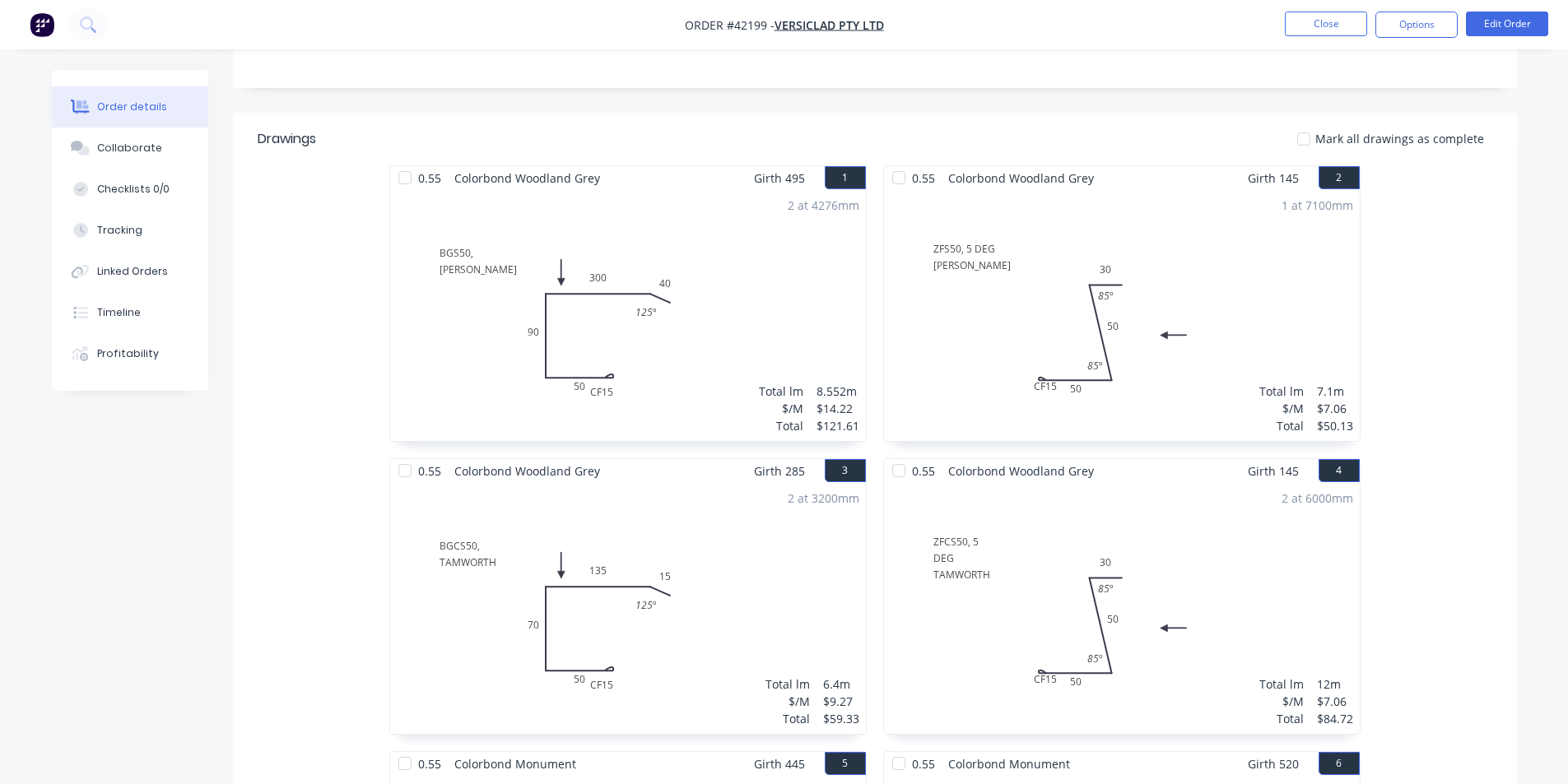
click at [1300, 9] on nav "Order #42199 - VERSICLAD PTY LTD Close Options Edit Order" at bounding box center [784, 24] width 1568 height 49
click at [1301, 19] on button "Close" at bounding box center [1326, 23] width 82 height 24
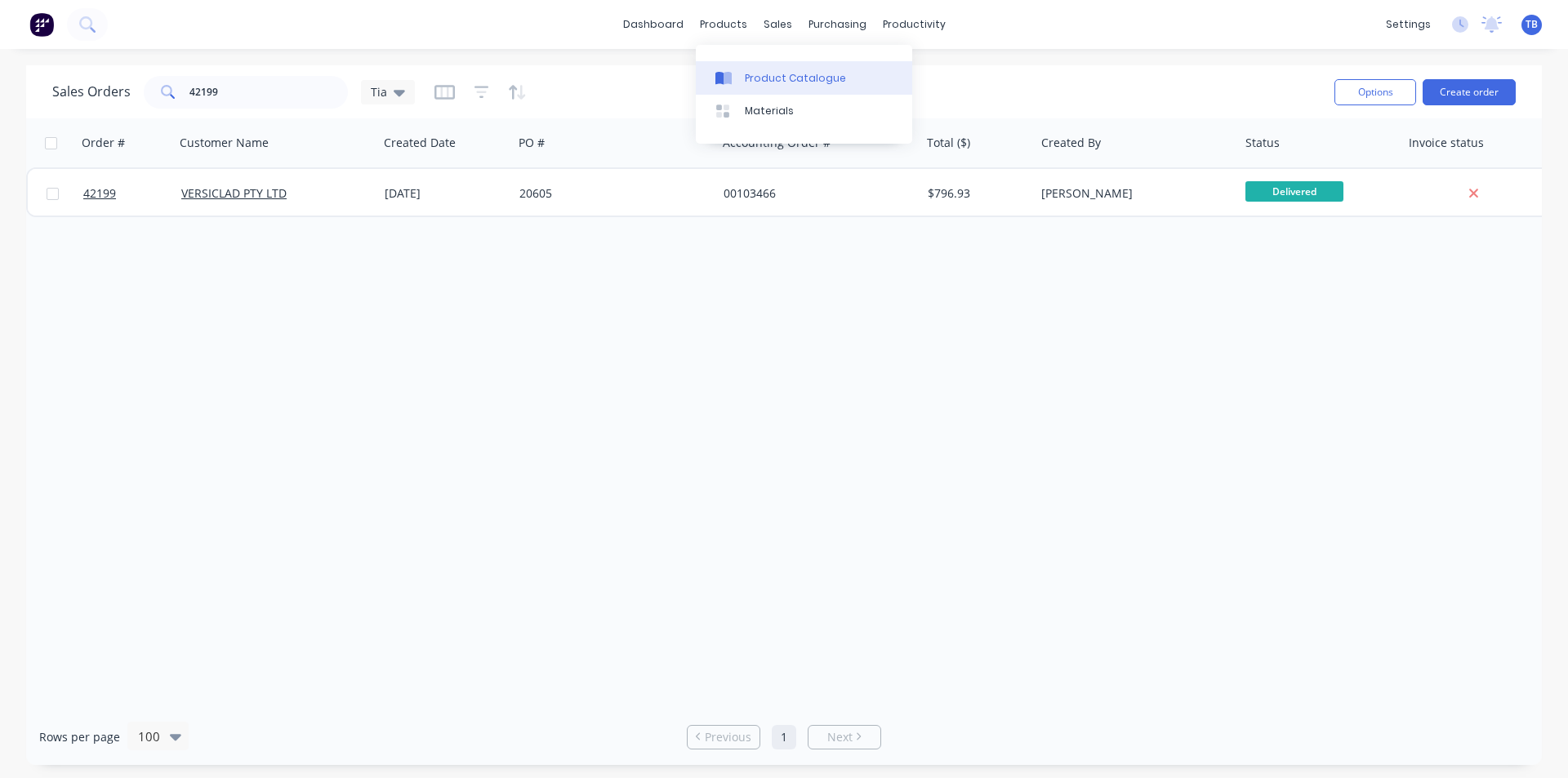
click at [759, 82] on div "Product Catalogue" at bounding box center [795, 78] width 101 height 15
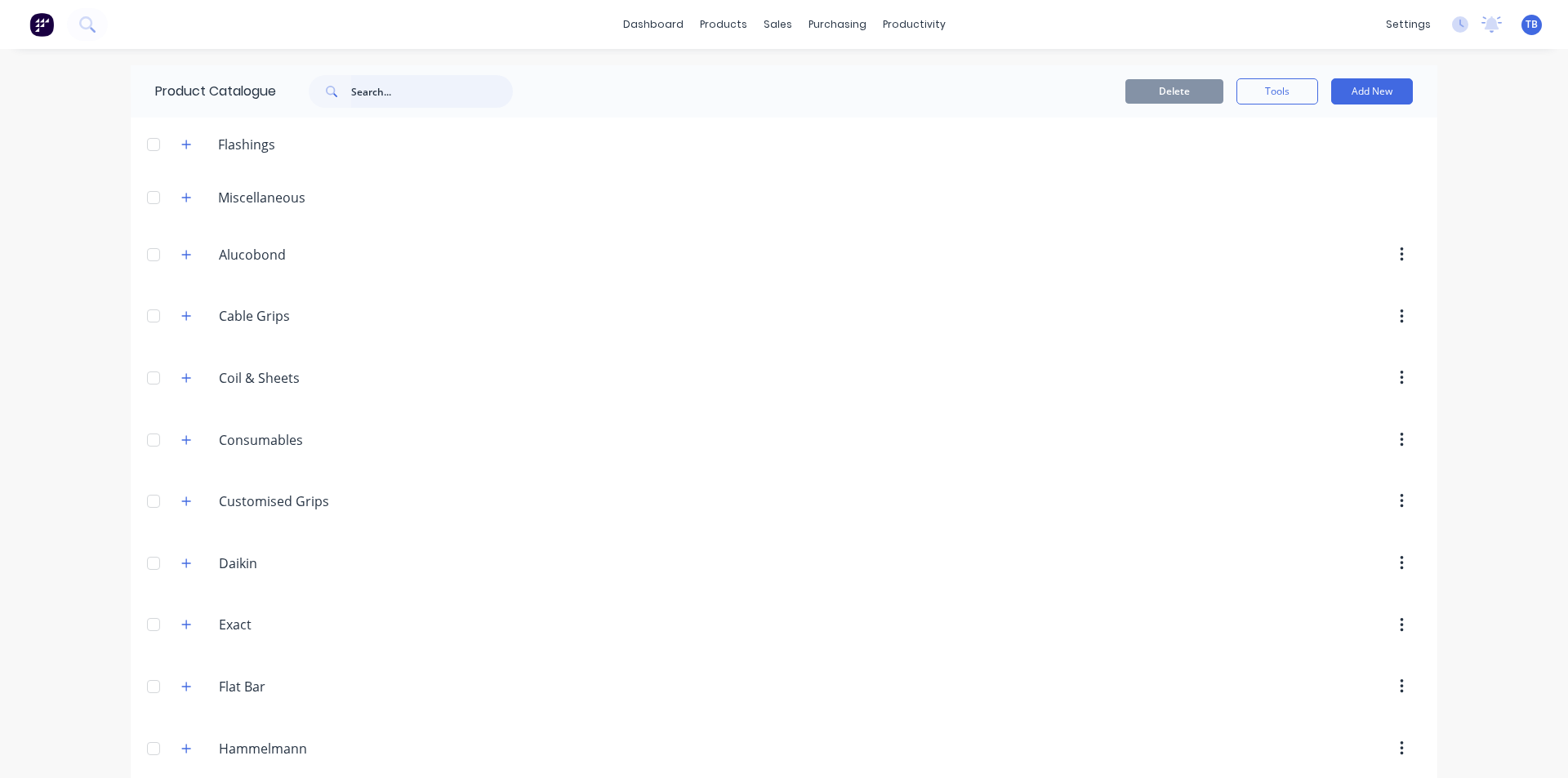
click at [420, 80] on input "text" at bounding box center [432, 91] width 161 height 32
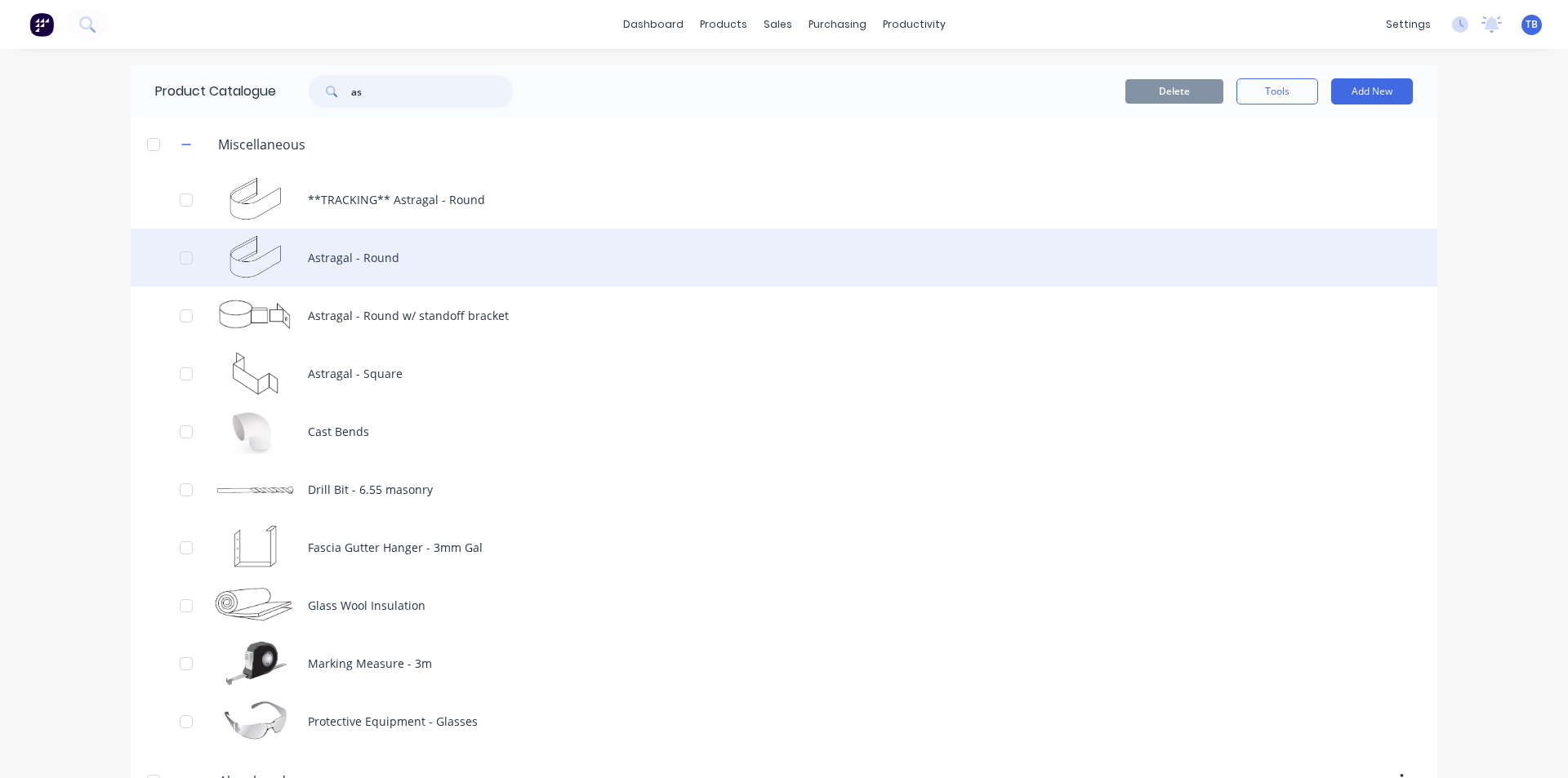
type input "as"
click at [518, 255] on div "Astragal - Round" at bounding box center [784, 258] width 1306 height 58
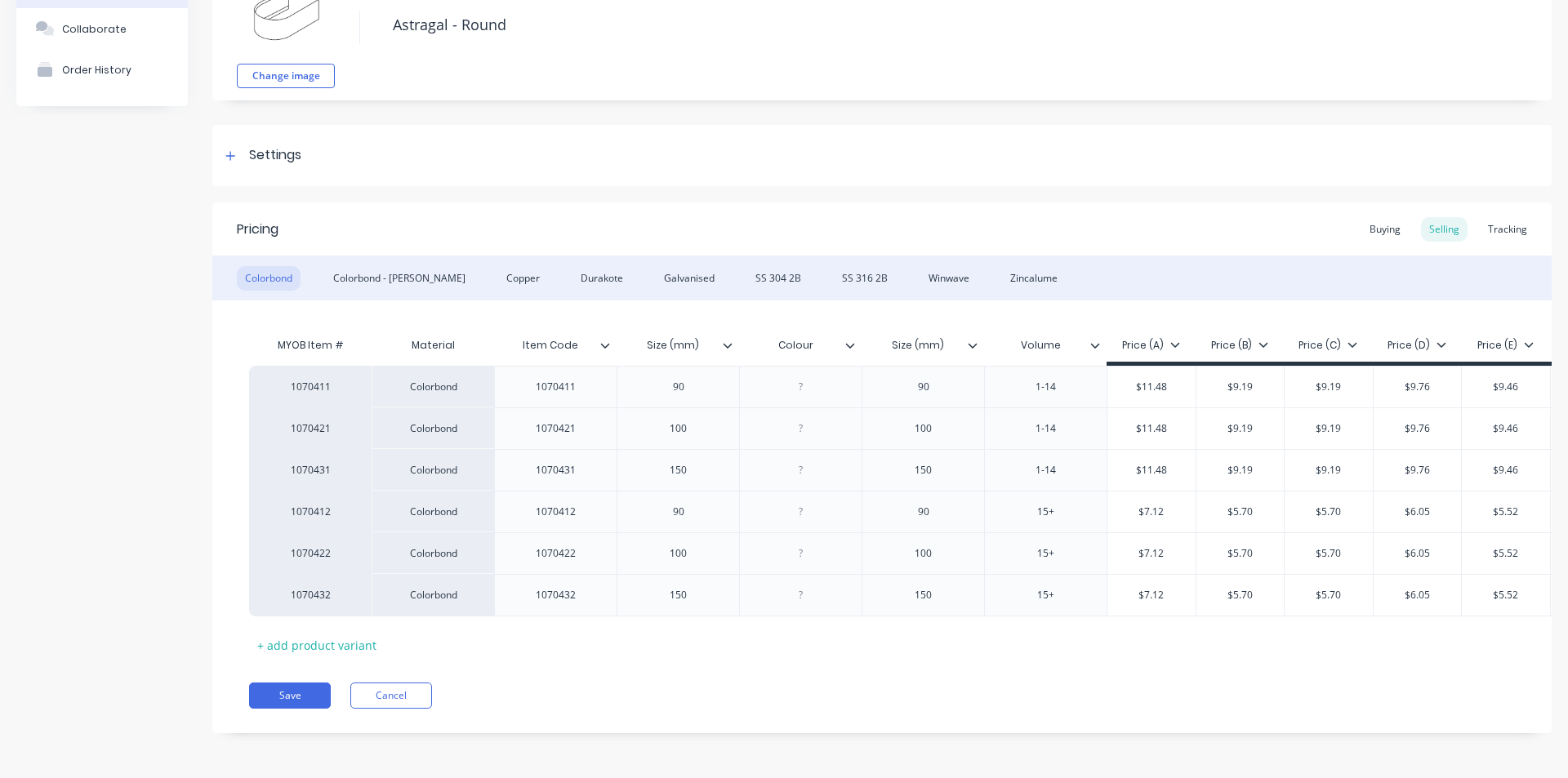
scroll to position [128, 0]
click at [655, 266] on div "Galvanised" at bounding box center [689, 278] width 67 height 24
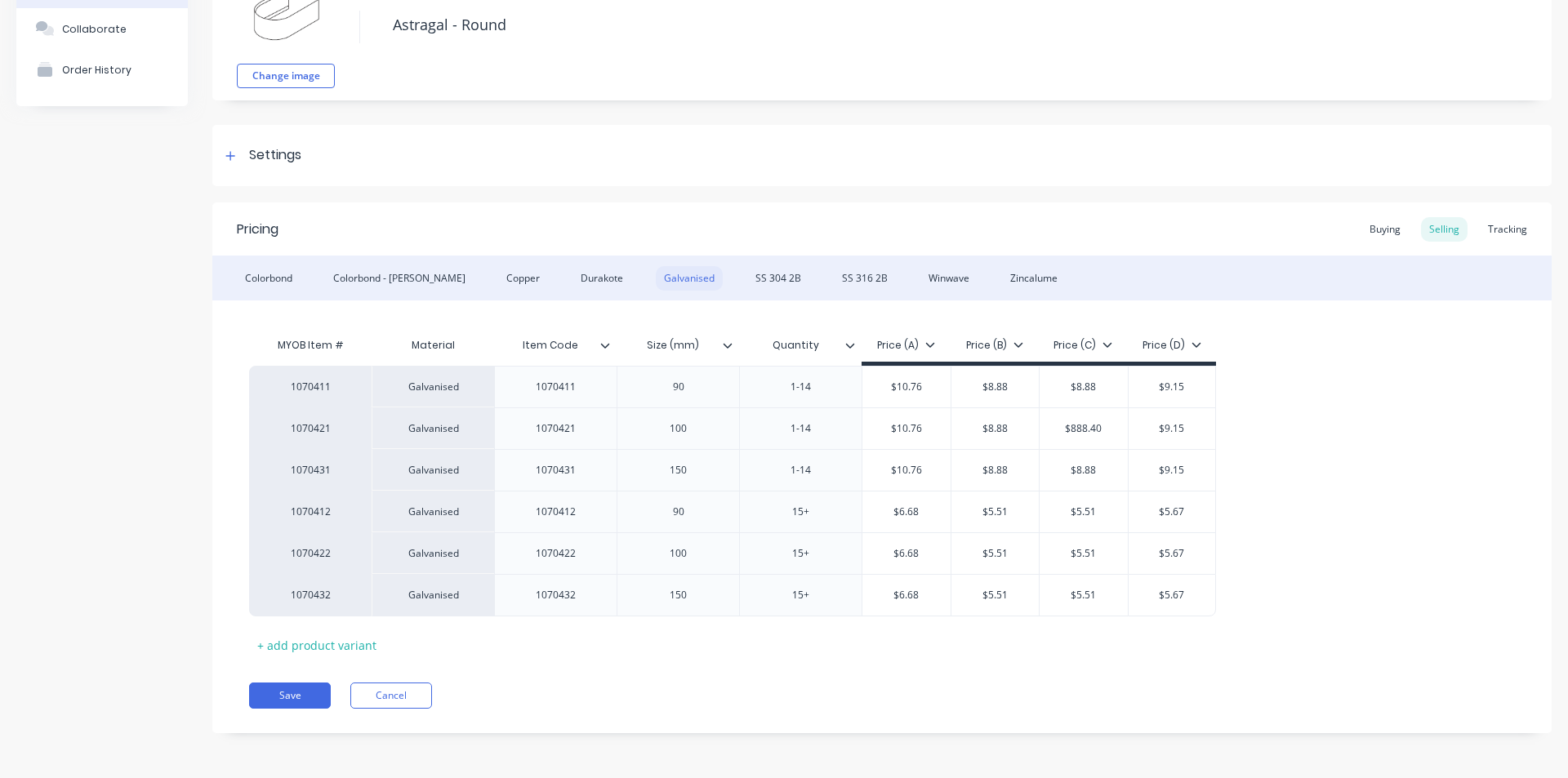
scroll to position [116, 0]
click at [294, 288] on div "Colorbond" at bounding box center [269, 278] width 64 height 24
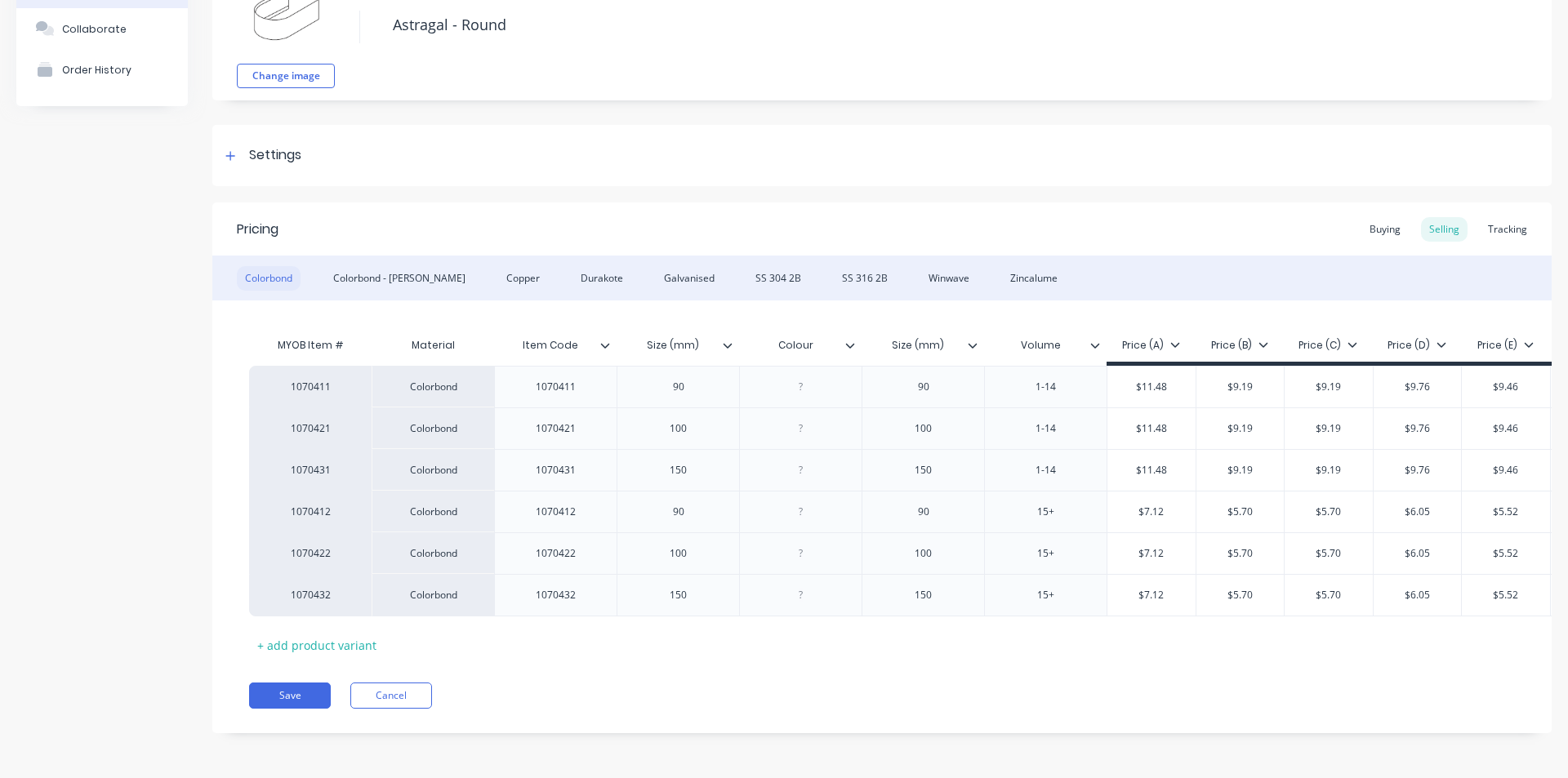
scroll to position [128, 0]
click at [655, 266] on div "Galvanised" at bounding box center [689, 278] width 67 height 24
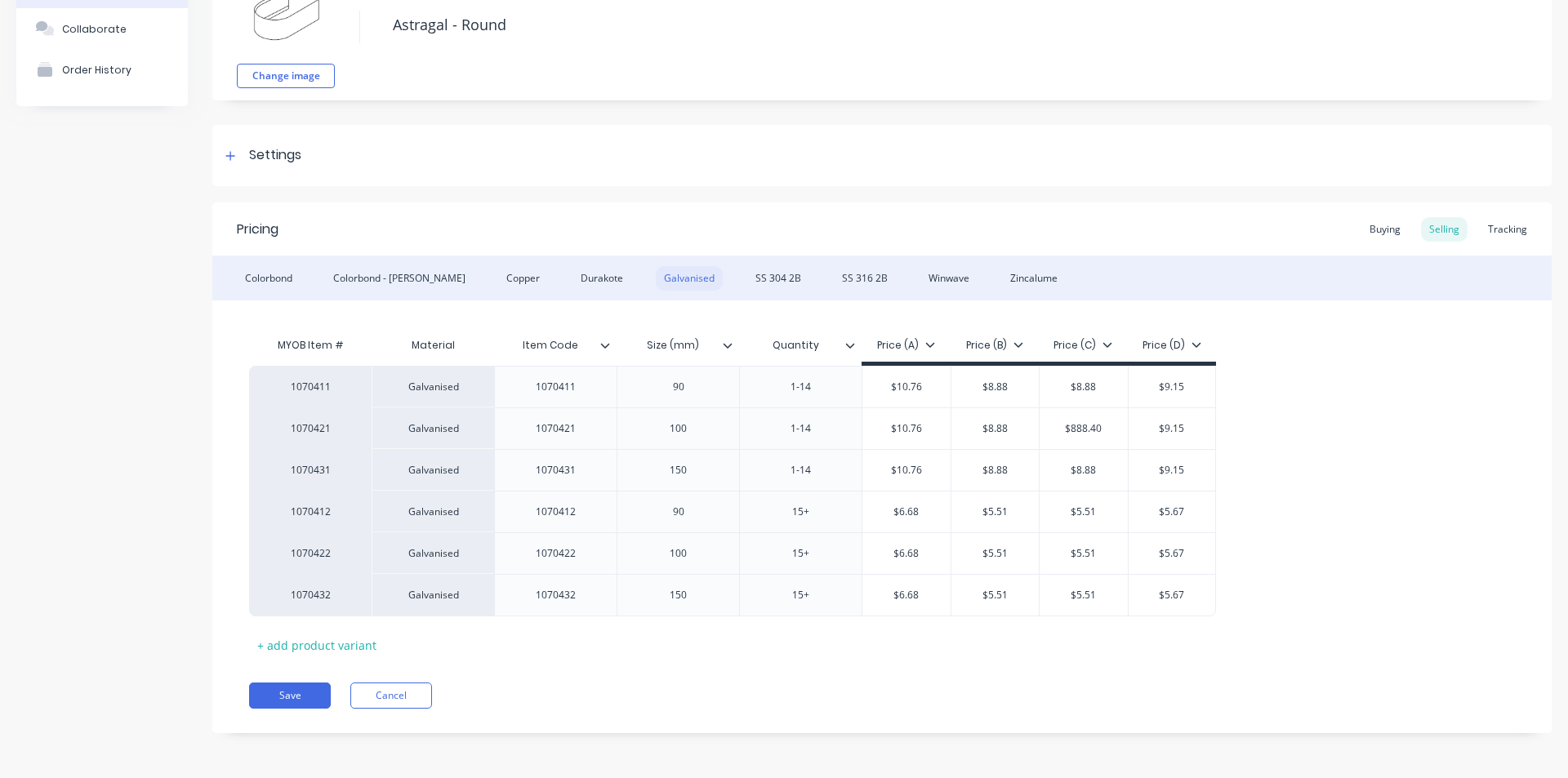
scroll to position [116, 0]
click at [297, 287] on div "Colorbond" at bounding box center [269, 278] width 64 height 24
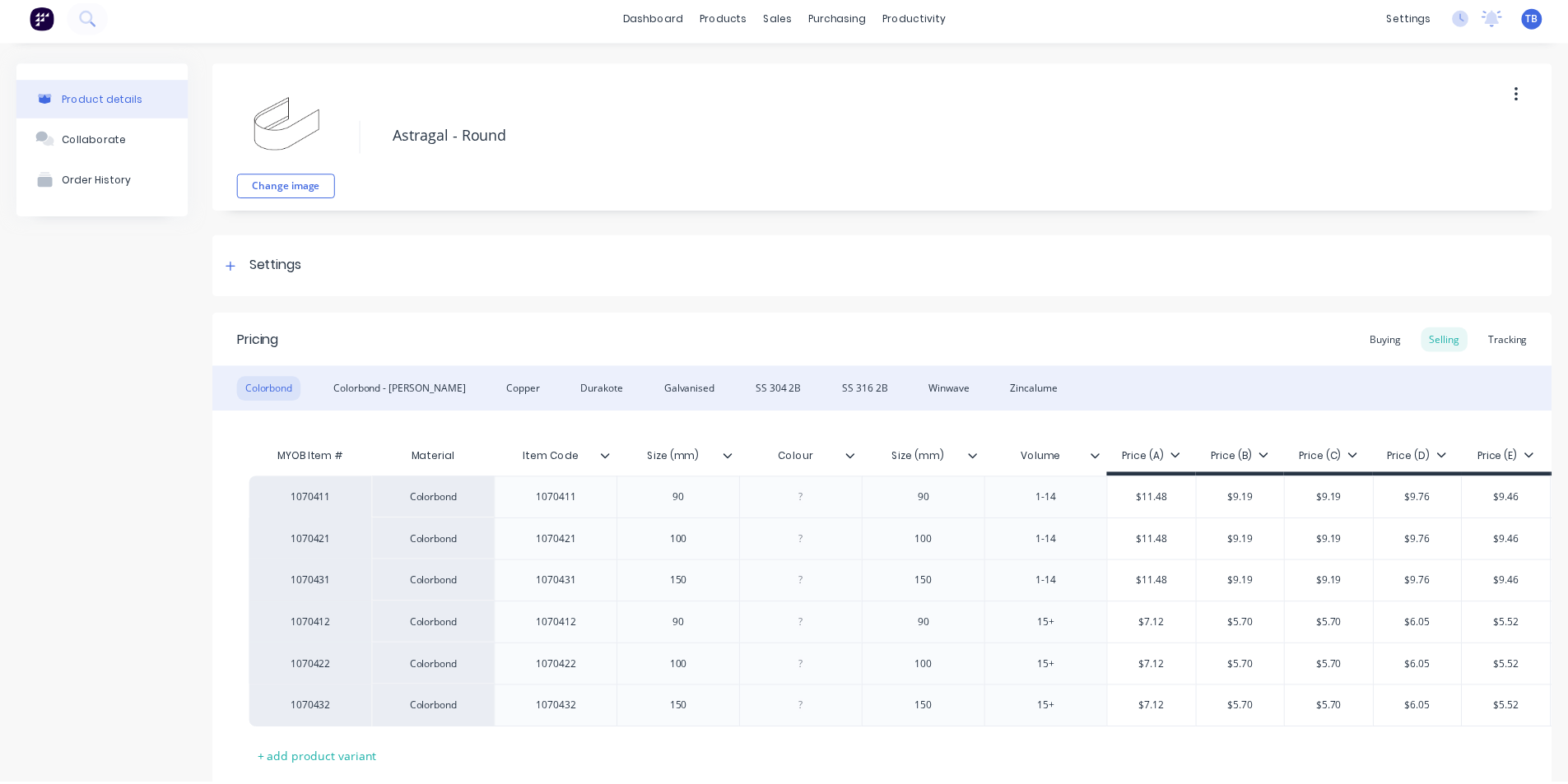
scroll to position [0, 0]
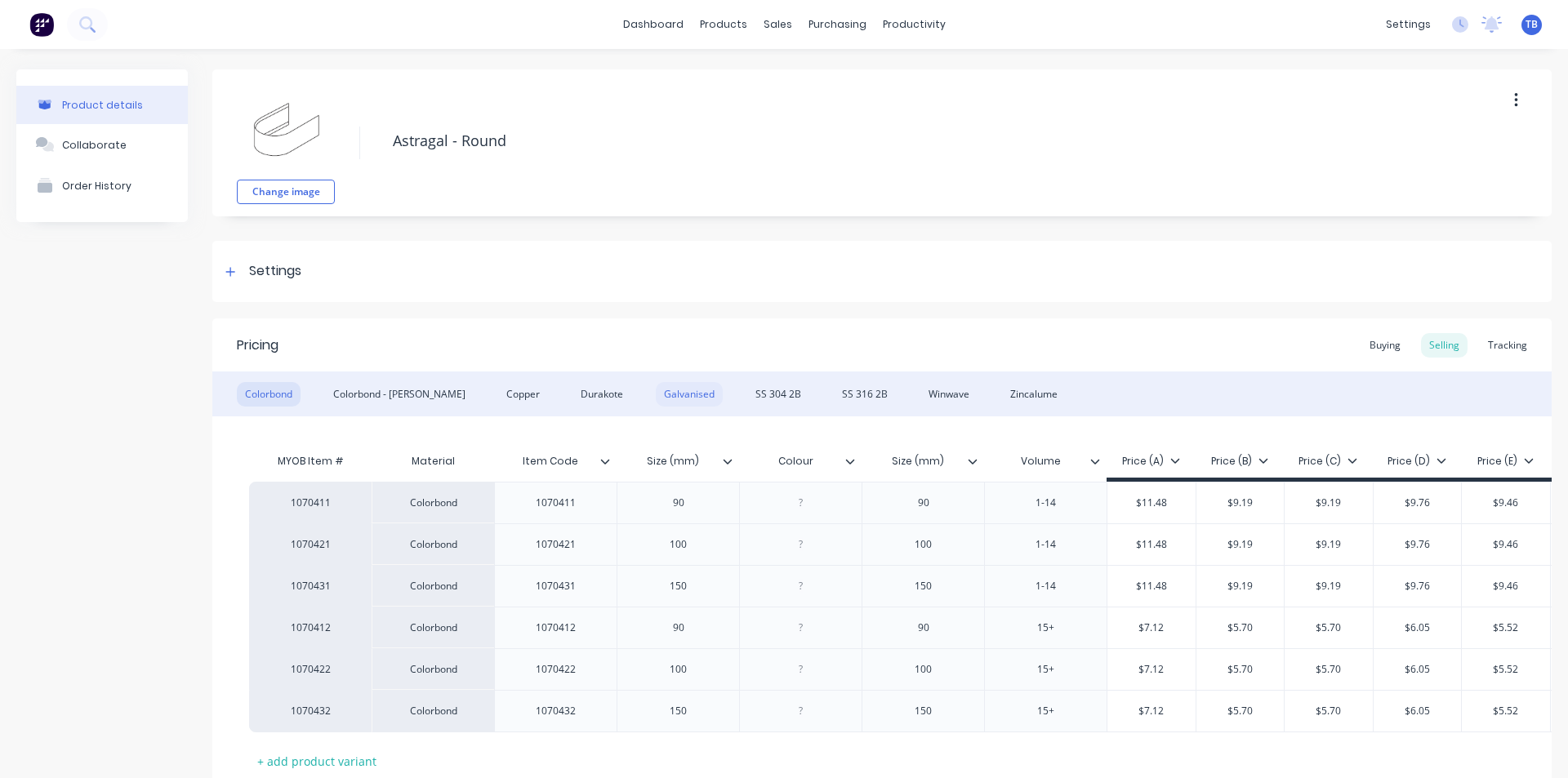
click at [655, 403] on div "Galvanised" at bounding box center [689, 394] width 67 height 24
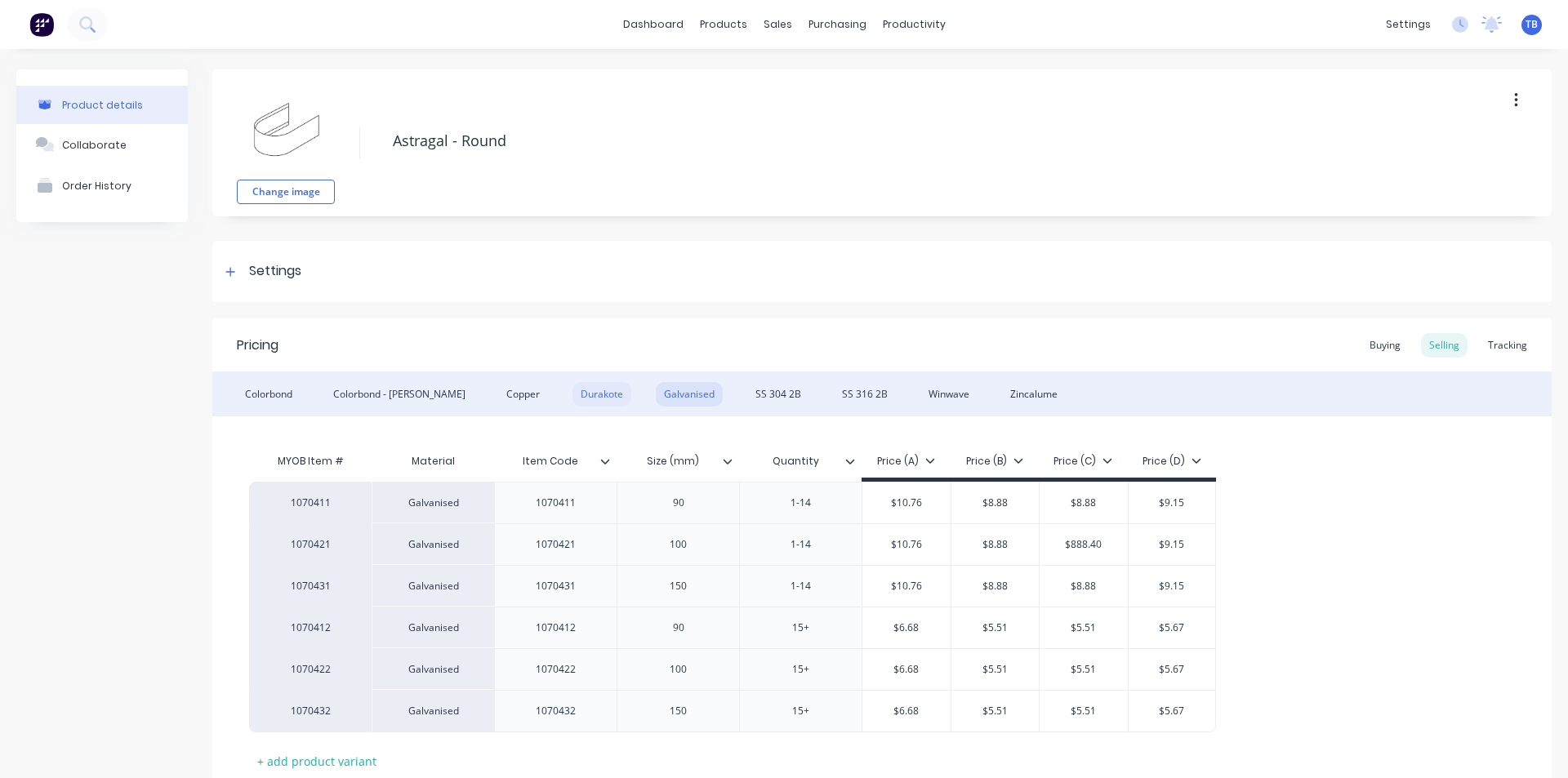
click at [572, 391] on div "Durakote" at bounding box center [601, 394] width 59 height 24
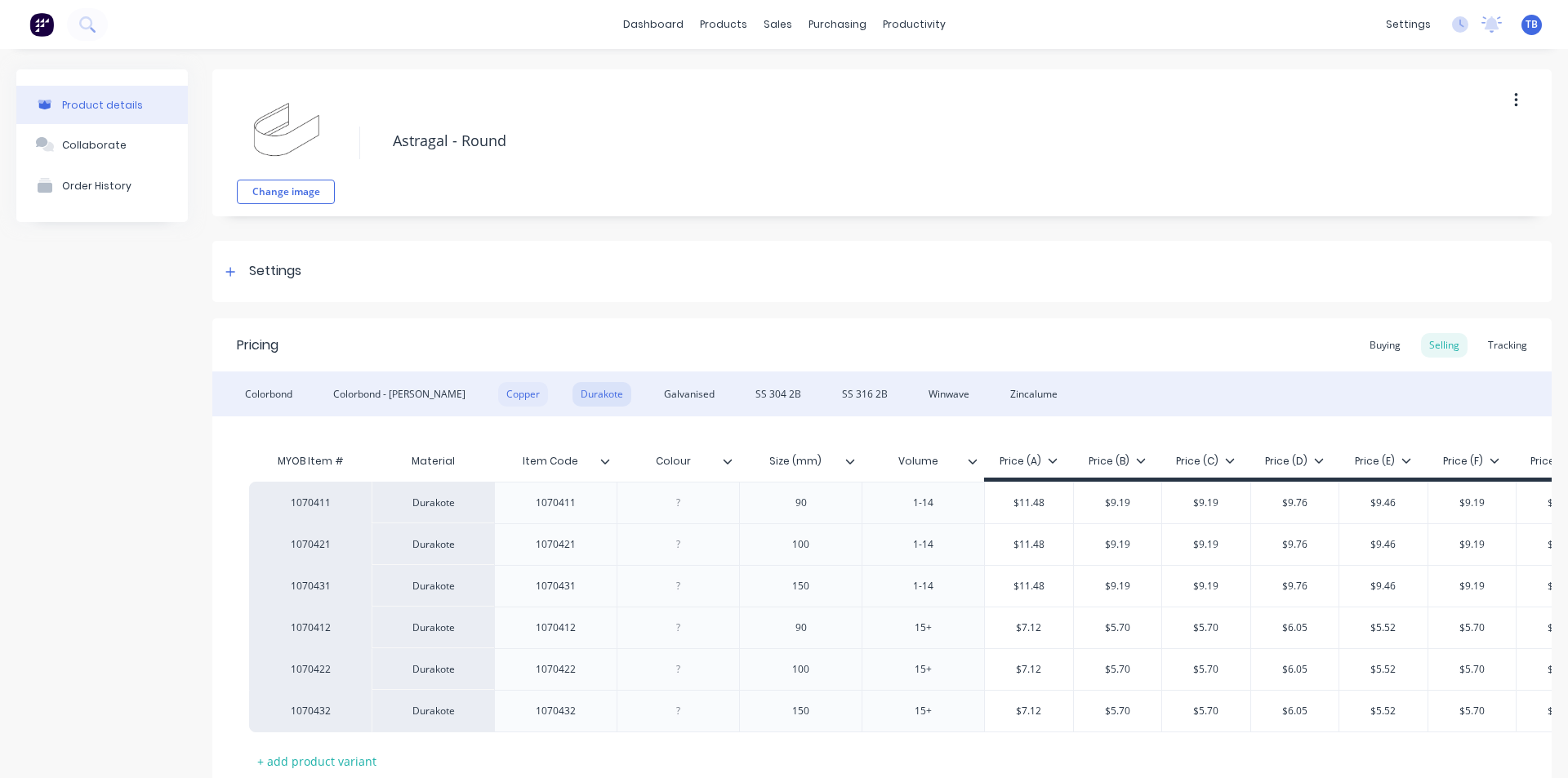
click at [498, 392] on div "Copper" at bounding box center [523, 394] width 50 height 24
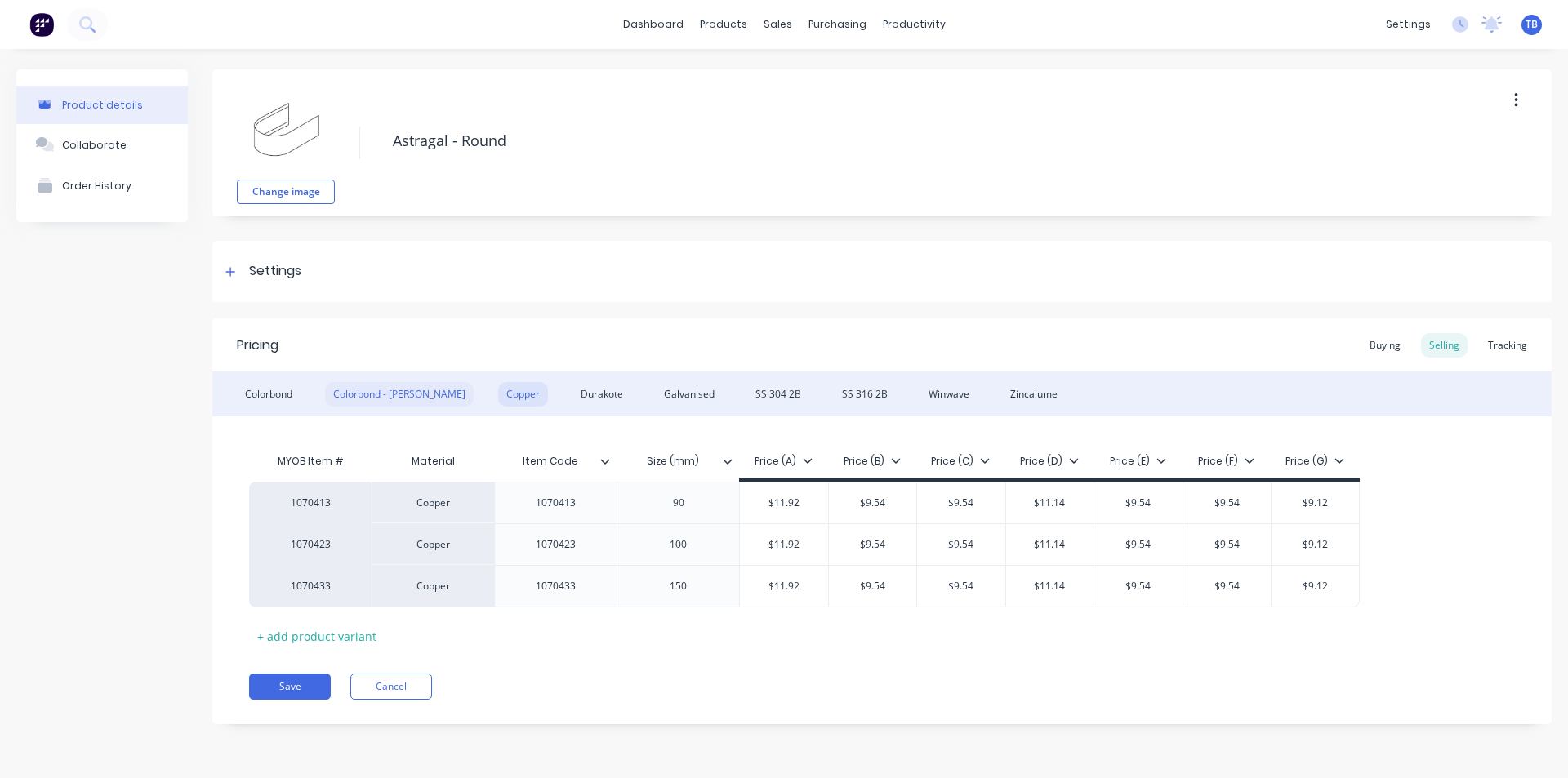
click at [390, 390] on div "Colorbond - [PERSON_NAME]" at bounding box center [399, 394] width 149 height 24
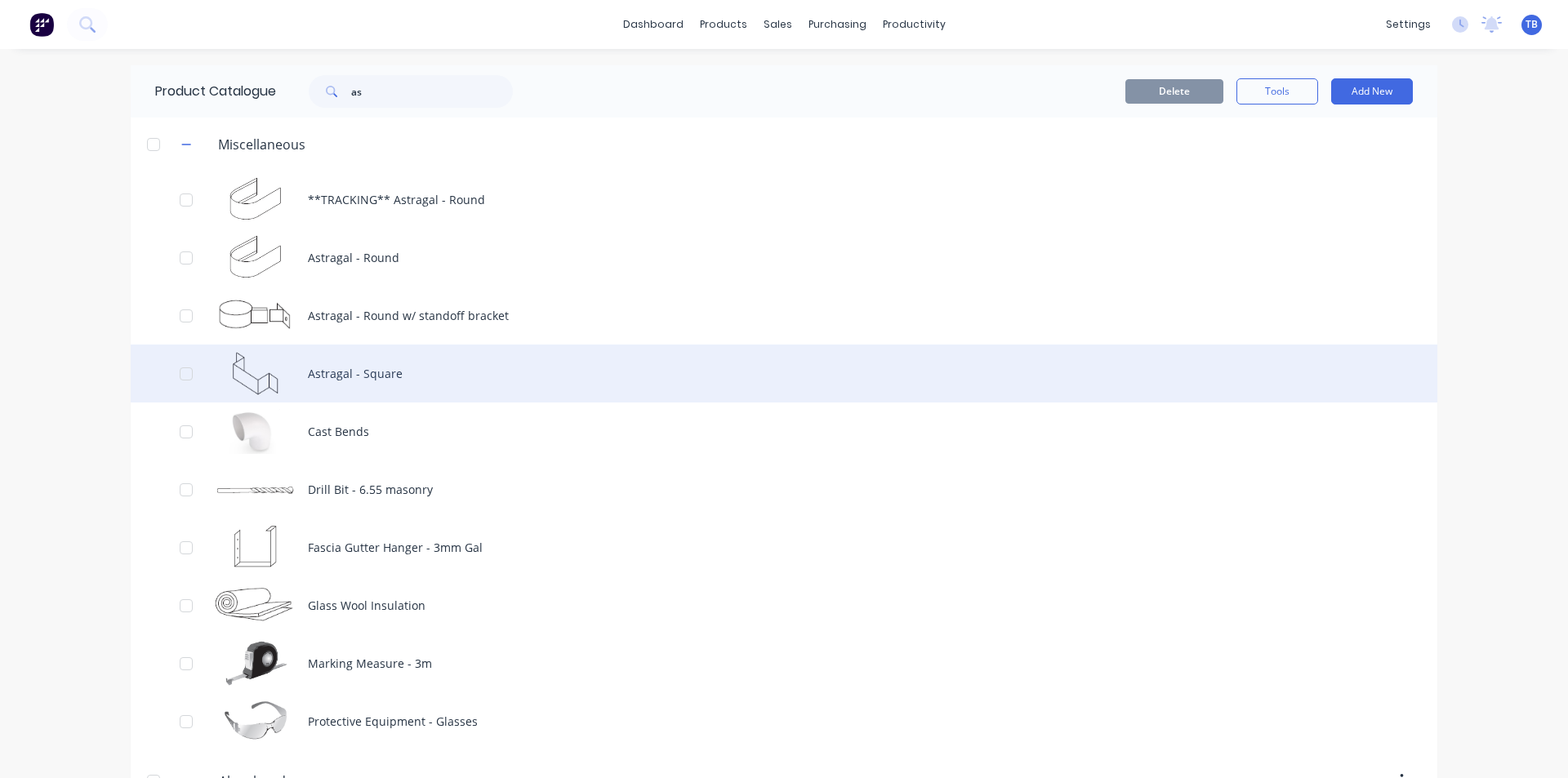
click at [714, 369] on div "Astragal - Square" at bounding box center [784, 374] width 1306 height 58
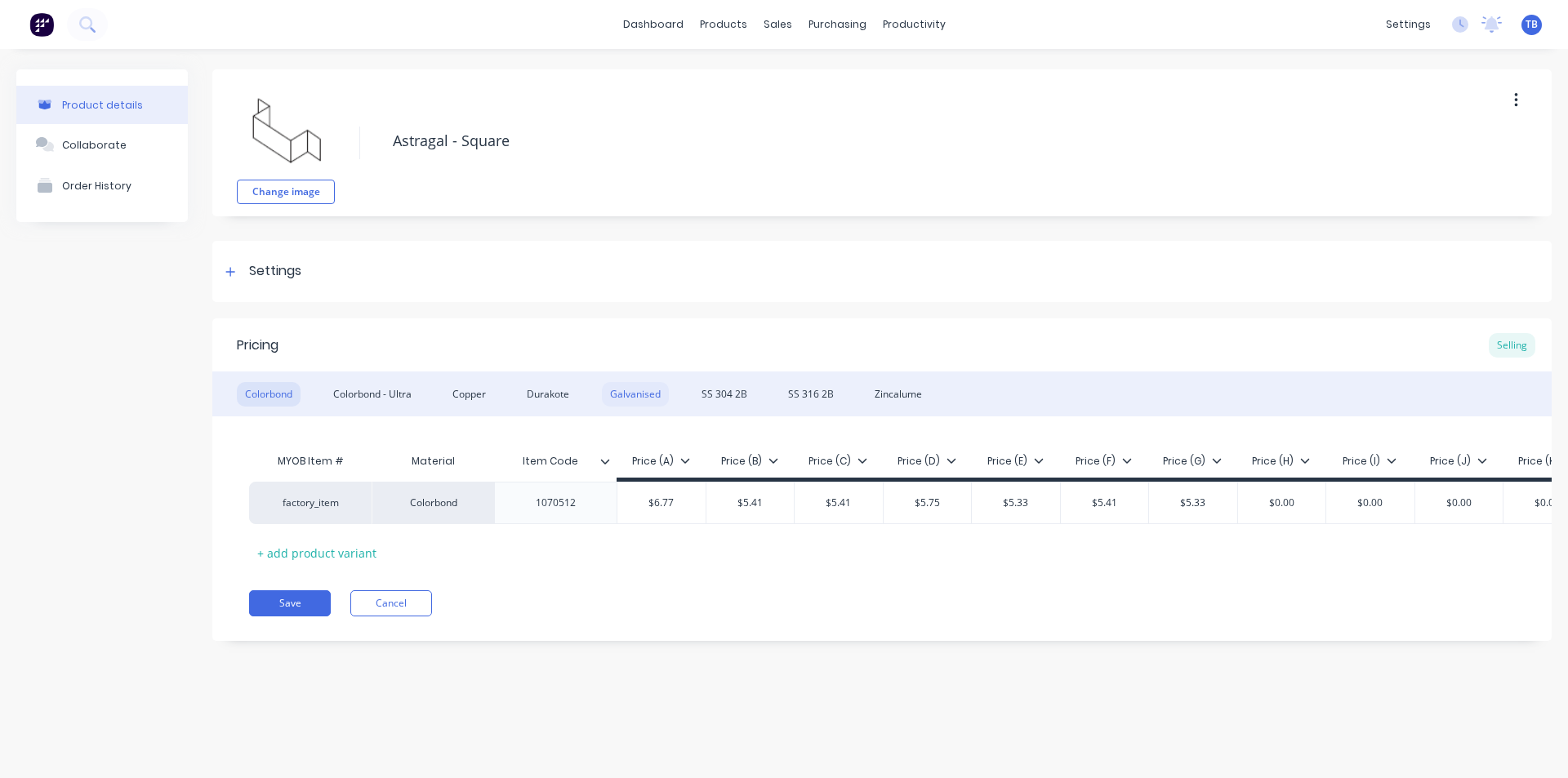
click at [611, 393] on div "Galvanised" at bounding box center [635, 394] width 67 height 24
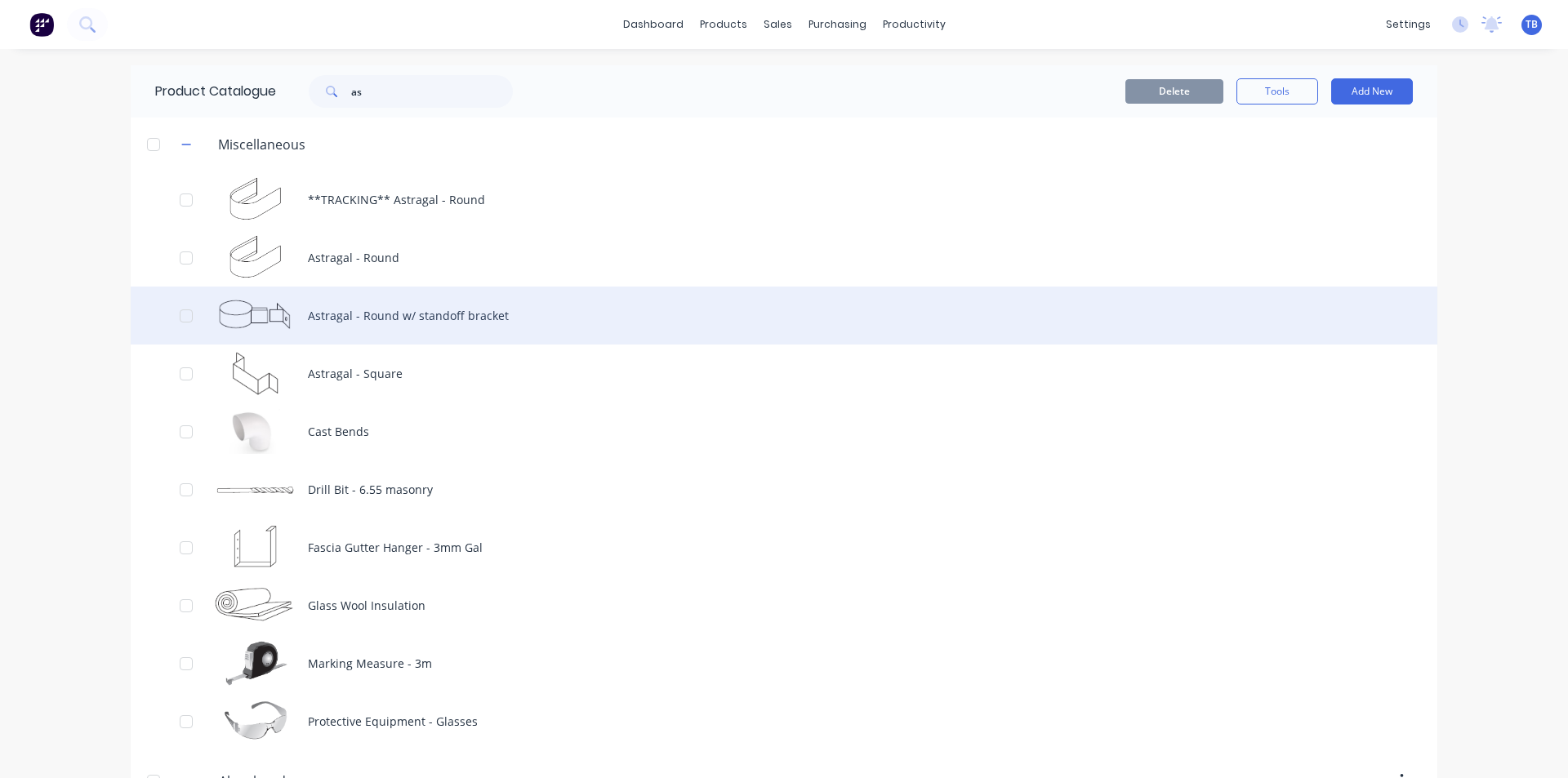
click at [550, 332] on div "Astragal - Round w/ standoff bracket" at bounding box center [784, 316] width 1306 height 58
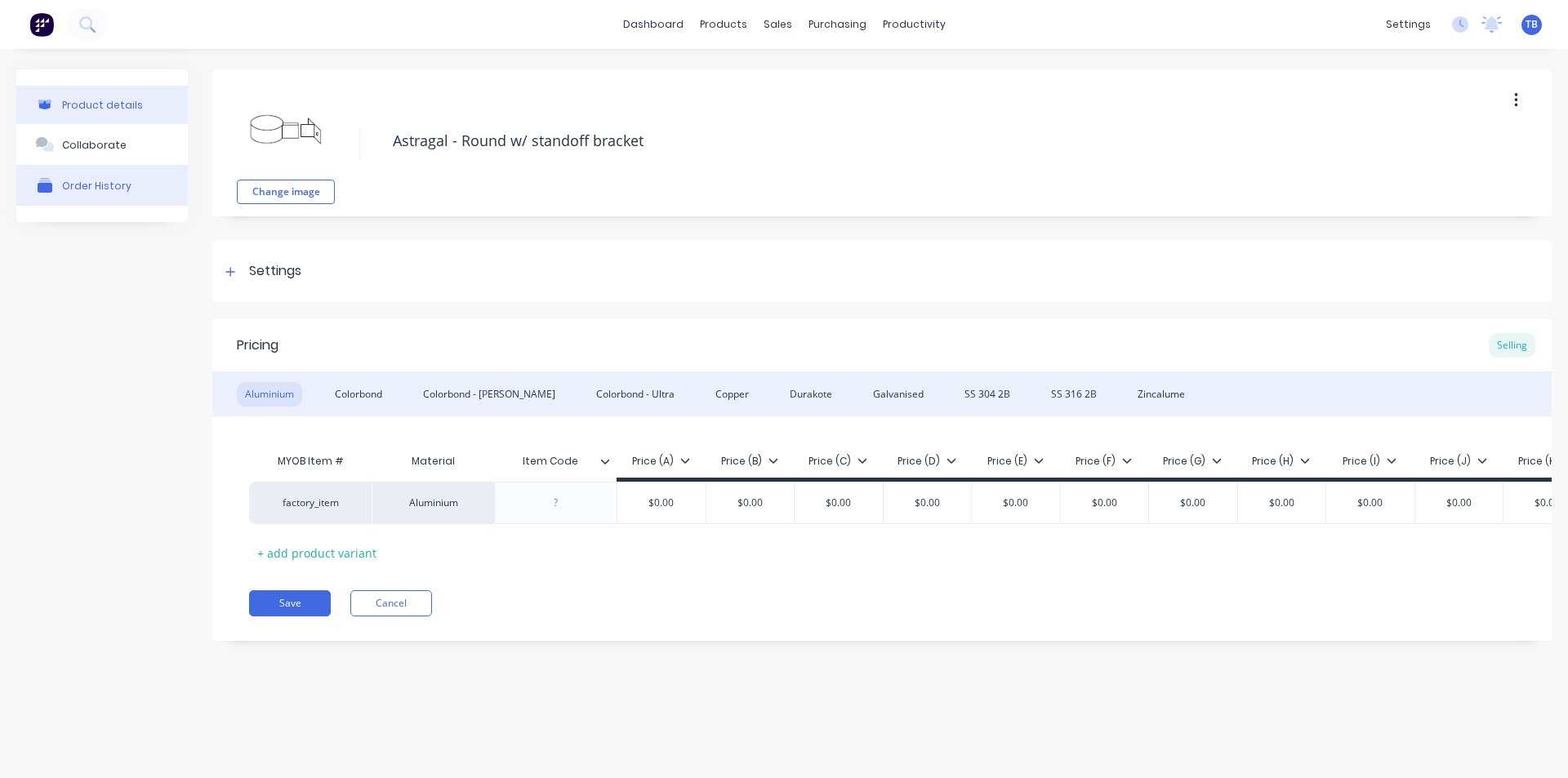
click at [98, 186] on div "Order History" at bounding box center [96, 186] width 69 height 12
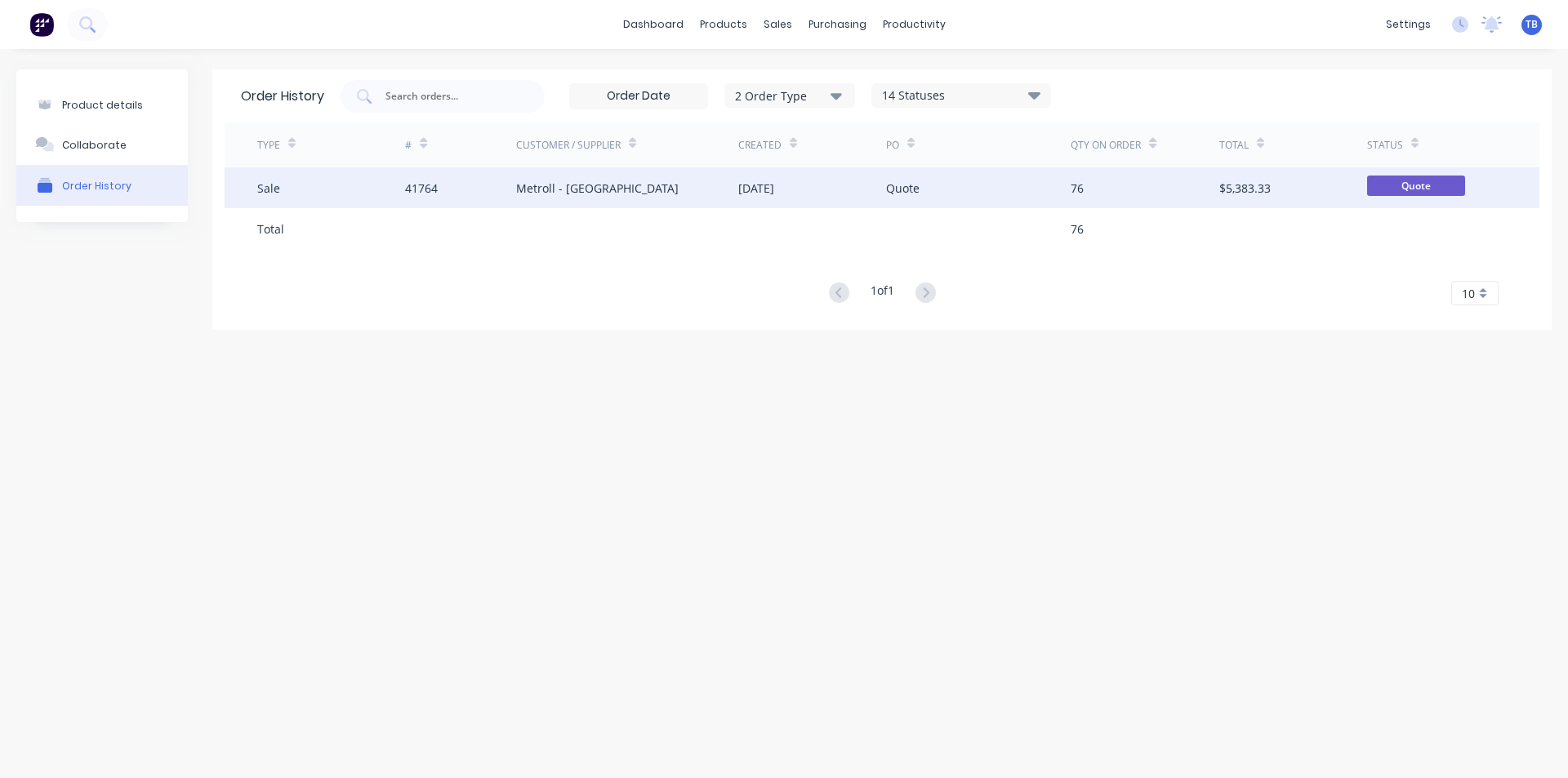
click at [479, 194] on div "41764" at bounding box center [460, 187] width 111 height 41
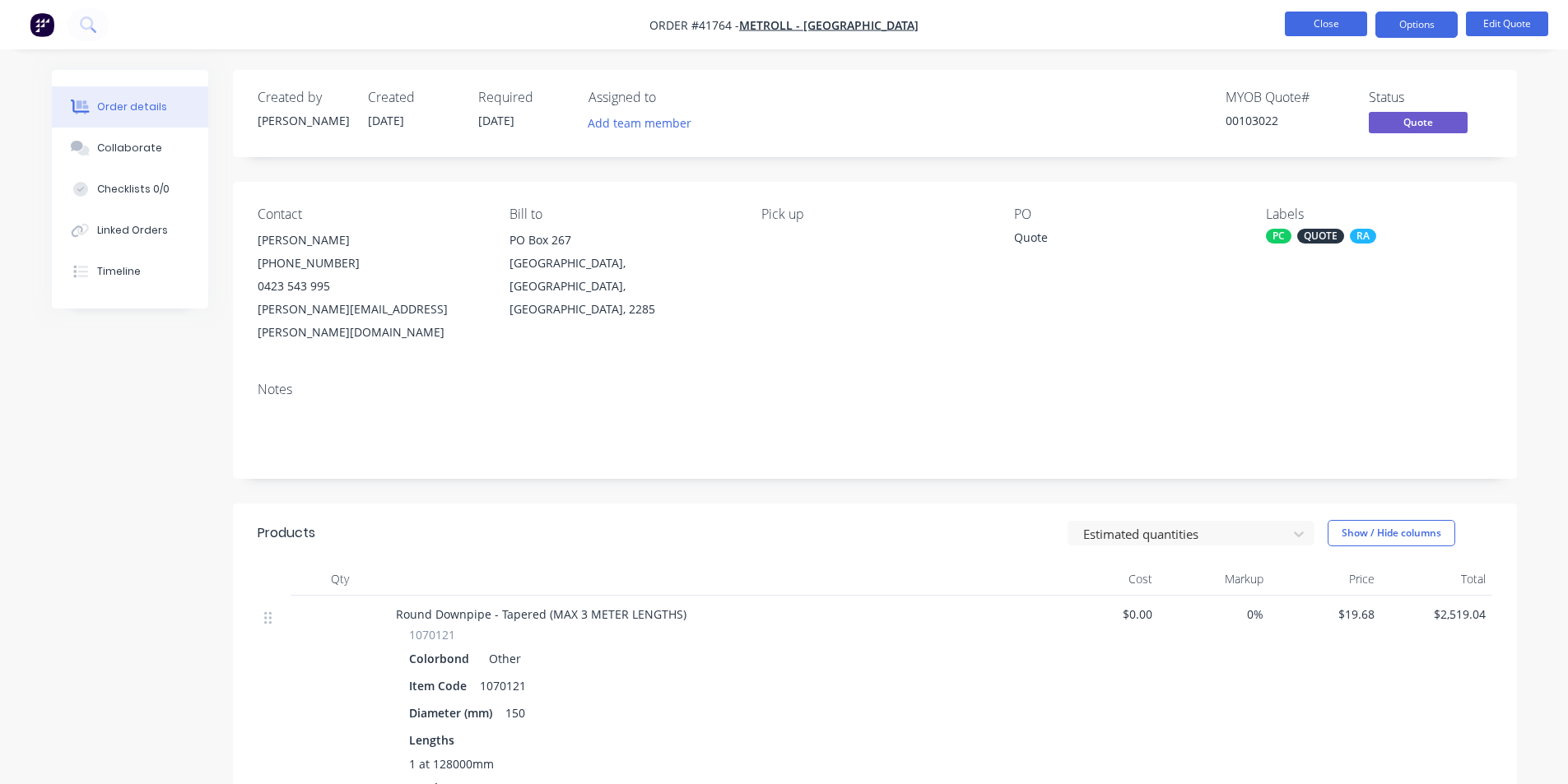
click at [1340, 13] on button "Close" at bounding box center [1326, 23] width 82 height 24
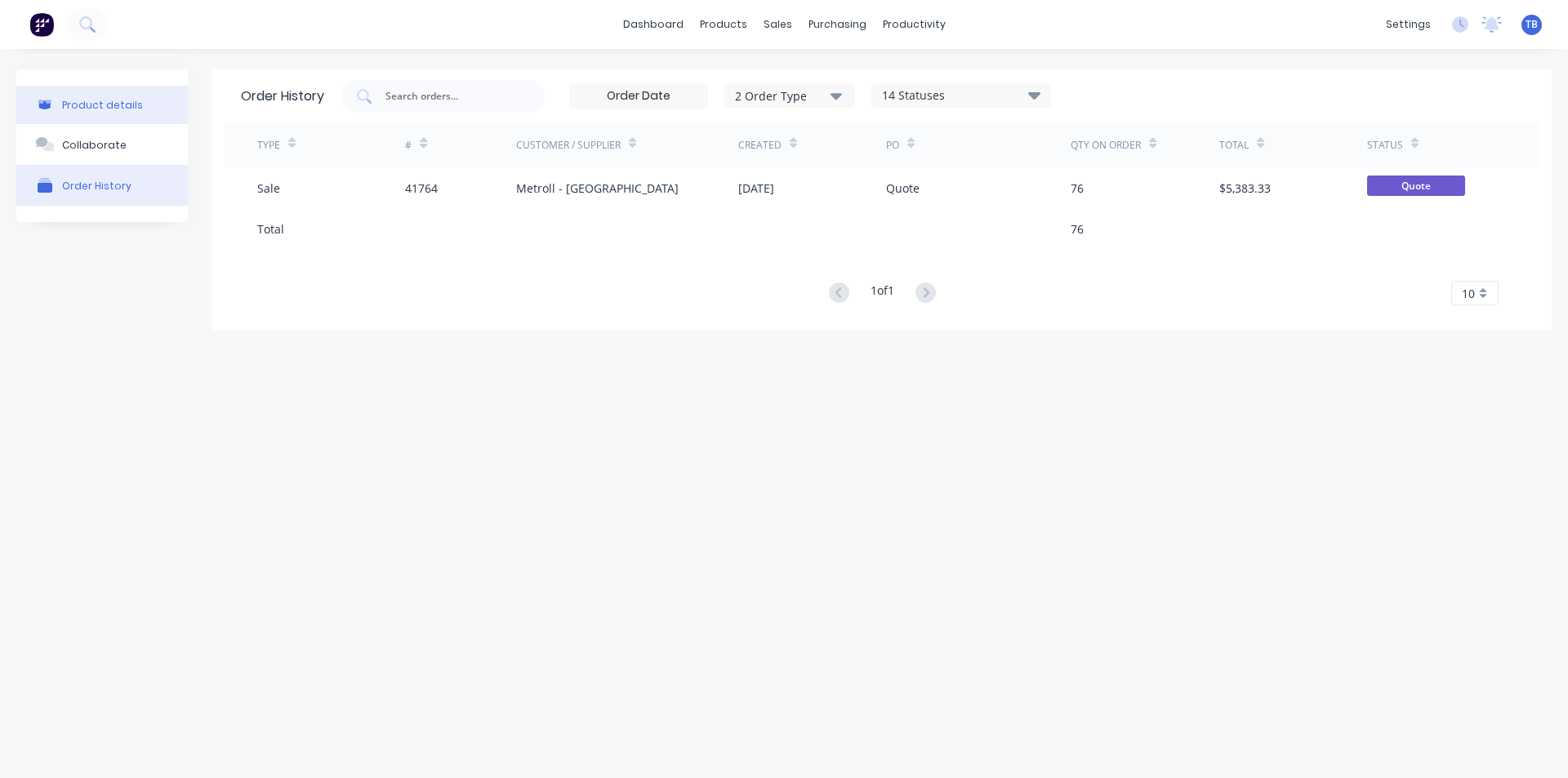
click at [124, 109] on div "Product details" at bounding box center [102, 105] width 81 height 12
click at [744, 71] on div "Product Catalogue" at bounding box center [795, 78] width 101 height 15
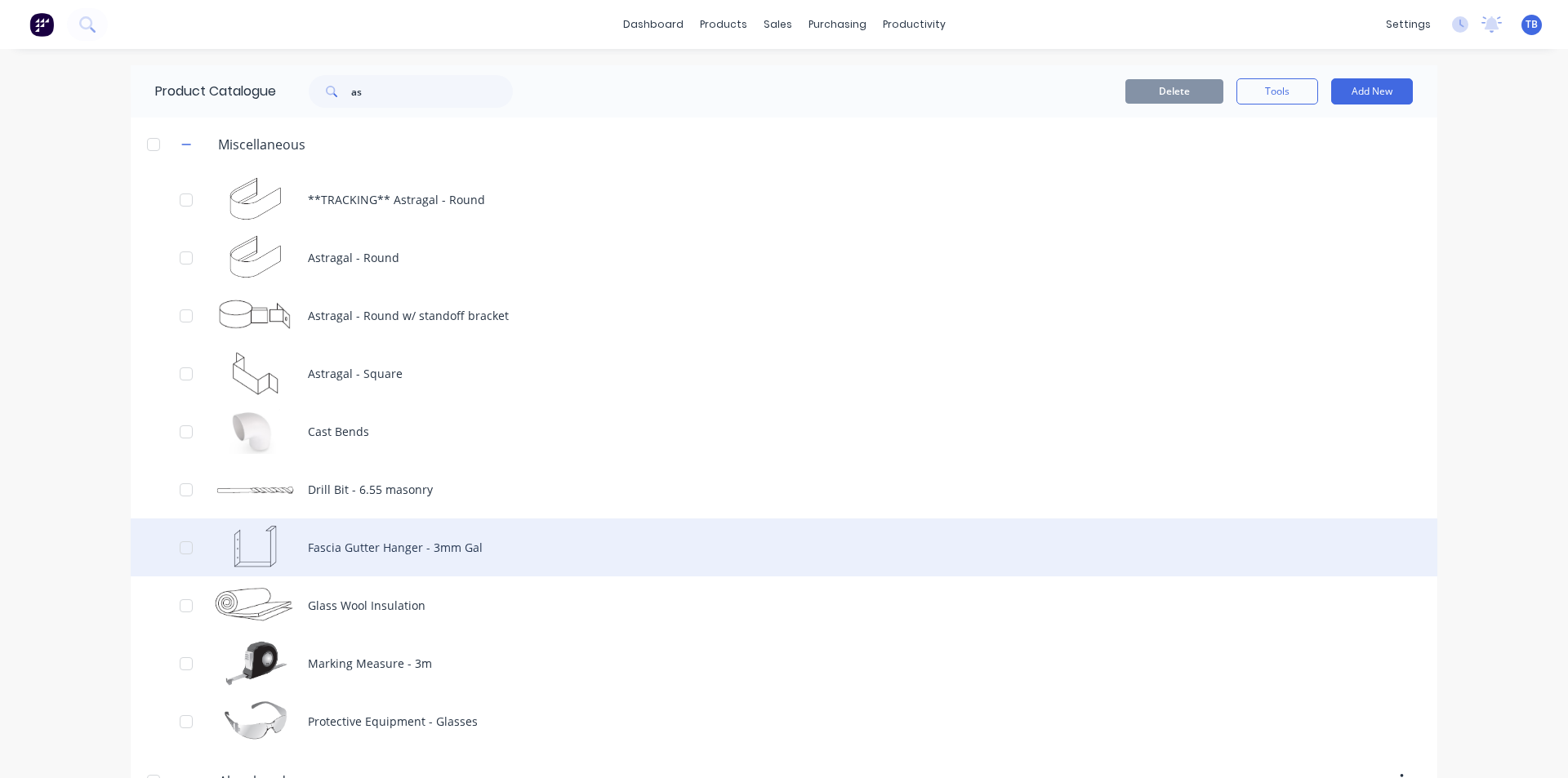
drag, startPoint x: 507, startPoint y: 360, endPoint x: 1160, endPoint y: 538, distance: 676.8
click at [1160, 538] on div "Fascia Gutter Hanger - 3mm Gal" at bounding box center [784, 548] width 1306 height 58
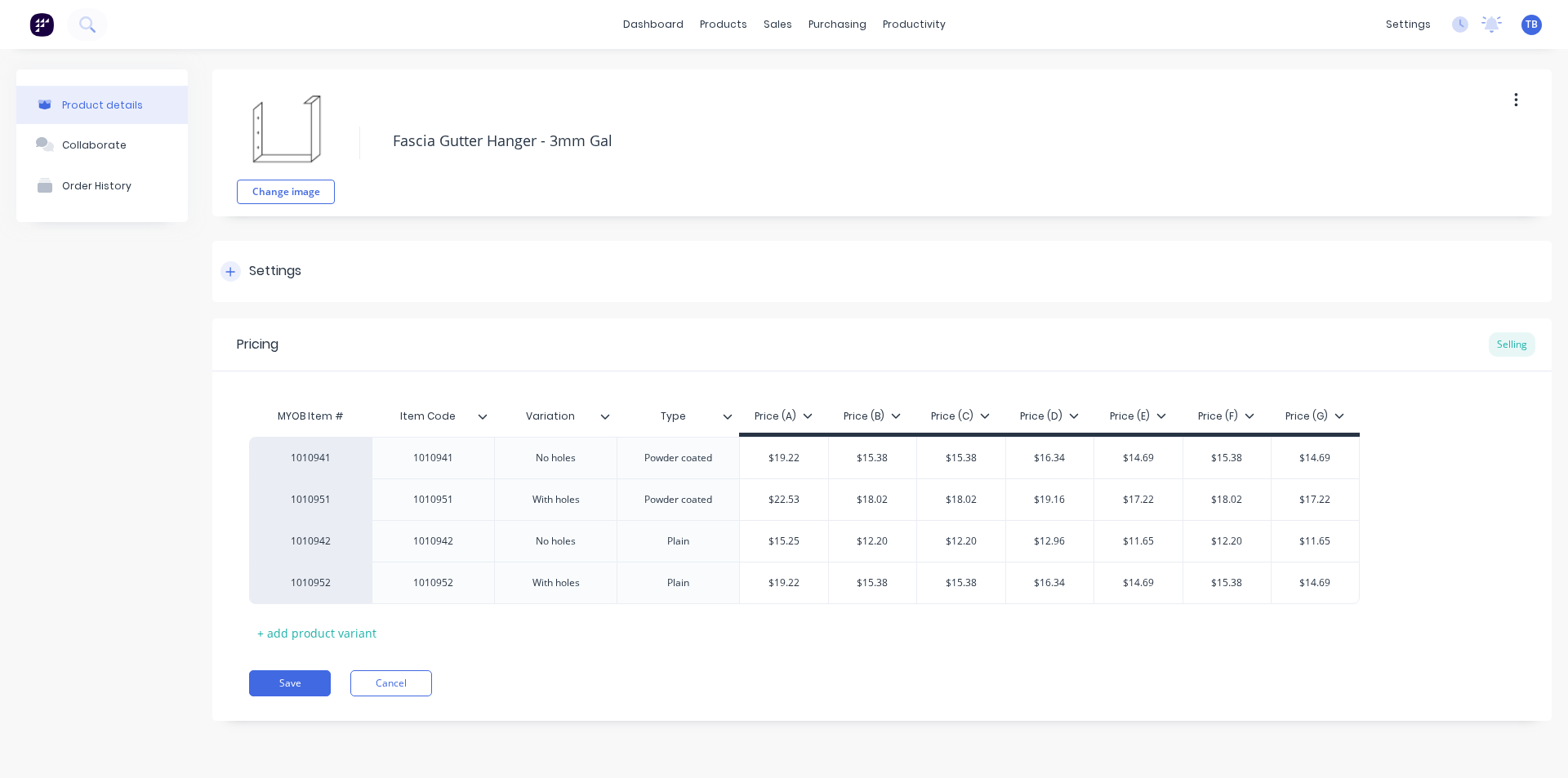
type textarea "x"
click at [848, 72] on div "Purchase Orders" at bounding box center [890, 78] width 87 height 15
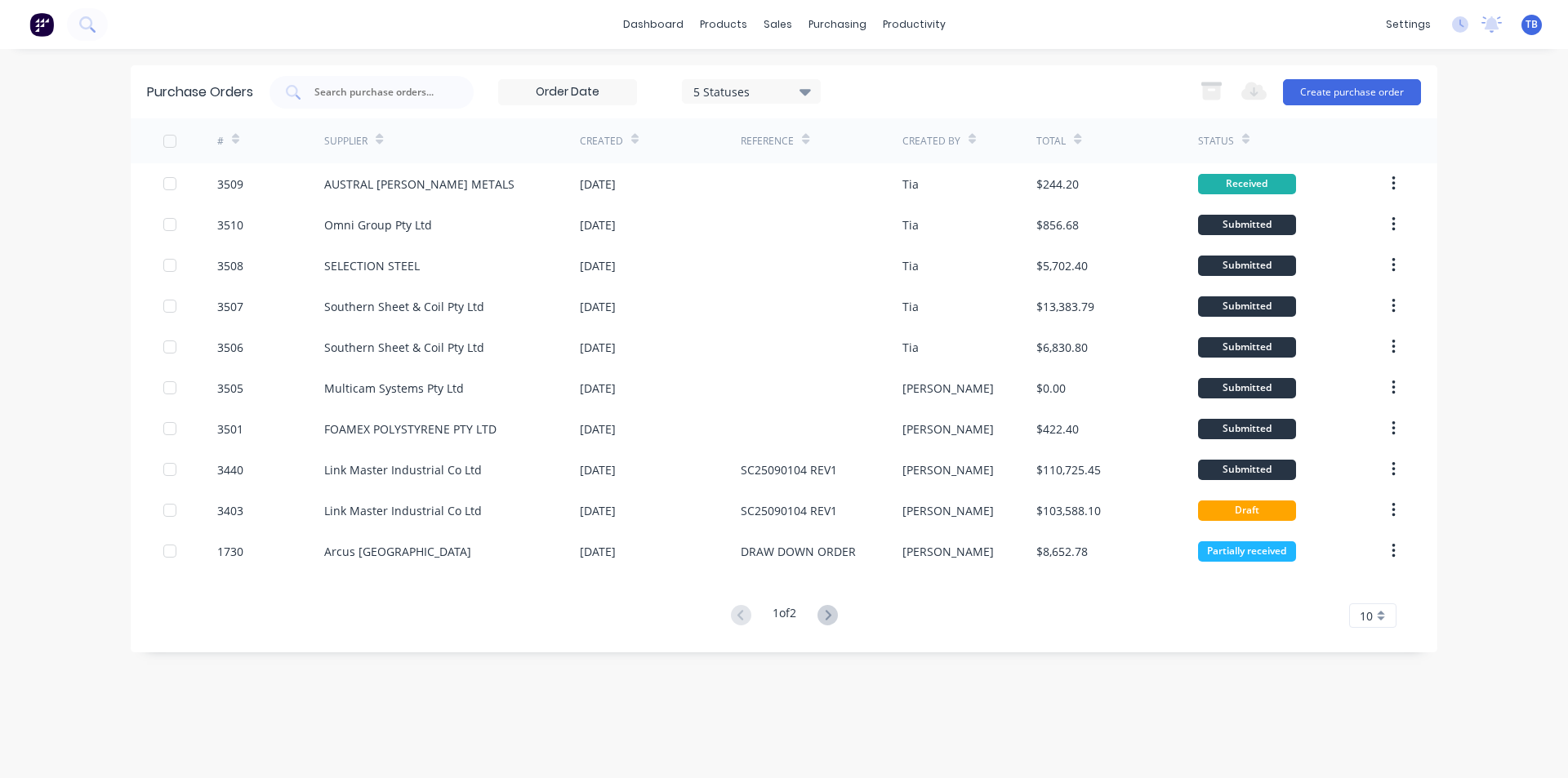
click at [1377, 612] on div "10" at bounding box center [1373, 615] width 47 height 24
click at [1377, 597] on div "35" at bounding box center [1372, 588] width 46 height 28
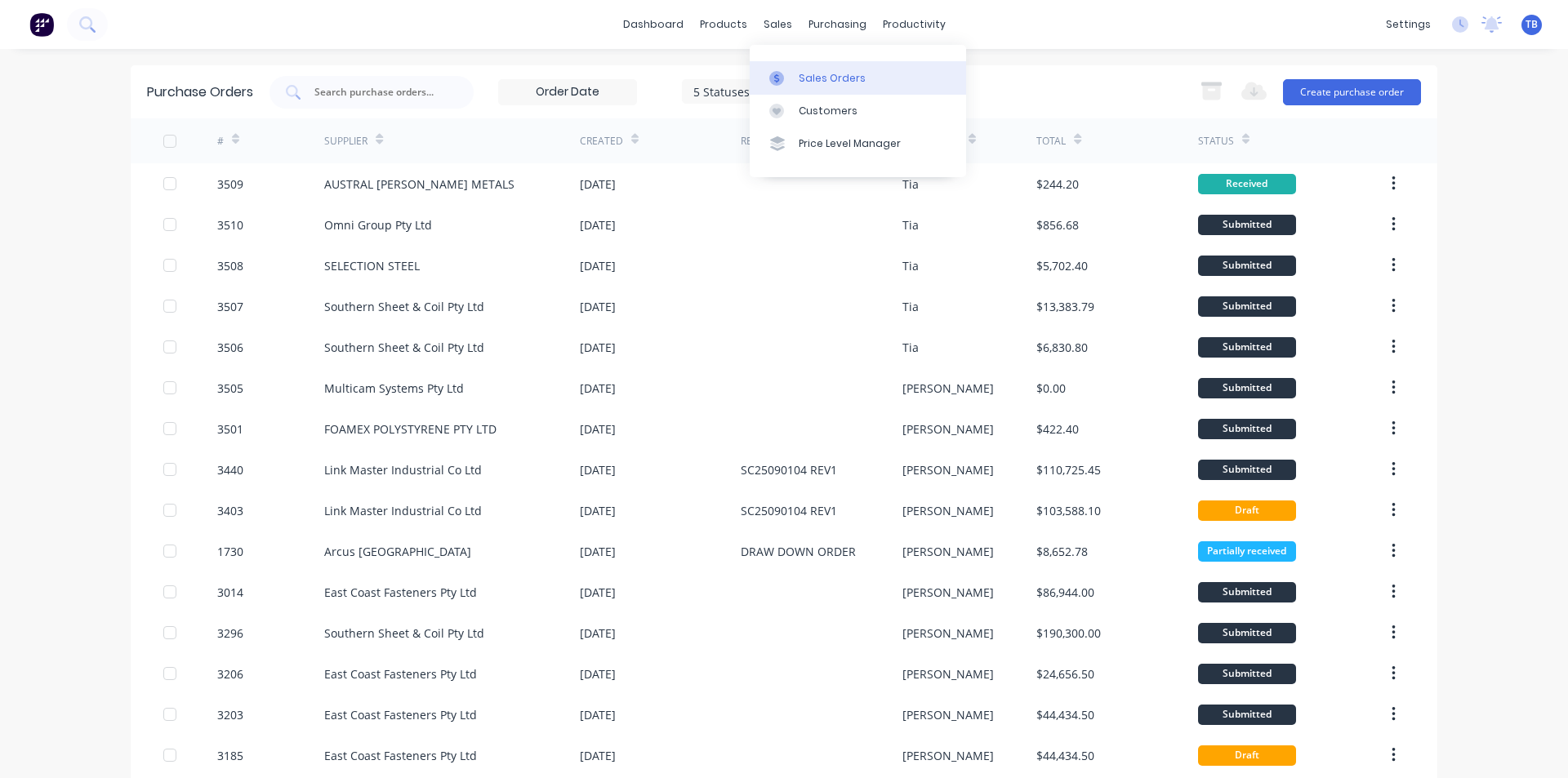
click at [807, 85] on div "Sales Orders" at bounding box center [832, 78] width 67 height 15
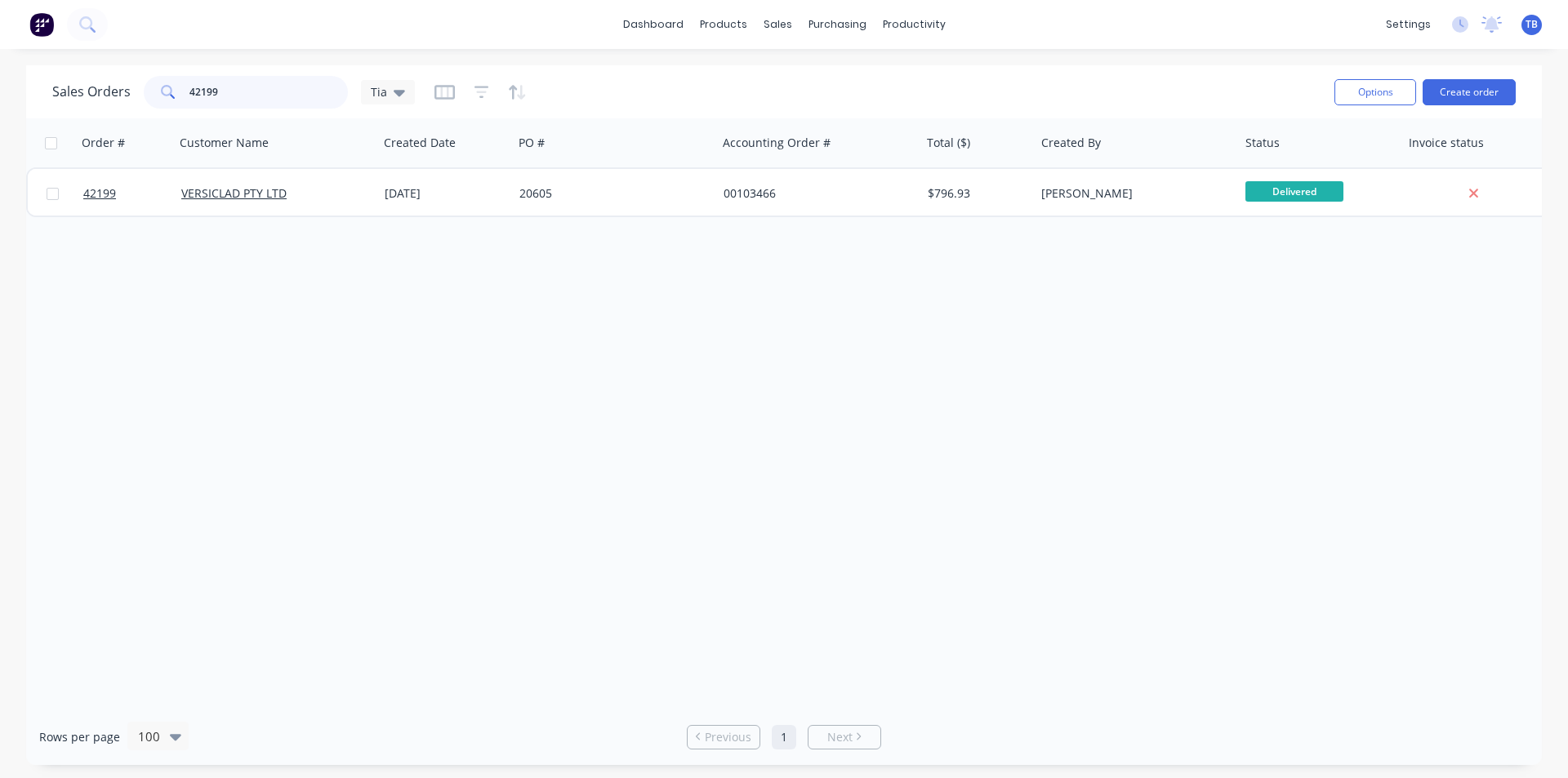
click at [234, 94] on input "42199" at bounding box center [269, 92] width 159 height 32
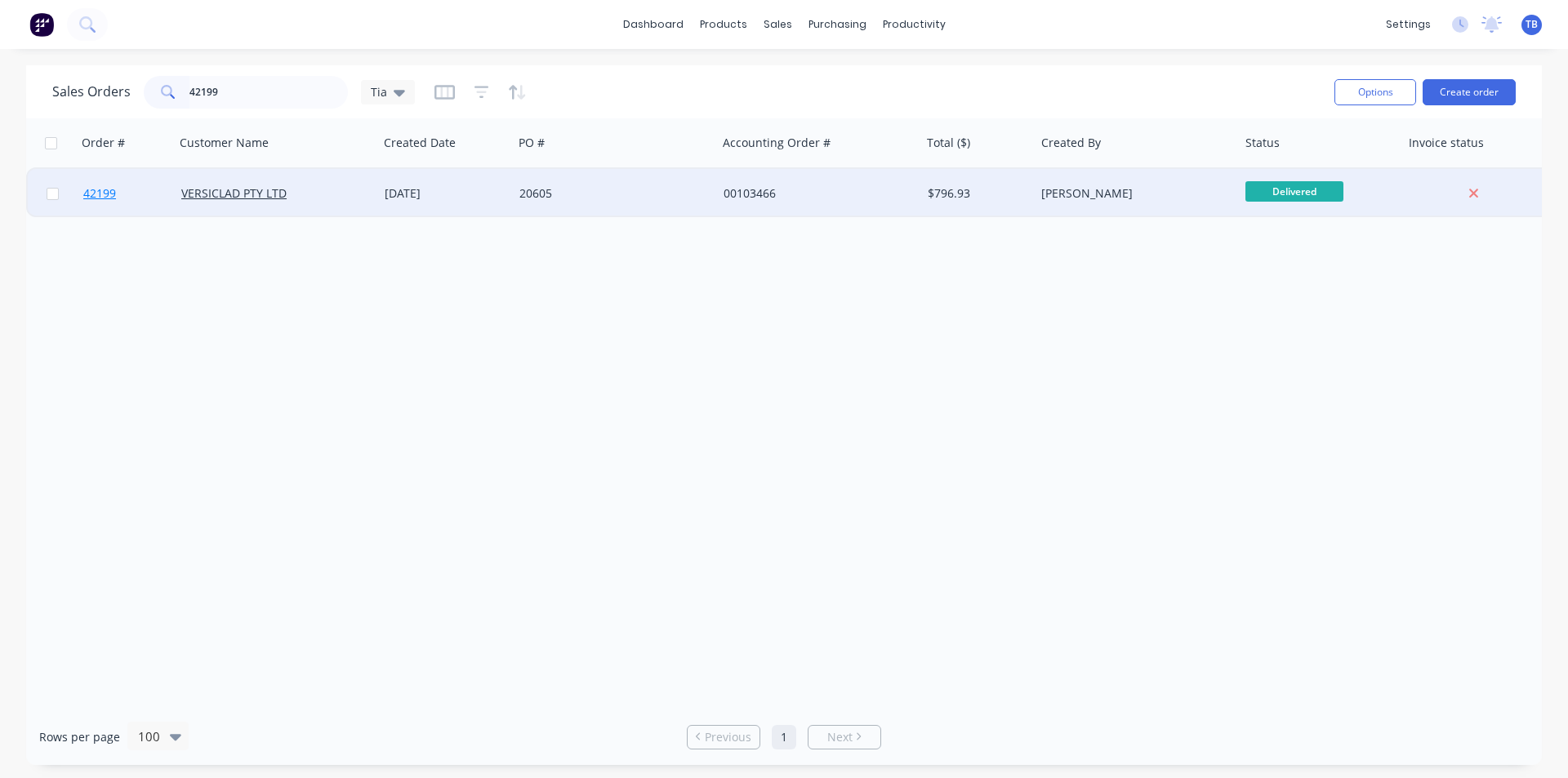
click at [107, 191] on span "42199" at bounding box center [99, 194] width 32 height 17
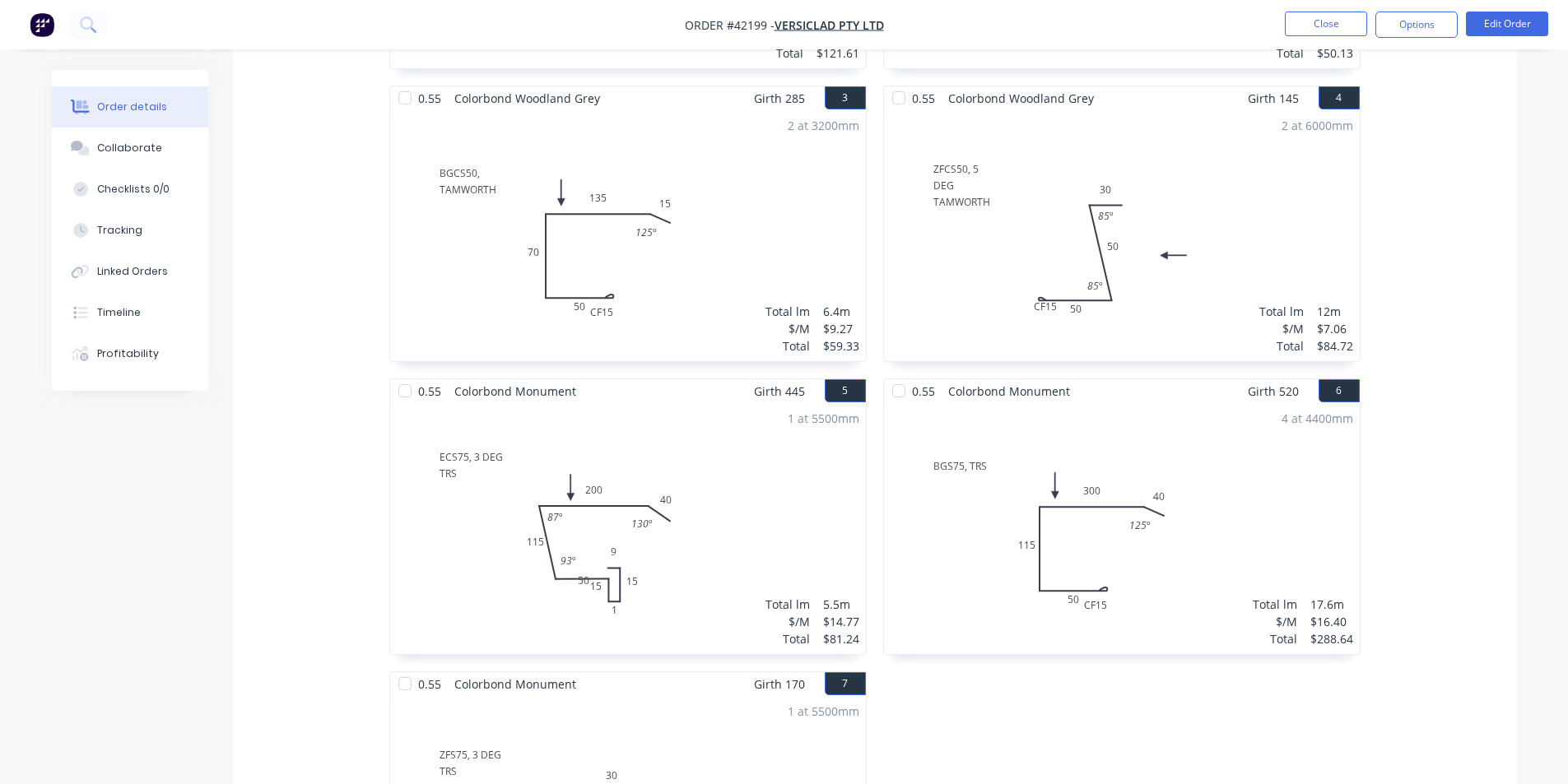
scroll to position [1191, 0]
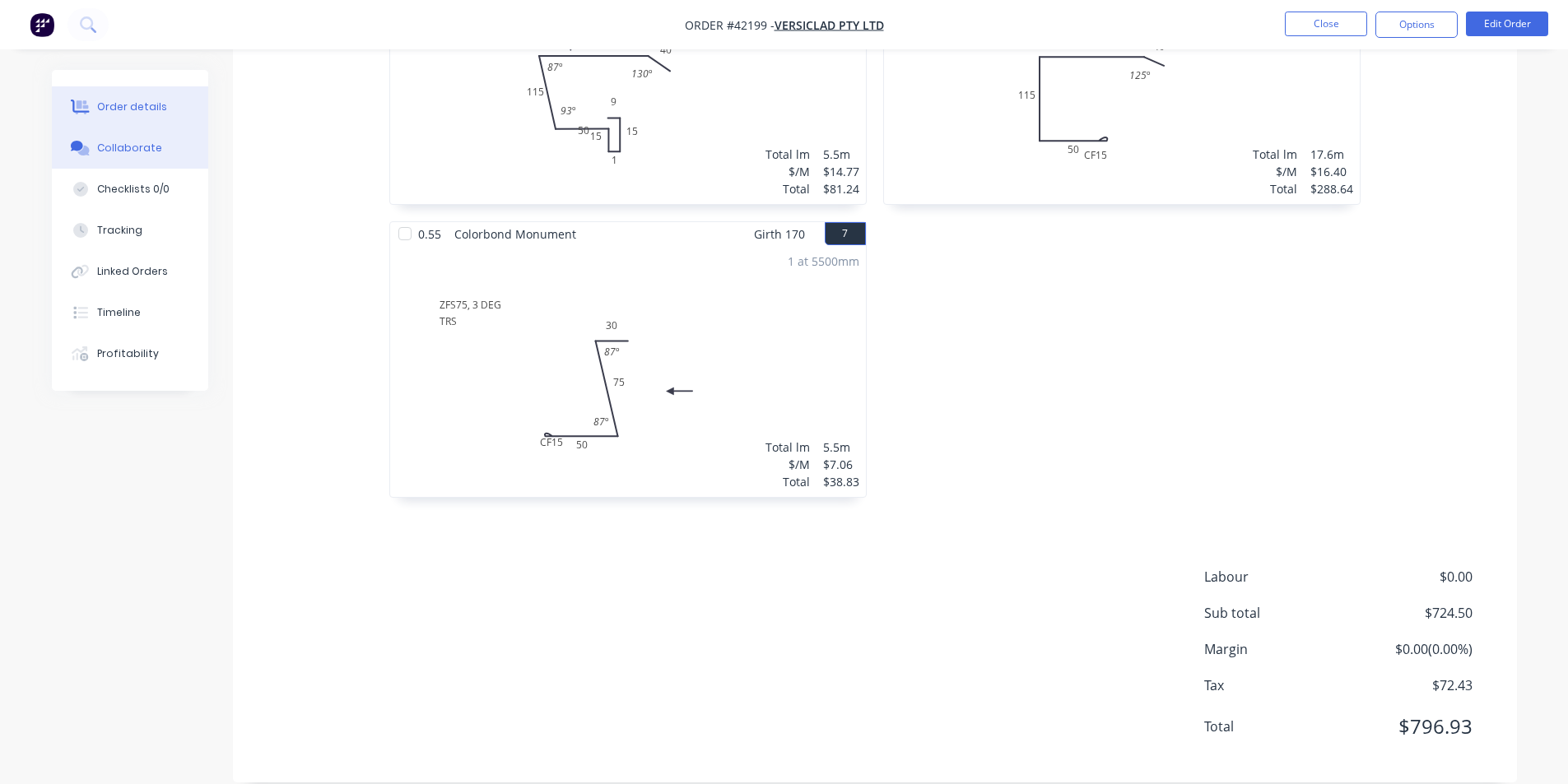
click at [141, 137] on button "Collaborate" at bounding box center [130, 148] width 156 height 41
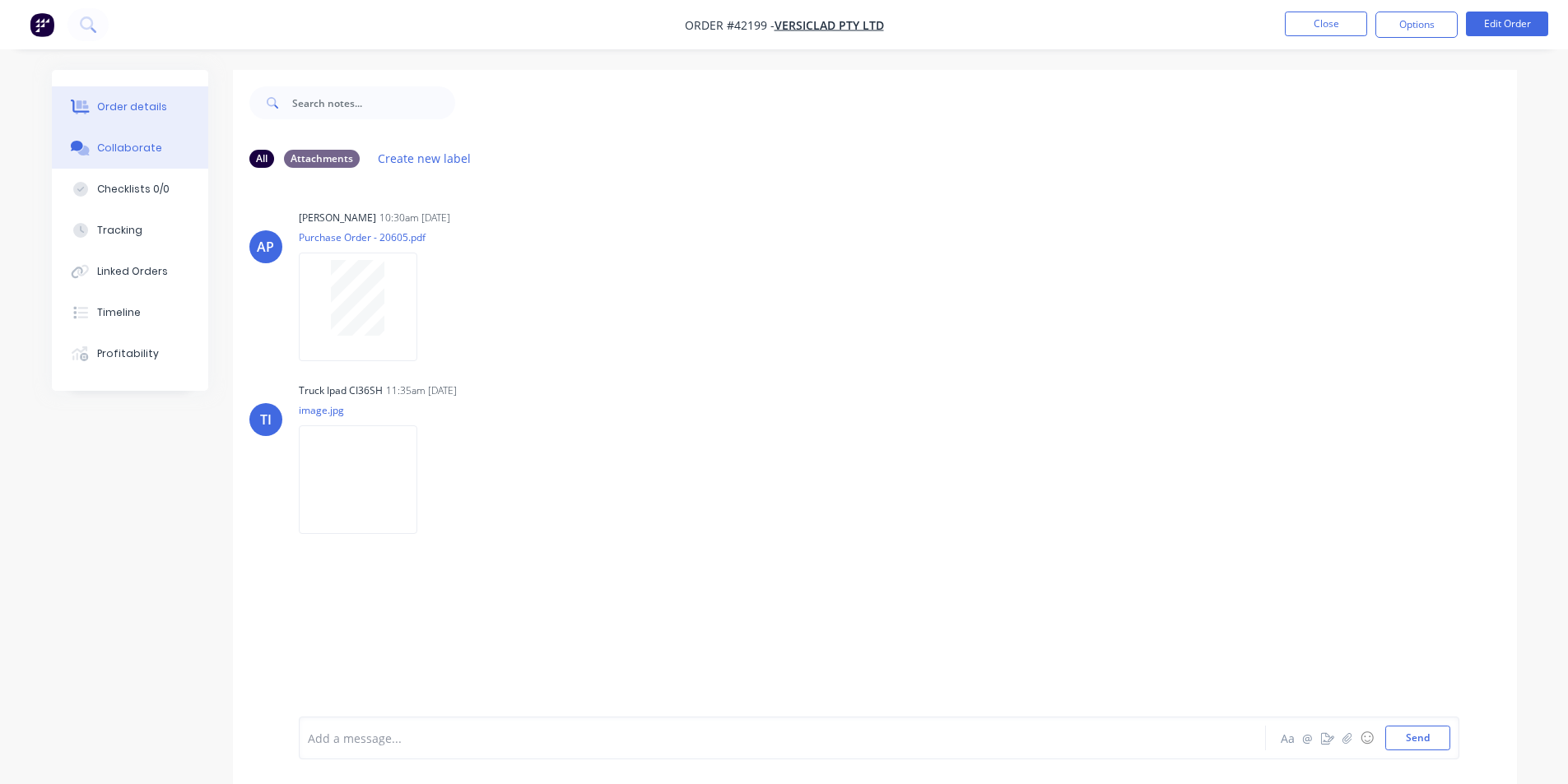
click at [140, 98] on button "Order details" at bounding box center [130, 106] width 156 height 41
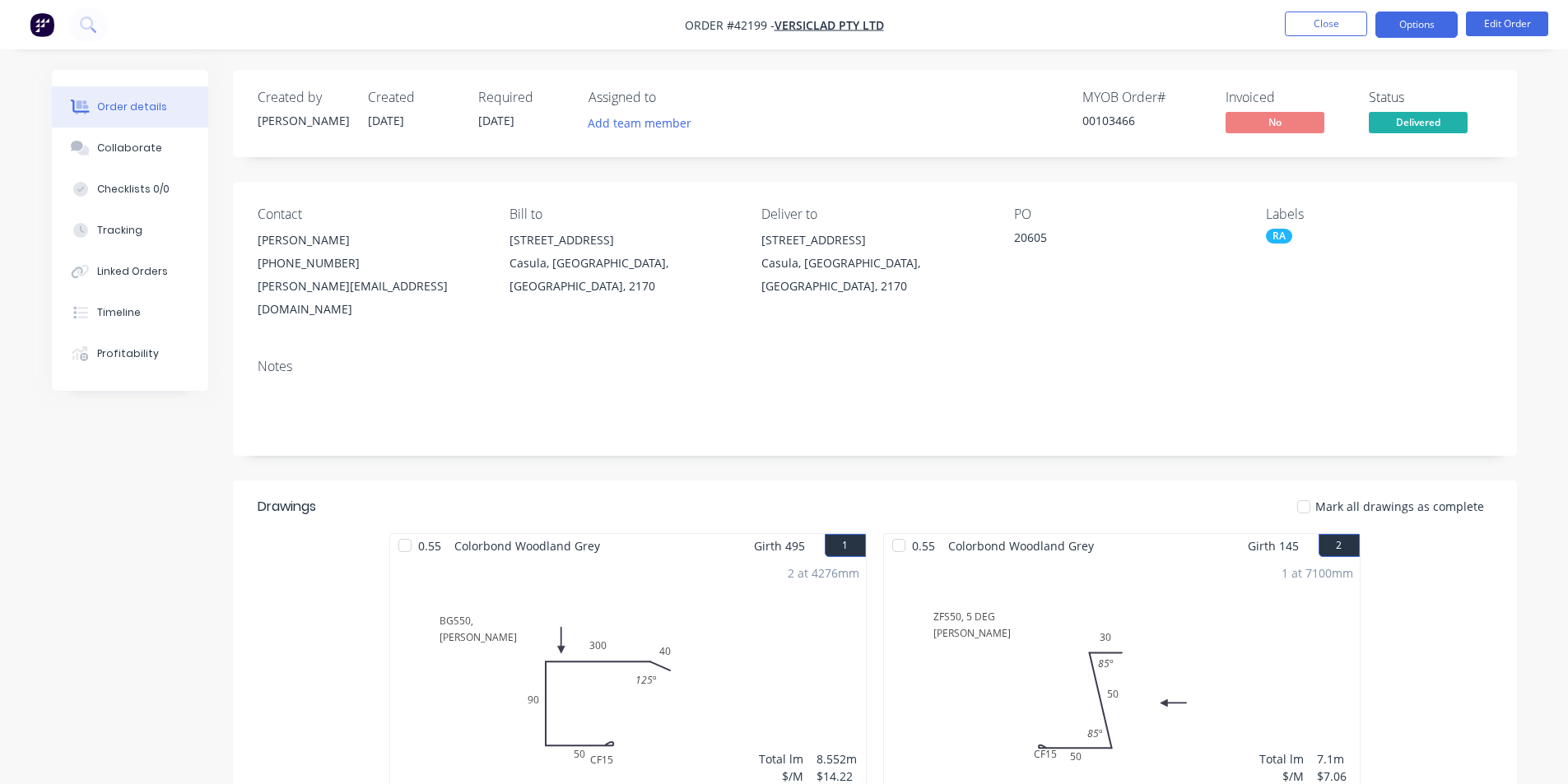
click at [1441, 20] on button "Options" at bounding box center [1416, 24] width 82 height 26
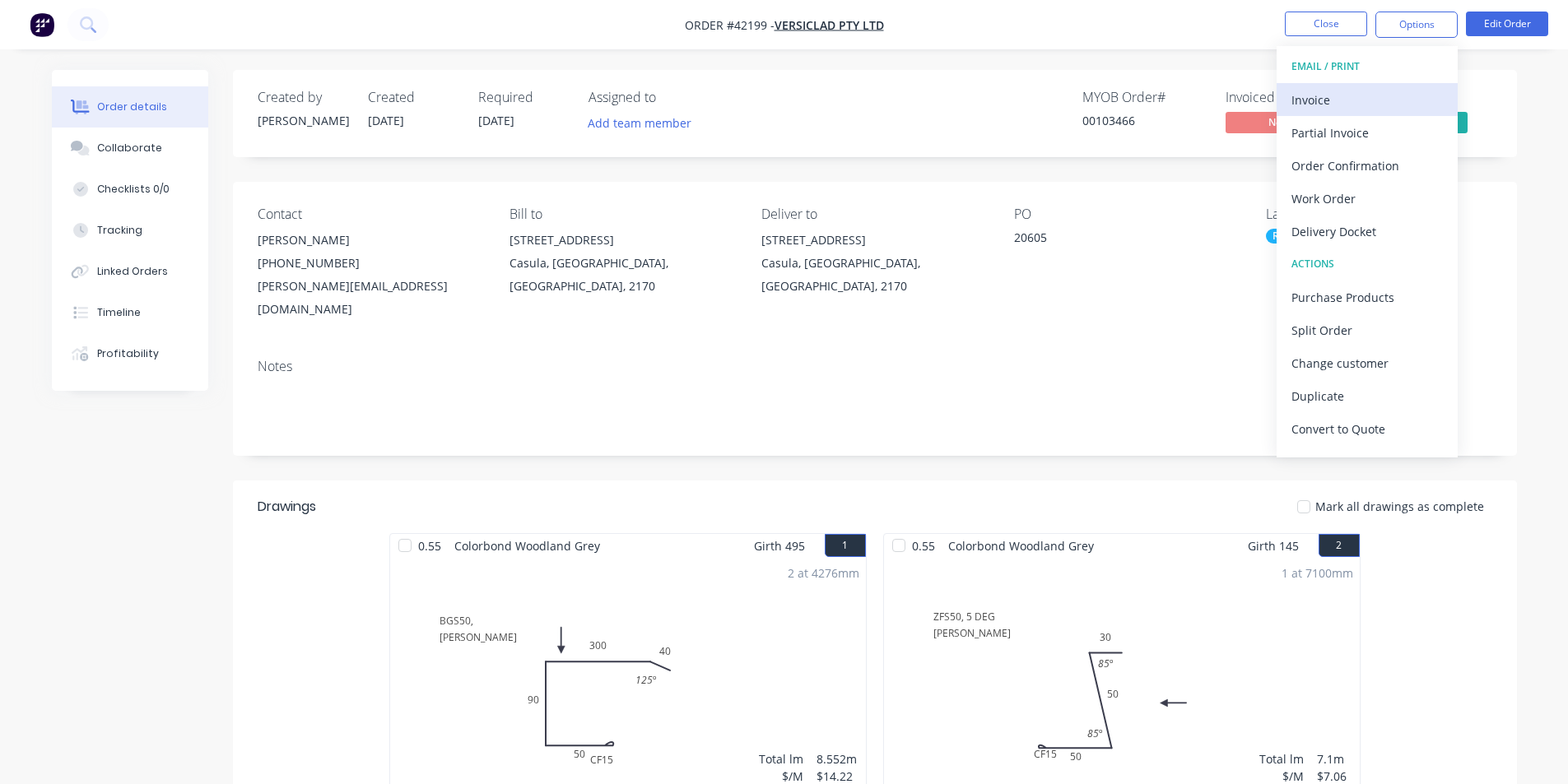
click at [1301, 112] on div "Invoice" at bounding box center [1367, 100] width 152 height 23
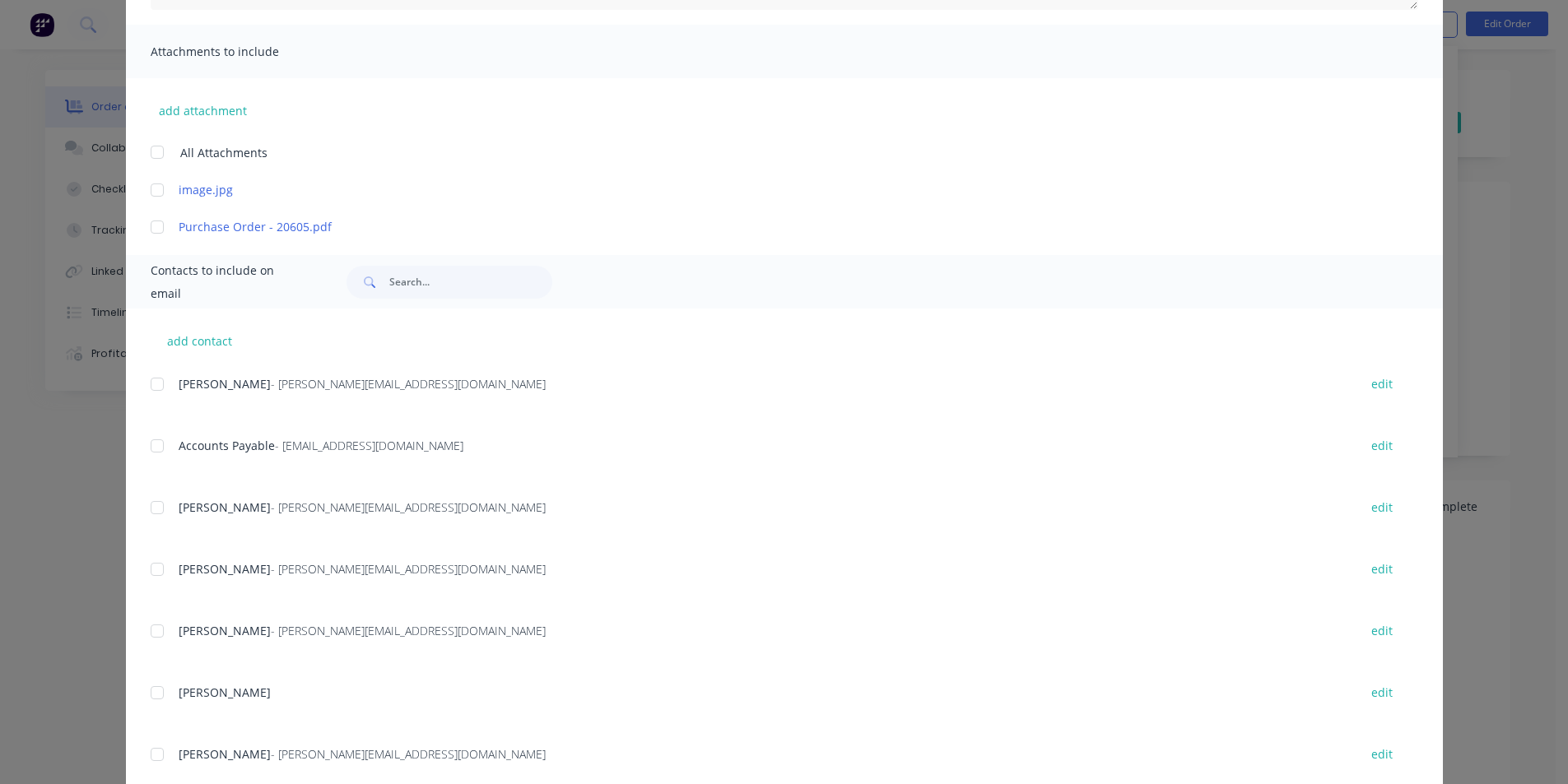
scroll to position [386, 0]
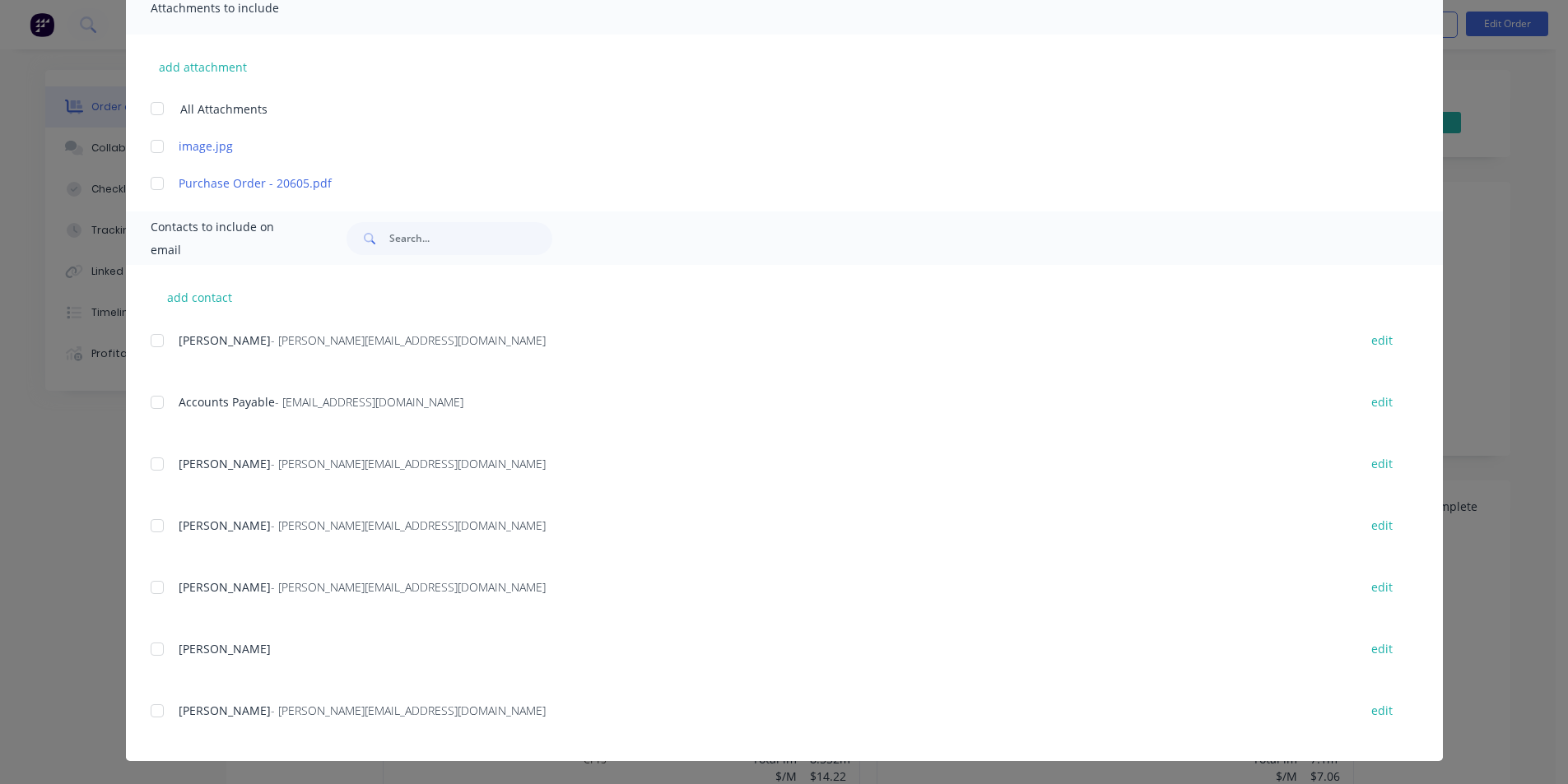
drag, startPoint x: 156, startPoint y: 400, endPoint x: 189, endPoint y: 423, distance: 40.2
click at [157, 401] on div at bounding box center [157, 402] width 33 height 33
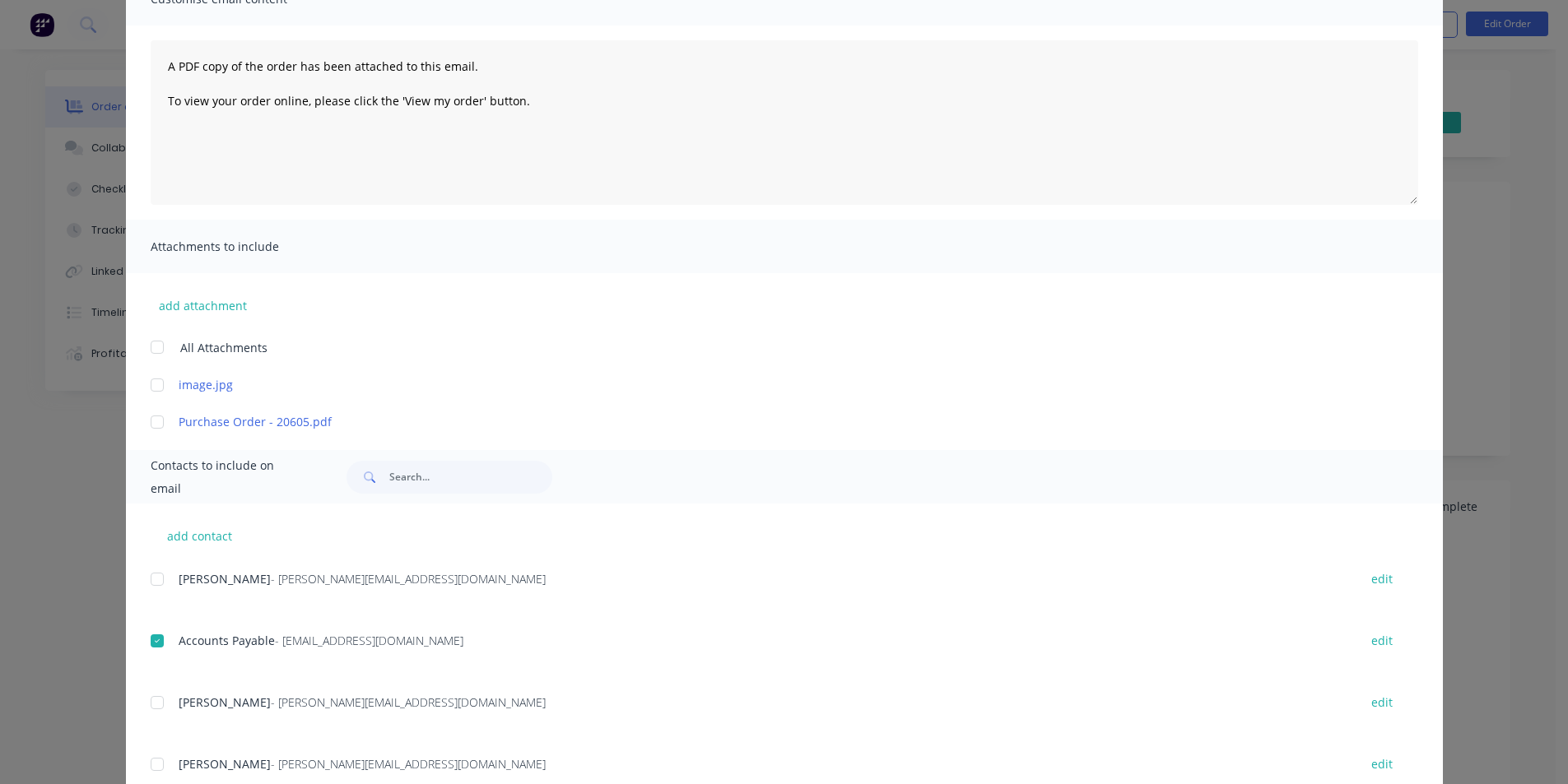
scroll to position [0, 0]
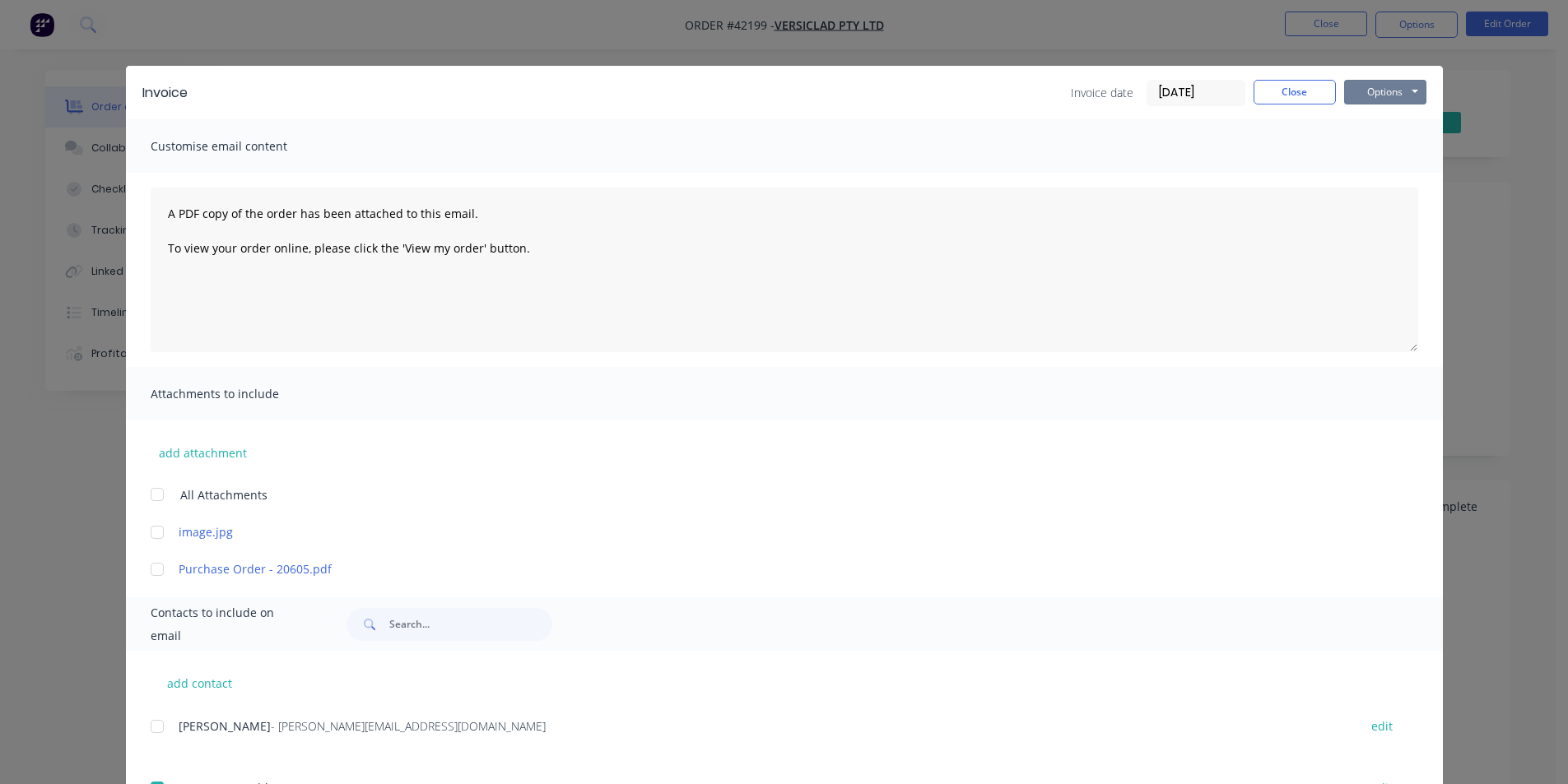
click at [1406, 88] on button "Options" at bounding box center [1385, 91] width 82 height 24
click at [1396, 180] on button "Email" at bounding box center [1397, 175] width 106 height 27
click at [1299, 93] on button "Close" at bounding box center [1295, 91] width 82 height 24
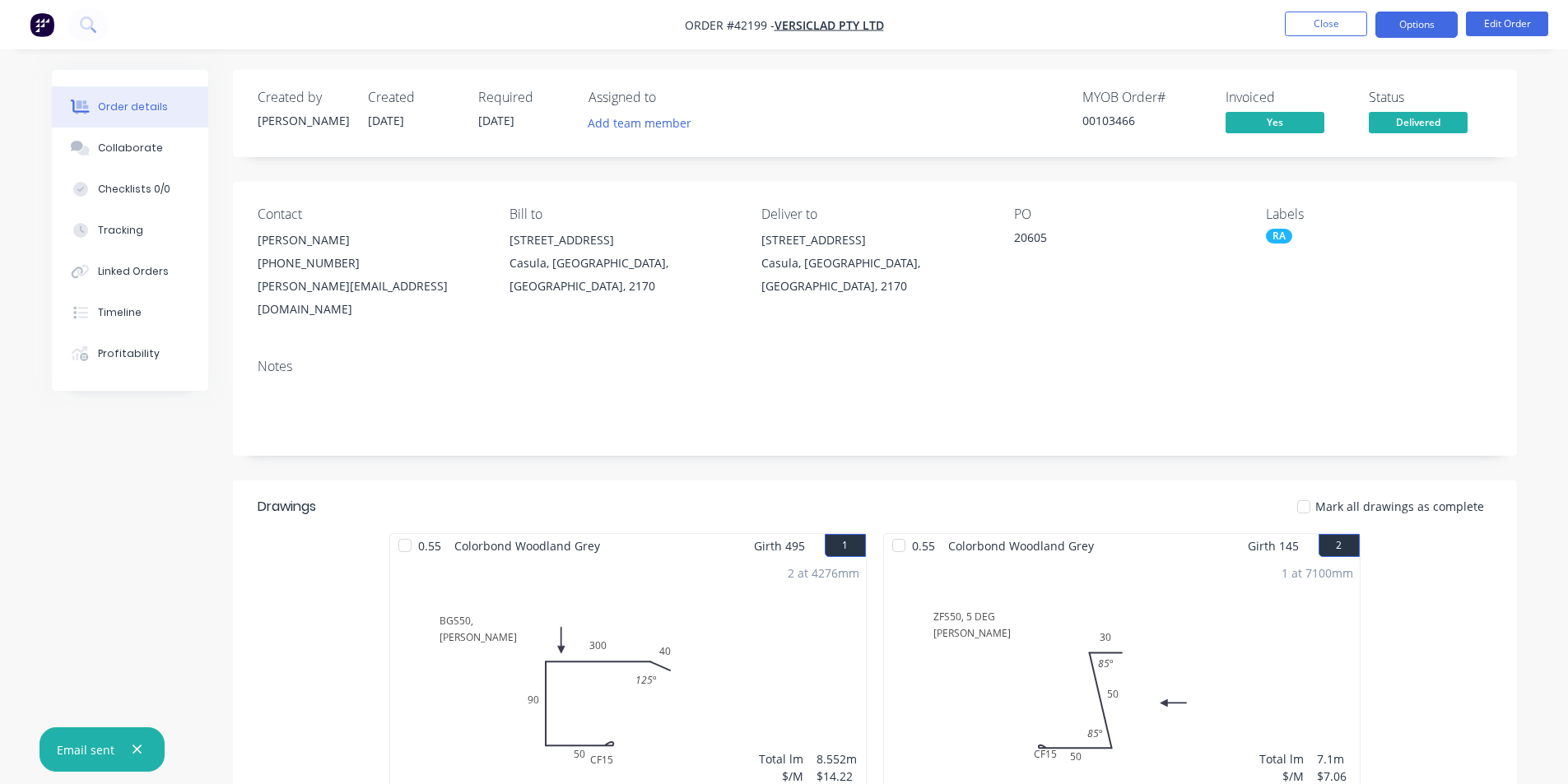
click at [1389, 26] on button "Options" at bounding box center [1416, 24] width 82 height 26
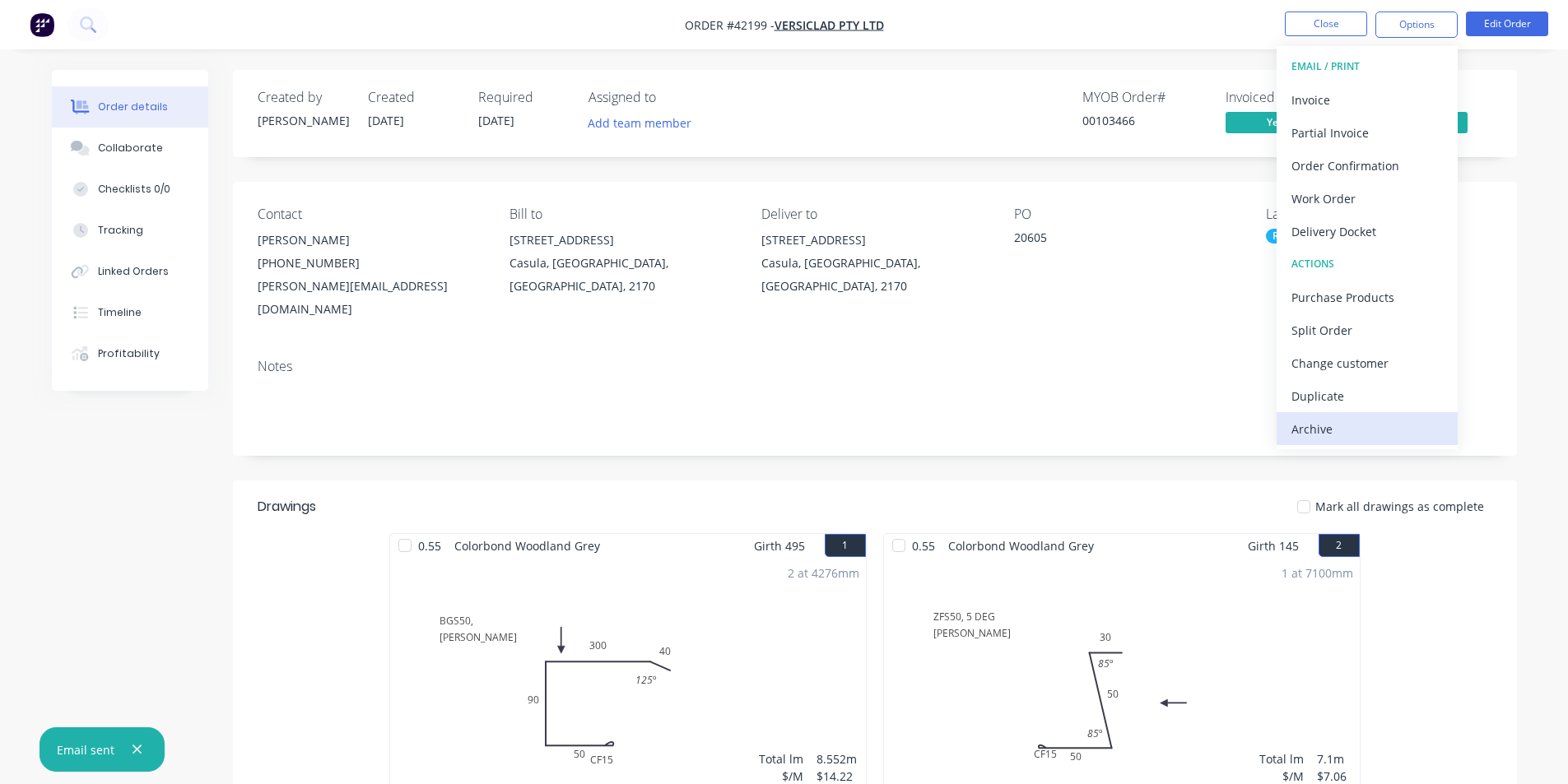
click at [1323, 439] on div "Archive" at bounding box center [1367, 429] width 152 height 23
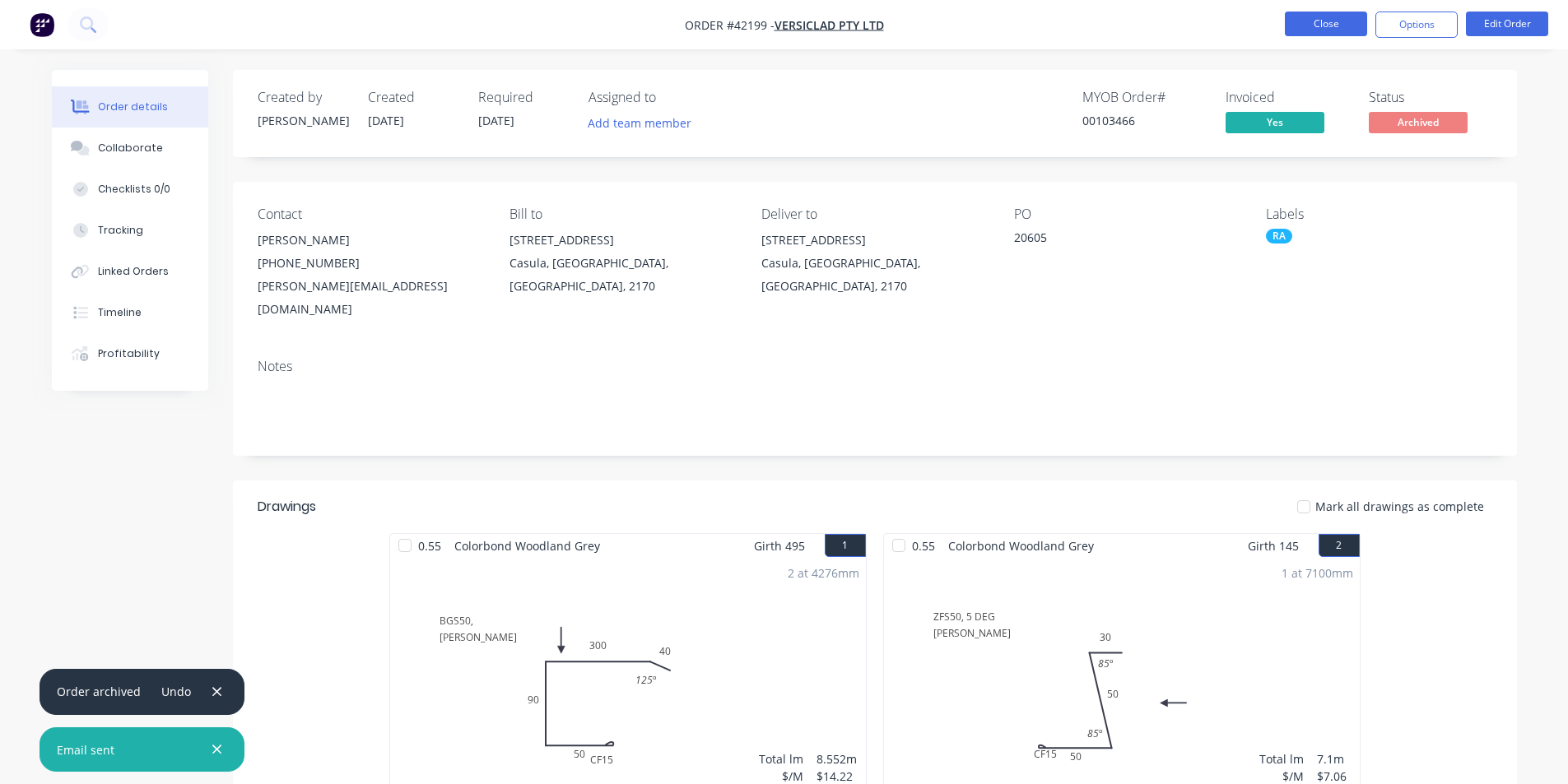
click at [1337, 18] on button "Close" at bounding box center [1326, 23] width 82 height 24
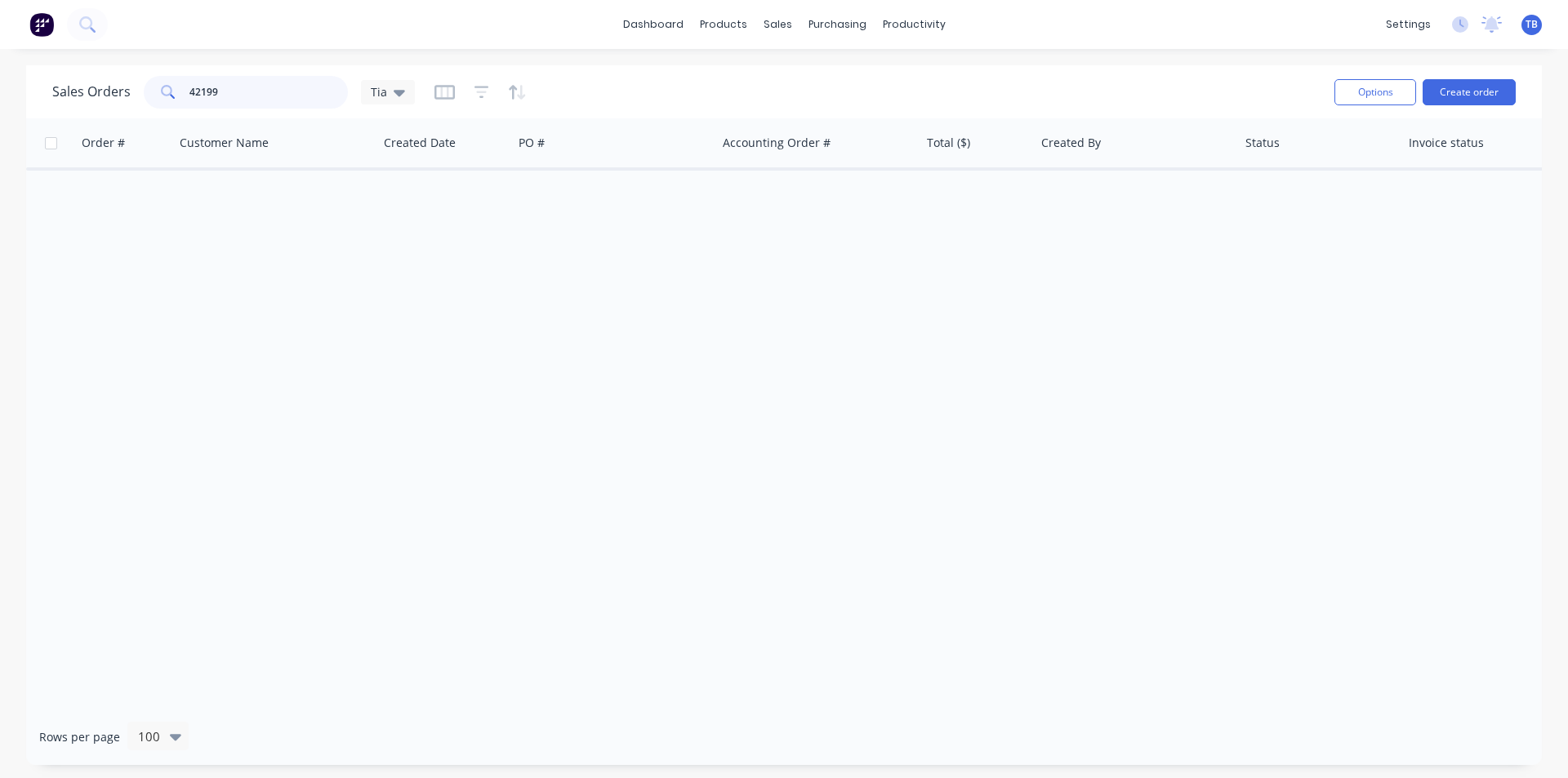
drag, startPoint x: 247, startPoint y: 93, endPoint x: 0, endPoint y: 87, distance: 247.1
click at [0, 87] on div "Sales Orders 42199 Tia Options Create order Order # Customer Name Created Date …" at bounding box center [784, 415] width 1568 height 700
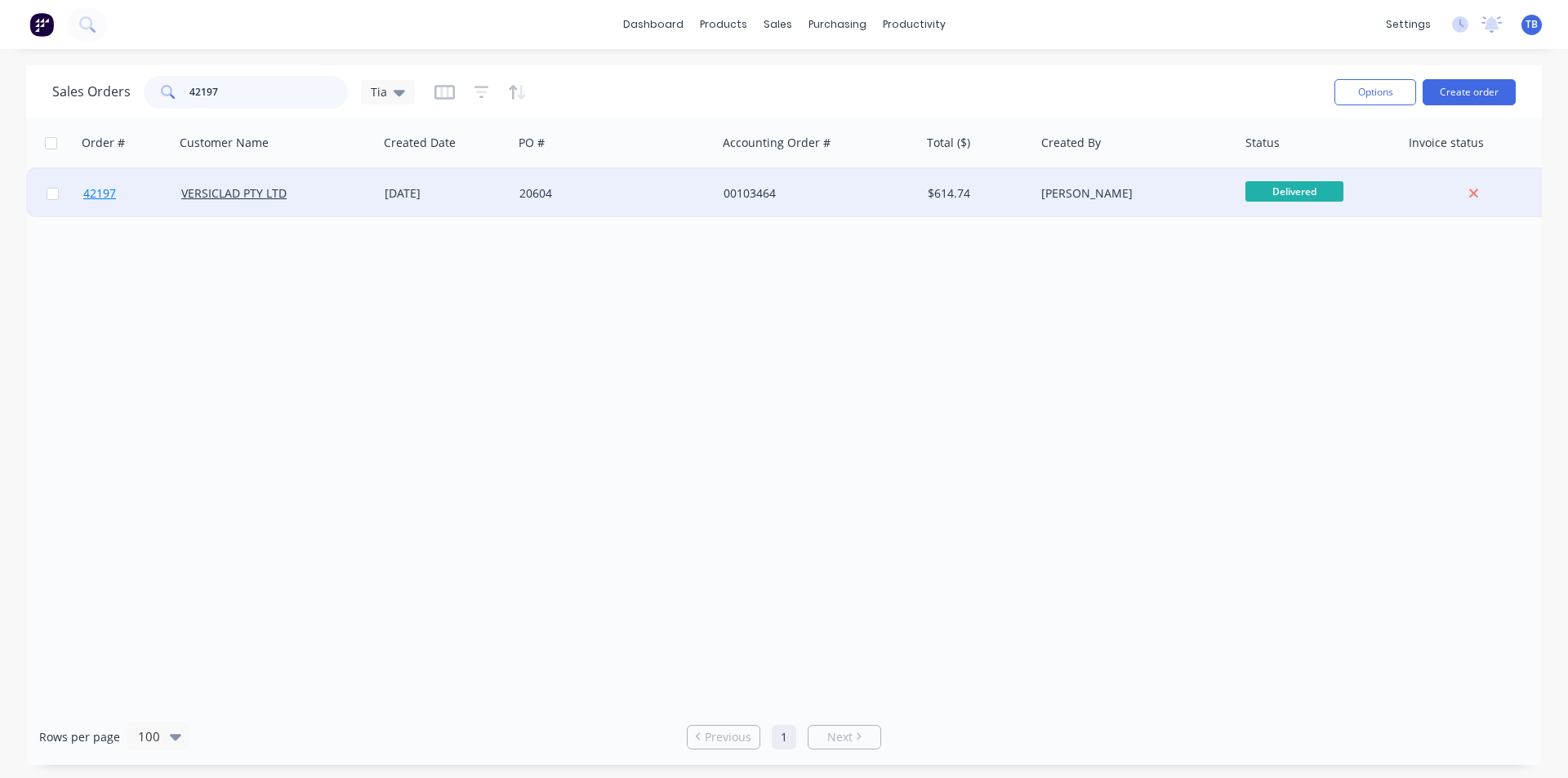
type input "42197"
click at [106, 196] on span "42197" at bounding box center [99, 194] width 32 height 17
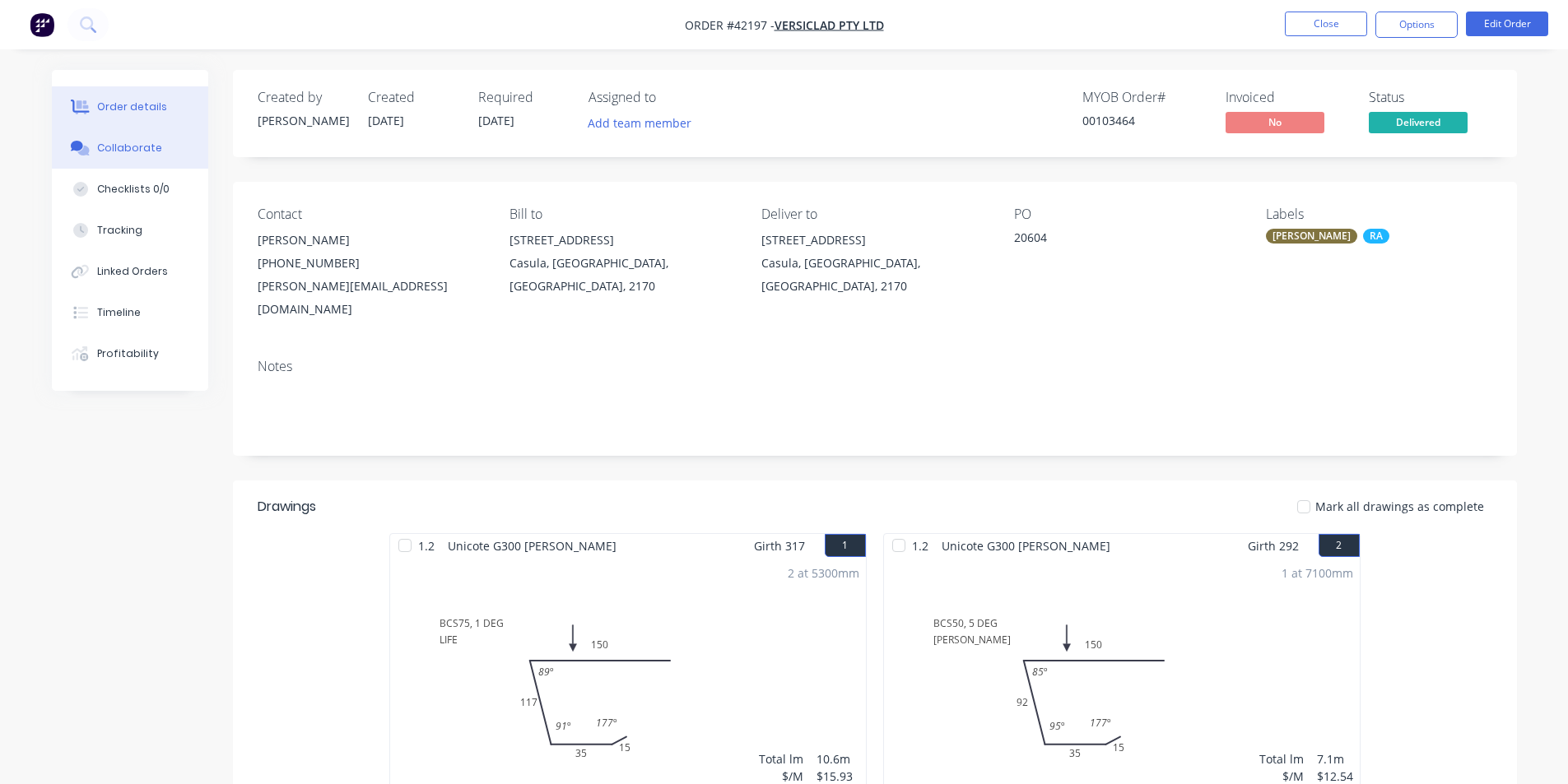
click at [119, 155] on button "Collaborate" at bounding box center [130, 148] width 156 height 41
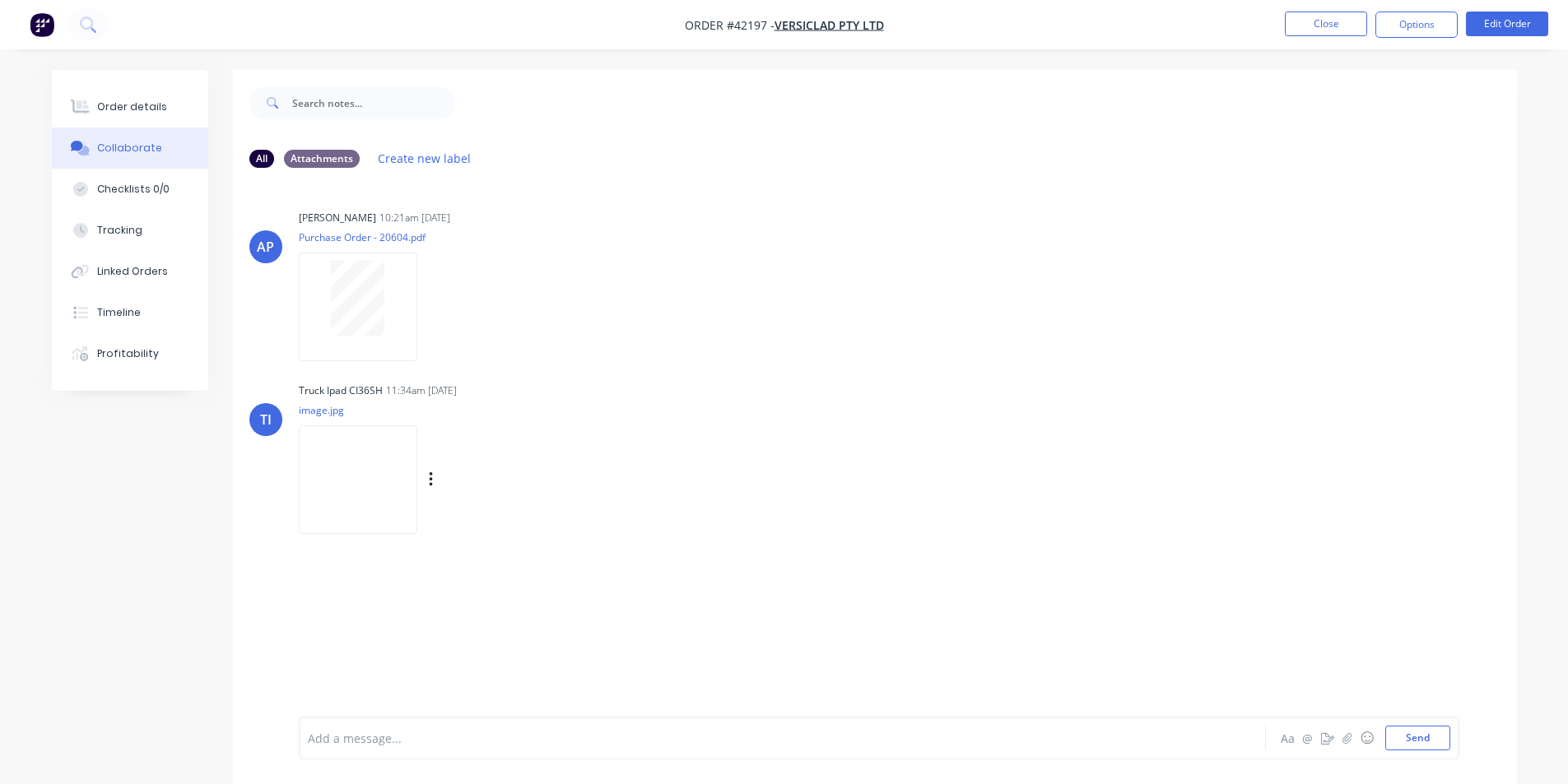
click at [331, 464] on img at bounding box center [357, 479] width 118 height 108
click at [117, 95] on button "Order details" at bounding box center [130, 106] width 156 height 41
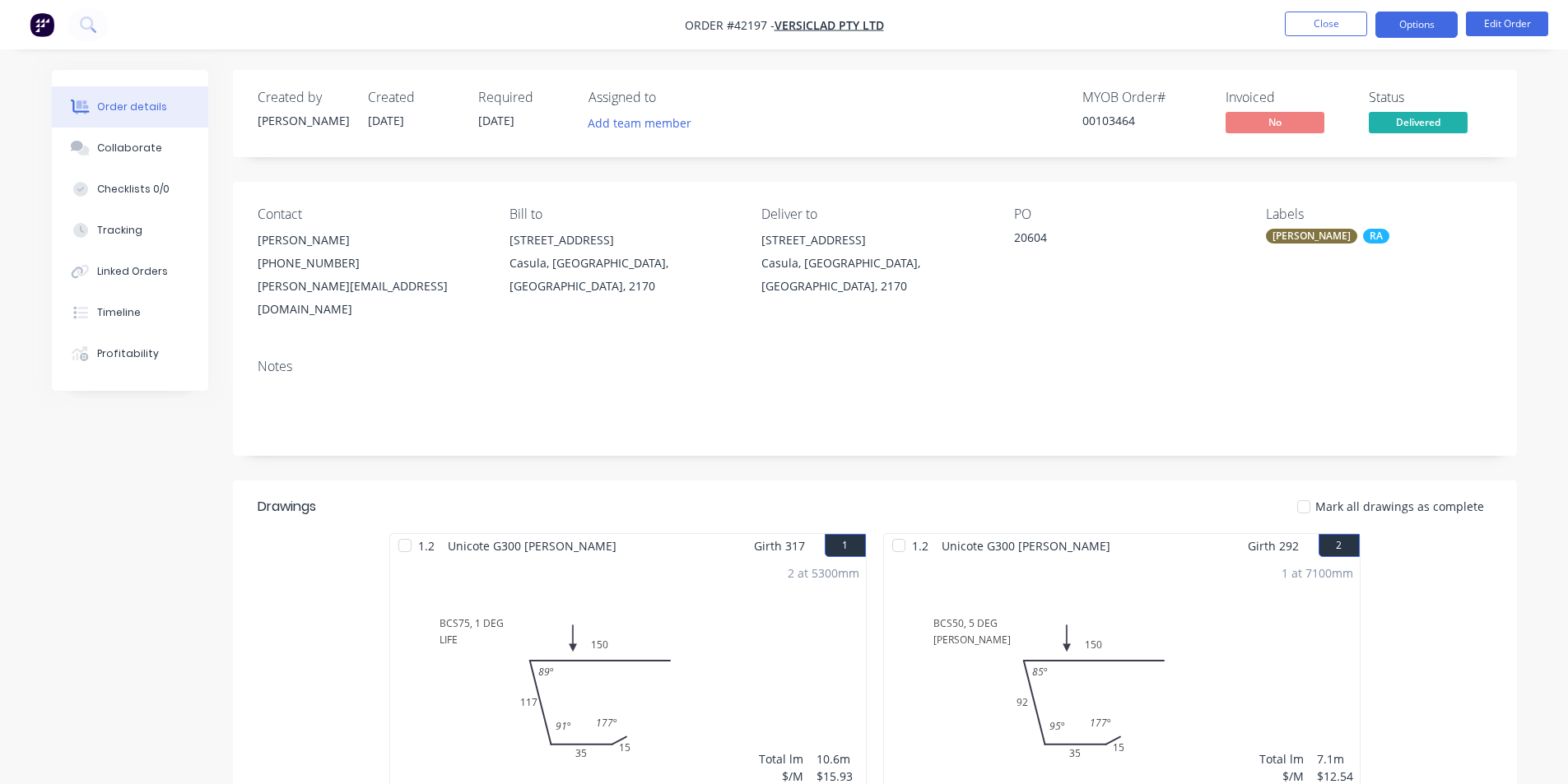
click at [1402, 28] on button "Options" at bounding box center [1416, 24] width 82 height 26
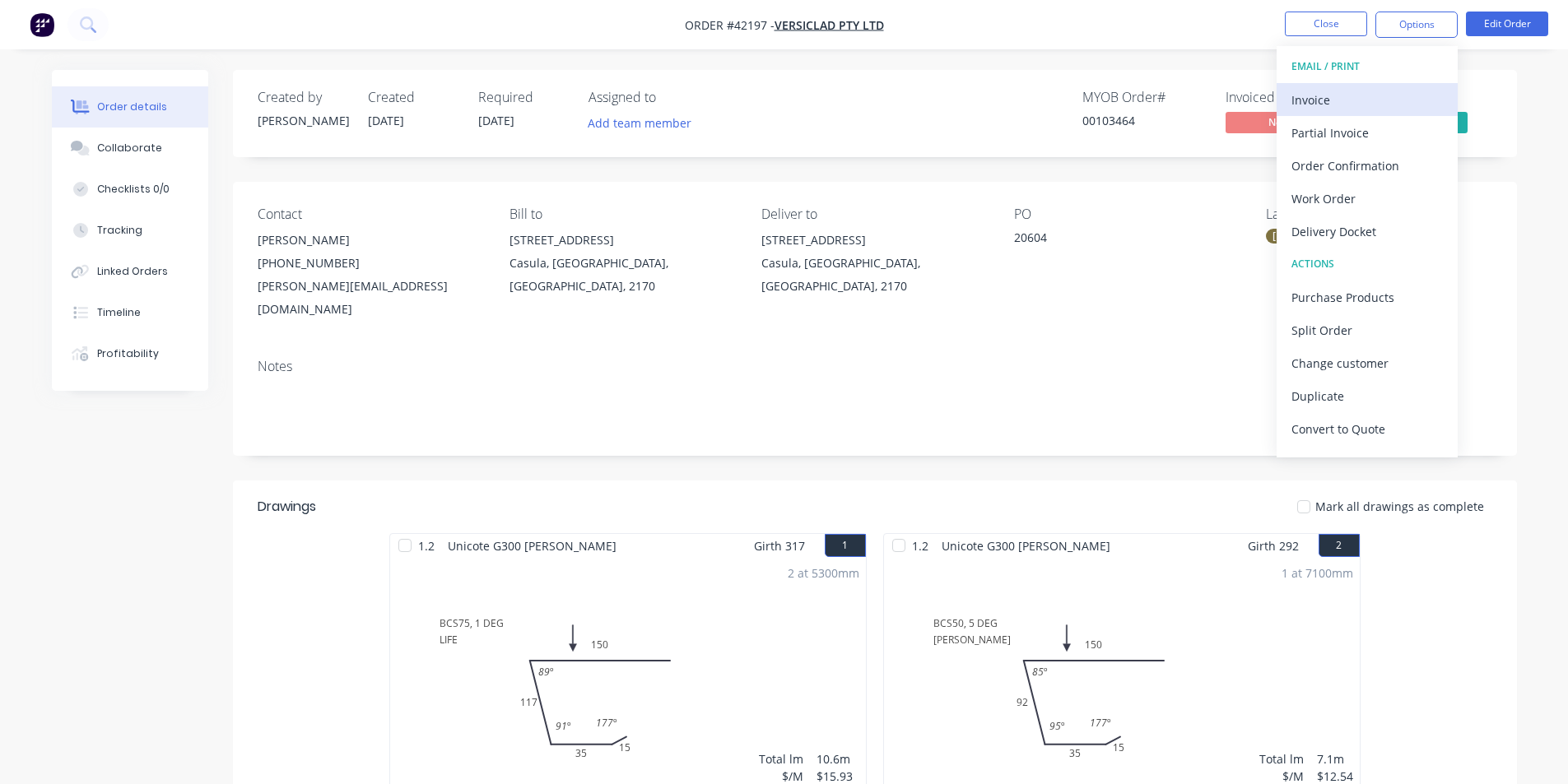
click at [1347, 90] on div "Invoice" at bounding box center [1367, 100] width 152 height 23
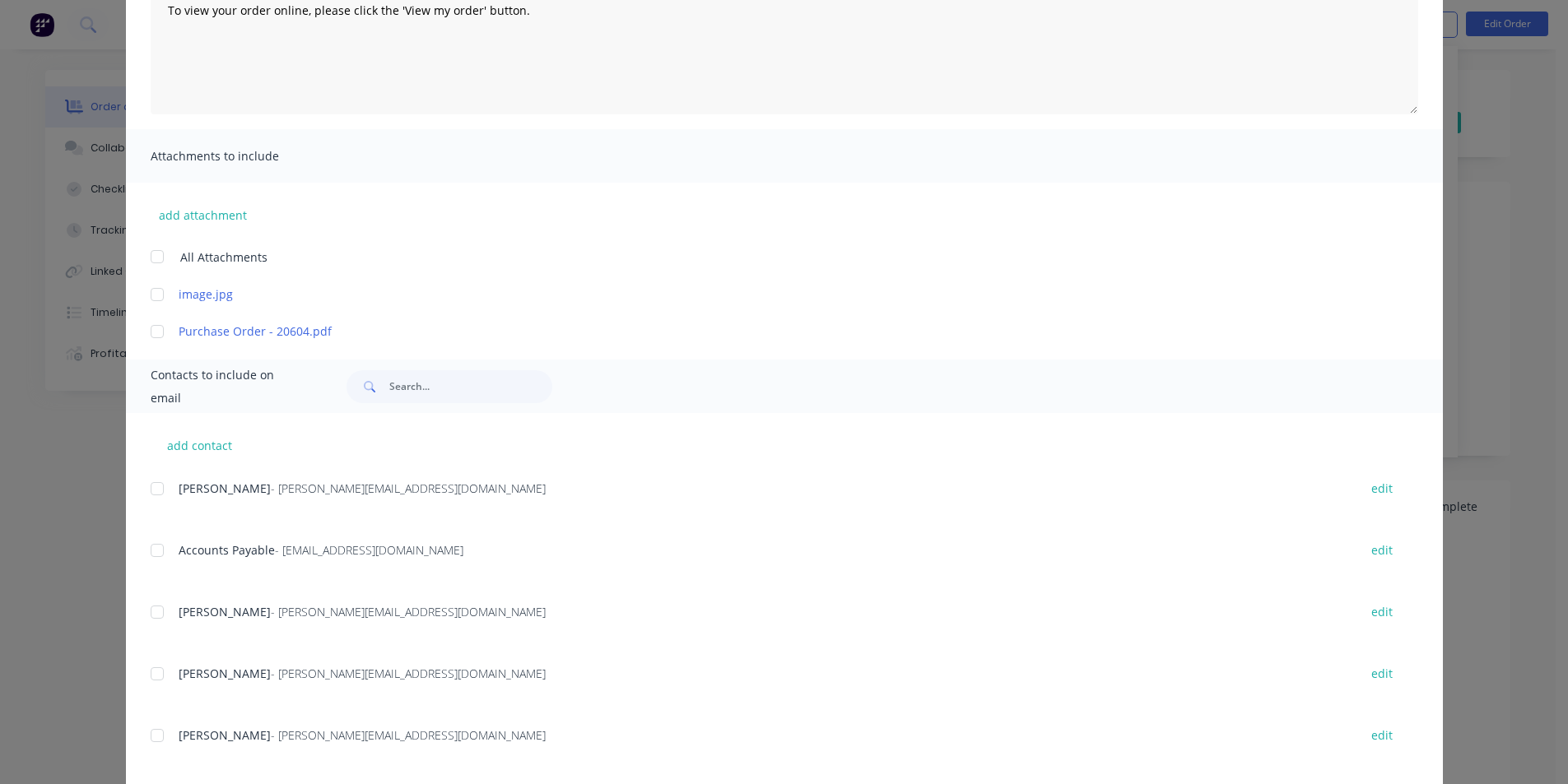
scroll to position [386, 0]
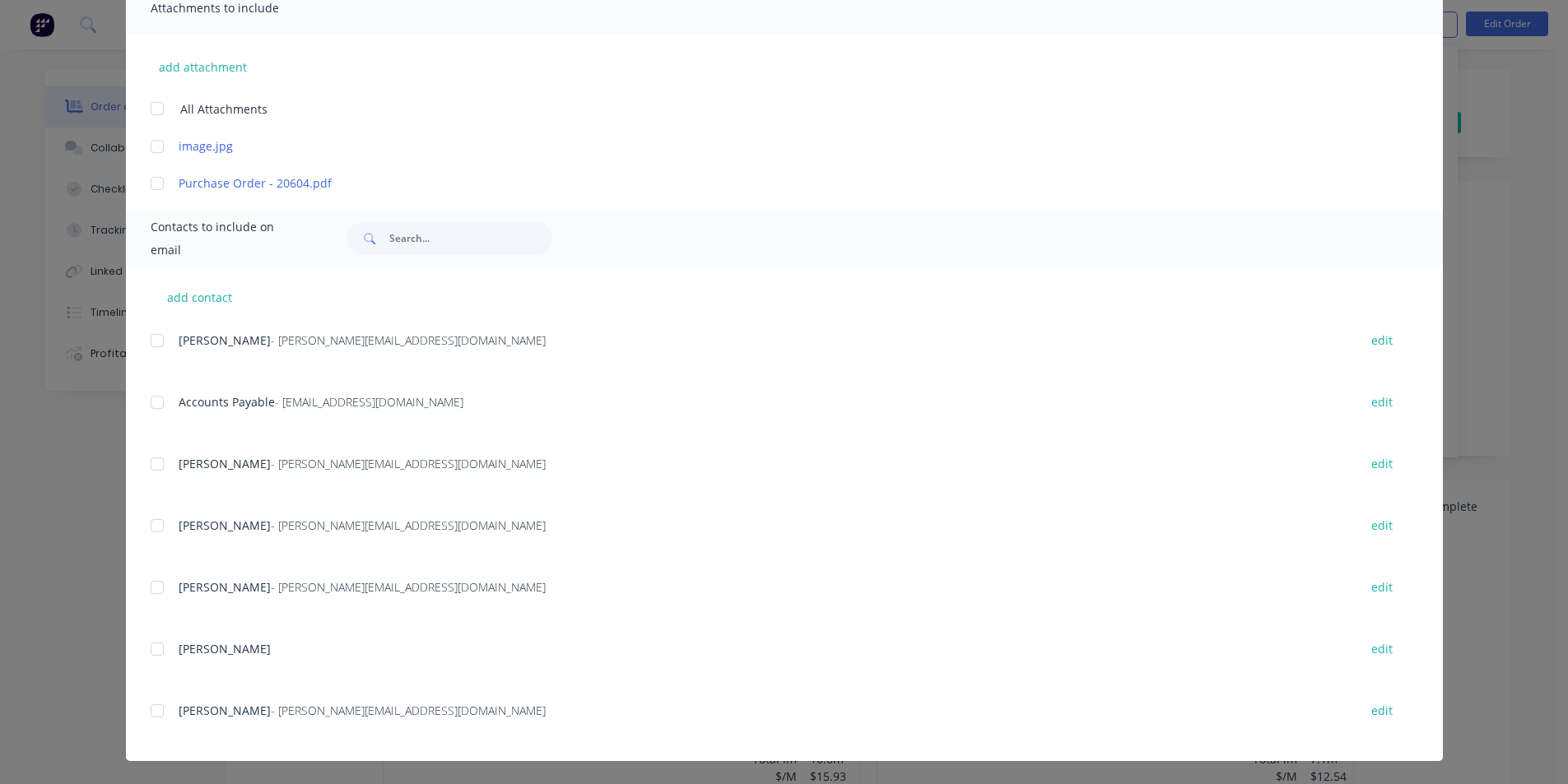
click at [146, 401] on div at bounding box center [157, 402] width 33 height 33
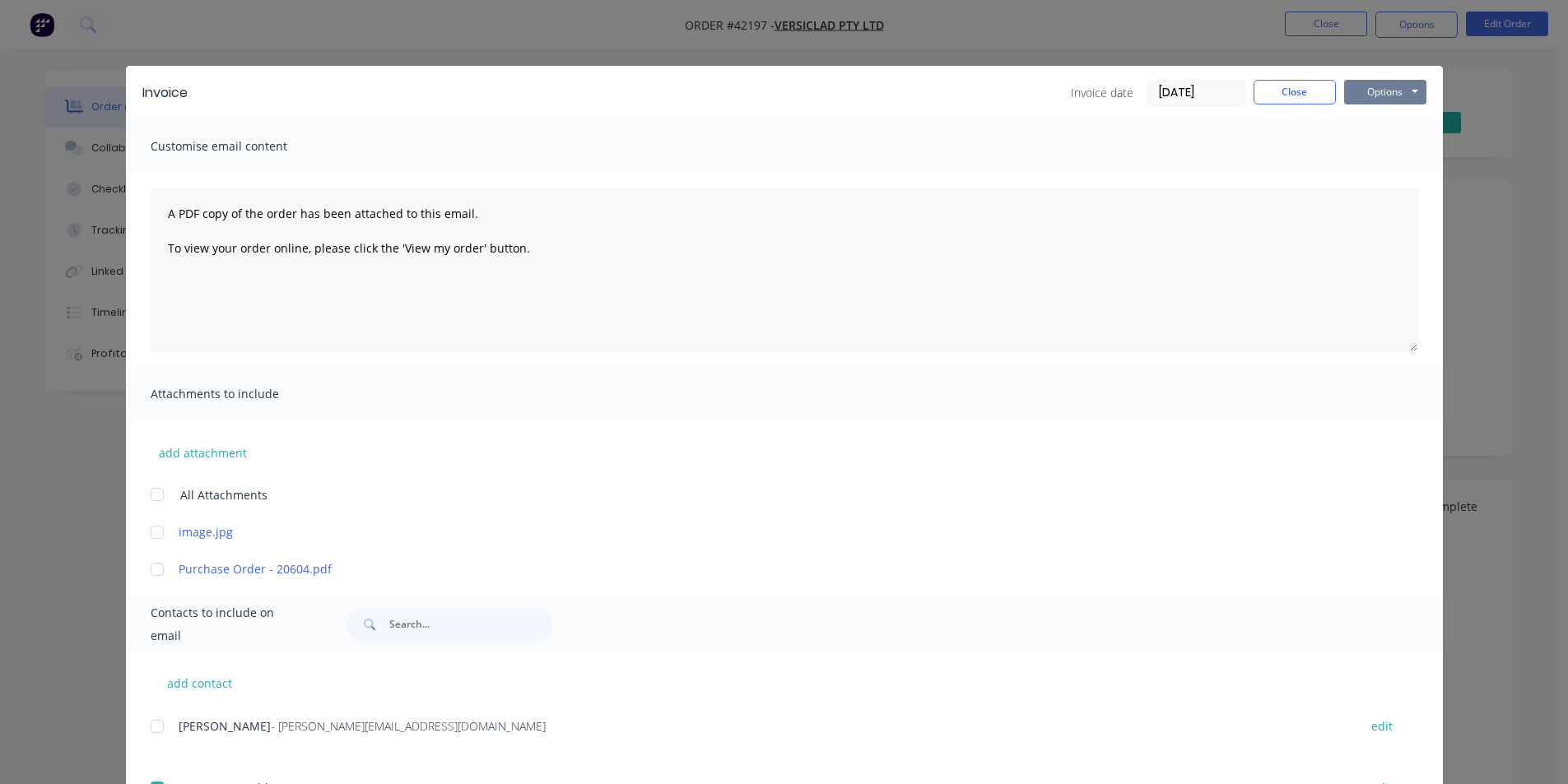
click at [1371, 91] on button "Options" at bounding box center [1385, 91] width 82 height 24
click at [1376, 176] on button "Email" at bounding box center [1397, 175] width 106 height 27
click at [1301, 80] on button "Close" at bounding box center [1295, 91] width 82 height 24
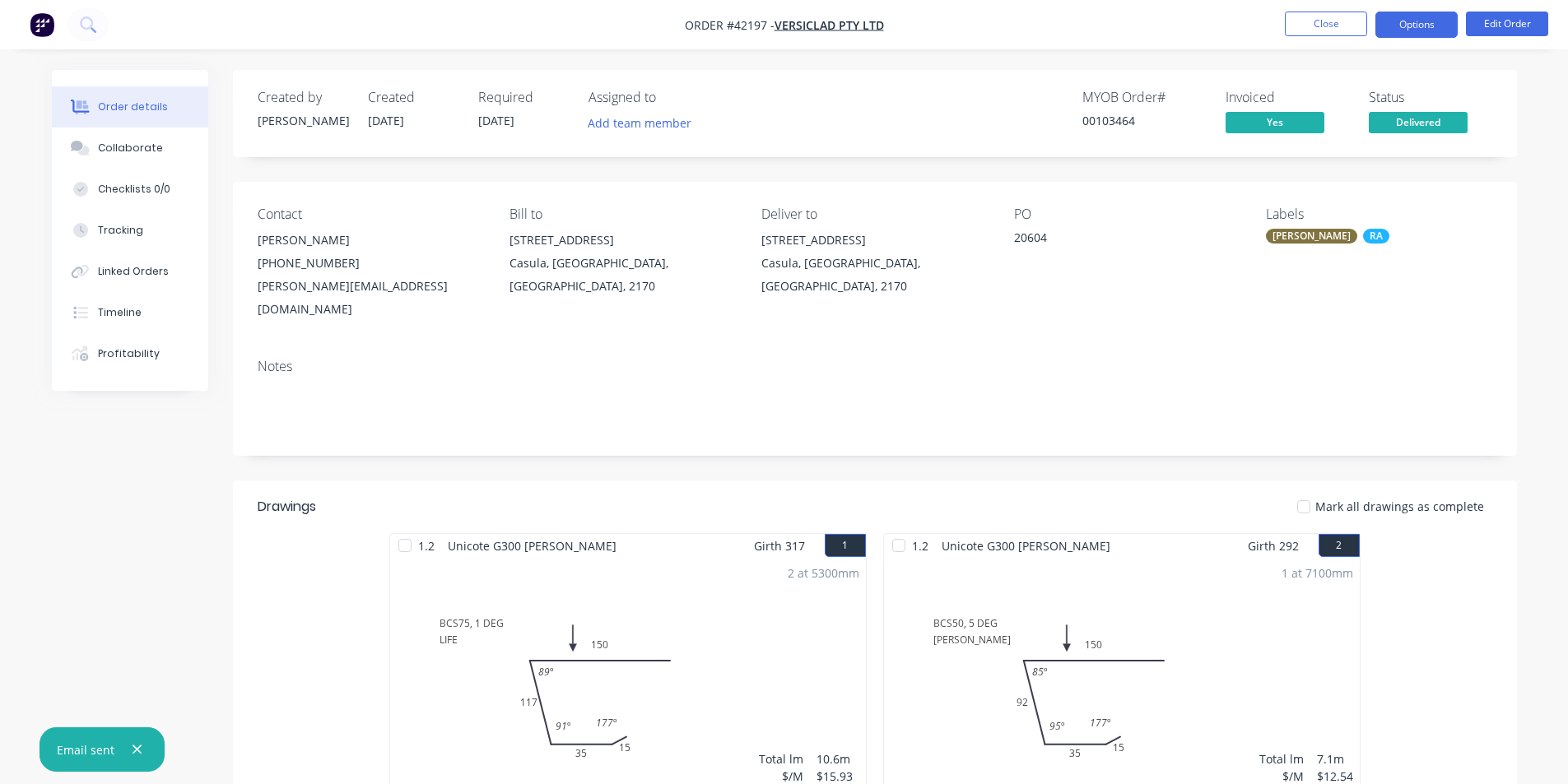
click at [1415, 30] on button "Options" at bounding box center [1416, 24] width 82 height 26
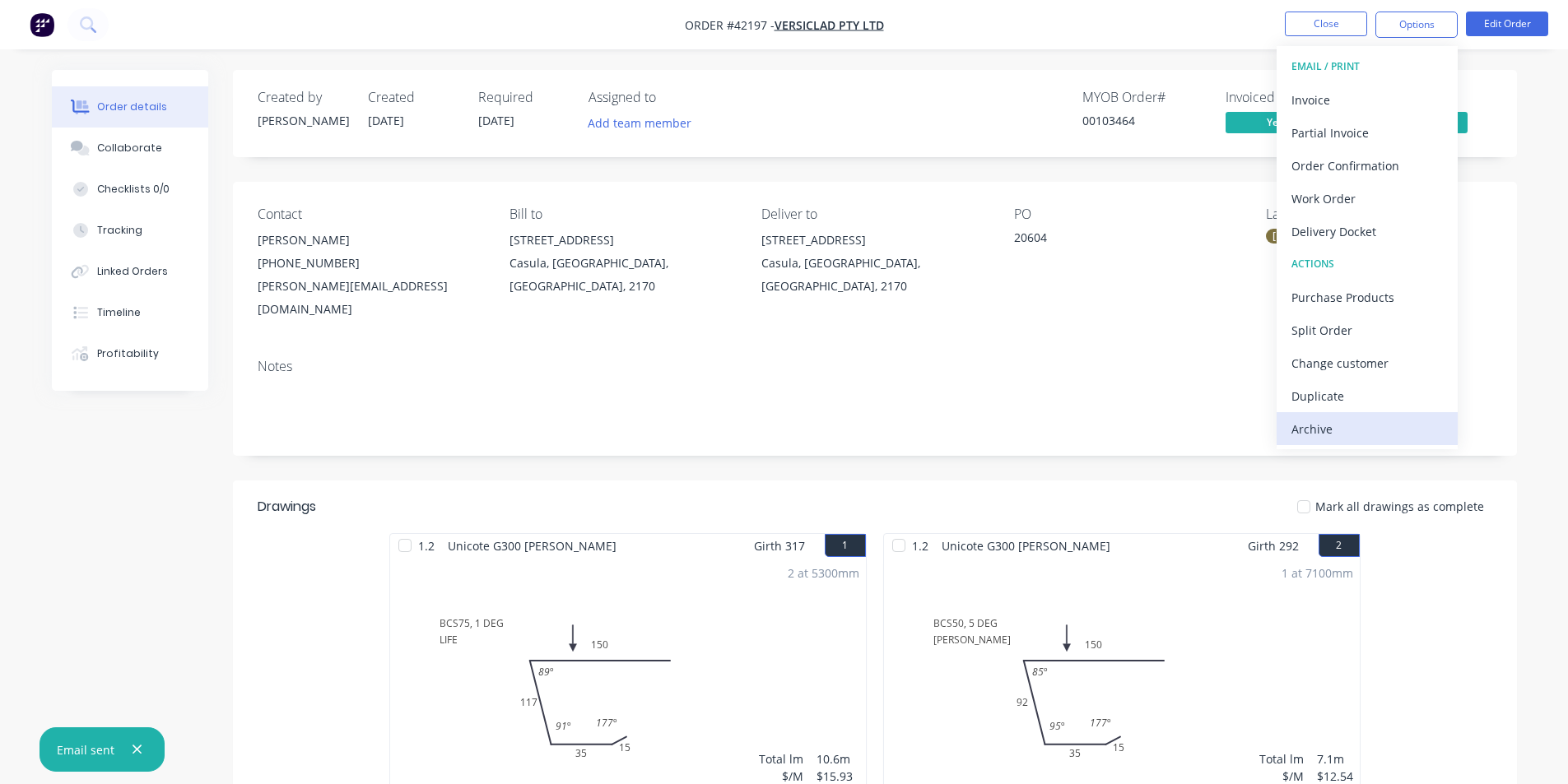
click at [1384, 429] on div "Archive" at bounding box center [1367, 429] width 152 height 23
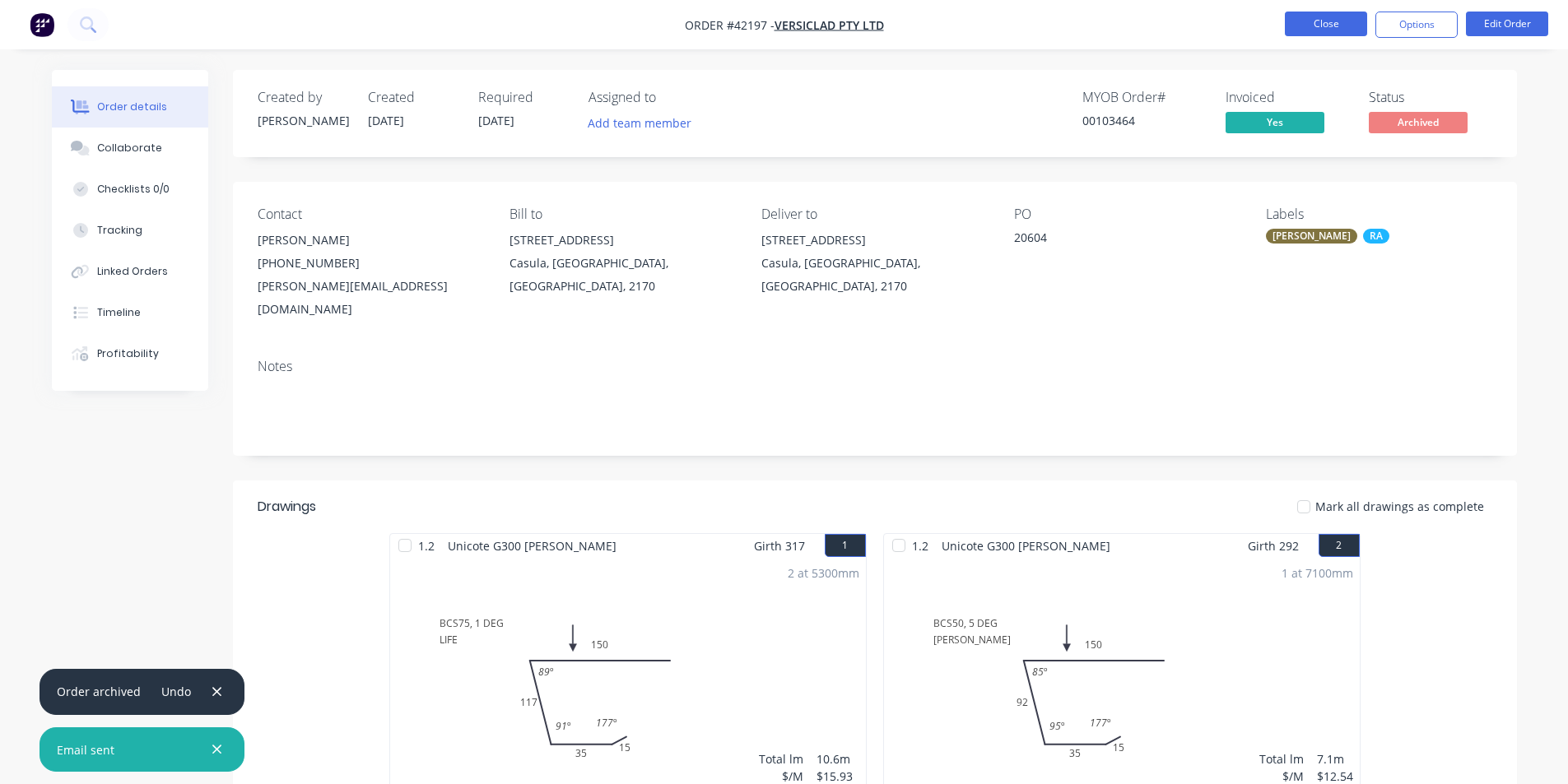
click at [1327, 21] on button "Close" at bounding box center [1326, 23] width 82 height 24
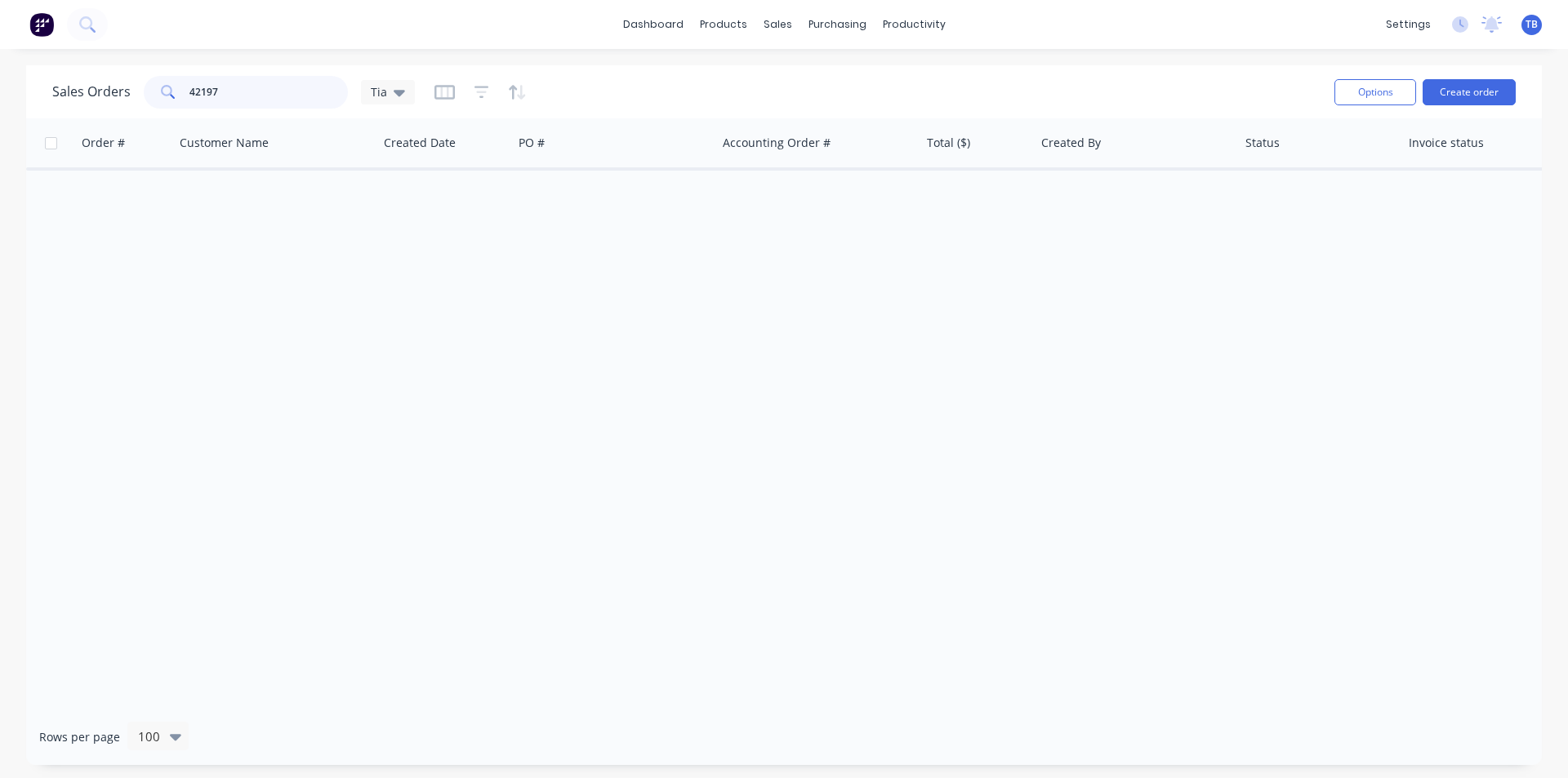
drag, startPoint x: 230, startPoint y: 97, endPoint x: 102, endPoint y: 92, distance: 128.1
click at [102, 92] on div "Sales Orders 42197 Tia" at bounding box center [234, 92] width 363 height 32
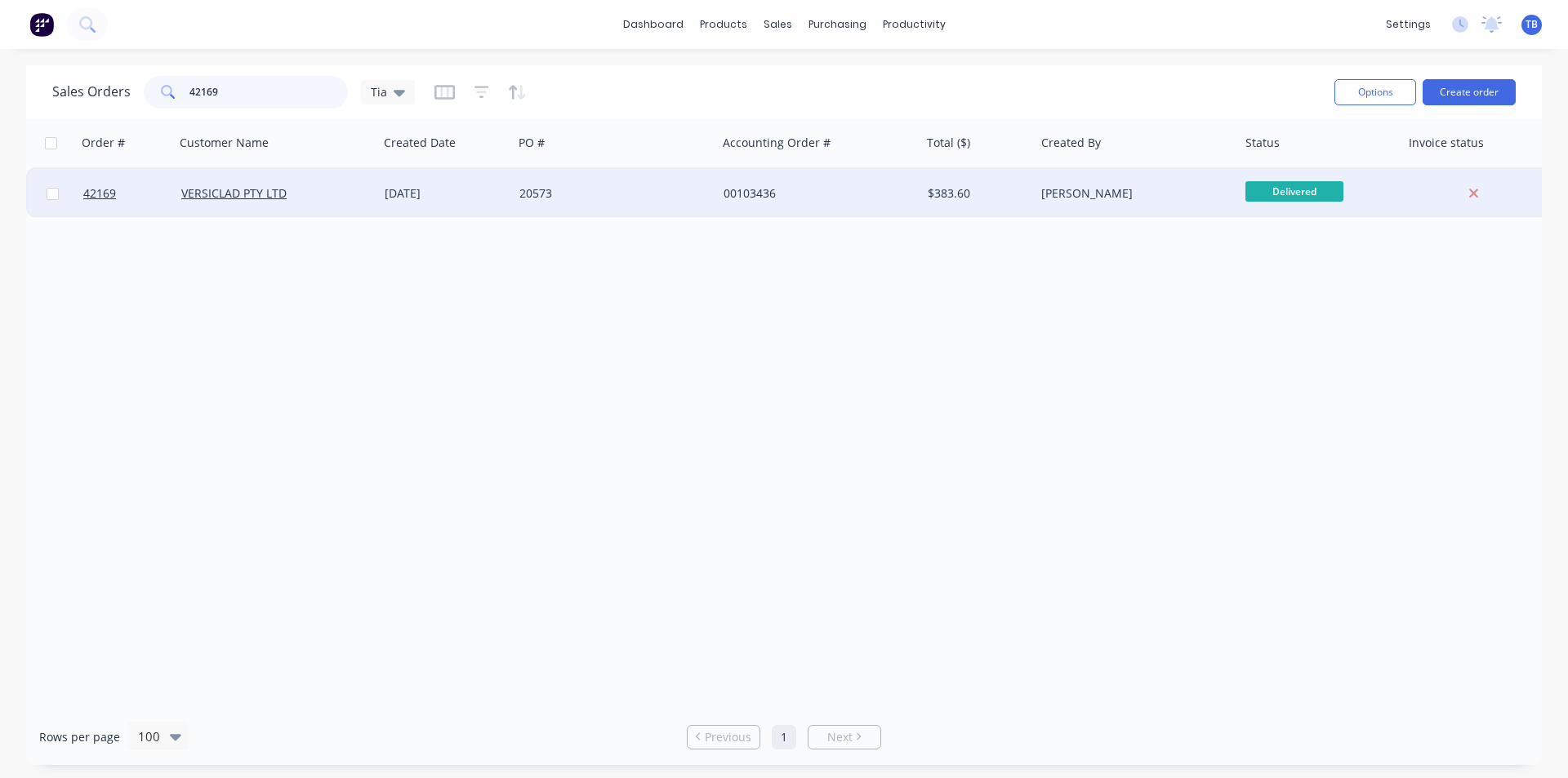
type input "42169"
click at [74, 191] on div at bounding box center [52, 193] width 49 height 49
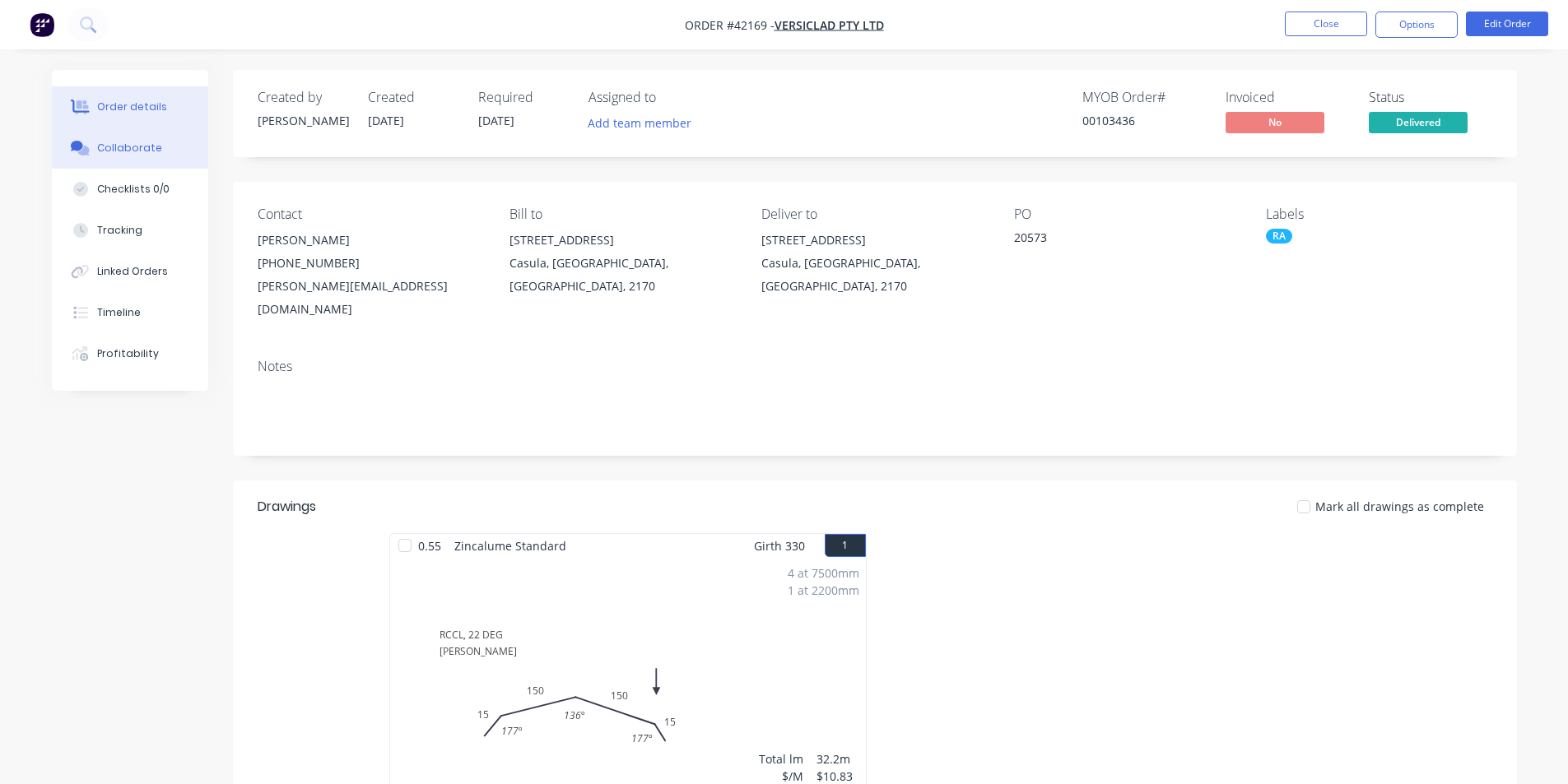
click at [169, 131] on button "Collaborate" at bounding box center [130, 148] width 156 height 41
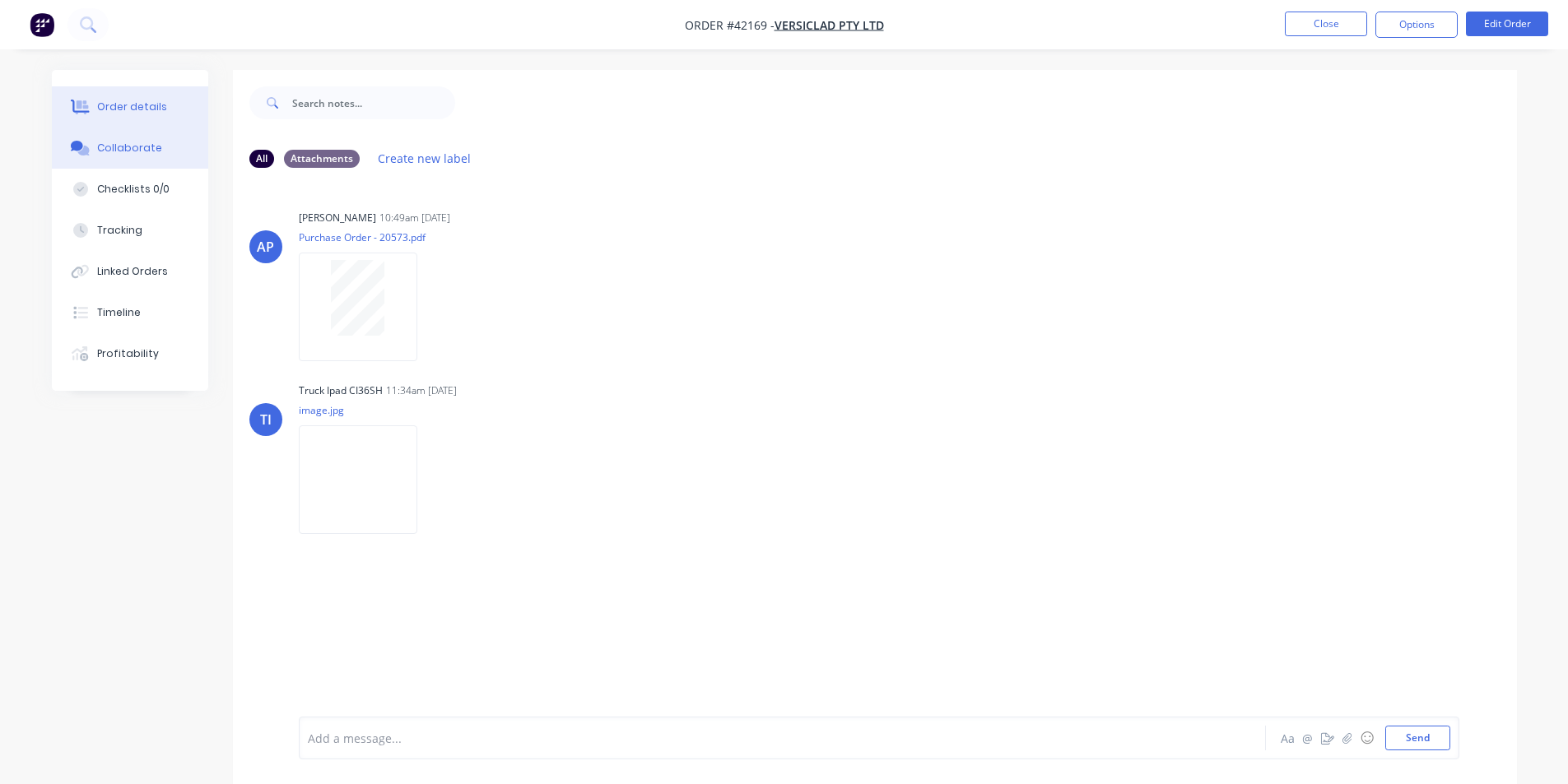
click at [163, 112] on button "Order details" at bounding box center [130, 106] width 156 height 41
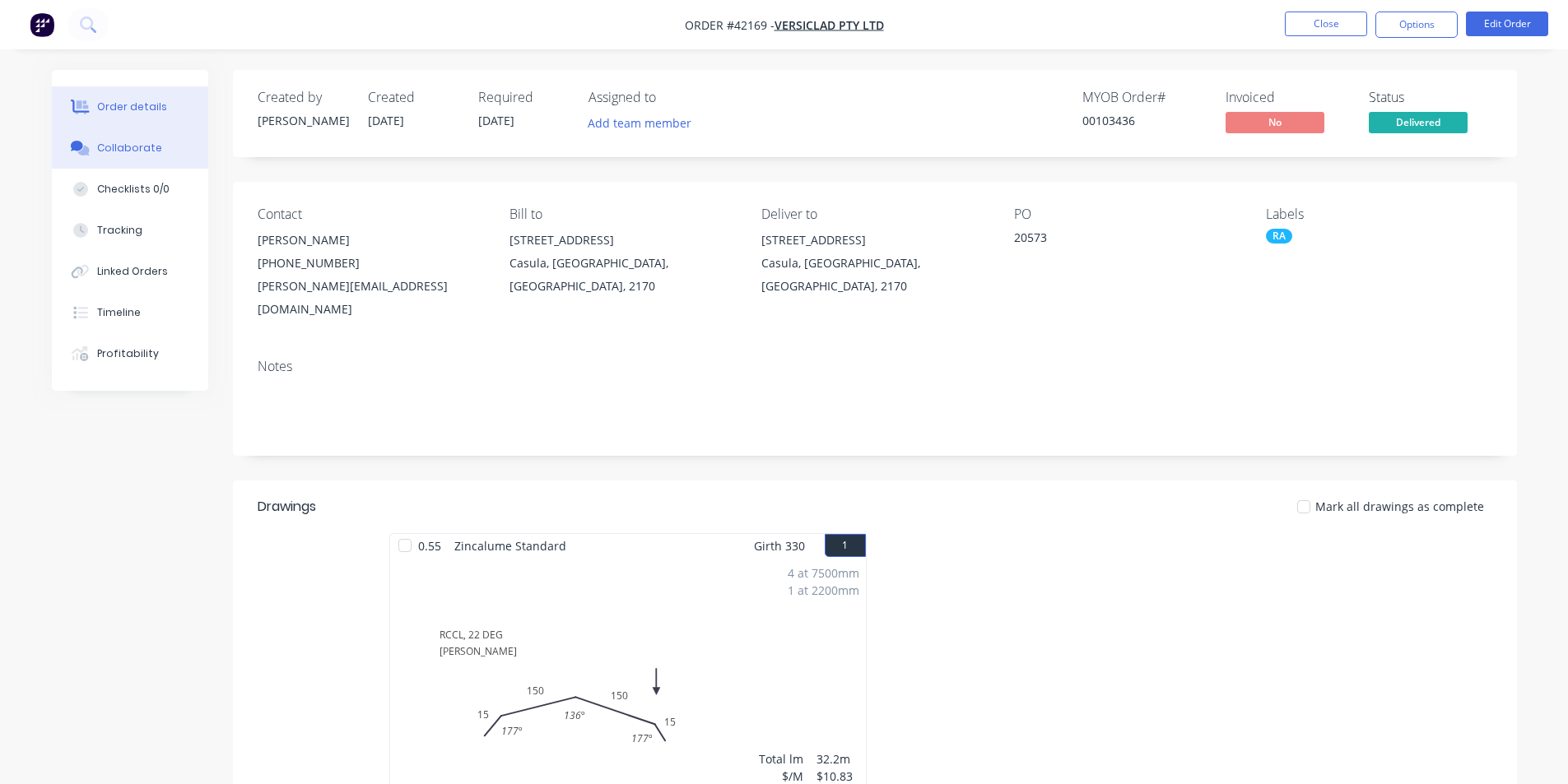
click at [161, 153] on button "Collaborate" at bounding box center [130, 148] width 156 height 41
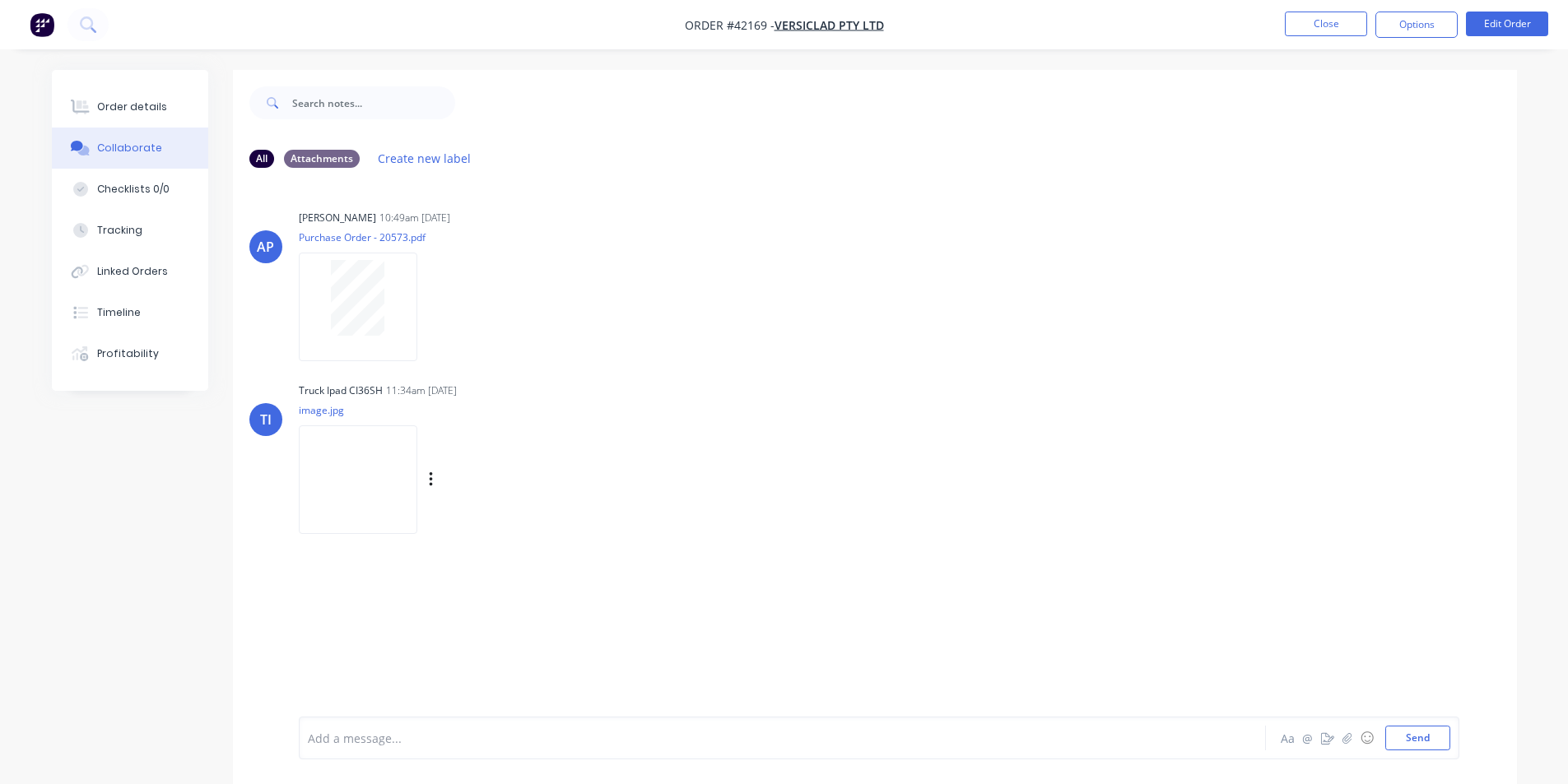
click at [374, 442] on img at bounding box center [357, 479] width 118 height 108
click at [174, 94] on button "Order details" at bounding box center [130, 106] width 156 height 41
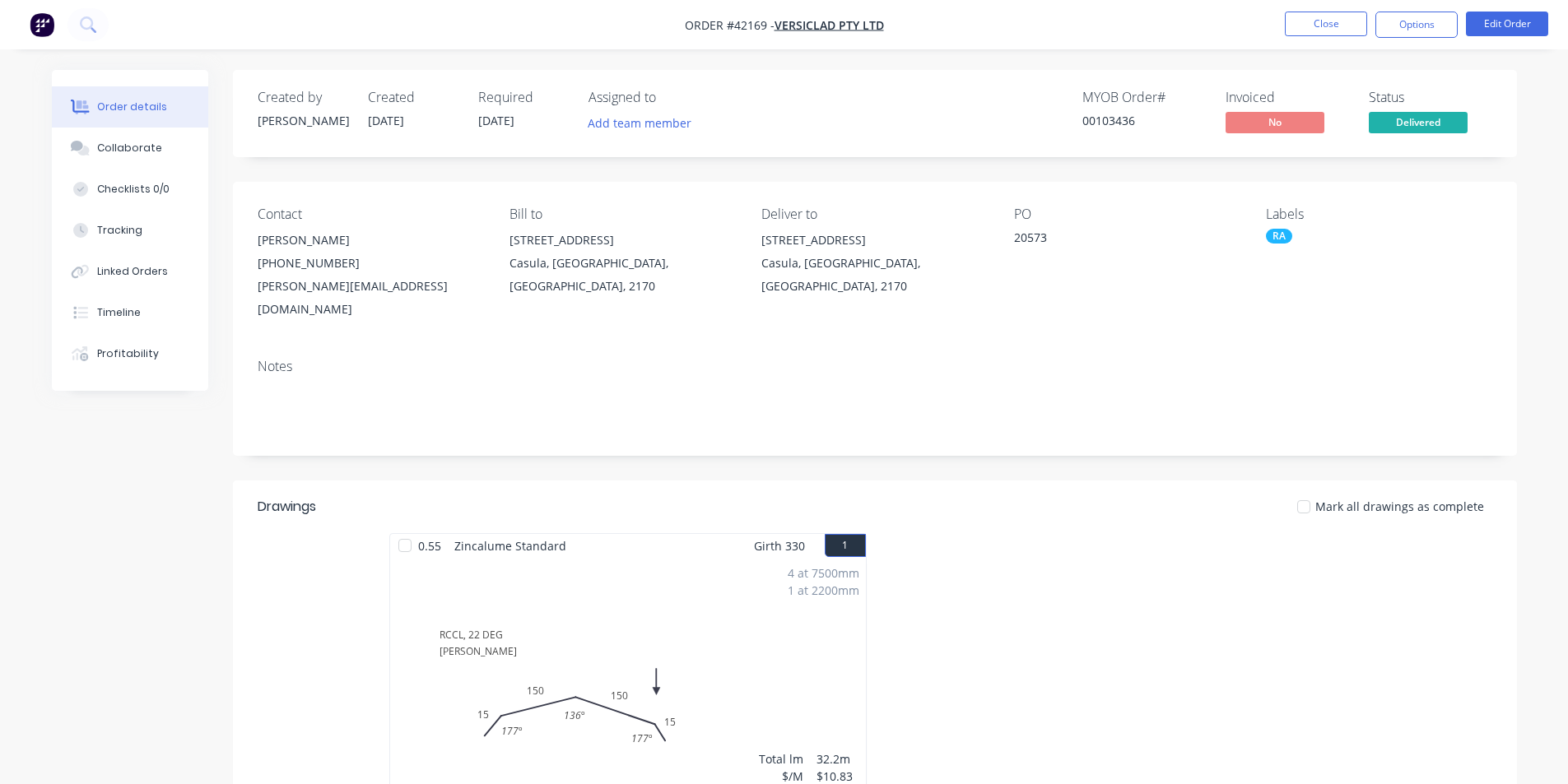
scroll to position [312, 0]
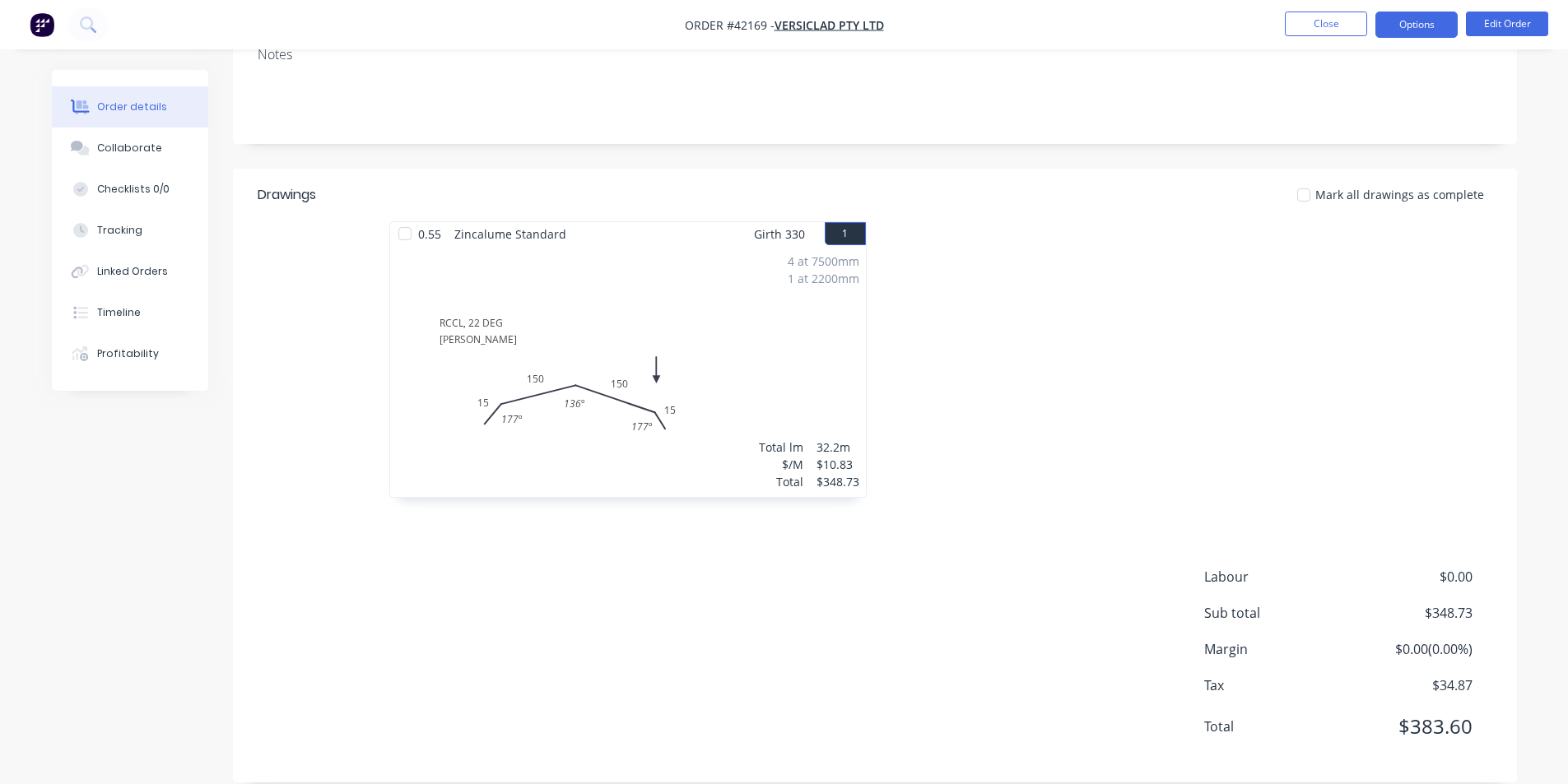
click at [1422, 34] on button "Options" at bounding box center [1416, 24] width 82 height 26
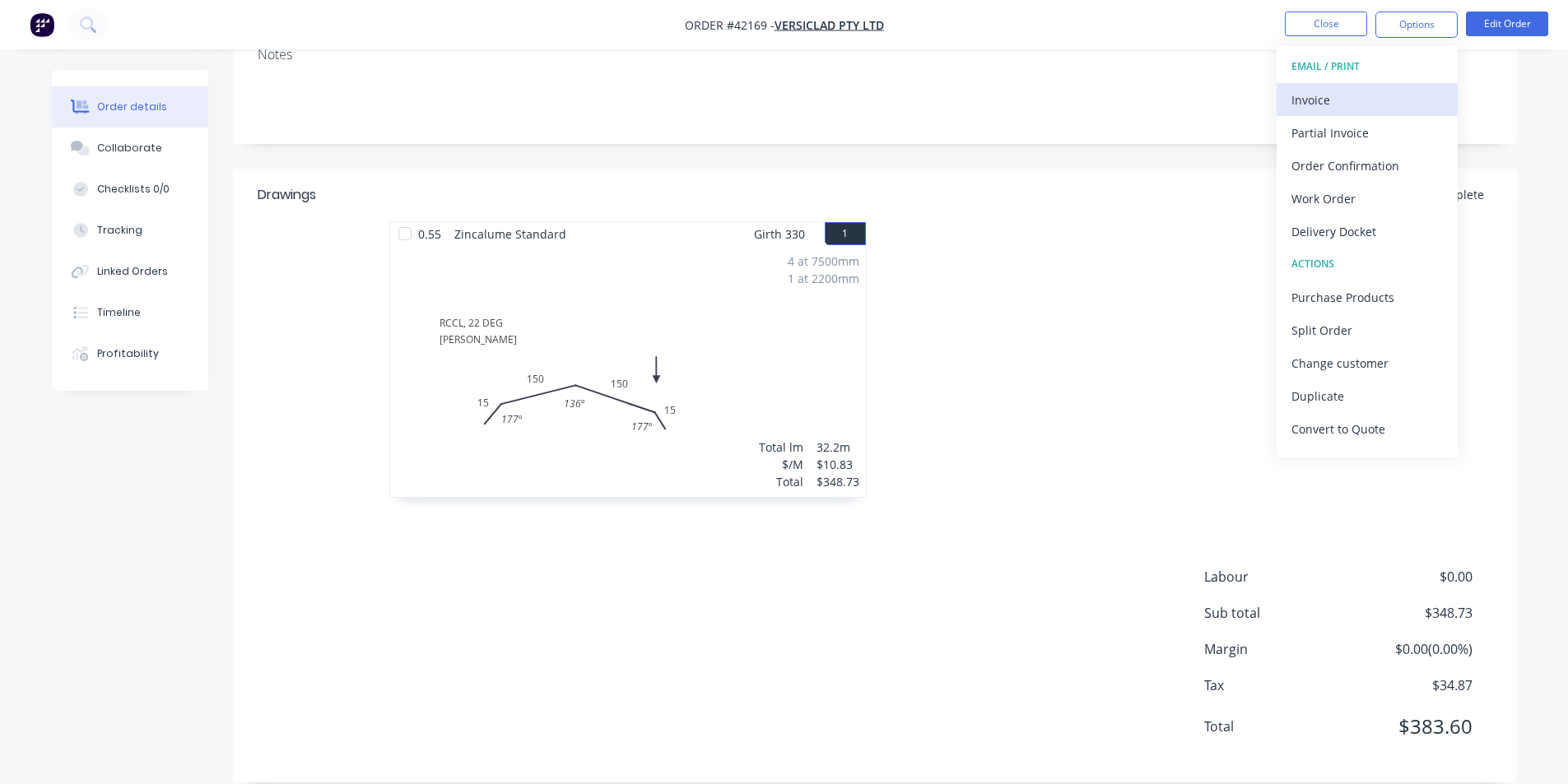
click at [1362, 106] on div "Invoice" at bounding box center [1367, 100] width 152 height 23
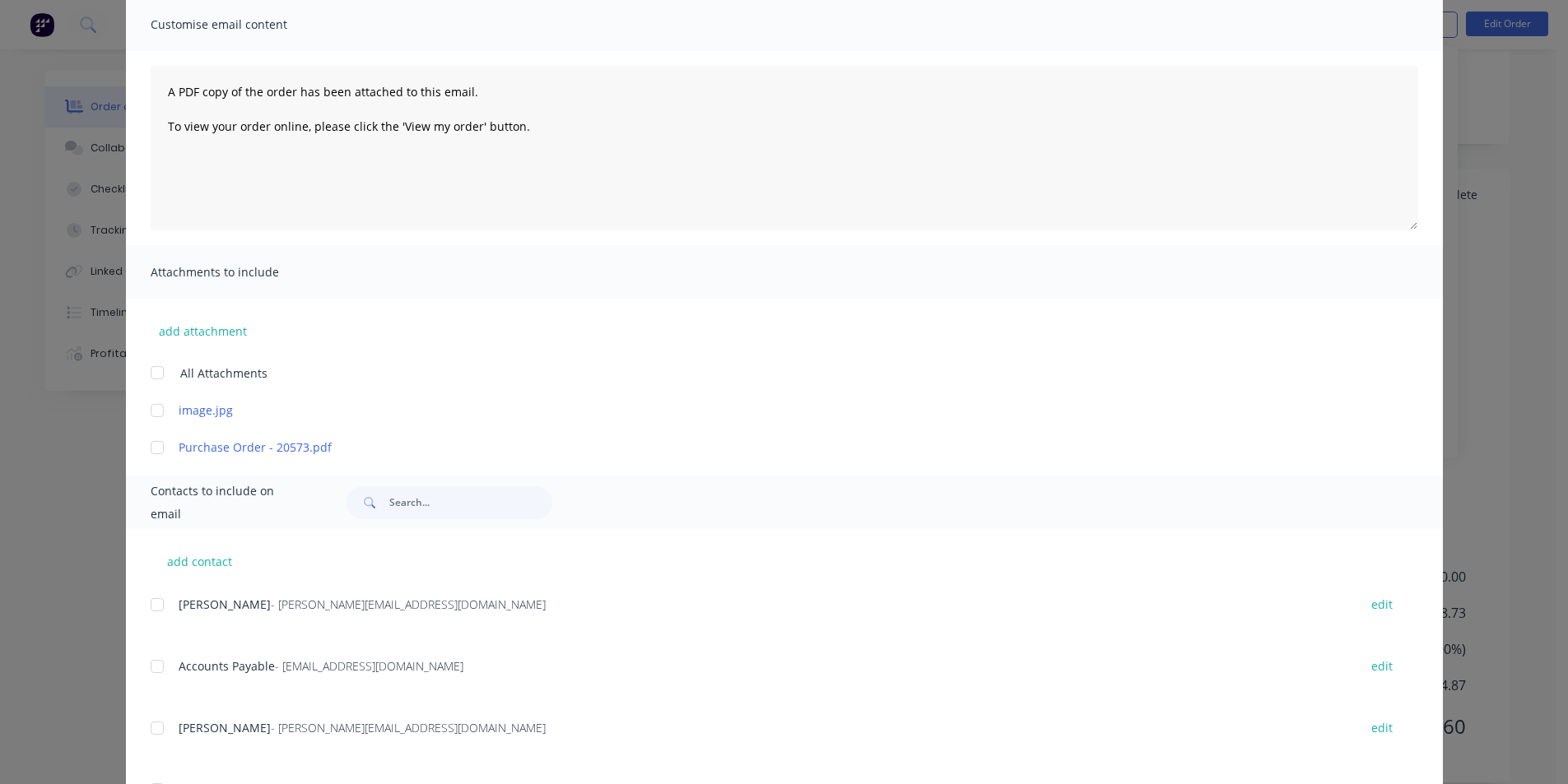
scroll to position [330, 0]
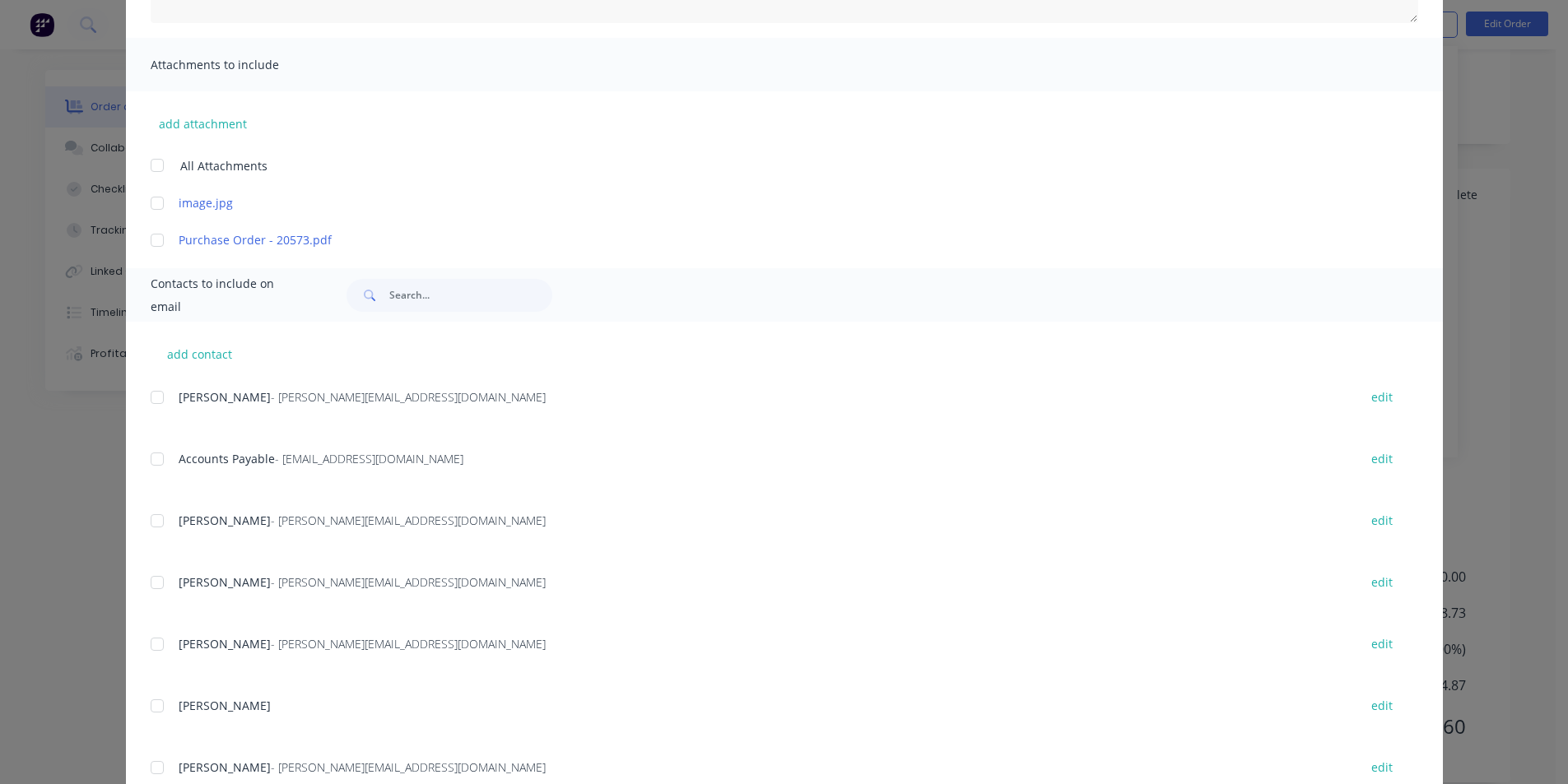
click at [160, 463] on div at bounding box center [157, 459] width 33 height 33
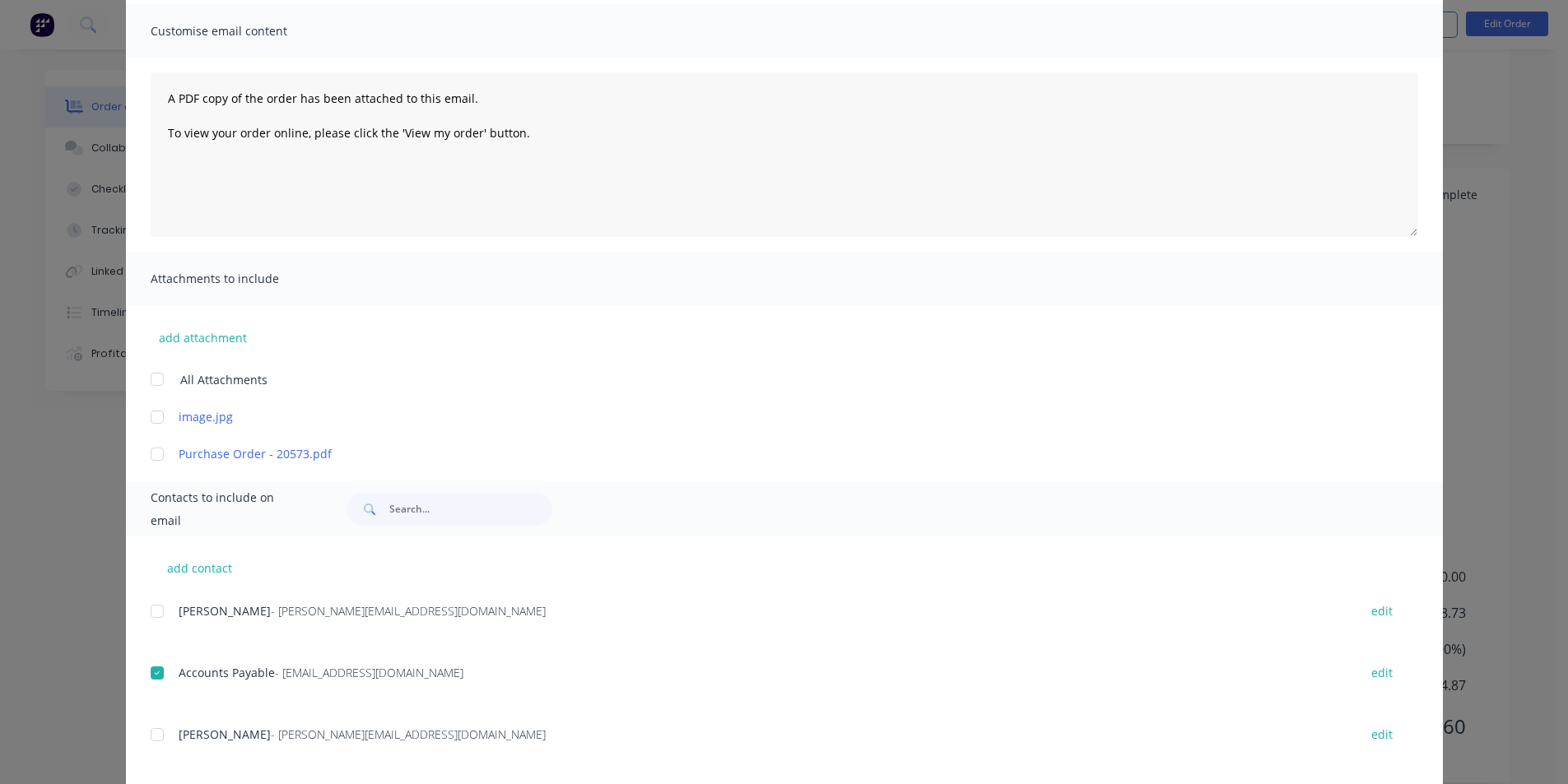
scroll to position [0, 0]
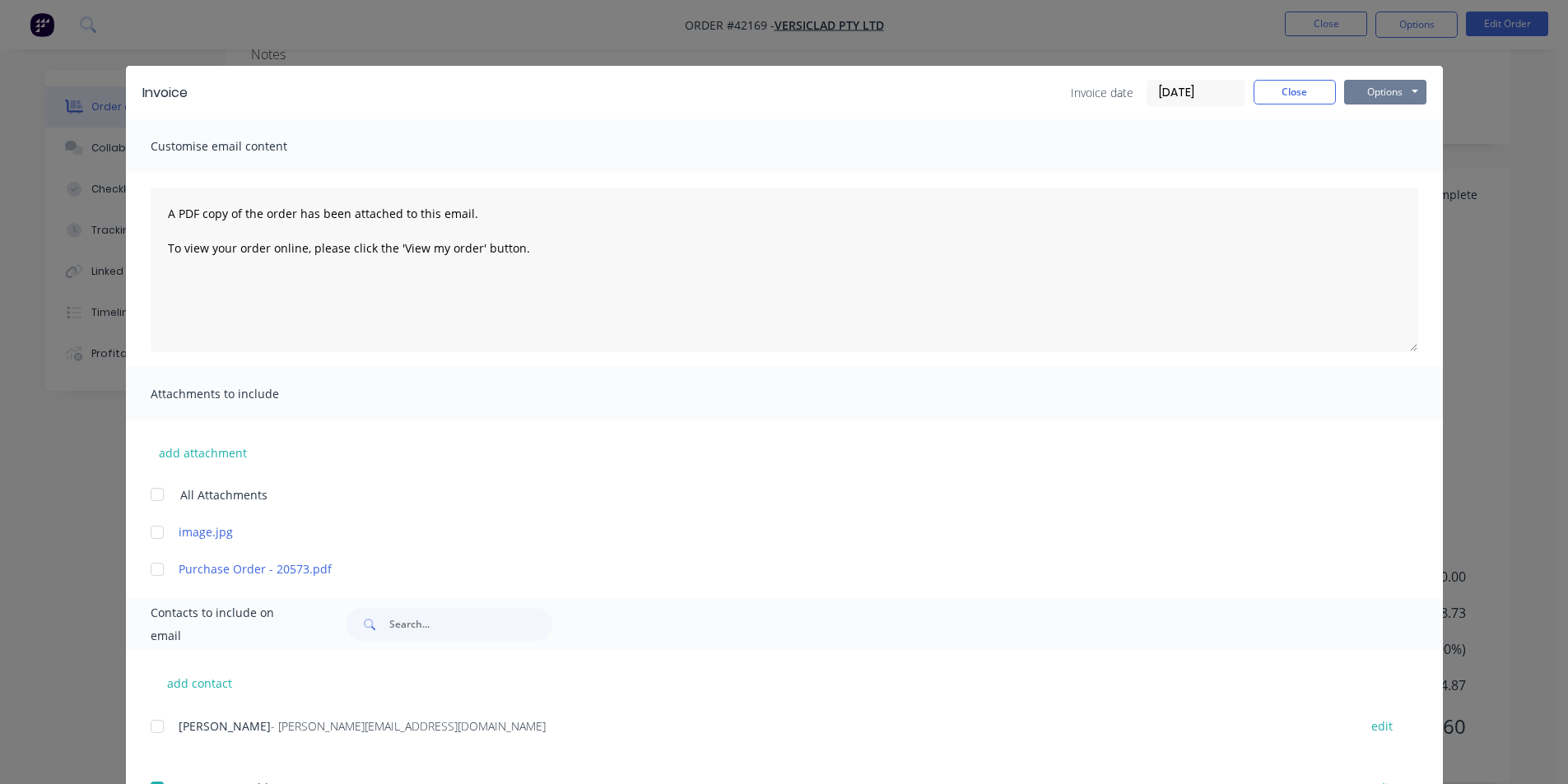
click at [1368, 95] on button "Options" at bounding box center [1385, 91] width 82 height 24
click at [1372, 177] on button "Email" at bounding box center [1397, 175] width 106 height 27
click at [1301, 84] on button "Close" at bounding box center [1295, 91] width 82 height 24
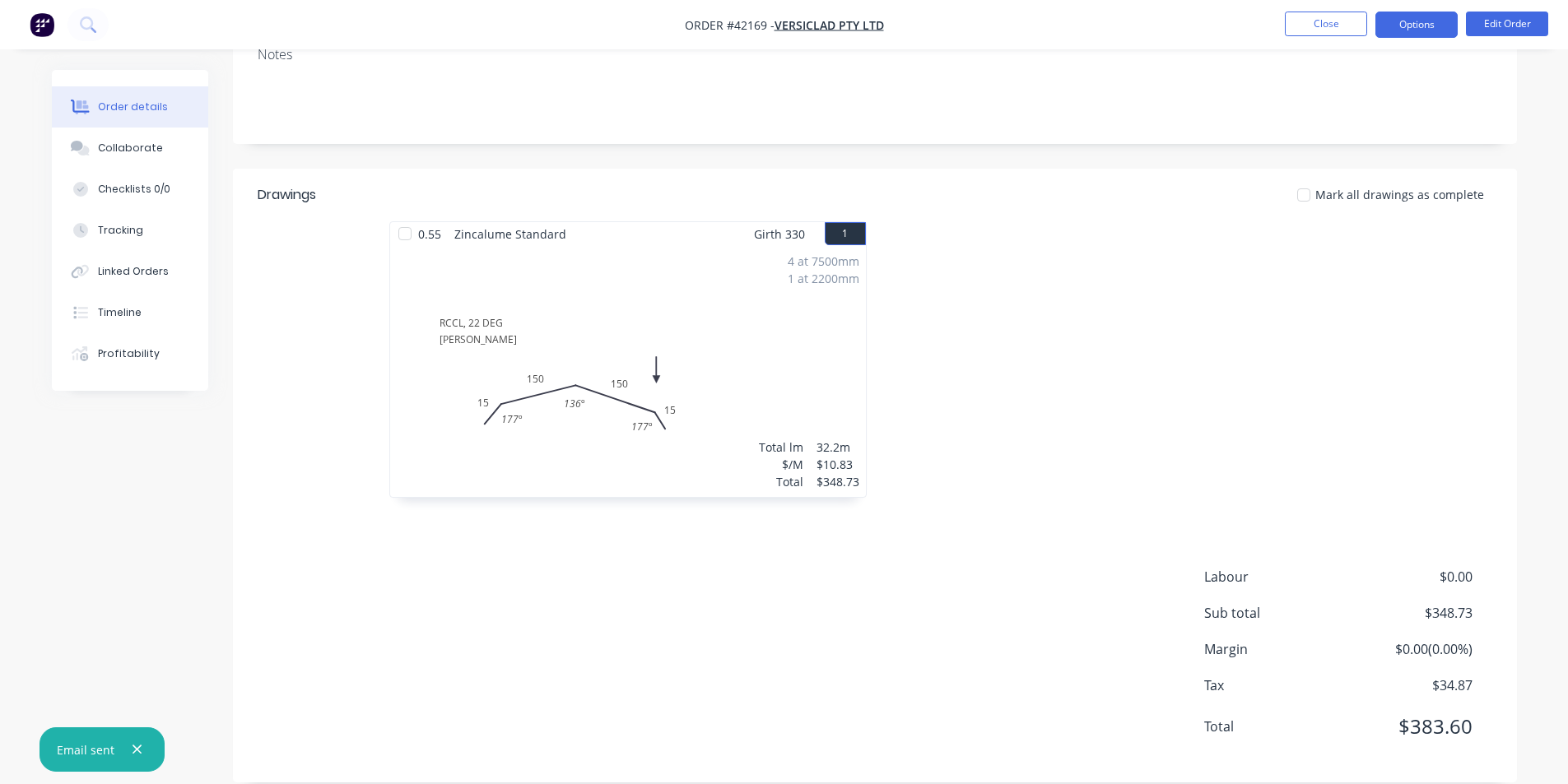
click at [1433, 30] on button "Options" at bounding box center [1416, 24] width 82 height 26
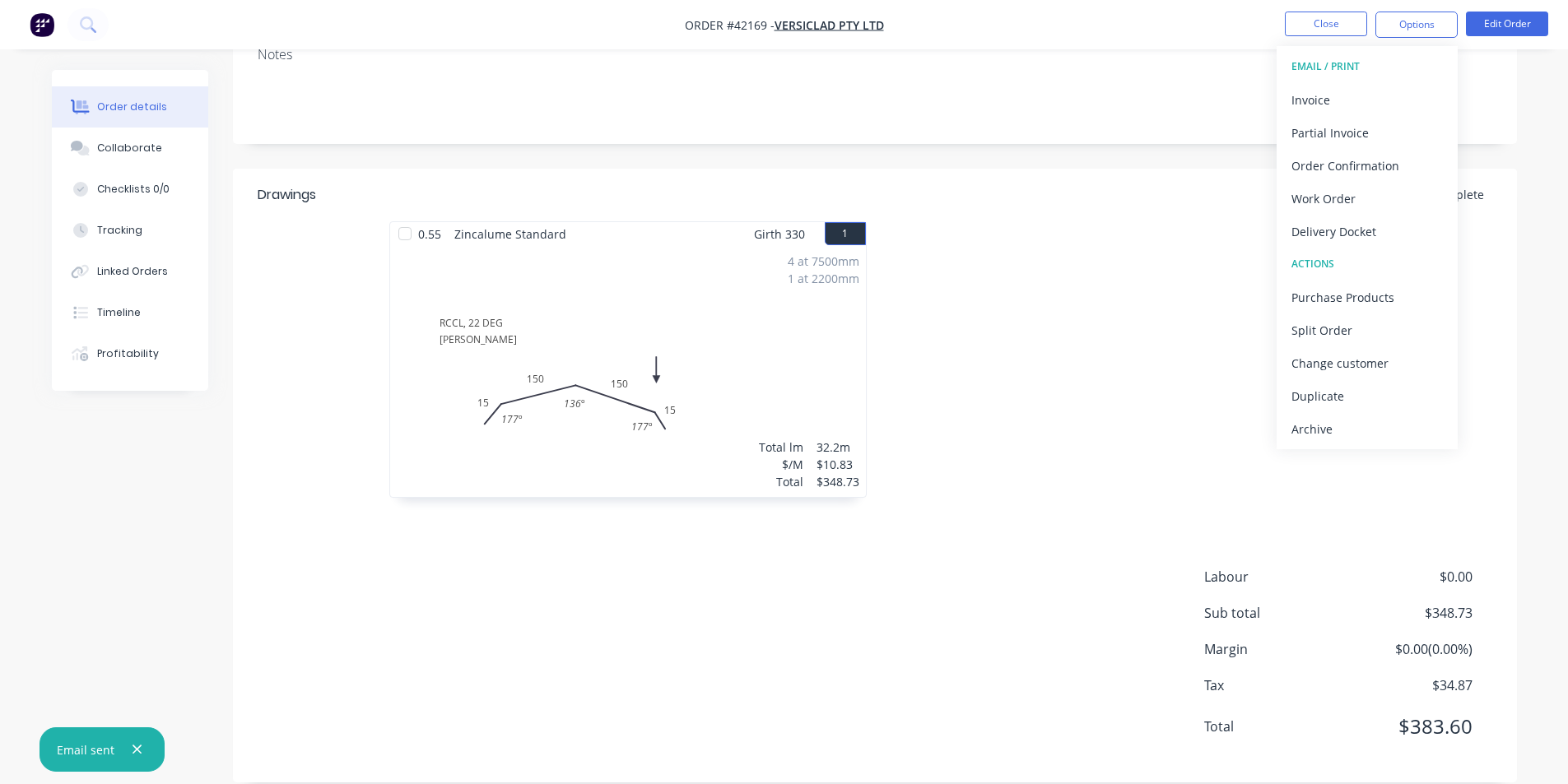
click at [1134, 231] on div at bounding box center [1121, 367] width 494 height 293
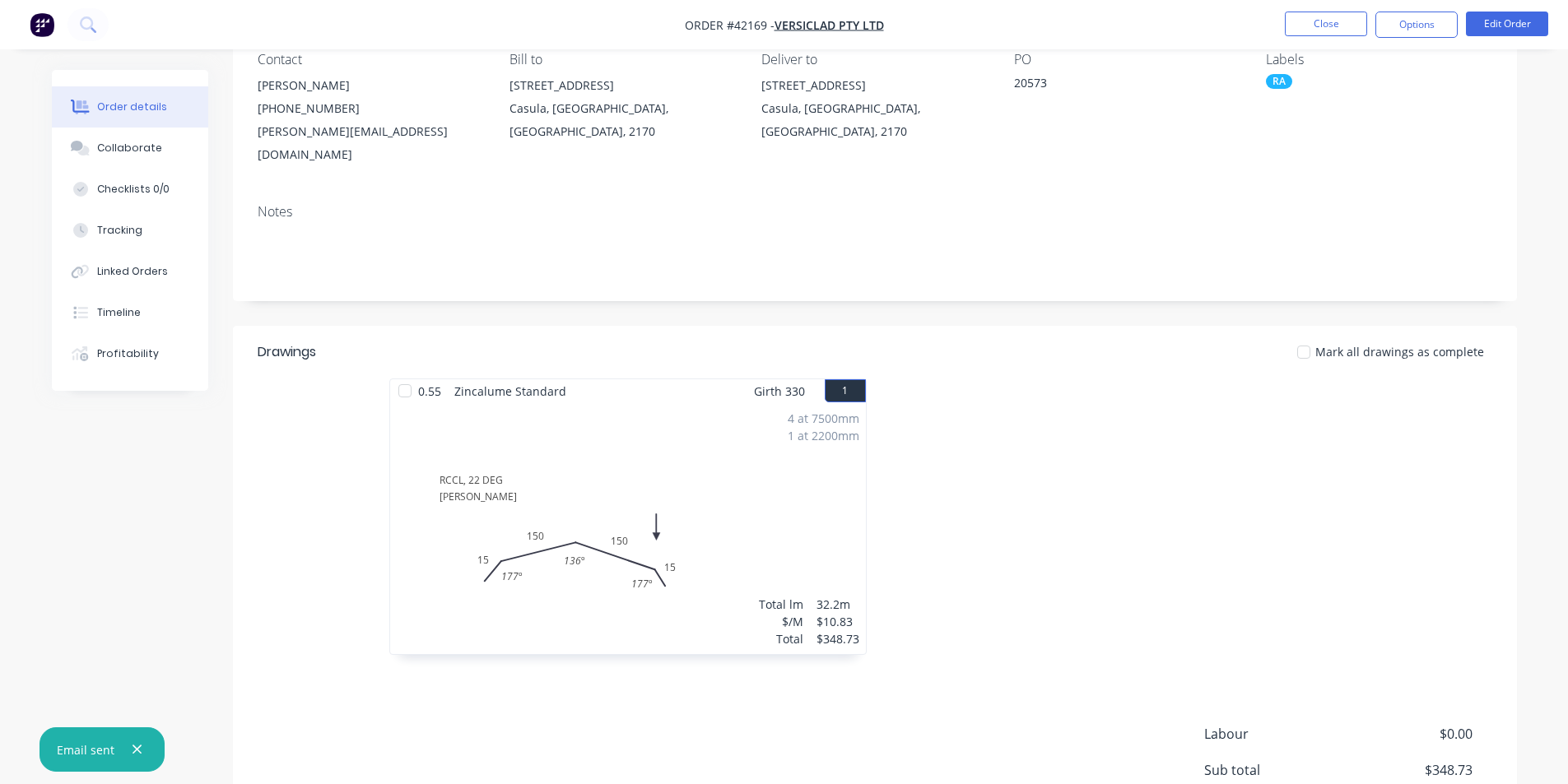
scroll to position [312, 0]
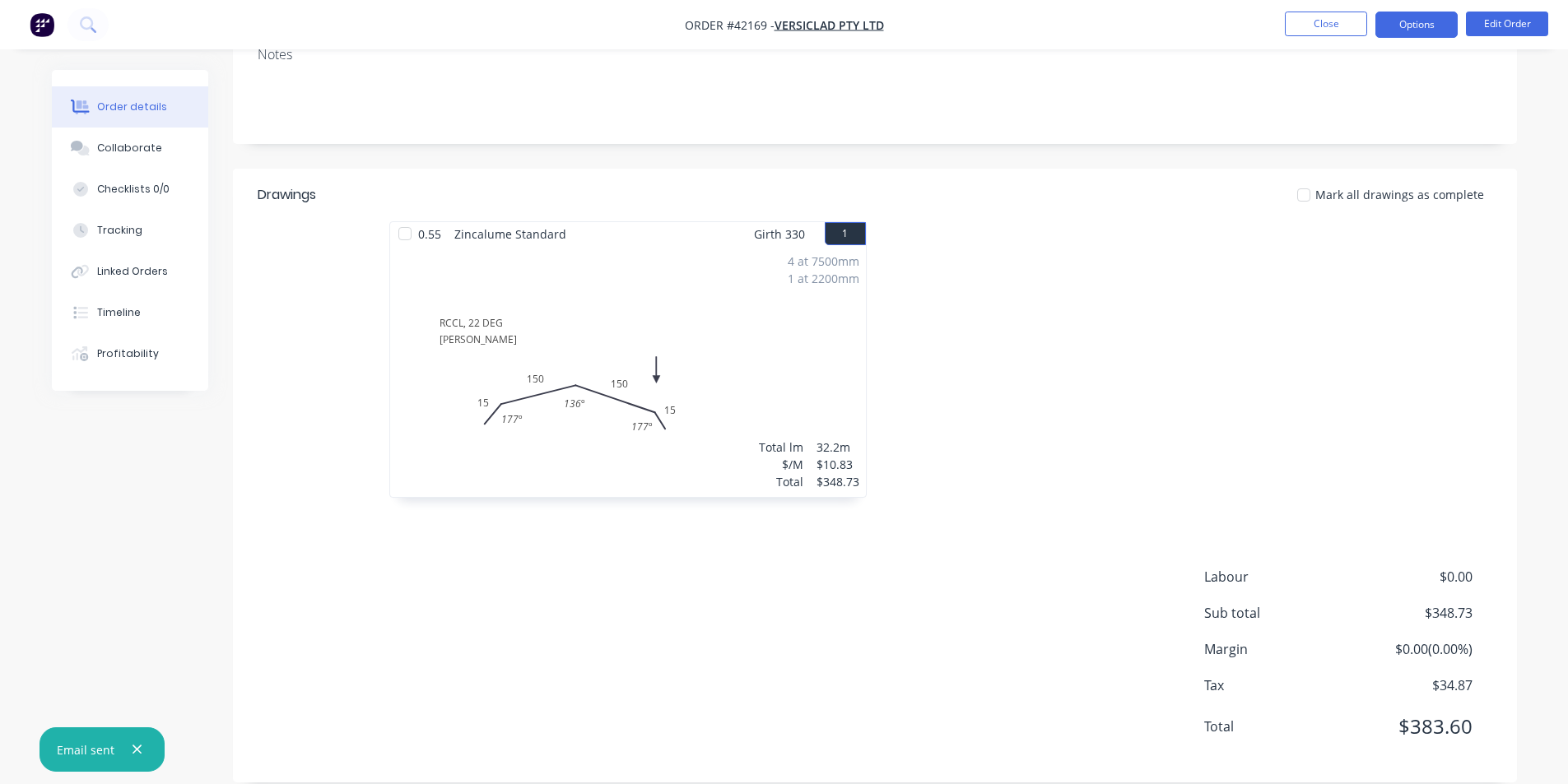
click at [1404, 24] on button "Options" at bounding box center [1416, 24] width 82 height 26
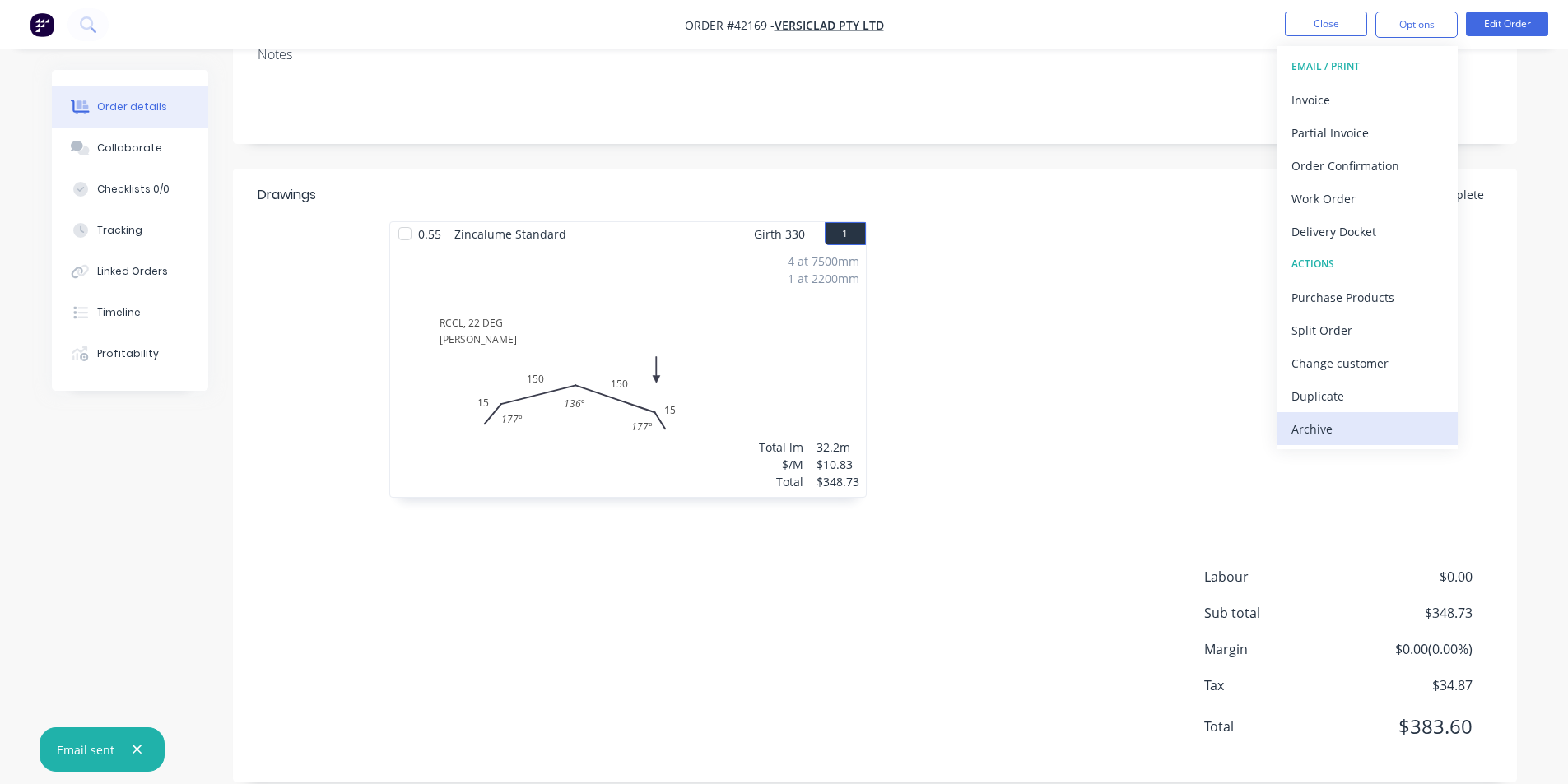
click at [1388, 414] on button "Archive" at bounding box center [1367, 428] width 181 height 33
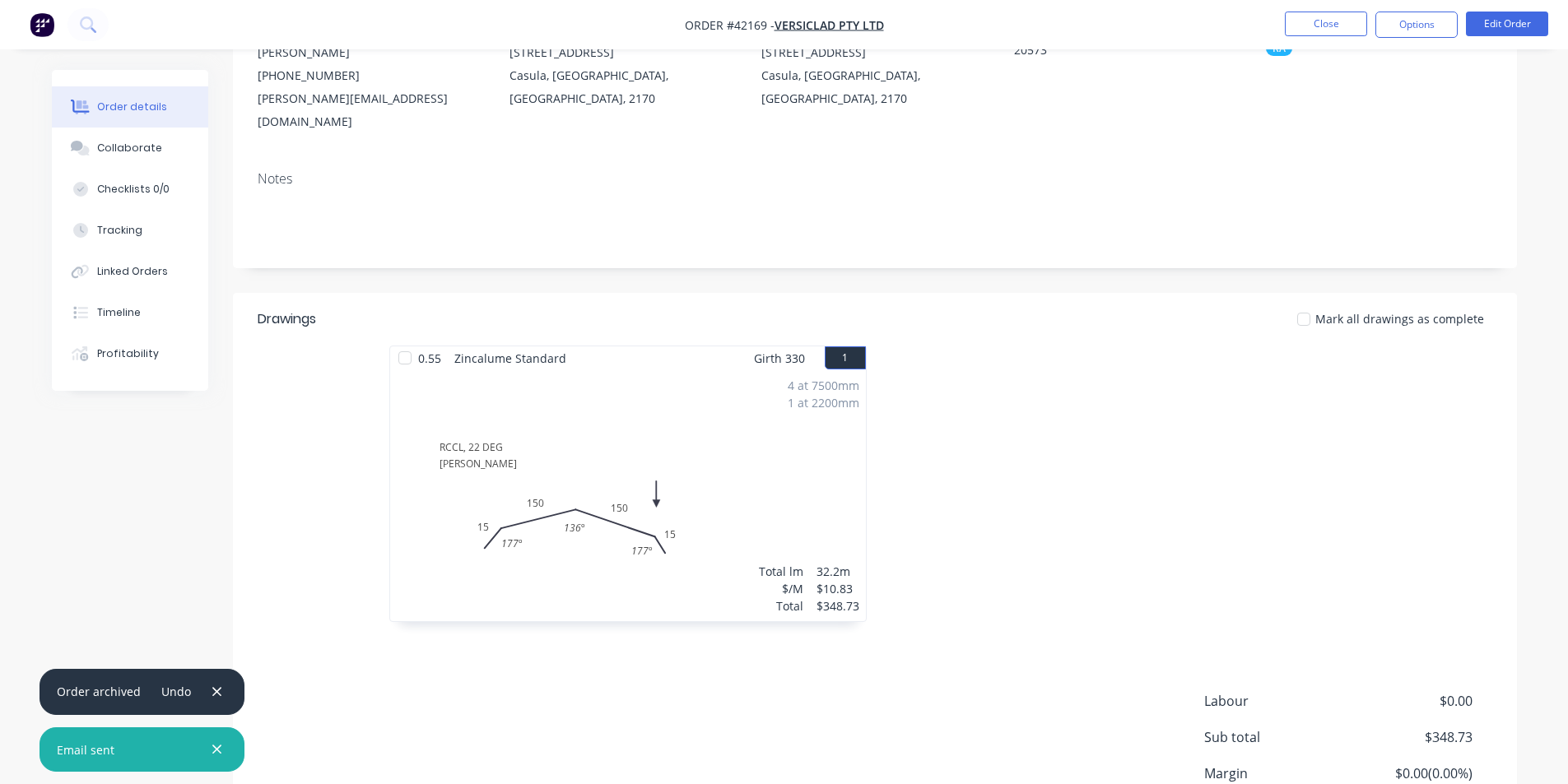
scroll to position [0, 0]
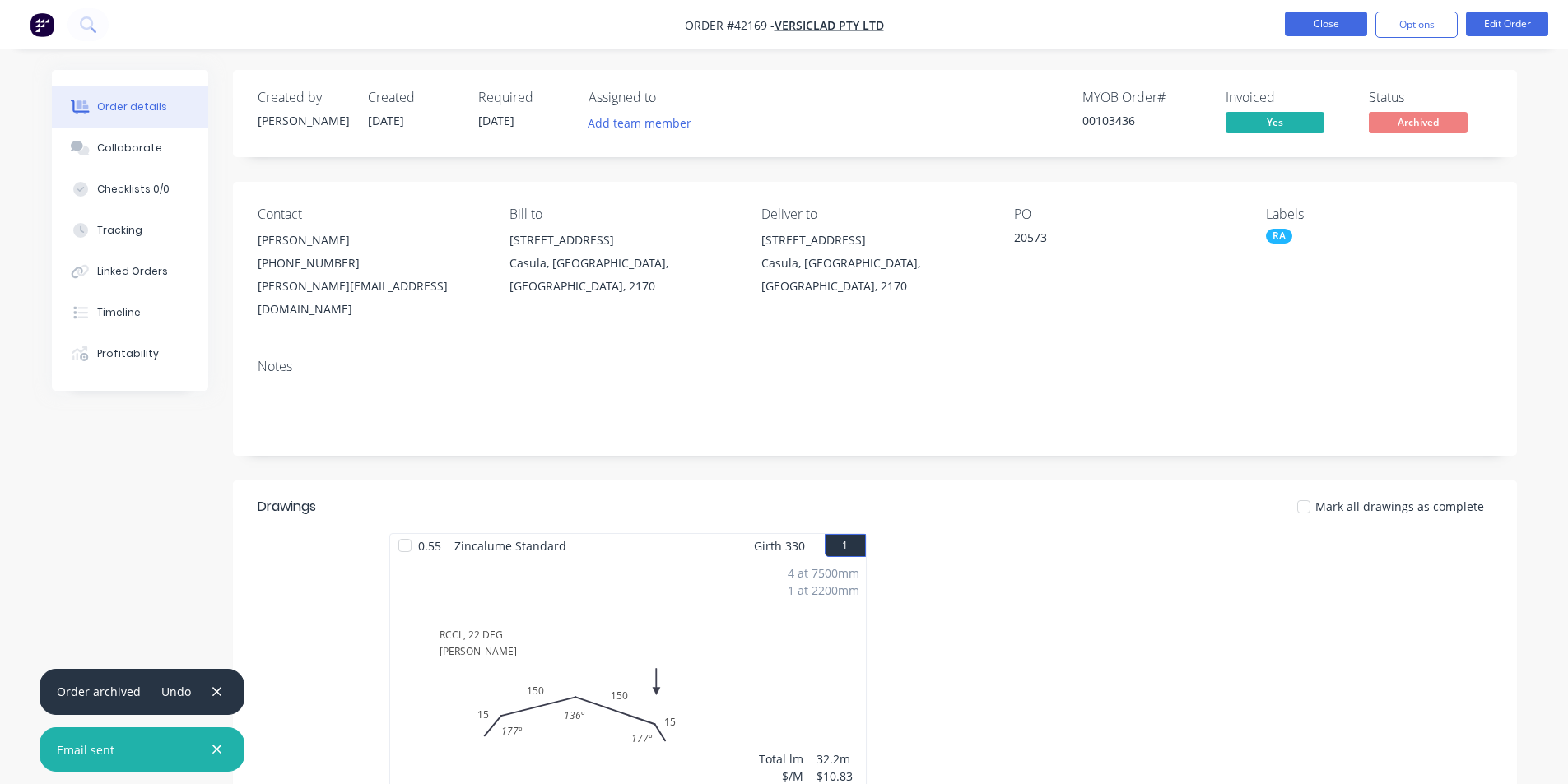
click at [1350, 22] on button "Close" at bounding box center [1326, 23] width 82 height 24
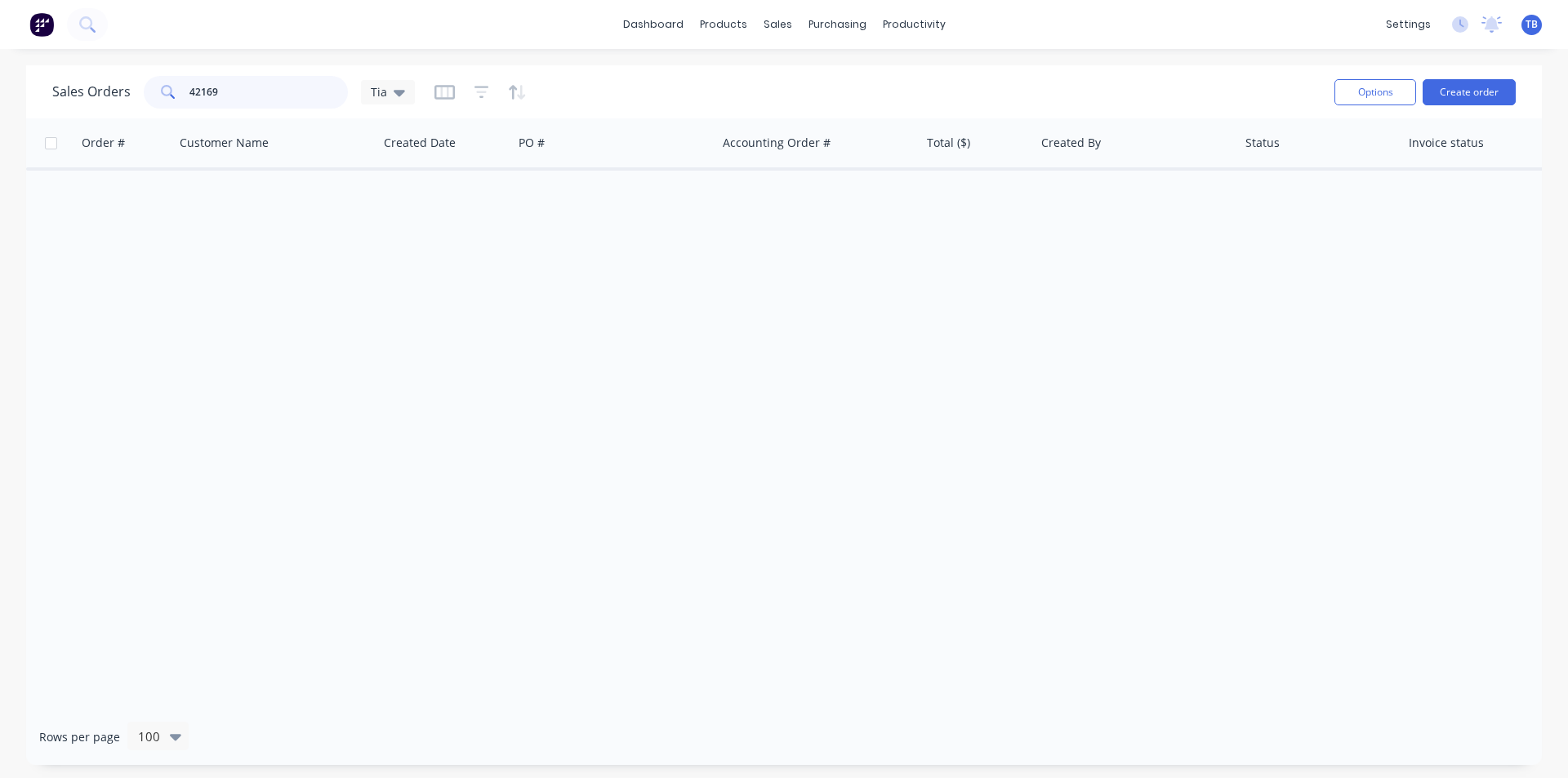
drag, startPoint x: 237, startPoint y: 86, endPoint x: 0, endPoint y: 68, distance: 237.7
click at [0, 68] on div "Sales Orders 42169 Tia Options Create order Order # Customer Name Created Date …" at bounding box center [784, 415] width 1568 height 700
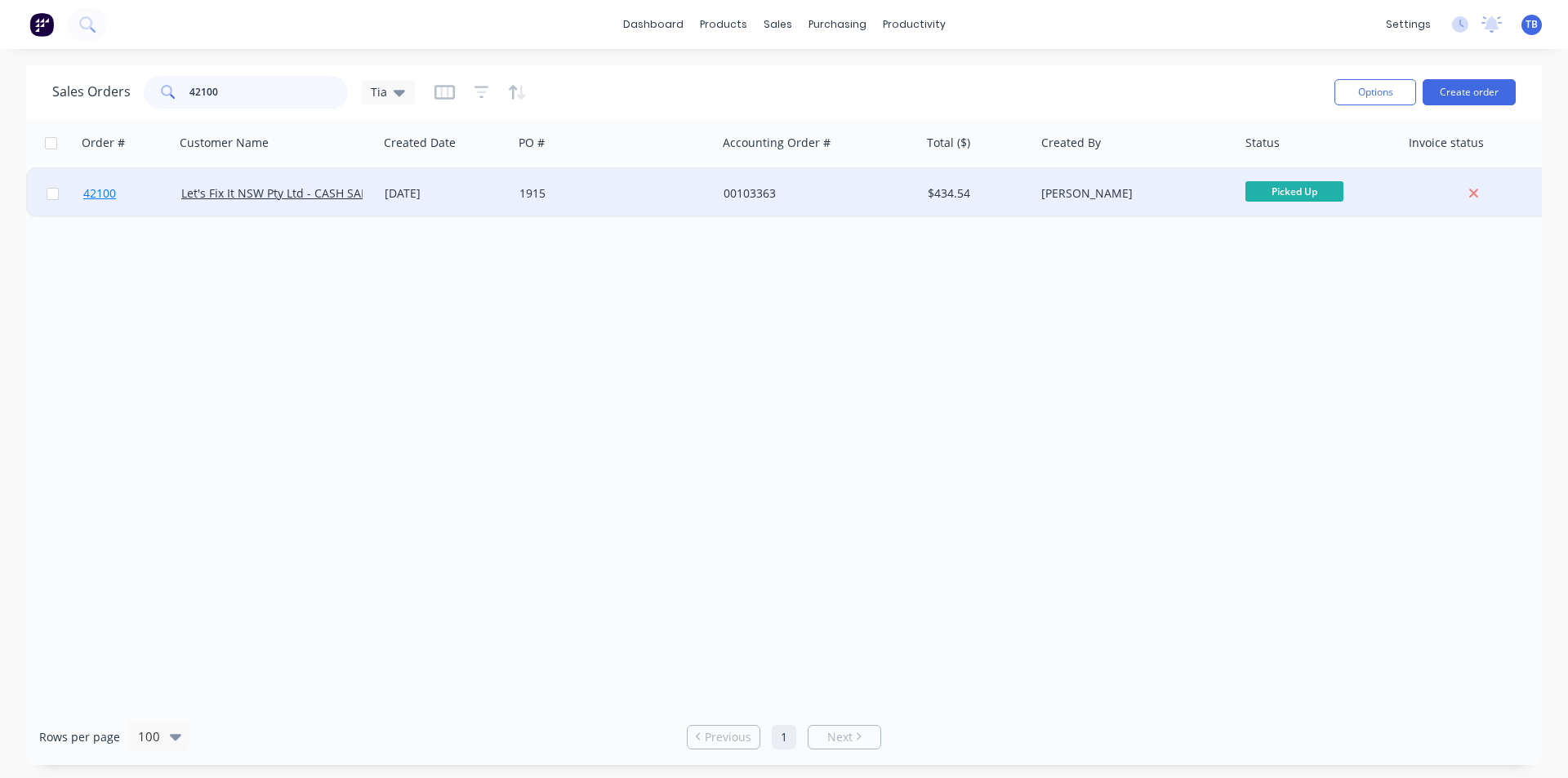
type input "42100"
click at [93, 182] on link "42100" at bounding box center [132, 193] width 98 height 49
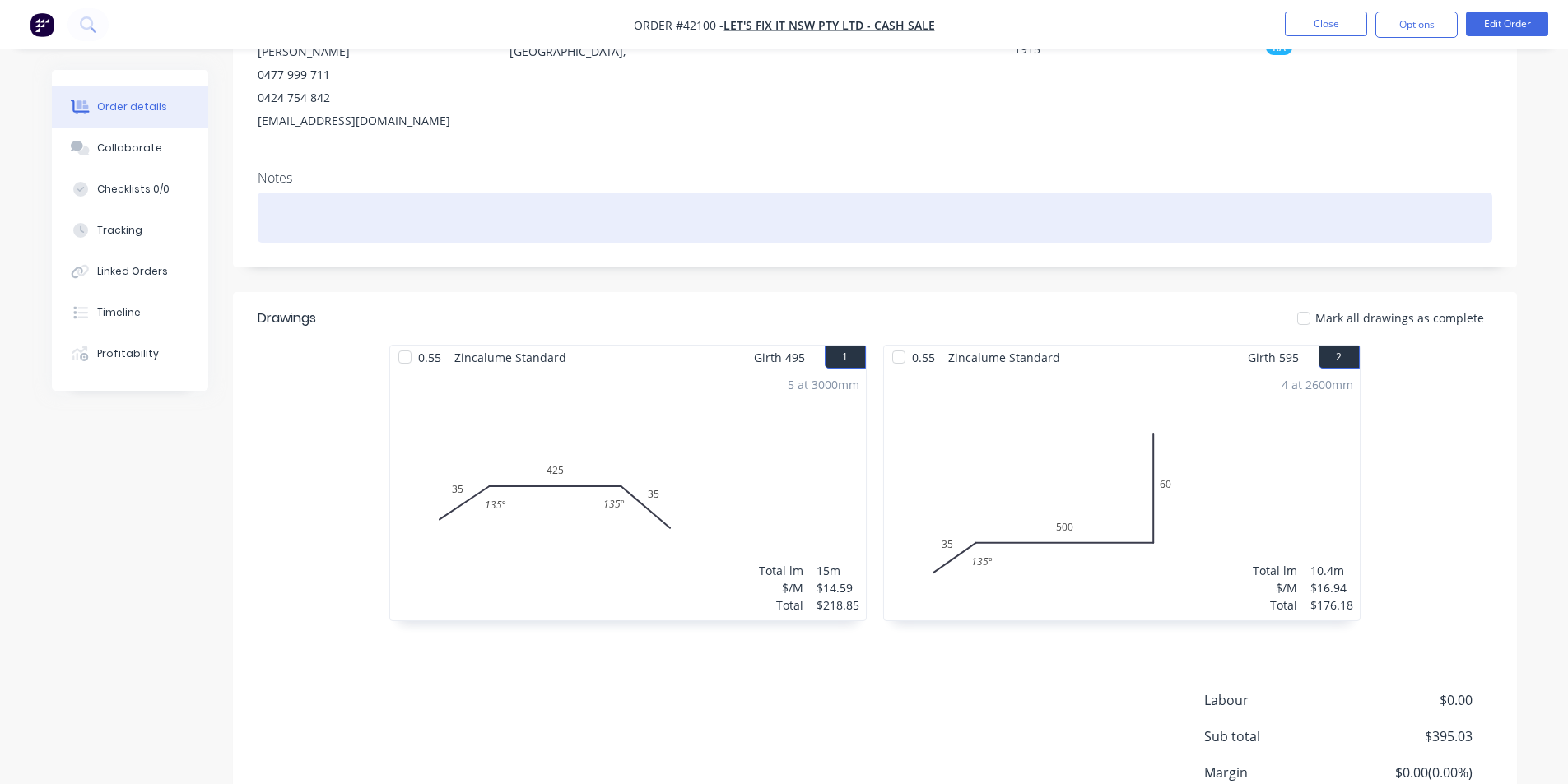
scroll to position [6, 0]
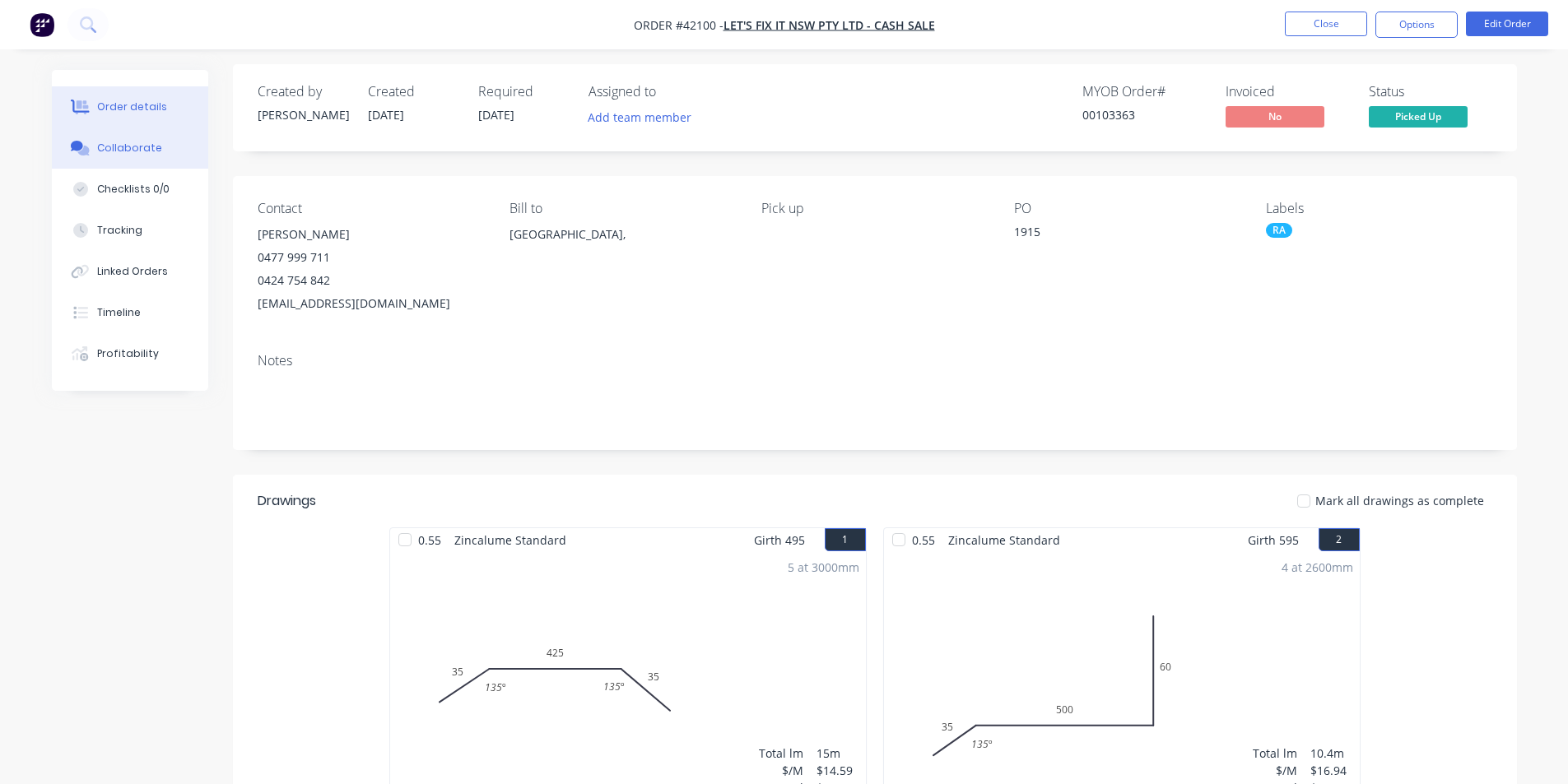
click at [142, 137] on button "Collaborate" at bounding box center [130, 148] width 156 height 41
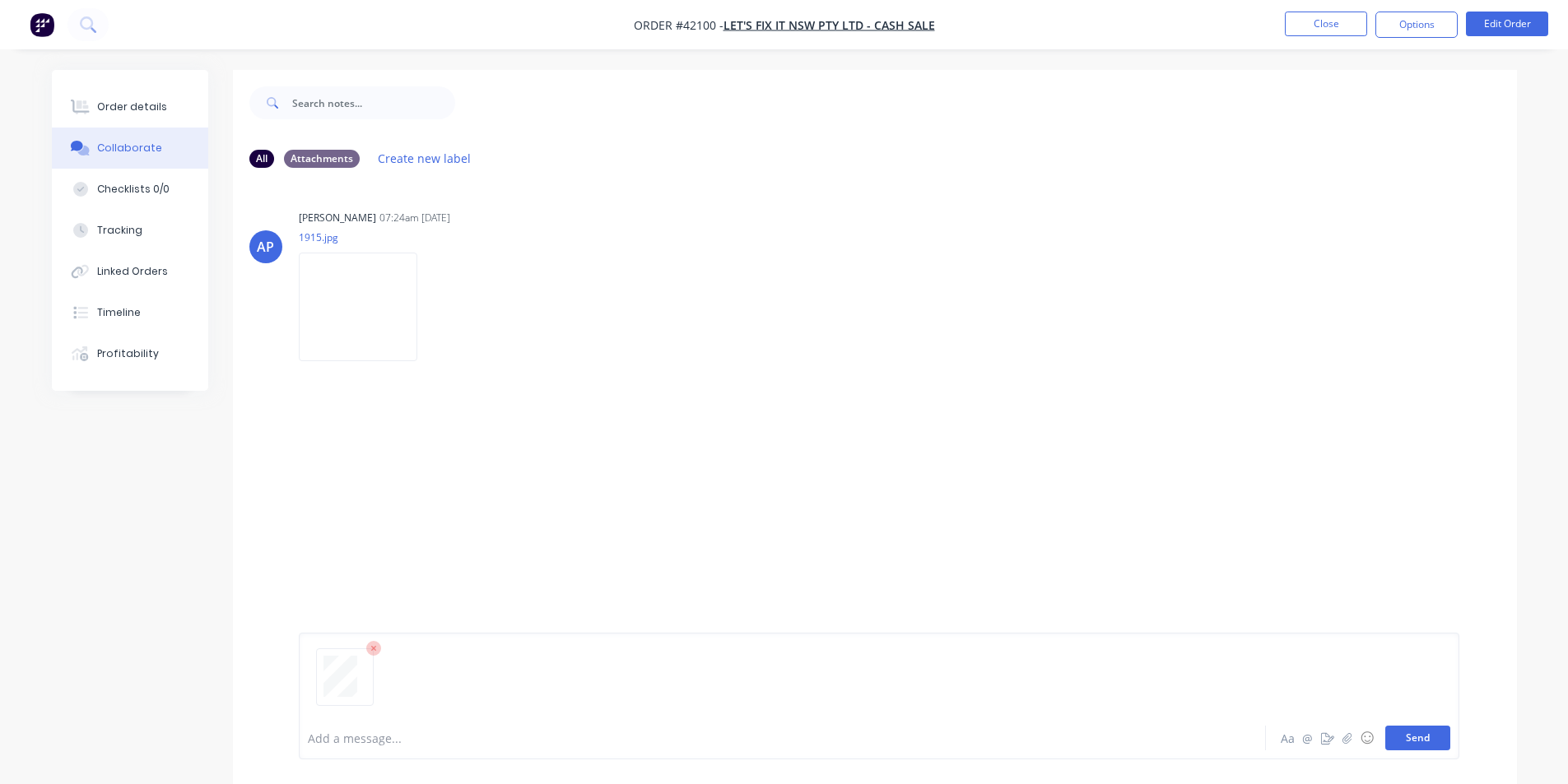
click at [1426, 733] on button "Send" at bounding box center [1418, 738] width 65 height 24
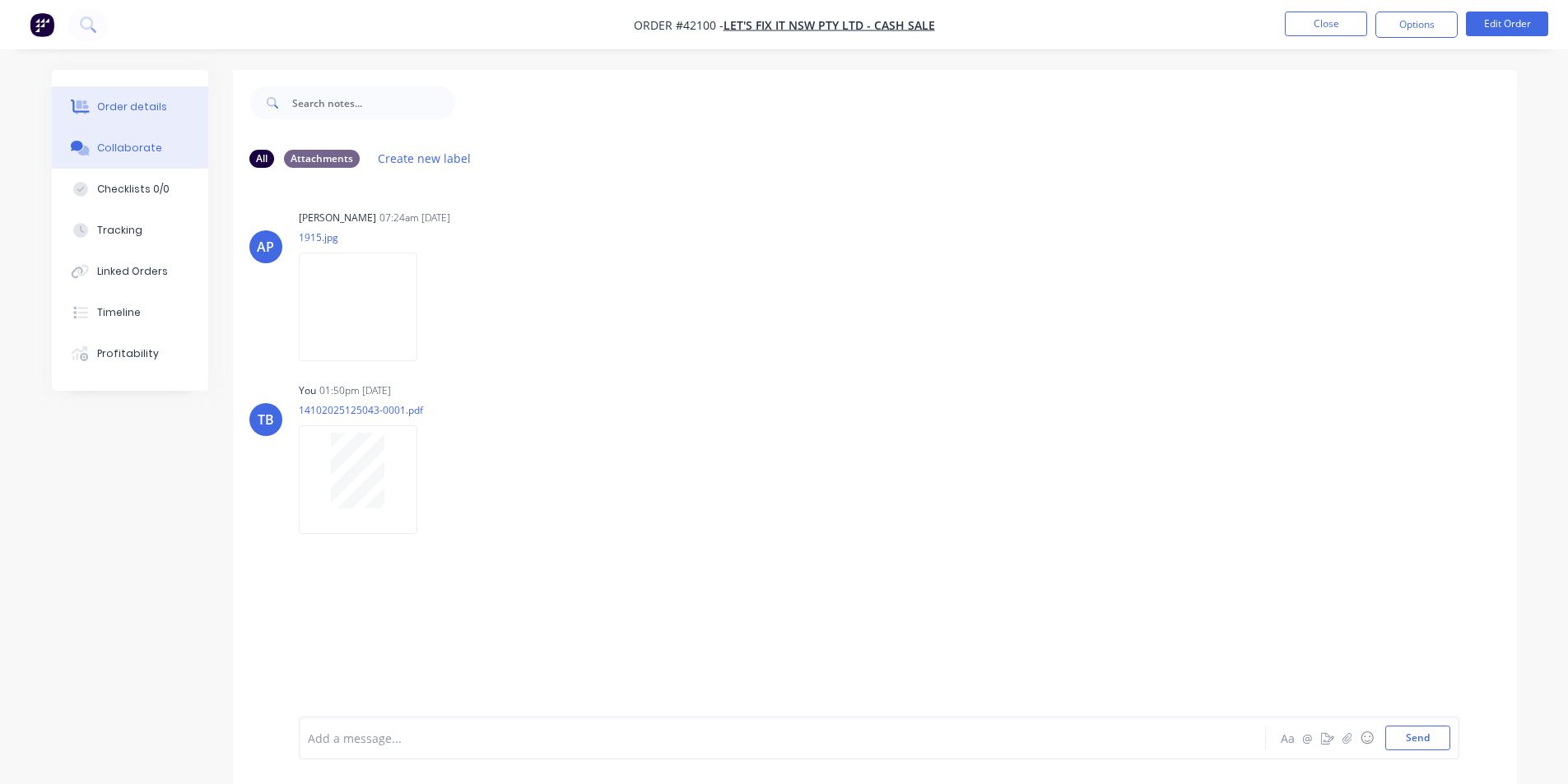
click at [171, 112] on button "Order details" at bounding box center [130, 106] width 156 height 41
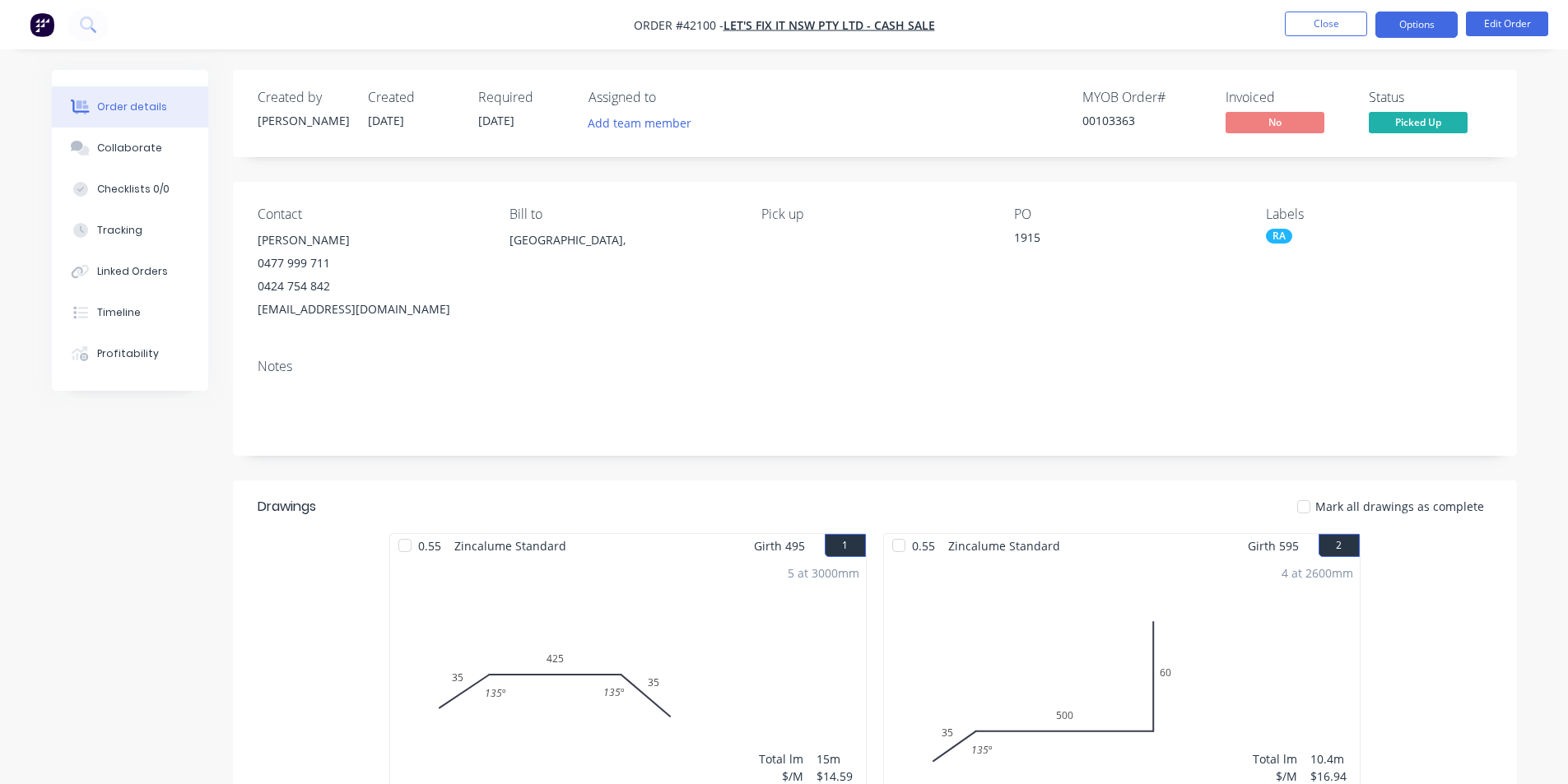
click at [1419, 32] on button "Options" at bounding box center [1416, 24] width 82 height 26
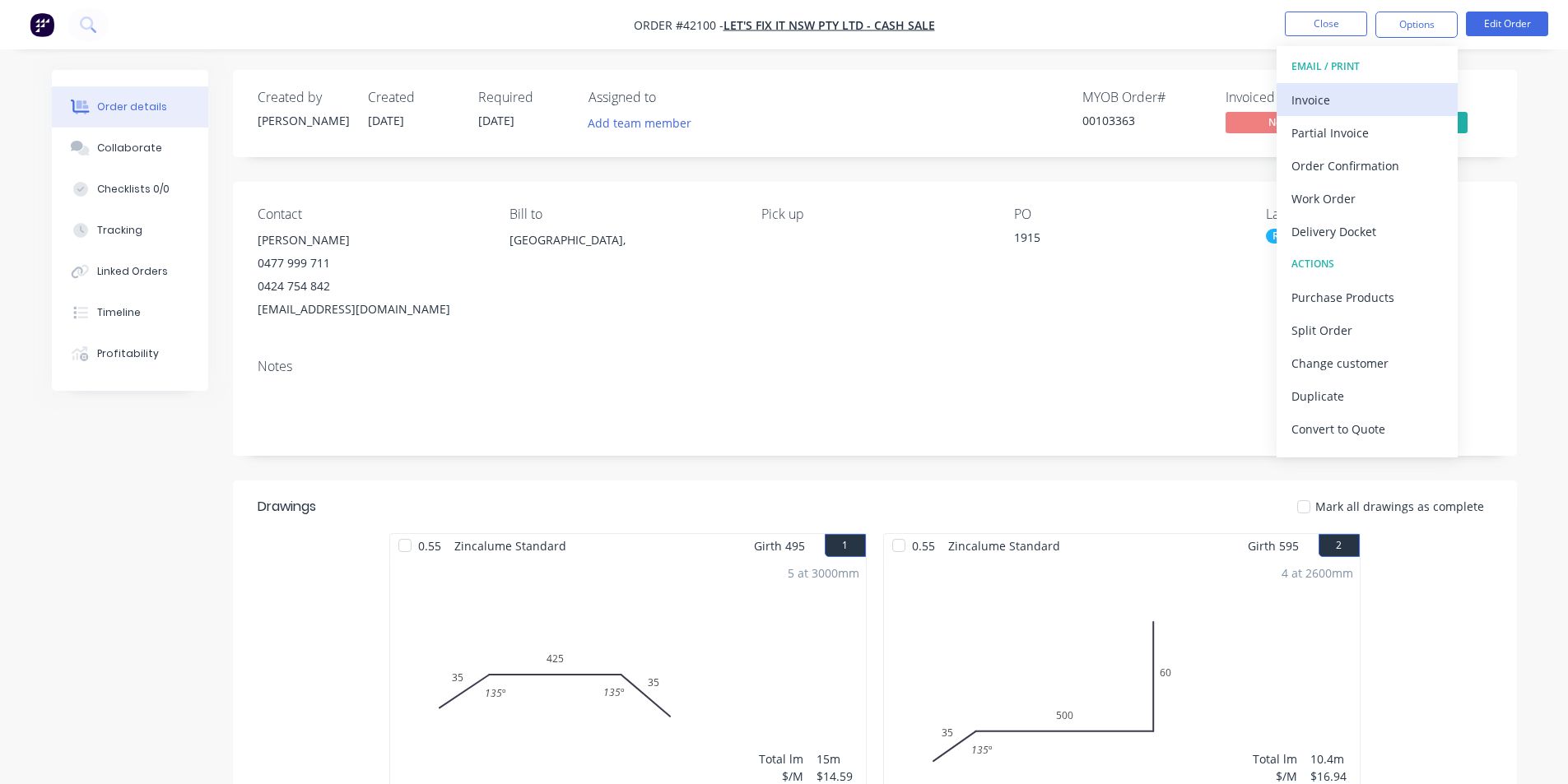
click at [1378, 100] on div "Invoice" at bounding box center [1367, 100] width 152 height 23
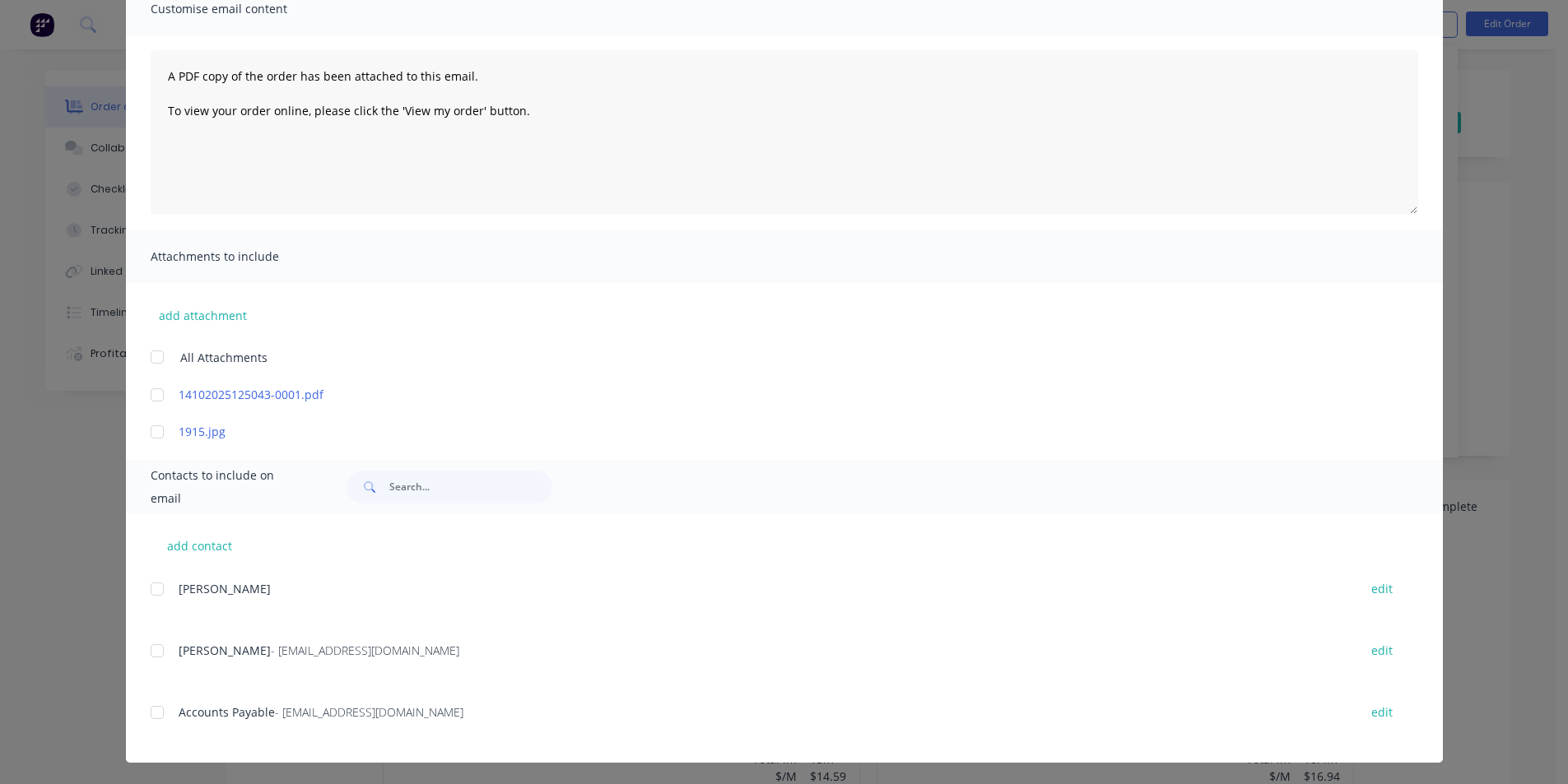
scroll to position [139, 0]
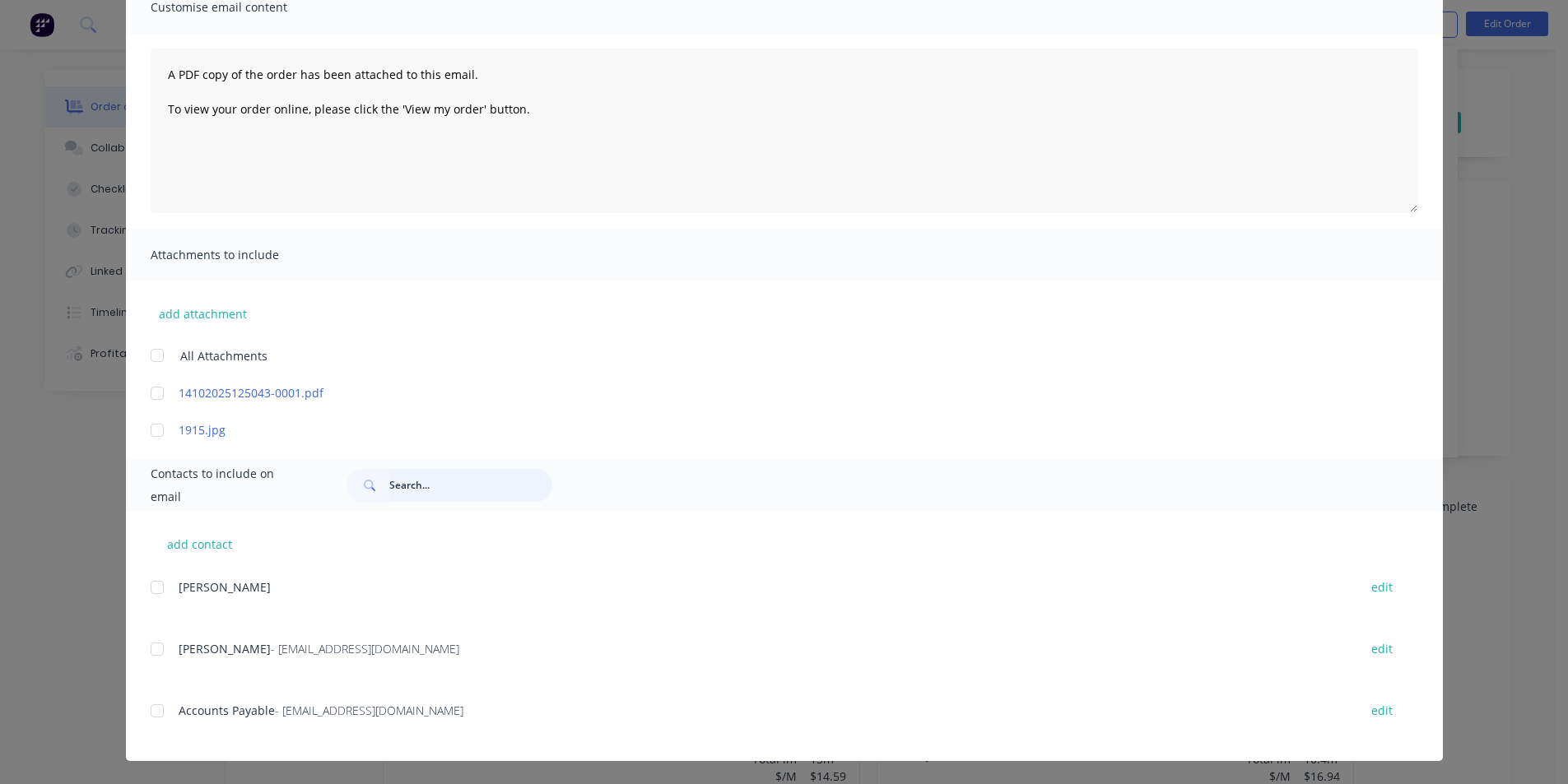
click at [415, 489] on input "text" at bounding box center [470, 485] width 163 height 33
click at [147, 712] on div at bounding box center [157, 710] width 33 height 33
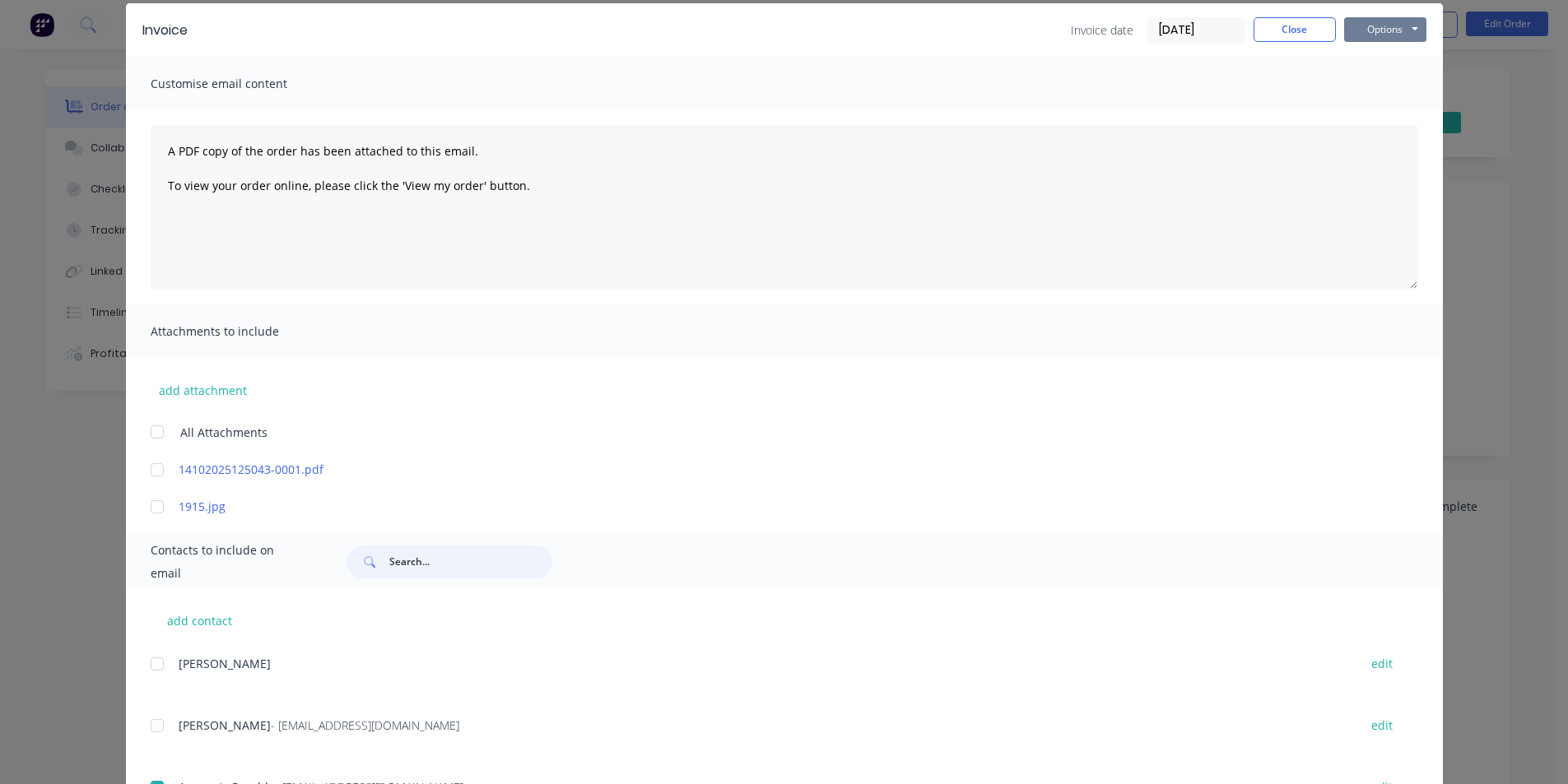
scroll to position [0, 0]
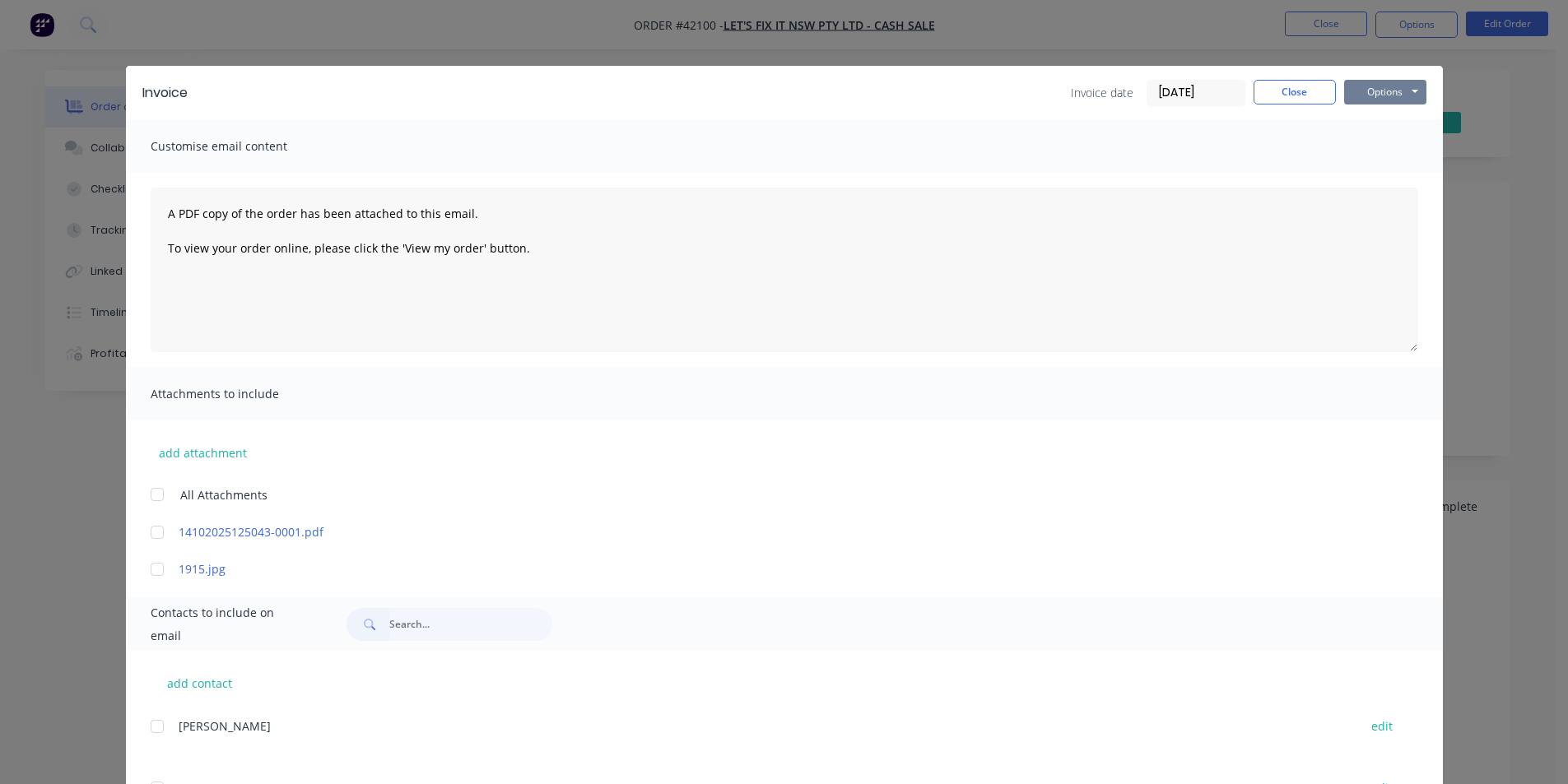
click at [1372, 96] on button "Options" at bounding box center [1385, 91] width 82 height 24
click at [1394, 175] on button "Email" at bounding box center [1397, 175] width 106 height 27
click at [1284, 97] on button "Close" at bounding box center [1295, 91] width 82 height 24
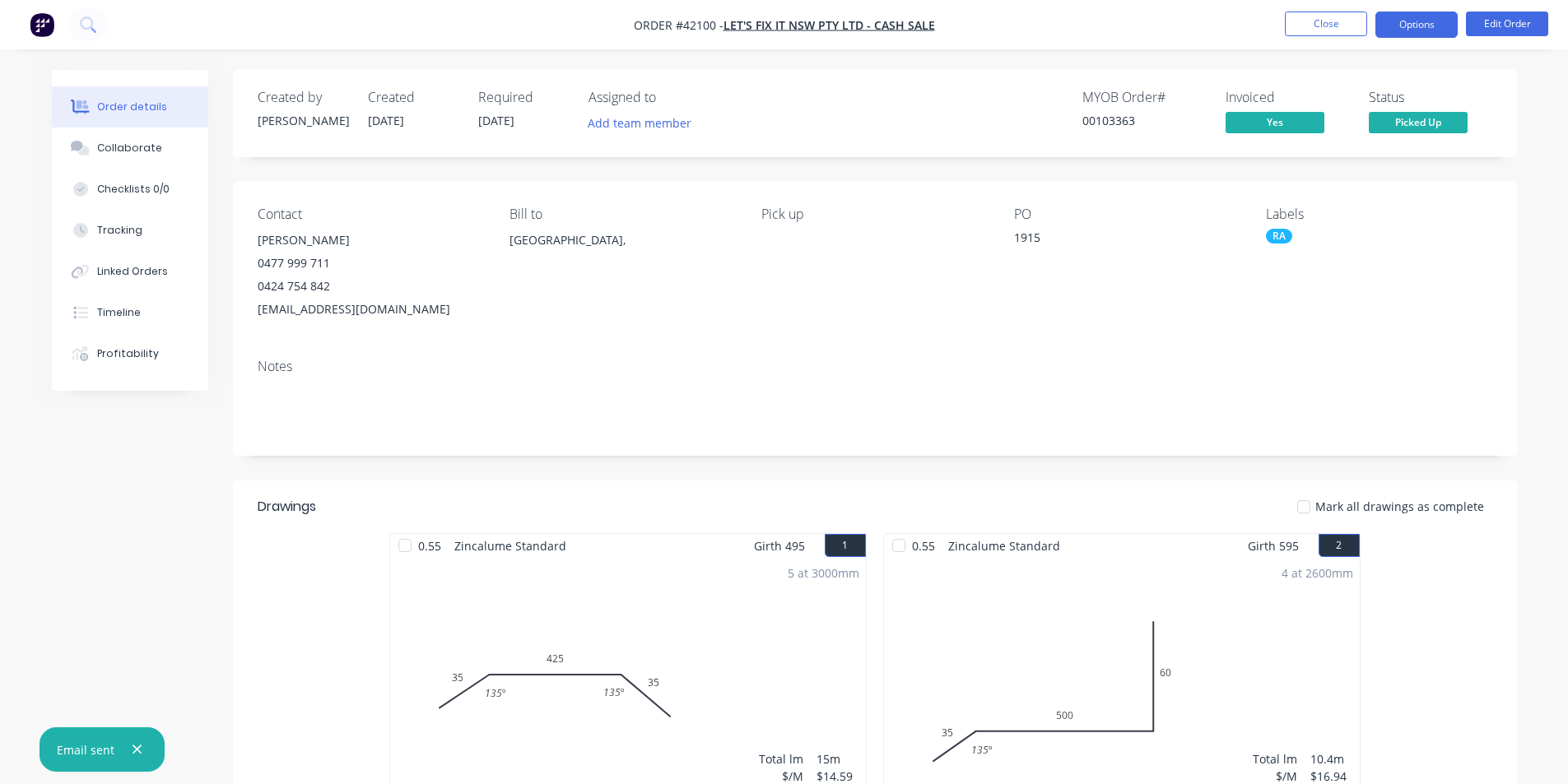
click at [1412, 15] on button "Options" at bounding box center [1416, 24] width 82 height 26
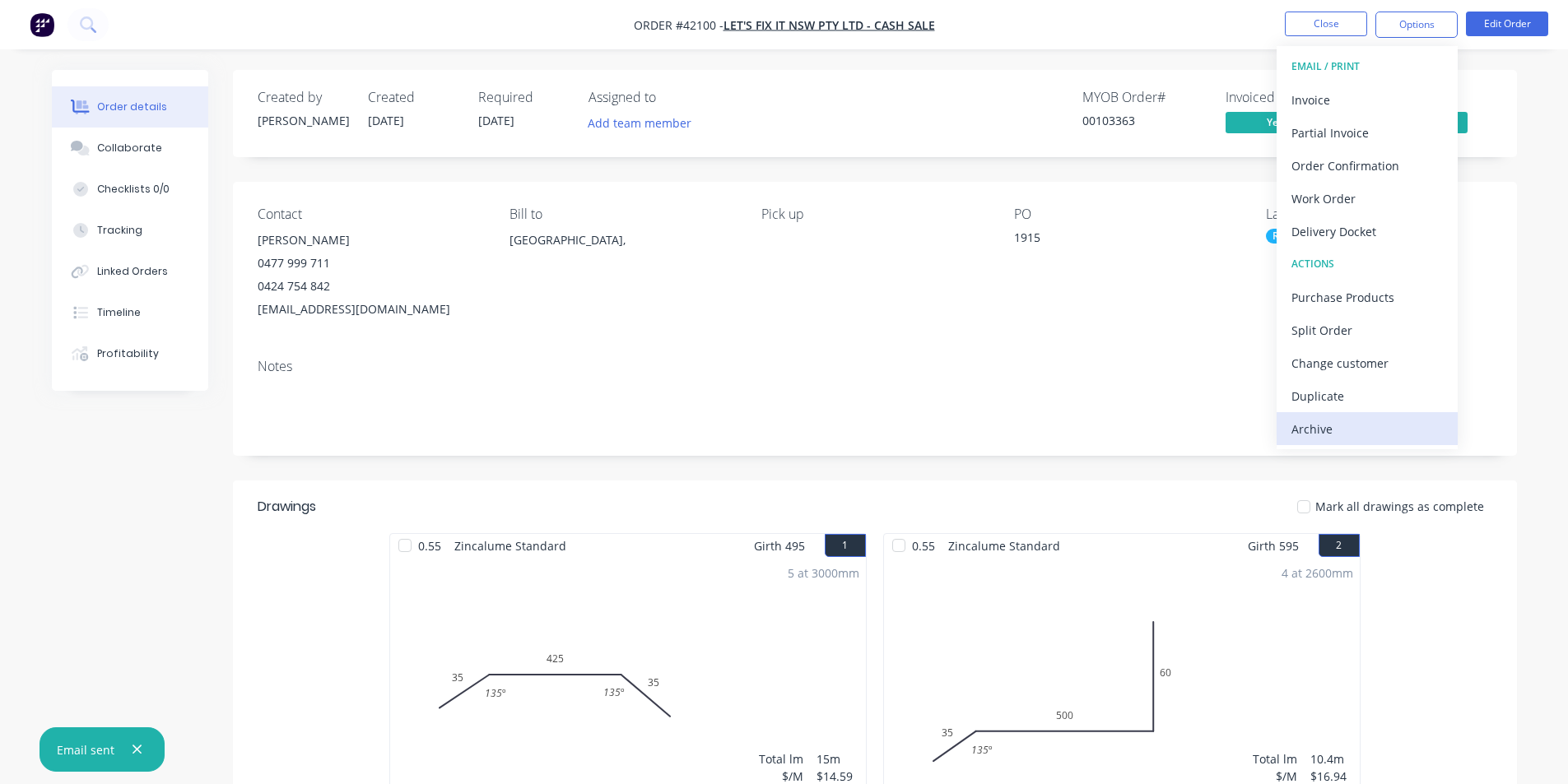
click at [1358, 429] on div "Archive" at bounding box center [1367, 429] width 152 height 23
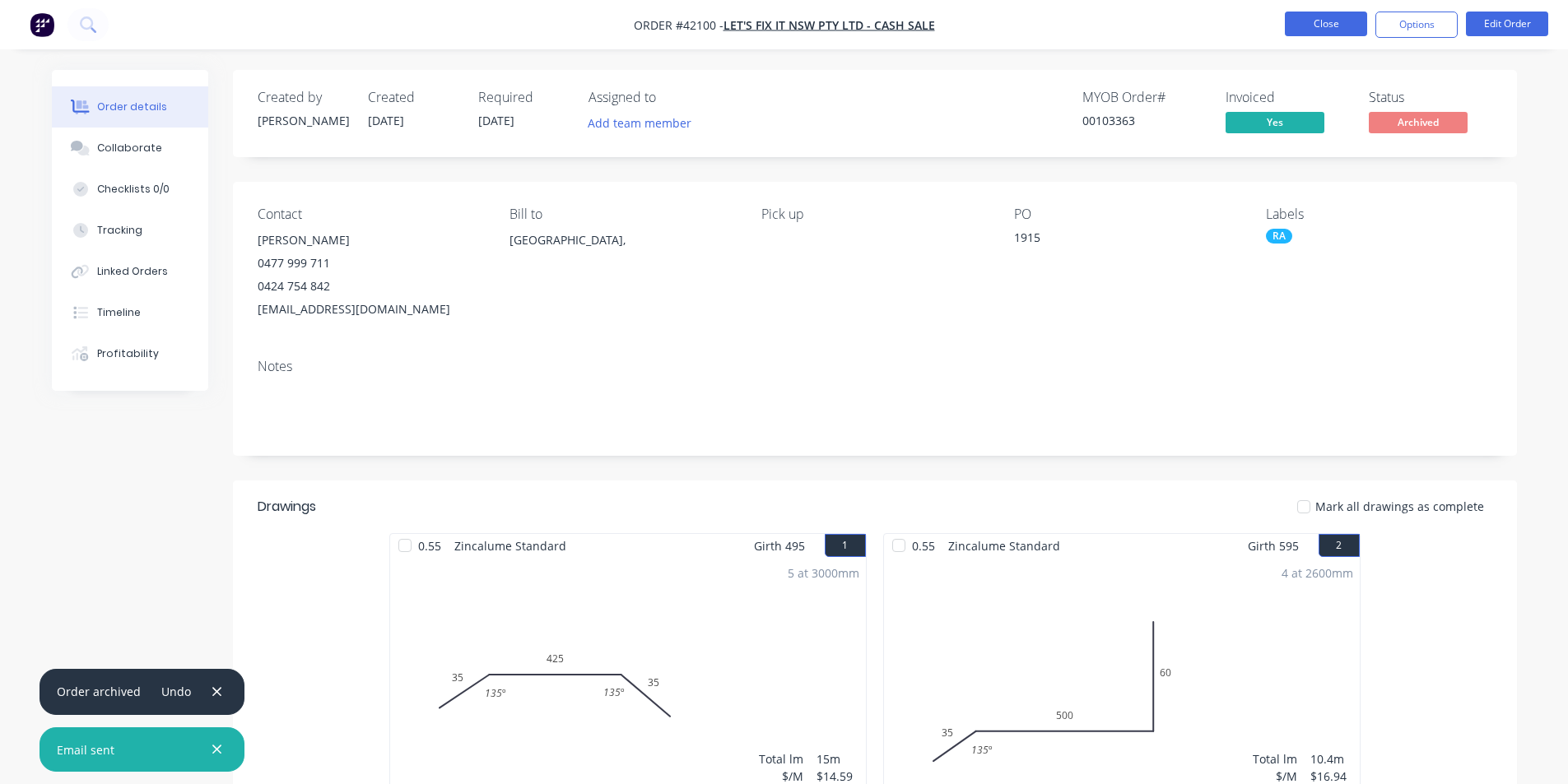
click at [1319, 26] on button "Close" at bounding box center [1326, 23] width 82 height 24
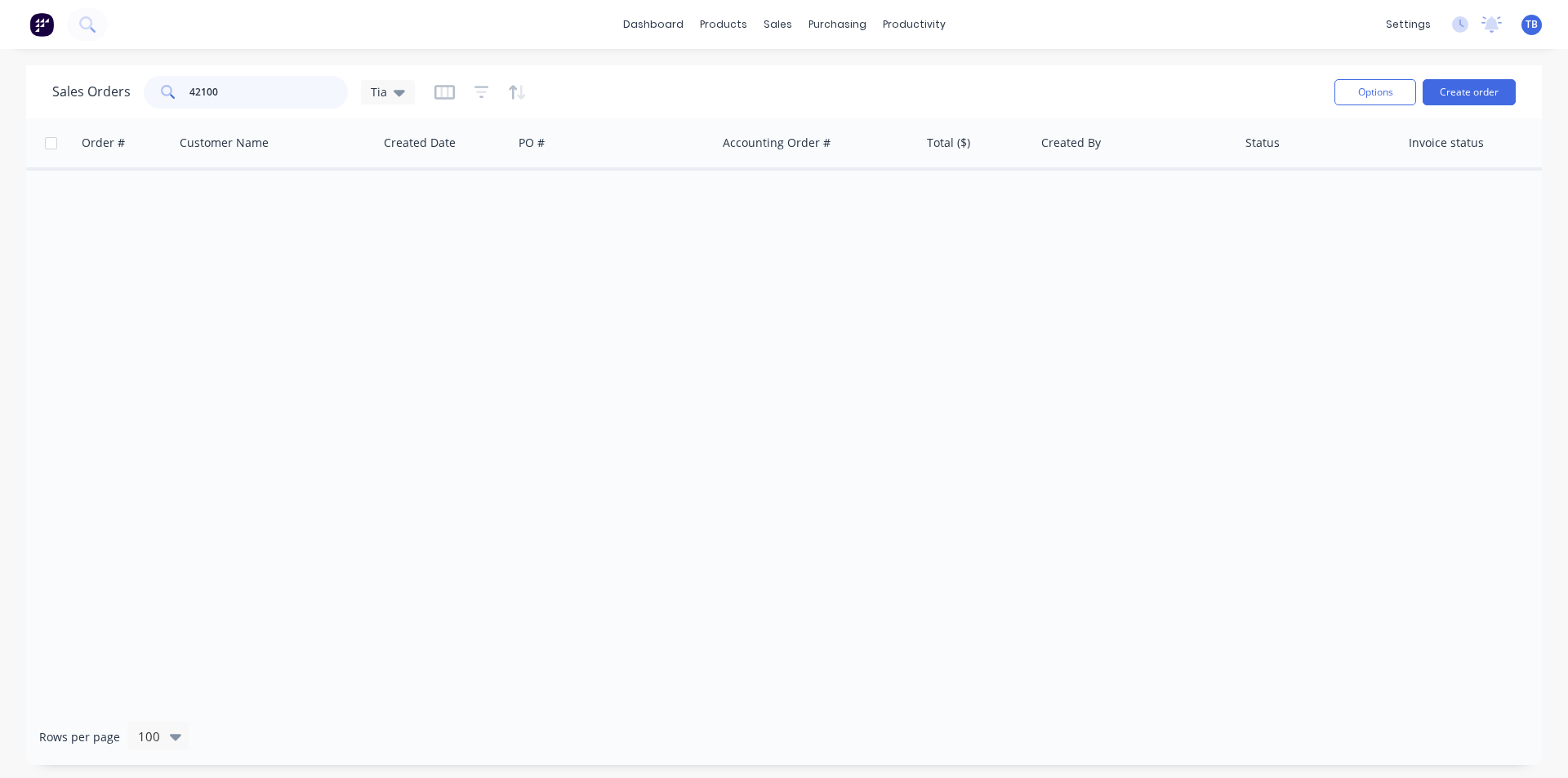
drag, startPoint x: 237, startPoint y: 87, endPoint x: 4, endPoint y: 92, distance: 233.1
click at [4, 92] on div "Sales Orders 42100 Tia Options Create order Order # Customer Name Created Date …" at bounding box center [784, 415] width 1568 height 700
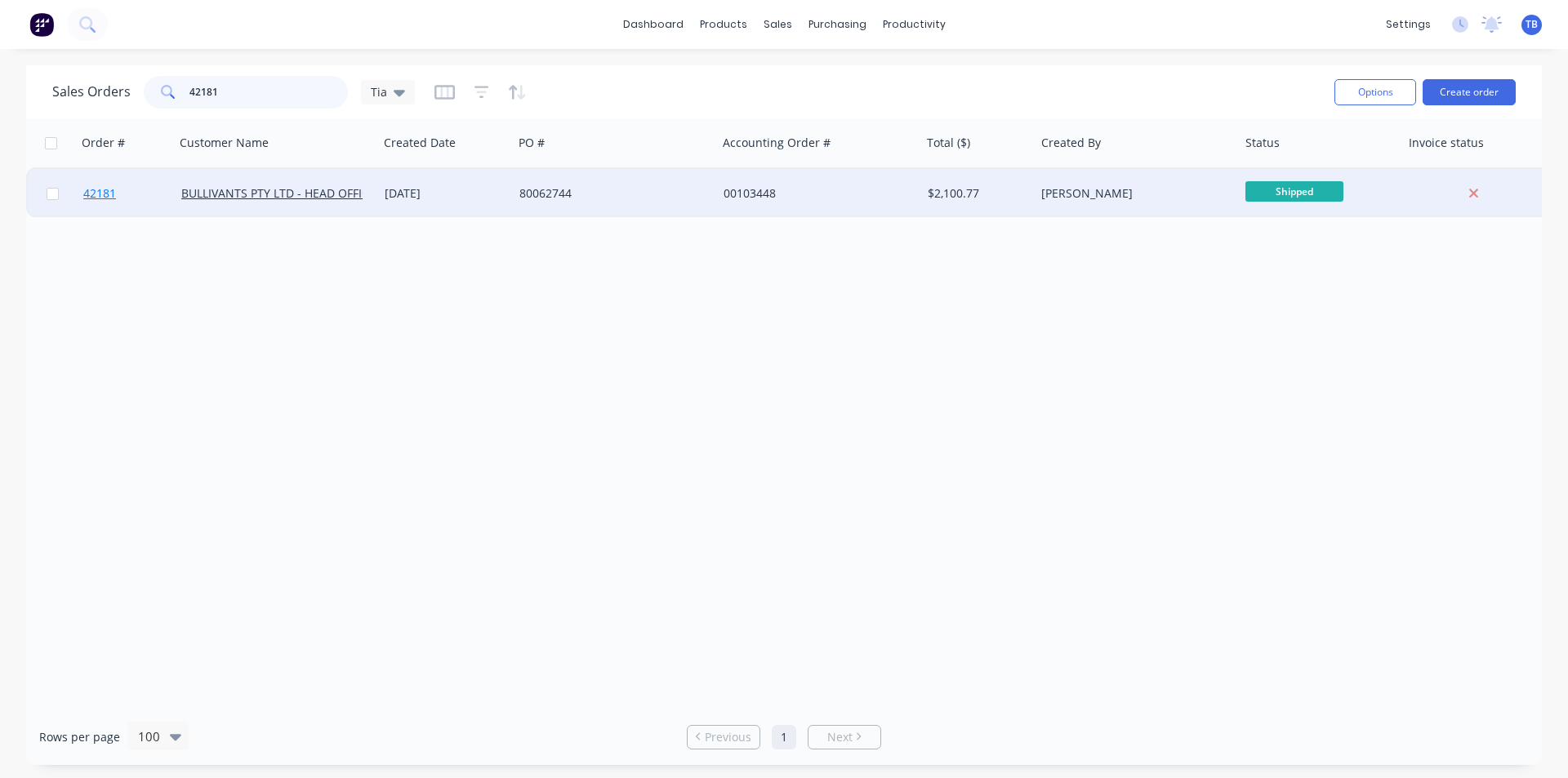
type input "42181"
click at [112, 199] on span "42181" at bounding box center [99, 194] width 32 height 17
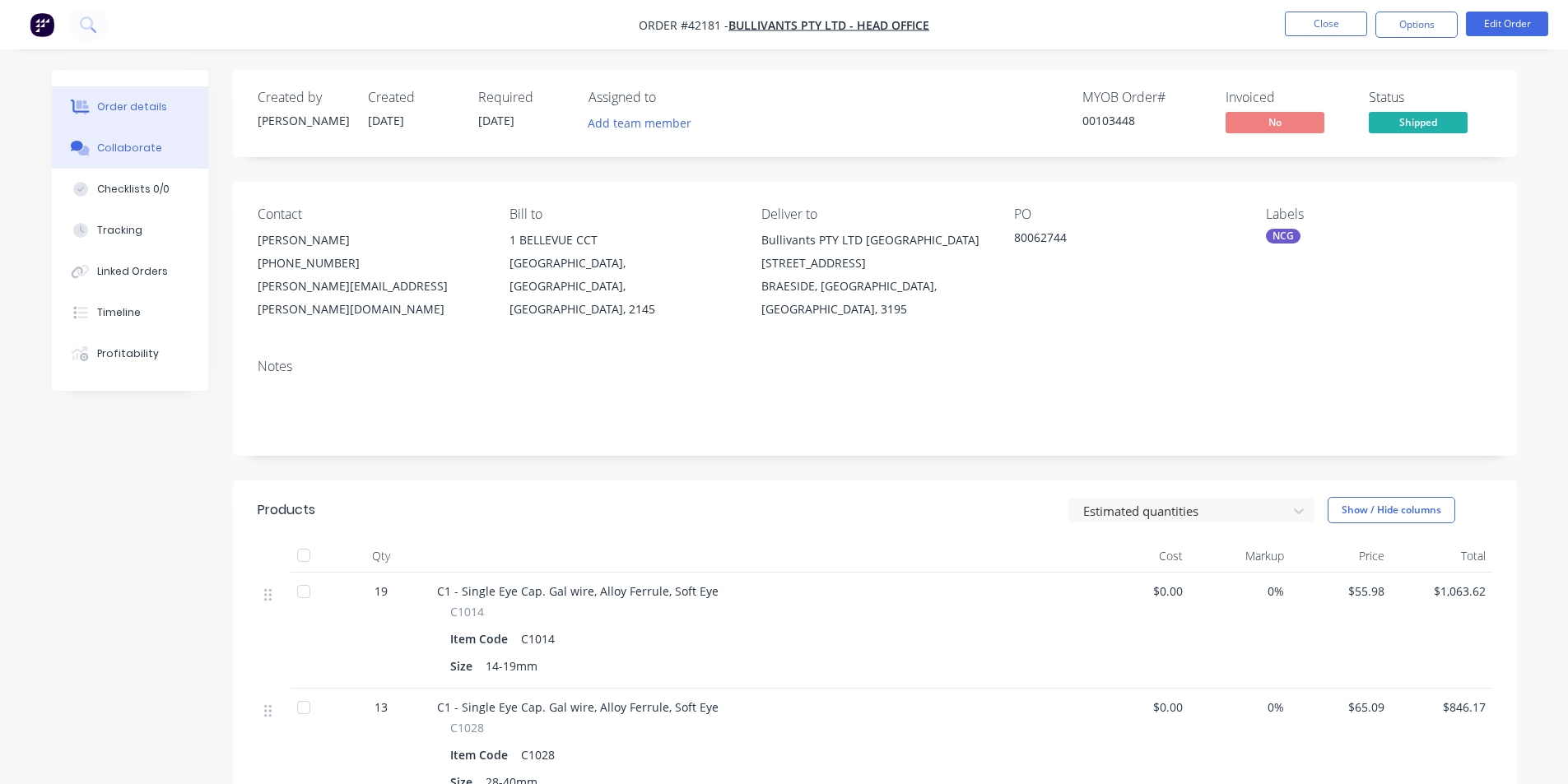
click at [164, 154] on button "Collaborate" at bounding box center [130, 148] width 156 height 41
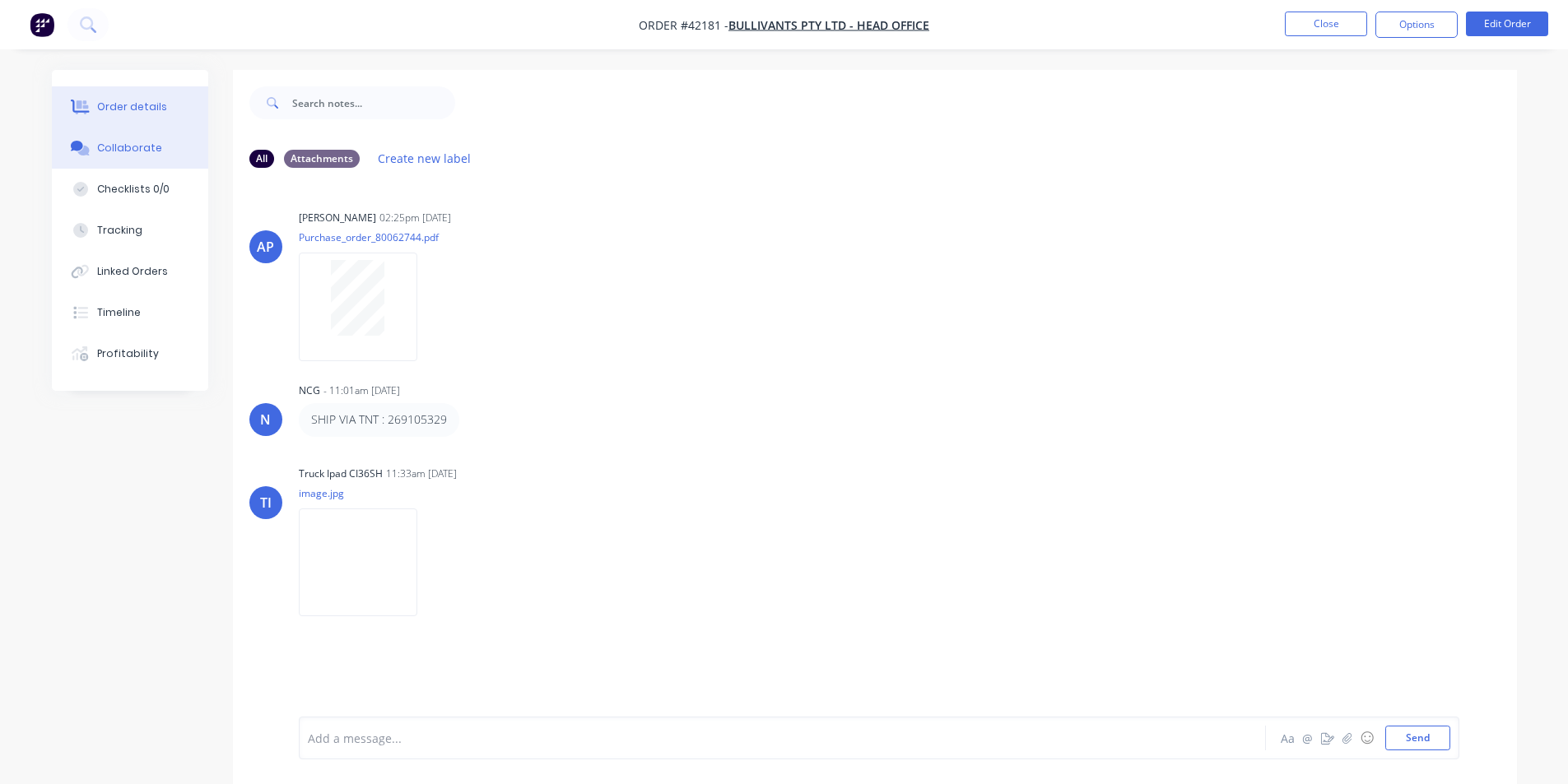
click at [161, 117] on button "Order details" at bounding box center [130, 106] width 156 height 41
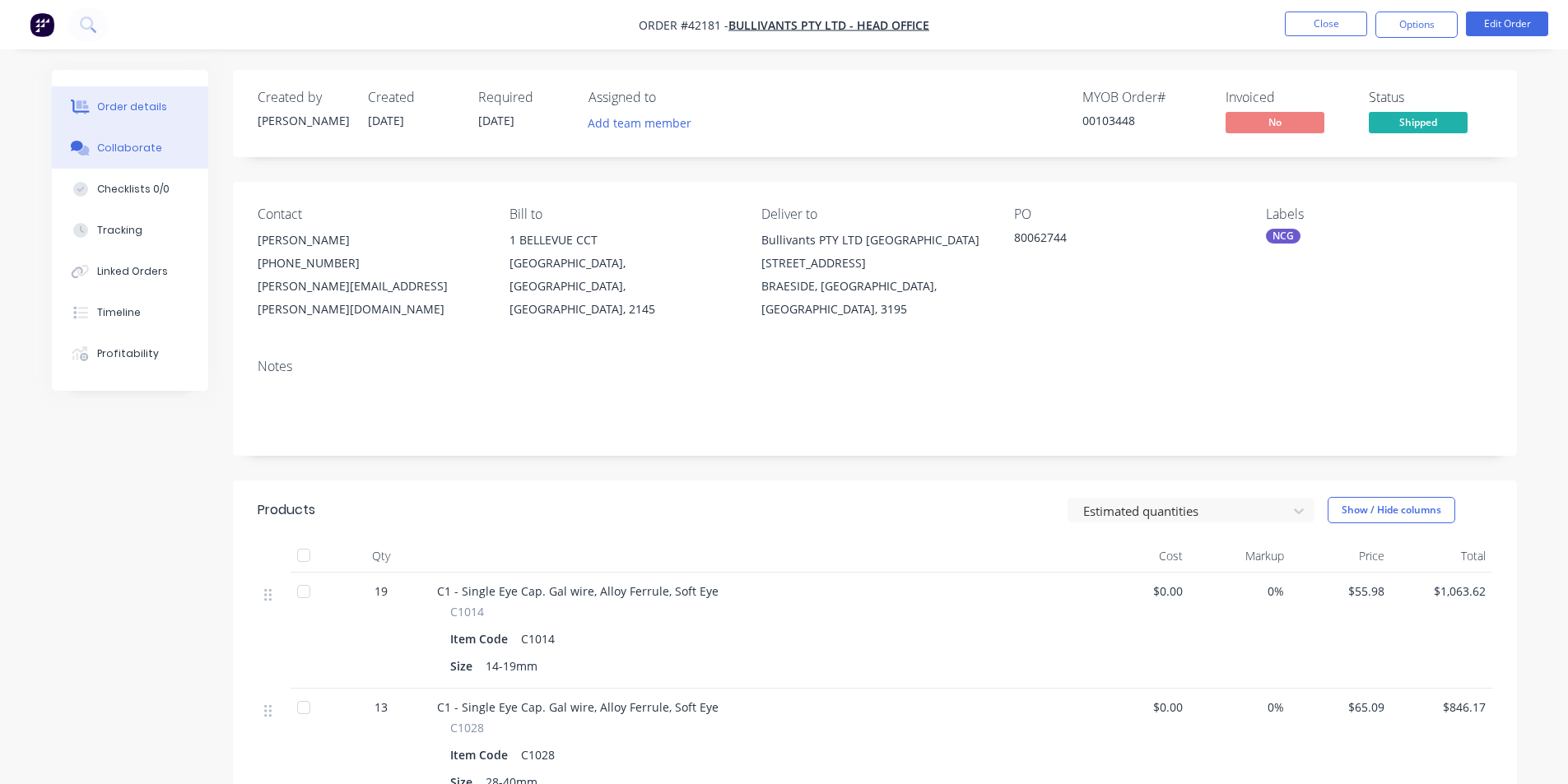
click at [173, 135] on button "Collaborate" at bounding box center [130, 148] width 156 height 41
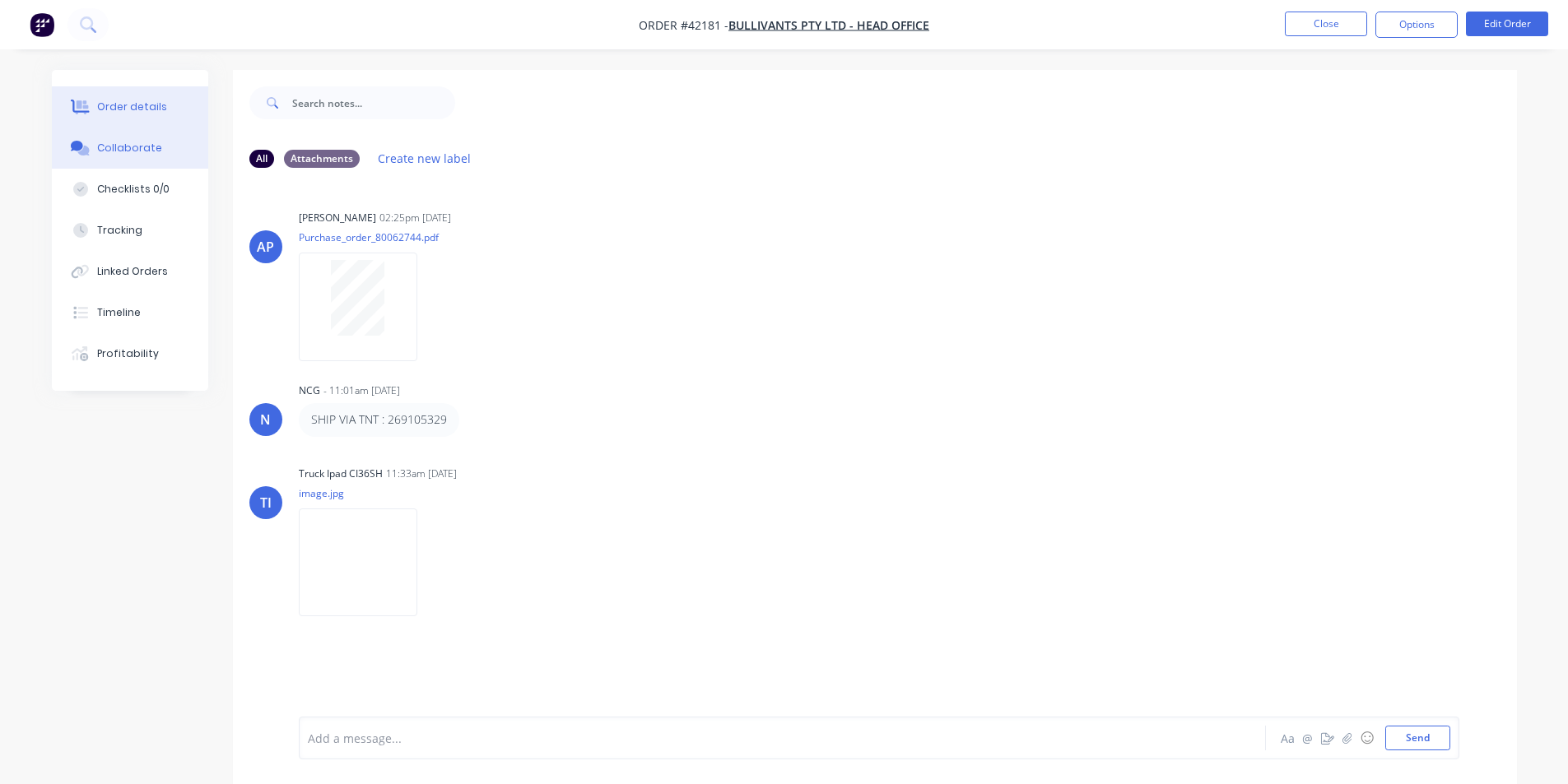
click at [108, 119] on button "Order details" at bounding box center [130, 106] width 156 height 41
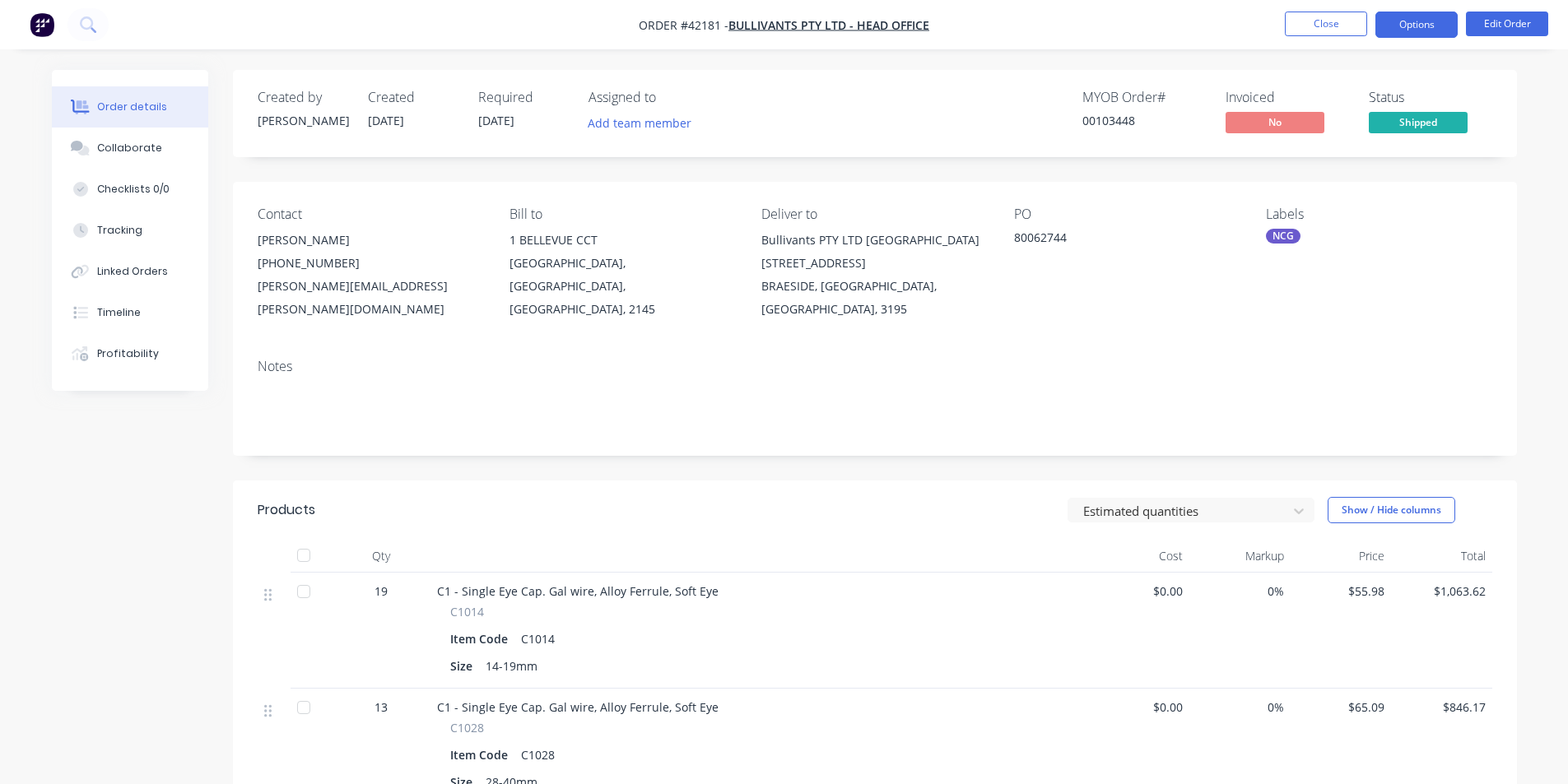
drag, startPoint x: 1441, startPoint y: 28, endPoint x: 1438, endPoint y: 44, distance: 16.3
click at [1440, 23] on button "Options" at bounding box center [1416, 24] width 82 height 26
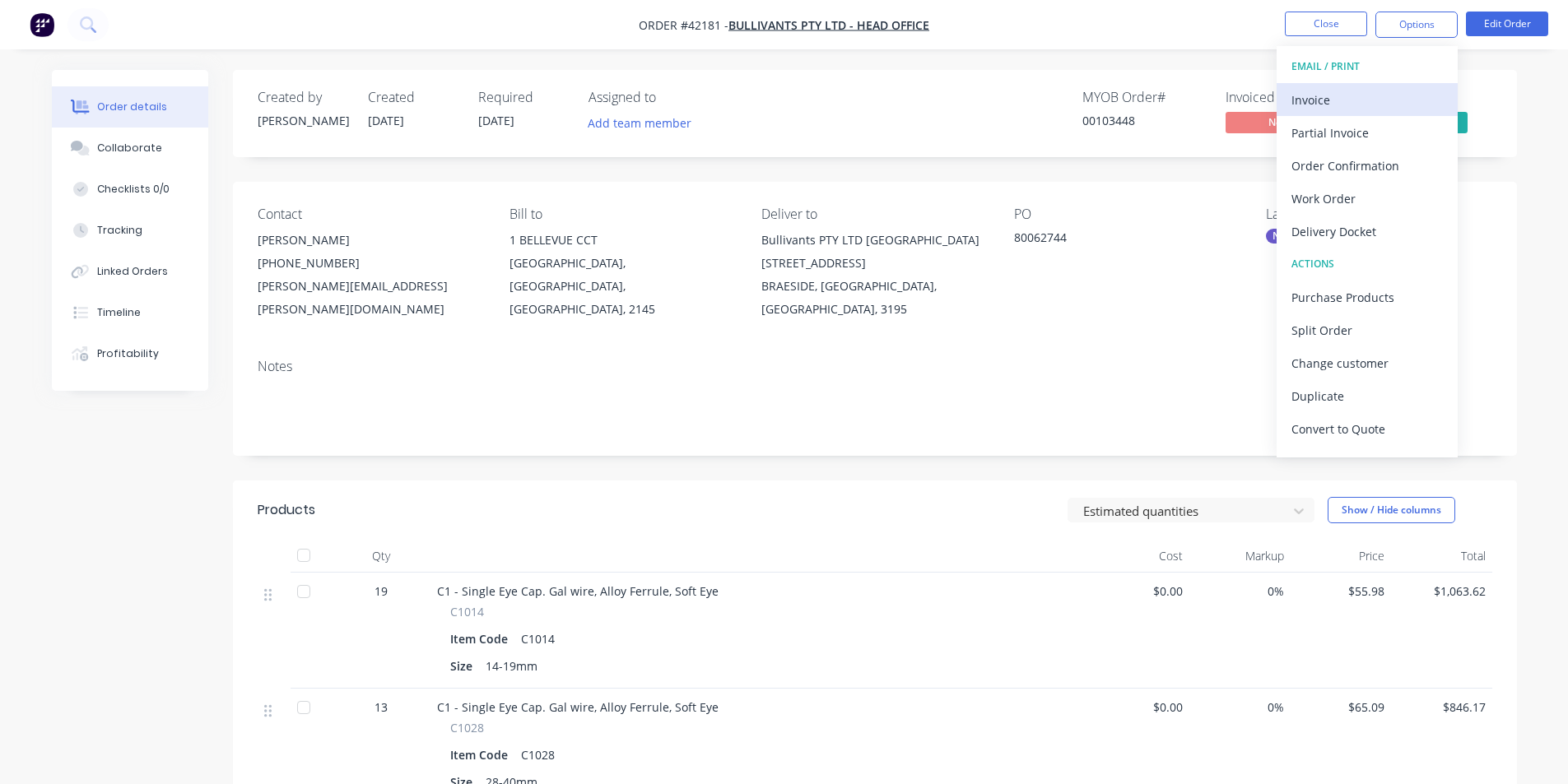
click at [1373, 94] on div "Invoice" at bounding box center [1367, 100] width 152 height 23
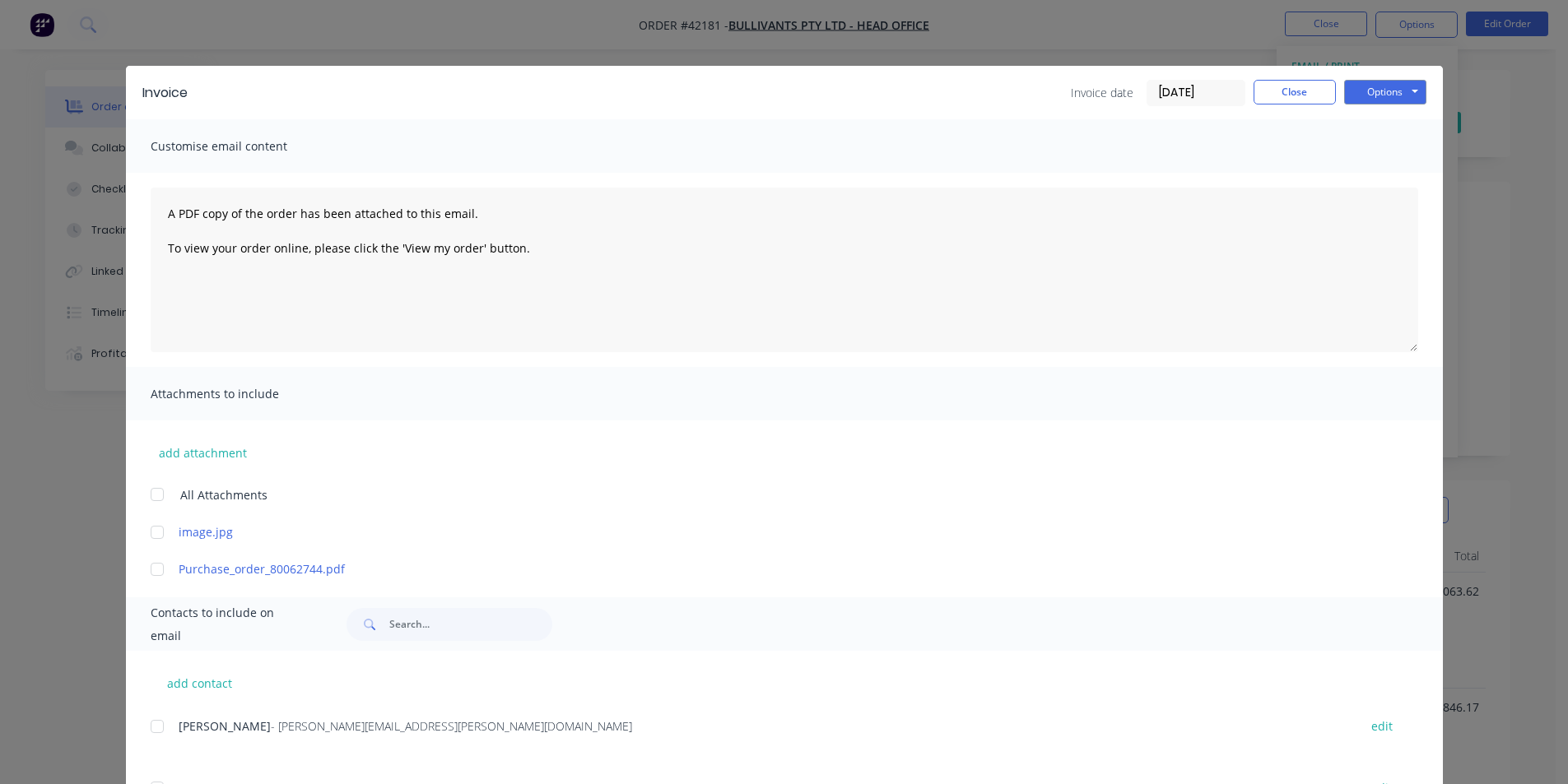
scroll to position [247, 0]
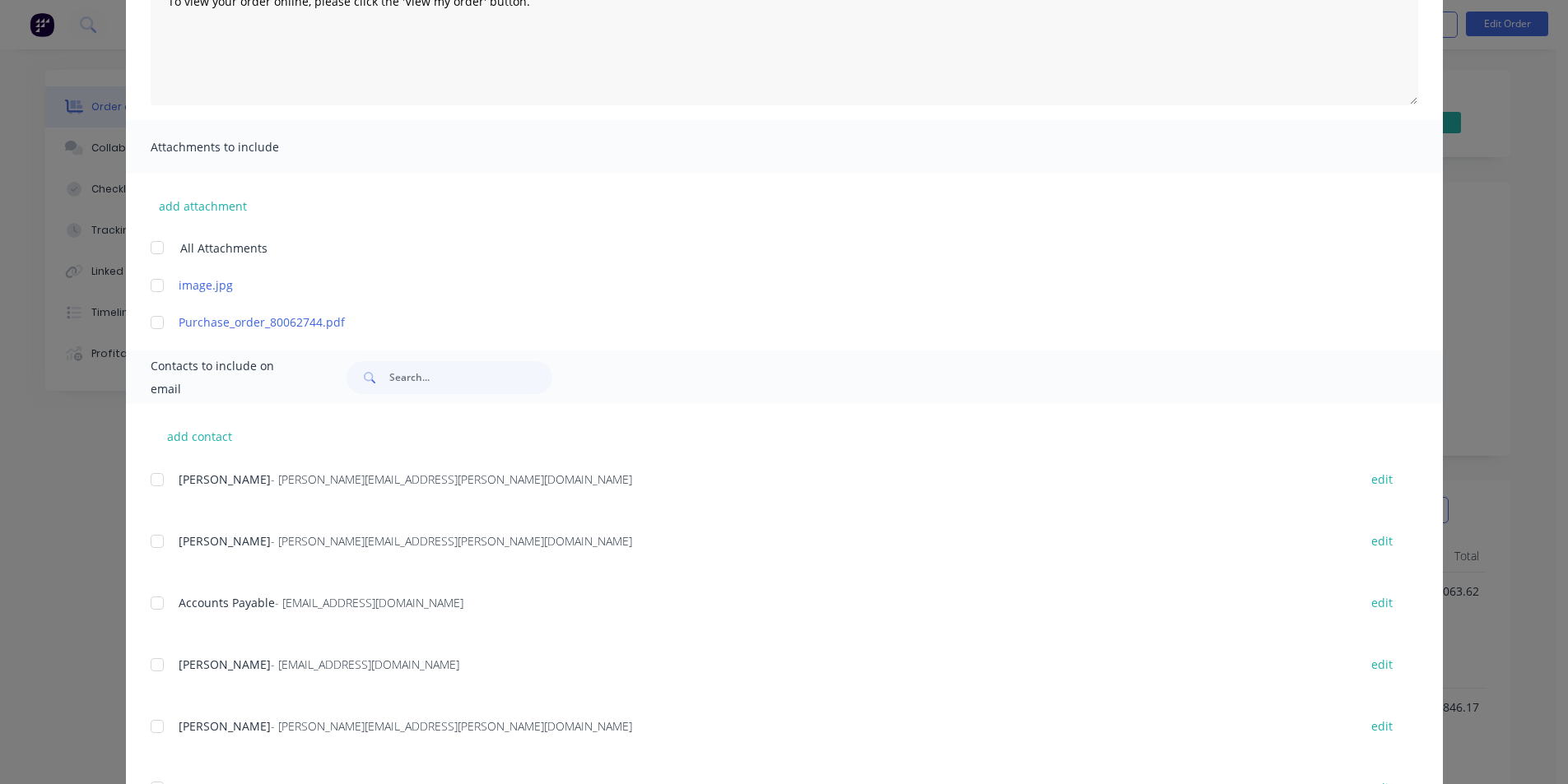
click at [157, 603] on div at bounding box center [157, 603] width 33 height 33
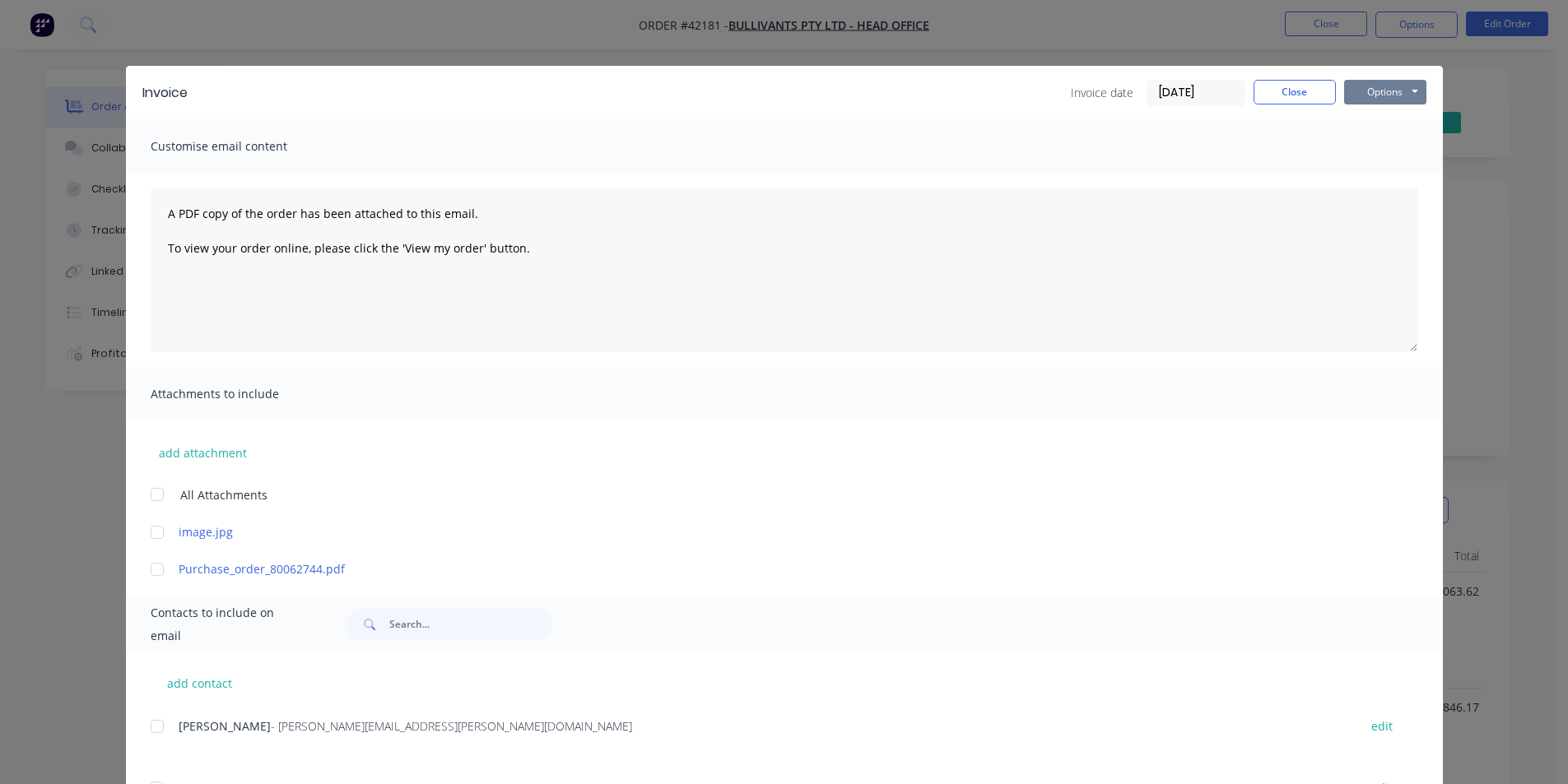
click at [1404, 86] on button "Options" at bounding box center [1385, 91] width 82 height 24
click at [1399, 177] on button "Email" at bounding box center [1397, 175] width 106 height 27
click at [1280, 86] on button "Close" at bounding box center [1295, 91] width 82 height 24
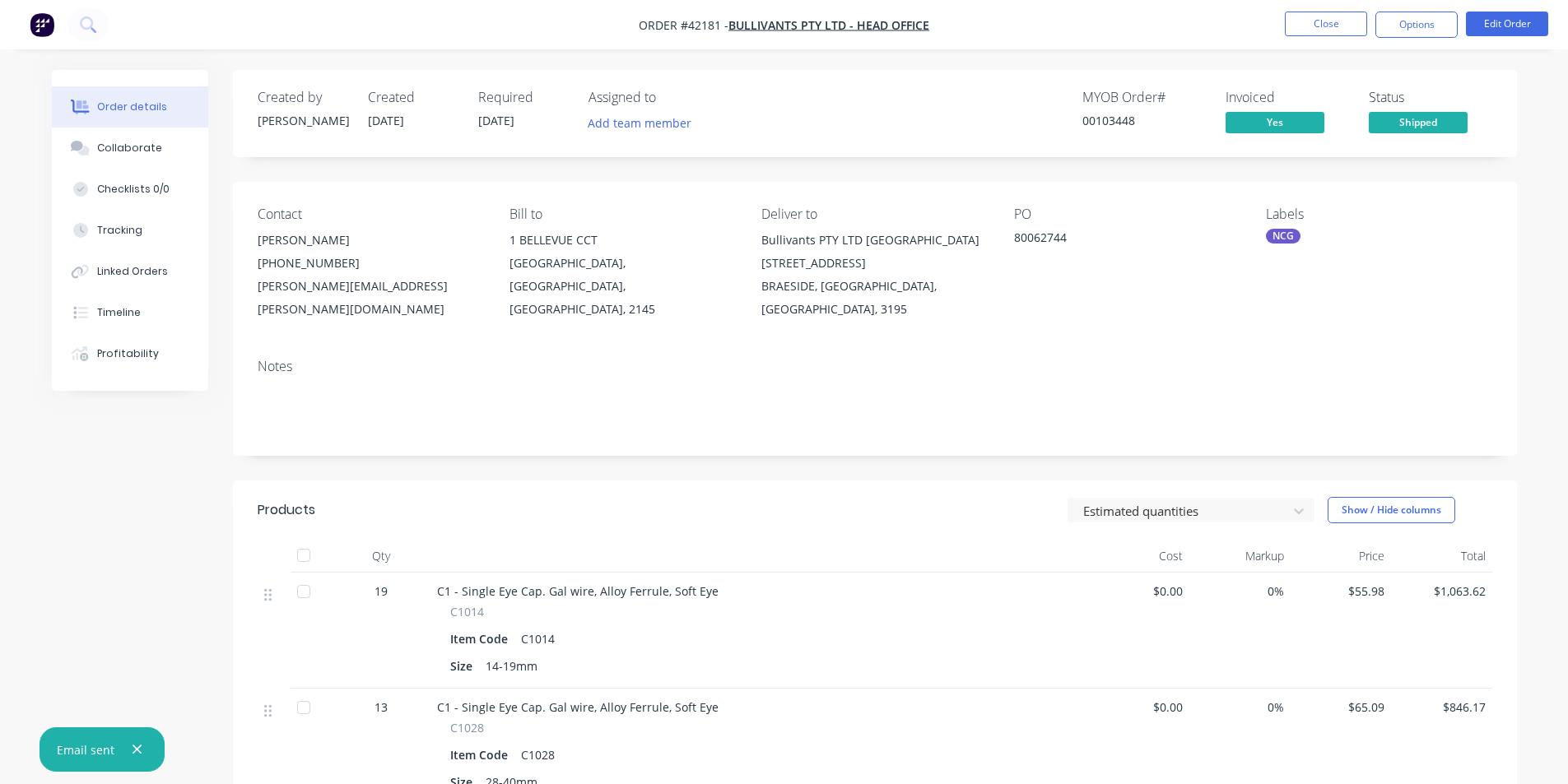
click at [1410, 38] on nav "Order #42181 - BULLIVANTS PTY LTD - HEAD OFFICE Close Options Edit Order" at bounding box center [784, 24] width 1568 height 49
click at [1411, 27] on button "Options" at bounding box center [1416, 24] width 82 height 26
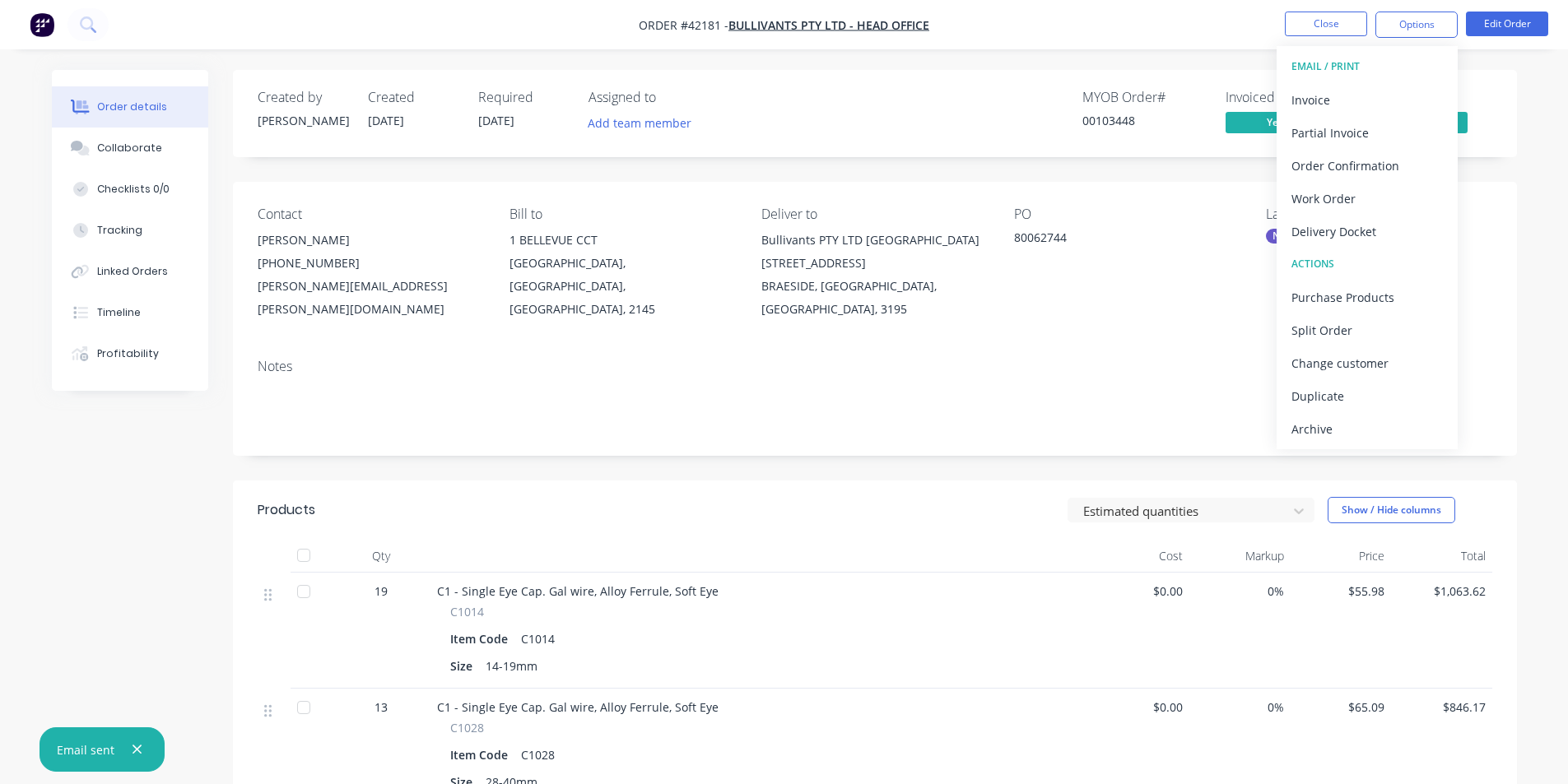
drag, startPoint x: 1305, startPoint y: 436, endPoint x: 1307, endPoint y: 460, distance: 24.1
click at [1305, 435] on div "Archive" at bounding box center [1367, 429] width 152 height 23
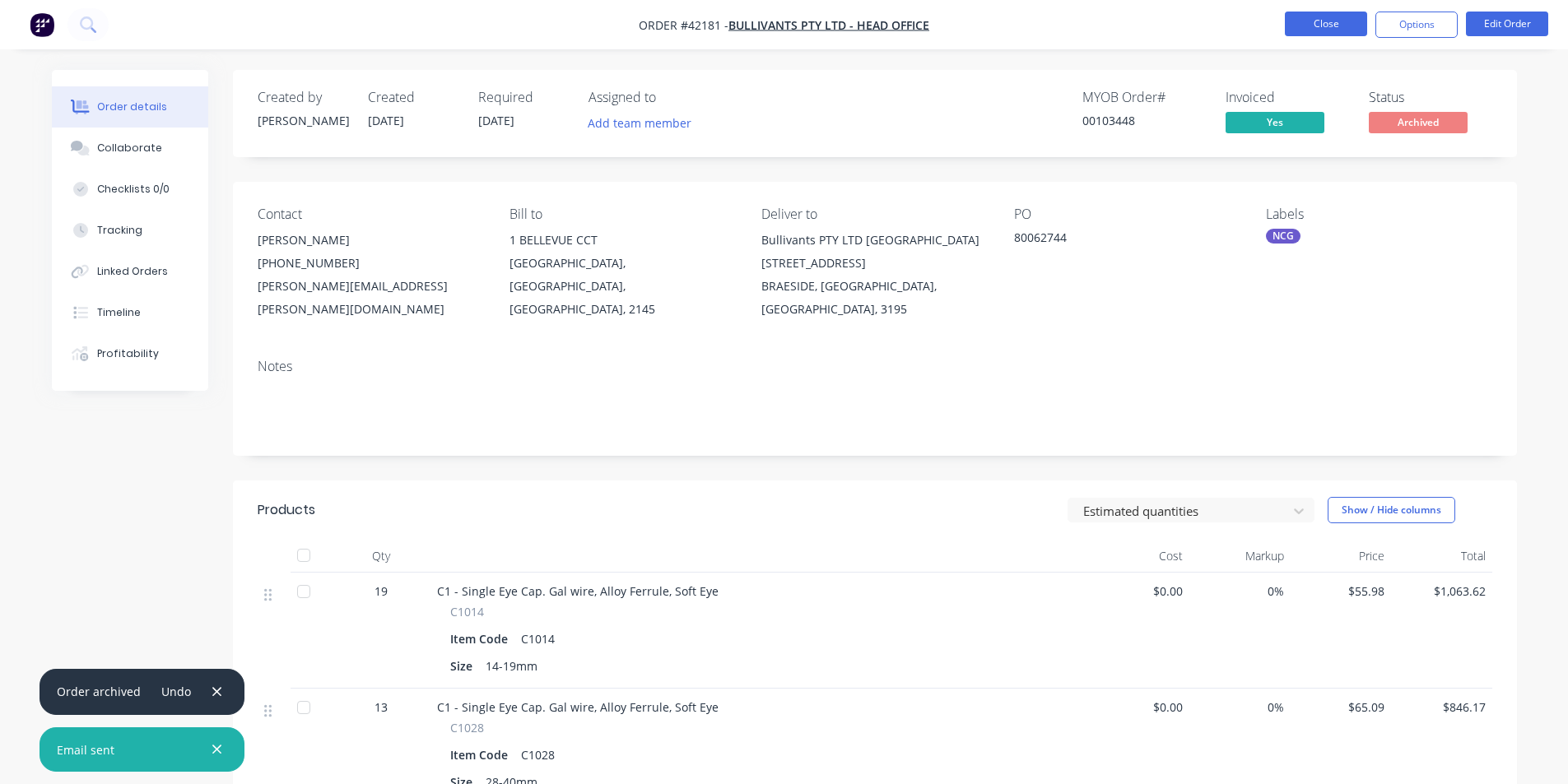
click at [1342, 12] on button "Close" at bounding box center [1326, 23] width 82 height 24
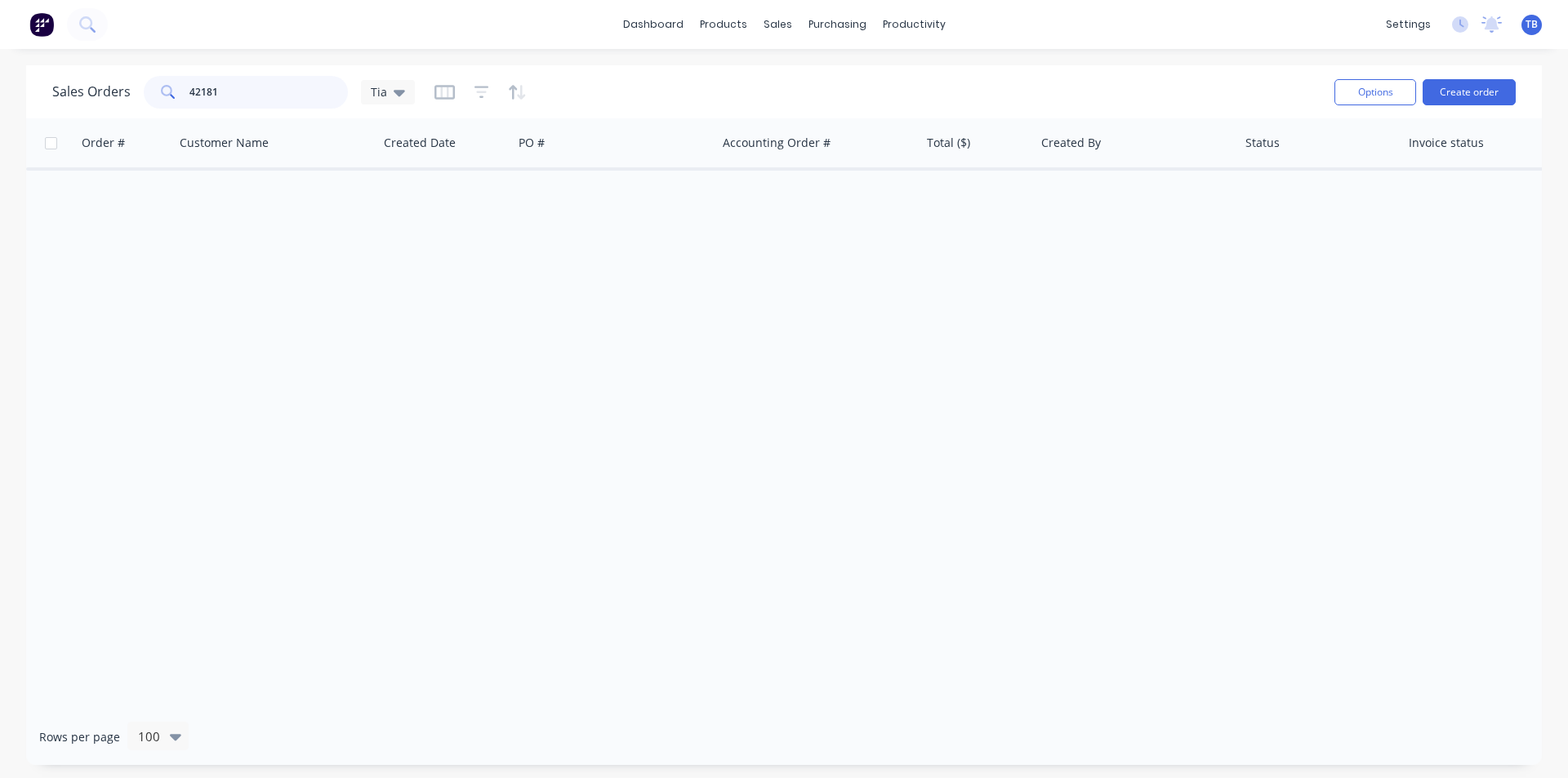
drag, startPoint x: 277, startPoint y: 95, endPoint x: 94, endPoint y: 79, distance: 183.7
click at [94, 79] on div "Sales Orders 42181 Tia" at bounding box center [234, 92] width 363 height 32
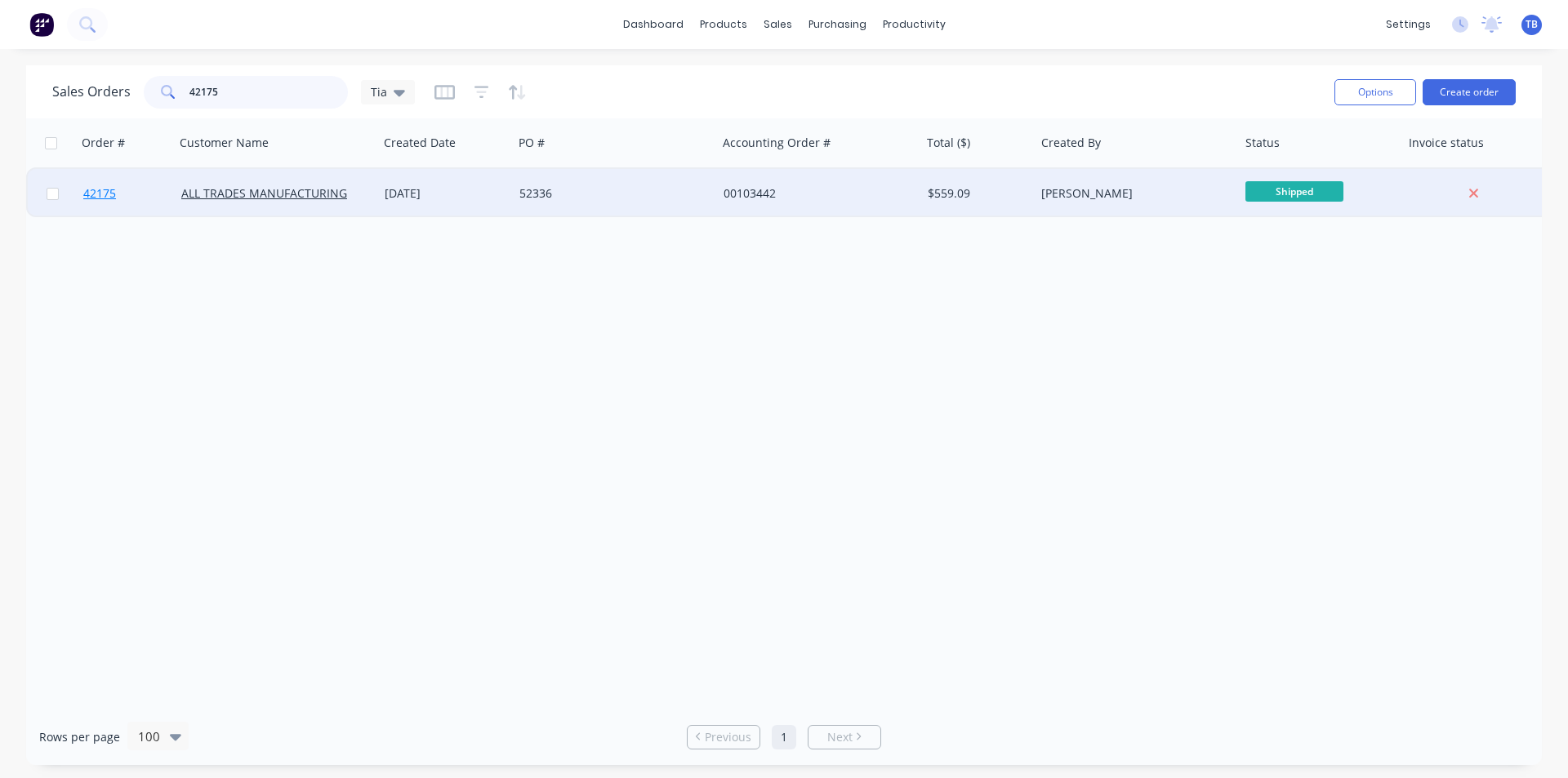
type input "42175"
click at [92, 197] on span "42175" at bounding box center [99, 194] width 32 height 17
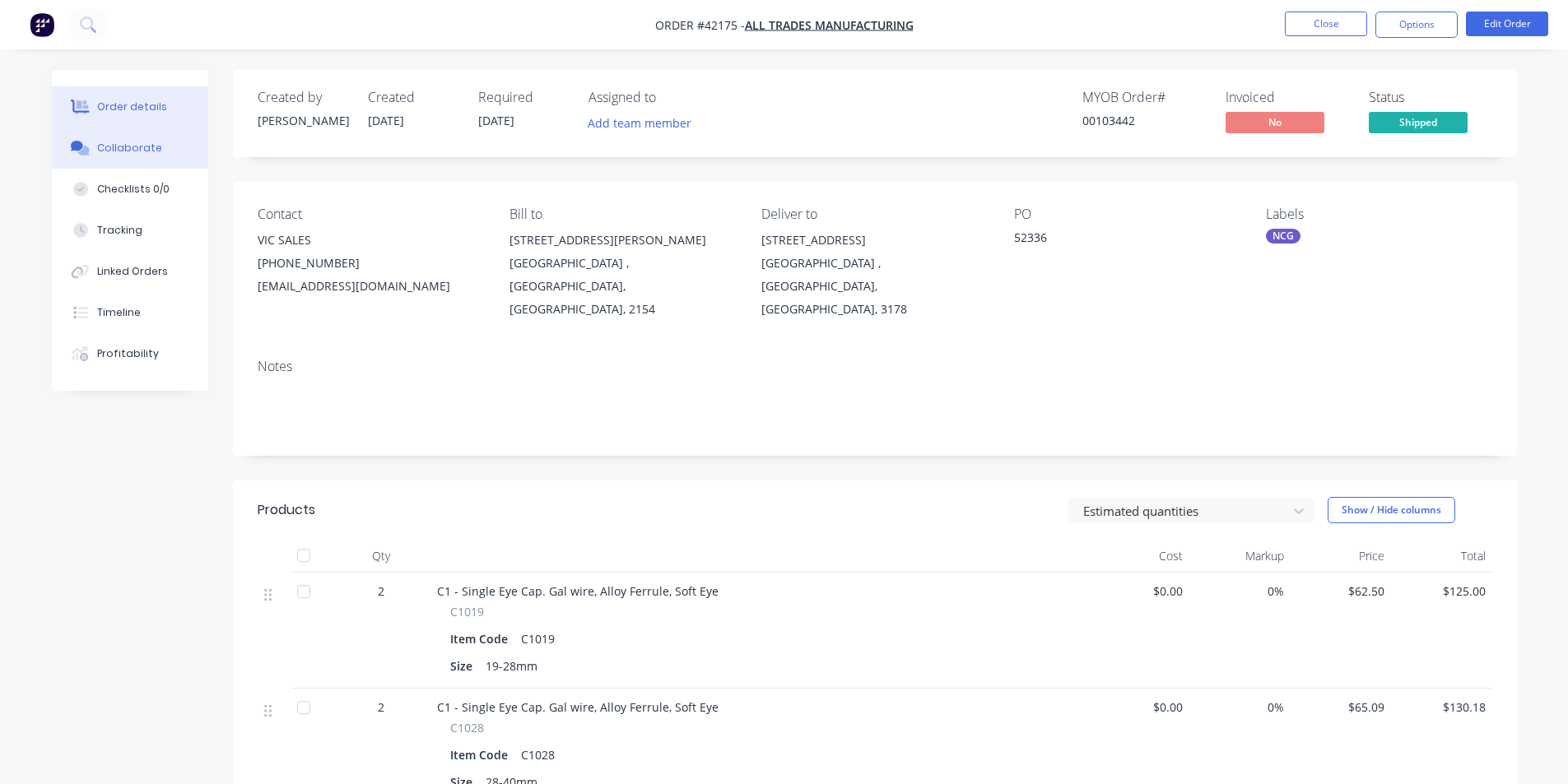
click at [160, 158] on button "Collaborate" at bounding box center [130, 148] width 156 height 41
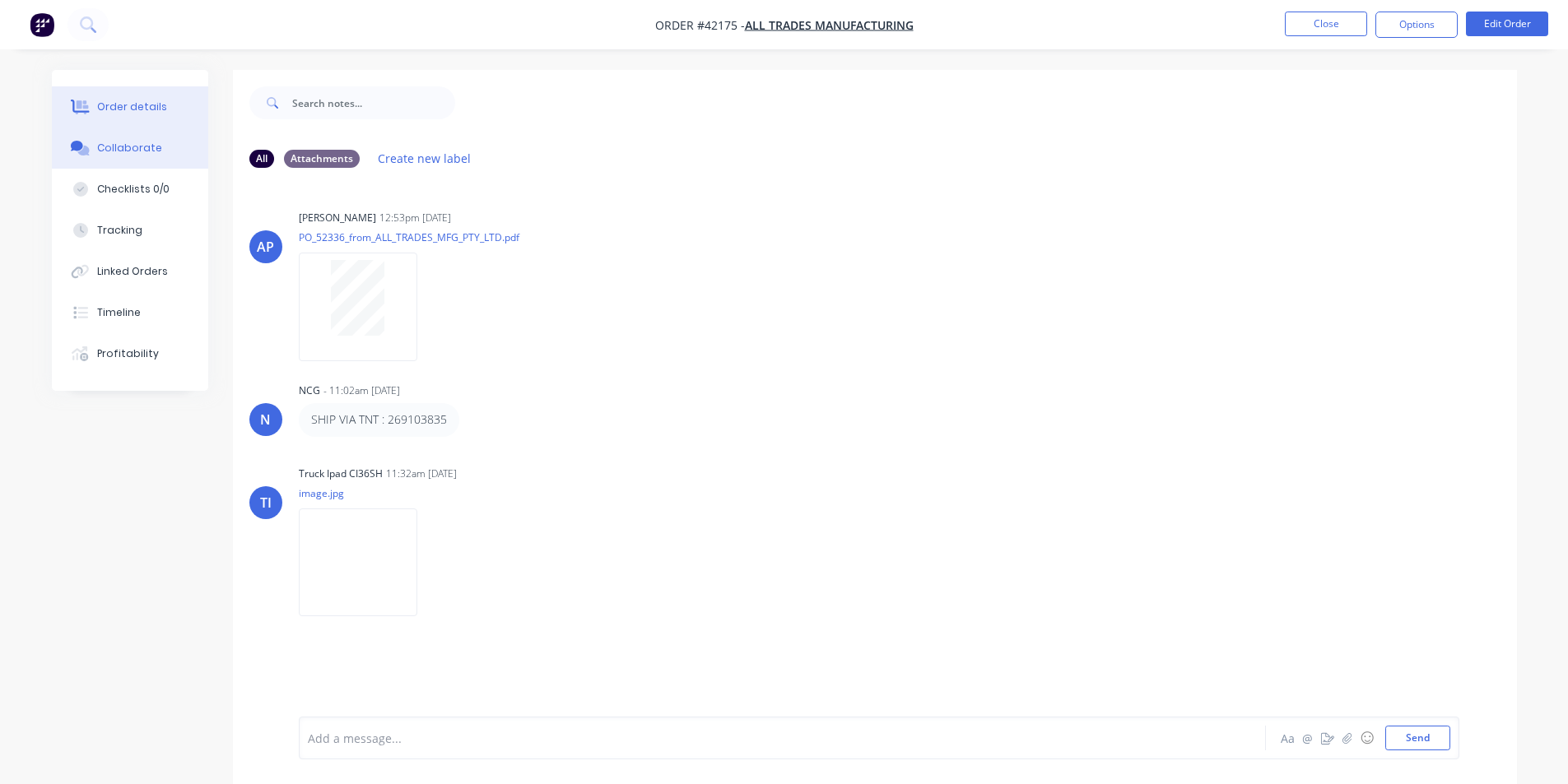
click at [151, 109] on div "Order details" at bounding box center [132, 107] width 70 height 15
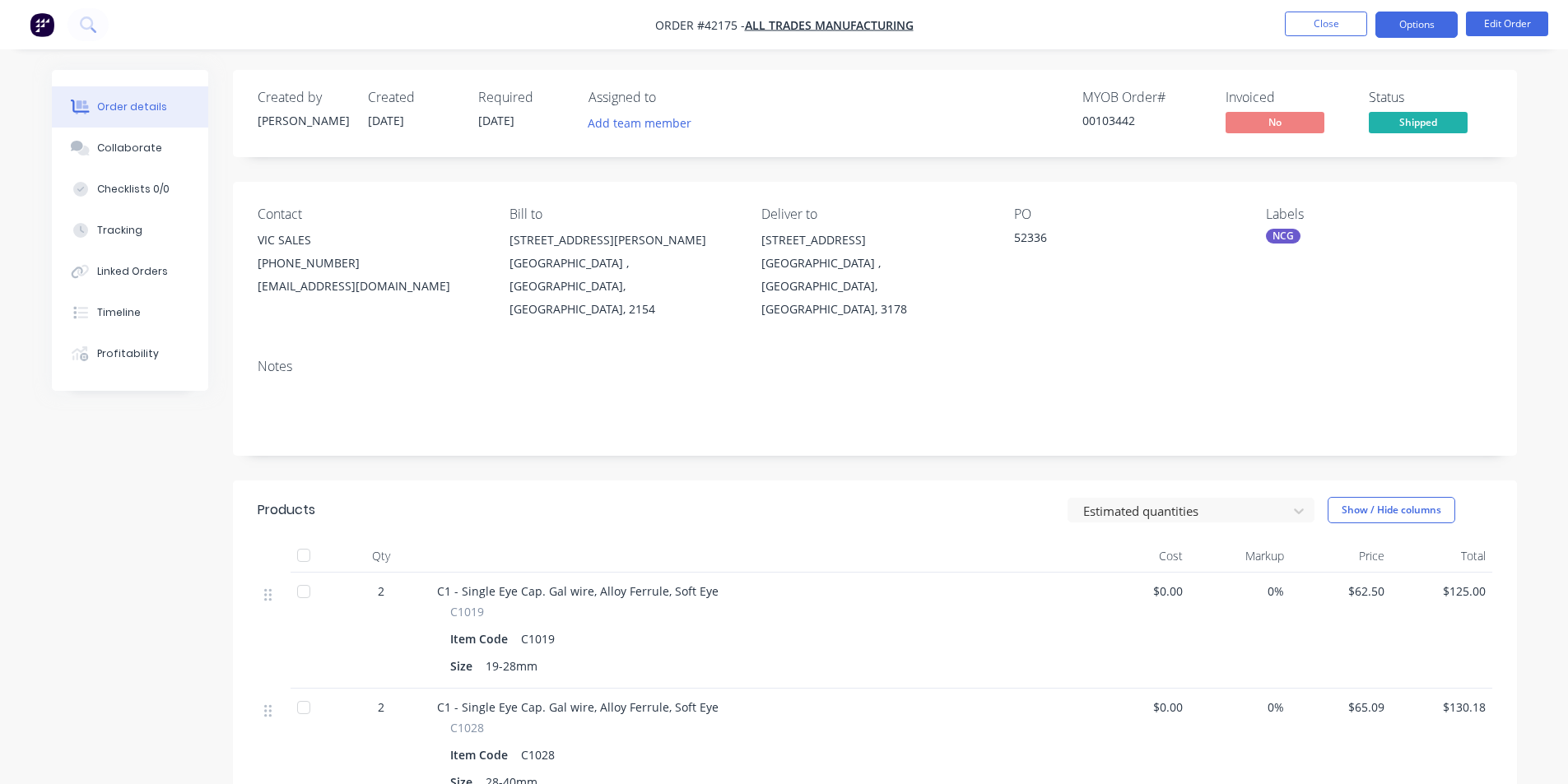
click at [1402, 20] on button "Options" at bounding box center [1416, 24] width 82 height 26
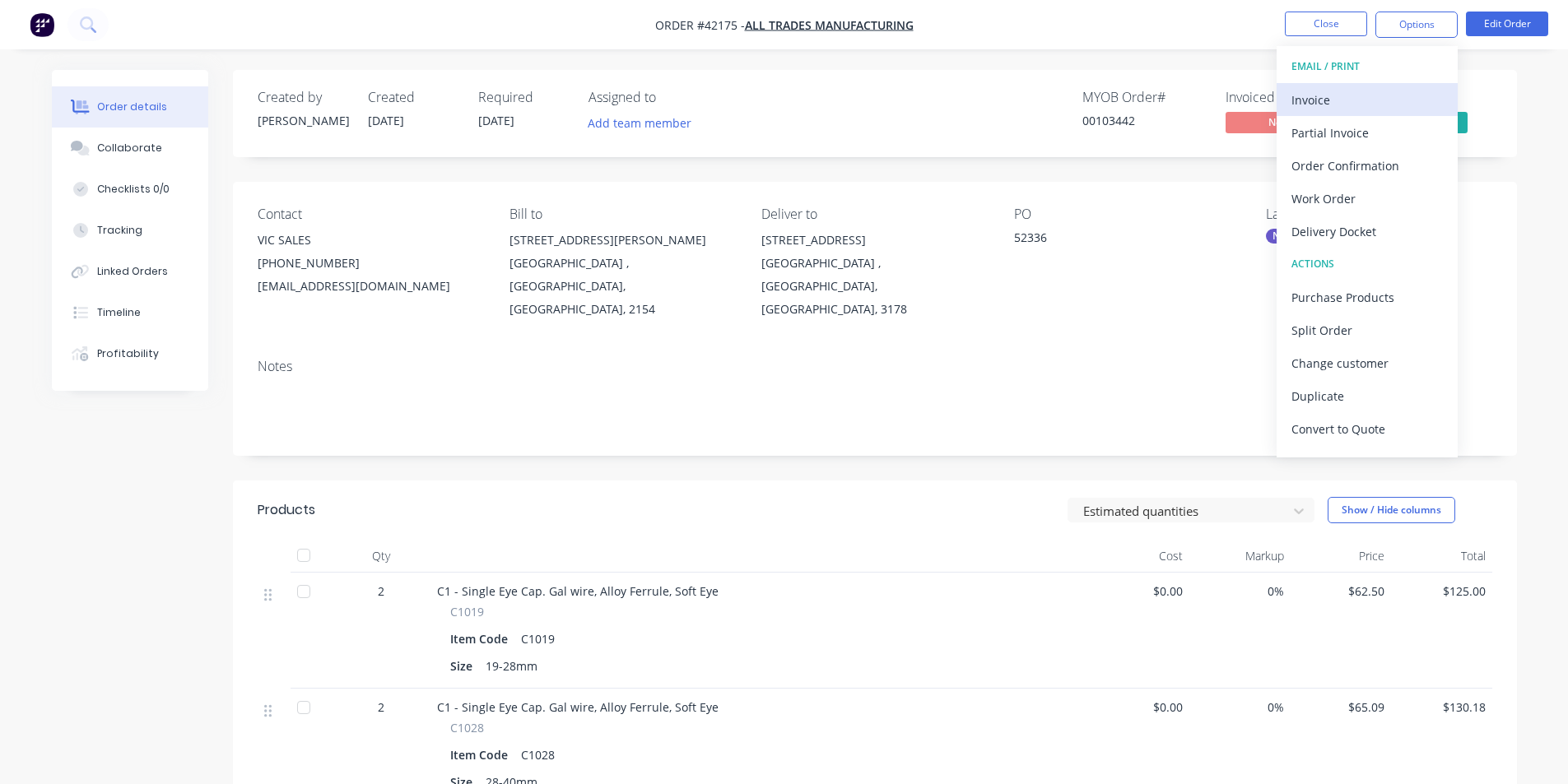
click at [1342, 111] on div "Invoice" at bounding box center [1367, 100] width 152 height 23
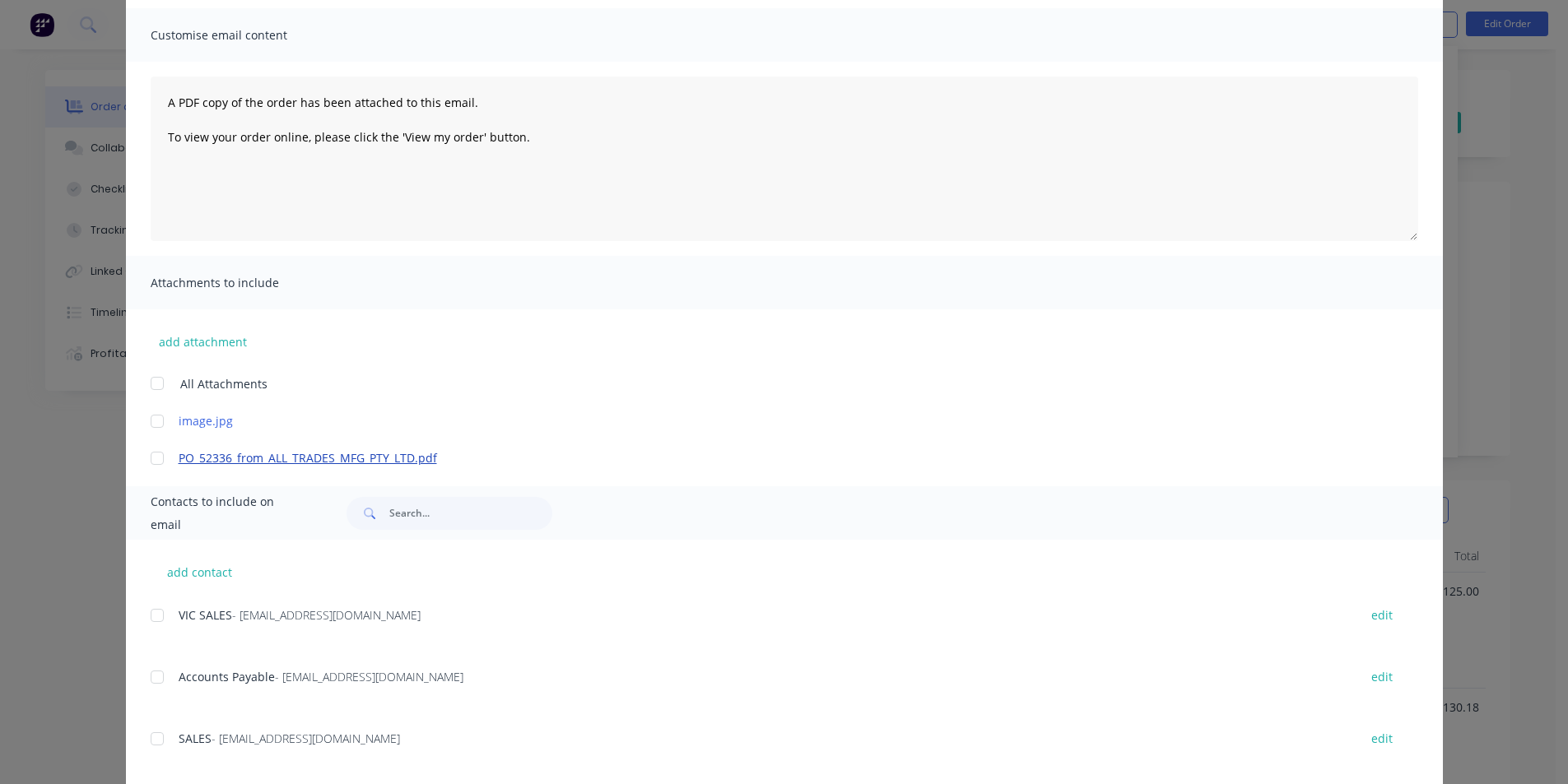
scroll to position [247, 0]
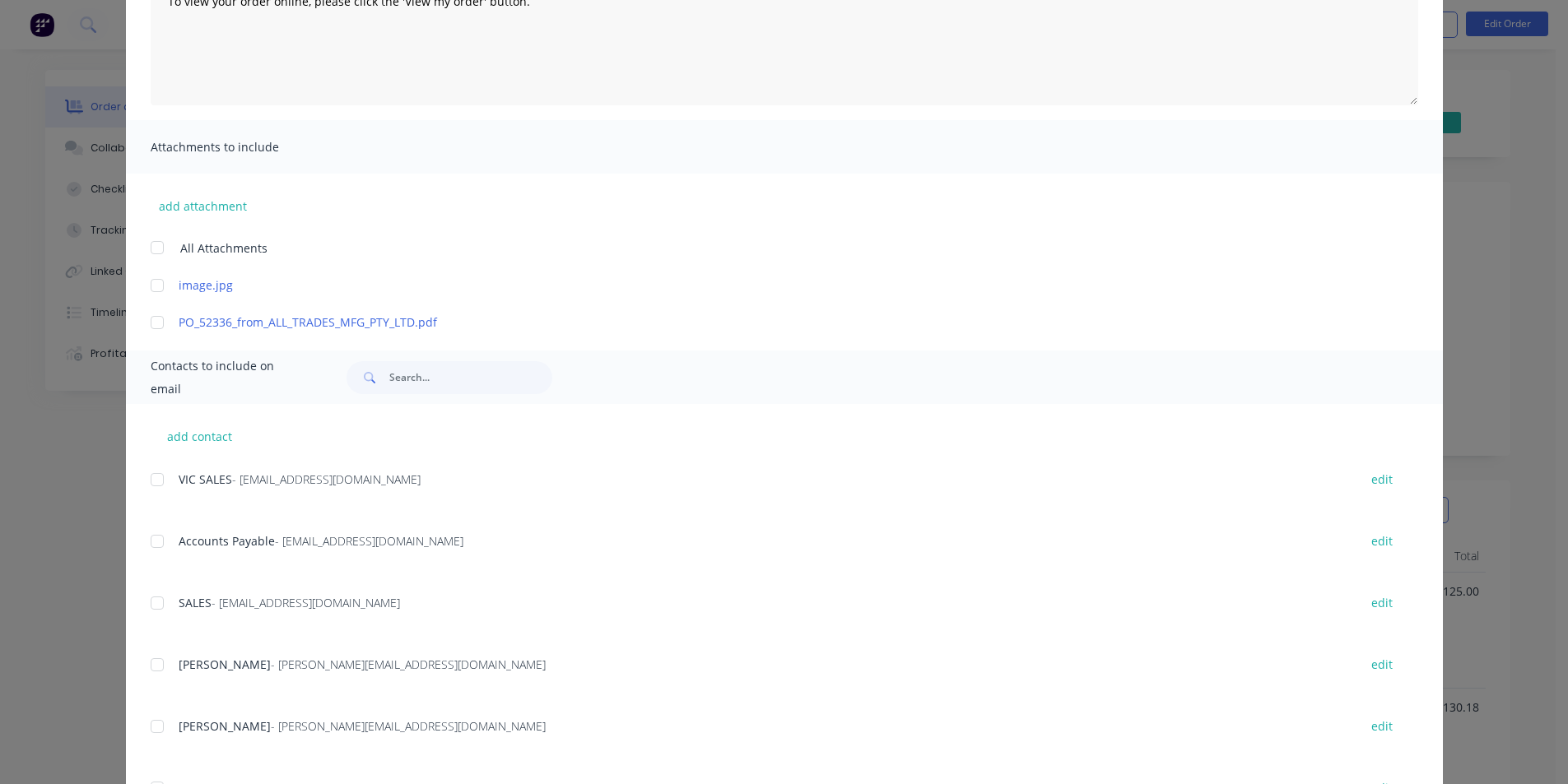
click at [158, 544] on div at bounding box center [157, 541] width 33 height 33
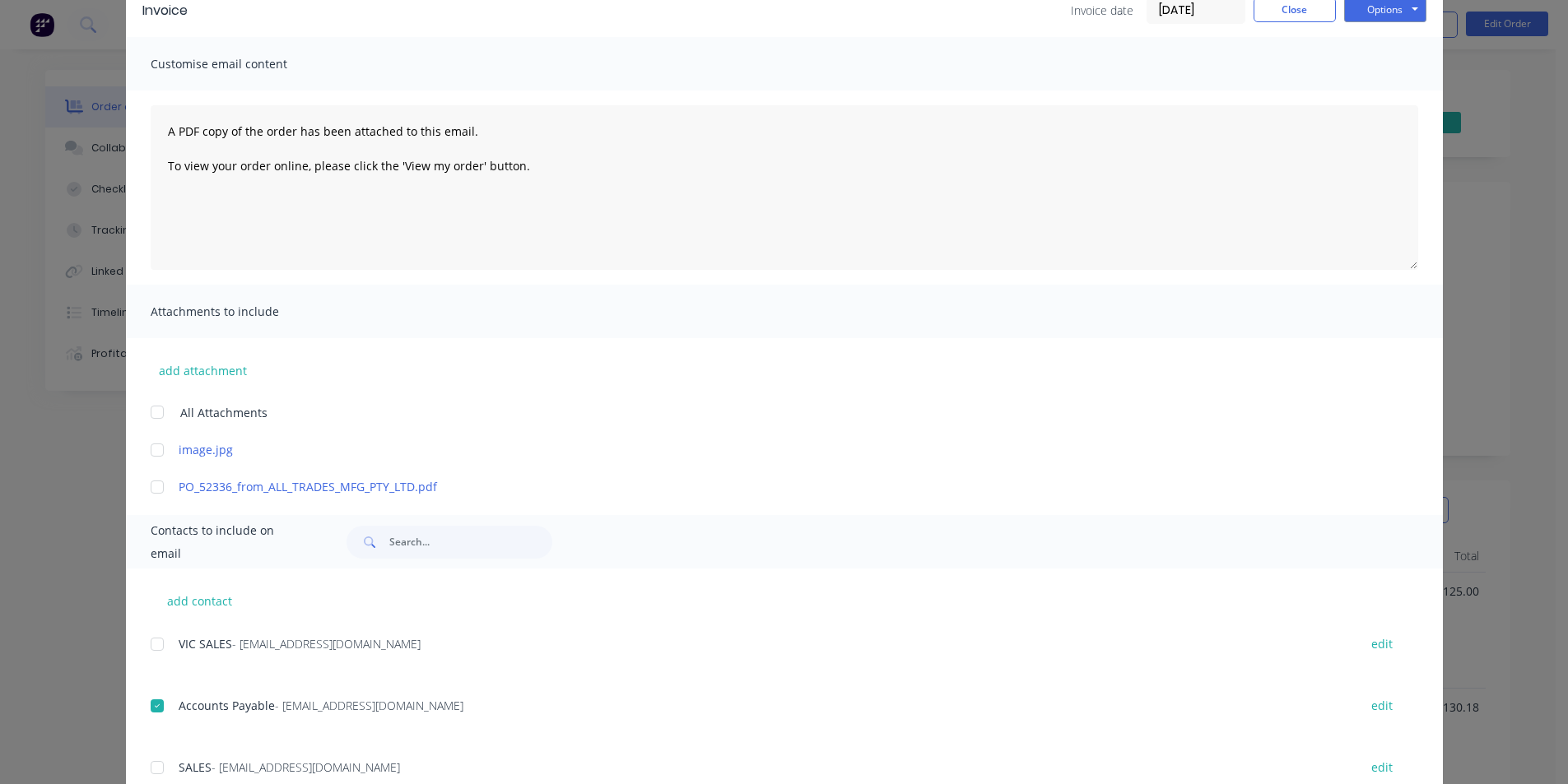
scroll to position [0, 0]
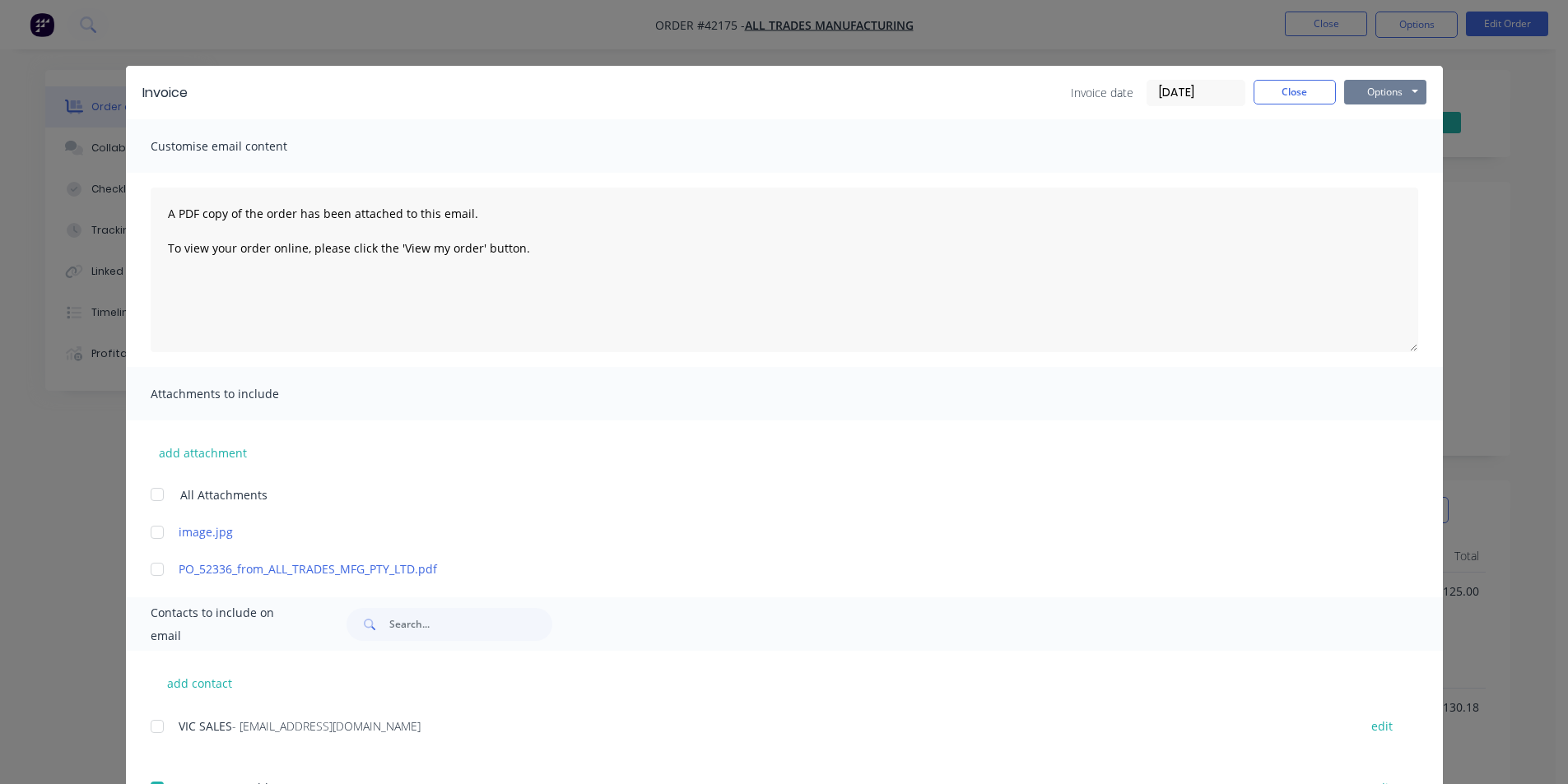
click at [1368, 87] on button "Options" at bounding box center [1385, 91] width 82 height 24
click at [1363, 173] on button "Email" at bounding box center [1397, 175] width 106 height 27
click at [1301, 95] on button "Close" at bounding box center [1295, 91] width 82 height 24
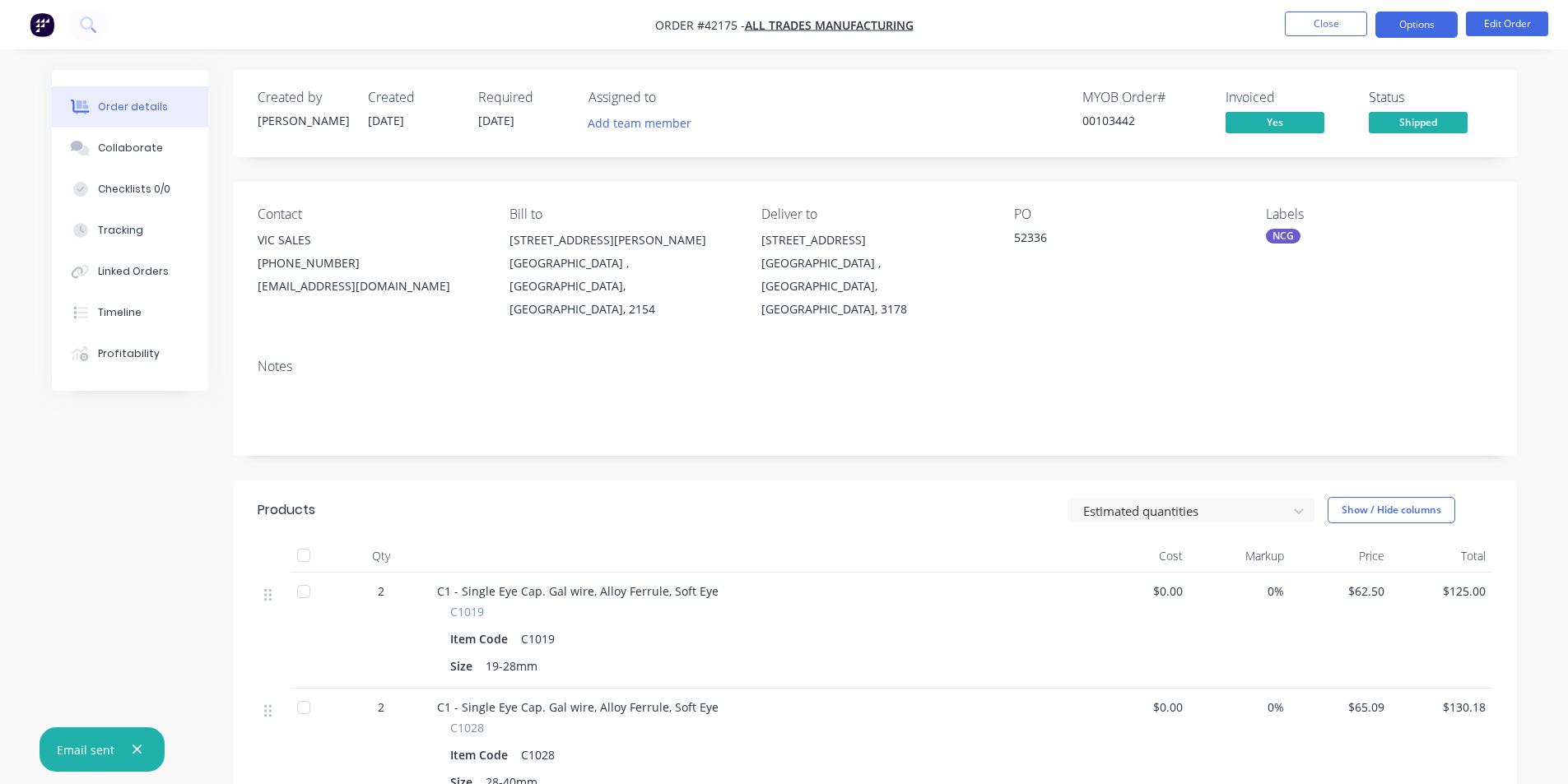
click at [1416, 31] on button "Options" at bounding box center [1416, 24] width 82 height 26
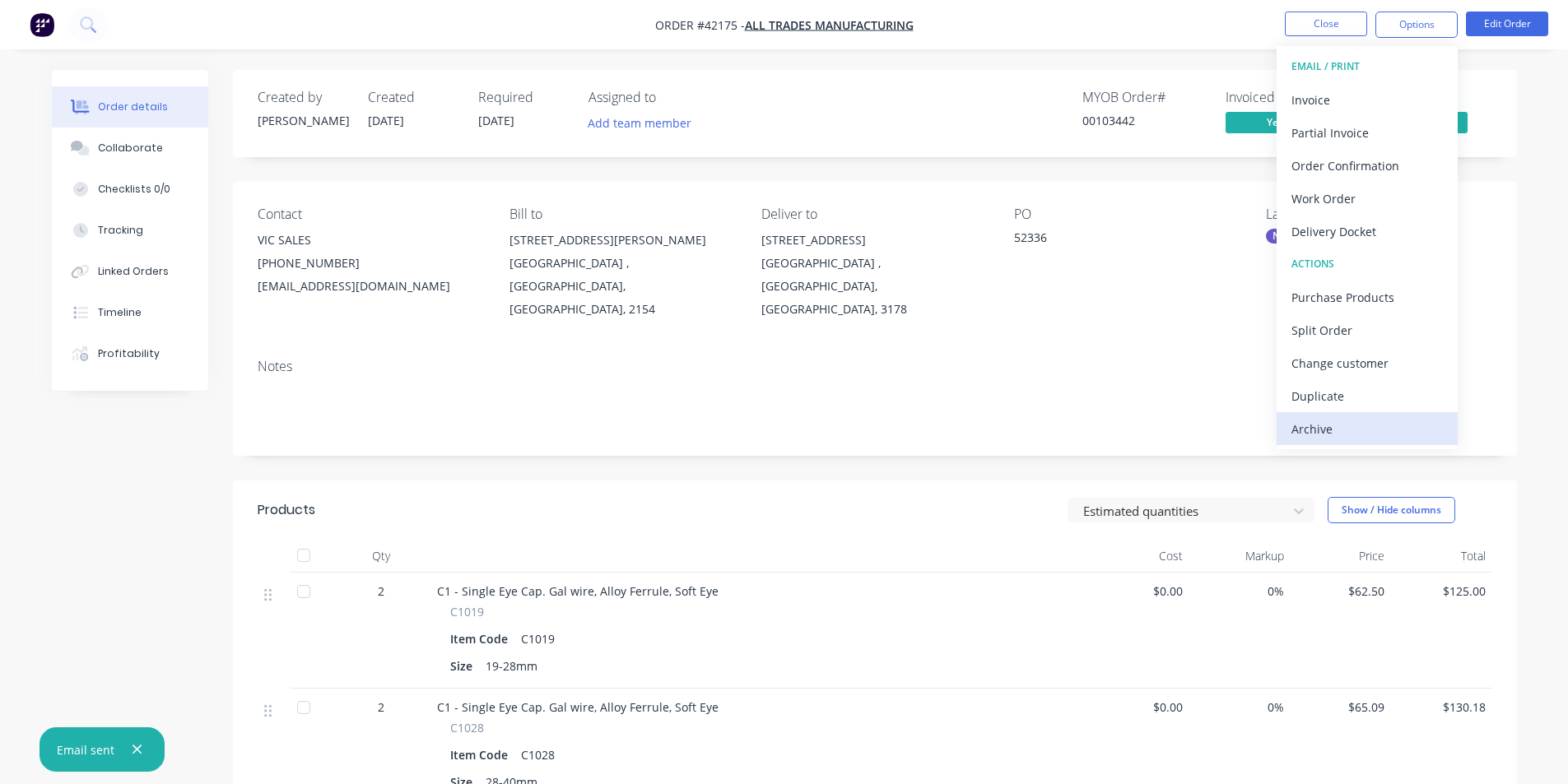
click at [1340, 419] on div "Archive" at bounding box center [1367, 429] width 152 height 23
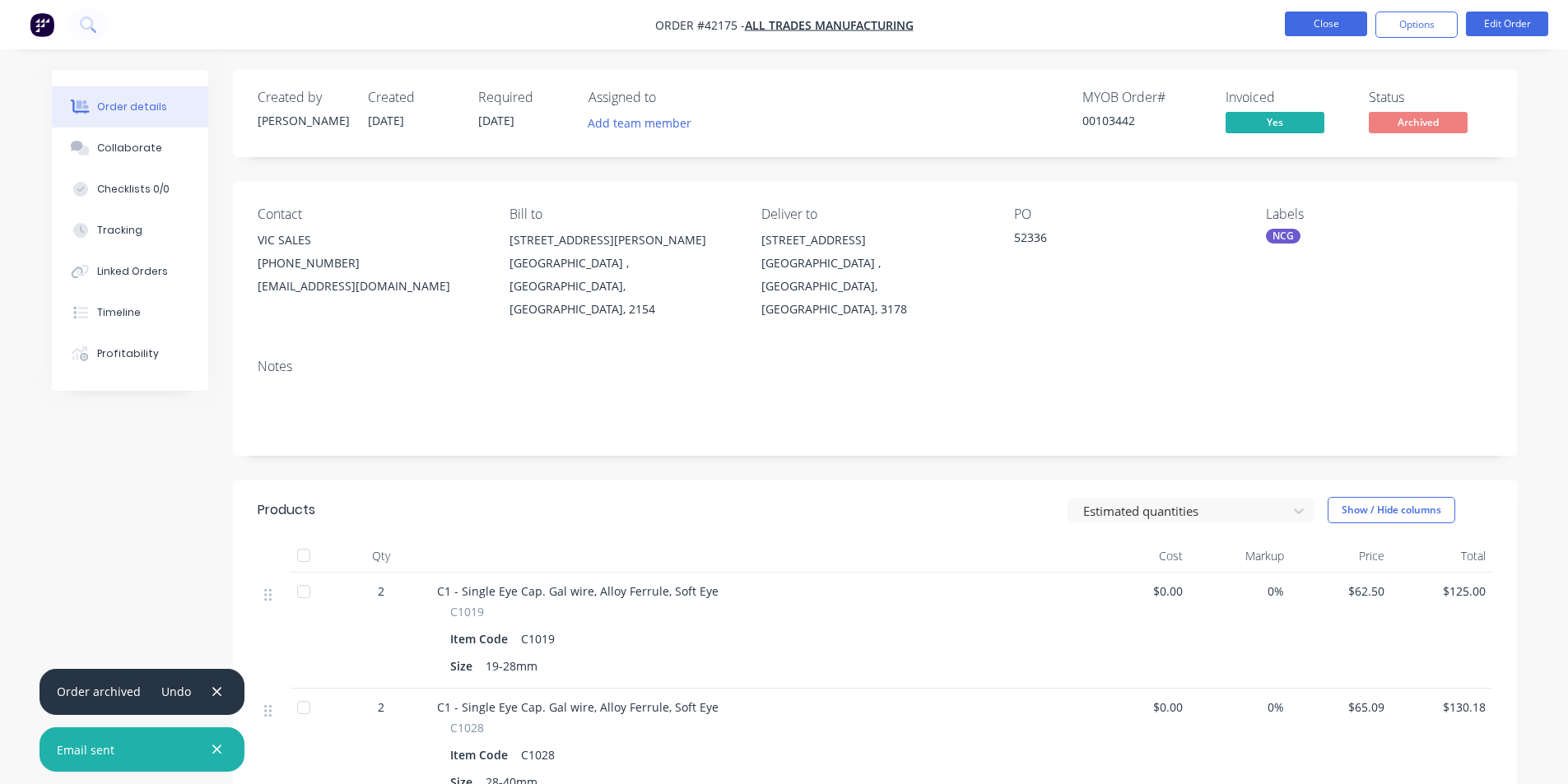
click at [1304, 18] on button "Close" at bounding box center [1326, 23] width 82 height 24
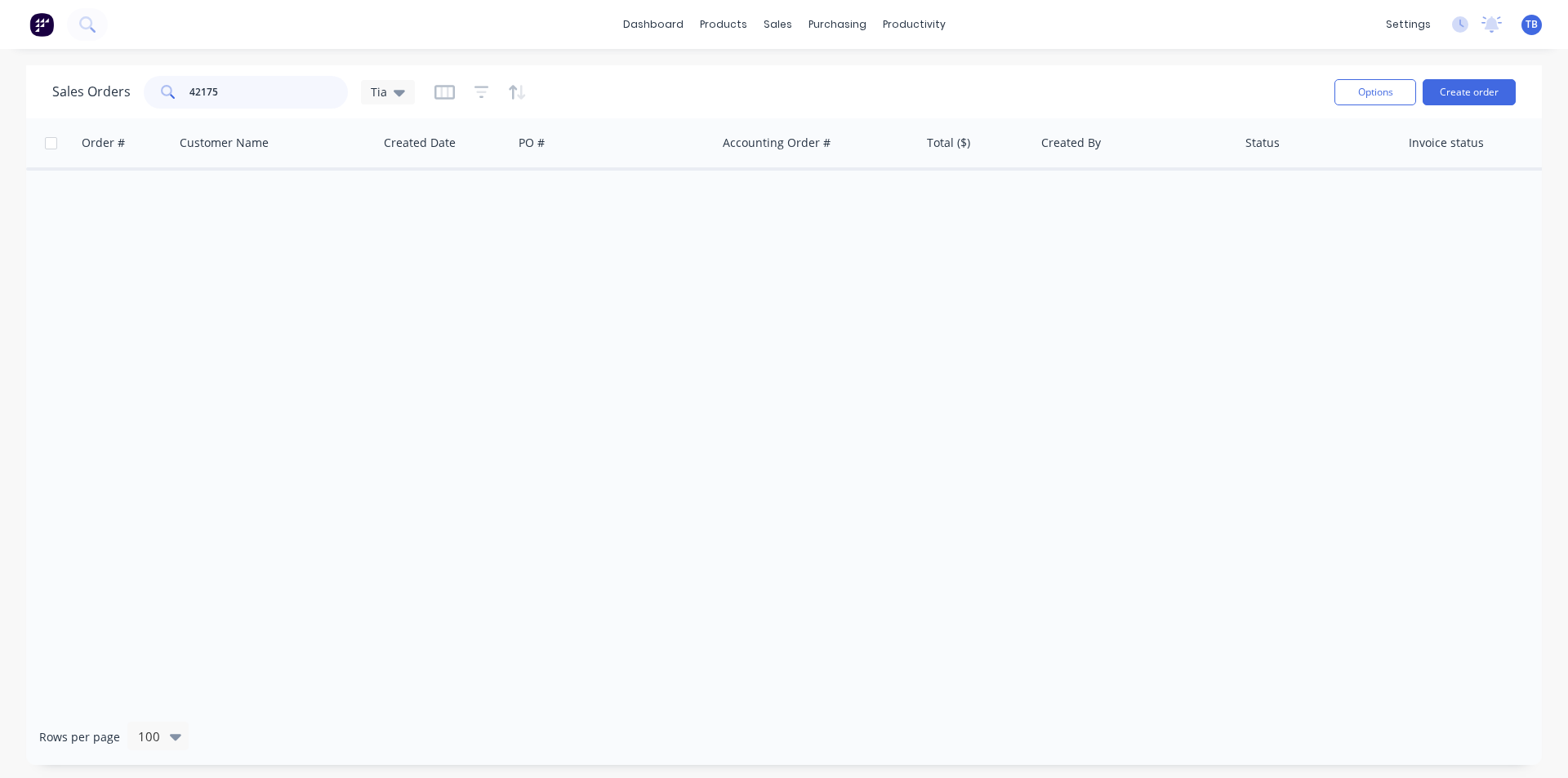
drag, startPoint x: 223, startPoint y: 95, endPoint x: 62, endPoint y: 88, distance: 161.2
click at [62, 88] on div "Sales Orders 42175 Tia" at bounding box center [234, 92] width 363 height 32
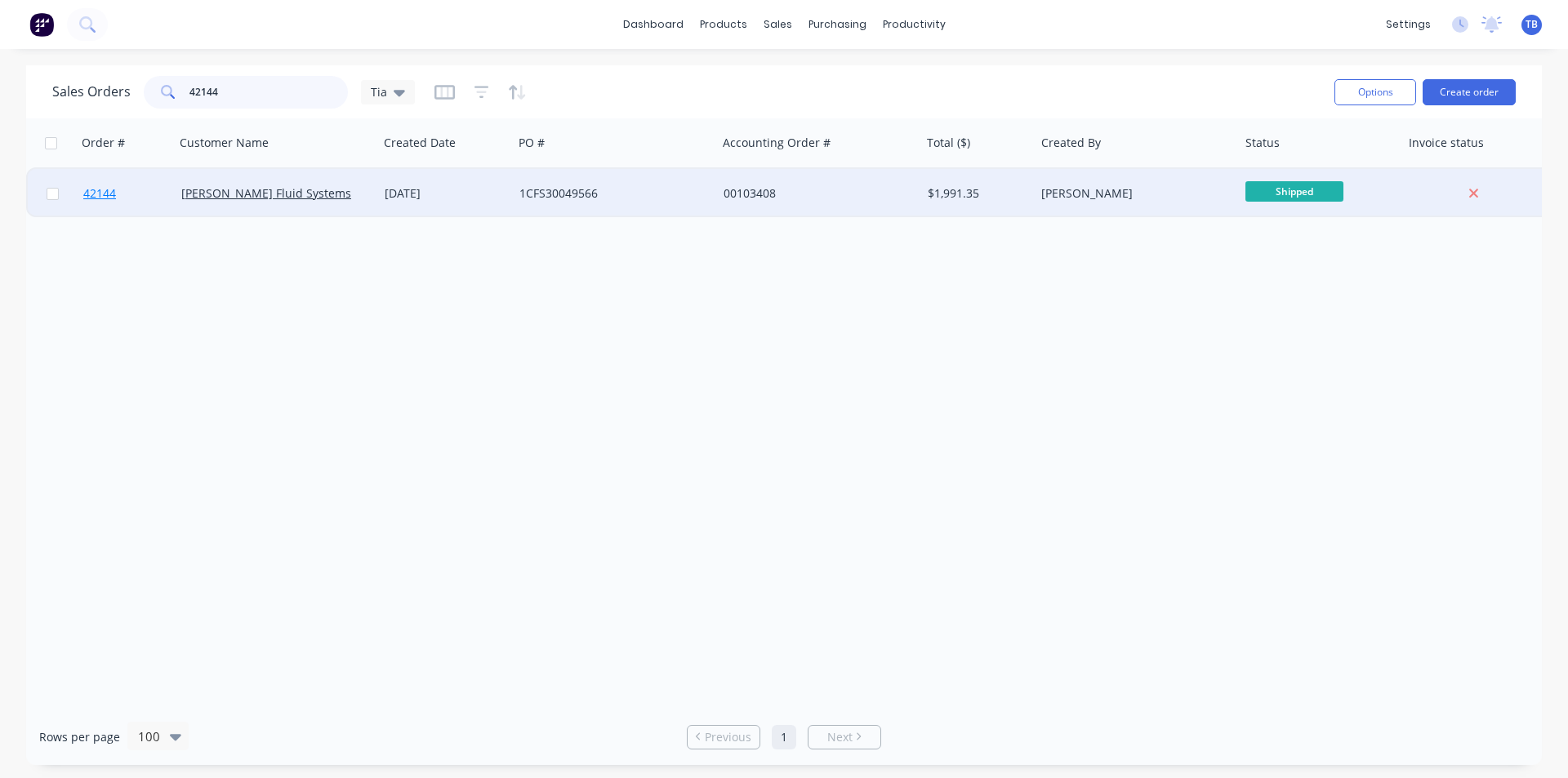
type input "42144"
click at [105, 186] on link "42144" at bounding box center [132, 193] width 98 height 49
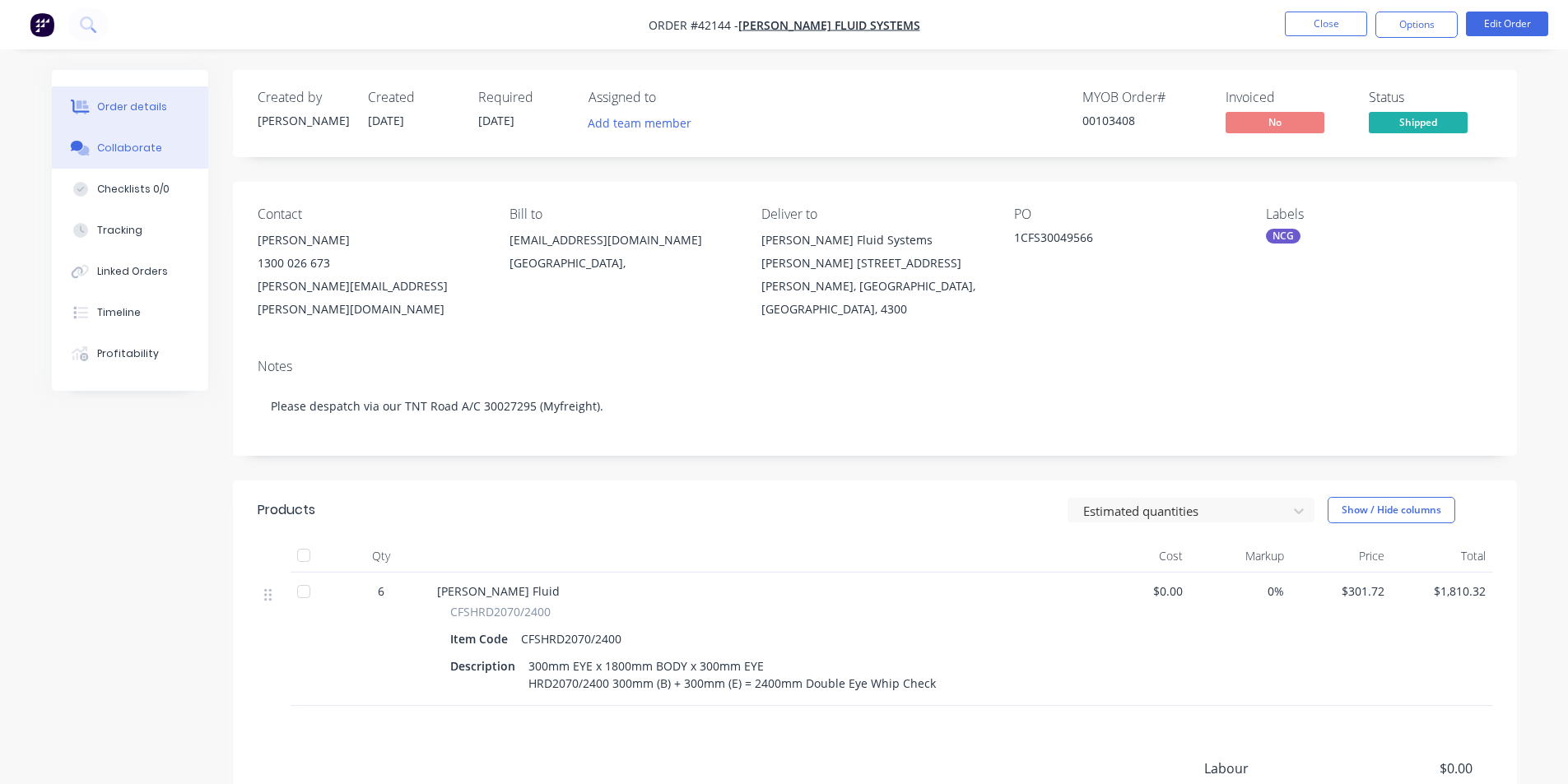
click at [132, 156] on button "Collaborate" at bounding box center [130, 148] width 156 height 41
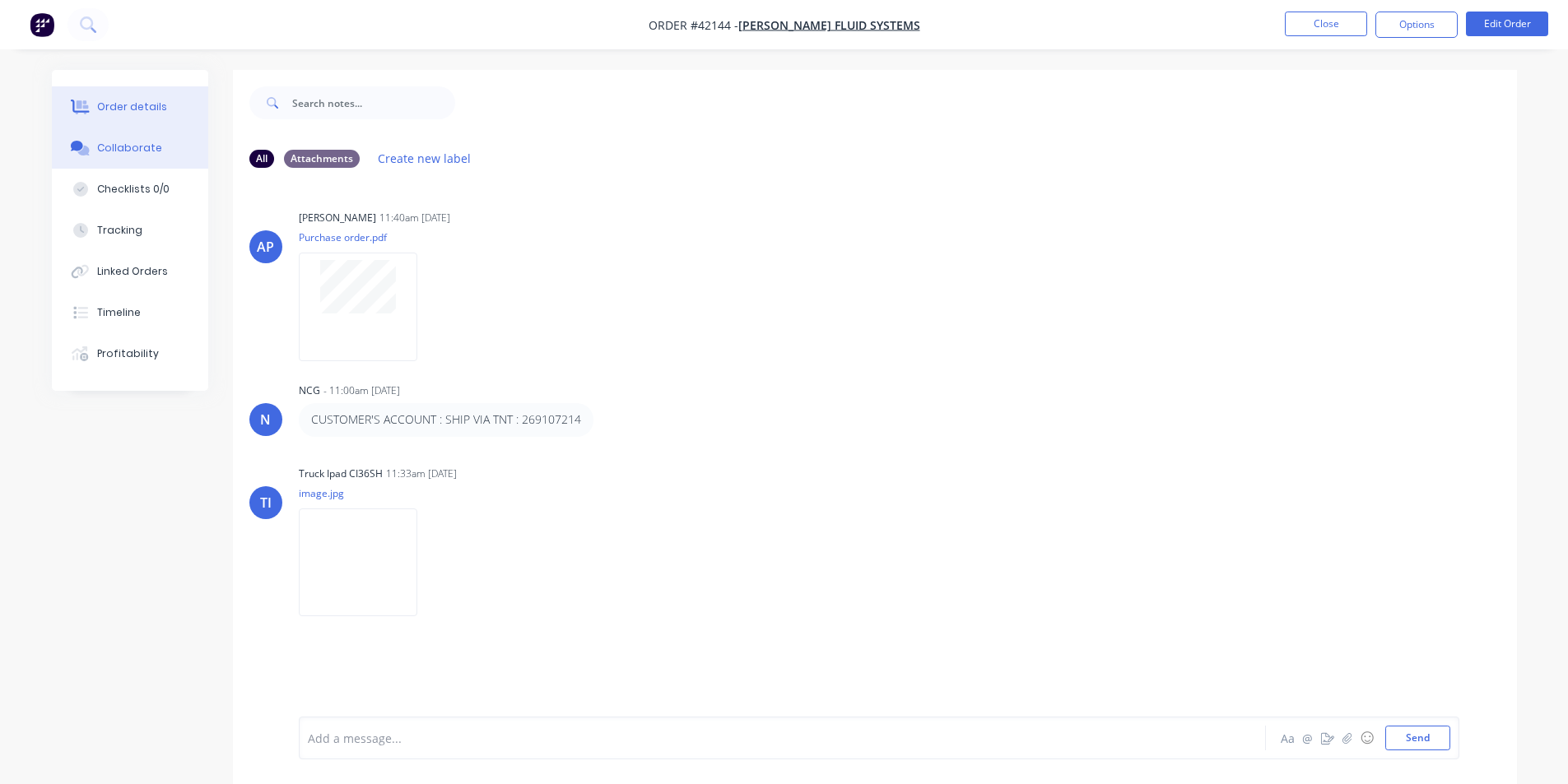
click at [139, 106] on div "Order details" at bounding box center [132, 107] width 70 height 15
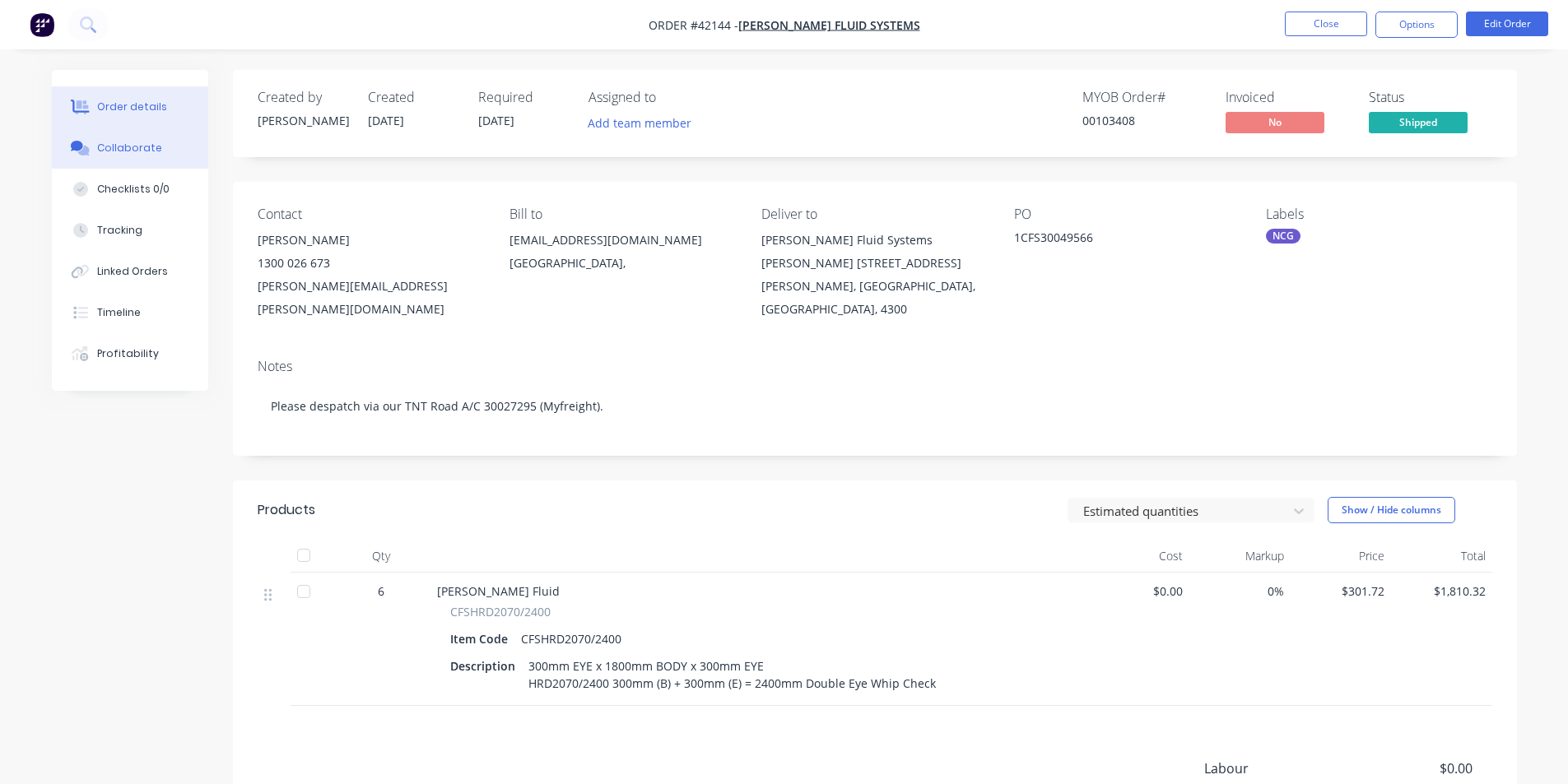
click at [67, 156] on button "Collaborate" at bounding box center [130, 148] width 156 height 41
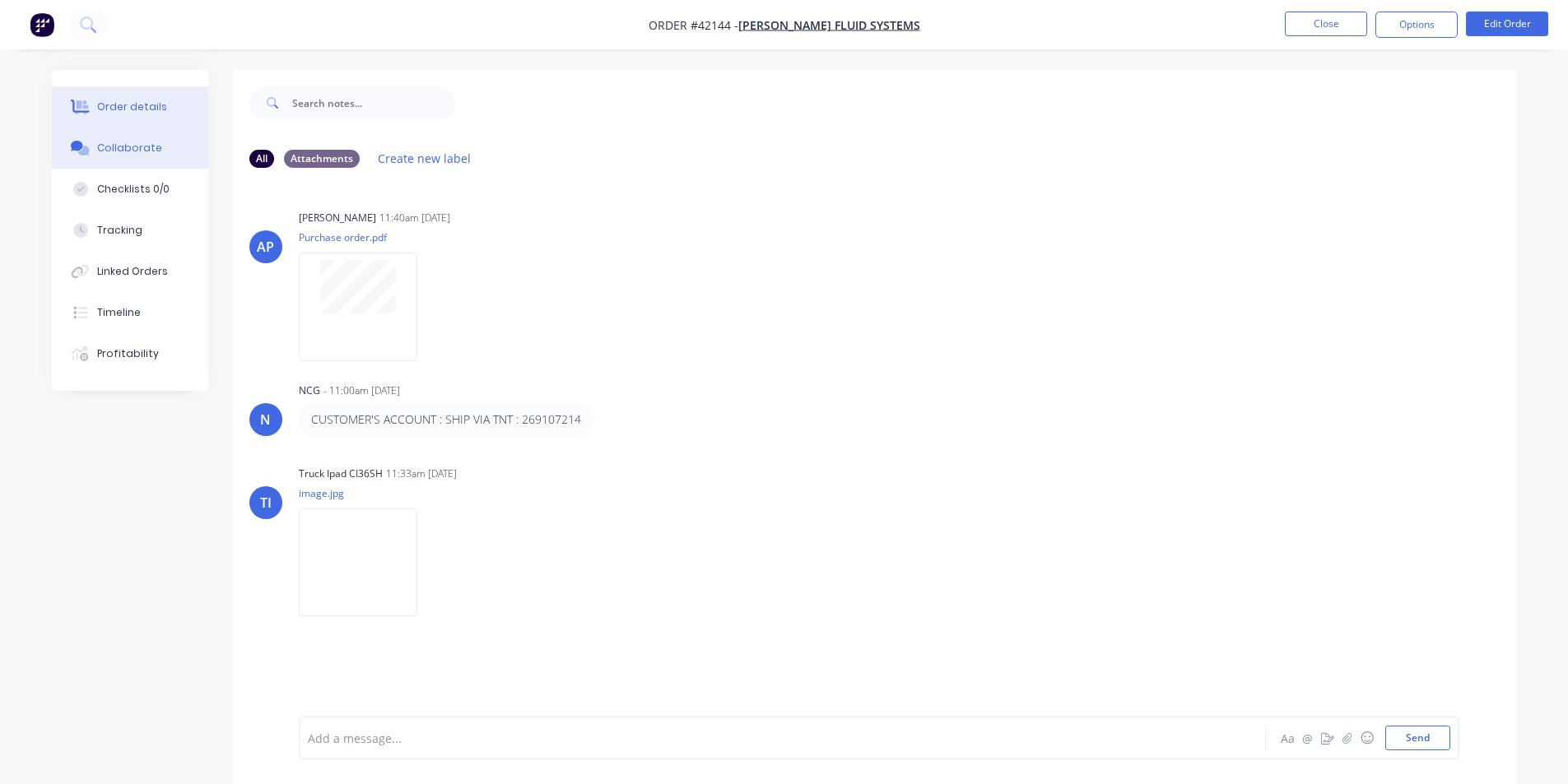
click at [136, 112] on div "Order details" at bounding box center [132, 107] width 70 height 15
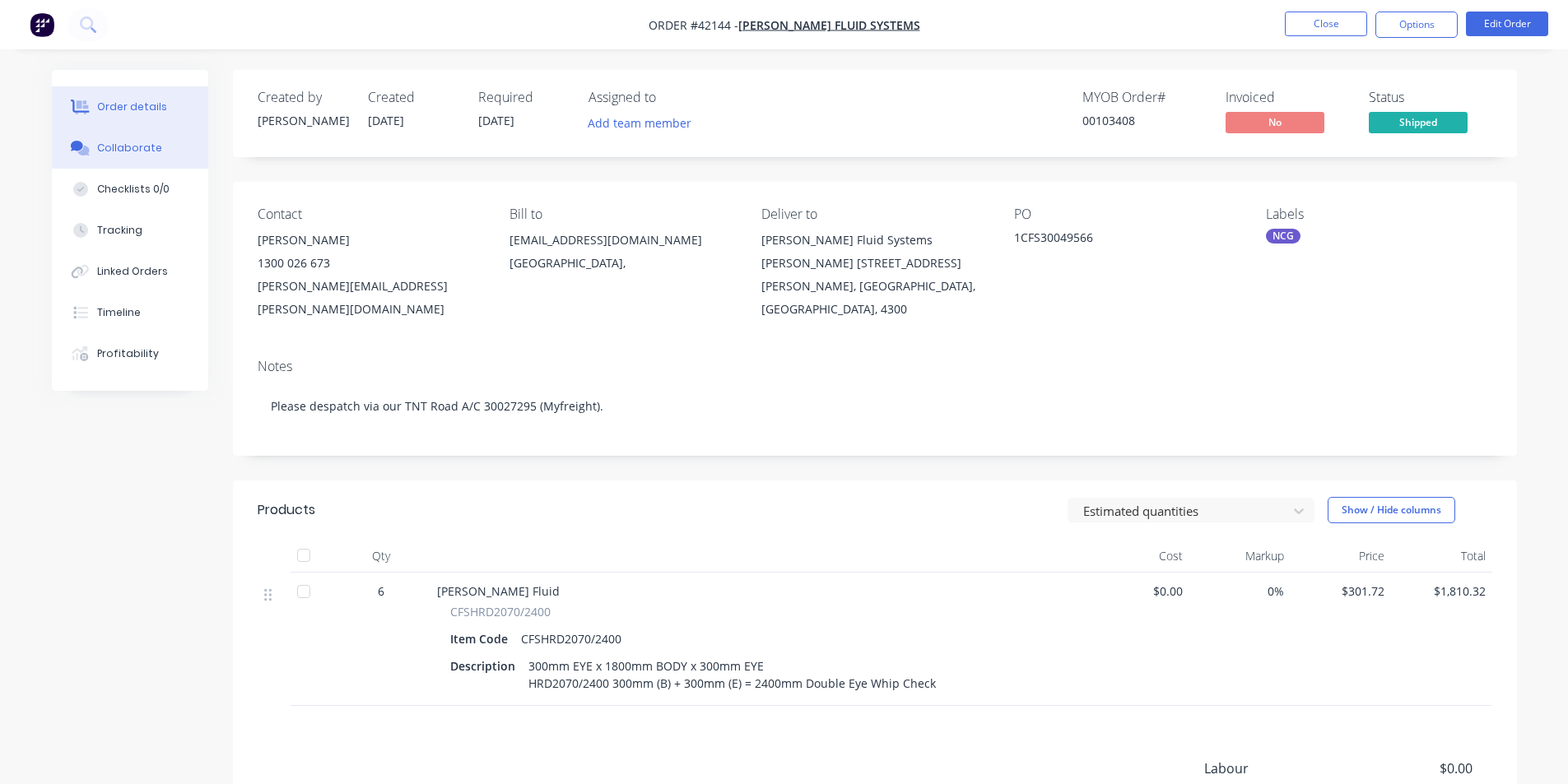
click at [139, 140] on button "Collaborate" at bounding box center [130, 148] width 156 height 41
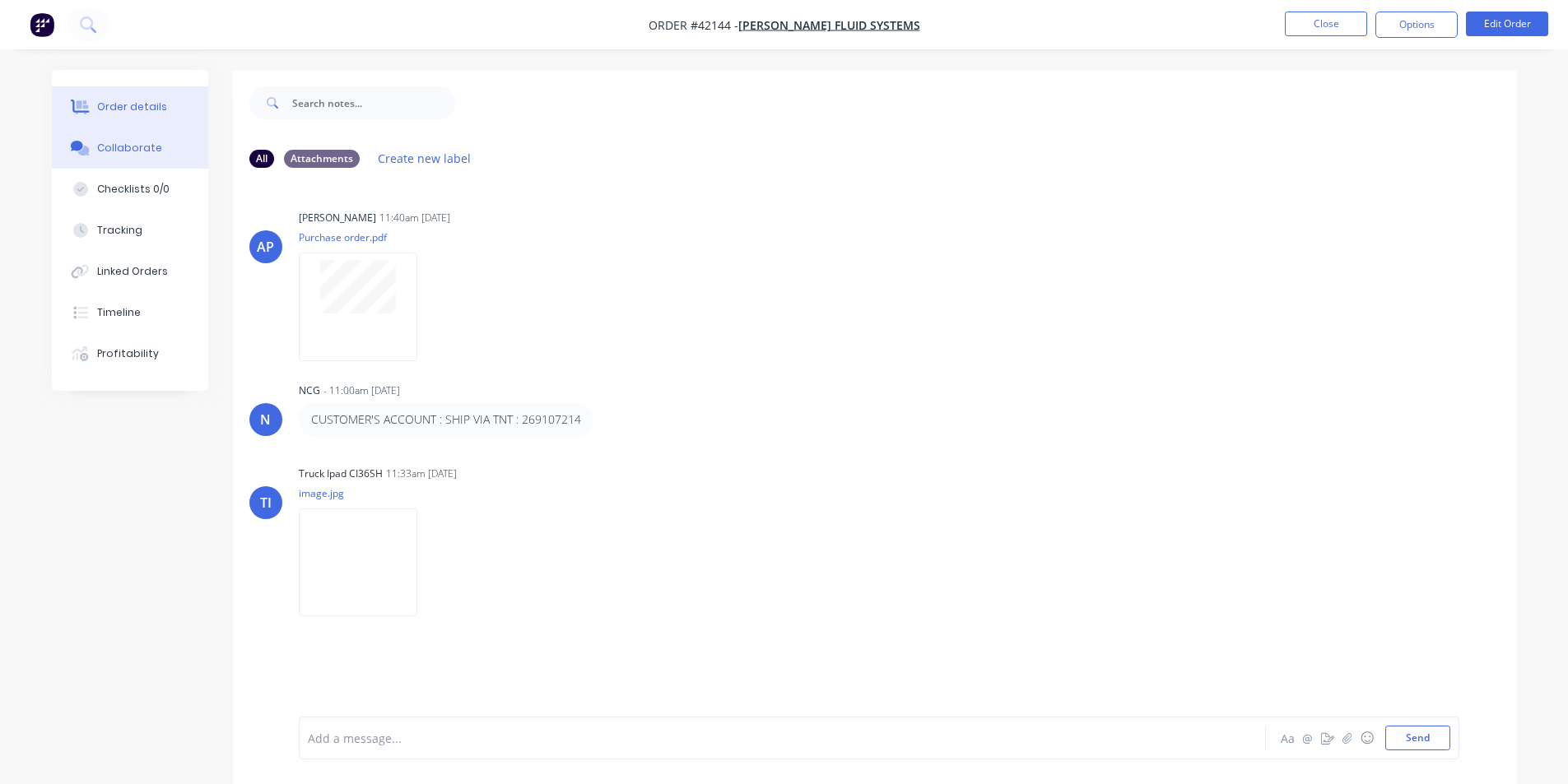
click at [126, 121] on button "Order details" at bounding box center [130, 106] width 156 height 41
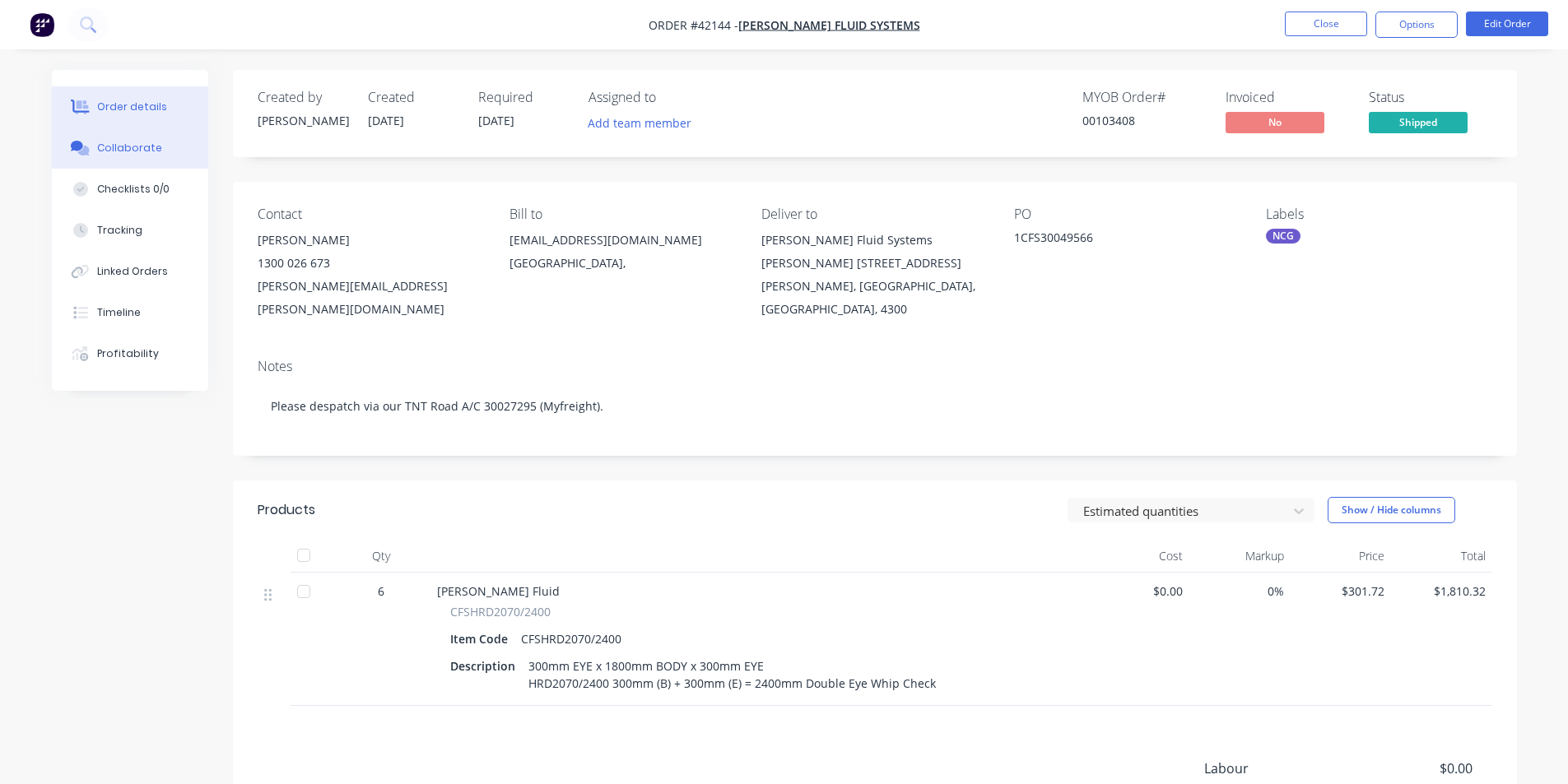
click at [138, 149] on div "Collaborate" at bounding box center [130, 148] width 65 height 15
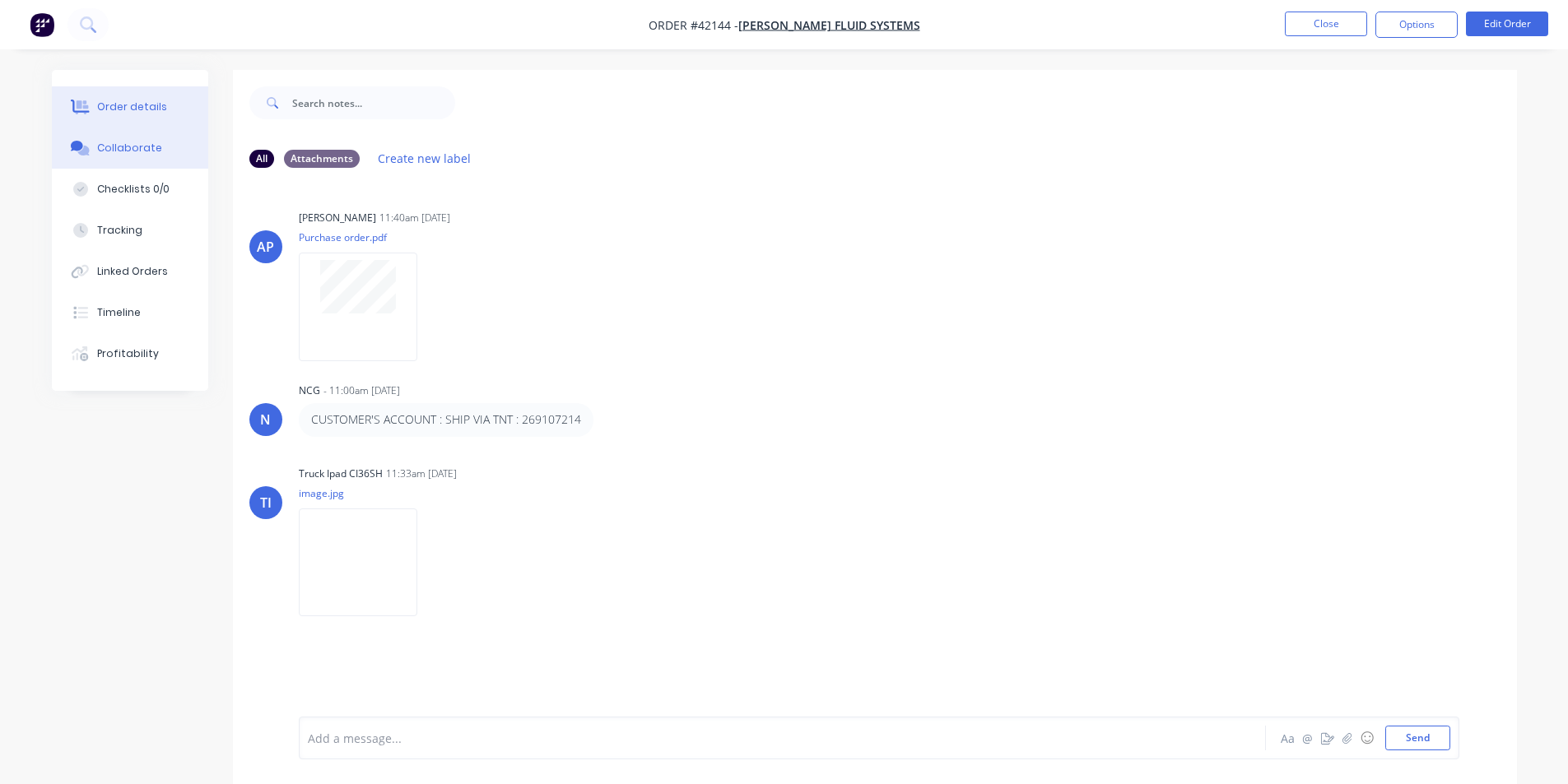
click at [141, 110] on div "Order details" at bounding box center [132, 107] width 70 height 15
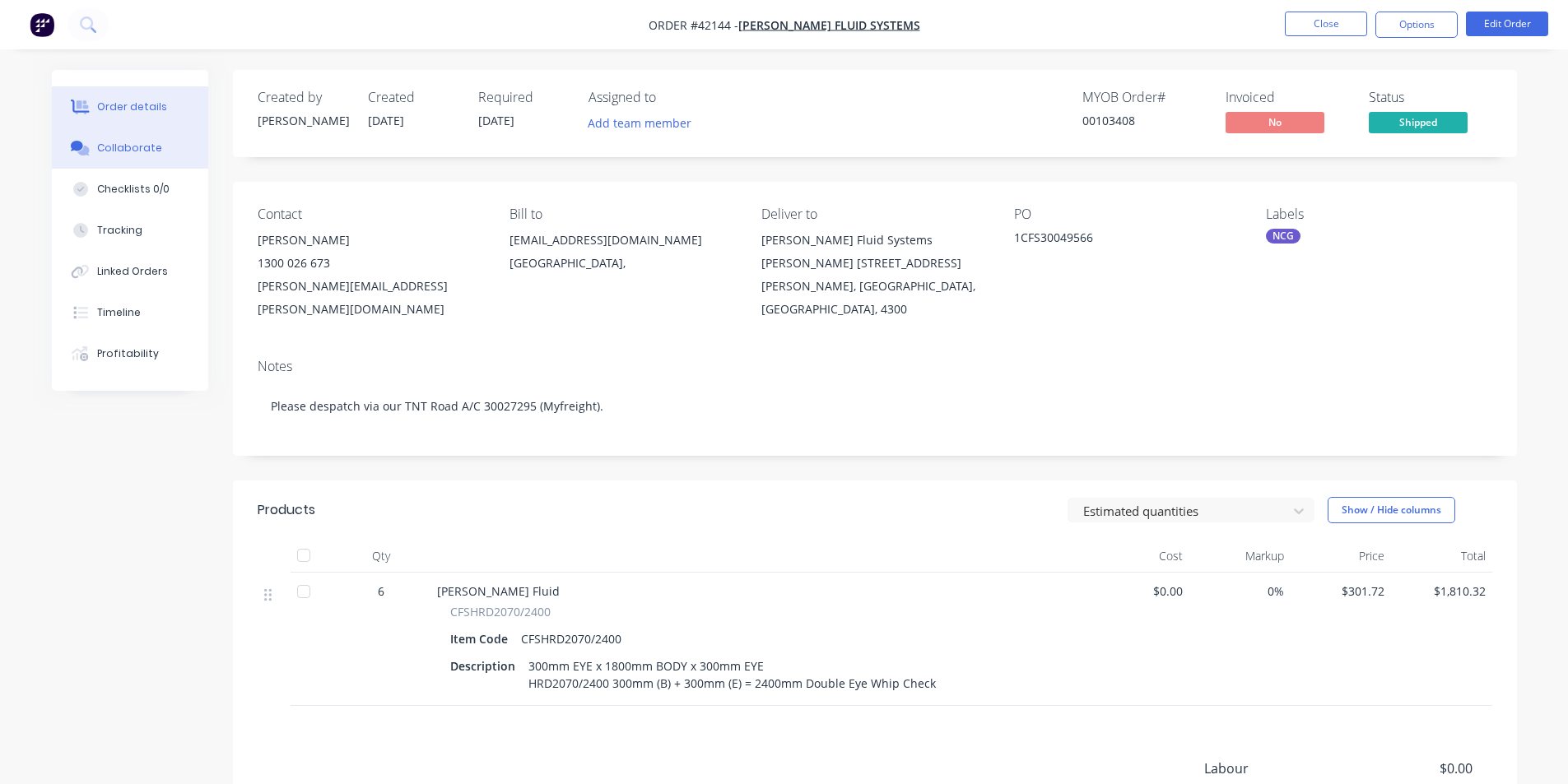
click at [127, 148] on div "Collaborate" at bounding box center [130, 148] width 65 height 15
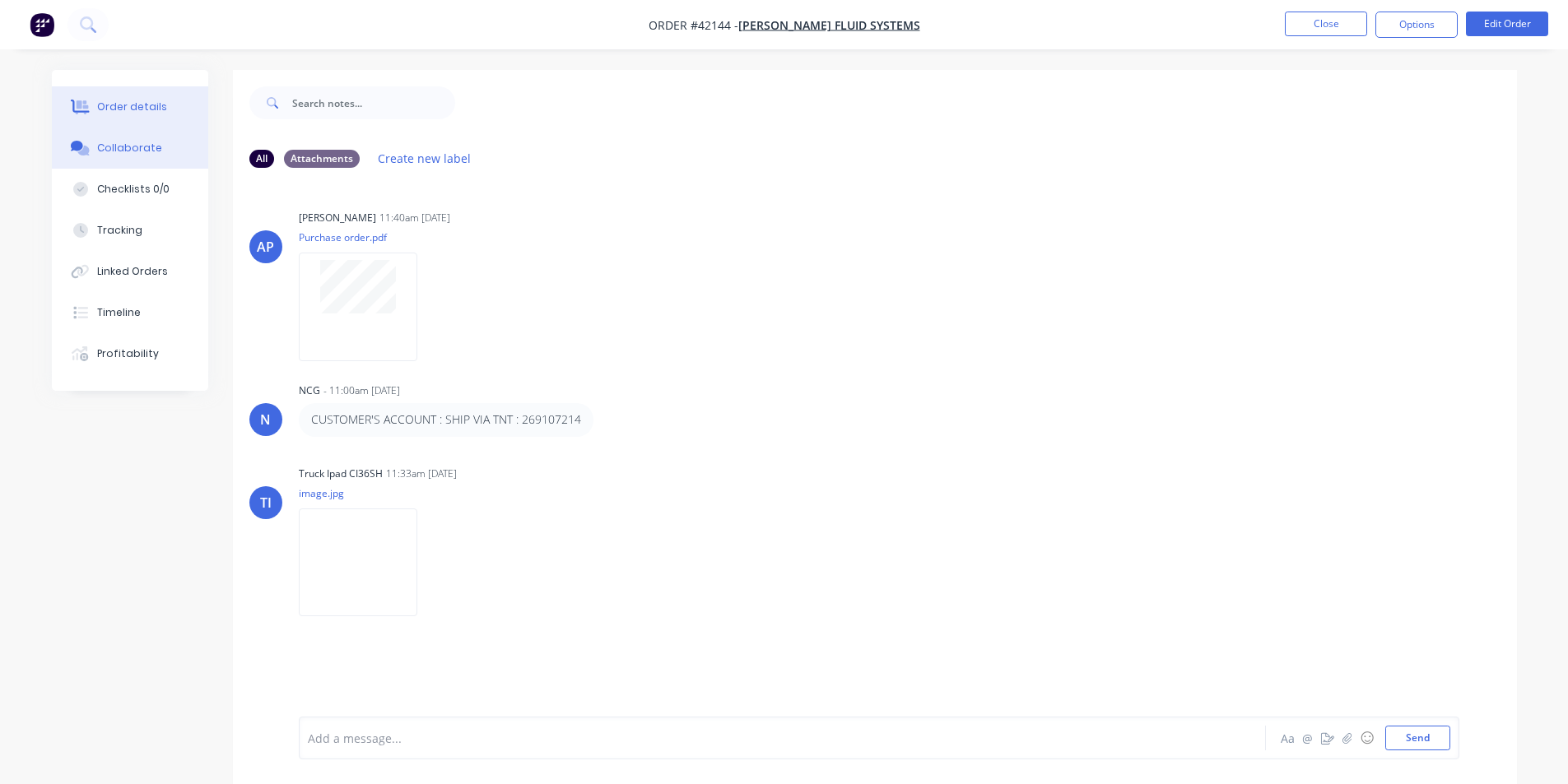
click at [145, 107] on div "Order details" at bounding box center [132, 107] width 70 height 15
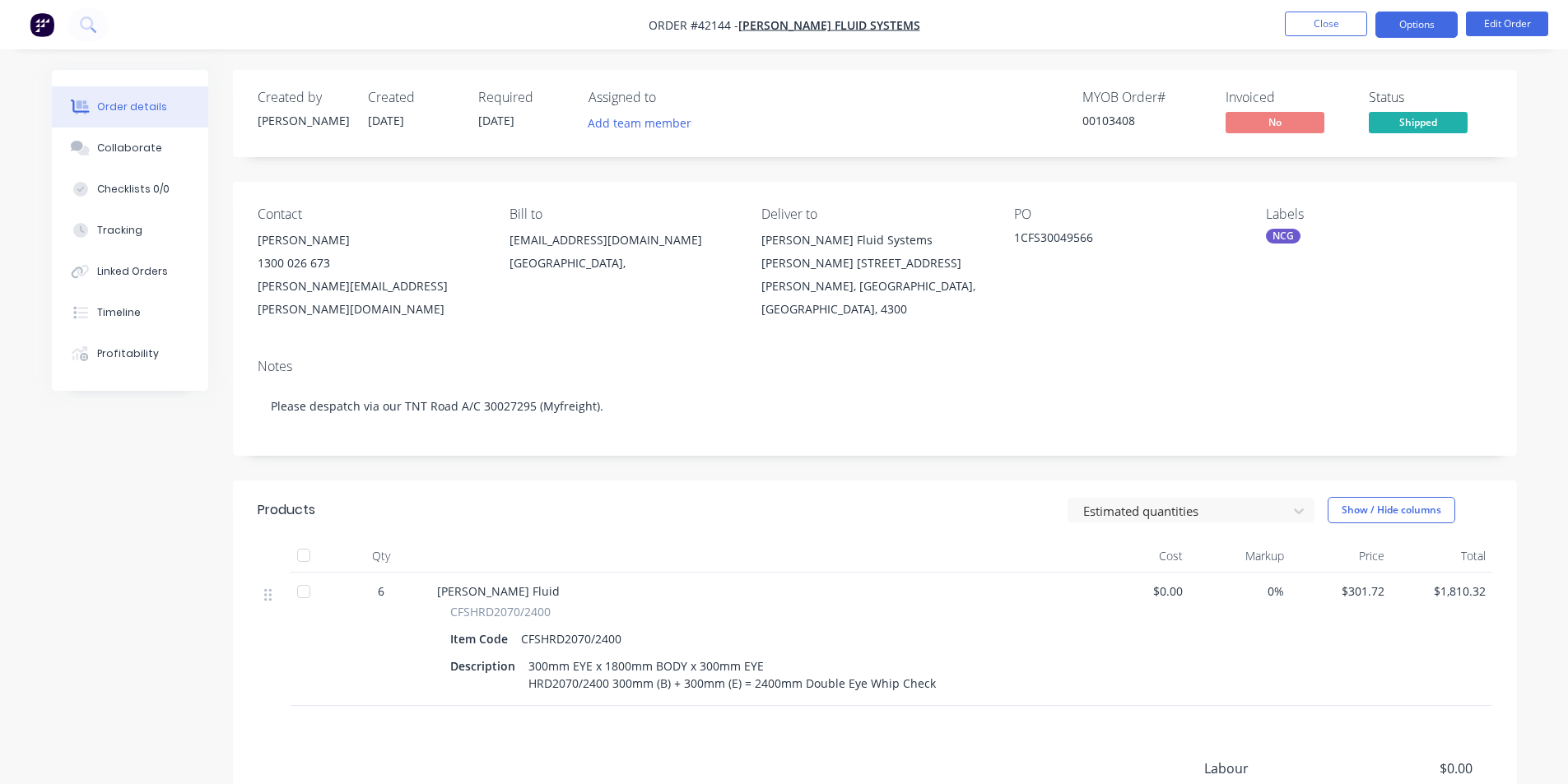
click at [1433, 23] on button "Options" at bounding box center [1416, 24] width 82 height 26
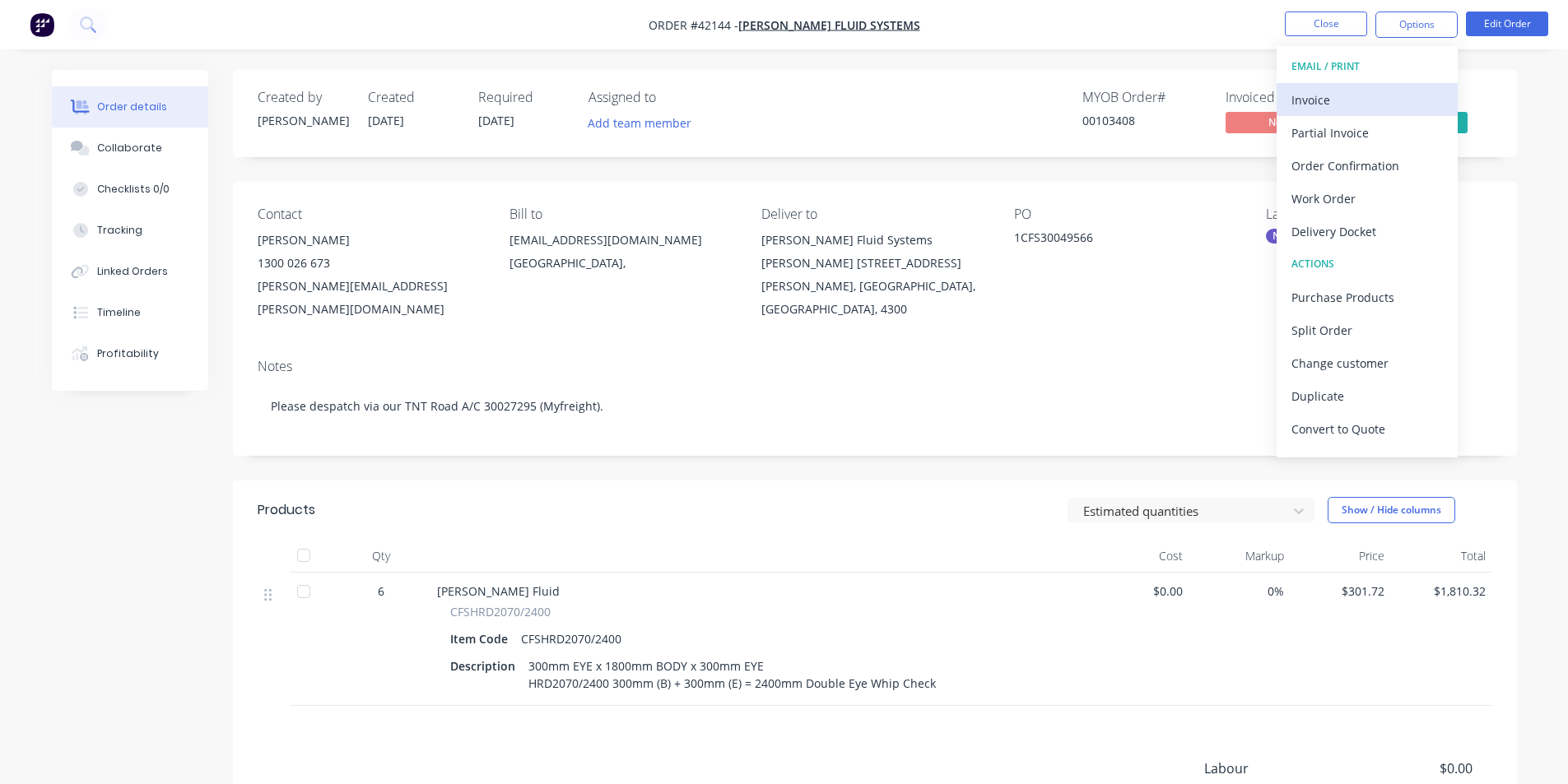
click at [1393, 99] on div "Invoice" at bounding box center [1367, 100] width 152 height 23
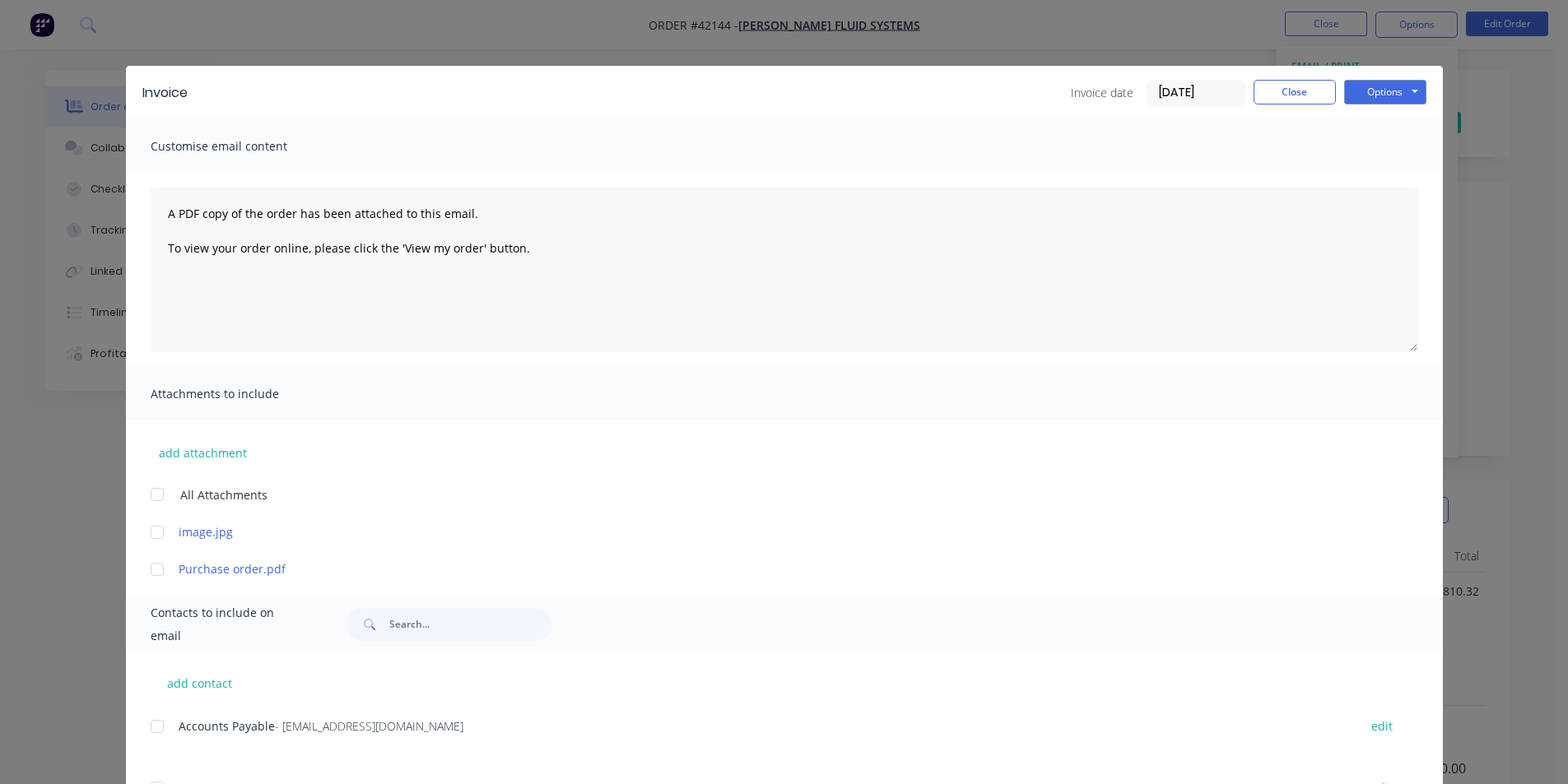
scroll to position [330, 0]
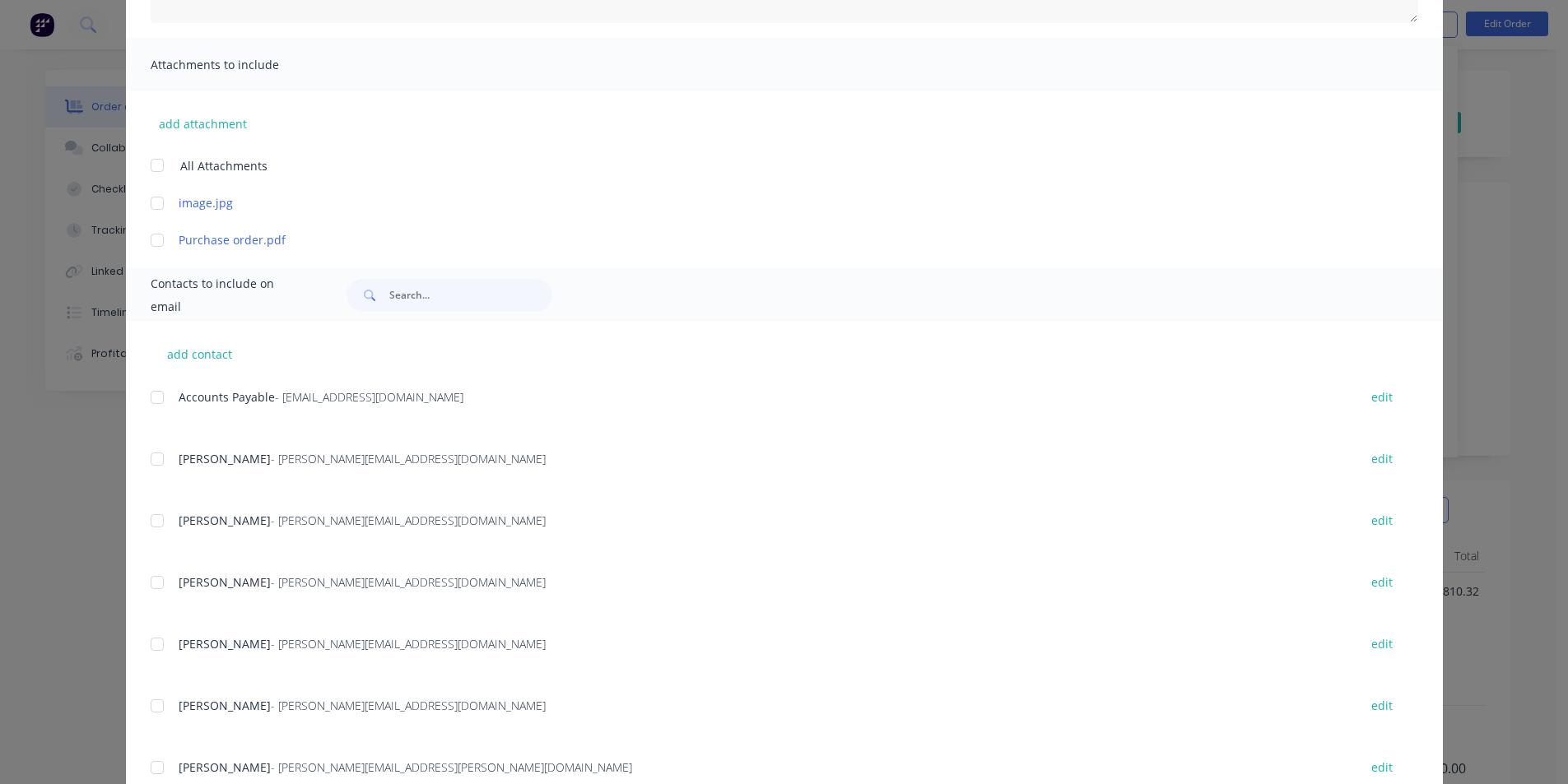
click at [148, 390] on div at bounding box center [157, 397] width 33 height 33
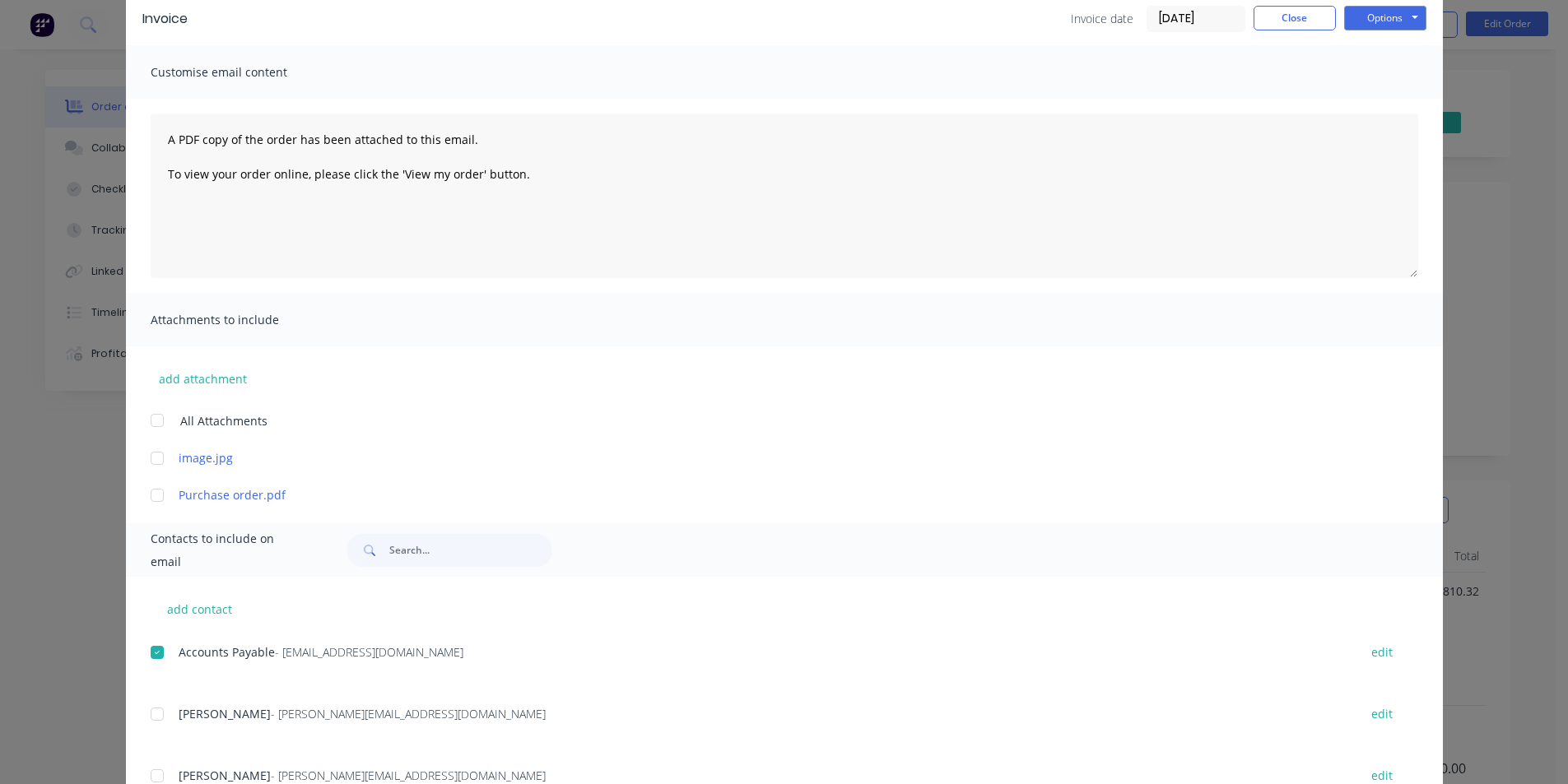
scroll to position [0, 0]
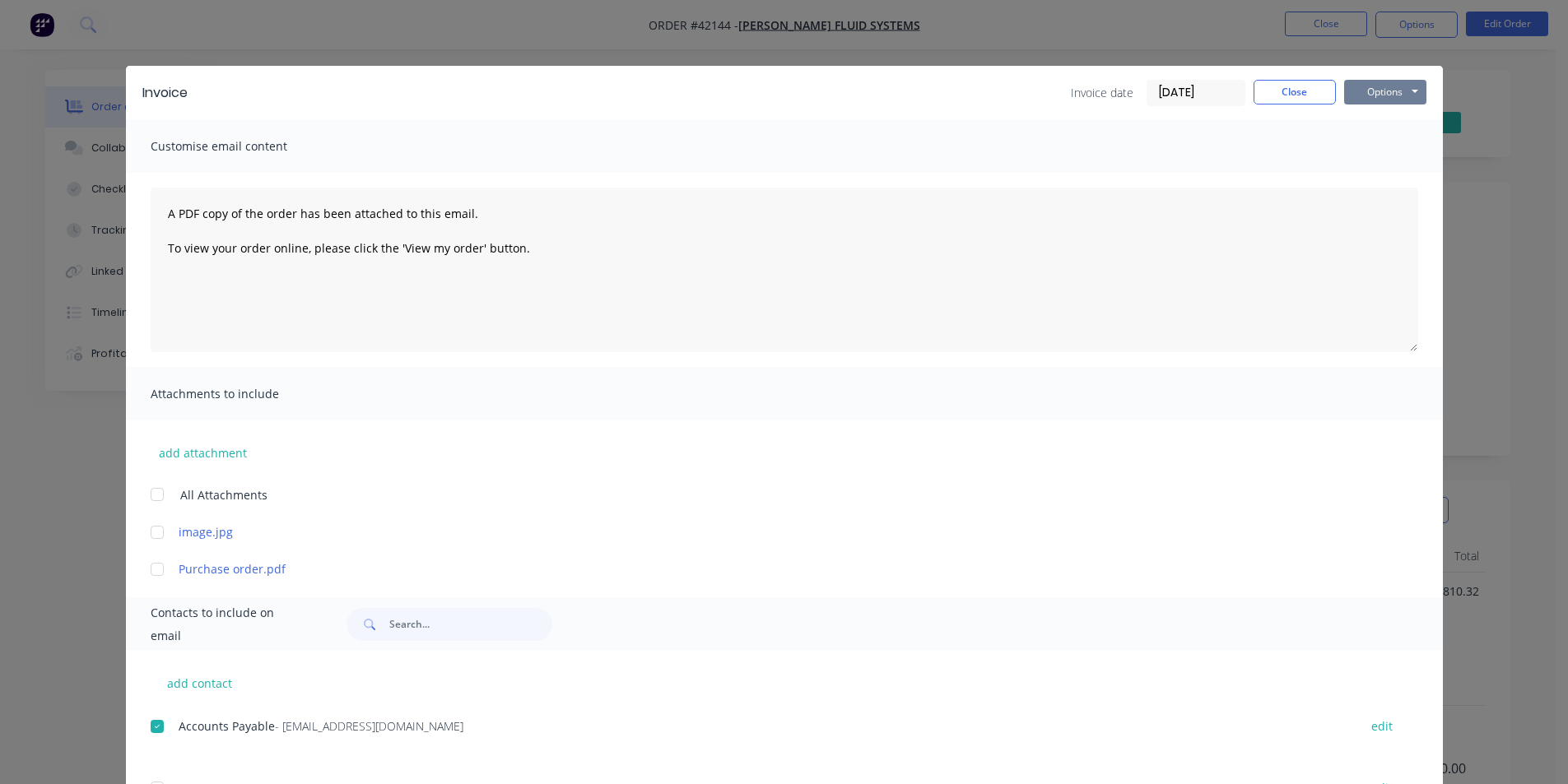
click at [1393, 97] on button "Options" at bounding box center [1385, 91] width 82 height 24
click at [1378, 178] on button "Email" at bounding box center [1397, 175] width 106 height 27
click at [1283, 101] on button "Close" at bounding box center [1295, 91] width 82 height 24
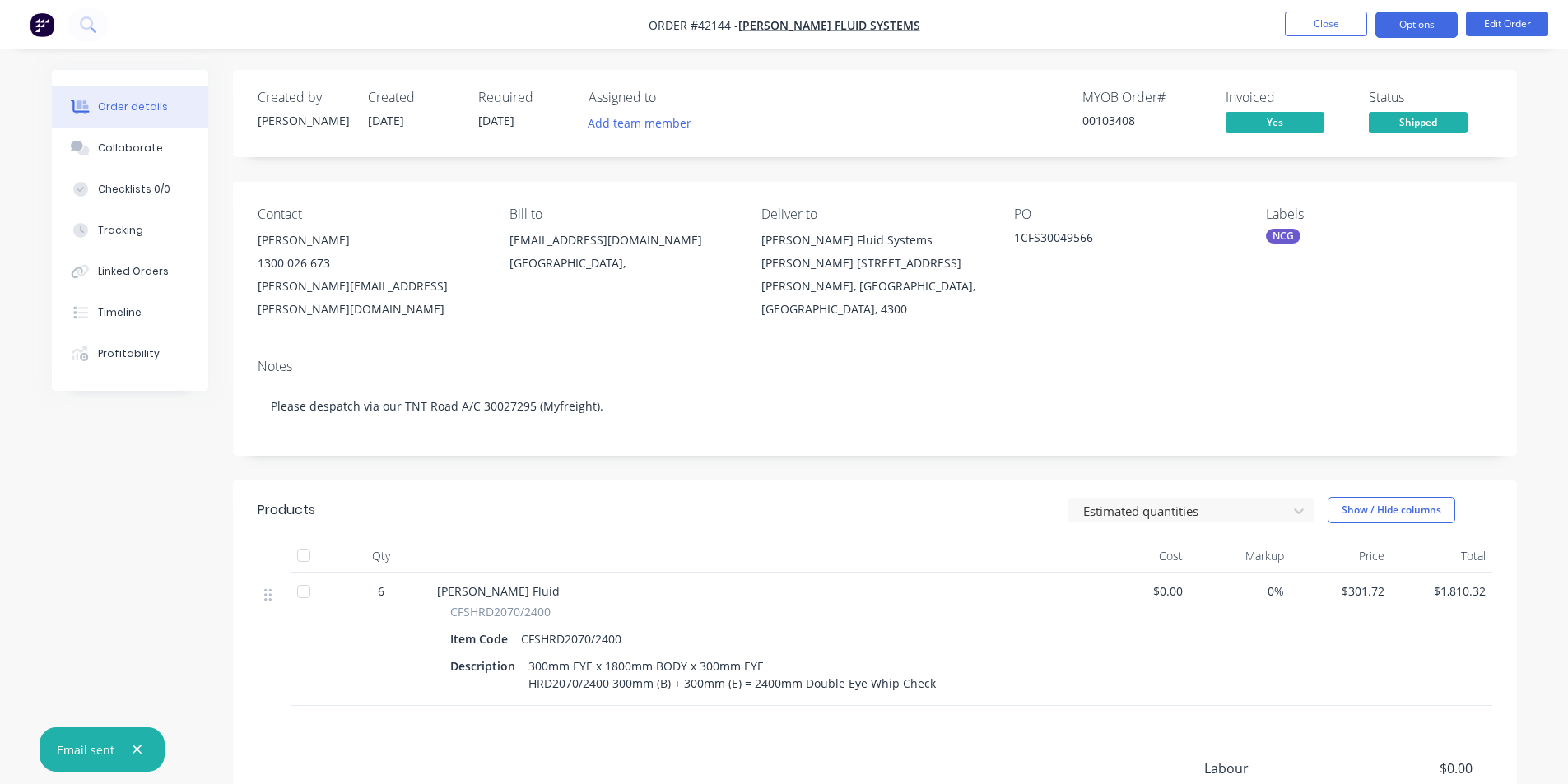
click at [1394, 21] on button "Options" at bounding box center [1416, 24] width 82 height 26
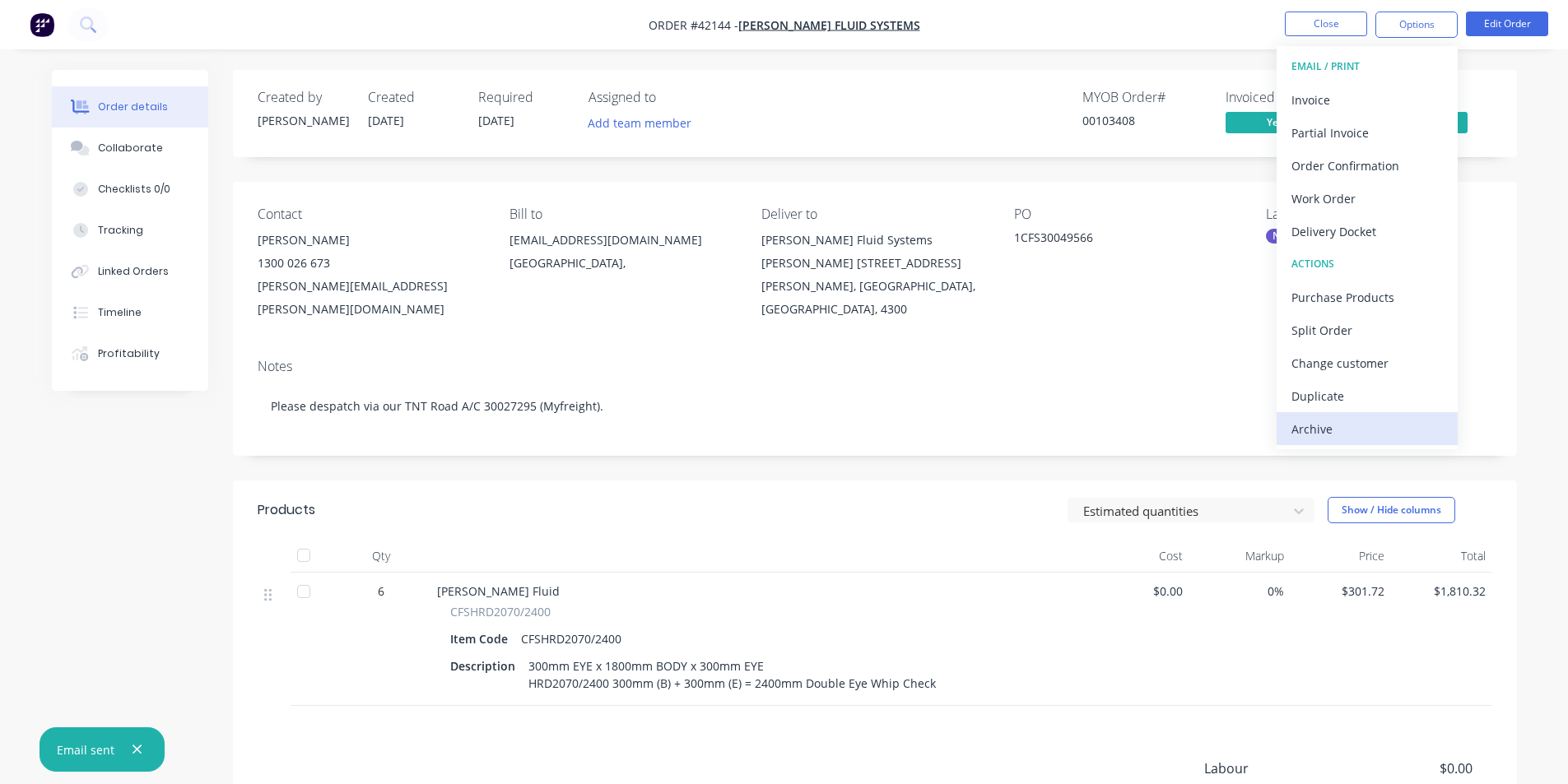
click at [1389, 434] on div "Archive" at bounding box center [1367, 429] width 152 height 23
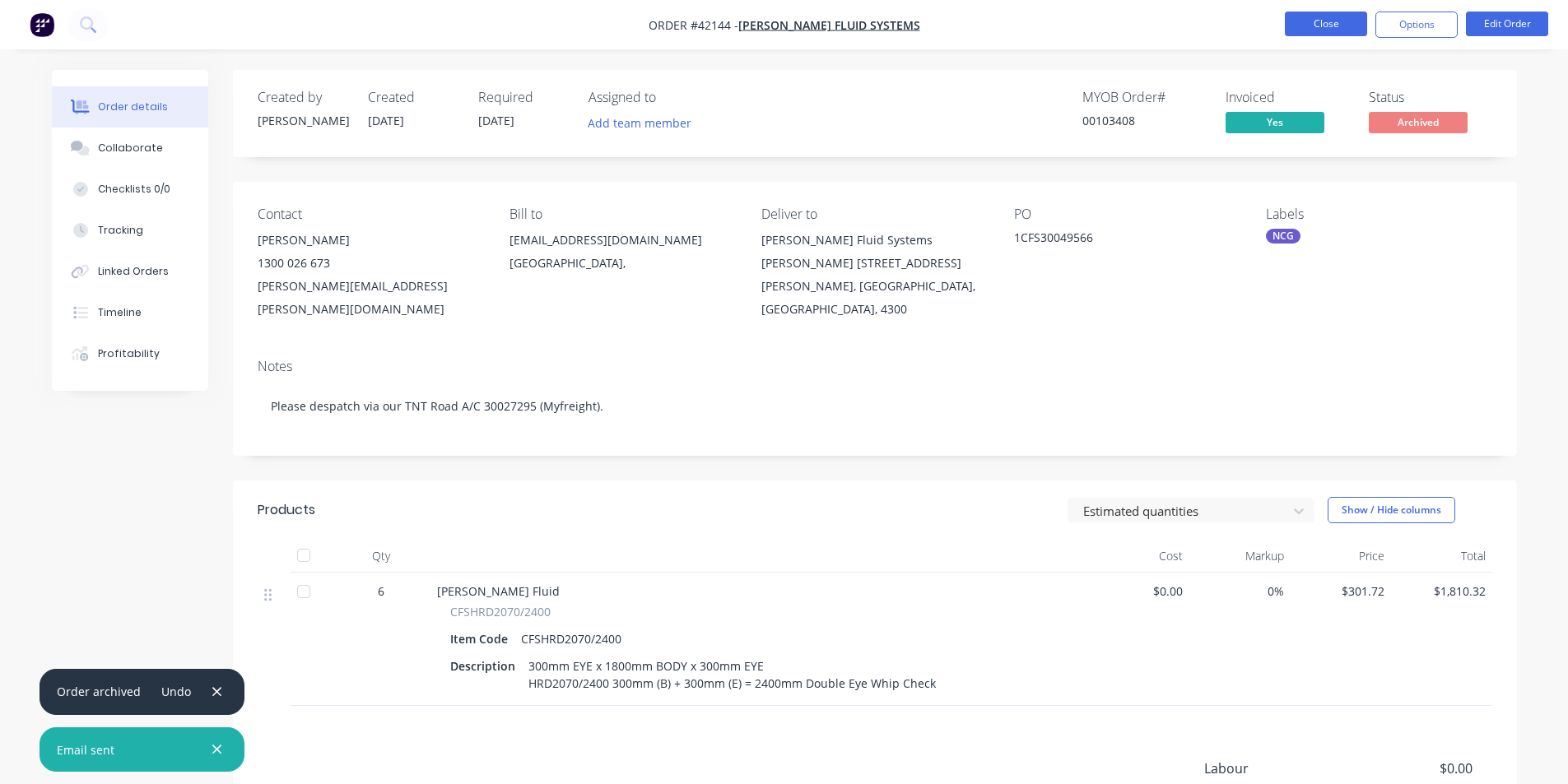
click at [1333, 30] on button "Close" at bounding box center [1326, 23] width 82 height 24
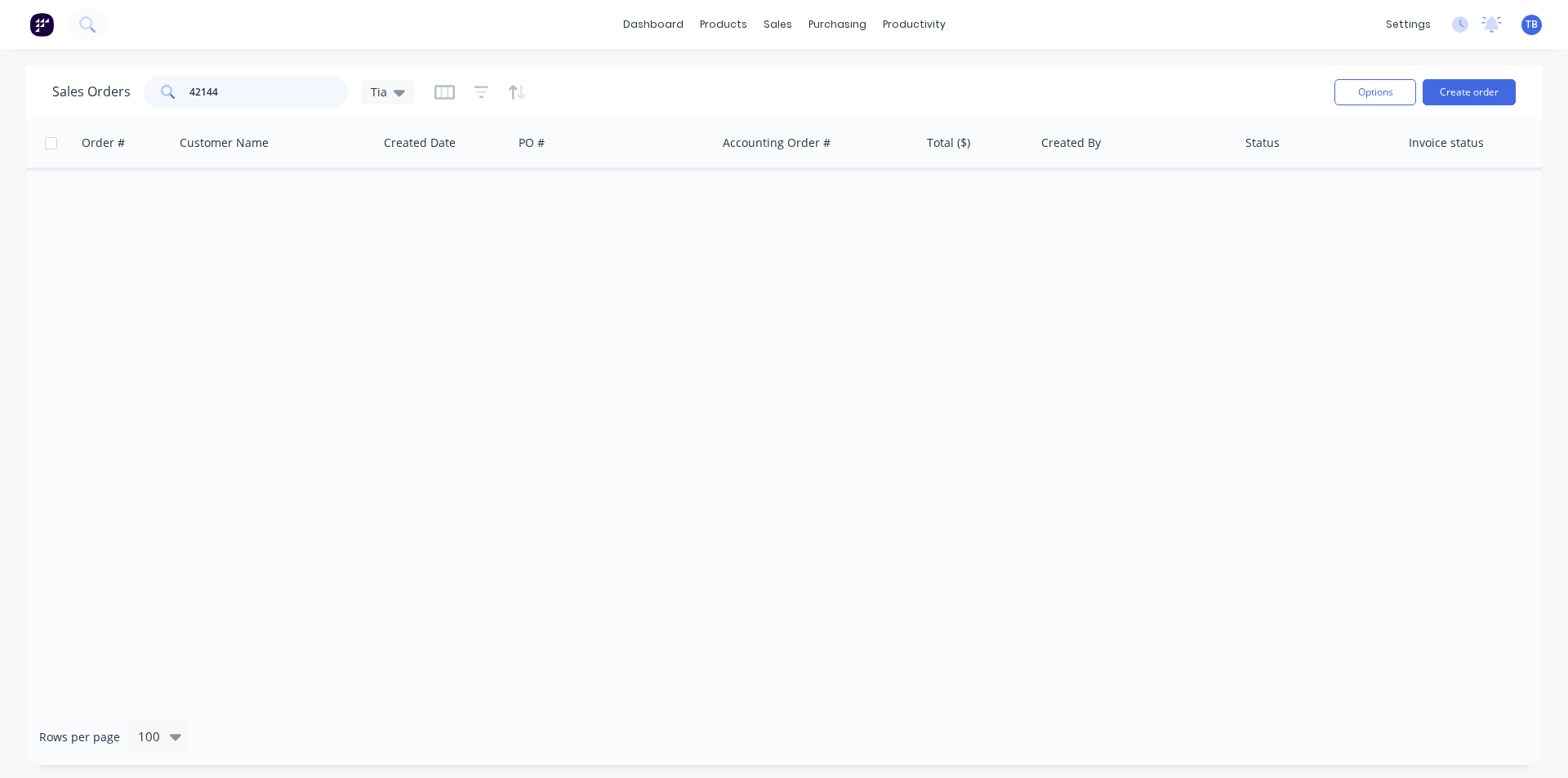
drag, startPoint x: 260, startPoint y: 100, endPoint x: 111, endPoint y: 97, distance: 149.0
click at [111, 97] on div "Sales Orders 42144 Tia" at bounding box center [234, 92] width 363 height 32
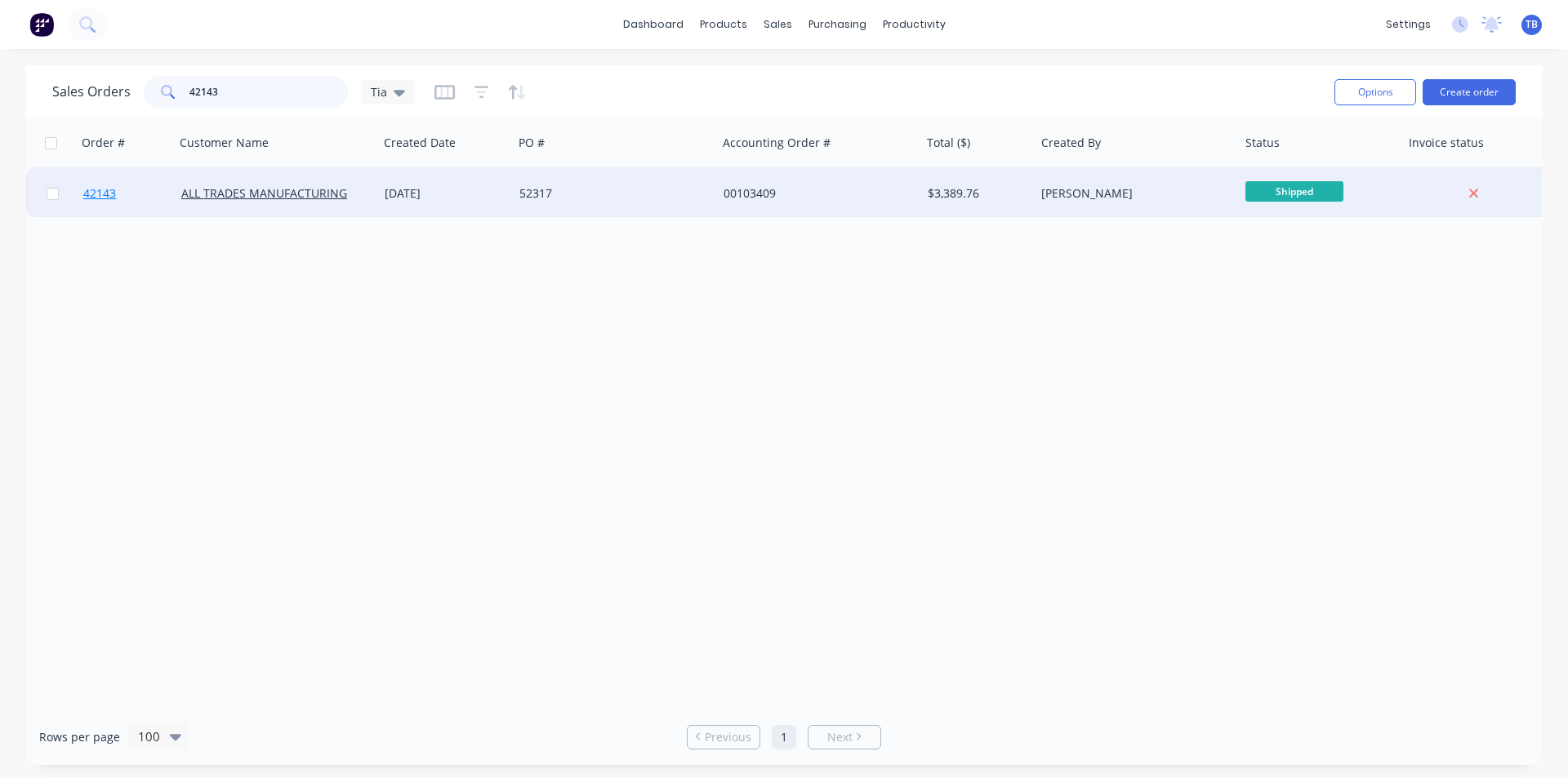
type input "42143"
click at [109, 195] on span "42143" at bounding box center [99, 194] width 32 height 17
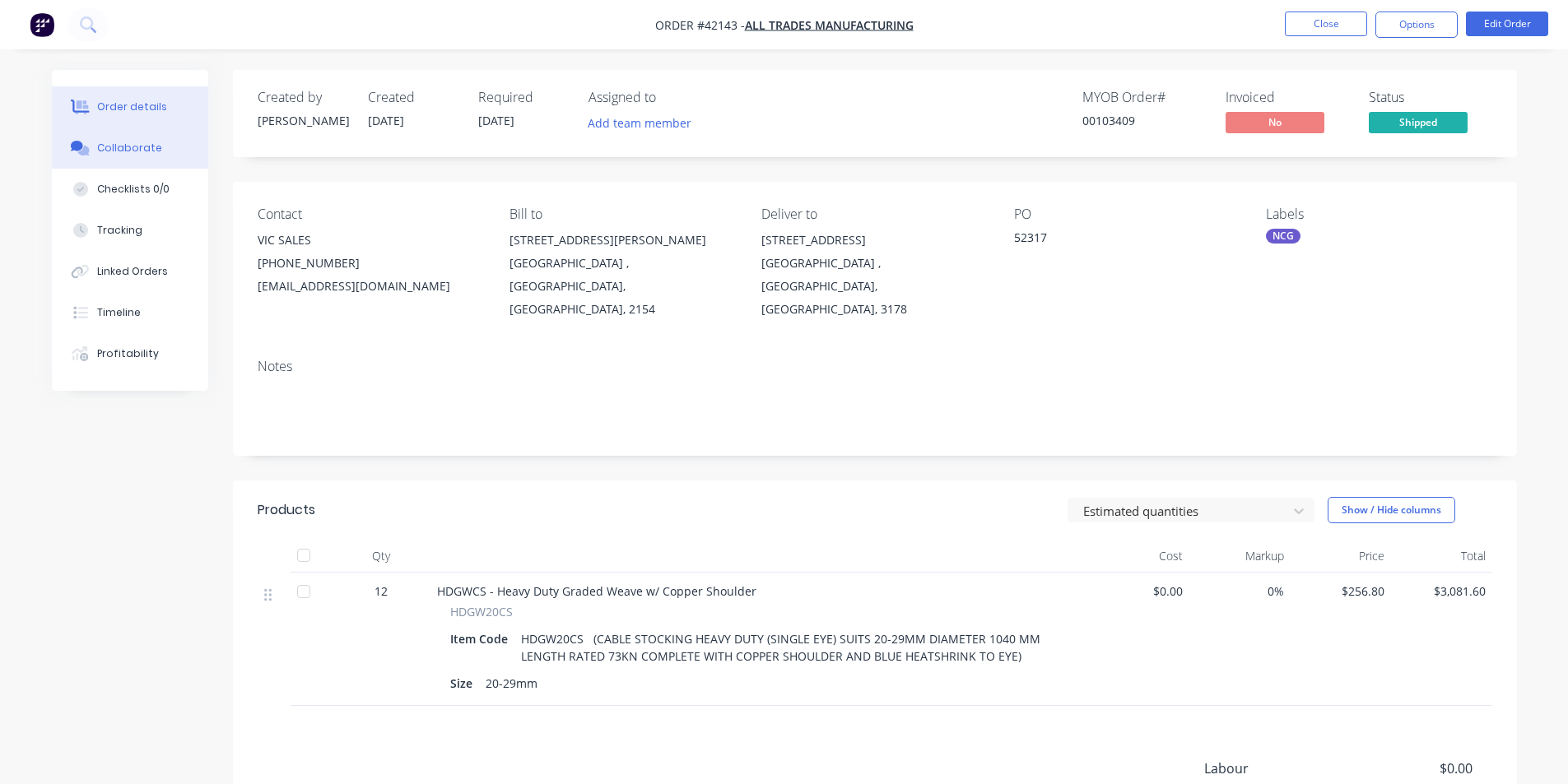
click at [162, 147] on button "Collaborate" at bounding box center [130, 148] width 156 height 41
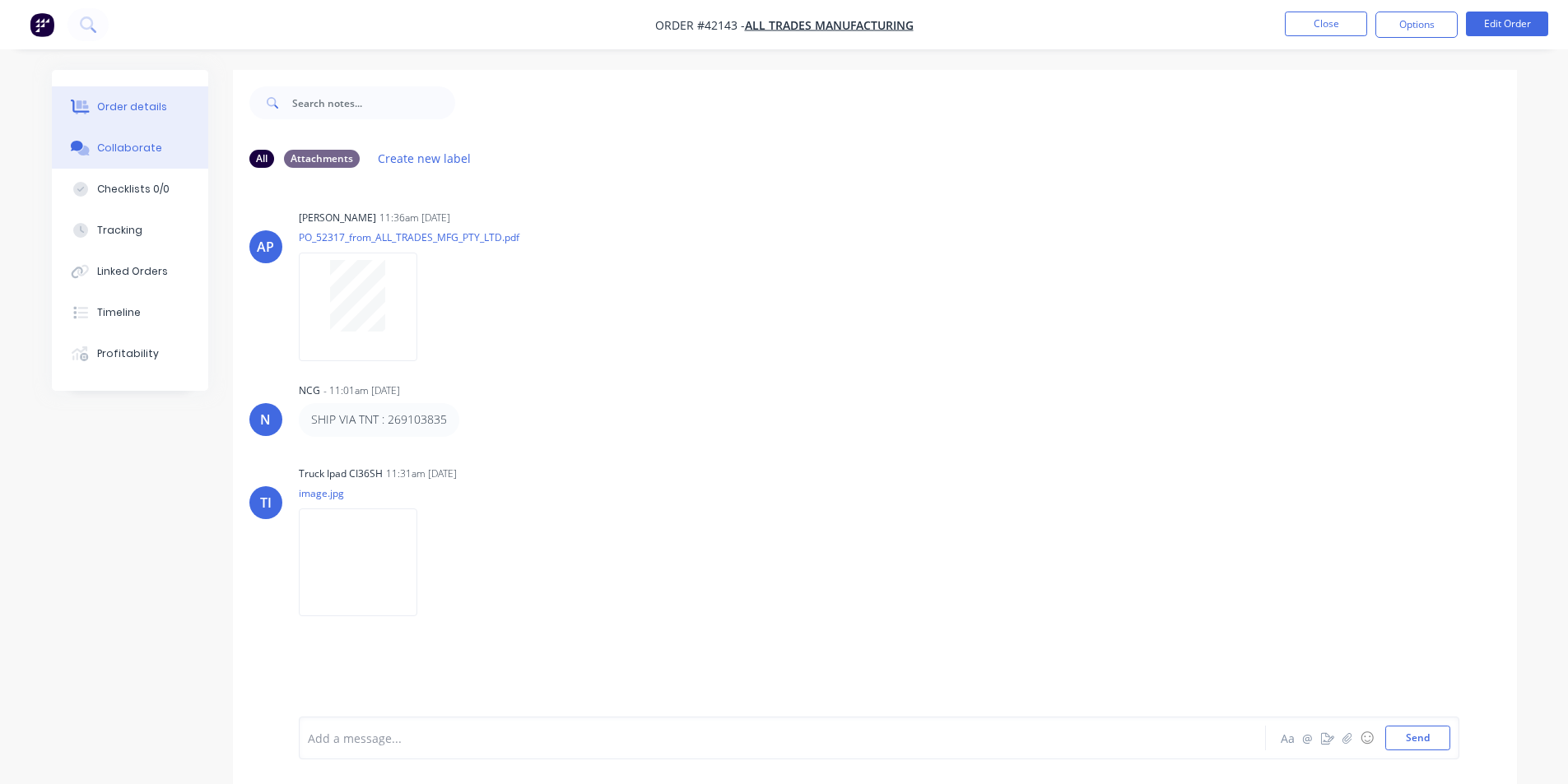
click at [165, 100] on button "Order details" at bounding box center [130, 106] width 156 height 41
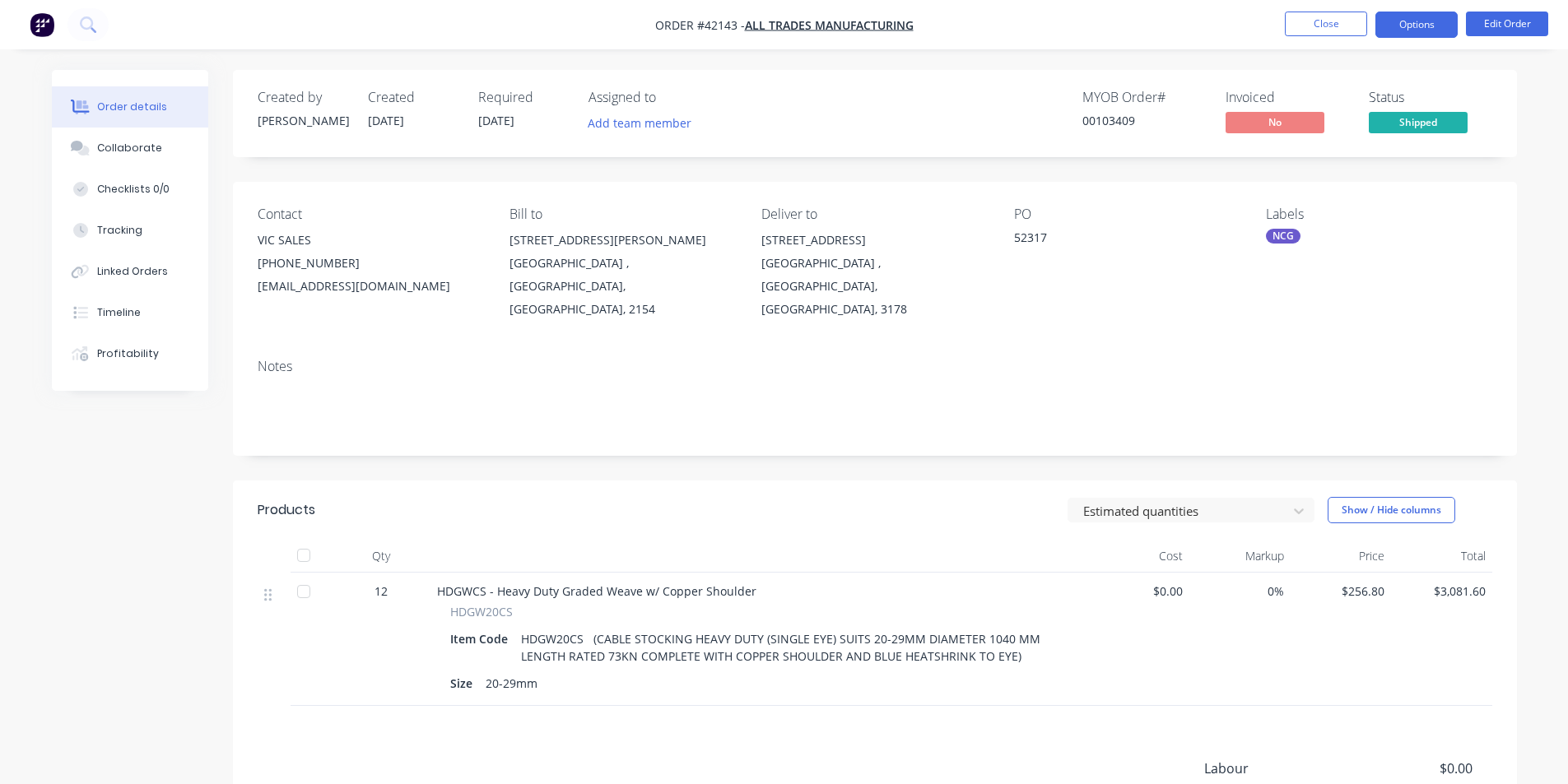
click at [1399, 18] on button "Options" at bounding box center [1416, 24] width 82 height 26
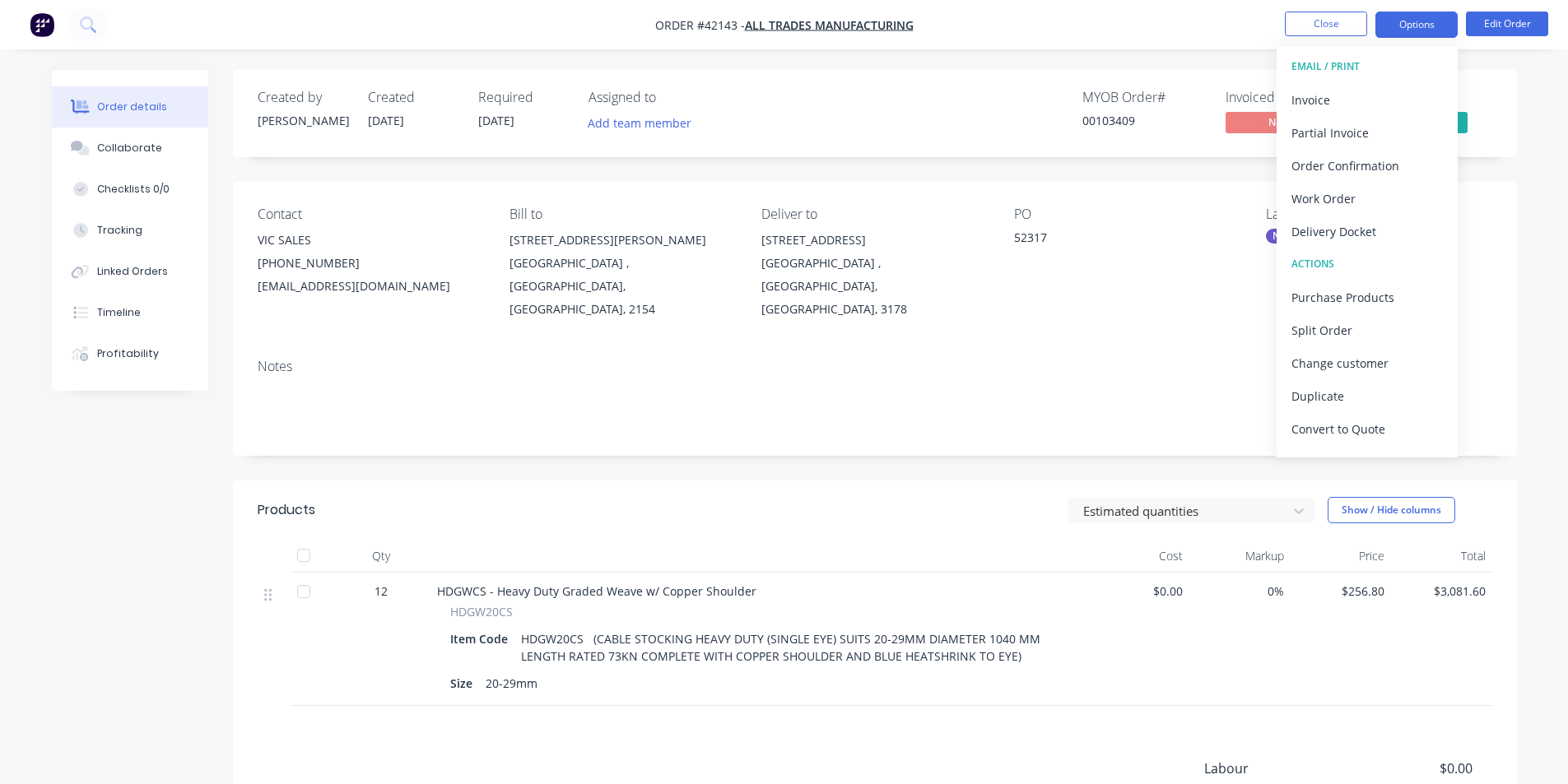
click at [1351, 101] on div "Invoice" at bounding box center [1367, 100] width 152 height 23
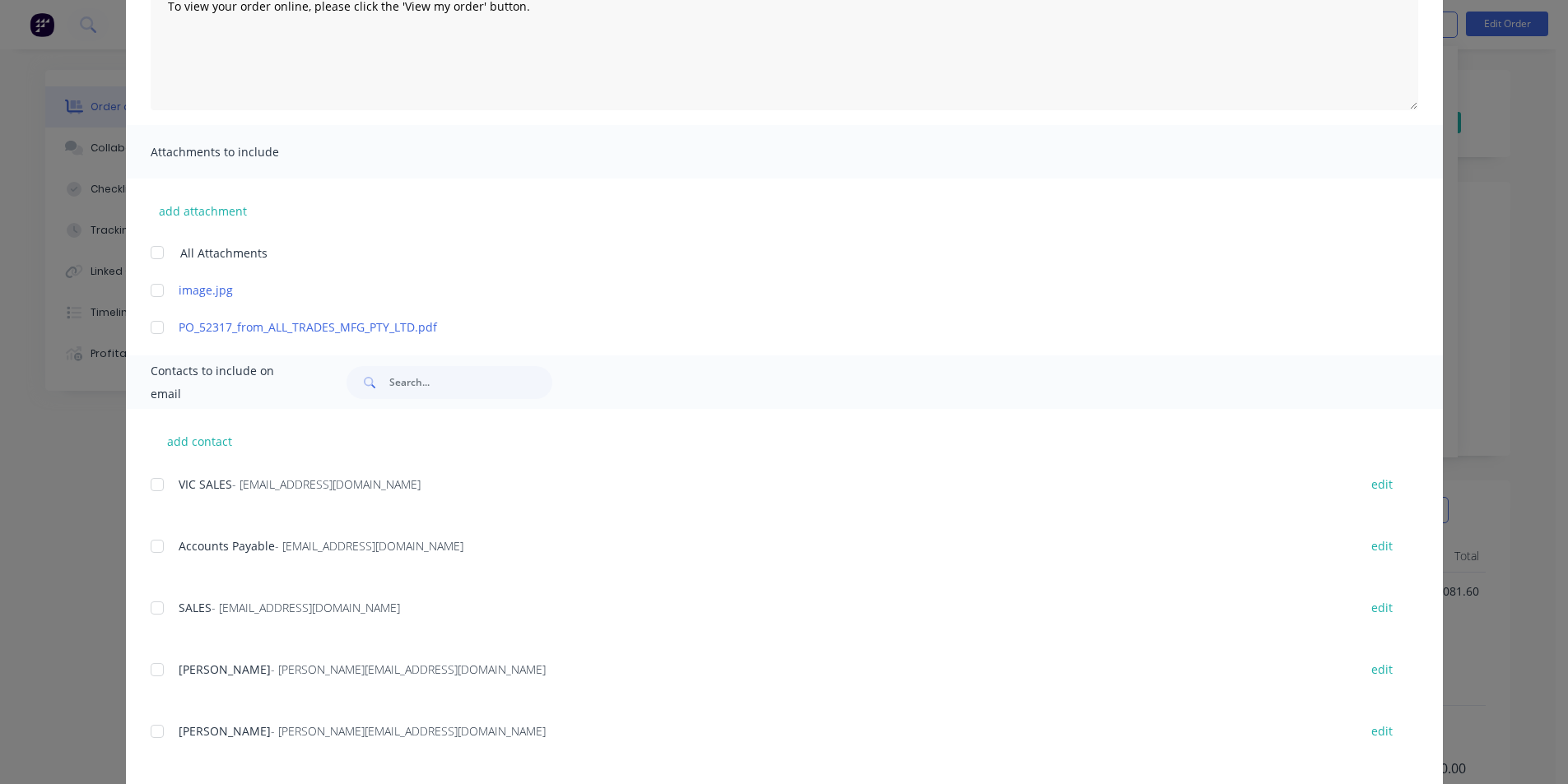
scroll to position [247, 0]
click at [170, 538] on div "Accounts Payable - [EMAIL_ADDRESS][DOMAIN_NAME] edit" at bounding box center [797, 541] width 1292 height 23
click at [158, 543] on div at bounding box center [157, 541] width 33 height 33
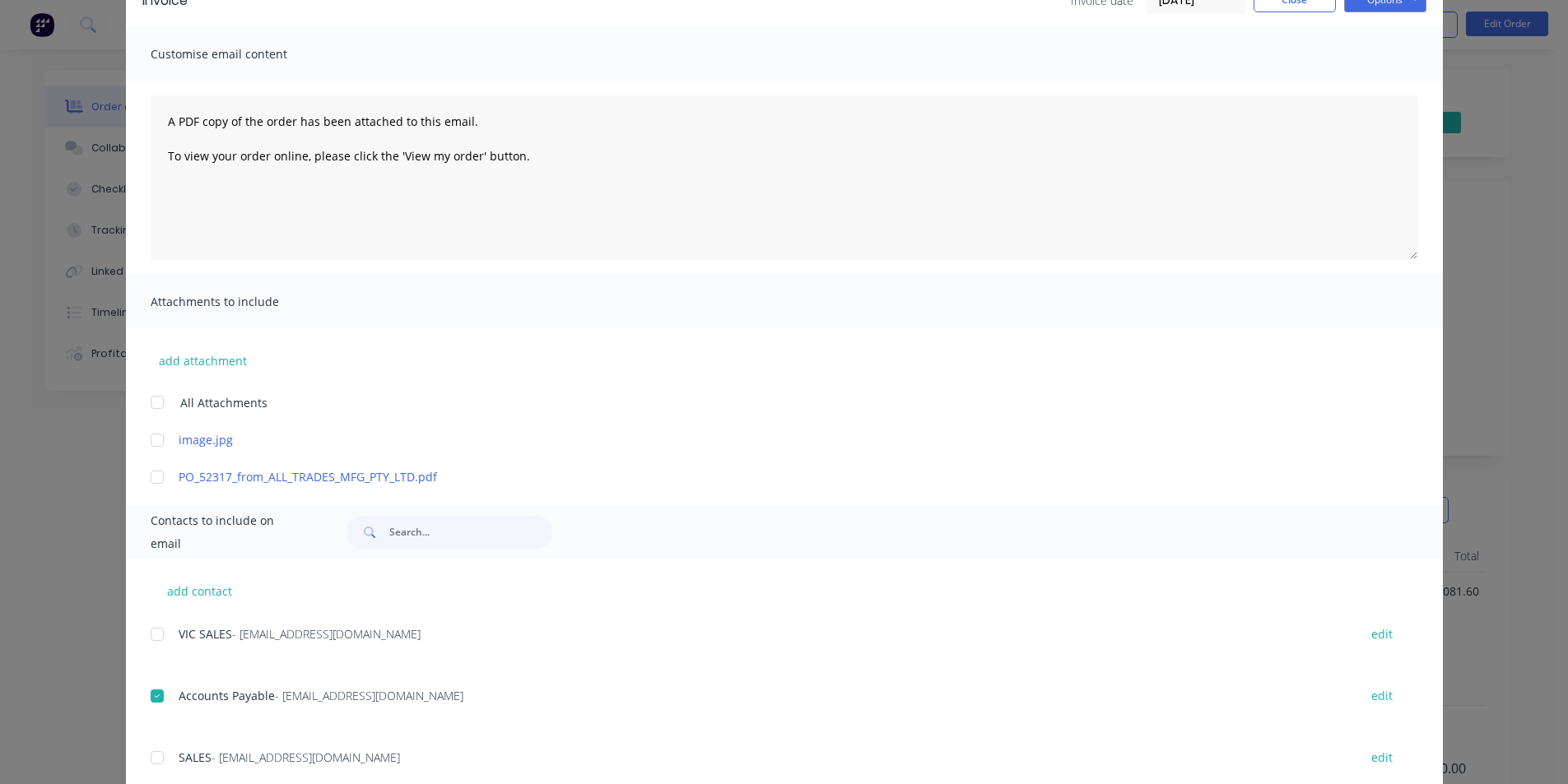
scroll to position [0, 0]
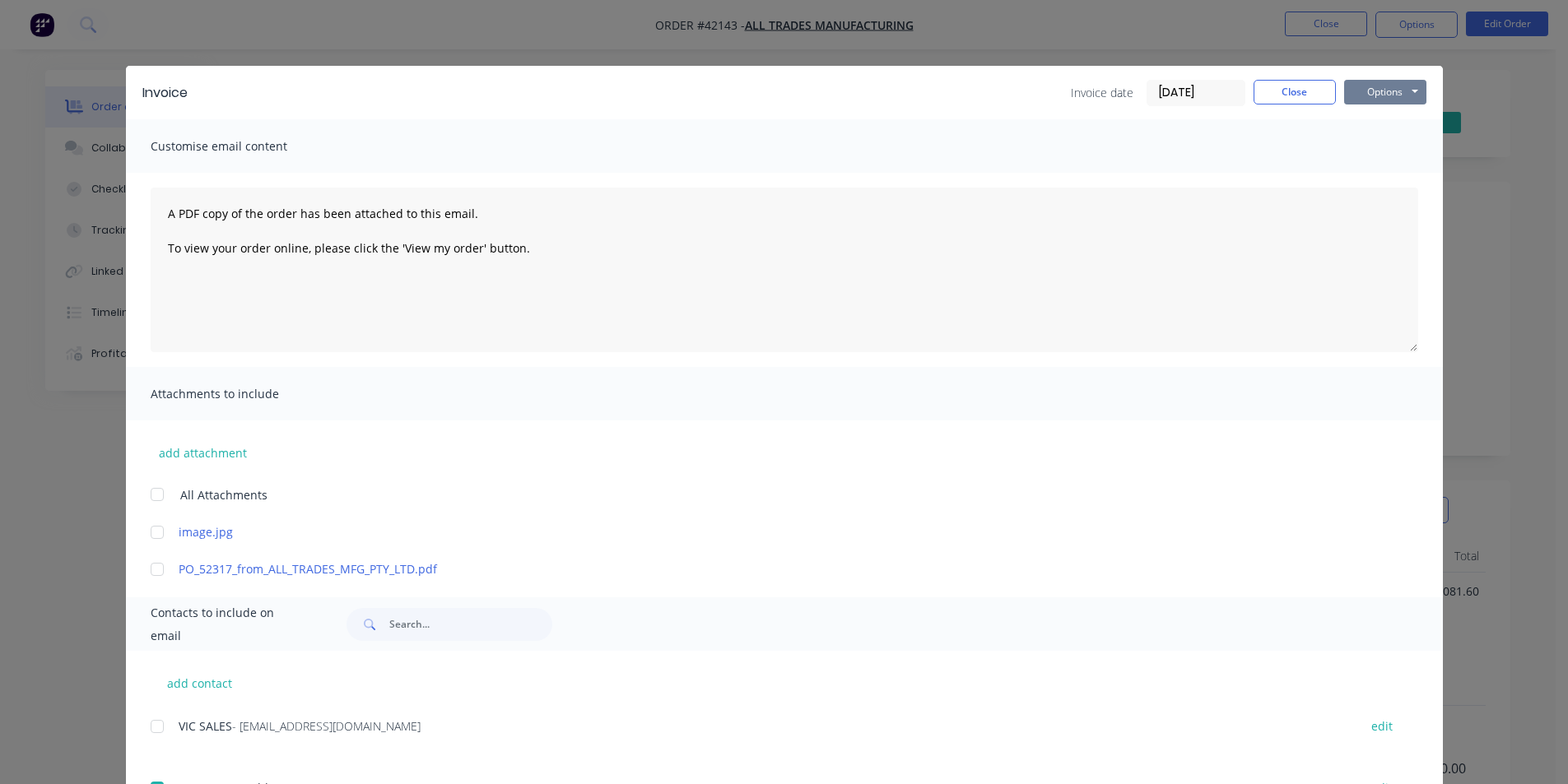
click at [1388, 88] on button "Options" at bounding box center [1385, 91] width 82 height 24
click at [1382, 177] on button "Email" at bounding box center [1397, 175] width 106 height 27
drag, startPoint x: 1315, startPoint y: 102, endPoint x: 1366, endPoint y: 70, distance: 60.2
click at [1315, 101] on button "Close" at bounding box center [1295, 91] width 82 height 24
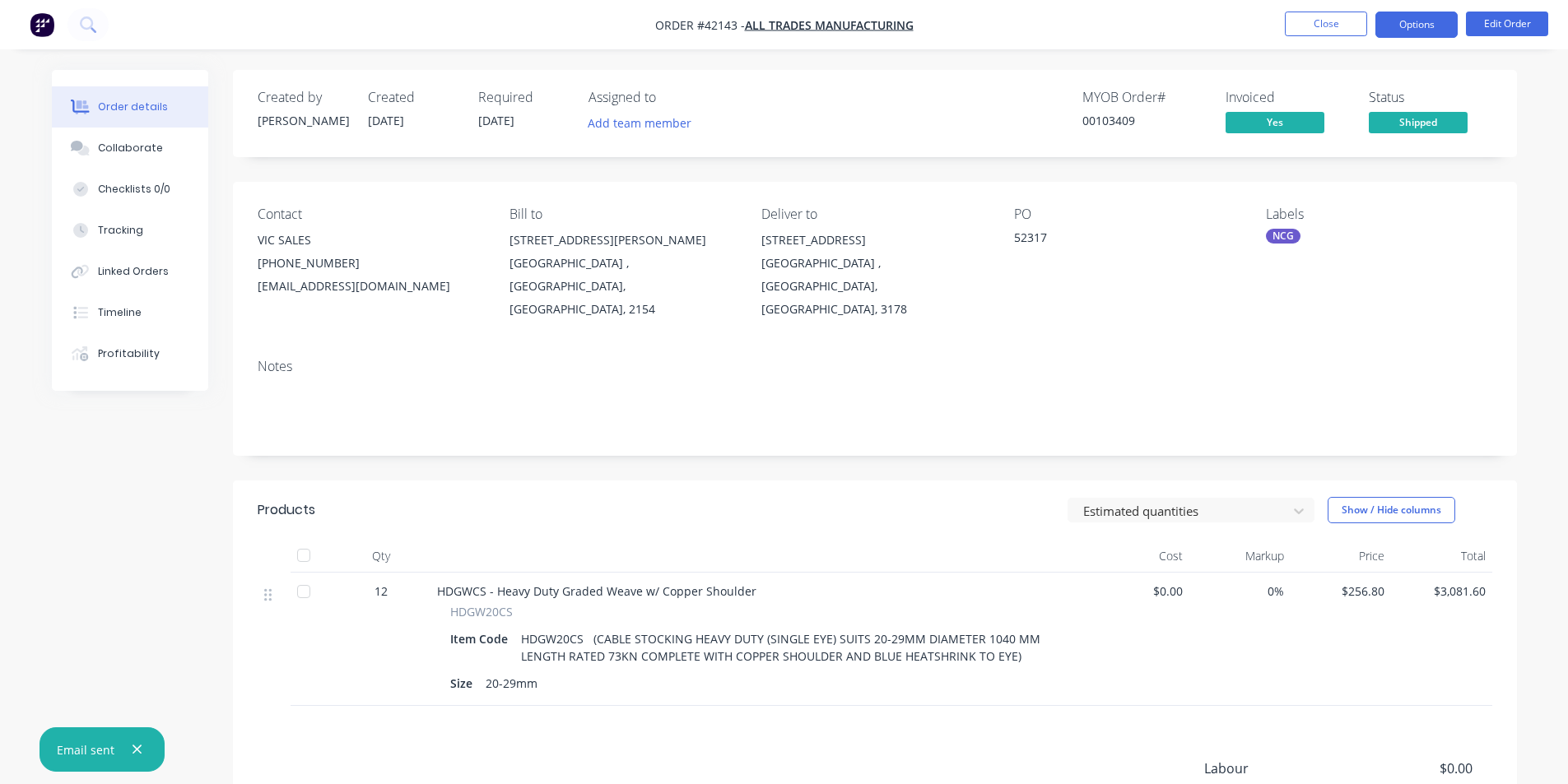
click at [1391, 32] on button "Options" at bounding box center [1416, 24] width 82 height 26
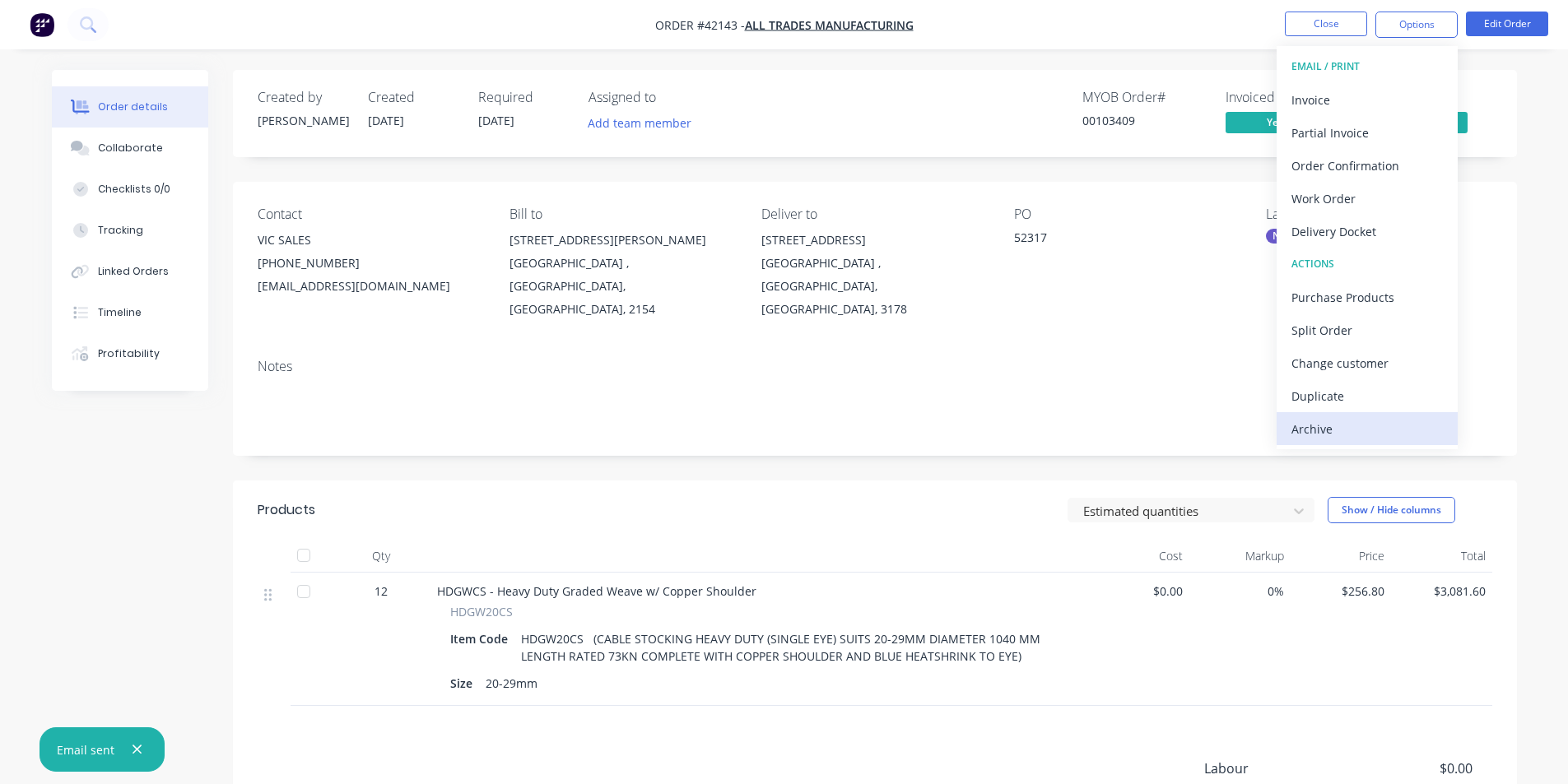
click at [1355, 438] on div "Archive" at bounding box center [1367, 429] width 152 height 23
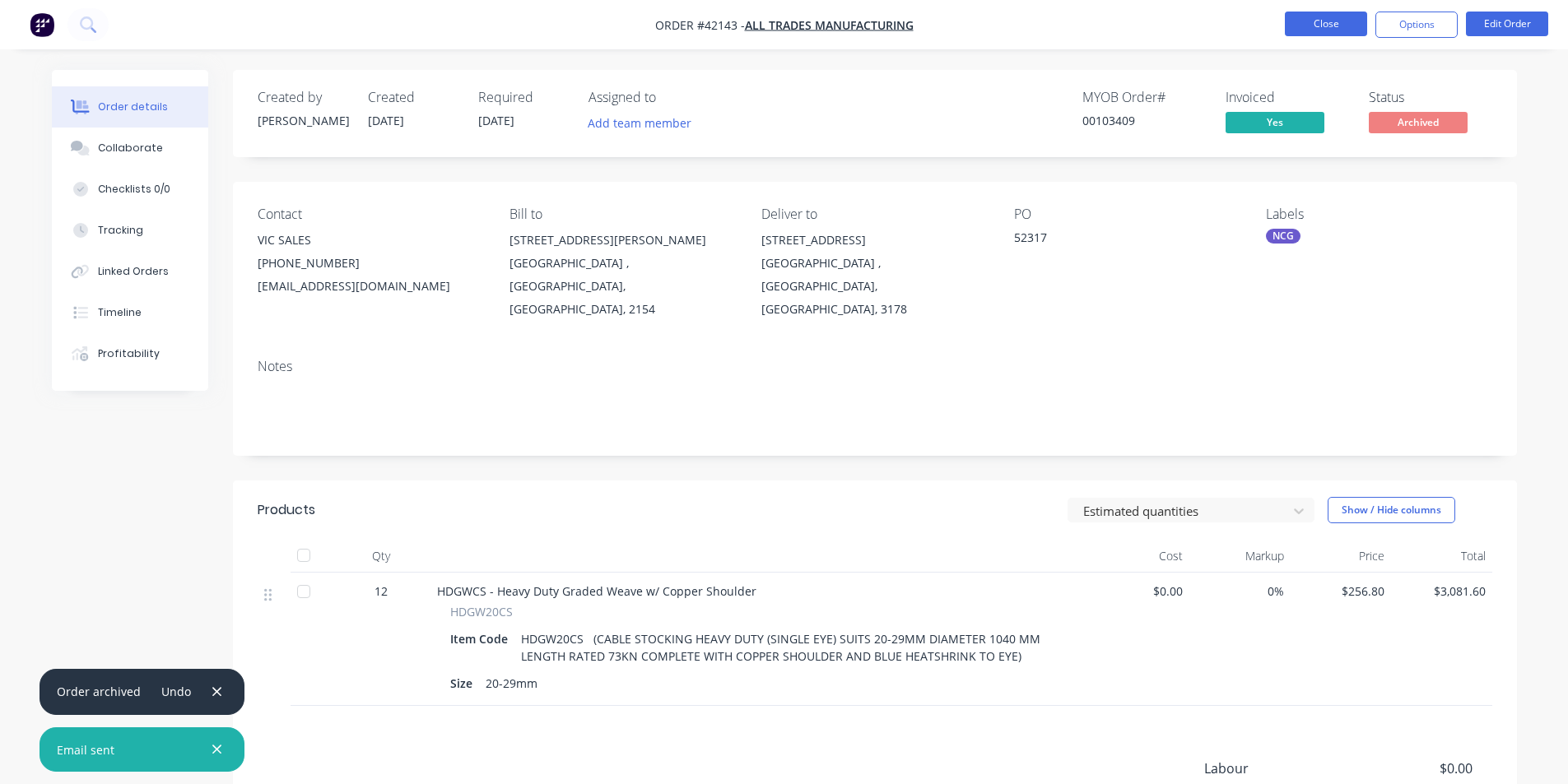
click at [1335, 22] on button "Close" at bounding box center [1326, 23] width 82 height 24
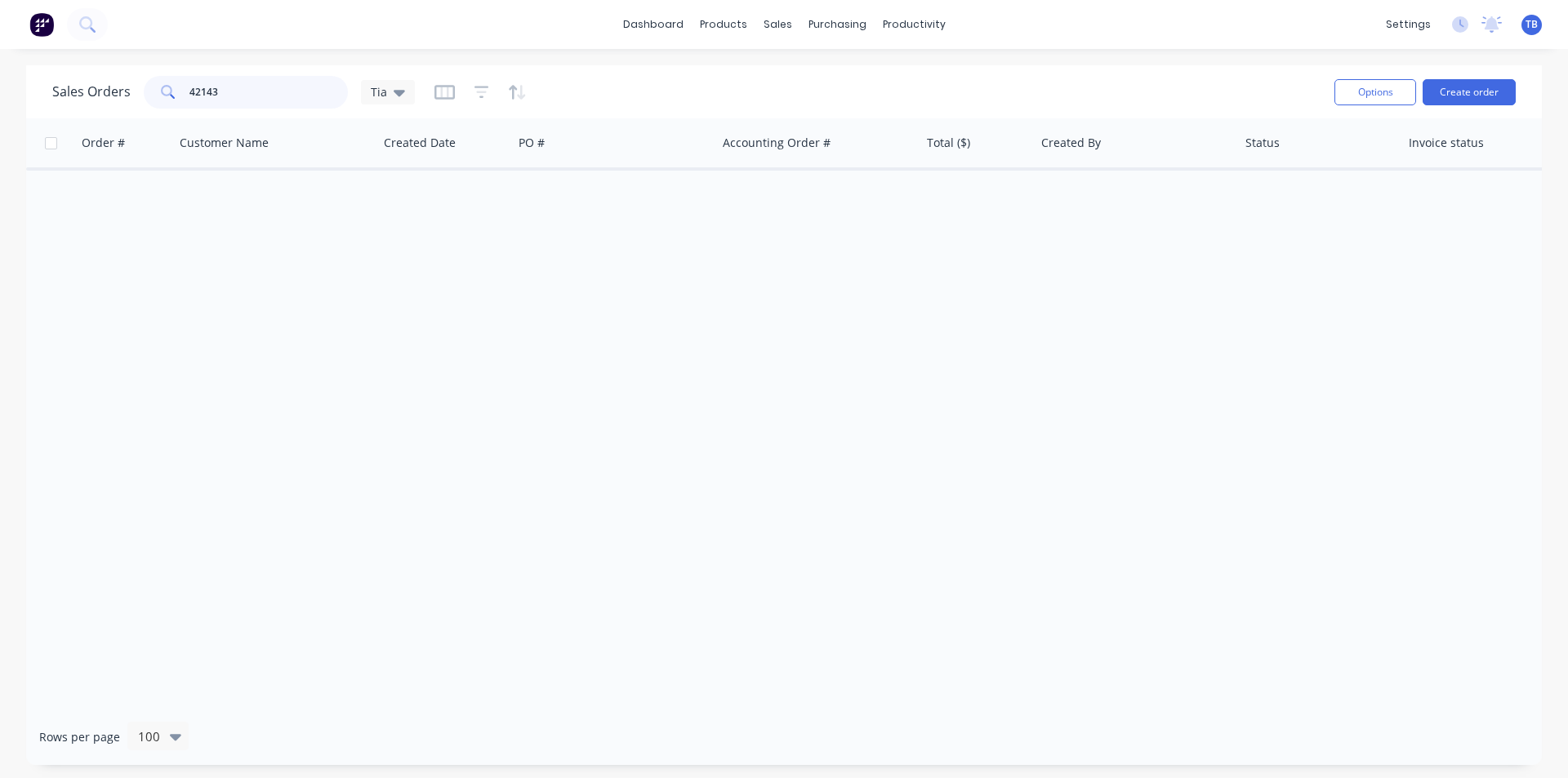
drag, startPoint x: 166, startPoint y: 95, endPoint x: 77, endPoint y: 95, distance: 89.0
click at [83, 95] on div "Sales Orders 42143 Tia" at bounding box center [234, 92] width 363 height 32
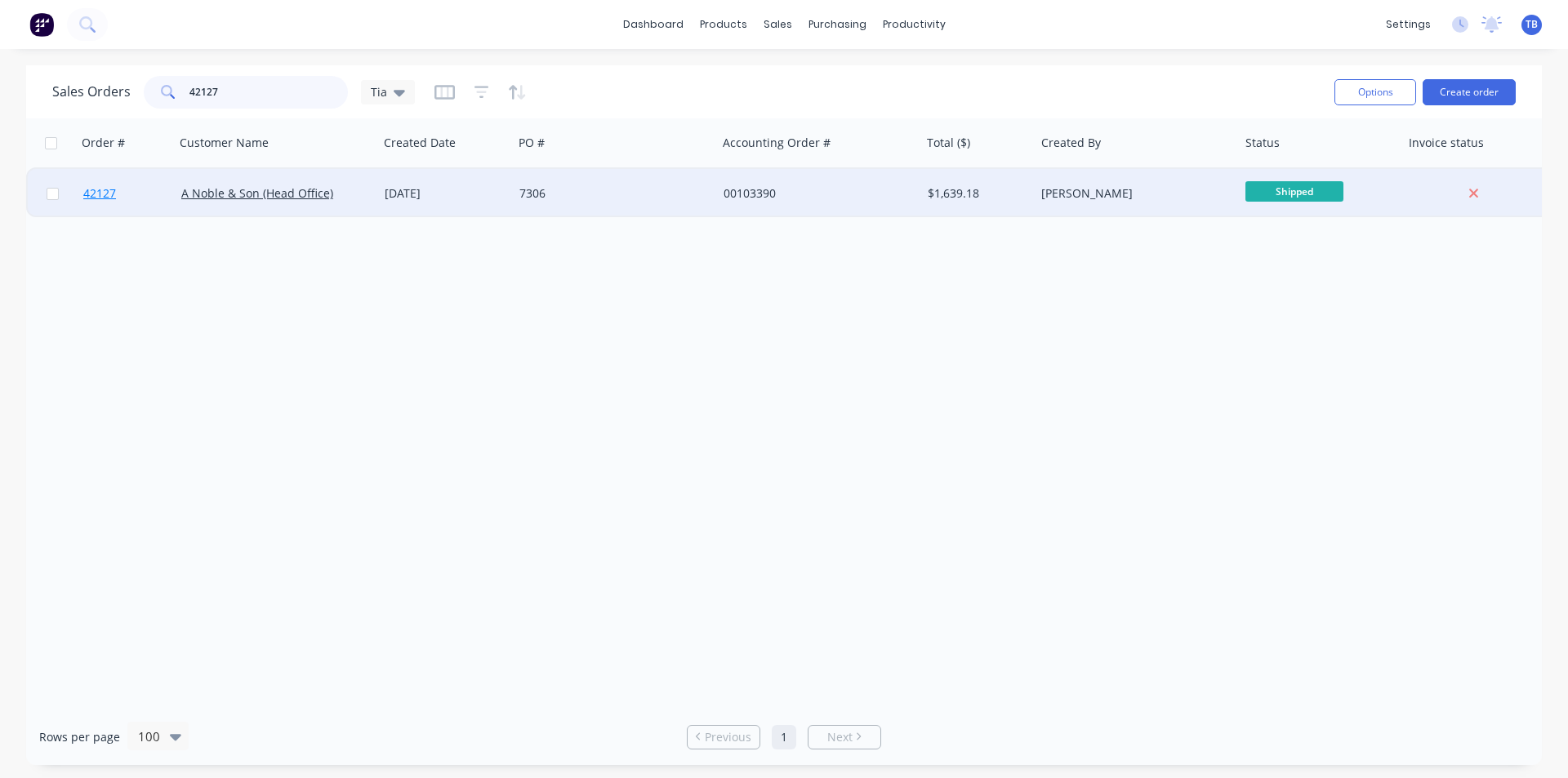
type input "42127"
click at [90, 199] on span "42127" at bounding box center [99, 194] width 32 height 17
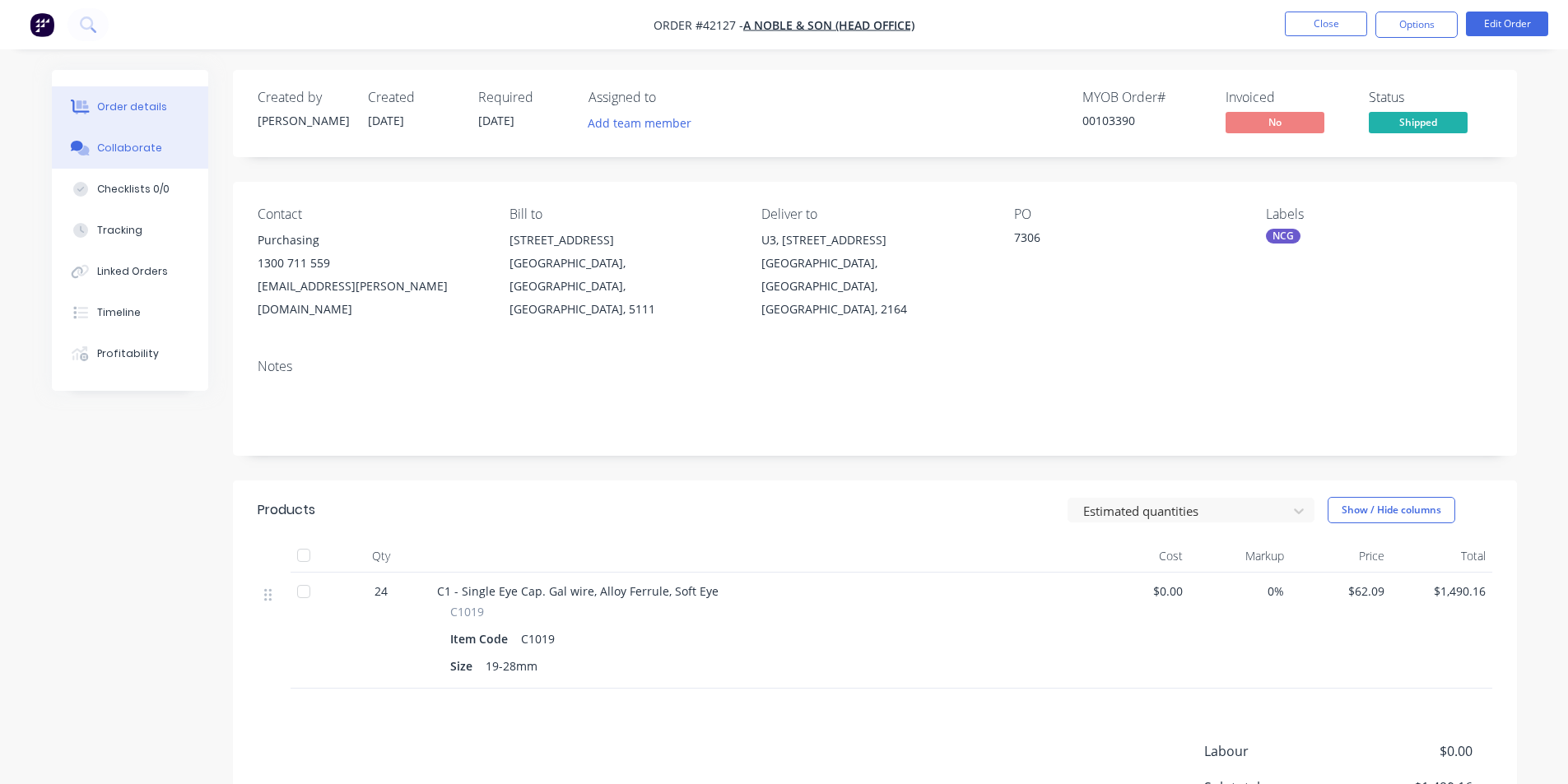
click at [122, 149] on div "Collaborate" at bounding box center [130, 148] width 65 height 15
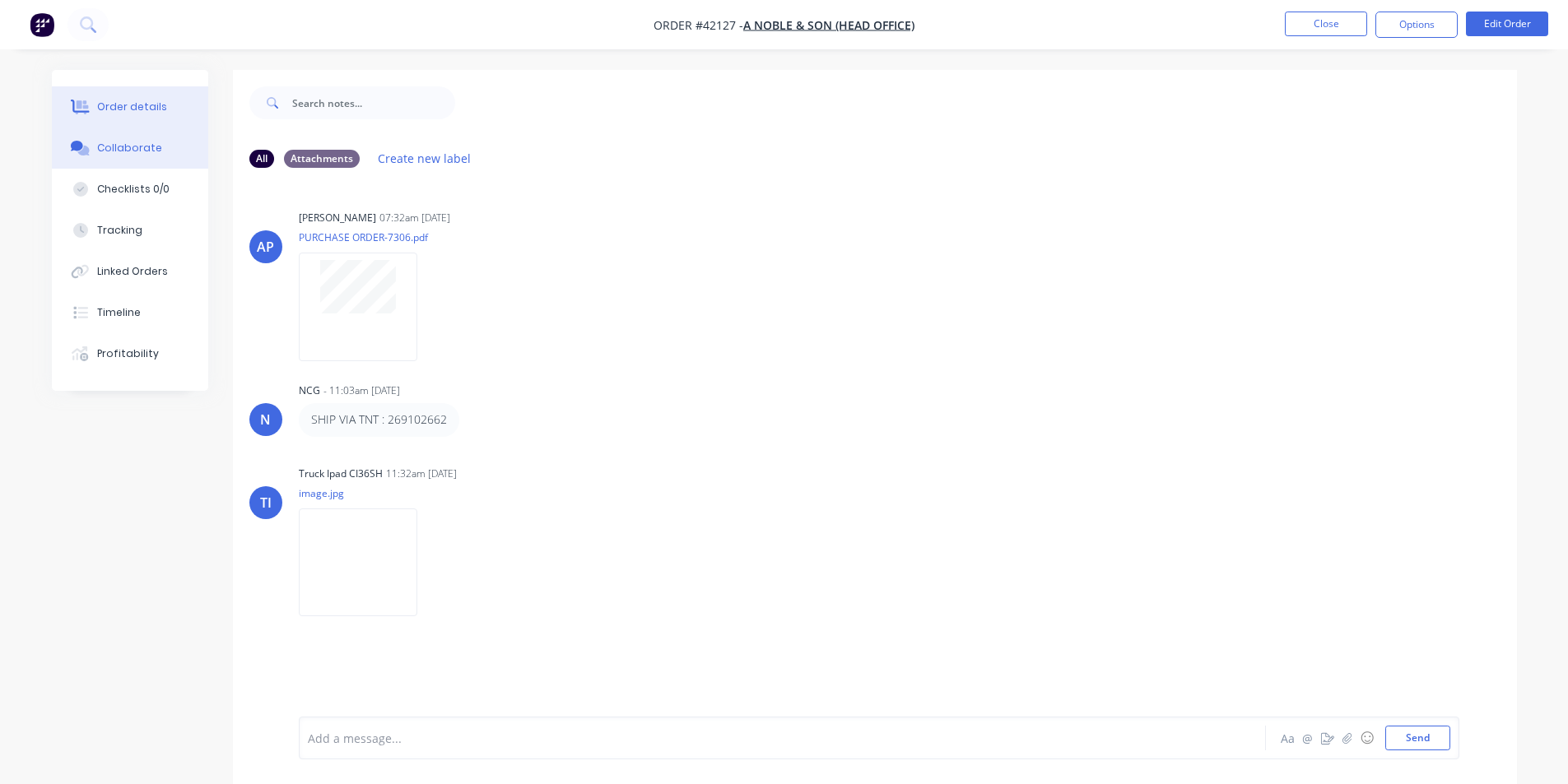
click at [155, 97] on button "Order details" at bounding box center [130, 106] width 156 height 41
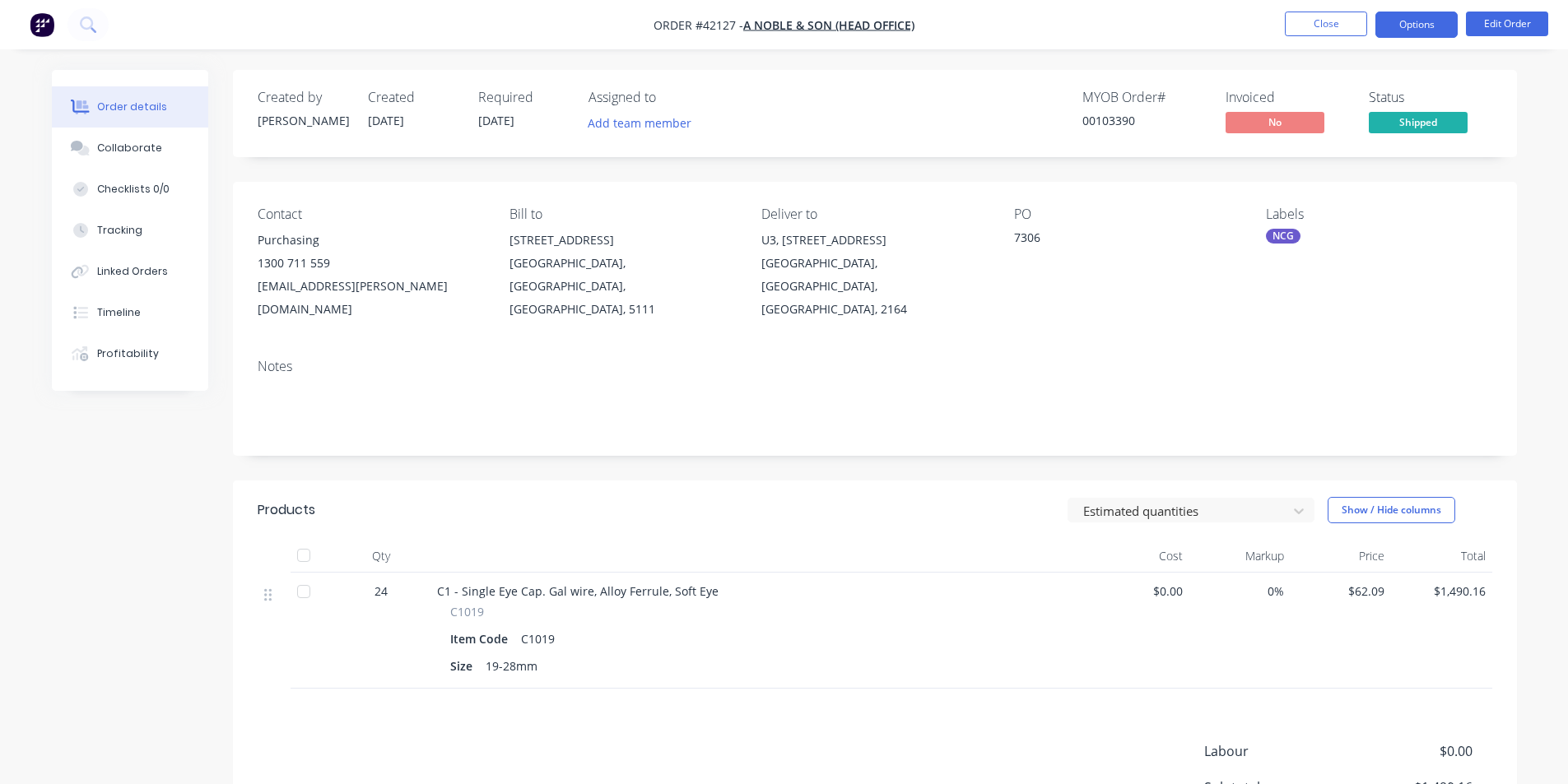
click at [1449, 21] on button "Options" at bounding box center [1416, 24] width 82 height 26
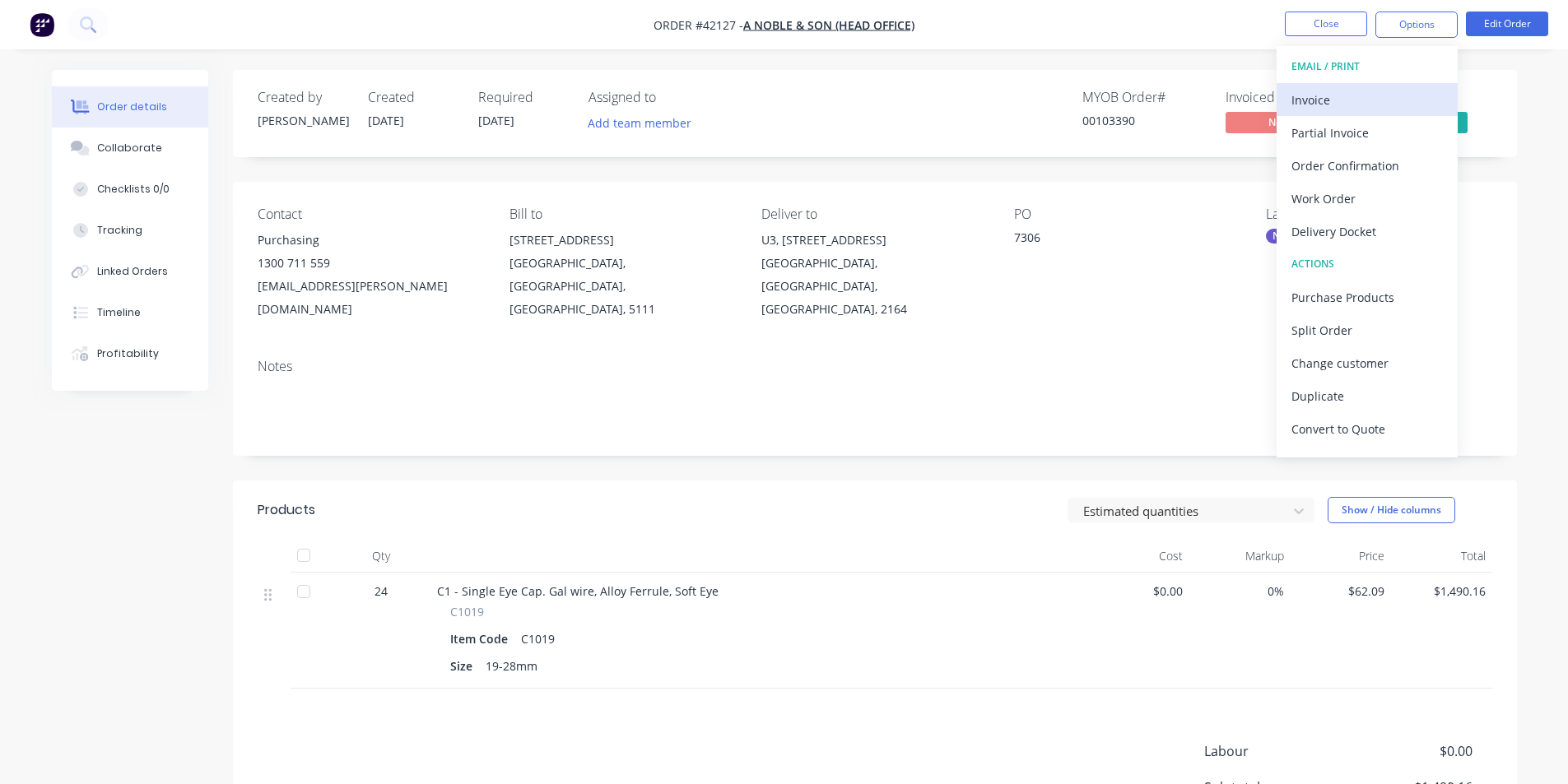
click at [1375, 95] on div "Invoice" at bounding box center [1367, 100] width 152 height 23
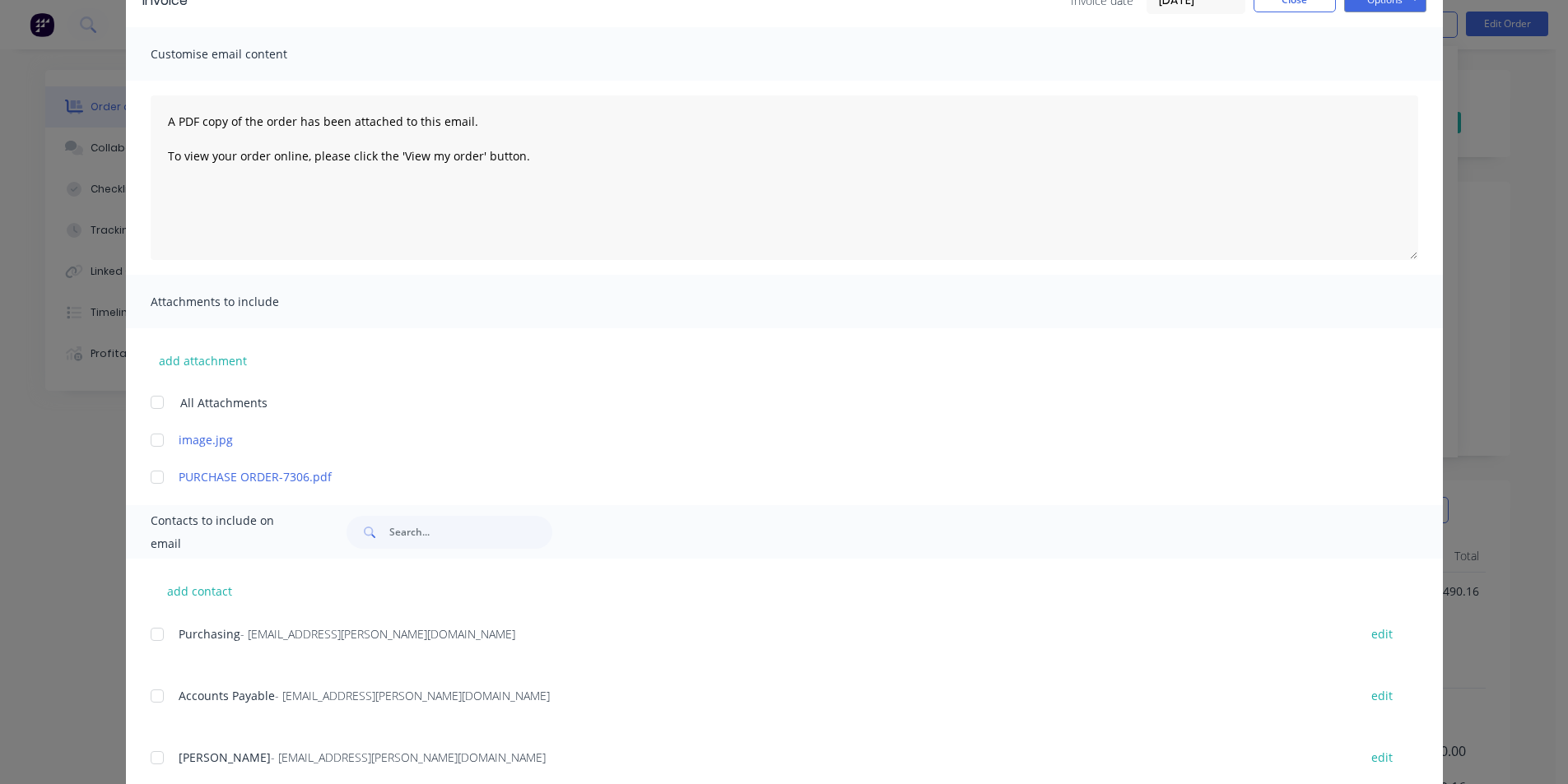
scroll to position [200, 0]
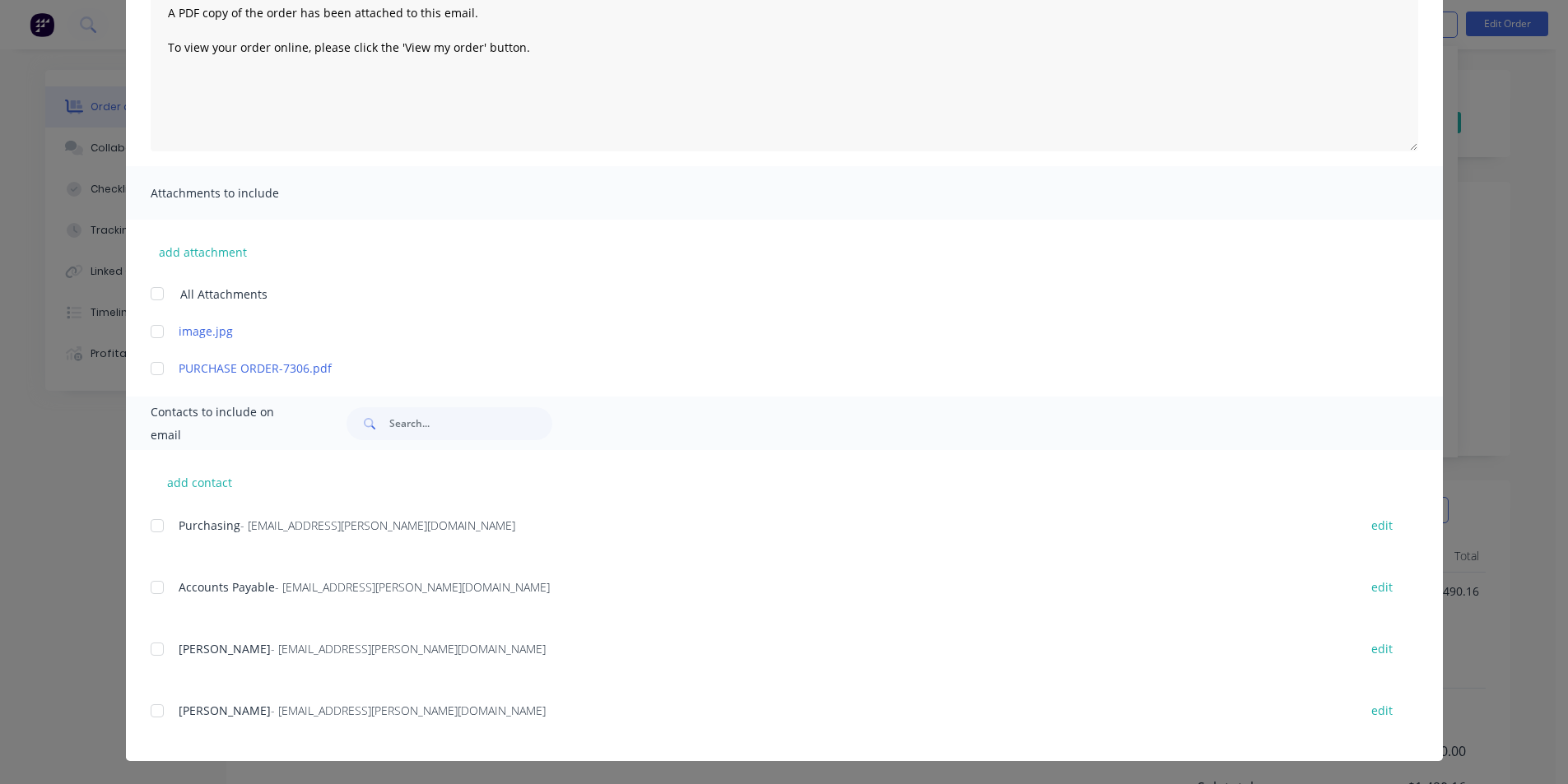
click at [147, 586] on div at bounding box center [157, 587] width 33 height 33
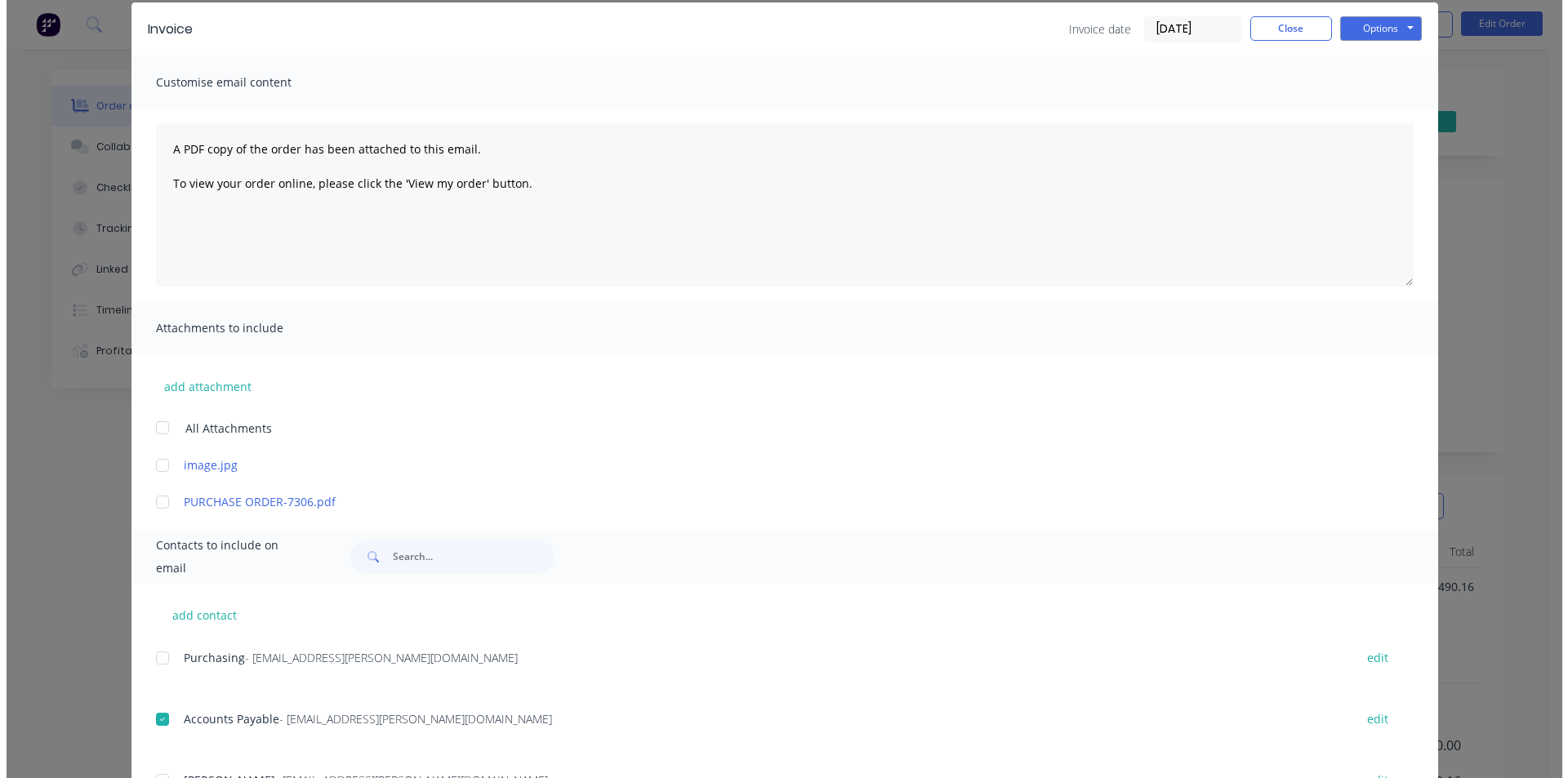
scroll to position [0, 0]
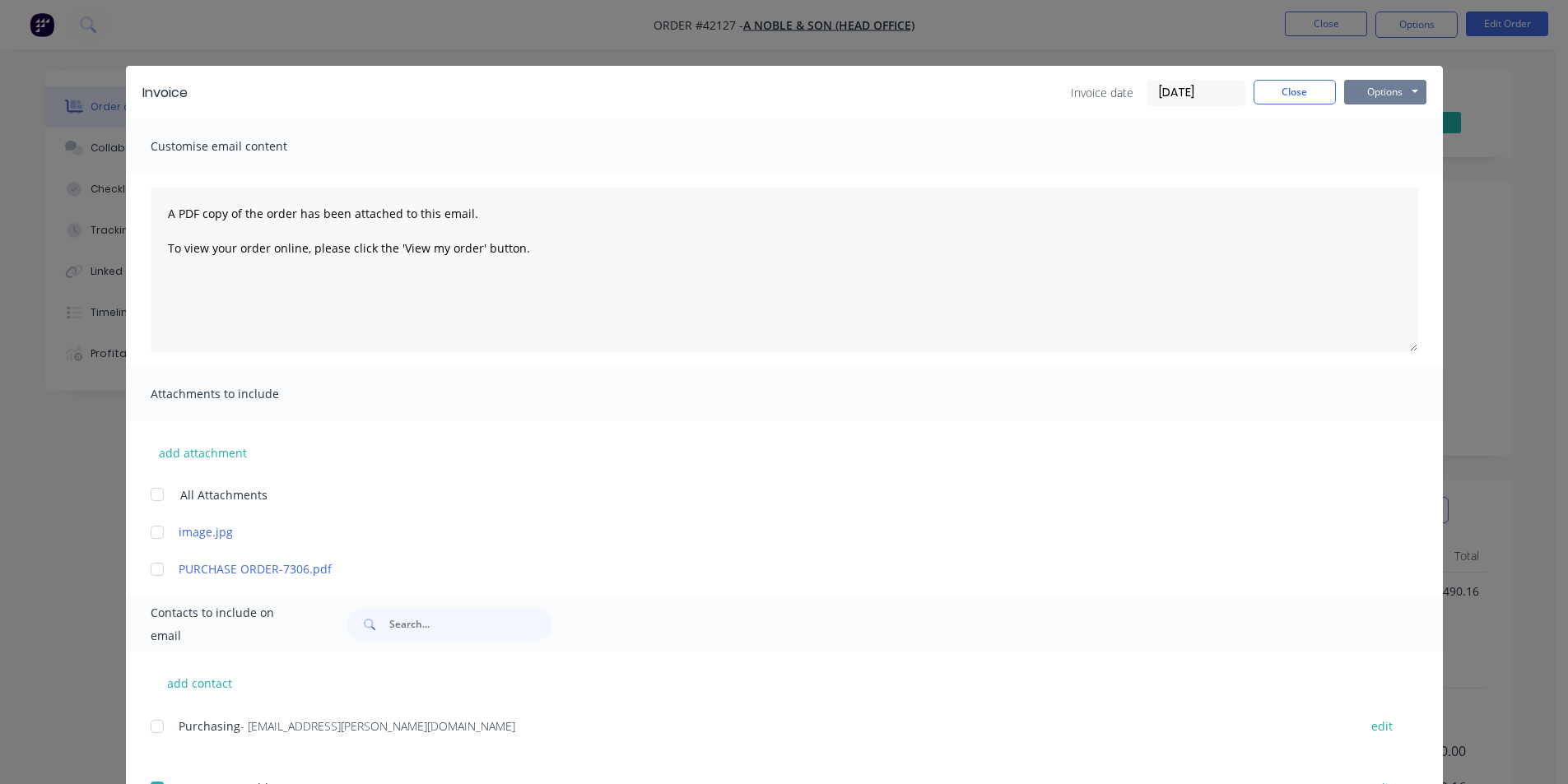
click at [1371, 86] on button "Options" at bounding box center [1385, 91] width 82 height 24
click at [1369, 181] on button "Email" at bounding box center [1397, 175] width 106 height 27
click at [1289, 97] on button "Close" at bounding box center [1295, 91] width 82 height 24
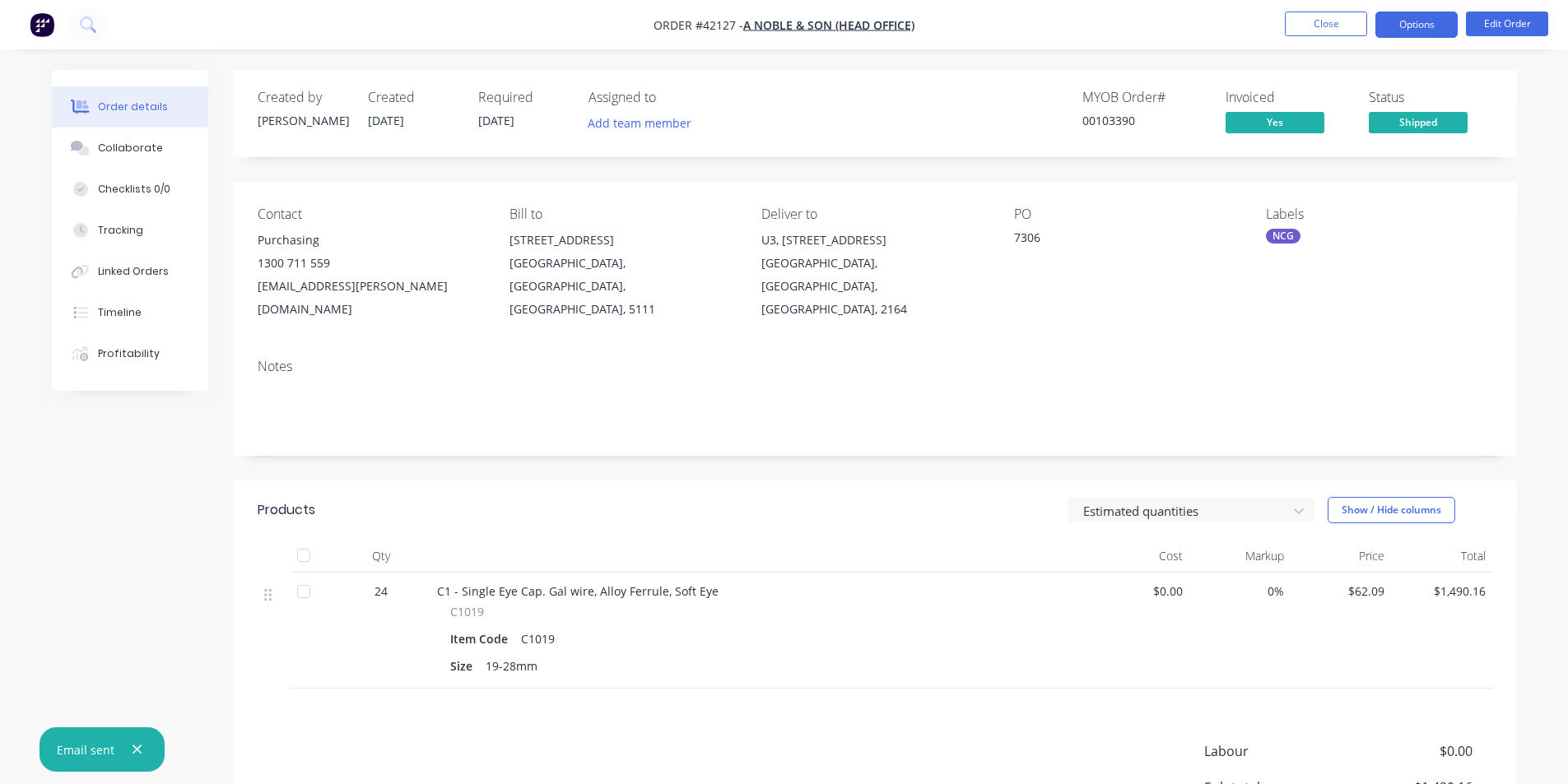
click at [1411, 28] on button "Options" at bounding box center [1416, 24] width 82 height 26
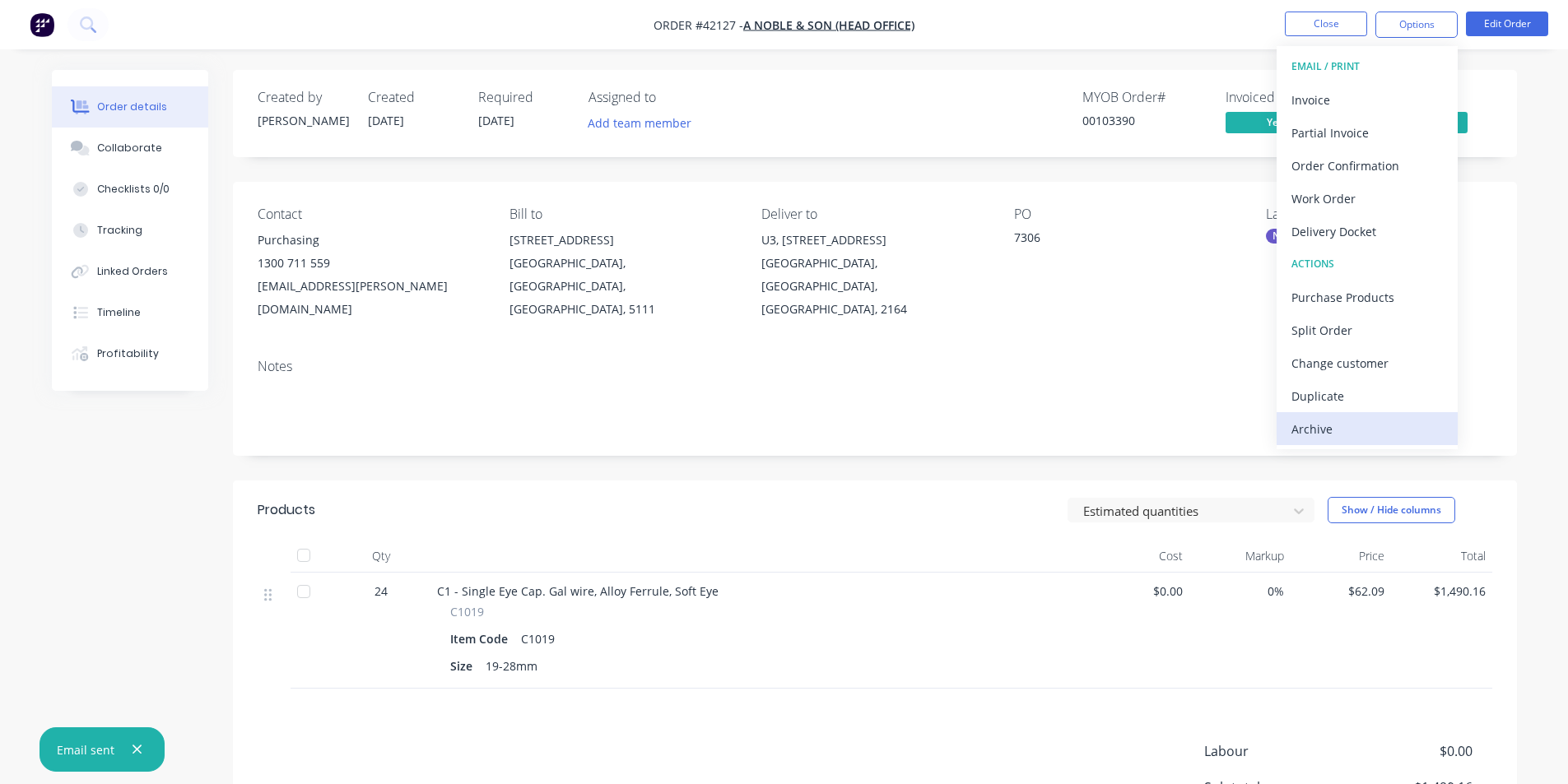
click at [1365, 418] on div "Archive" at bounding box center [1367, 429] width 152 height 23
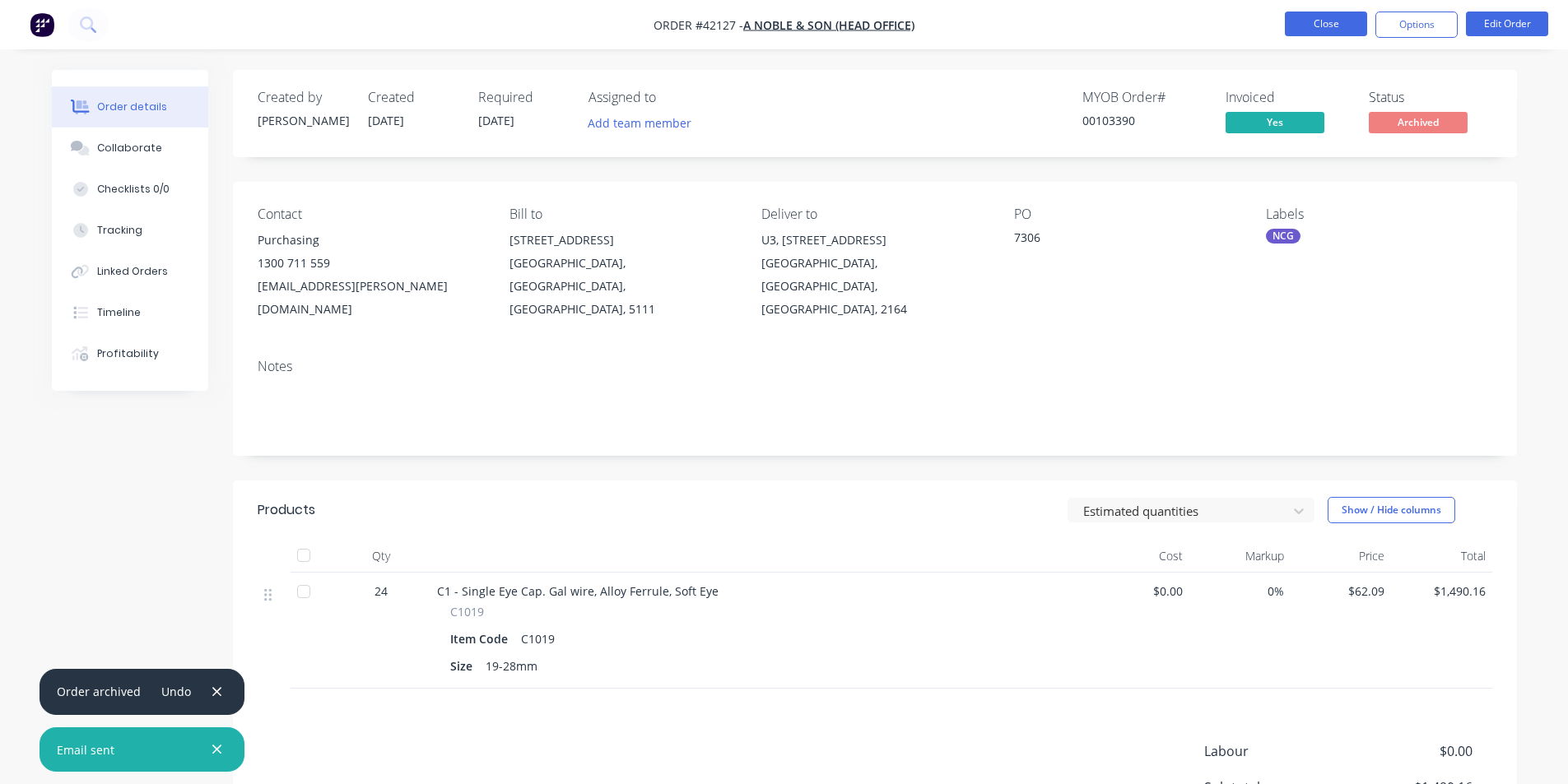
click at [1318, 23] on button "Close" at bounding box center [1326, 23] width 82 height 24
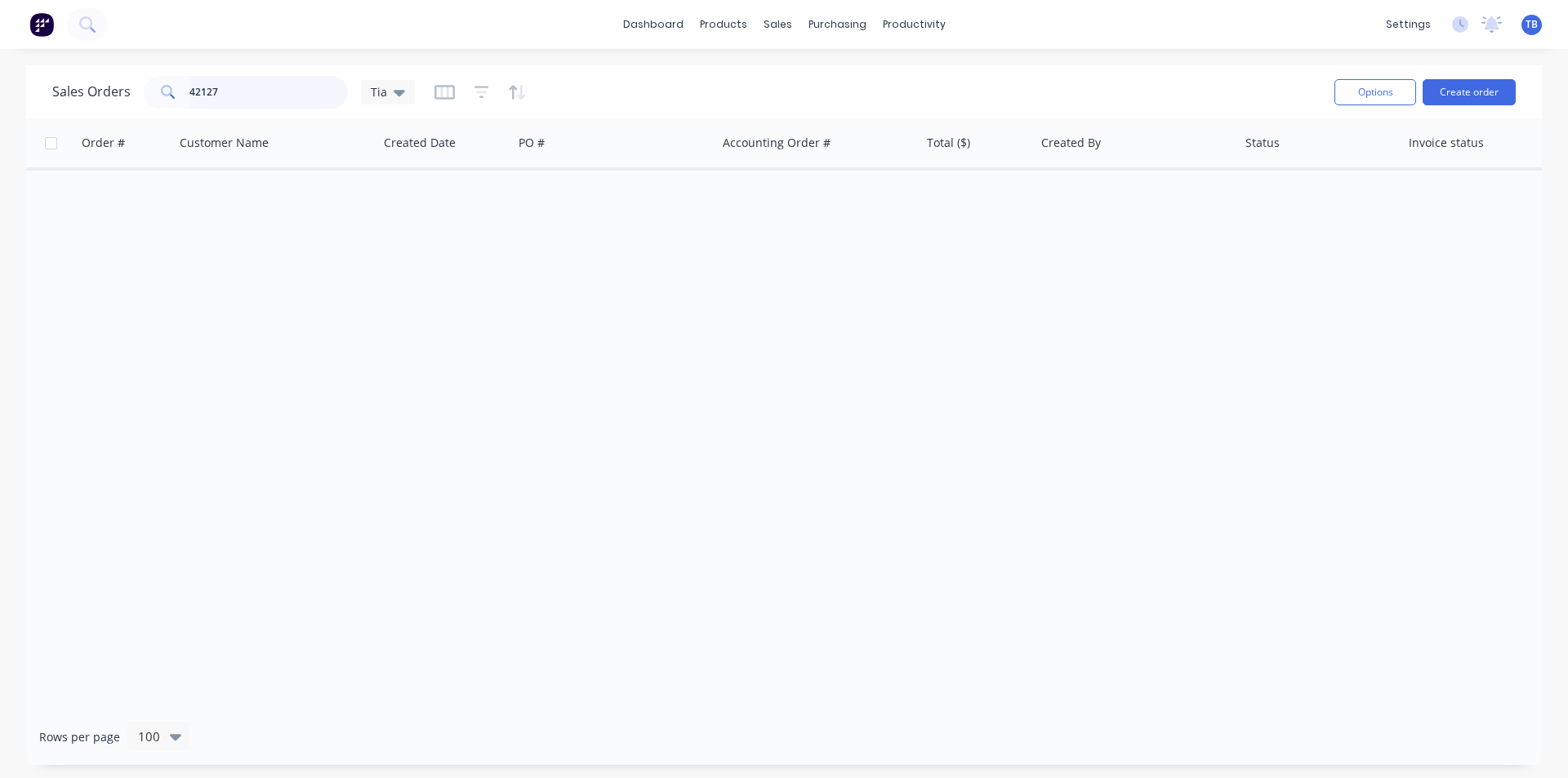
drag, startPoint x: 268, startPoint y: 90, endPoint x: 0, endPoint y: 66, distance: 269.1
click at [0, 66] on div "Sales Orders 42127 Tia Options Create order Order # Customer Name Created Date …" at bounding box center [784, 415] width 1568 height 700
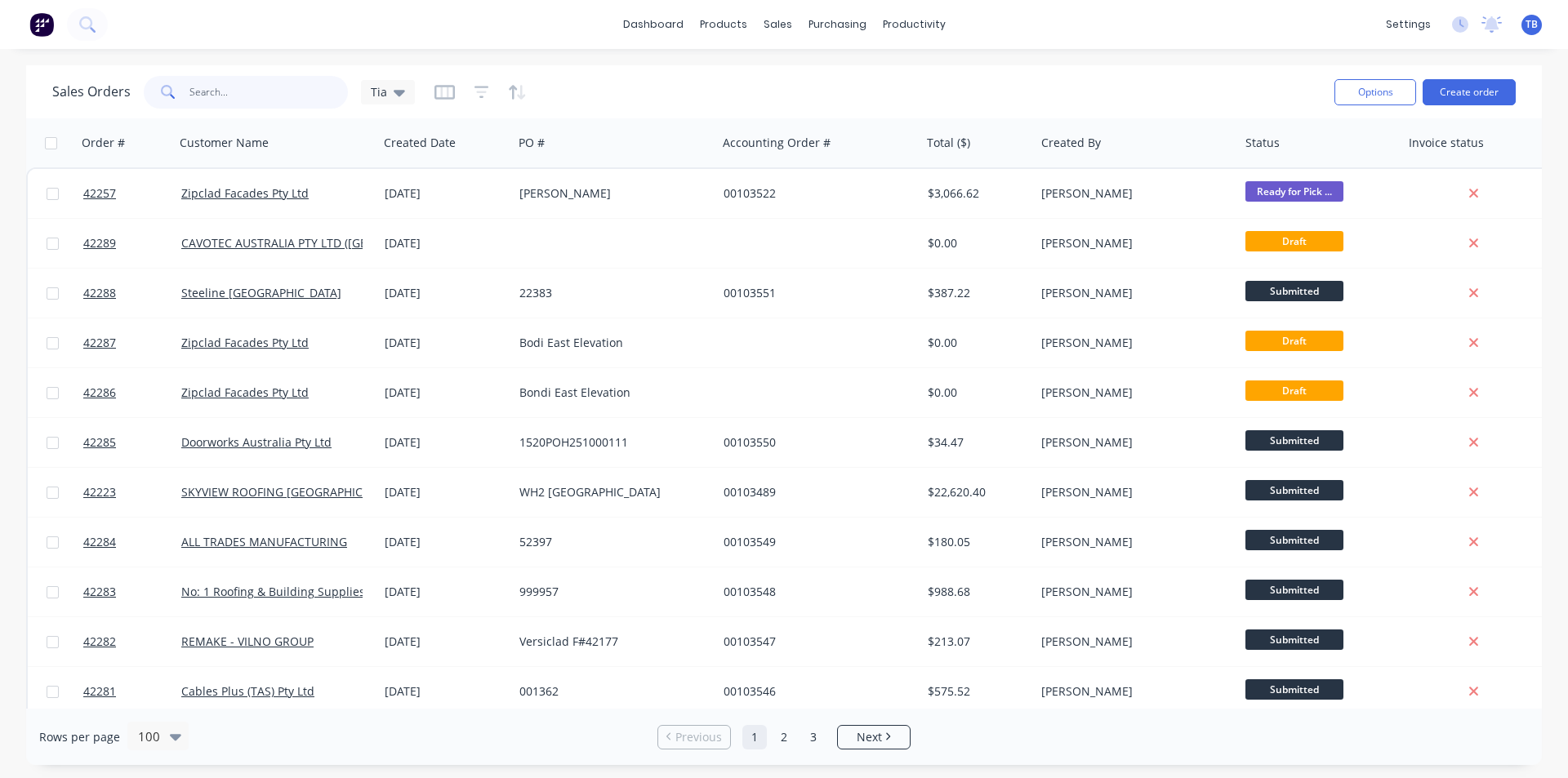
click at [257, 87] on input "text" at bounding box center [269, 92] width 159 height 32
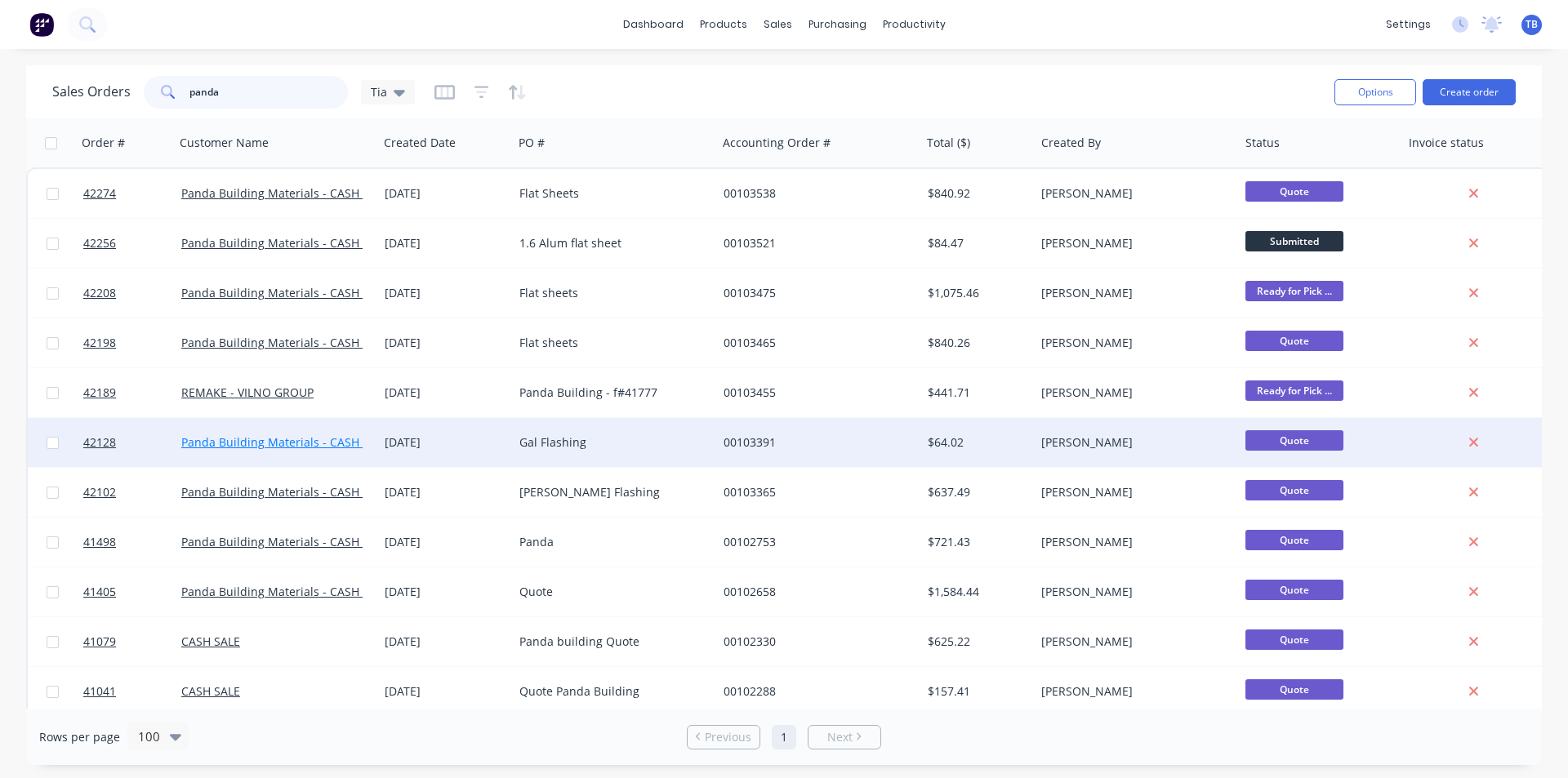
type input "panda"
click at [304, 442] on link "Panda Building Materials - CASH SALE" at bounding box center [284, 442] width 207 height 16
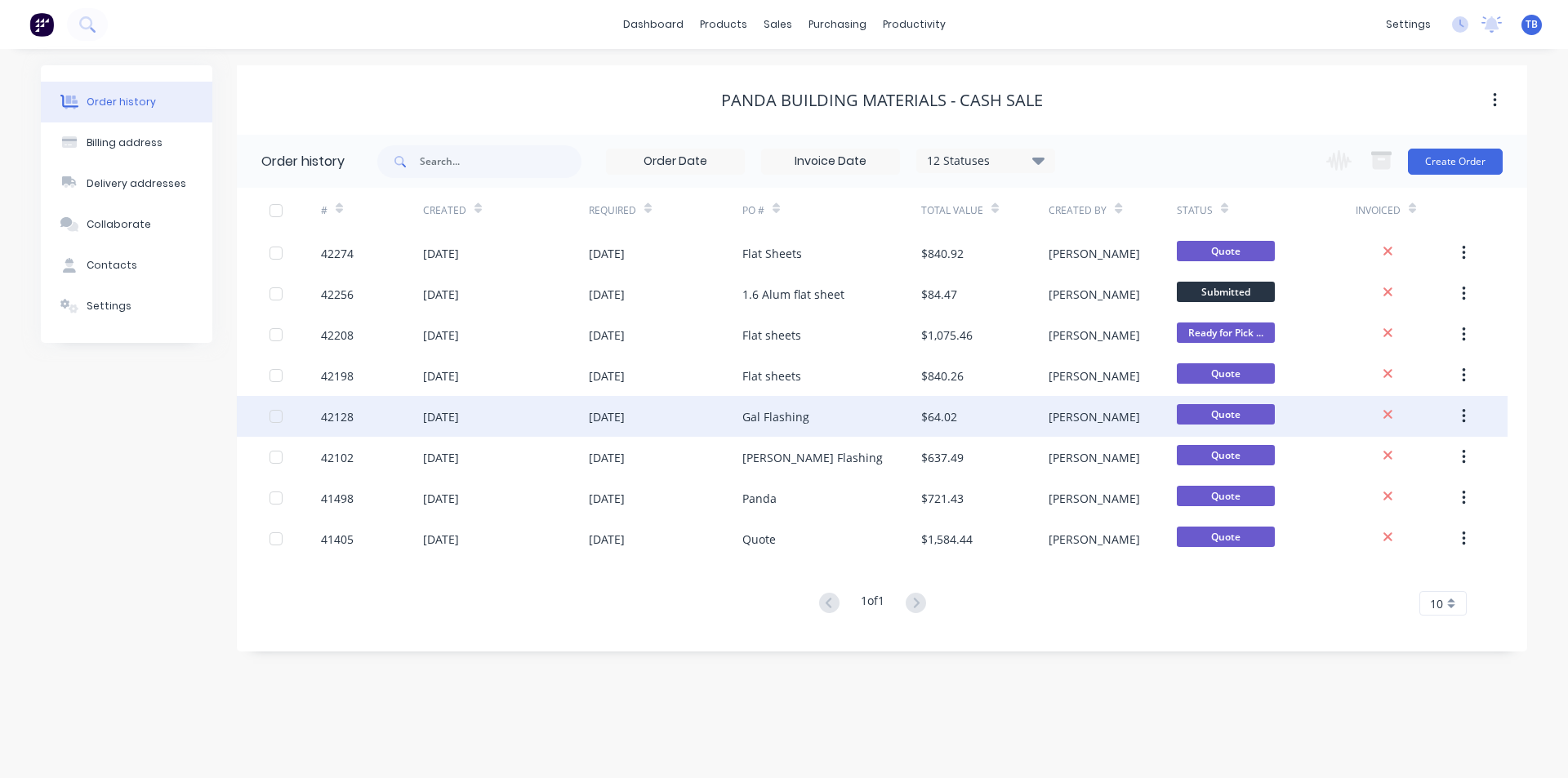
click at [342, 419] on div "42128" at bounding box center [337, 417] width 32 height 17
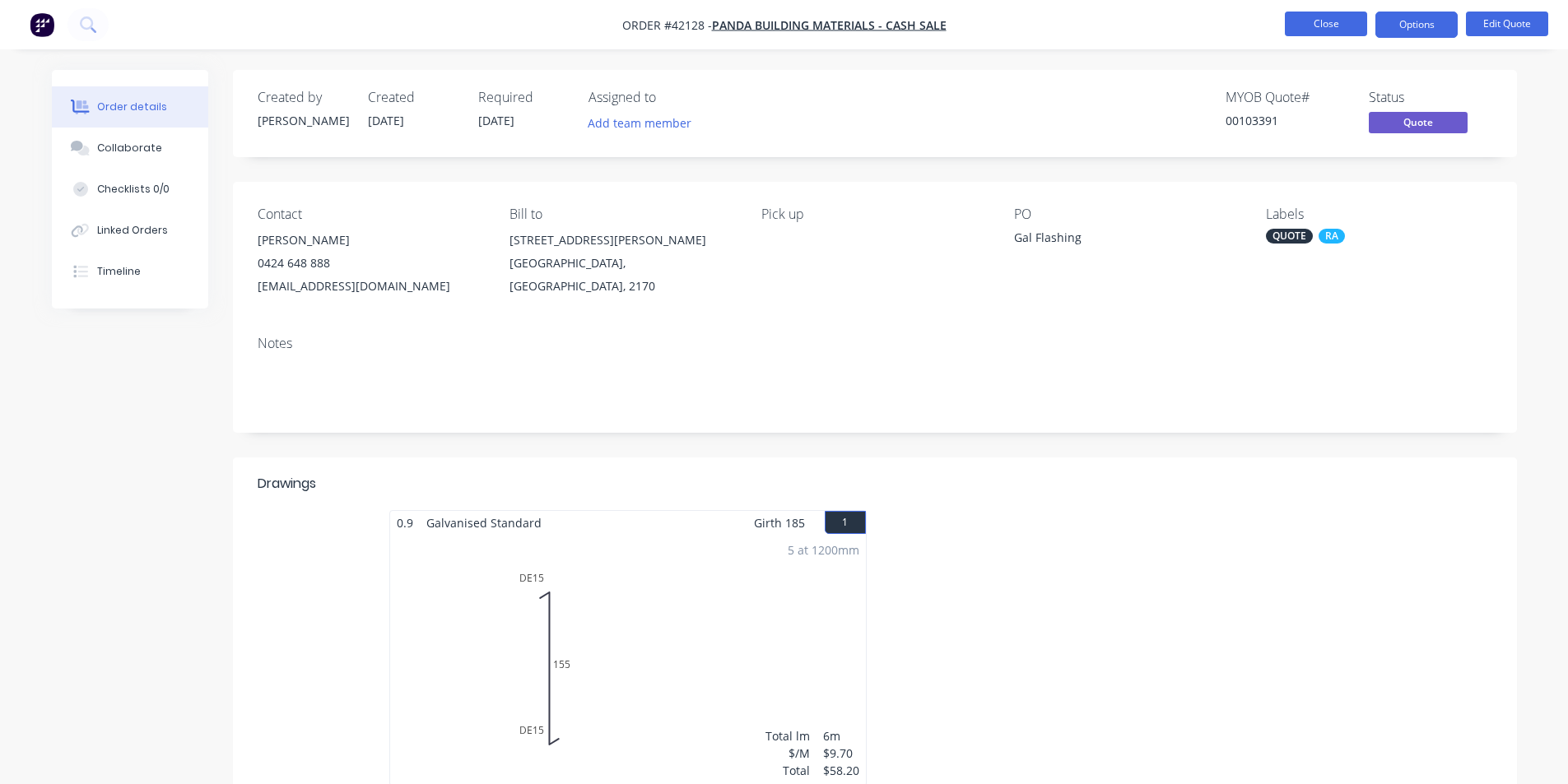
click at [1338, 24] on button "Close" at bounding box center [1326, 23] width 82 height 24
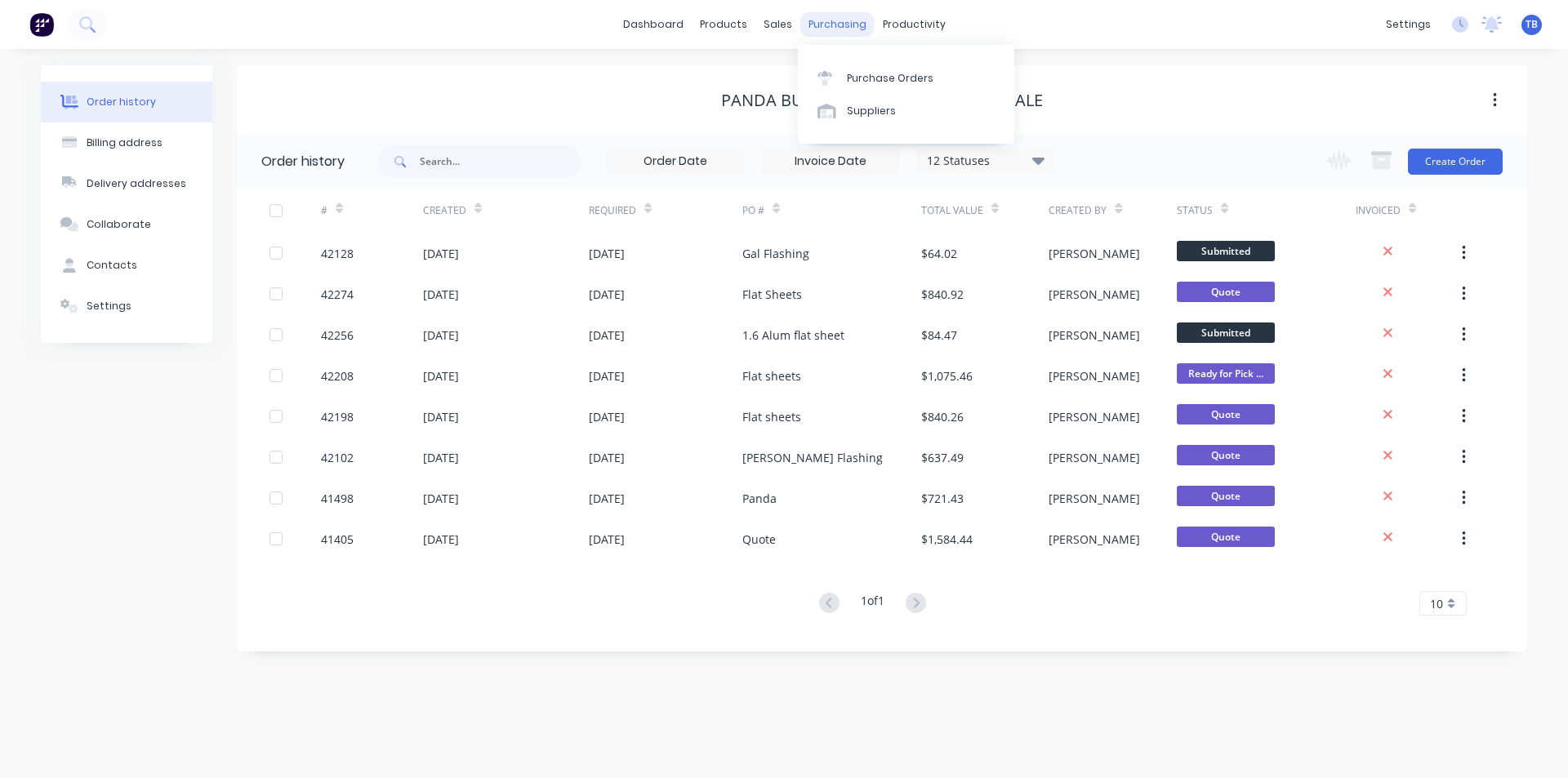
click at [826, 32] on div "purchasing" at bounding box center [837, 24] width 74 height 24
click at [842, 77] on link "Purchase Orders" at bounding box center [906, 77] width 216 height 32
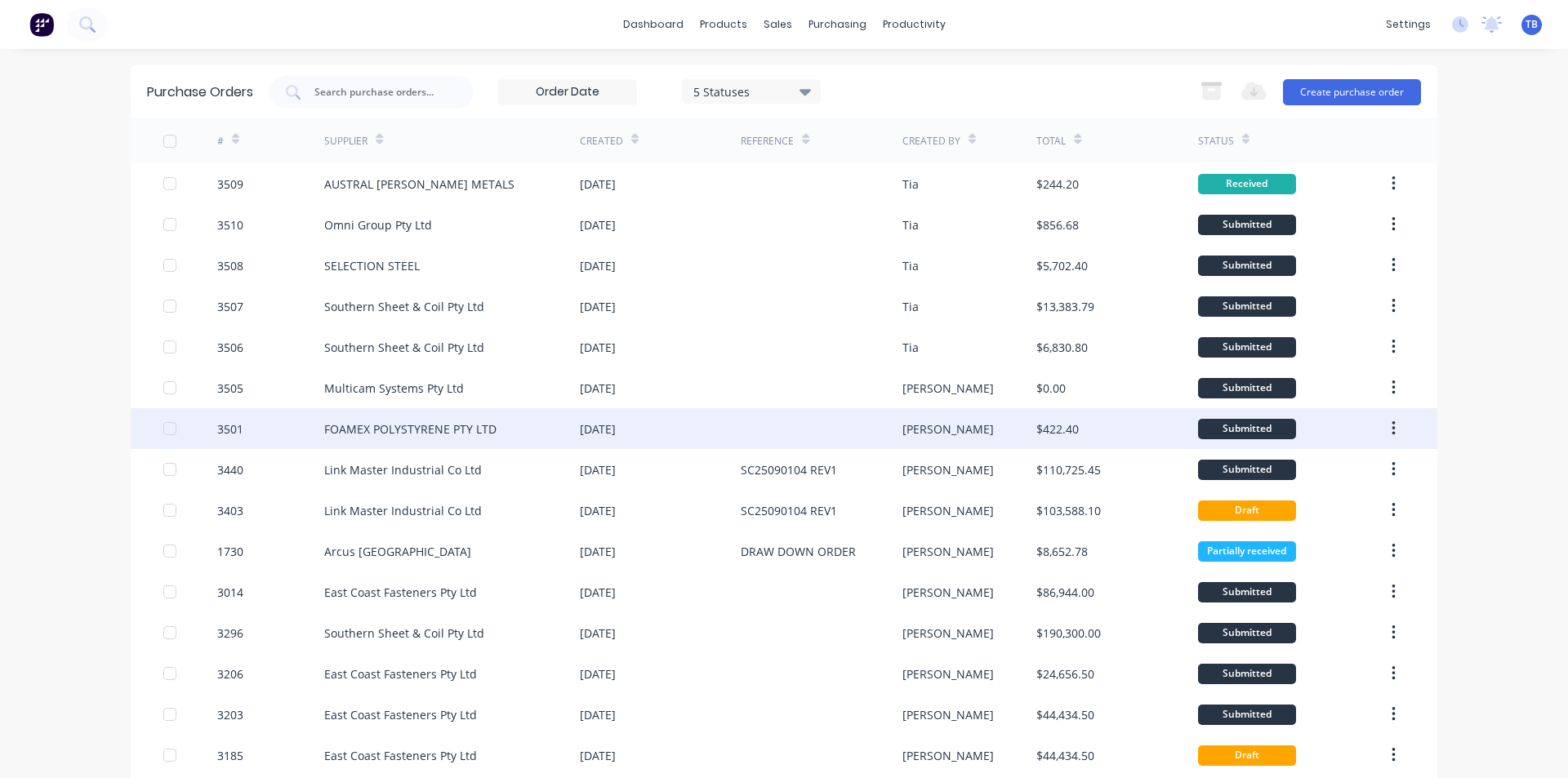
click at [383, 422] on div "FOAMEX POLYSTYRENE PTY LTD" at bounding box center [410, 429] width 172 height 17
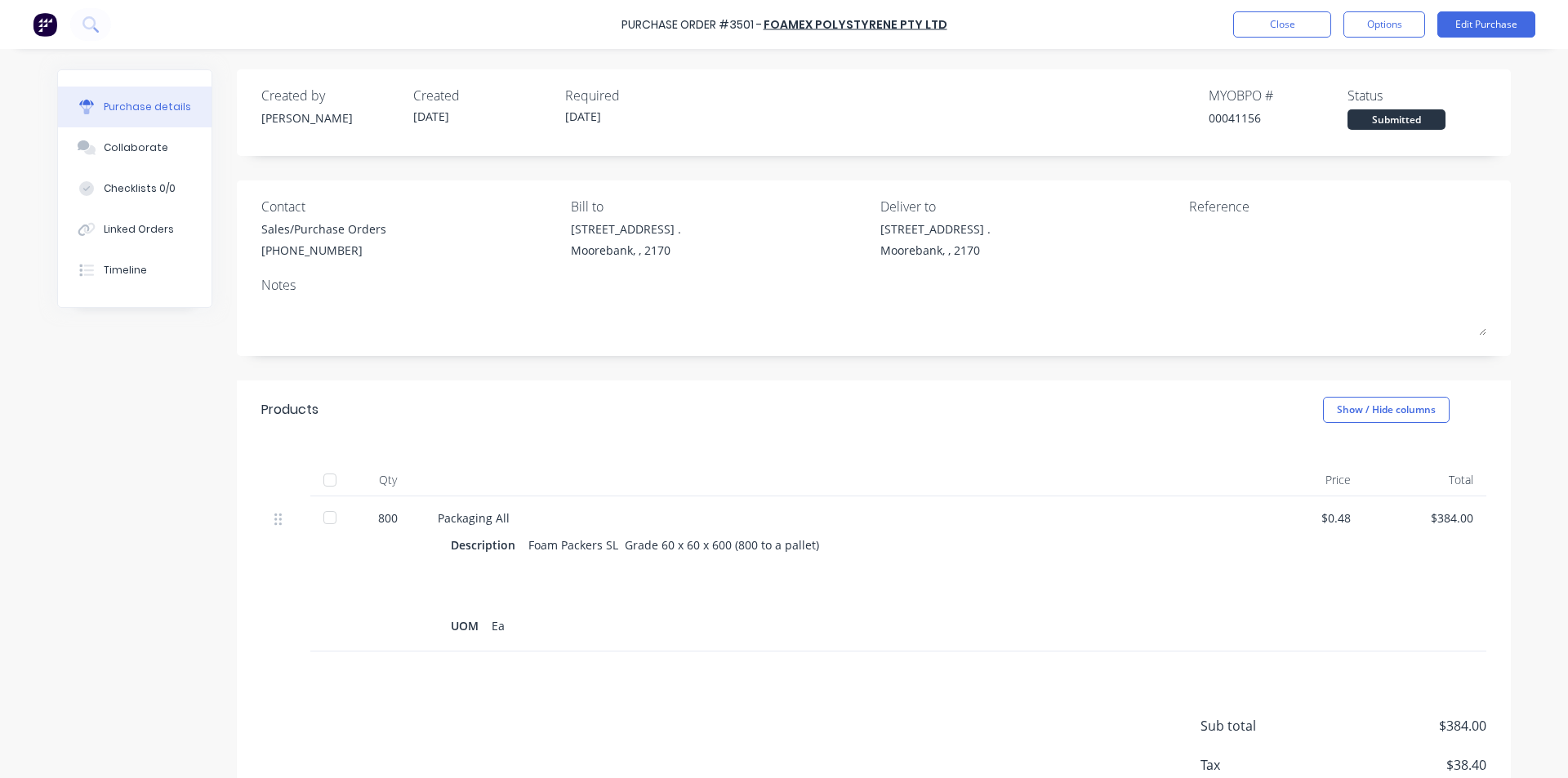
click at [334, 521] on div at bounding box center [329, 518] width 32 height 32
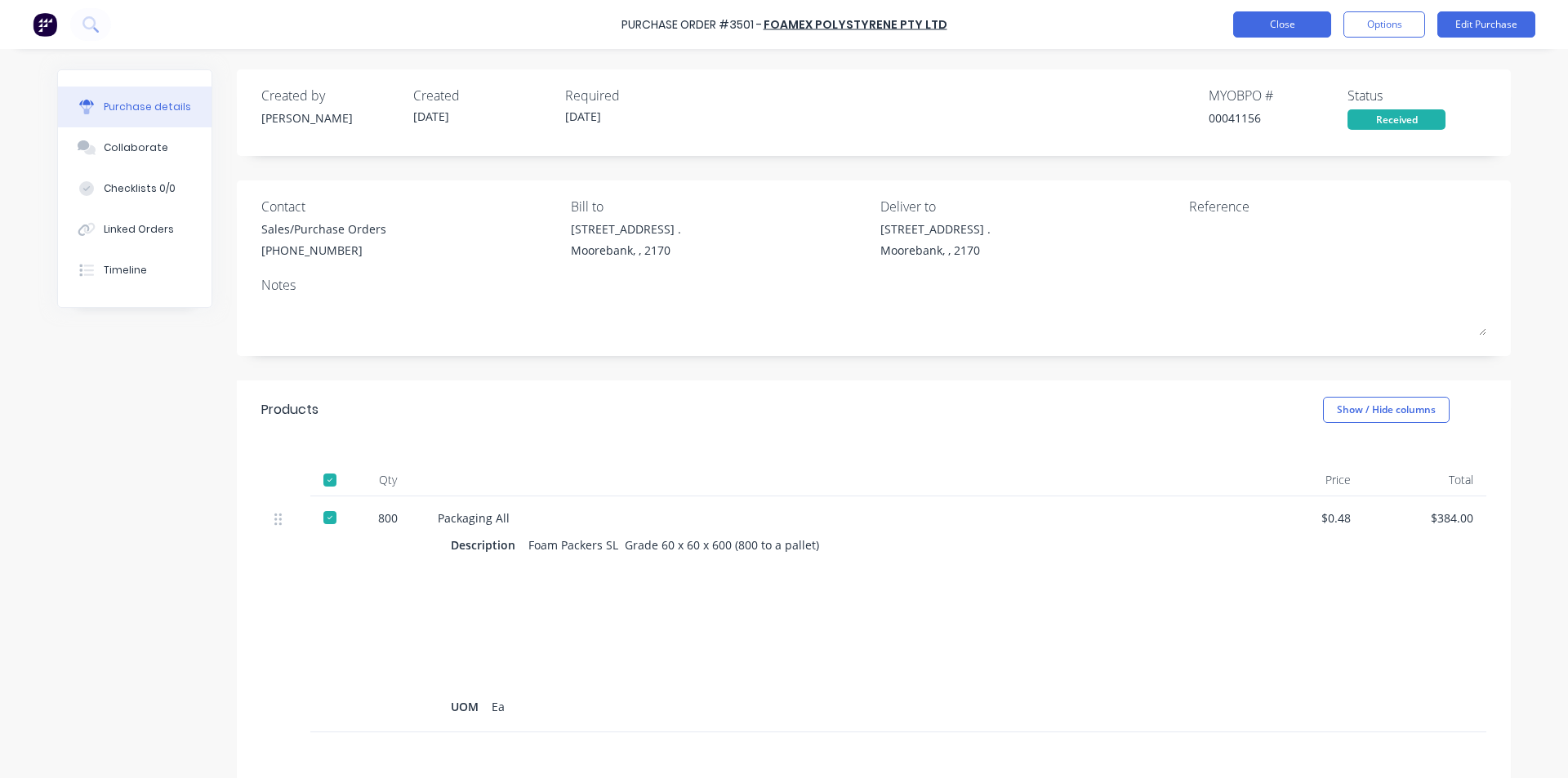
click at [1254, 22] on button "Close" at bounding box center [1282, 24] width 98 height 26
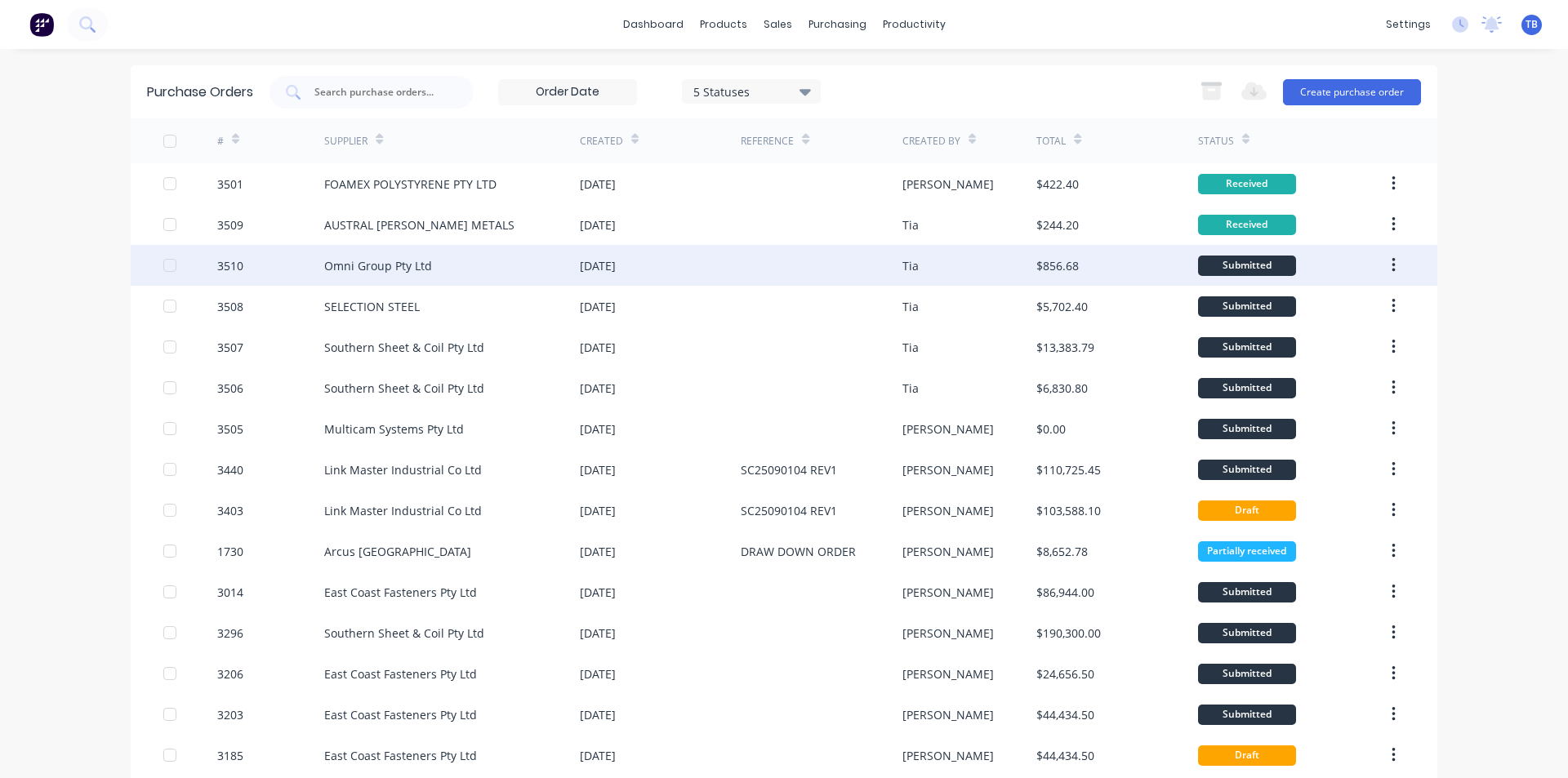
click at [409, 250] on div "Omni Group Pty Ltd" at bounding box center [452, 265] width 255 height 41
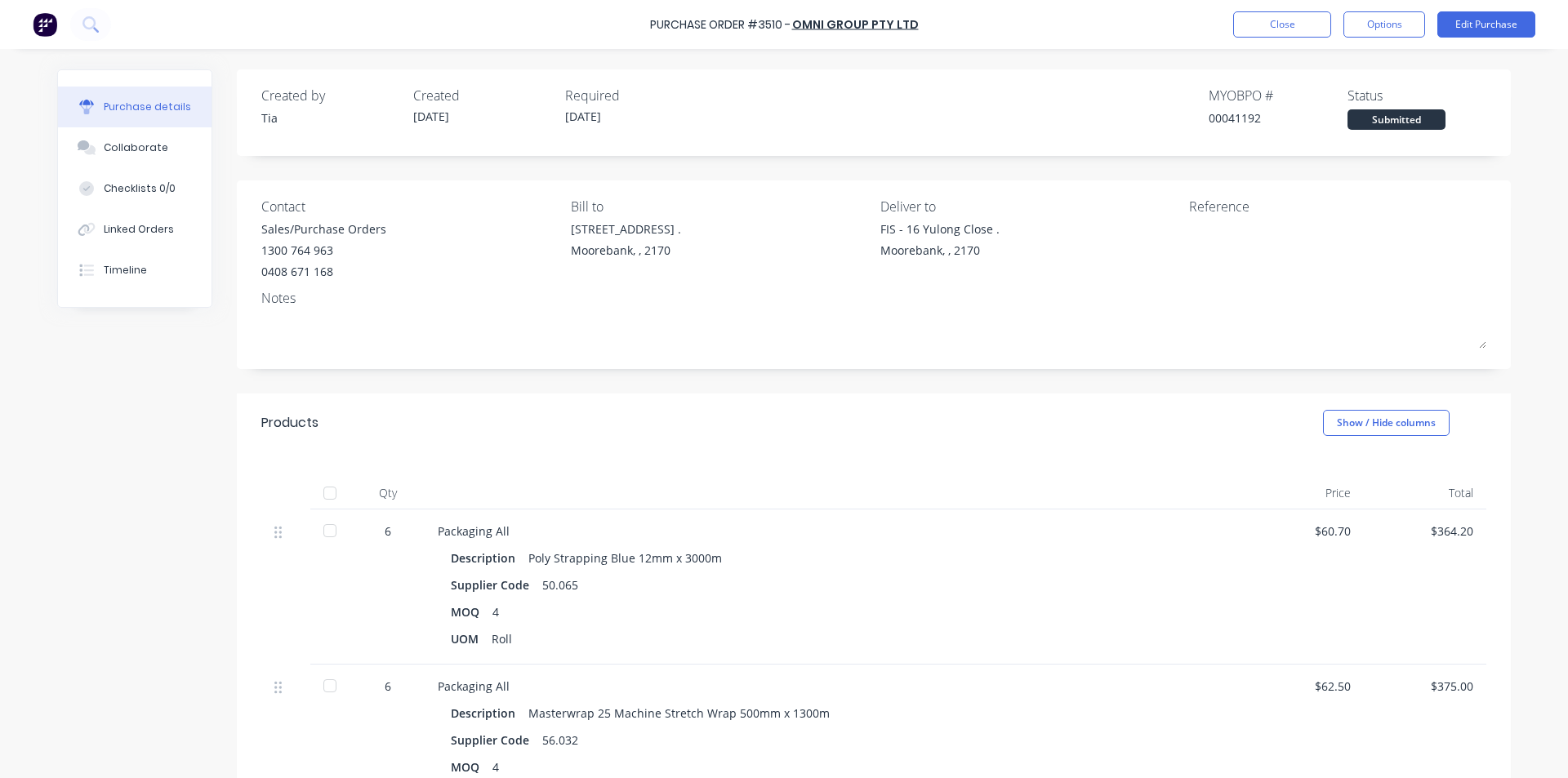
click at [334, 523] on div at bounding box center [329, 530] width 32 height 32
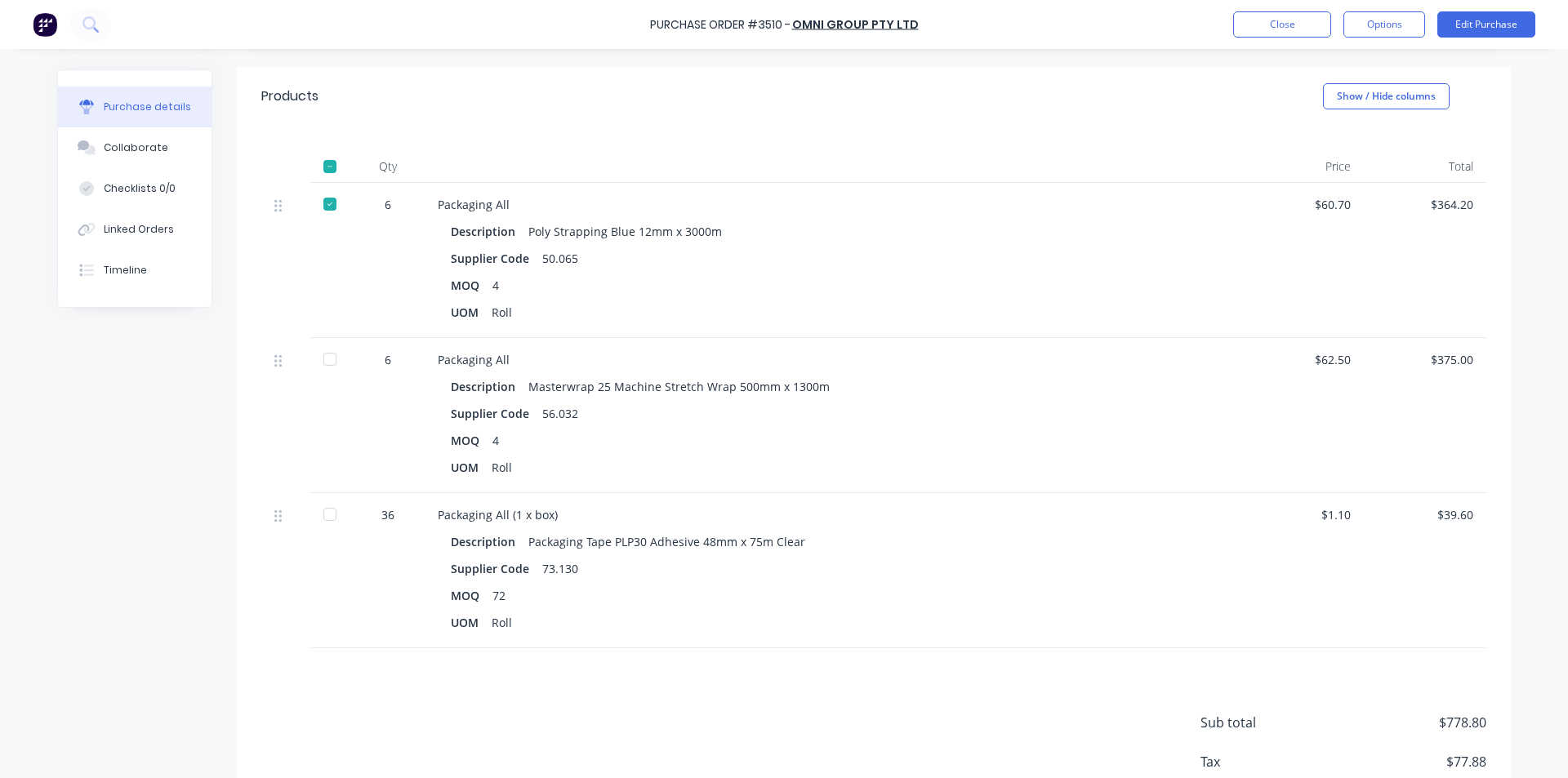
click at [320, 363] on div at bounding box center [329, 359] width 32 height 32
click at [322, 513] on div at bounding box center [329, 514] width 32 height 32
click at [1280, 27] on button "Close" at bounding box center [1282, 24] width 98 height 26
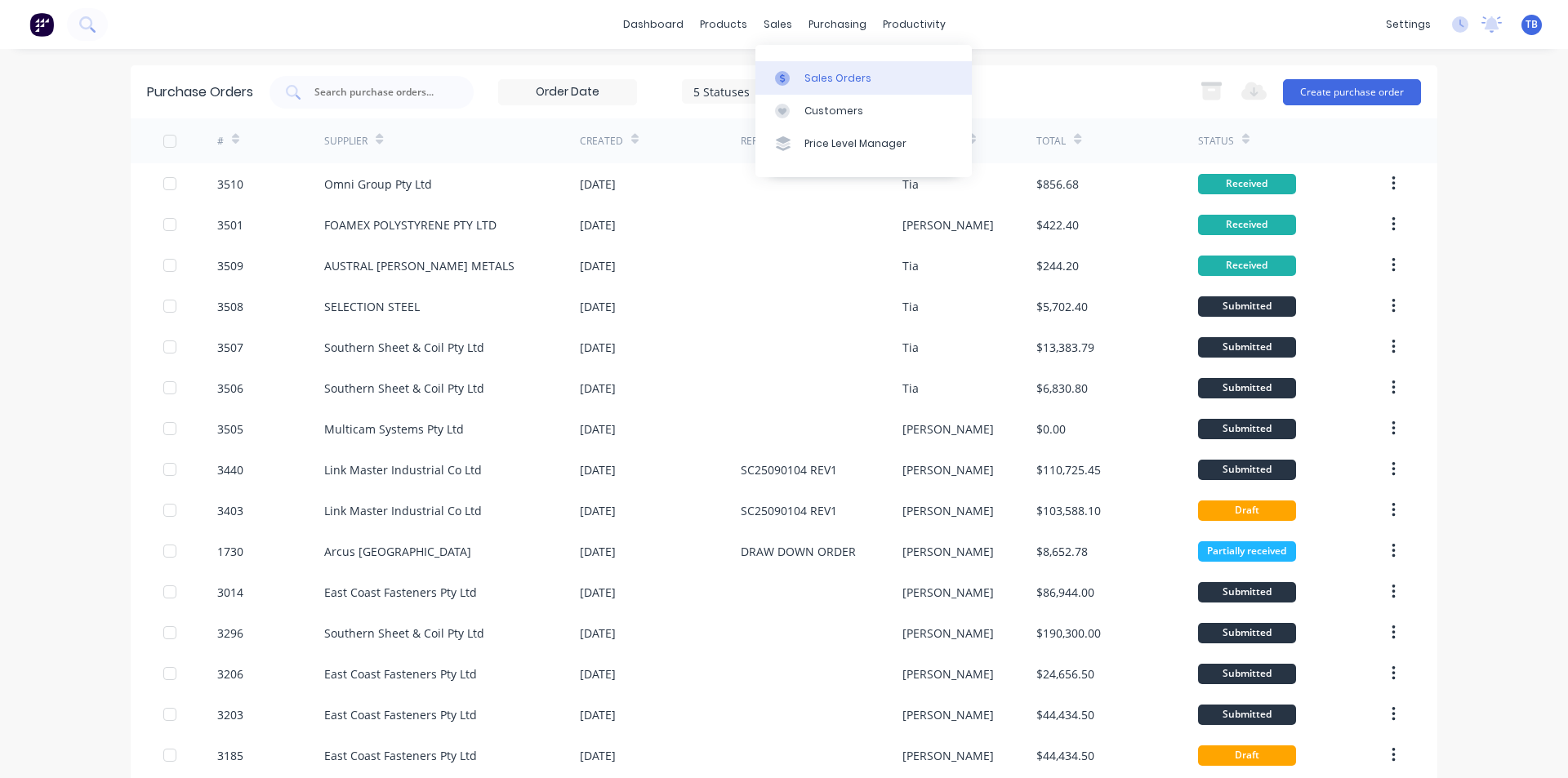
click at [806, 87] on link "Sales Orders" at bounding box center [863, 77] width 216 height 32
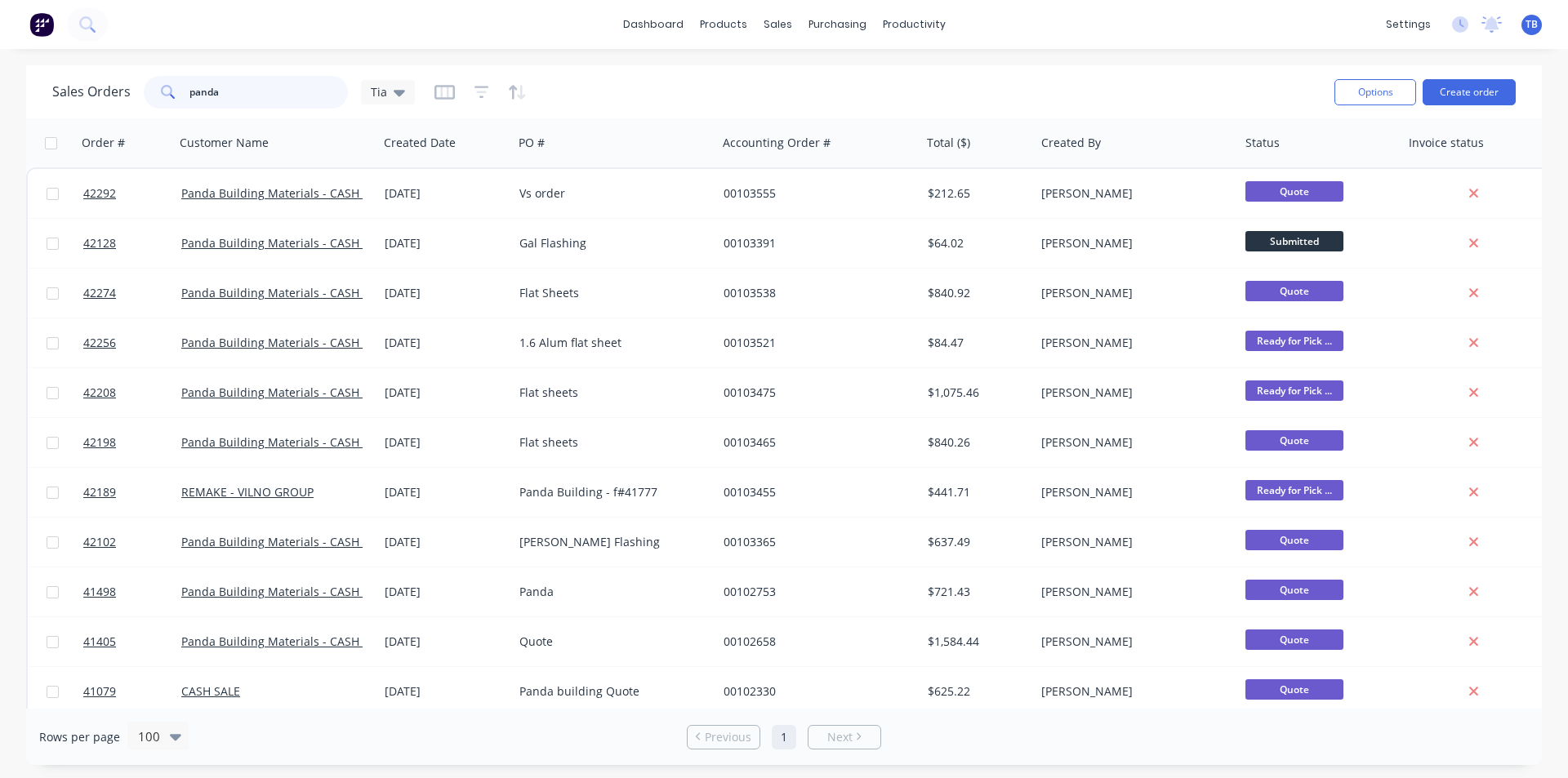
drag, startPoint x: 233, startPoint y: 102, endPoint x: 67, endPoint y: 83, distance: 167.1
click at [67, 83] on div "Sales Orders panda Tia" at bounding box center [234, 92] width 363 height 32
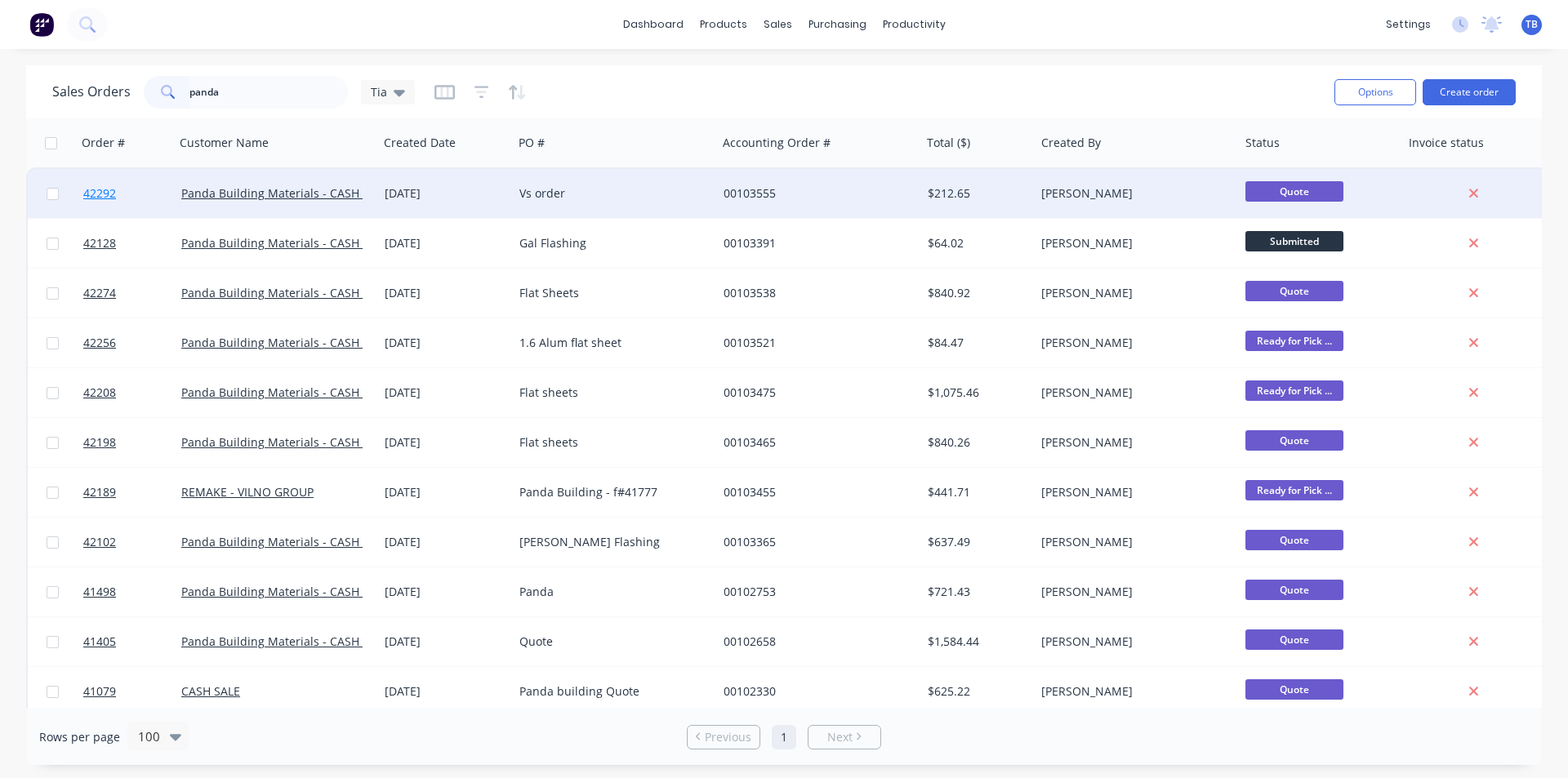
click at [92, 196] on span "42292" at bounding box center [99, 194] width 32 height 17
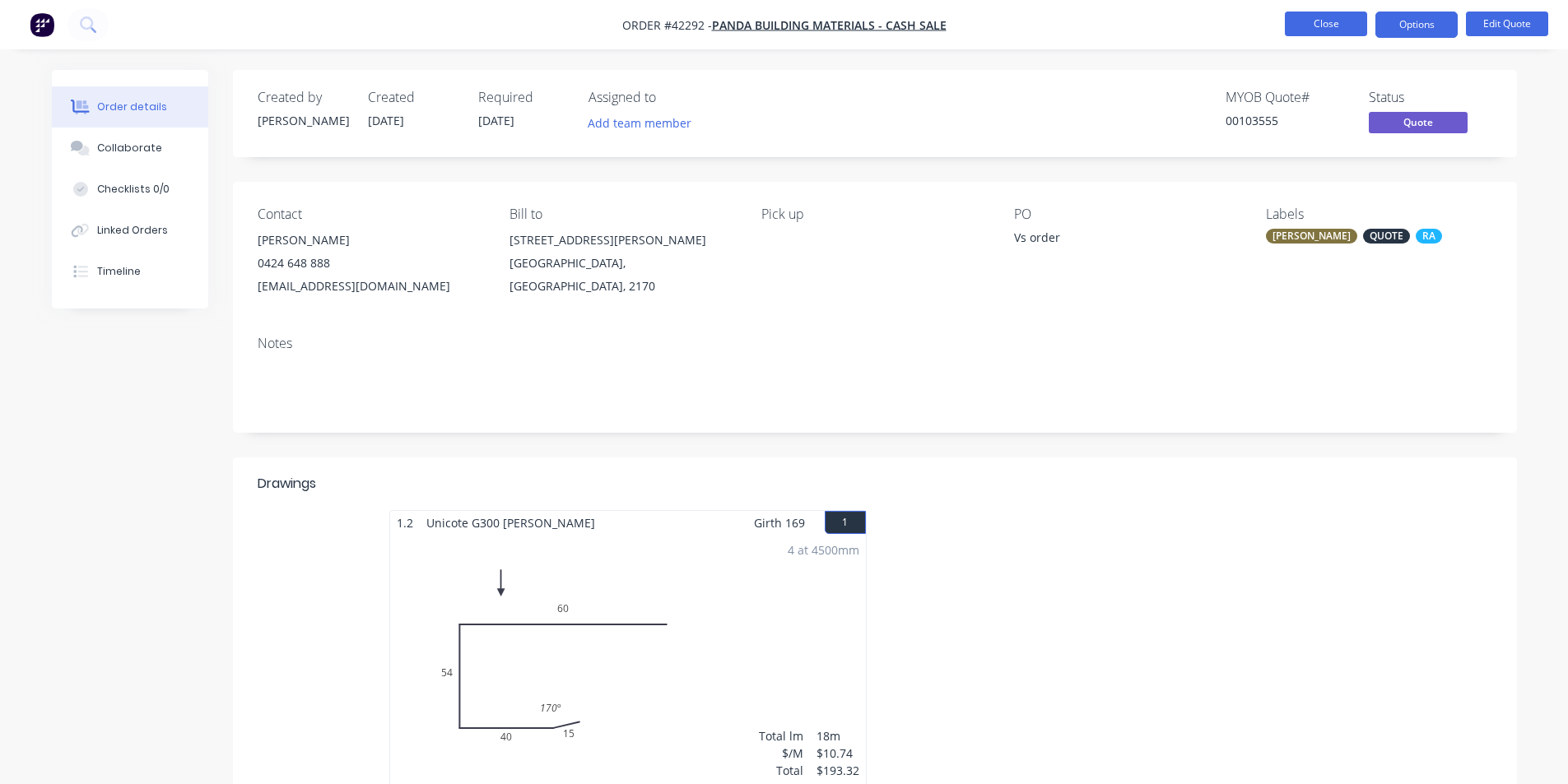
click at [1308, 23] on button "Close" at bounding box center [1326, 23] width 82 height 24
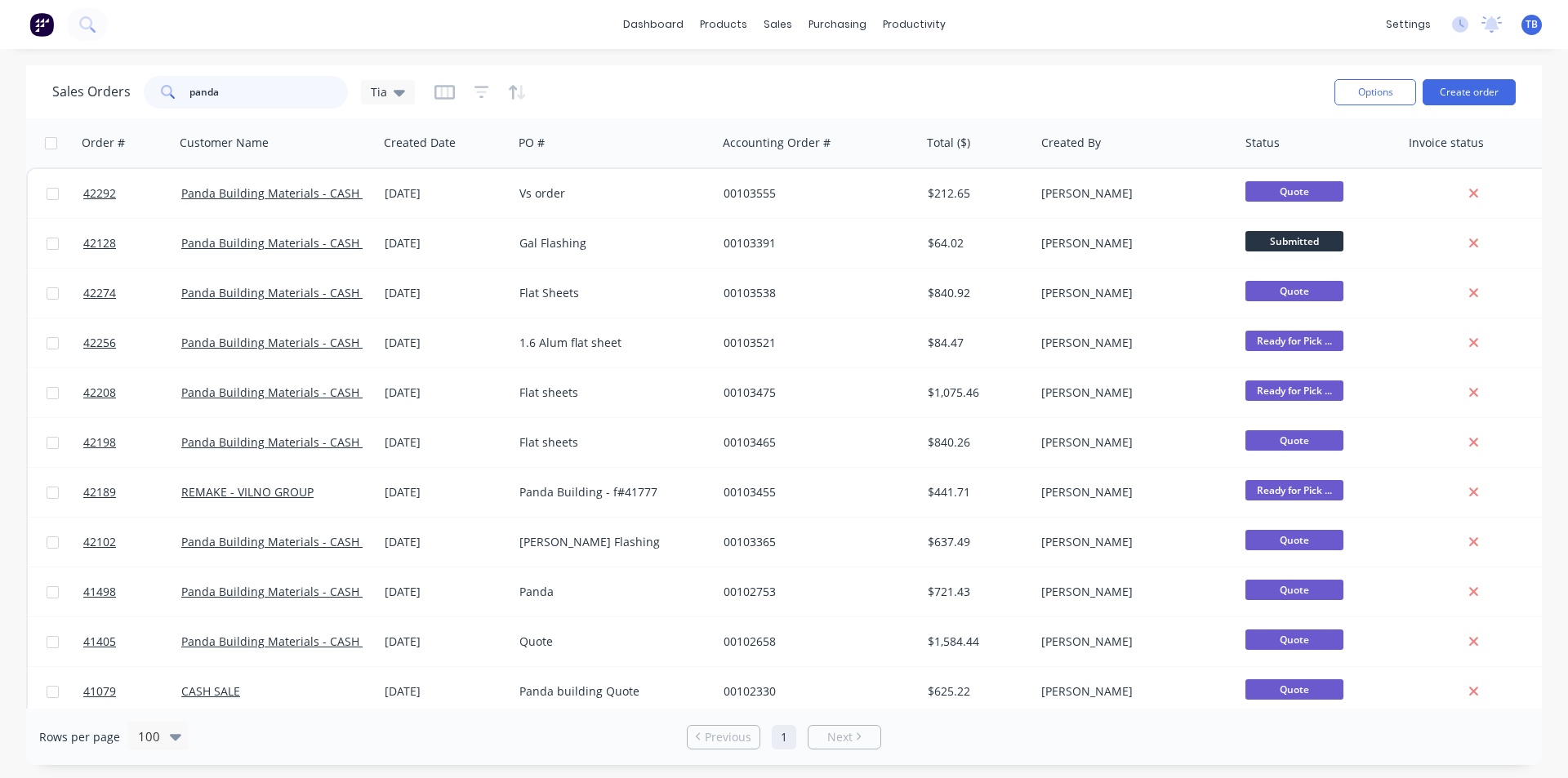
drag, startPoint x: 250, startPoint y: 87, endPoint x: -237, endPoint y: 82, distance: 487.0
click at [0, 82] on html "dashboard products sales purchasing productivity dashboard products Product Cat…" at bounding box center [784, 389] width 1568 height 778
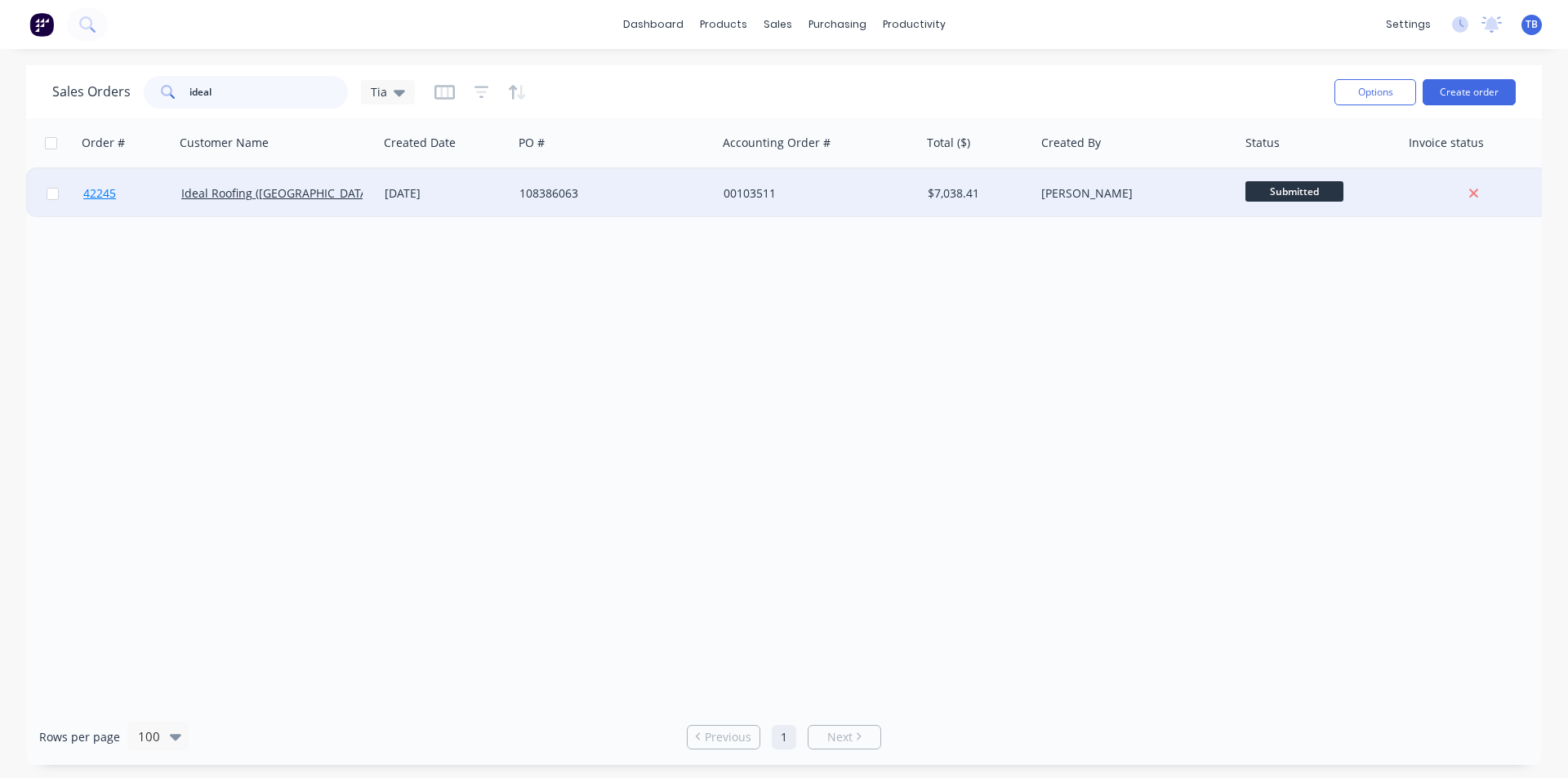
type input "ideal"
click at [106, 199] on span "42245" at bounding box center [99, 194] width 32 height 17
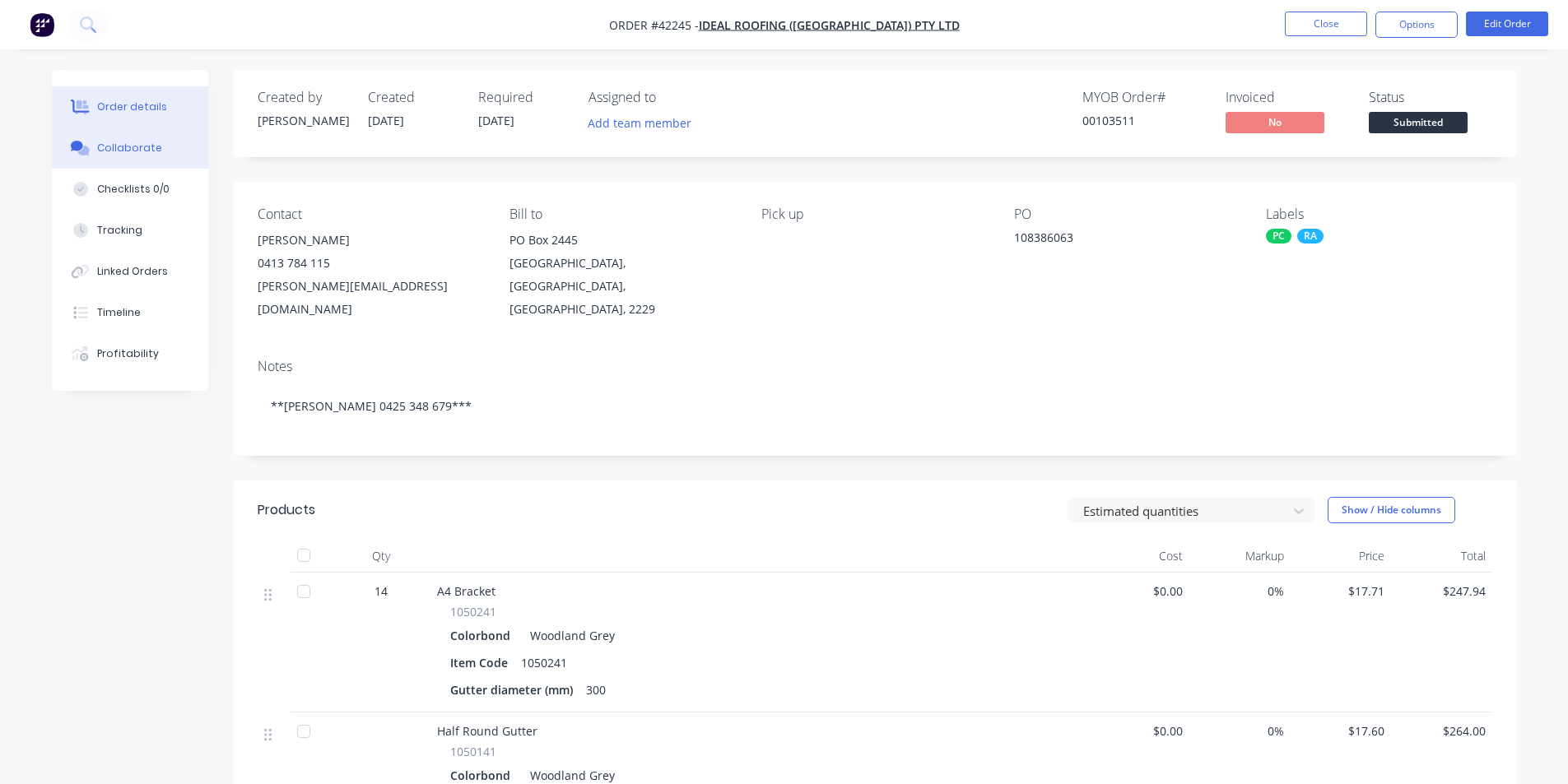
click at [119, 143] on div "Collaborate" at bounding box center [130, 148] width 65 height 15
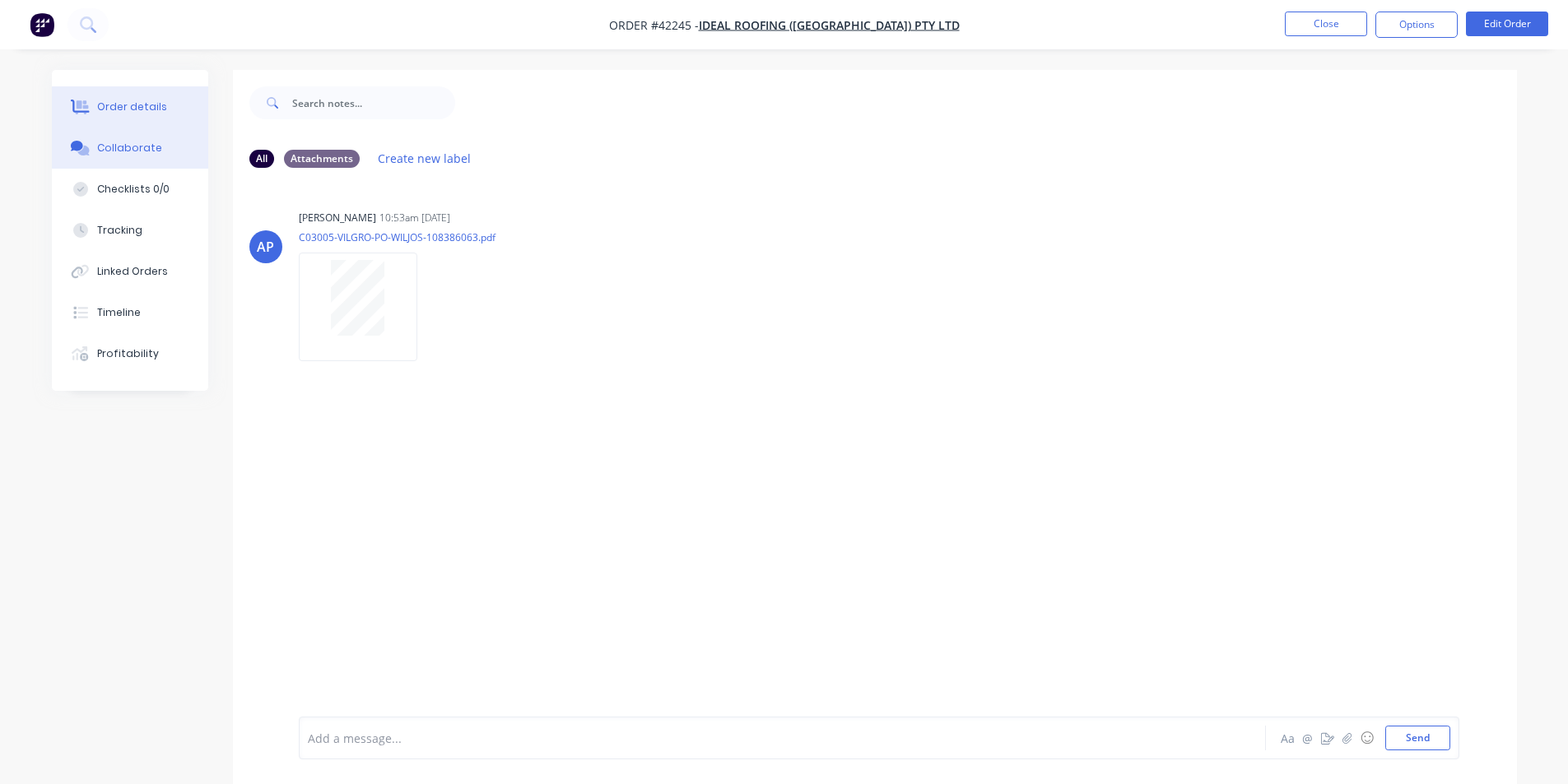
click at [117, 113] on button "Order details" at bounding box center [130, 106] width 156 height 41
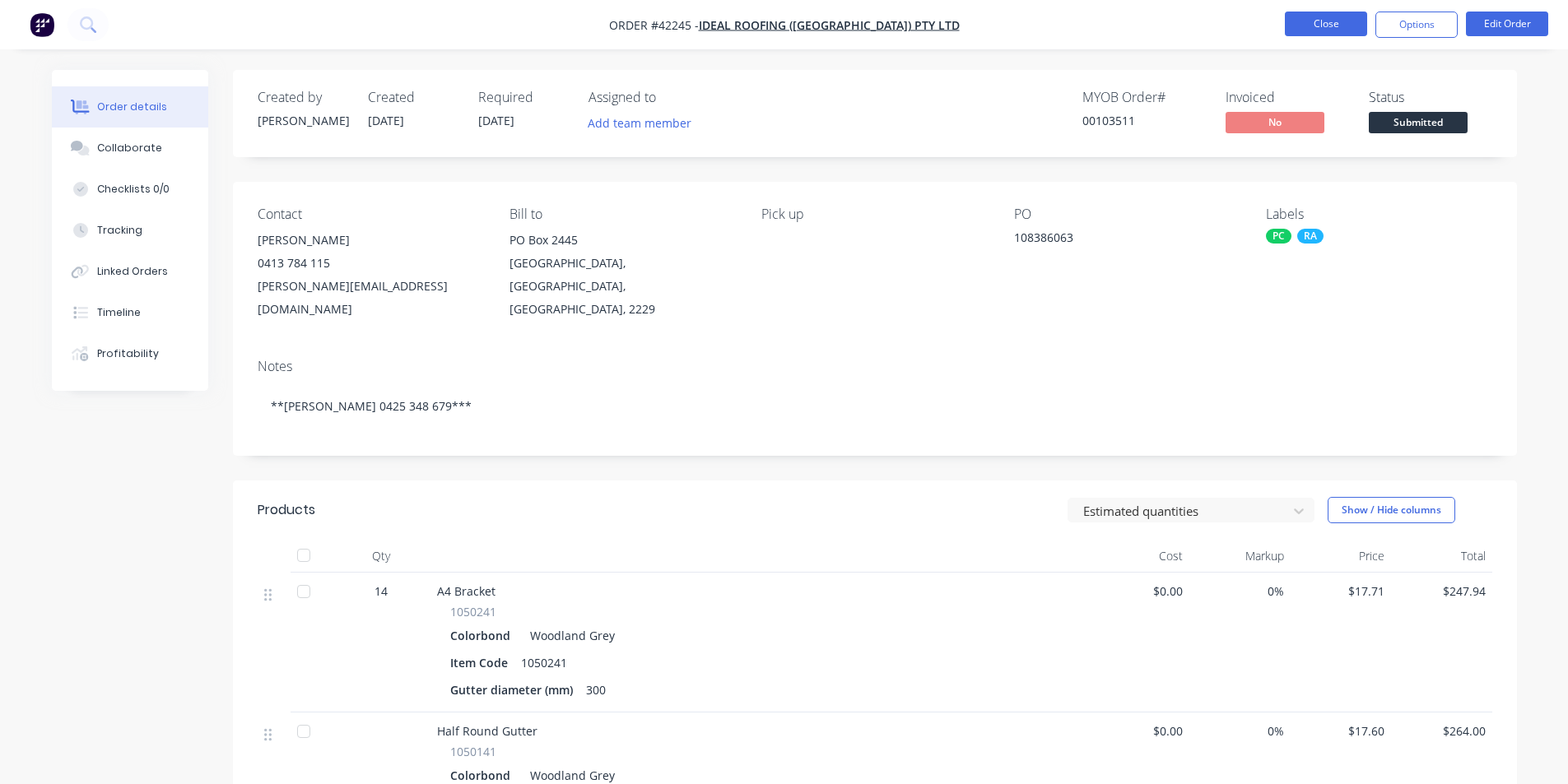
click at [1299, 27] on button "Close" at bounding box center [1326, 23] width 82 height 24
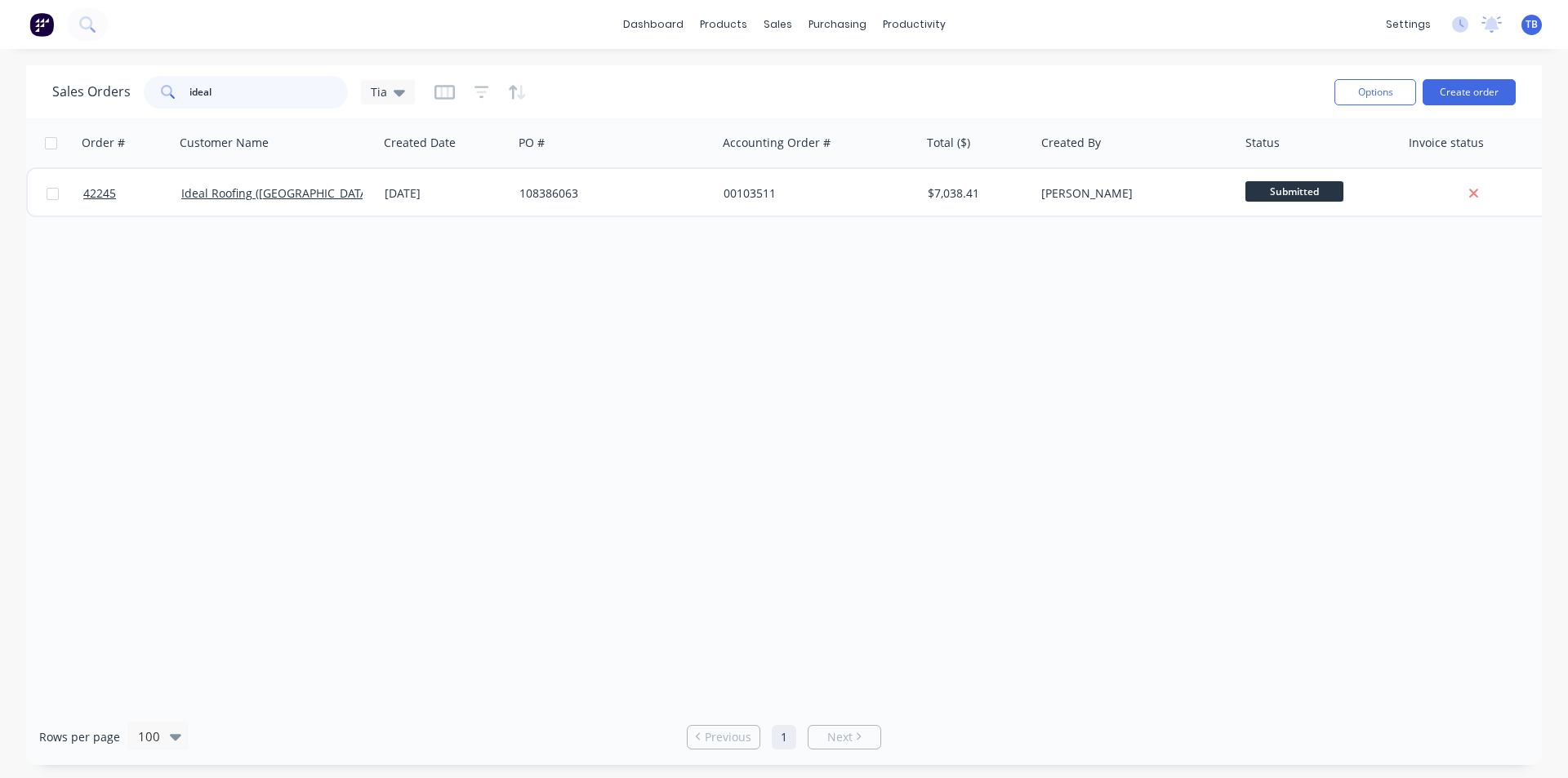
drag, startPoint x: 250, startPoint y: 83, endPoint x: 73, endPoint y: 79, distance: 177.0
click at [73, 79] on div "Sales Orders ideal Tia" at bounding box center [234, 92] width 363 height 32
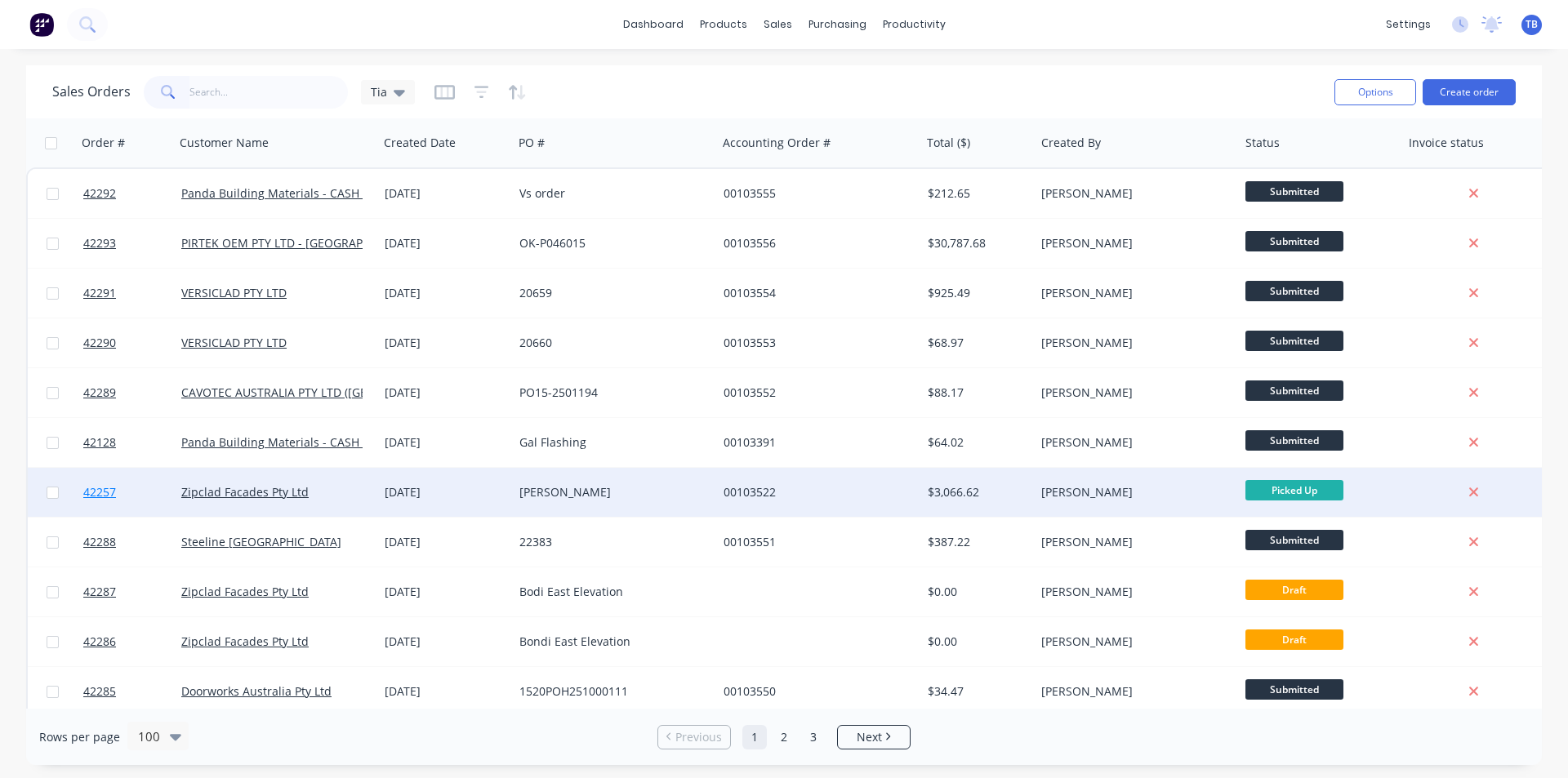
click at [97, 488] on span "42257" at bounding box center [99, 493] width 32 height 17
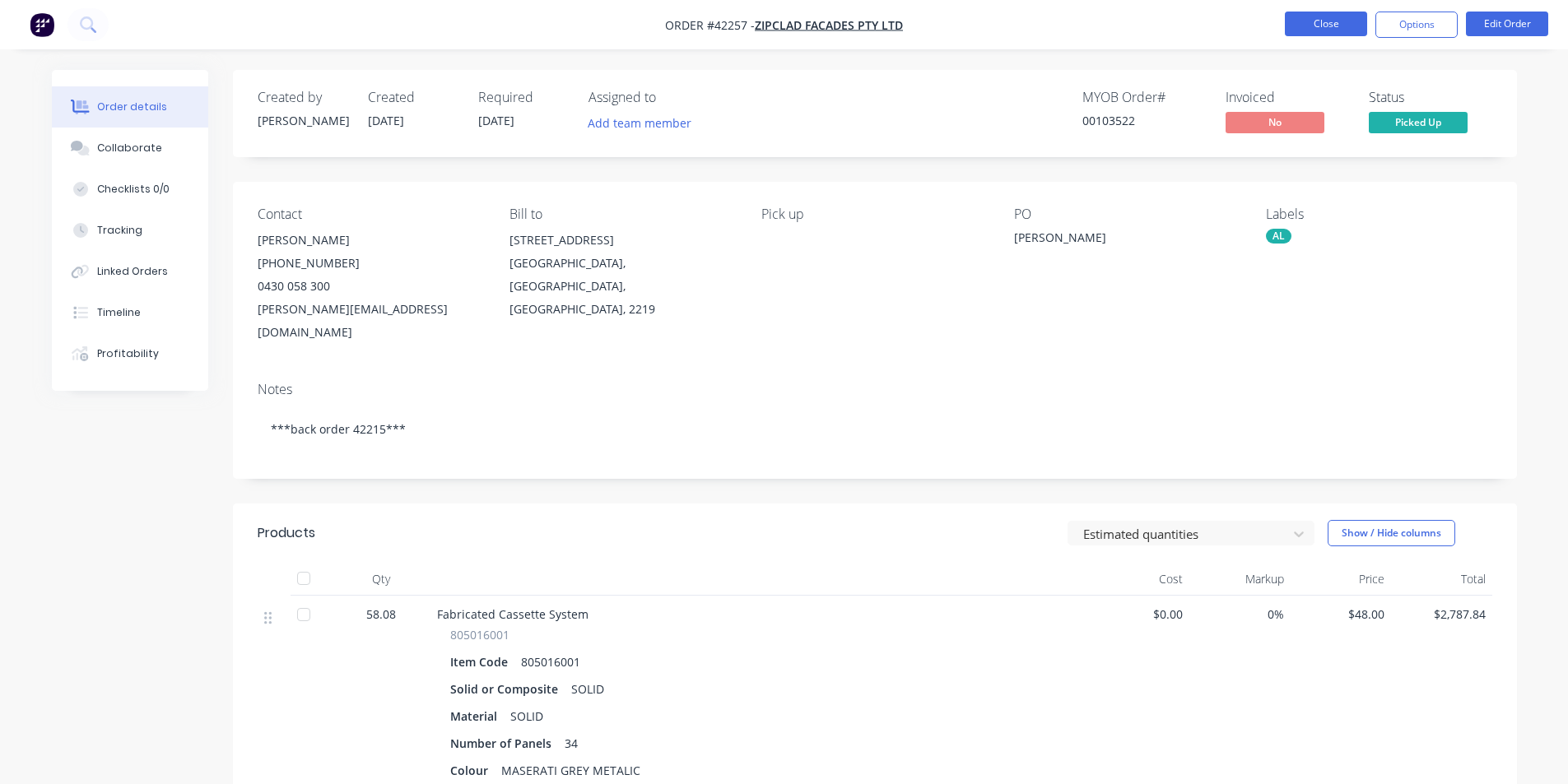
click at [1320, 29] on button "Close" at bounding box center [1326, 23] width 82 height 24
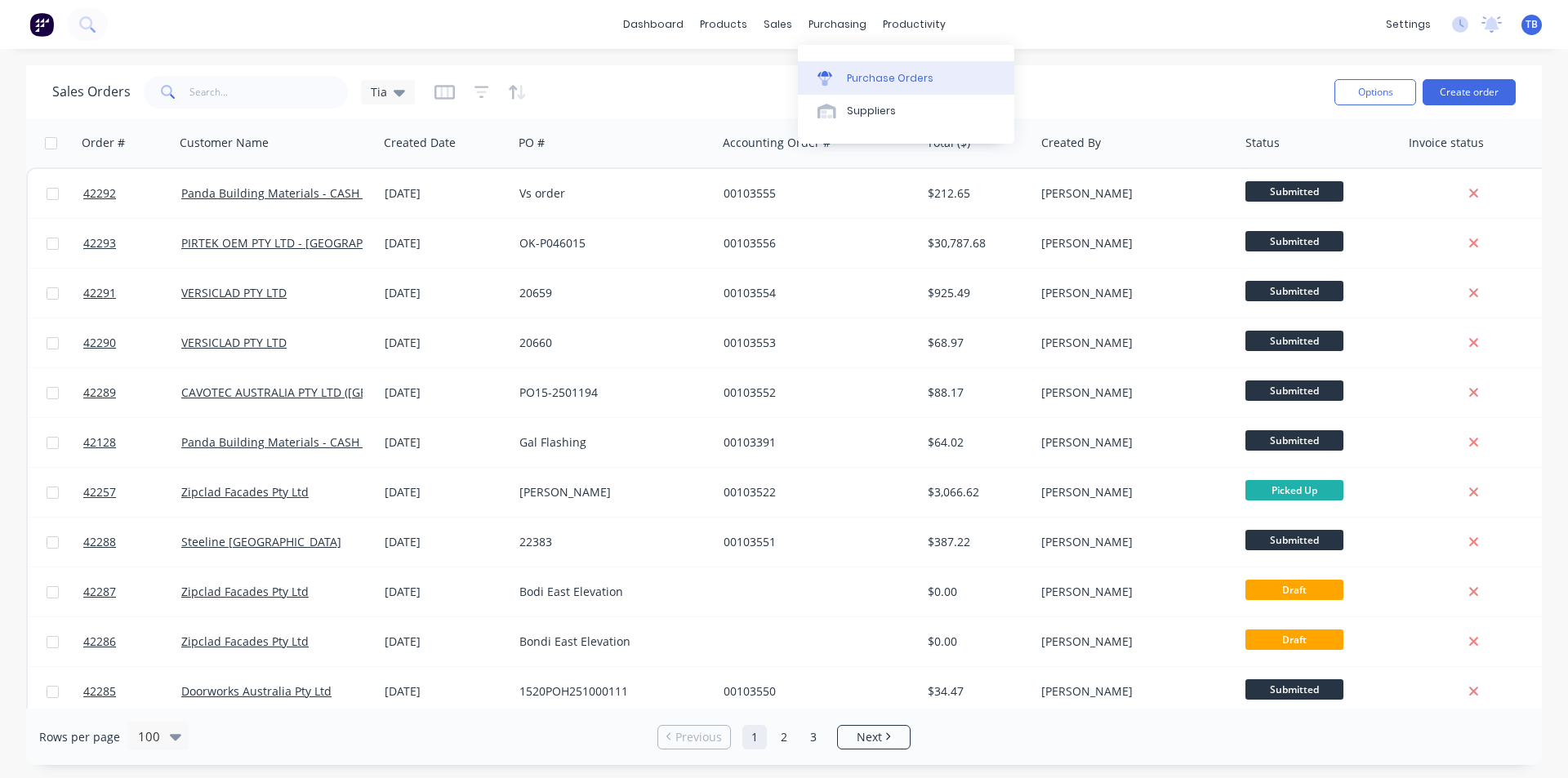
click at [868, 67] on link "Purchase Orders" at bounding box center [906, 77] width 216 height 32
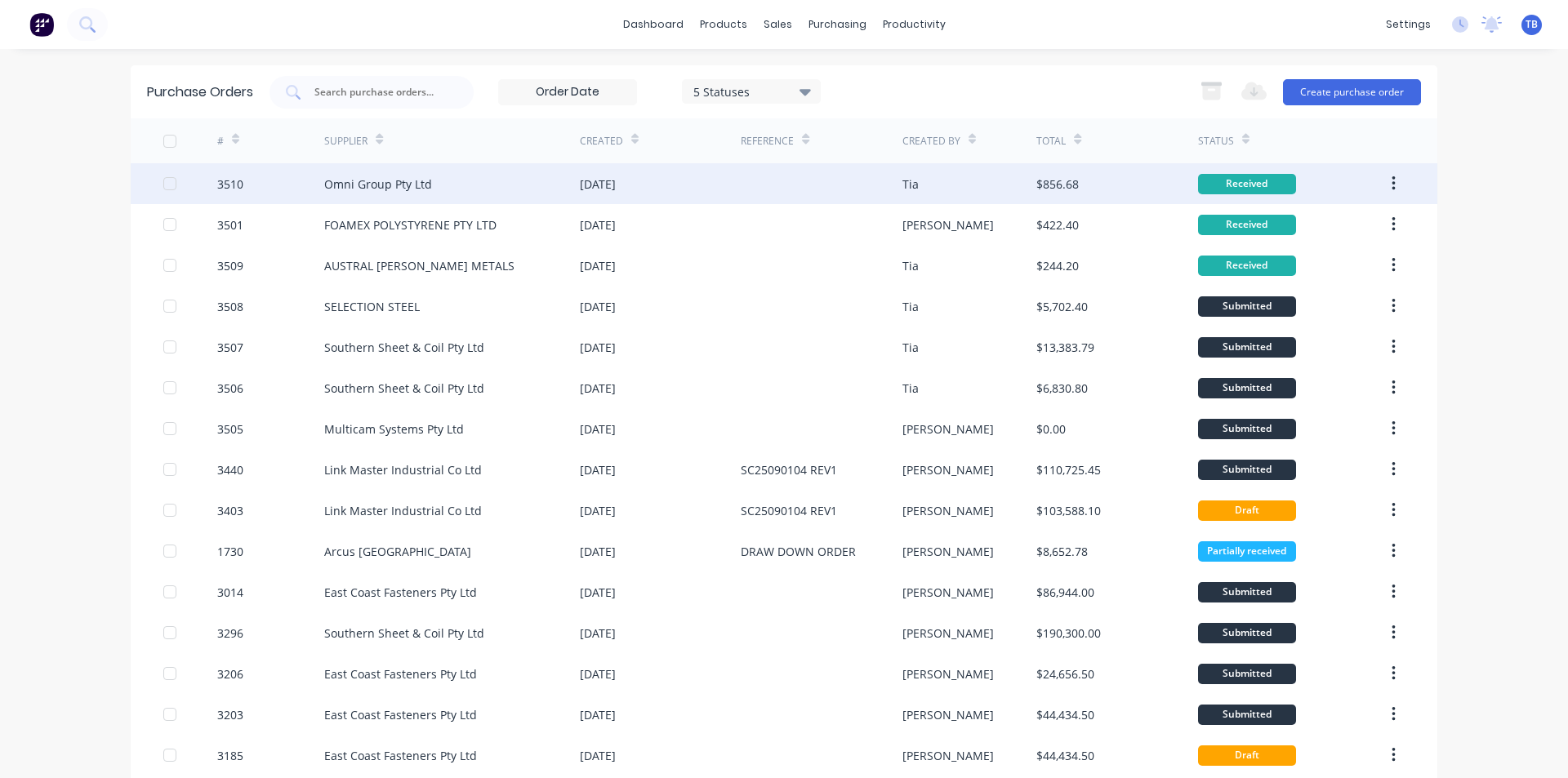
click at [1386, 181] on button "button" at bounding box center [1393, 183] width 38 height 29
click at [1349, 225] on div "Archive" at bounding box center [1334, 226] width 126 height 23
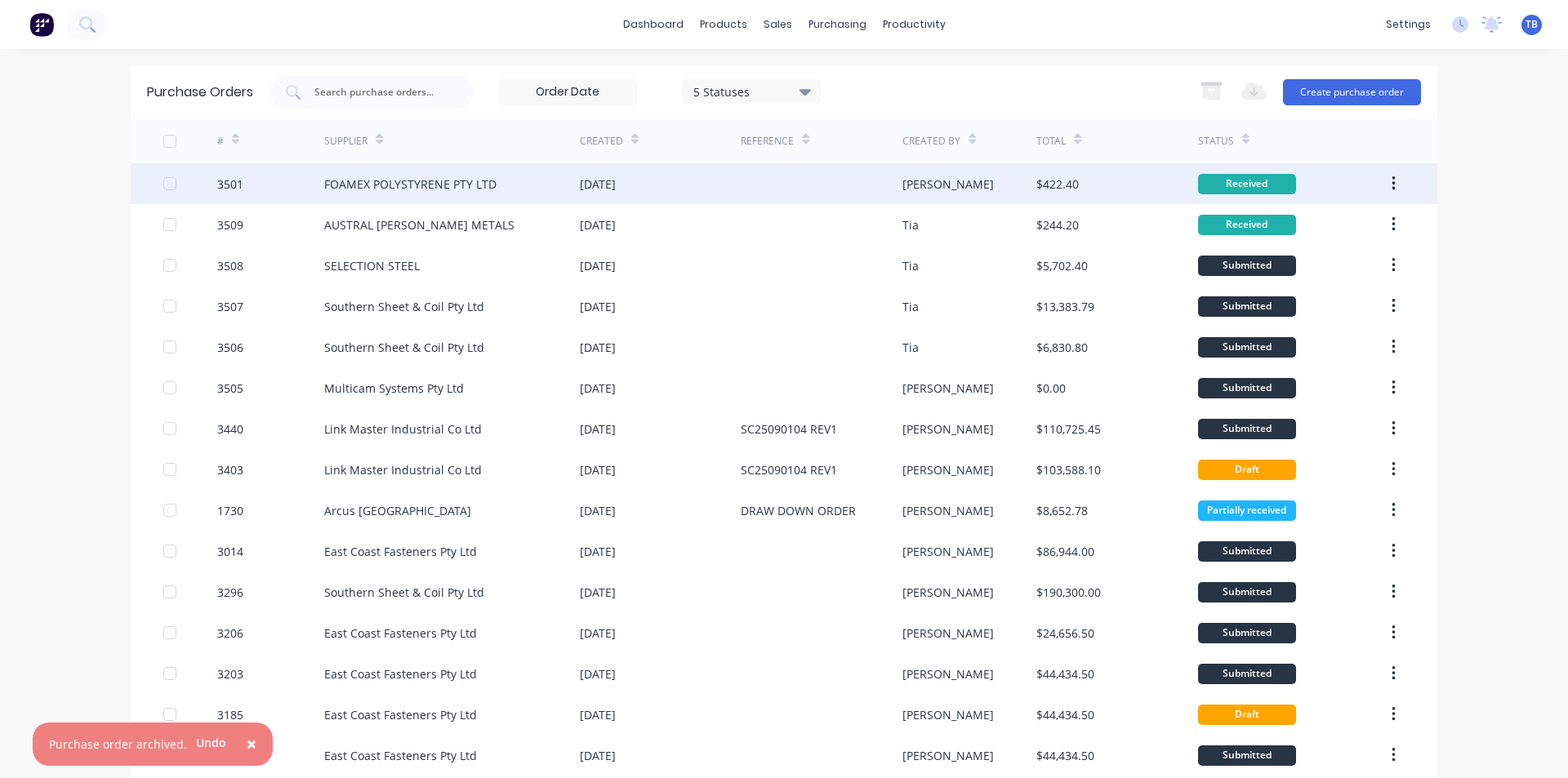
click at [1392, 175] on button "button" at bounding box center [1393, 183] width 38 height 29
click at [1345, 223] on div "Archive" at bounding box center [1334, 226] width 126 height 23
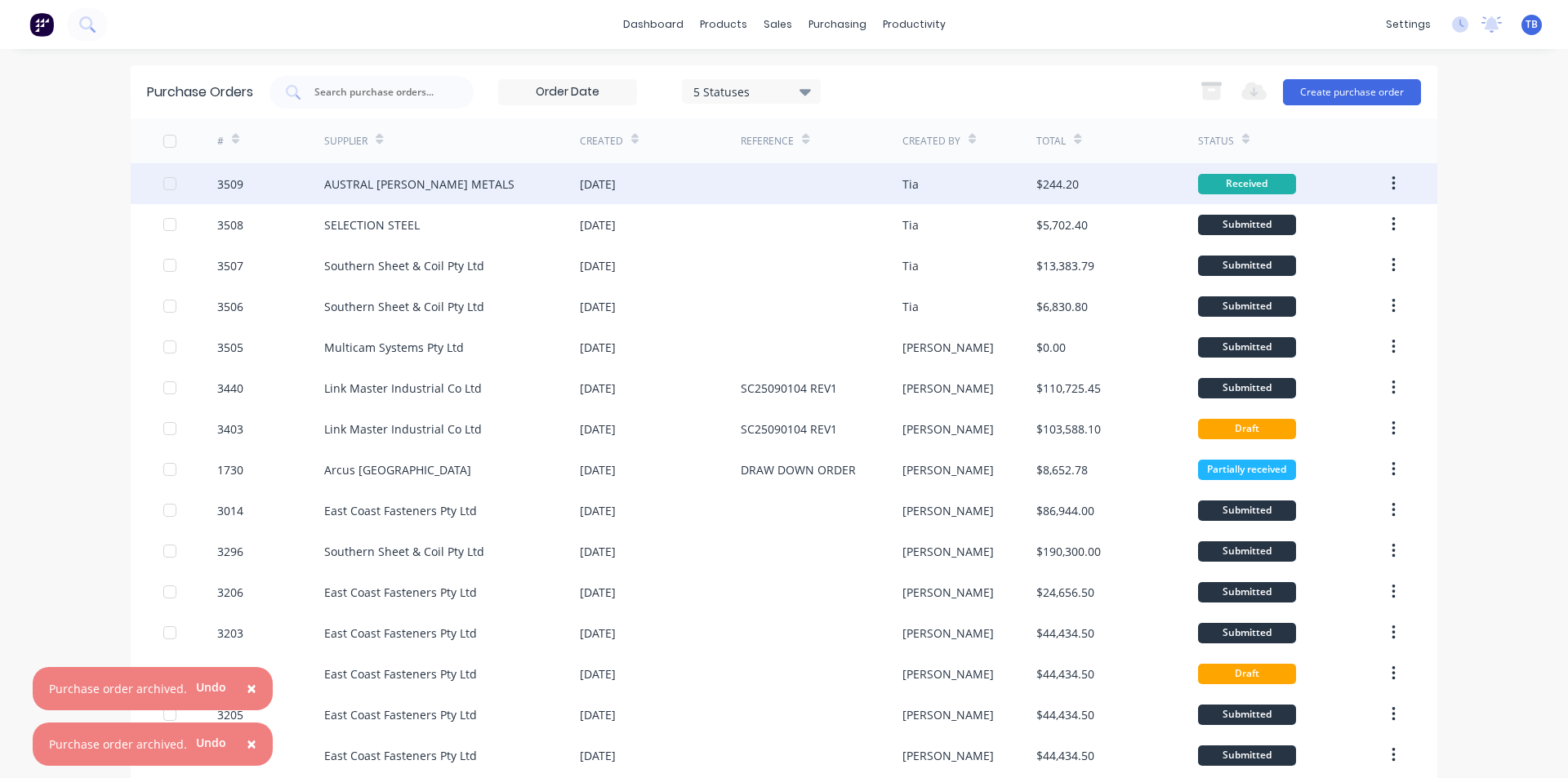
click at [1378, 188] on button "button" at bounding box center [1393, 183] width 38 height 29
click at [1346, 225] on div "Archive" at bounding box center [1334, 226] width 126 height 23
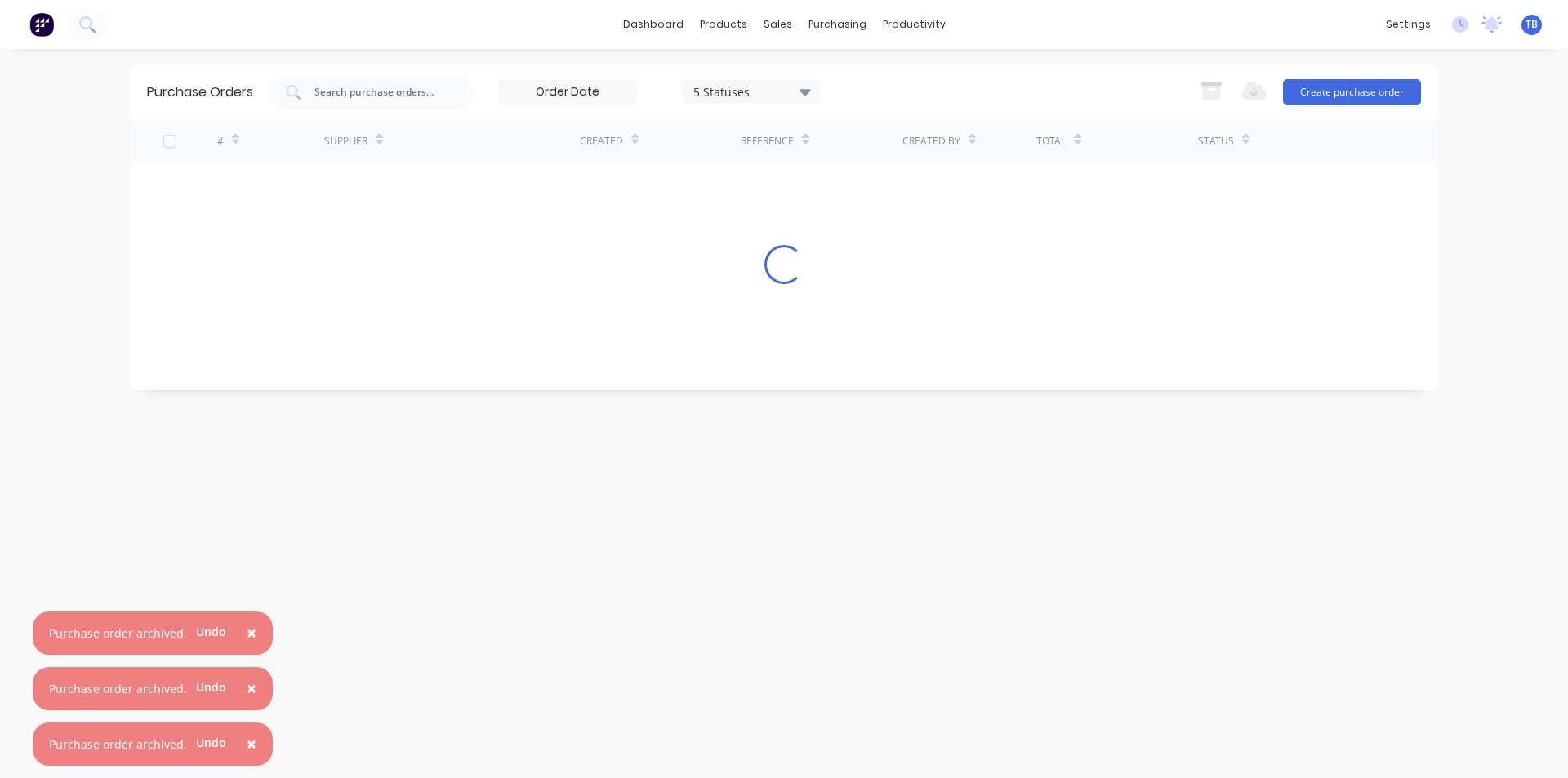
click at [248, 744] on span "×" at bounding box center [251, 743] width 10 height 22
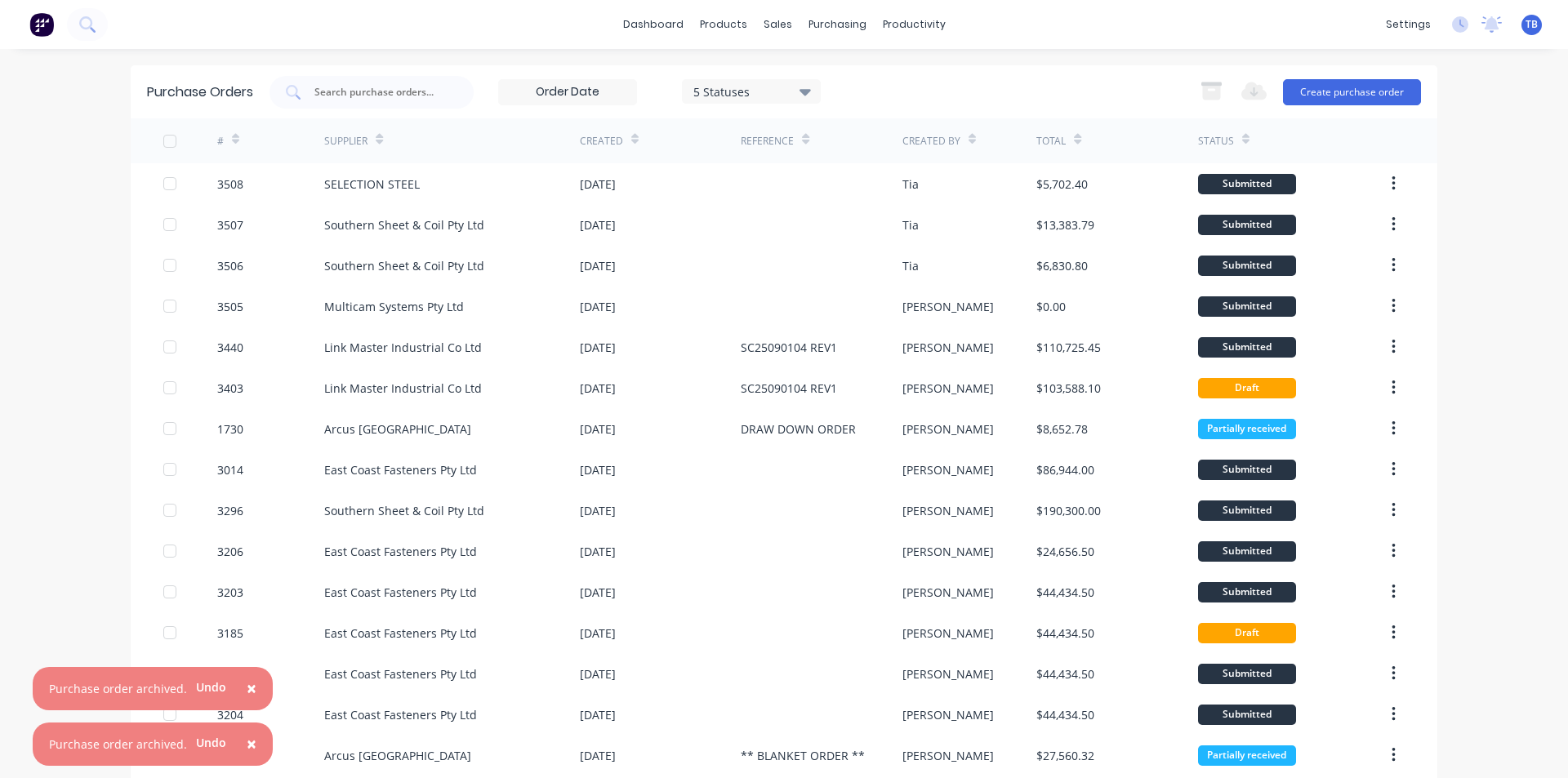
click at [246, 746] on span "×" at bounding box center [251, 743] width 10 height 22
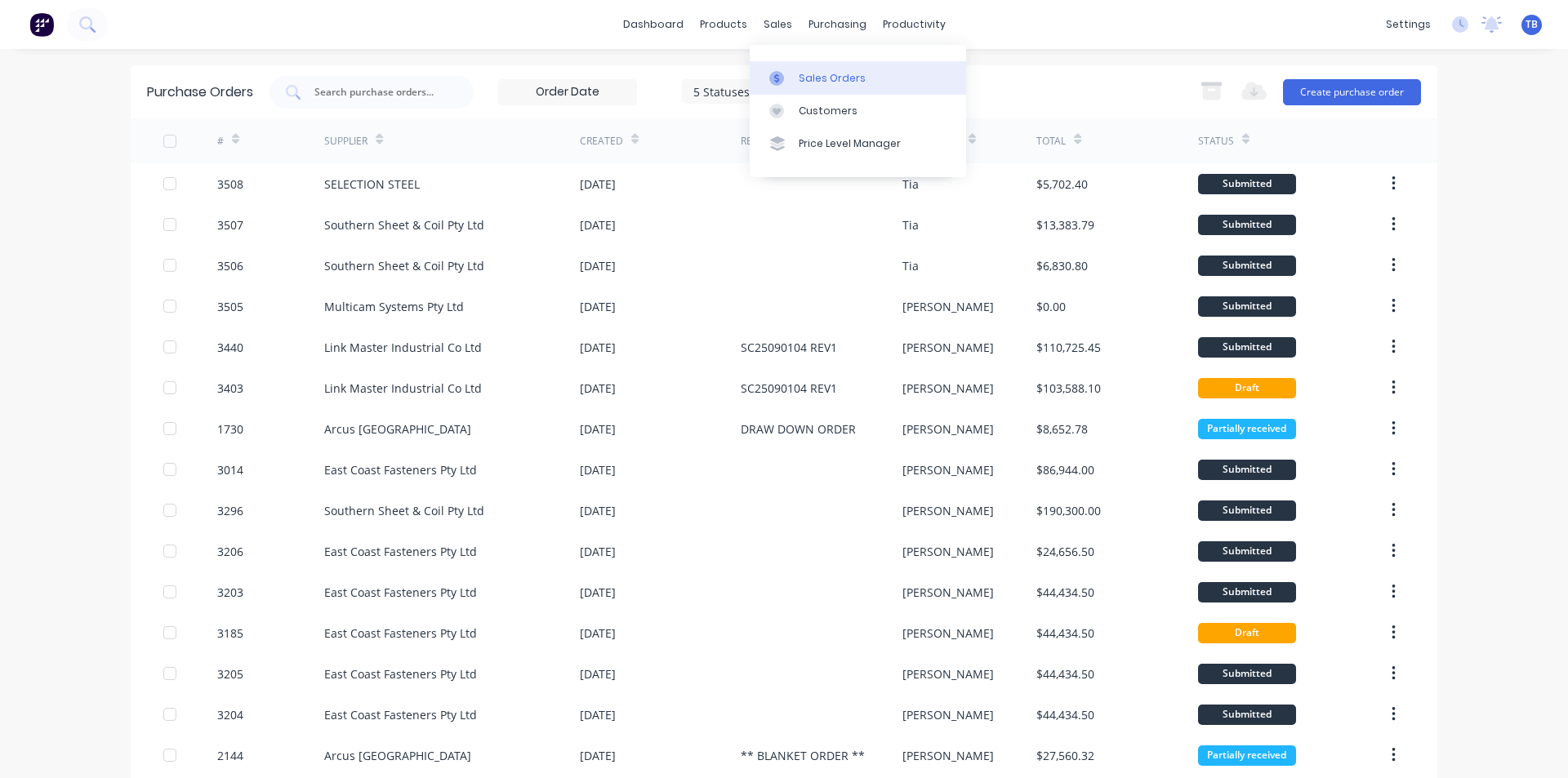
click at [809, 79] on div "Sales Orders" at bounding box center [832, 78] width 67 height 15
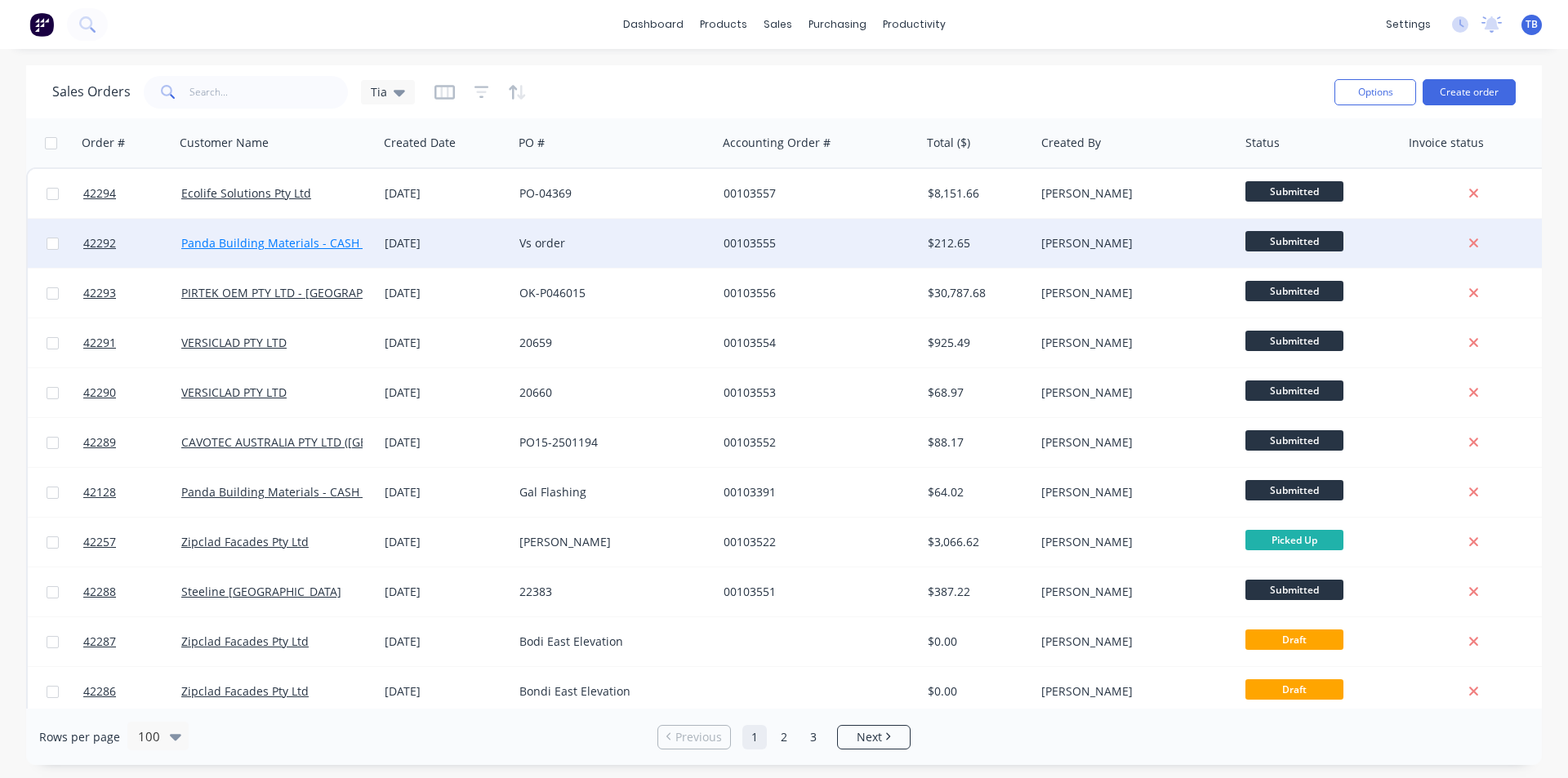
click at [240, 242] on link "Panda Building Materials - CASH SALE" at bounding box center [284, 243] width 207 height 16
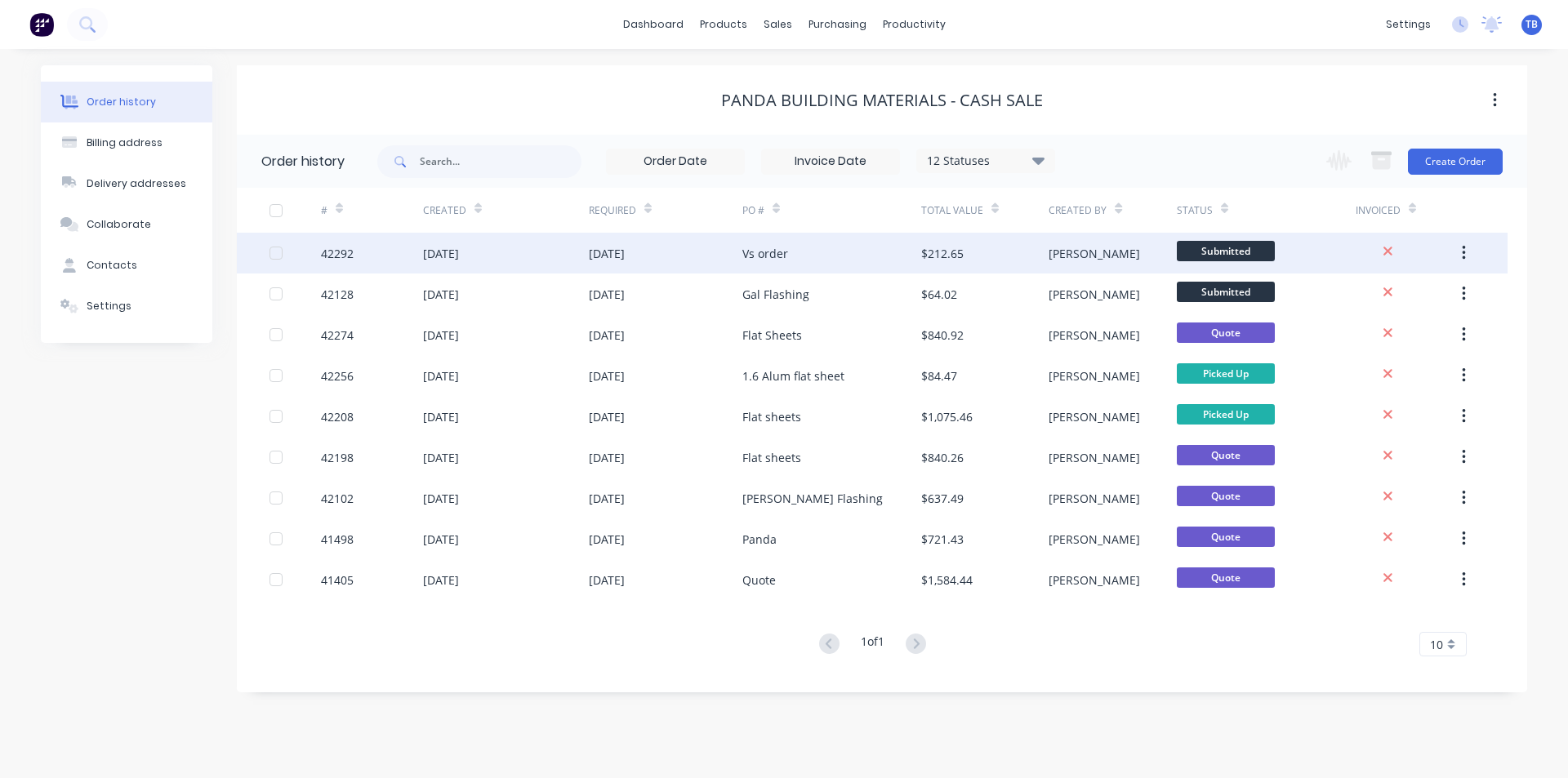
click at [512, 267] on div "[DATE]" at bounding box center [505, 253] width 166 height 41
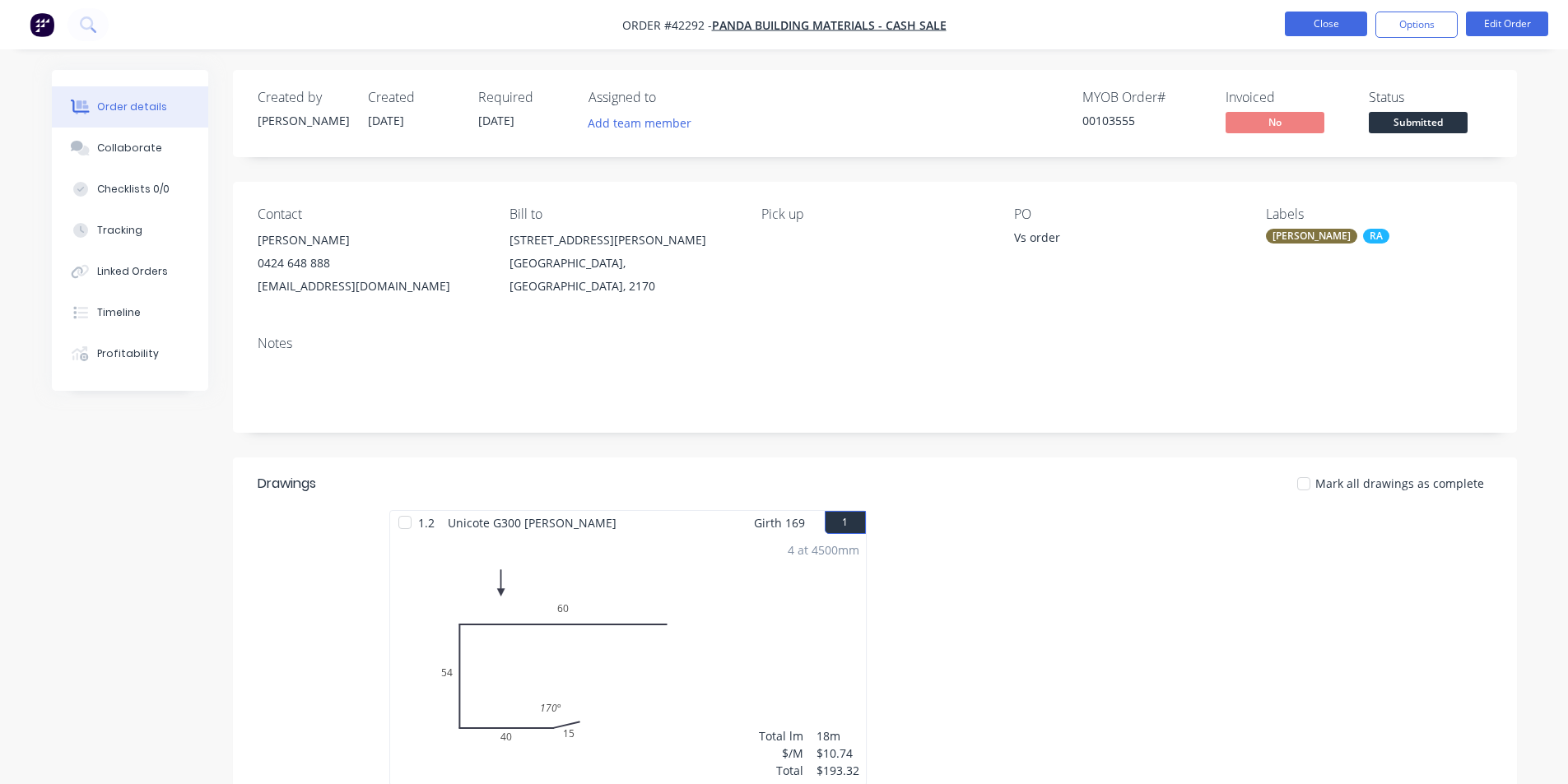
click at [1296, 21] on button "Close" at bounding box center [1326, 23] width 82 height 24
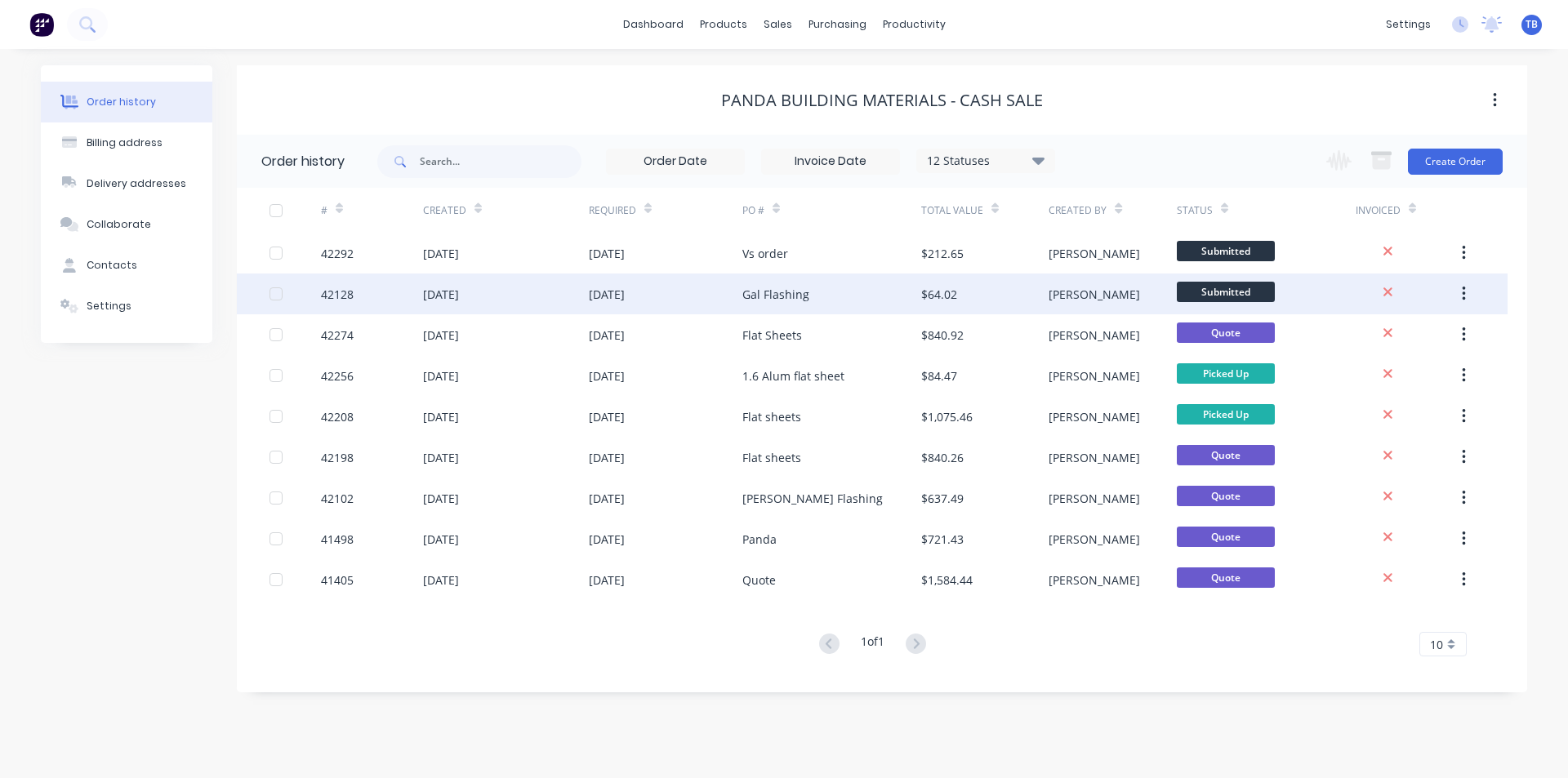
click at [956, 301] on div "$64.02" at bounding box center [938, 295] width 36 height 17
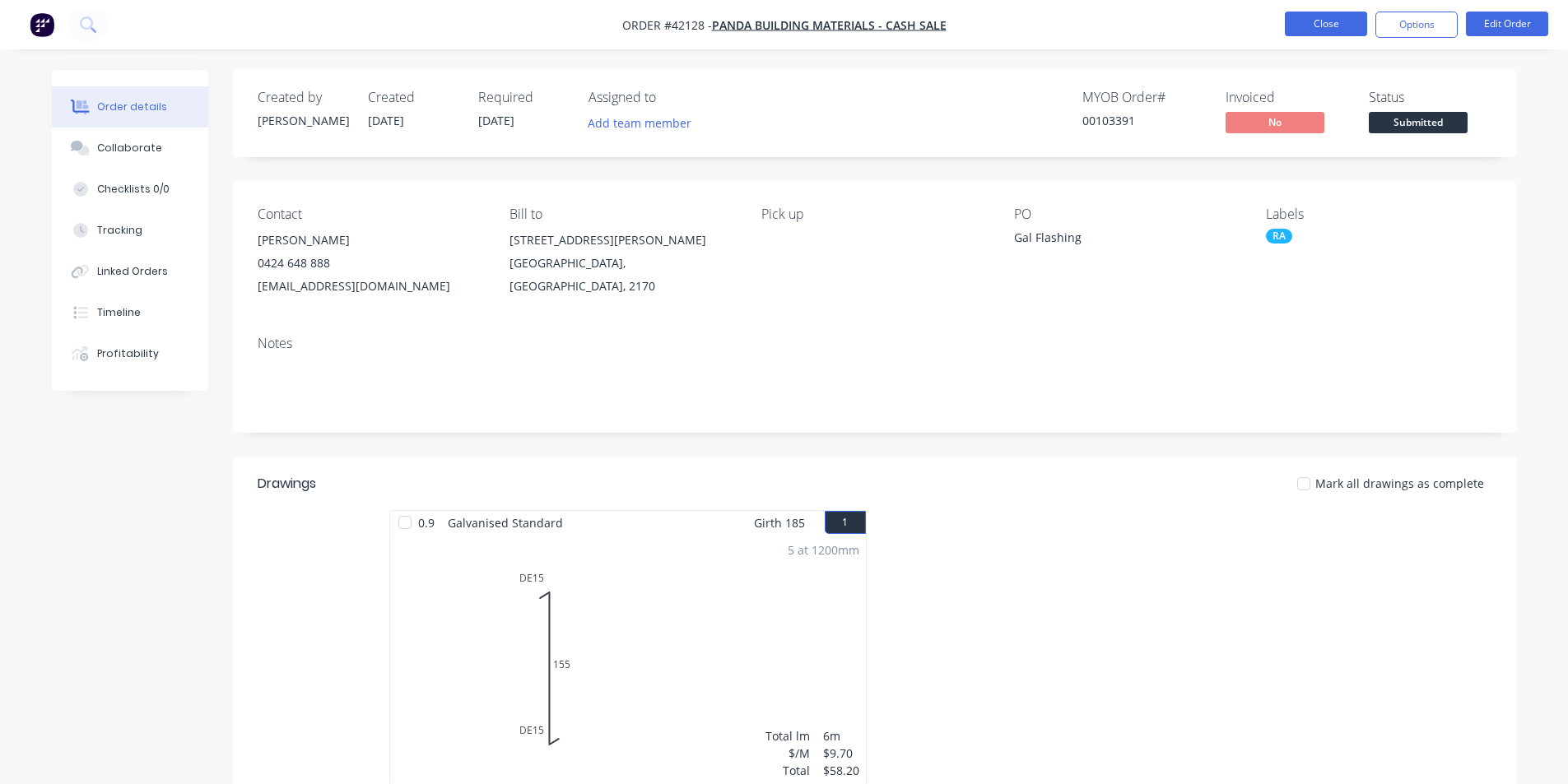
click at [1337, 33] on button "Close" at bounding box center [1326, 23] width 82 height 24
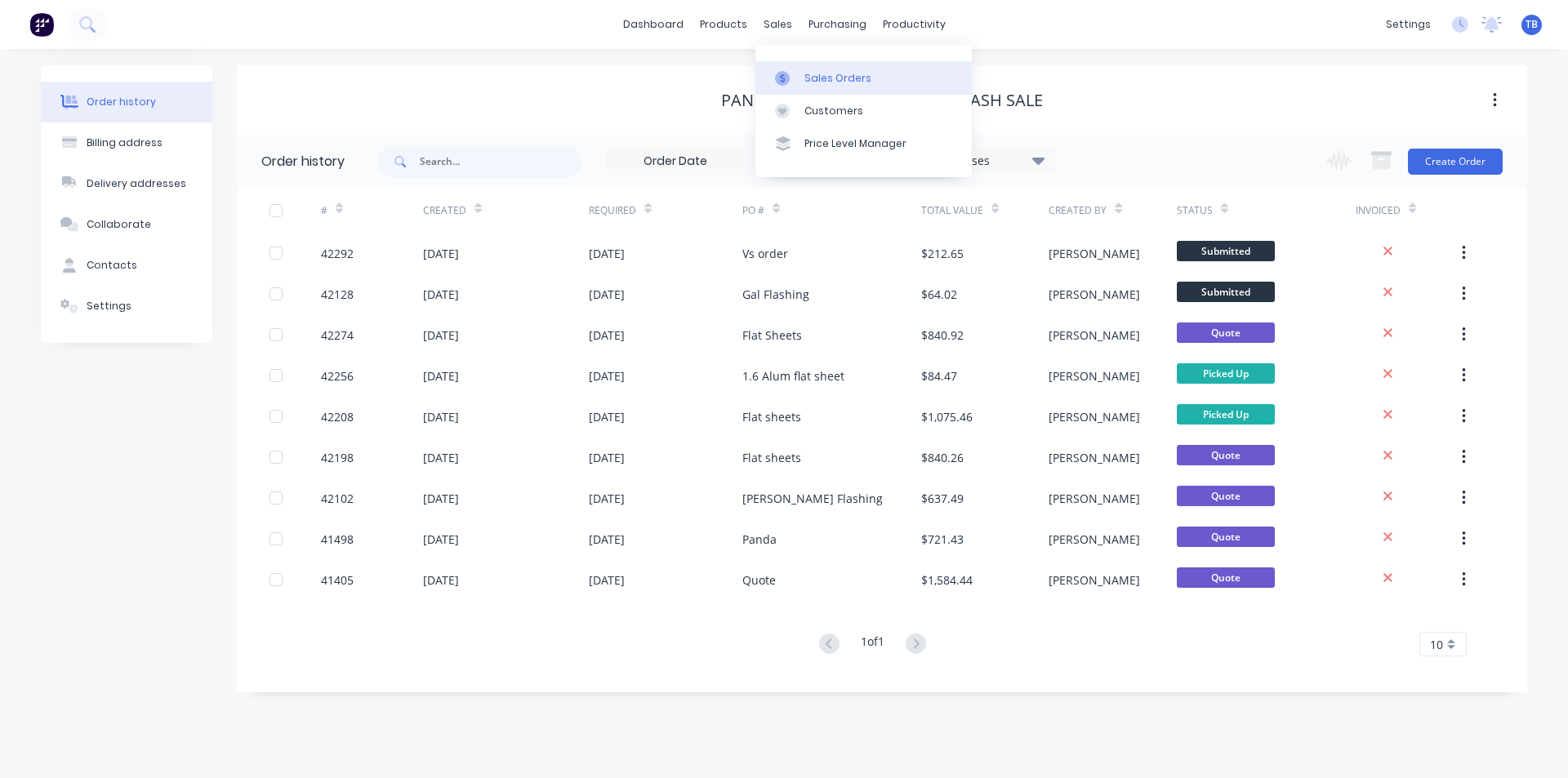
click at [784, 80] on icon at bounding box center [782, 77] width 5 height 9
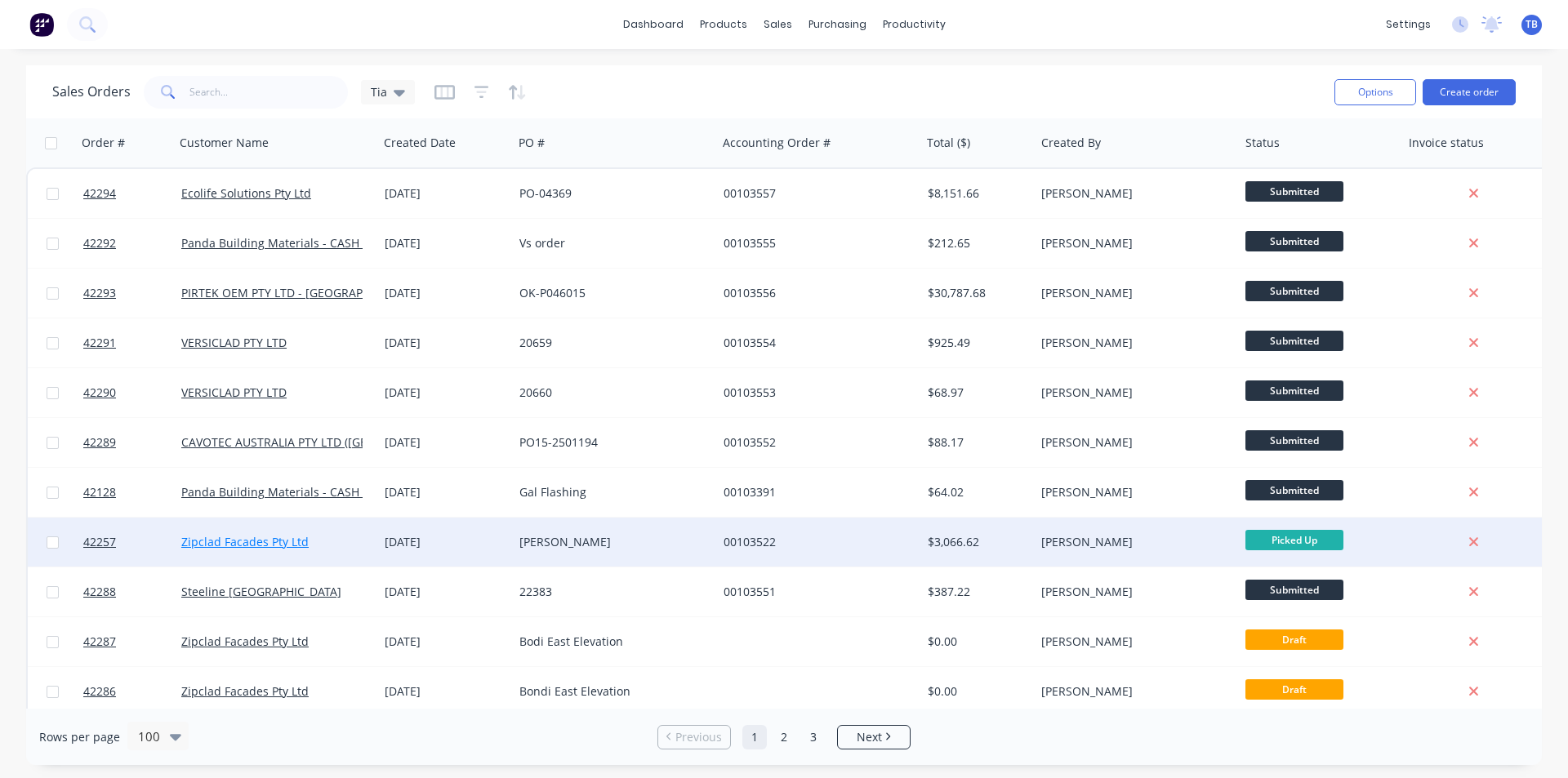
click at [265, 548] on link "Zipclad Facades Pty Ltd" at bounding box center [245, 542] width 127 height 16
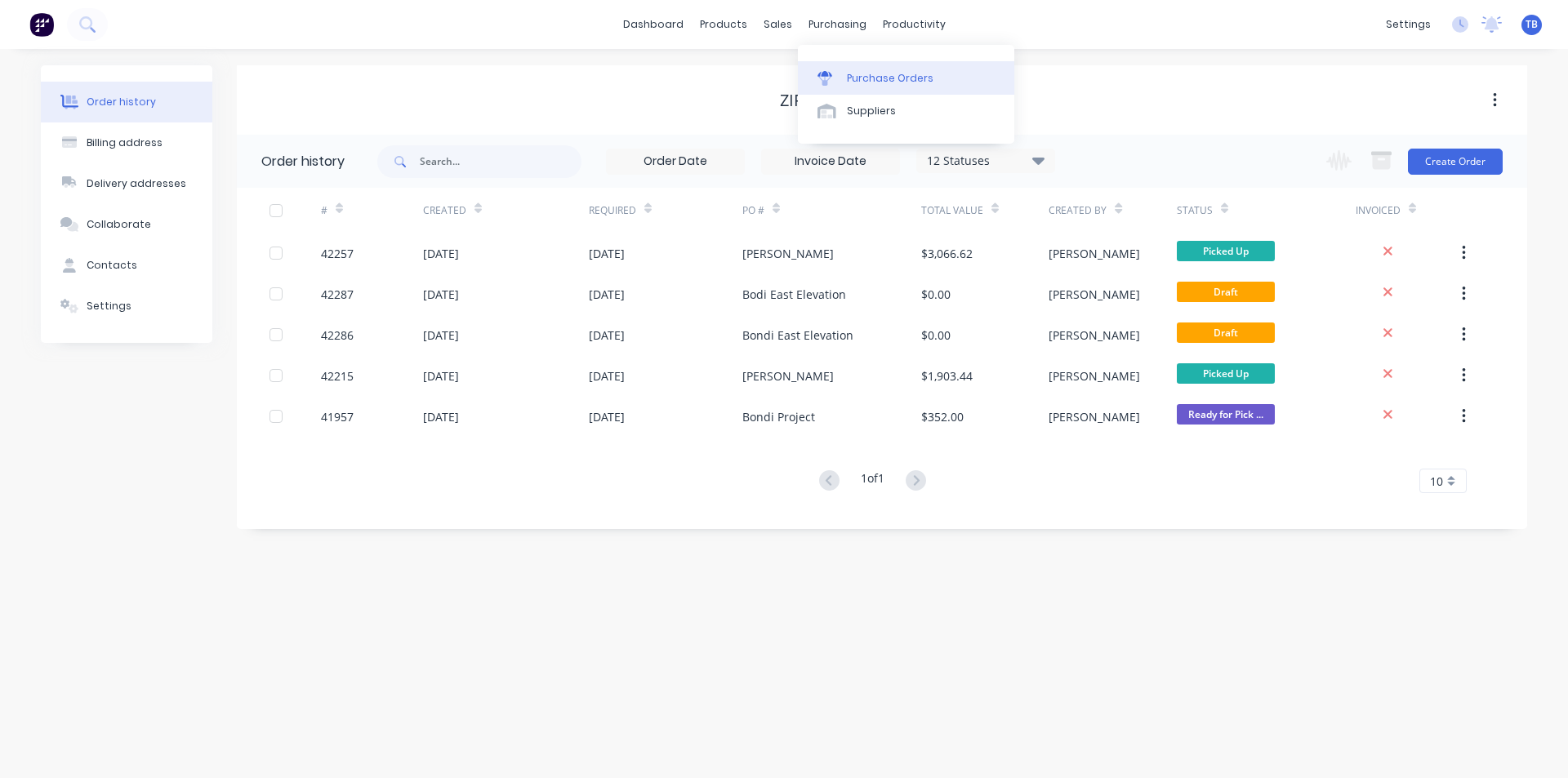
click at [858, 72] on div "Purchase Orders" at bounding box center [890, 78] width 87 height 15
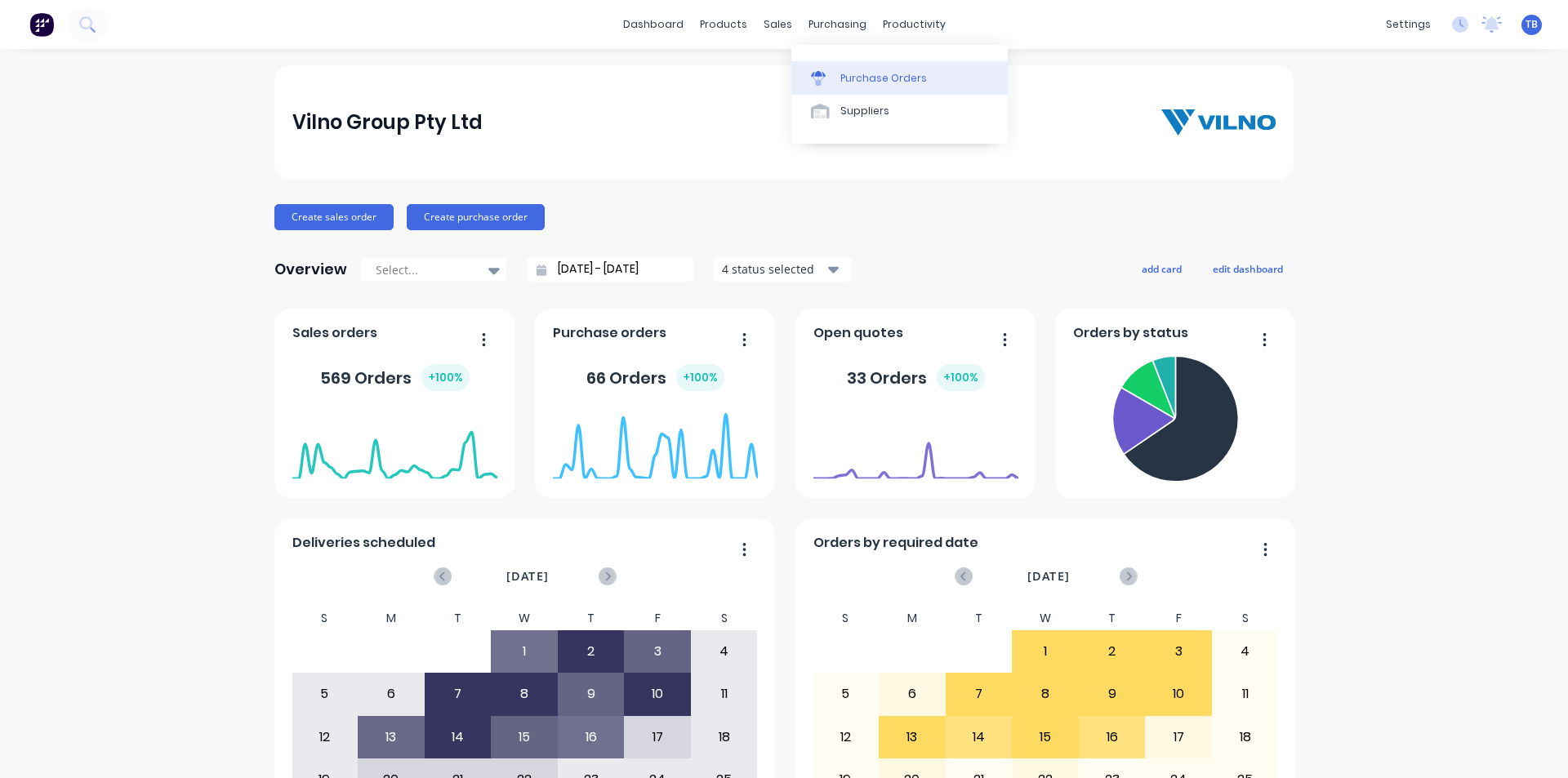
click at [852, 91] on link "Purchase Orders" at bounding box center [899, 77] width 216 height 32
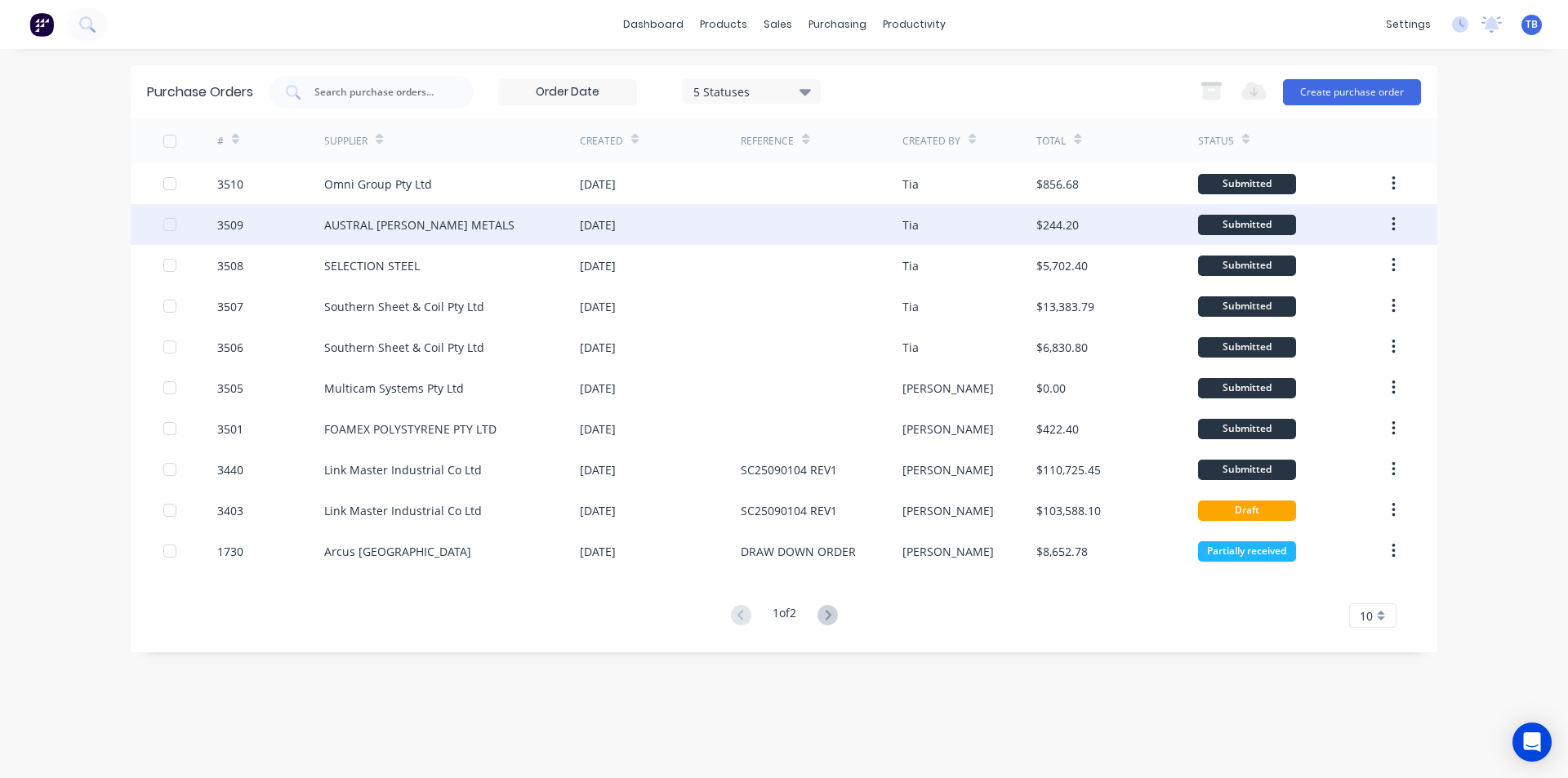
click at [507, 228] on div "AUSTRAL [PERSON_NAME] METALS" at bounding box center [452, 224] width 255 height 41
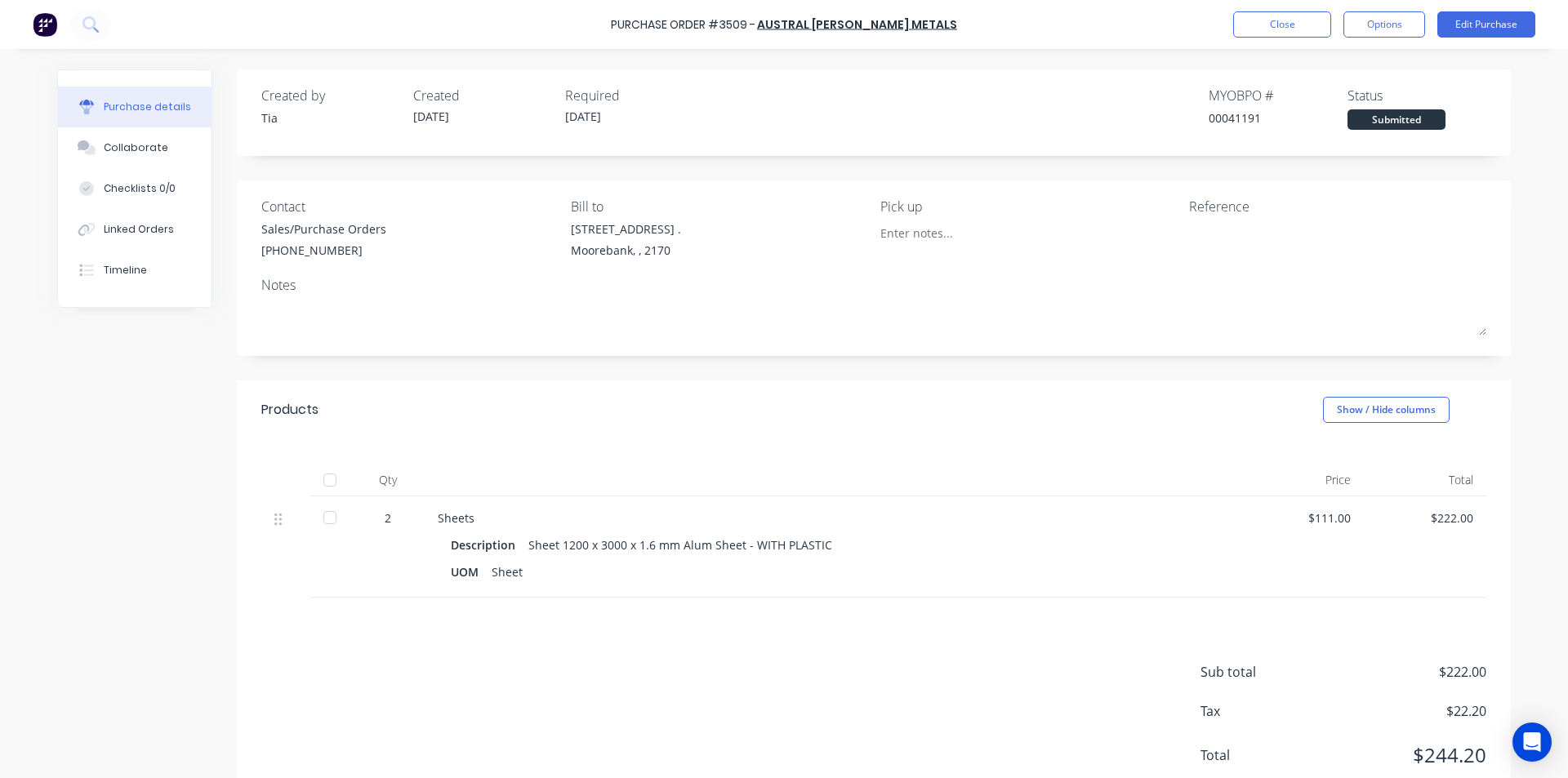
click at [334, 524] on div at bounding box center [329, 518] width 32 height 32
click at [1290, 27] on button "Close" at bounding box center [1282, 24] width 98 height 26
